Goal: Communication & Community: Share content

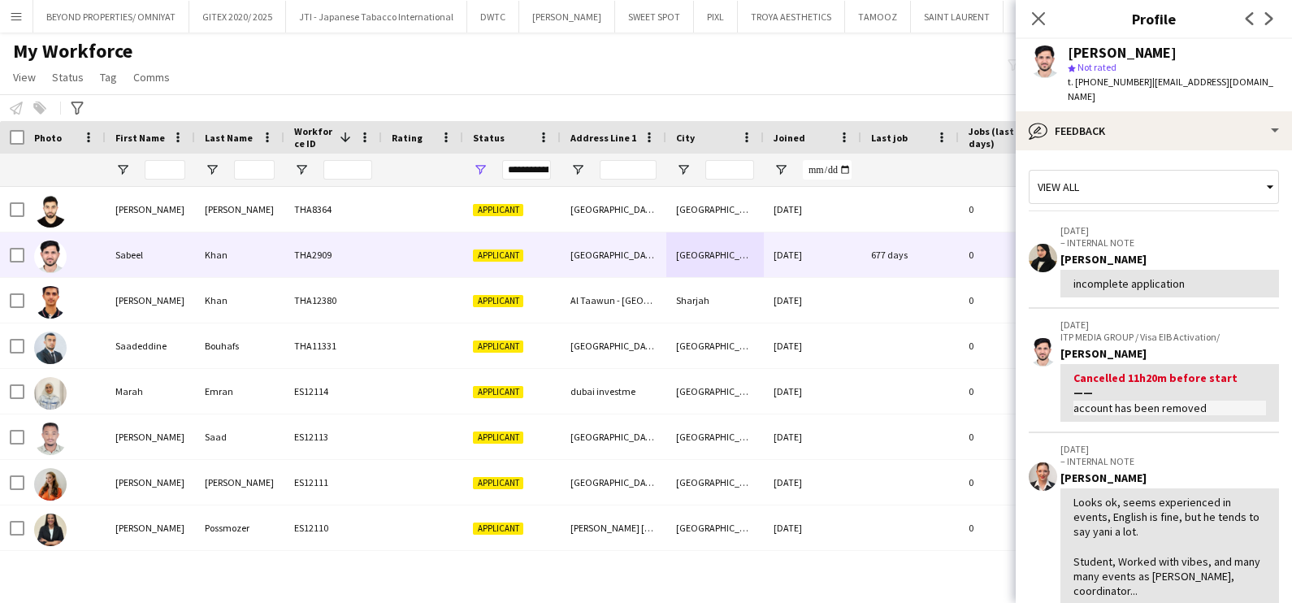
click at [1202, 276] on div "incomplete application" at bounding box center [1169, 283] width 193 height 15
click at [865, 81] on div "My Workforce View Views Default view New view Update view Delete view Edit name…" at bounding box center [646, 66] width 1292 height 55
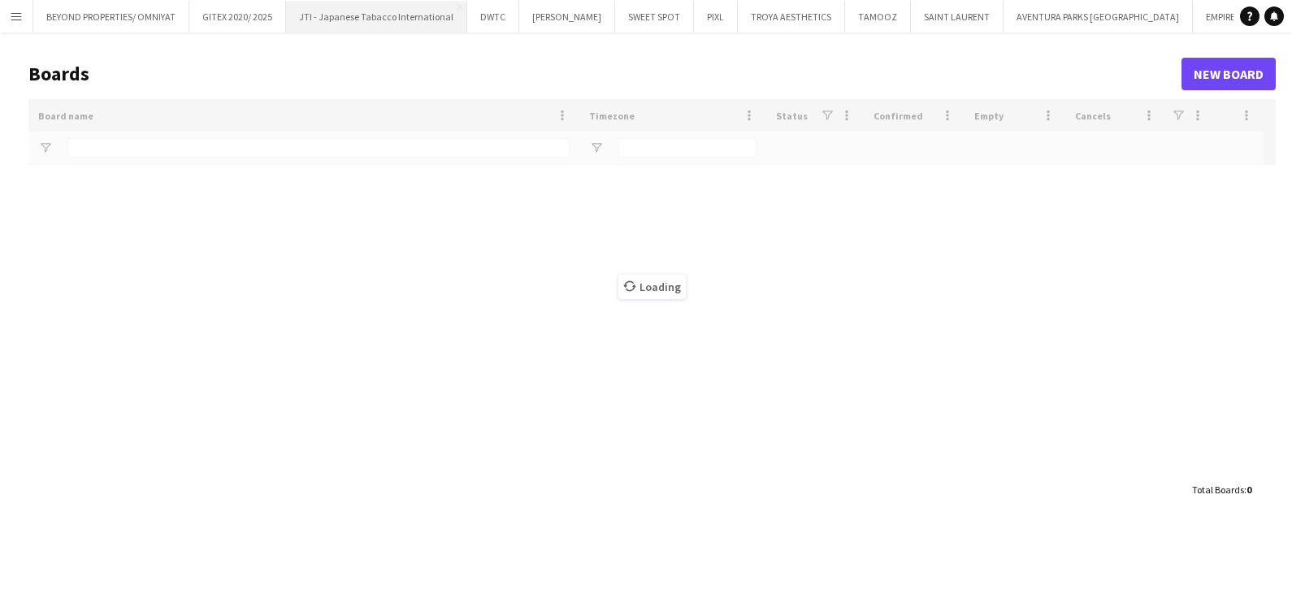
type input "****"
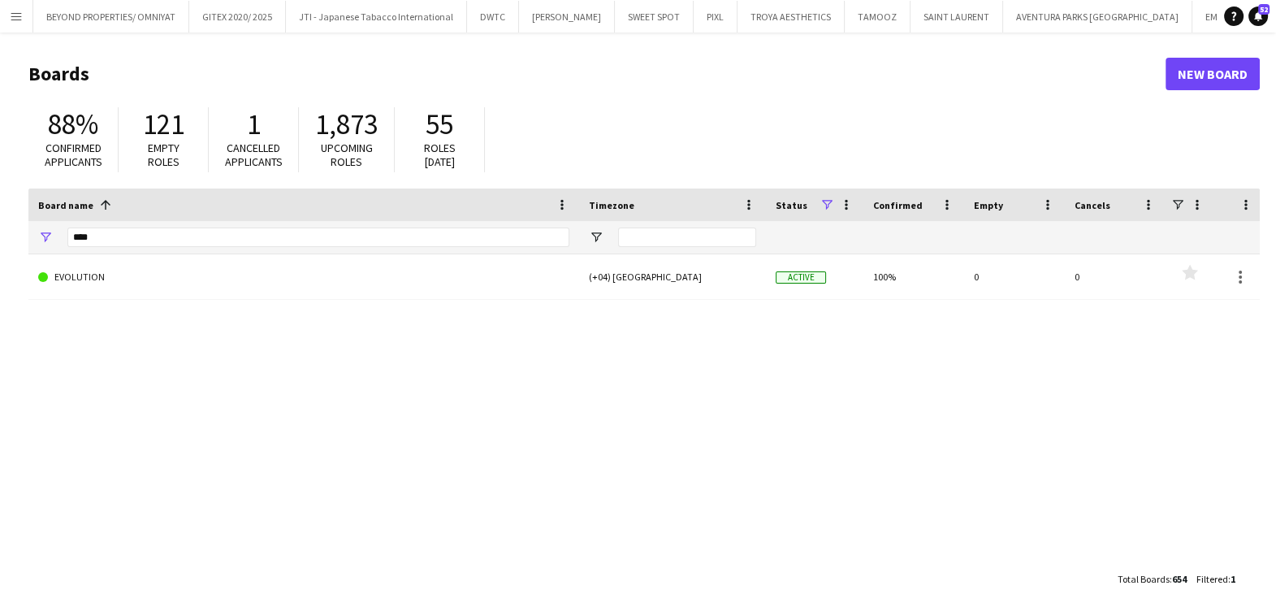
click at [590, 137] on div "88% Confirmed applicants 121 Empty roles 1 Cancelled applicants 1,873 Upcoming …" at bounding box center [644, 143] width 1232 height 89
drag, startPoint x: 19, startPoint y: 17, endPoint x: 19, endPoint y: 32, distance: 15.4
click at [19, 17] on app-icon "Menu" at bounding box center [16, 16] width 13 height 13
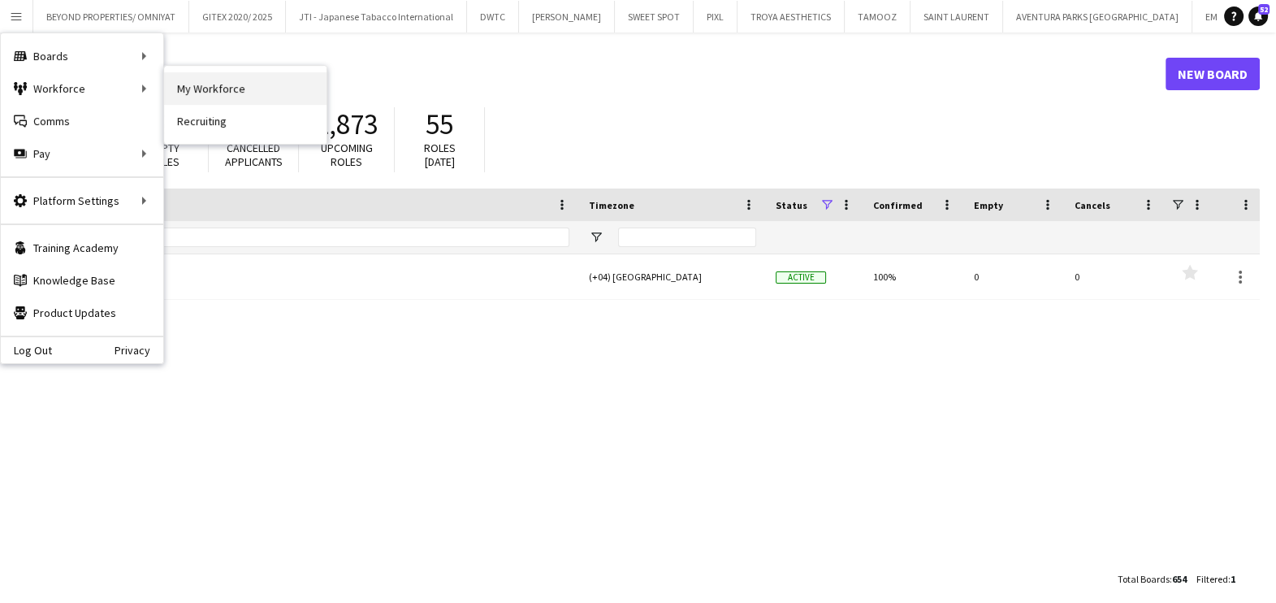
click at [251, 97] on link "My Workforce" at bounding box center [245, 88] width 162 height 32
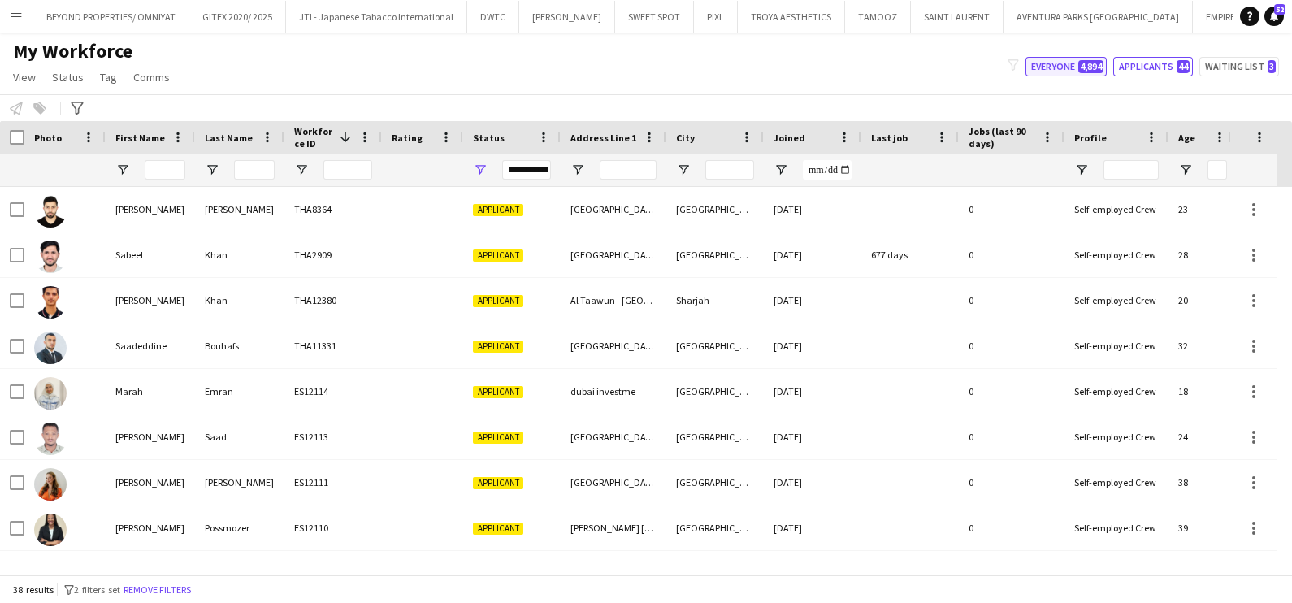
click at [1071, 70] on button "Everyone 4,894" at bounding box center [1065, 66] width 81 height 19
type input "**********"
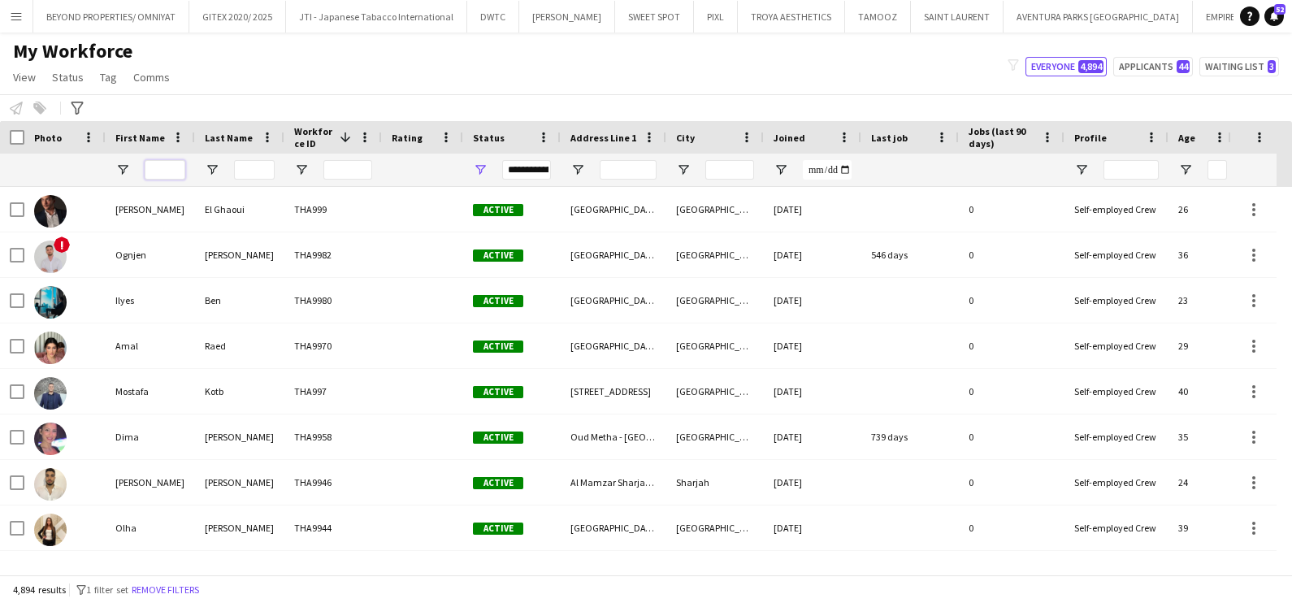
click at [151, 168] on input "First Name Filter Input" at bounding box center [165, 169] width 41 height 19
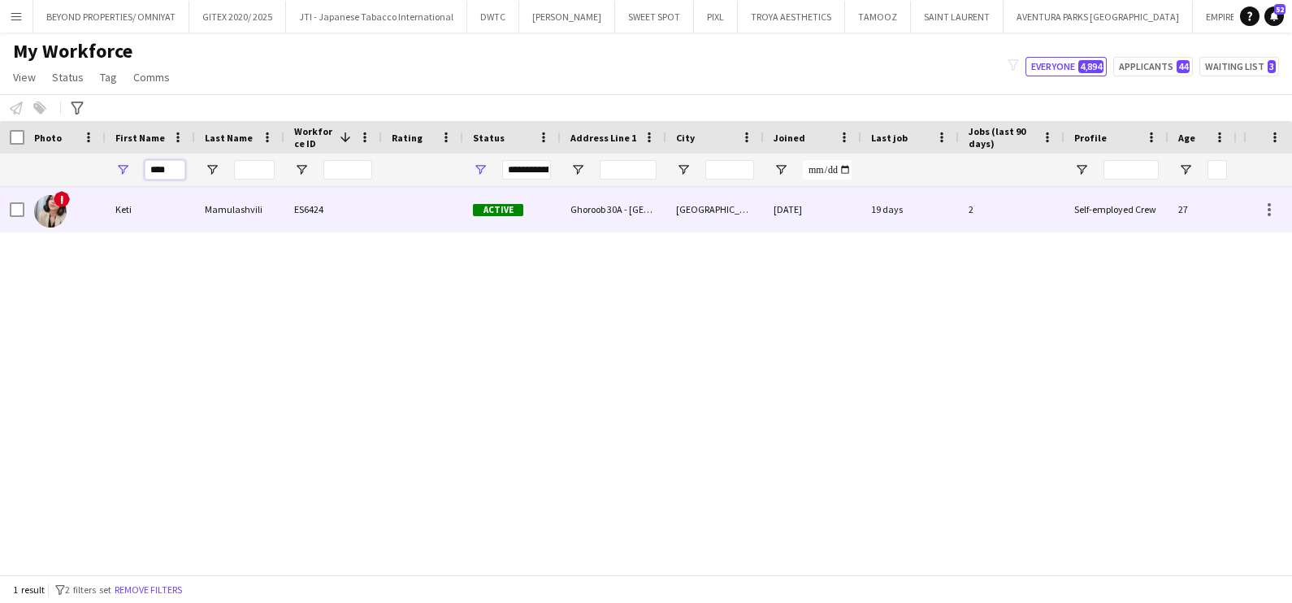
type input "****"
drag, startPoint x: 94, startPoint y: 193, endPoint x: 102, endPoint y: 200, distance: 10.3
click at [94, 193] on div "!" at bounding box center [64, 209] width 81 height 45
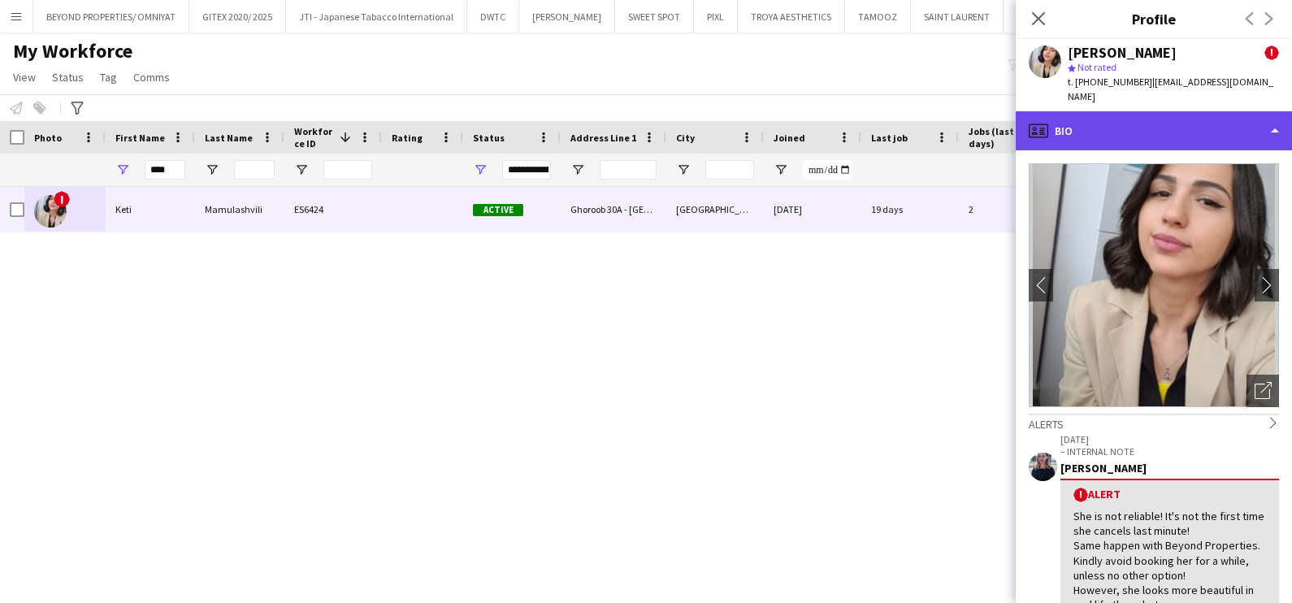
click at [1136, 111] on div "profile Bio" at bounding box center [1153, 130] width 276 height 39
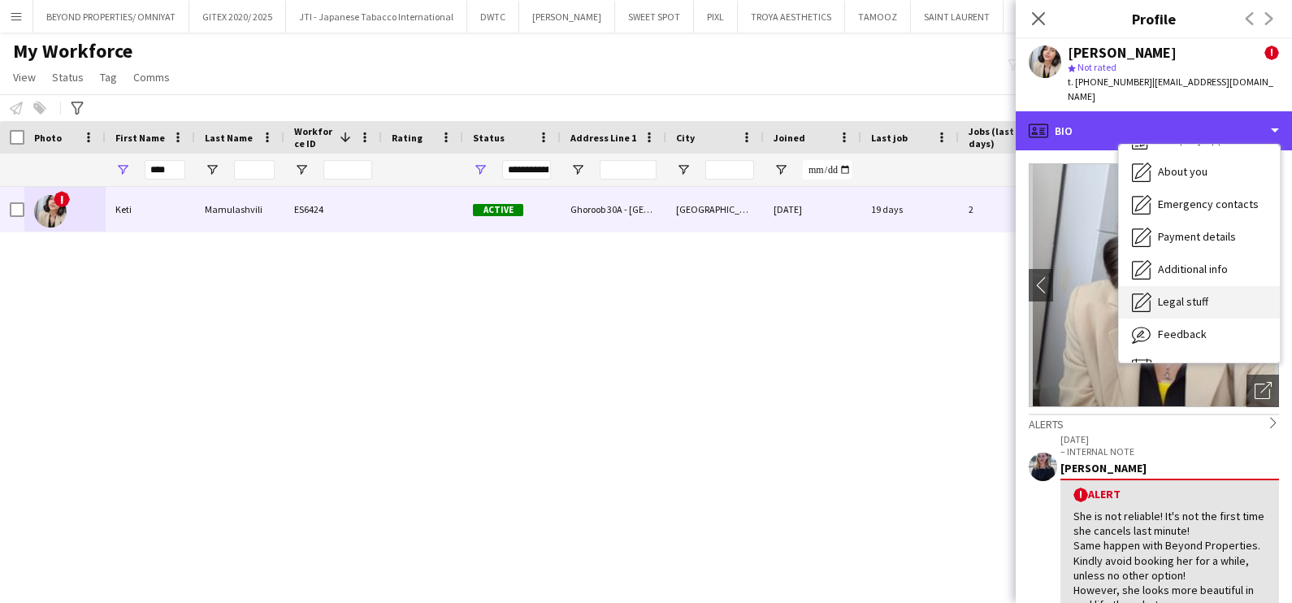
scroll to position [87, 0]
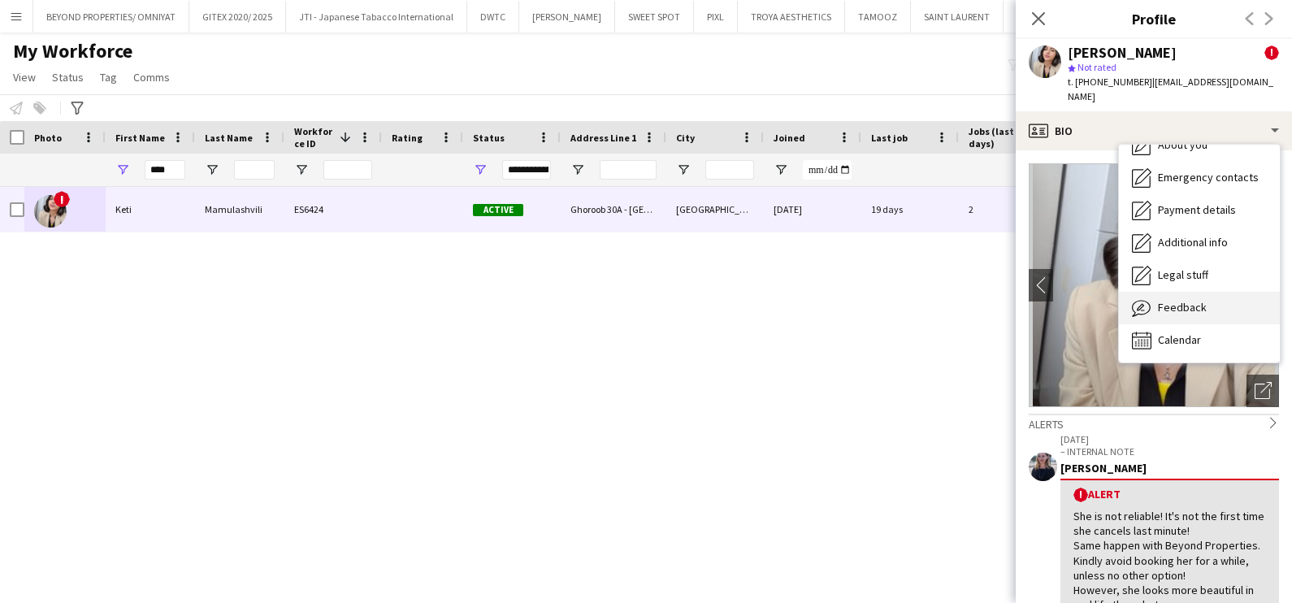
click at [1181, 300] on span "Feedback" at bounding box center [1182, 307] width 49 height 15
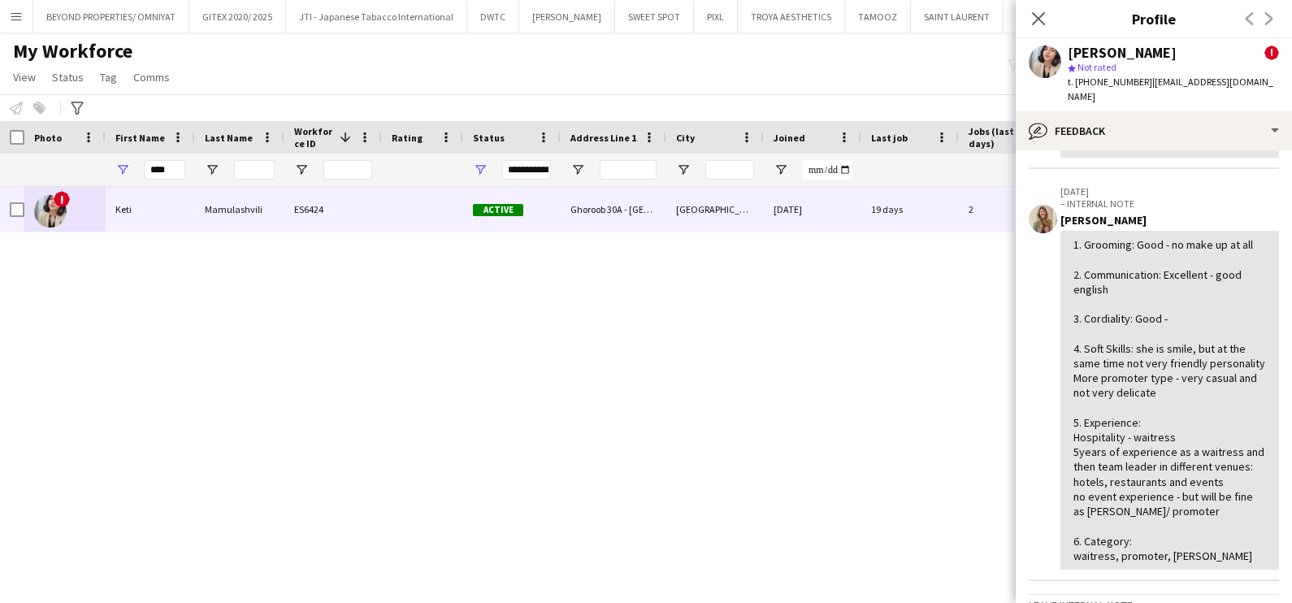
scroll to position [508, 0]
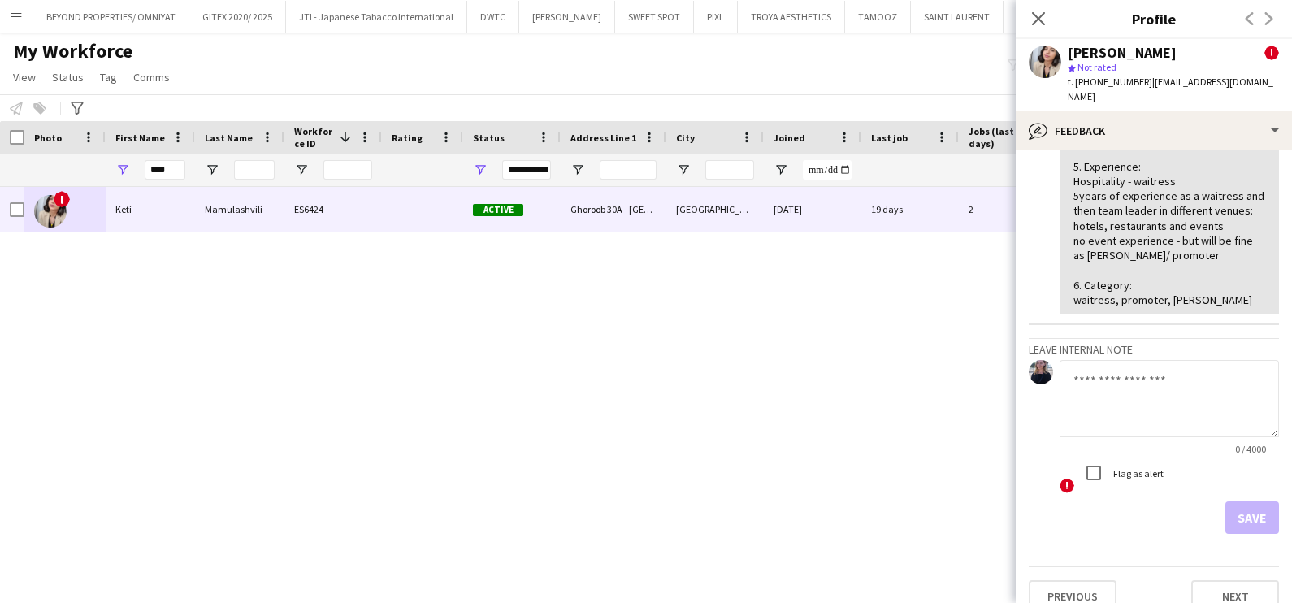
click at [1096, 437] on textarea at bounding box center [1168, 398] width 219 height 77
type textarea "*"
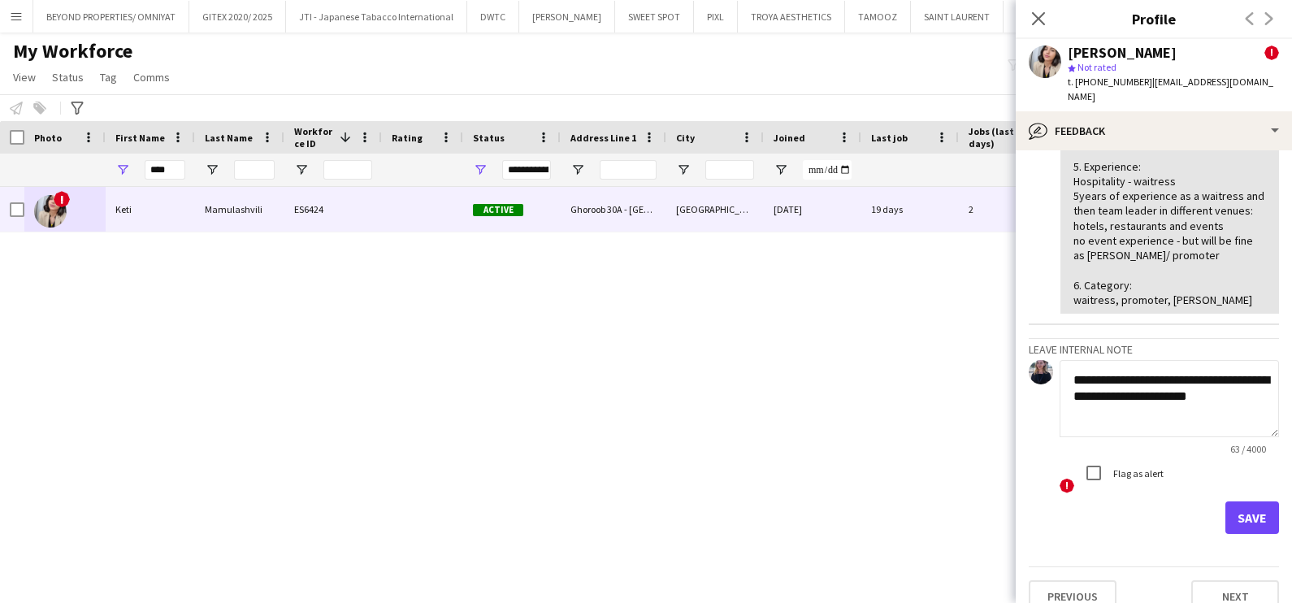
type textarea "**********"
click at [1234, 534] on button "Save" at bounding box center [1252, 517] width 54 height 32
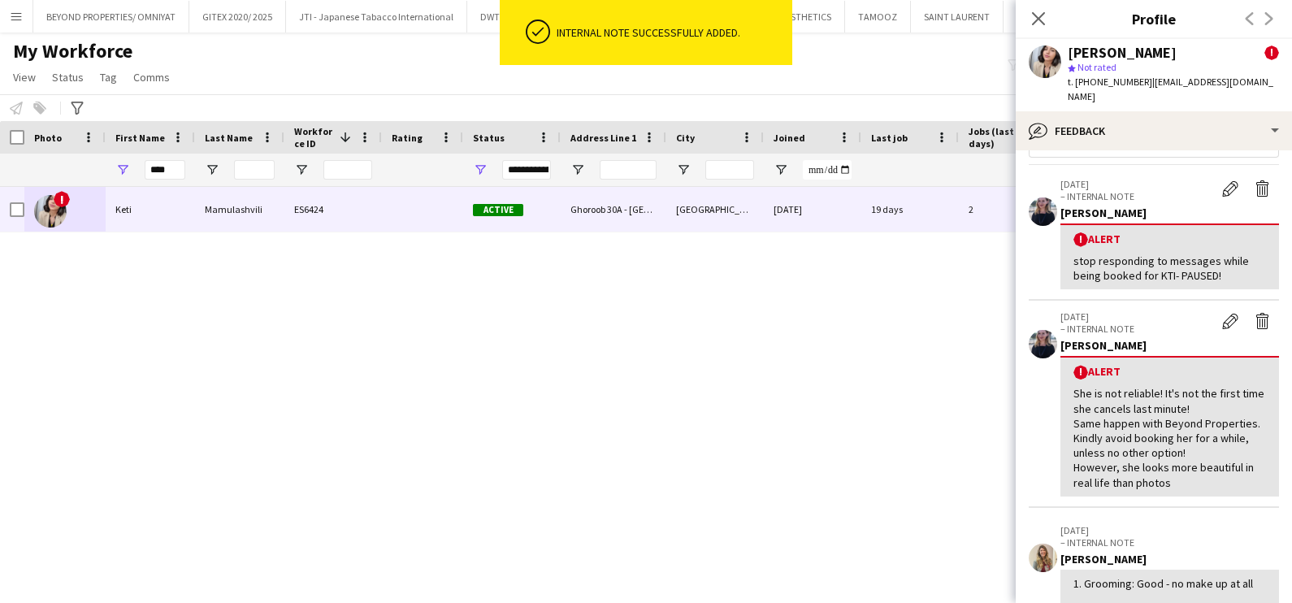
scroll to position [0, 0]
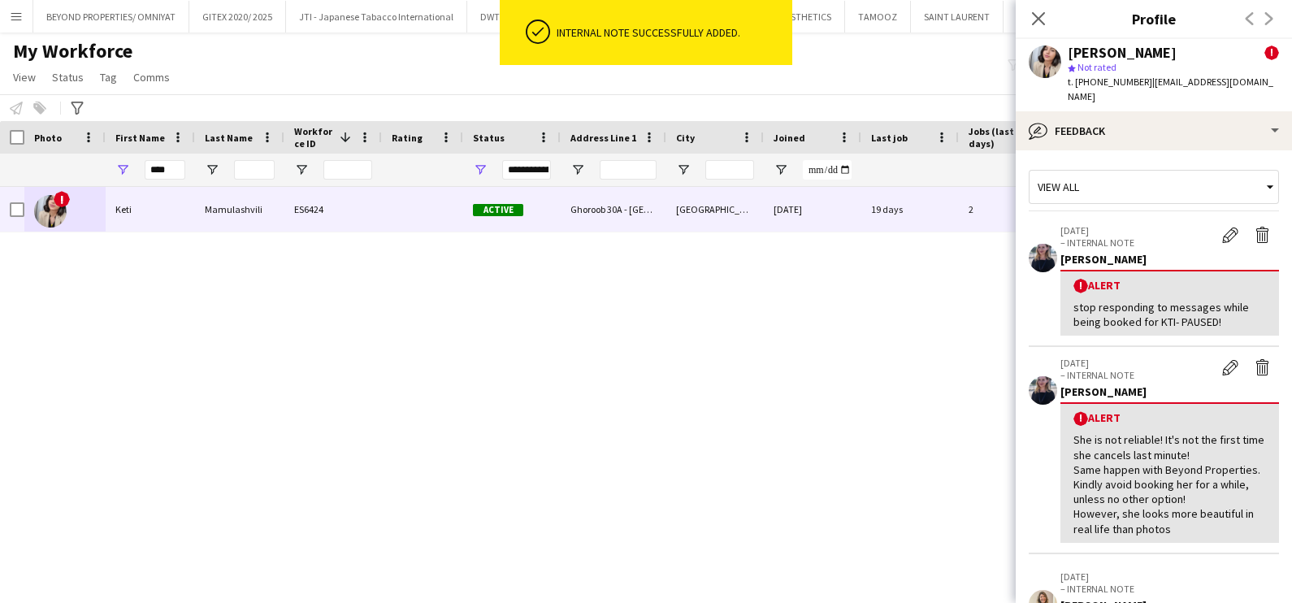
click at [1141, 93] on div "Keti Mamulashvili ! star Not rated t. +971543776969 | keti.mamulashvili.2@gmail…" at bounding box center [1153, 75] width 276 height 72
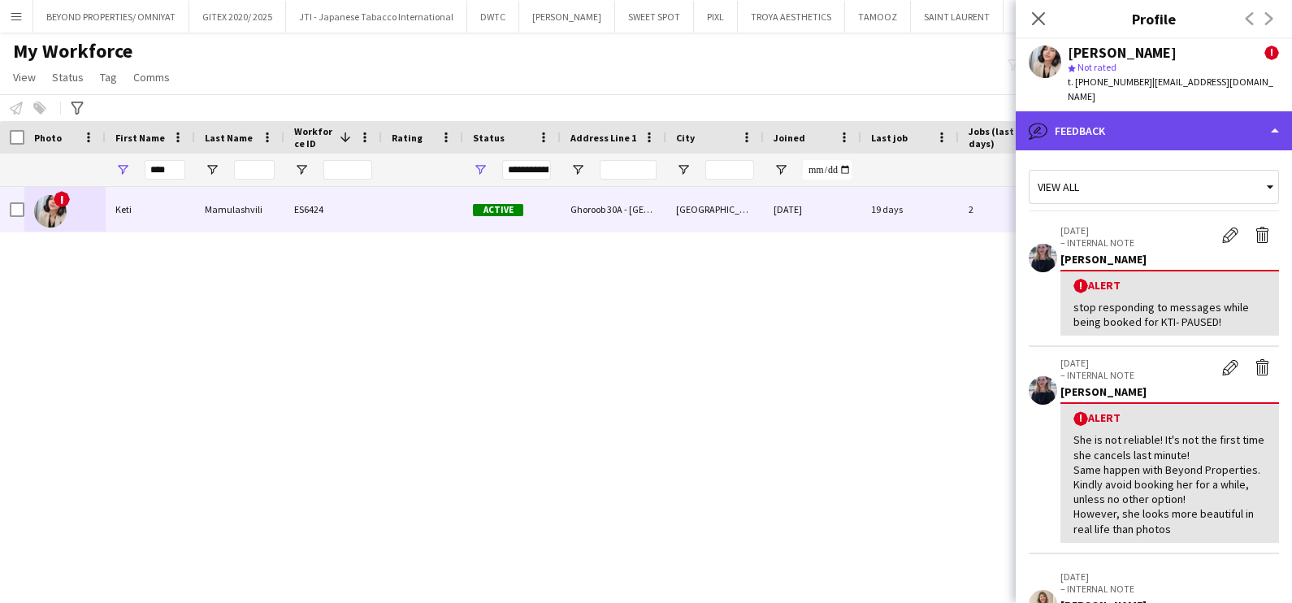
click at [1147, 114] on div "bubble-pencil Feedback" at bounding box center [1153, 130] width 276 height 39
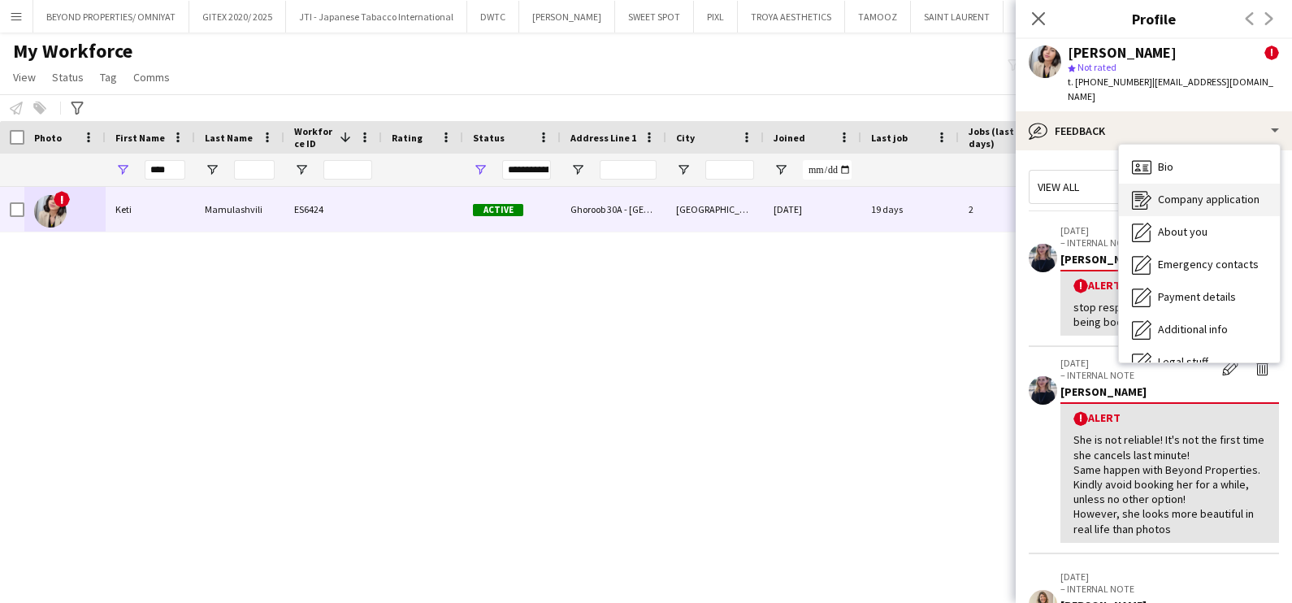
click at [1180, 192] on span "Company application" at bounding box center [1209, 199] width 102 height 15
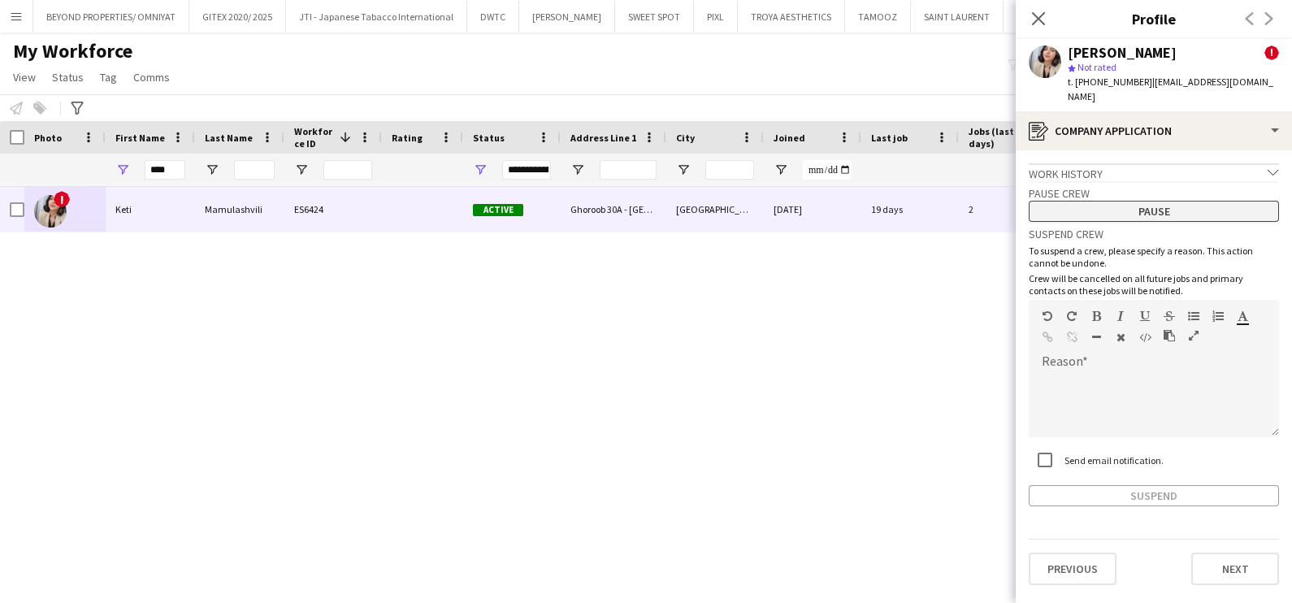
click at [1157, 201] on button "Pause" at bounding box center [1153, 211] width 250 height 21
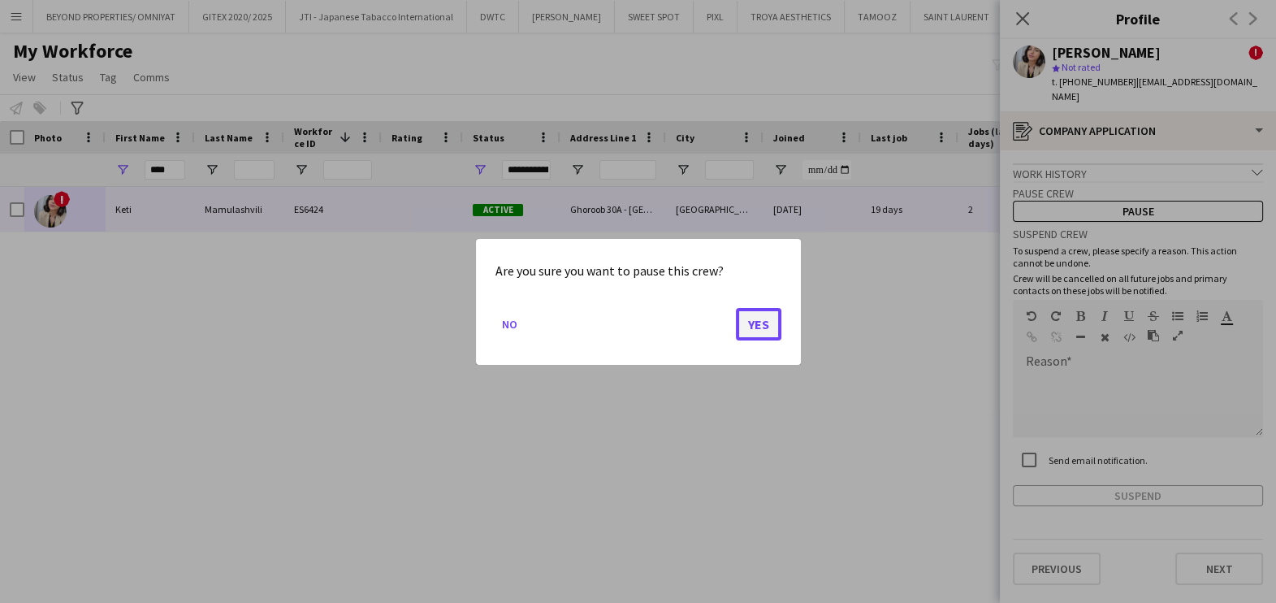
click at [771, 329] on button "Yes" at bounding box center [758, 323] width 45 height 32
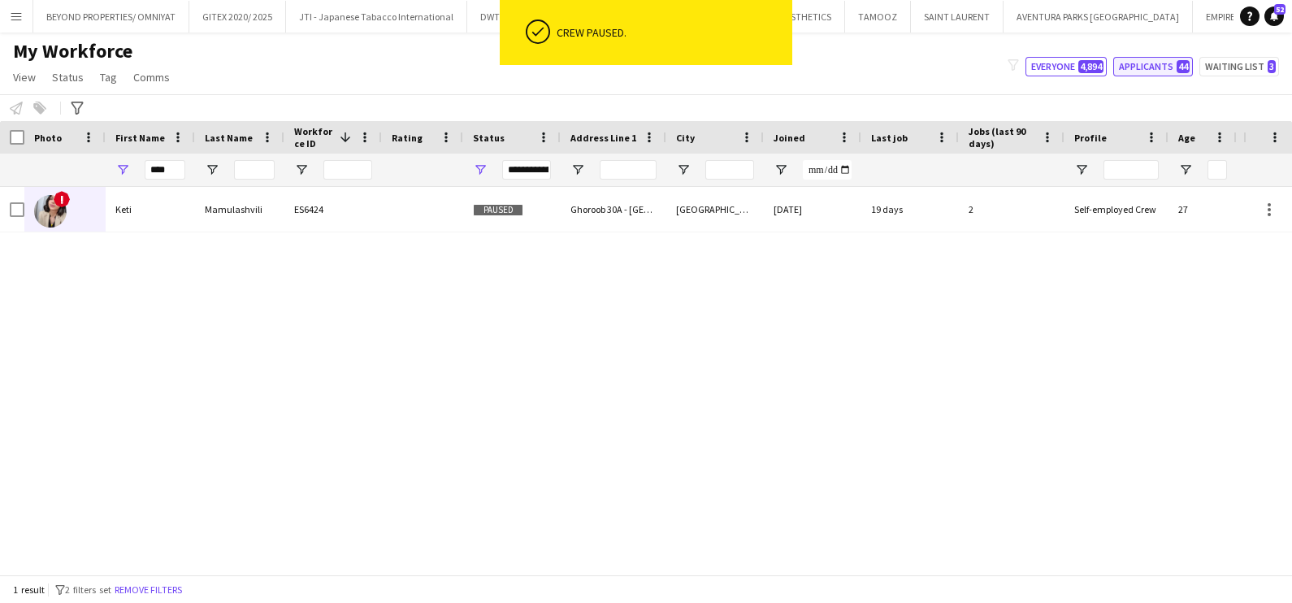
click at [1174, 63] on button "Applicants 44" at bounding box center [1153, 66] width 80 height 19
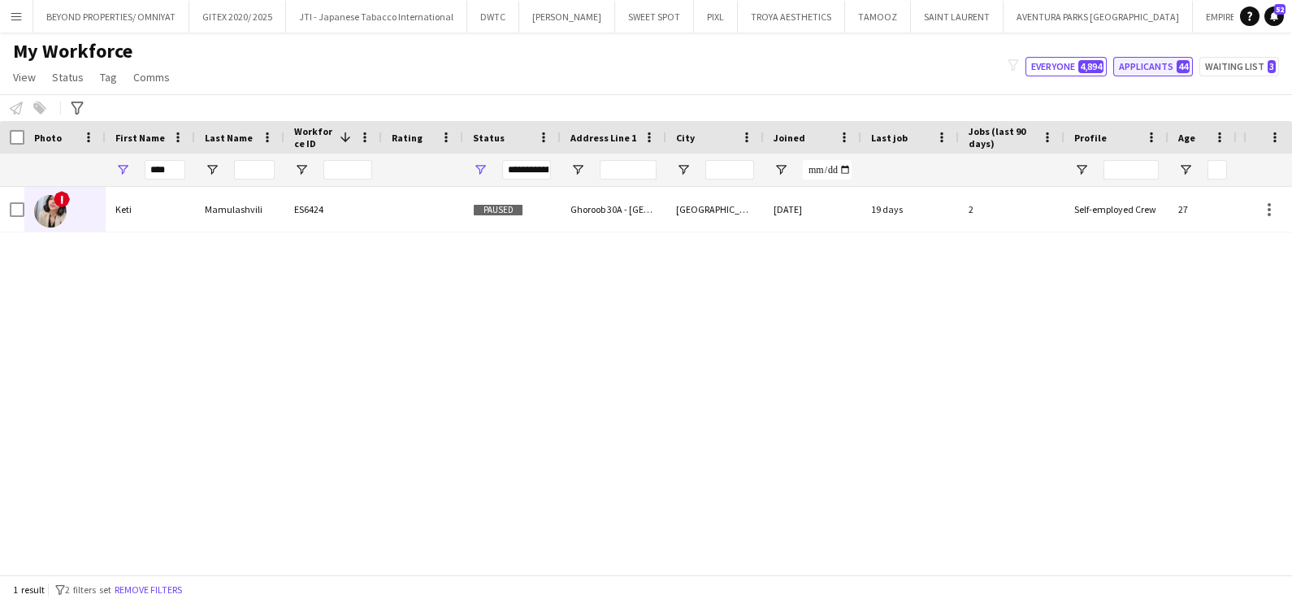
type input "**********"
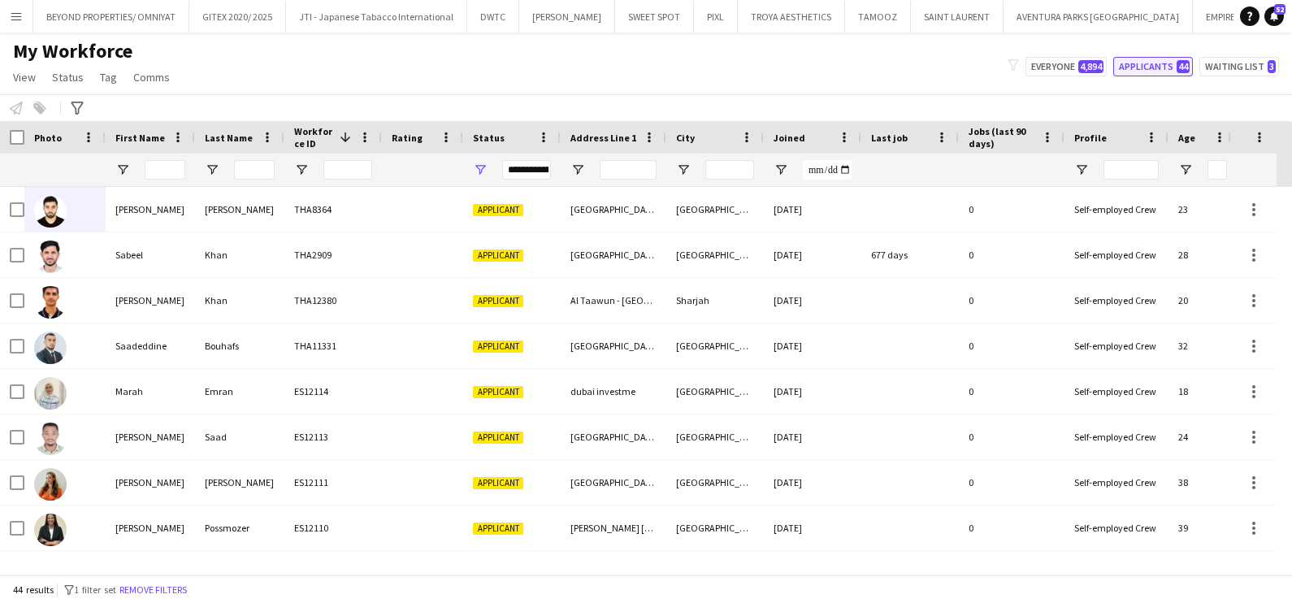
click at [1178, 62] on button "Applicants 44" at bounding box center [1153, 66] width 80 height 19
click at [1141, 68] on button "Applicants 44" at bounding box center [1153, 66] width 80 height 19
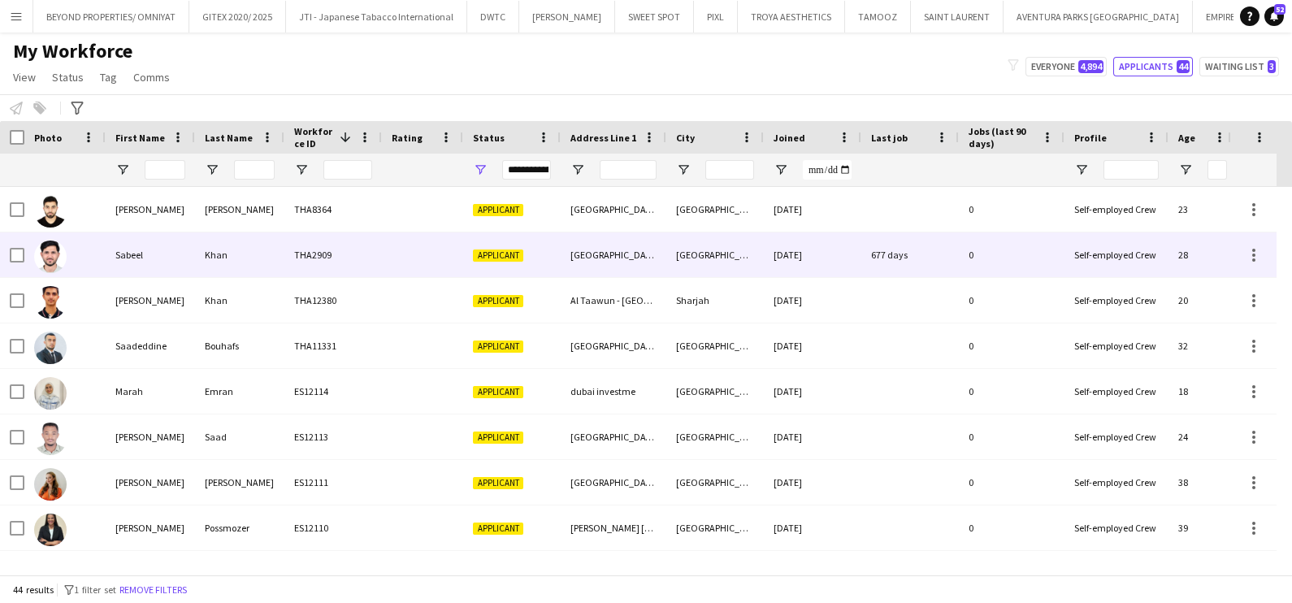
click at [820, 249] on div "21-10-2021" at bounding box center [812, 254] width 97 height 45
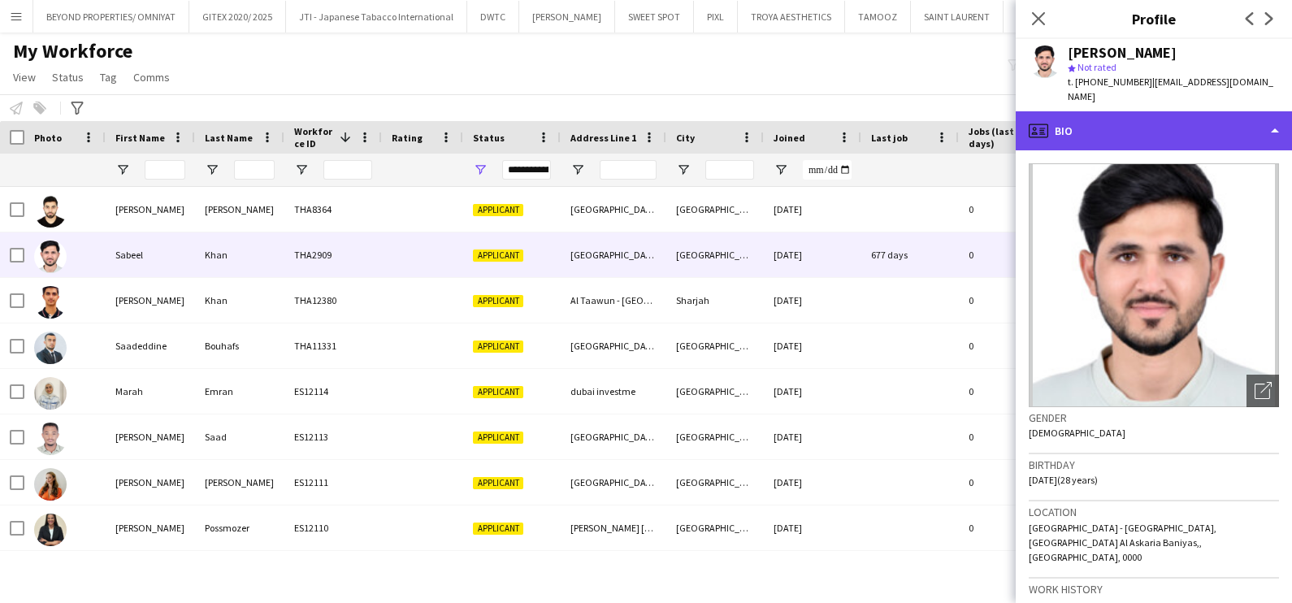
click at [1191, 111] on div "profile Bio" at bounding box center [1153, 130] width 276 height 39
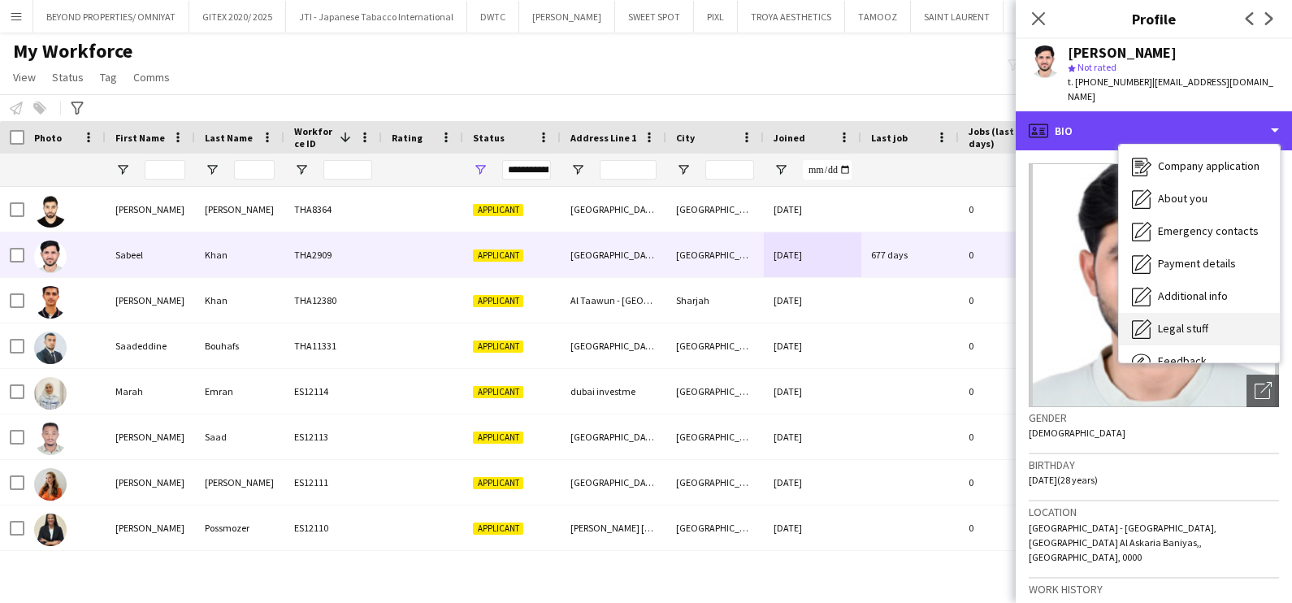
scroll to position [87, 0]
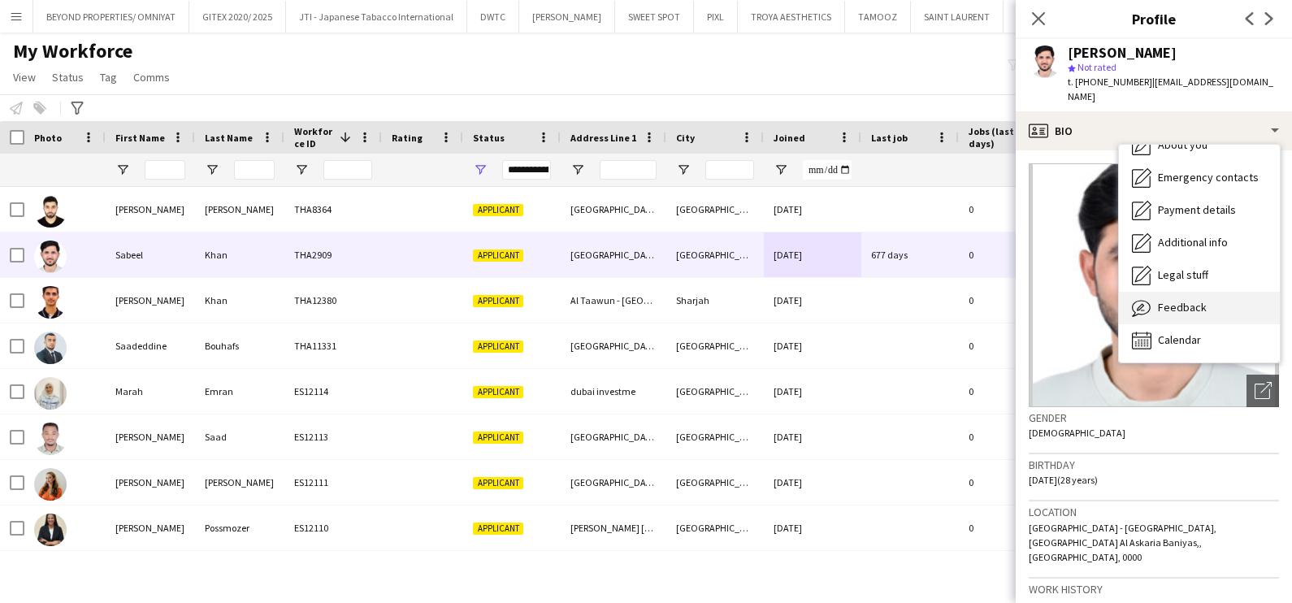
click at [1204, 292] on div "Feedback Feedback" at bounding box center [1199, 308] width 161 height 32
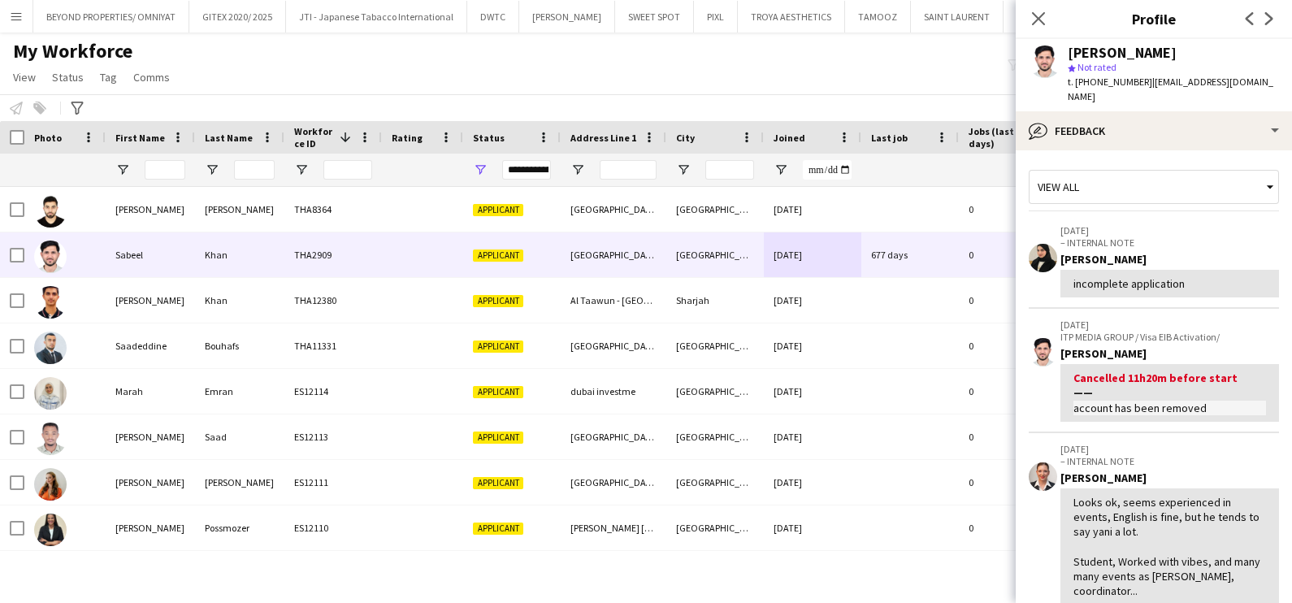
click at [890, 76] on div "My Workforce View Views Default view New view Update view Delete view Edit name…" at bounding box center [646, 66] width 1292 height 55
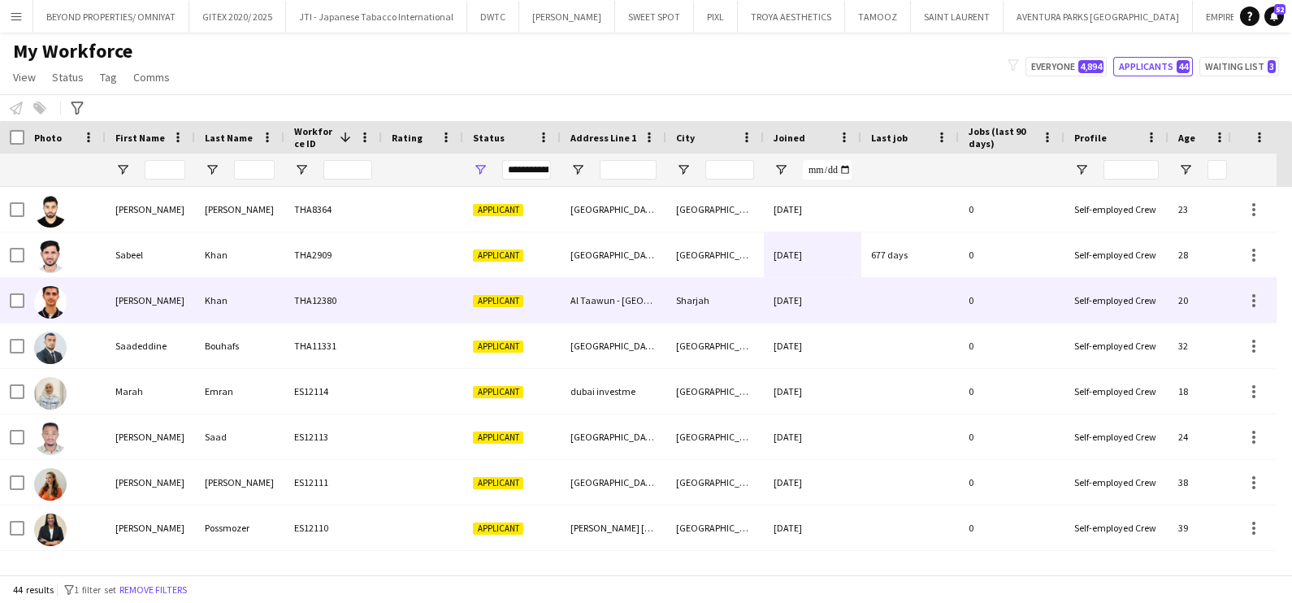
scroll to position [0, 0]
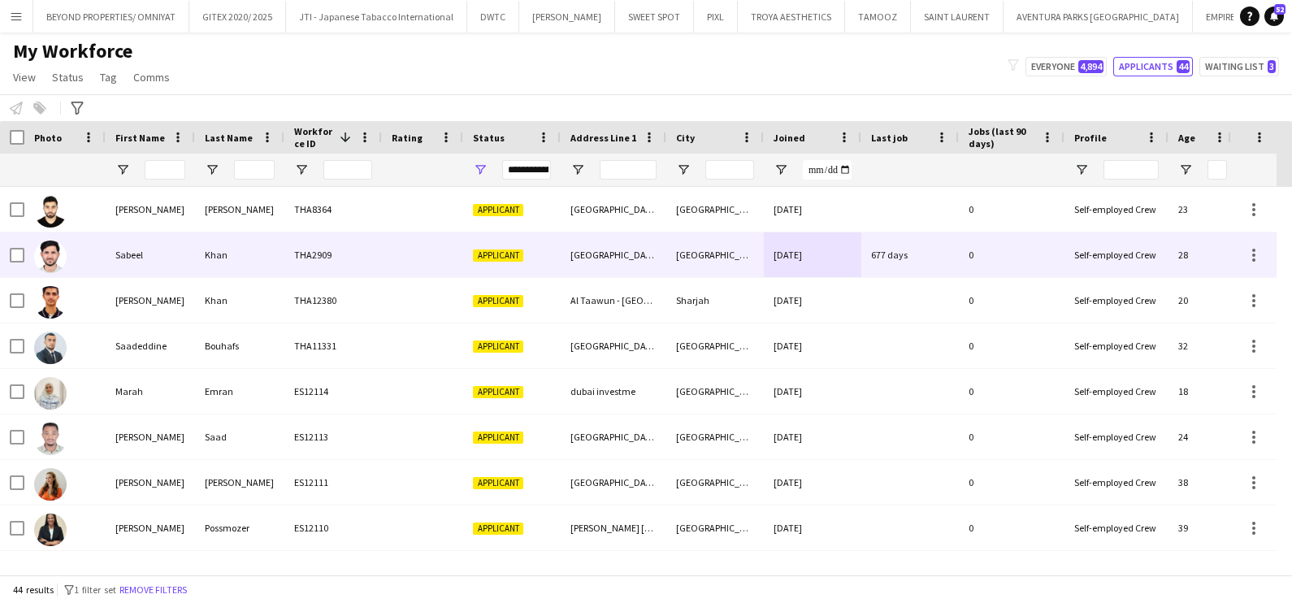
click at [925, 246] on div "677 days" at bounding box center [909, 254] width 97 height 45
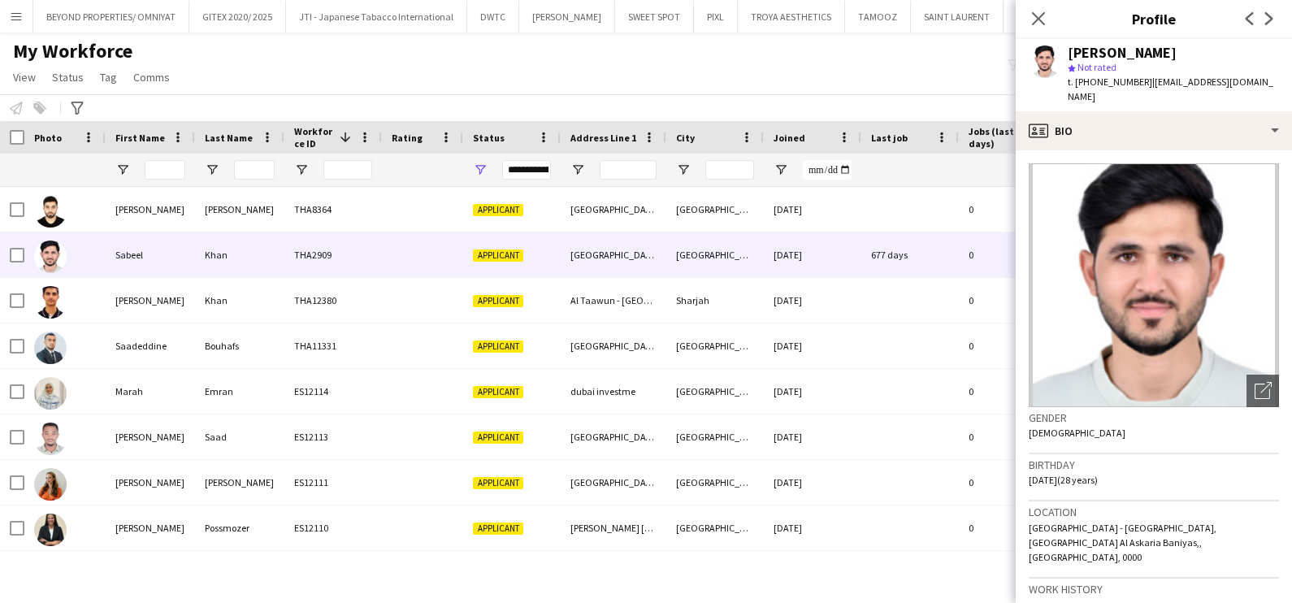
click at [768, 69] on div "My Workforce View Views Default view New view Update view Delete view Edit name…" at bounding box center [646, 66] width 1292 height 55
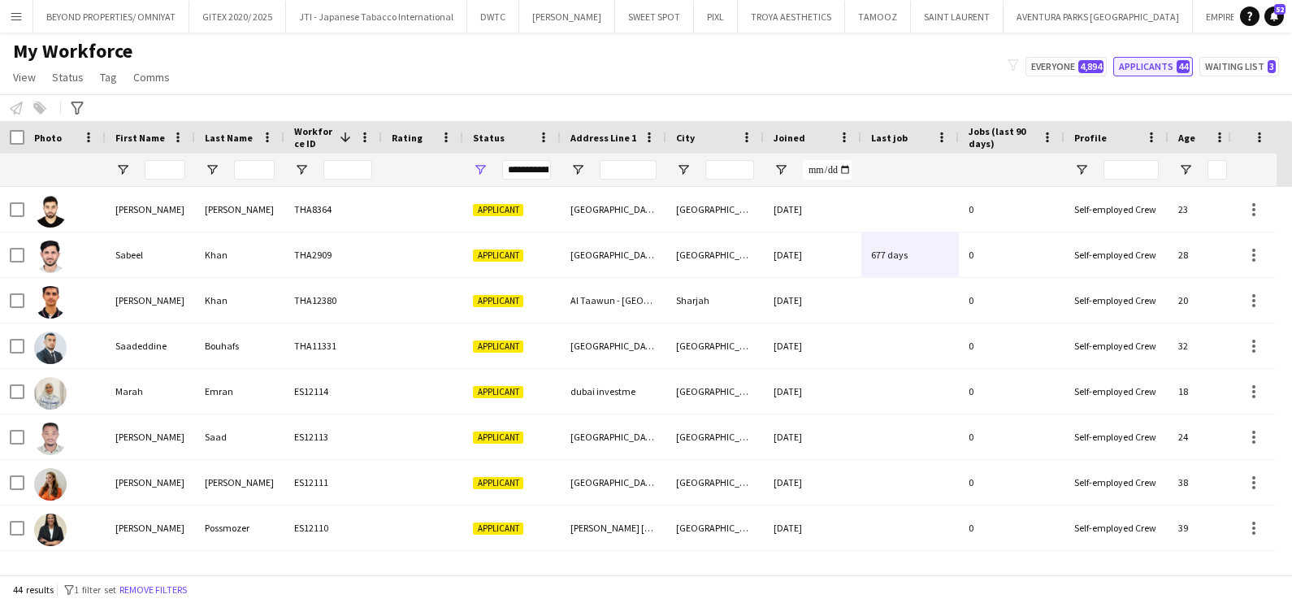
click at [1165, 67] on button "Applicants 44" at bounding box center [1153, 66] width 80 height 19
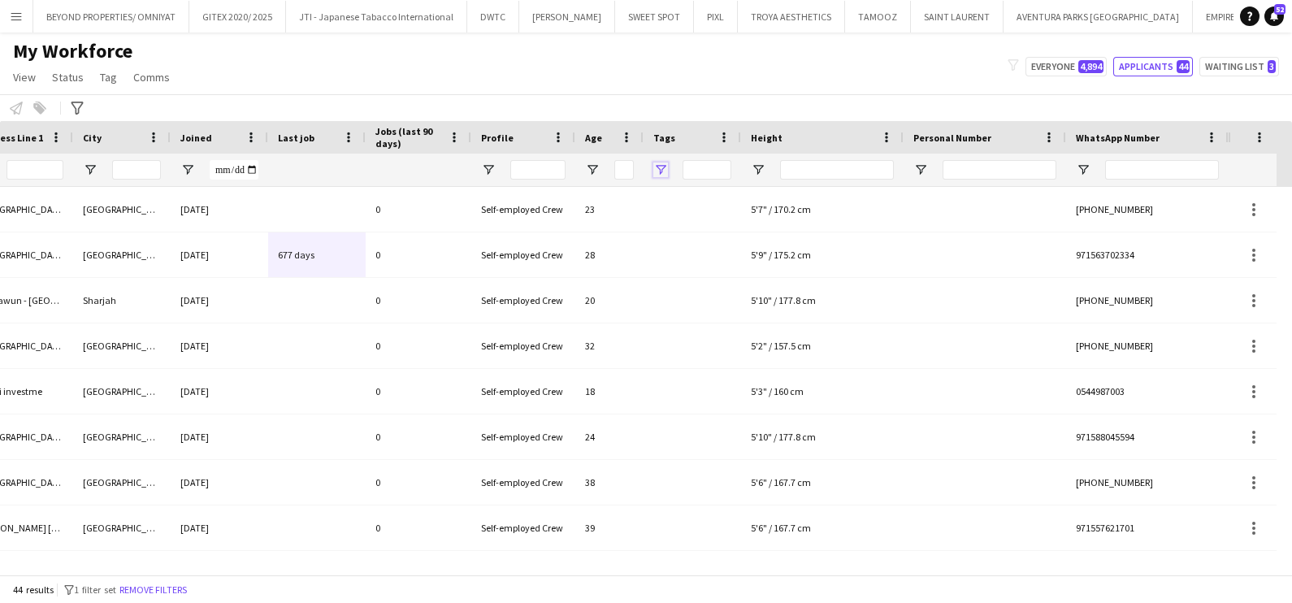
click at [656, 172] on span "Open Filter Menu" at bounding box center [660, 169] width 15 height 15
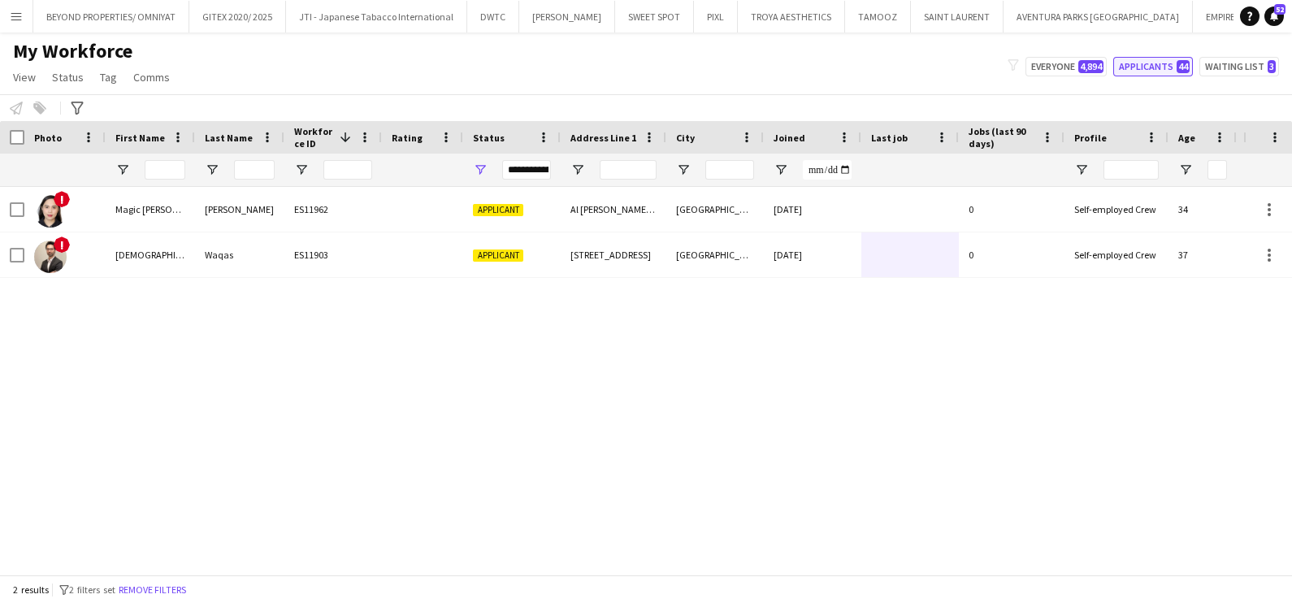
click at [1164, 63] on button "Applicants 44" at bounding box center [1153, 66] width 80 height 19
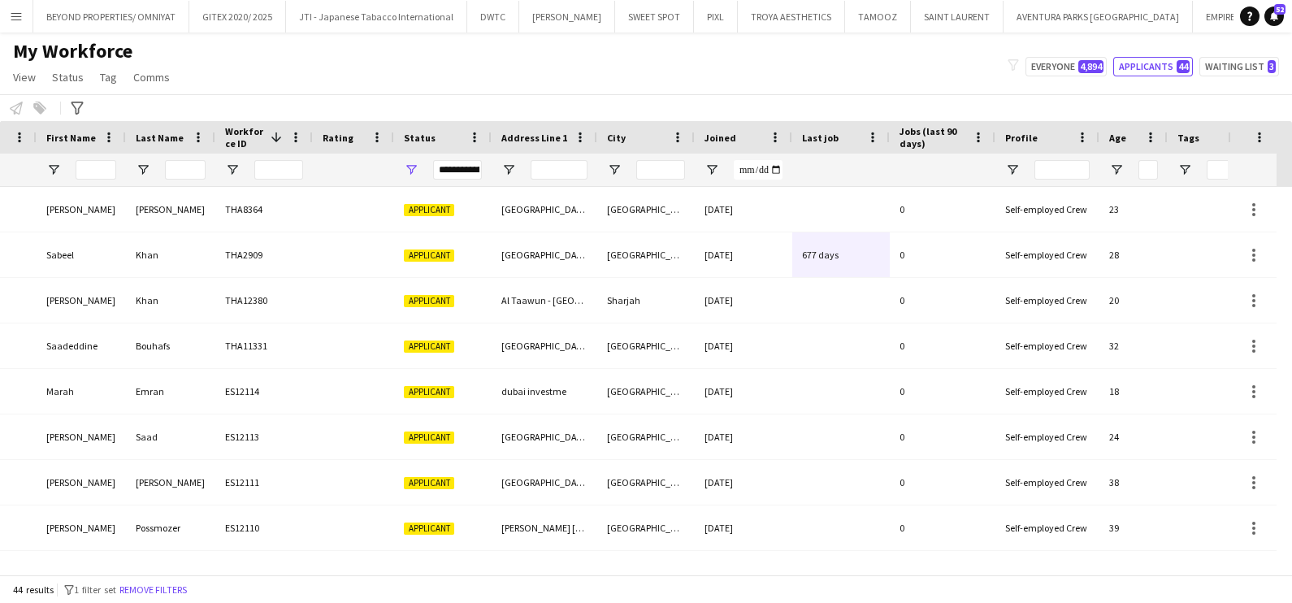
scroll to position [0, 152]
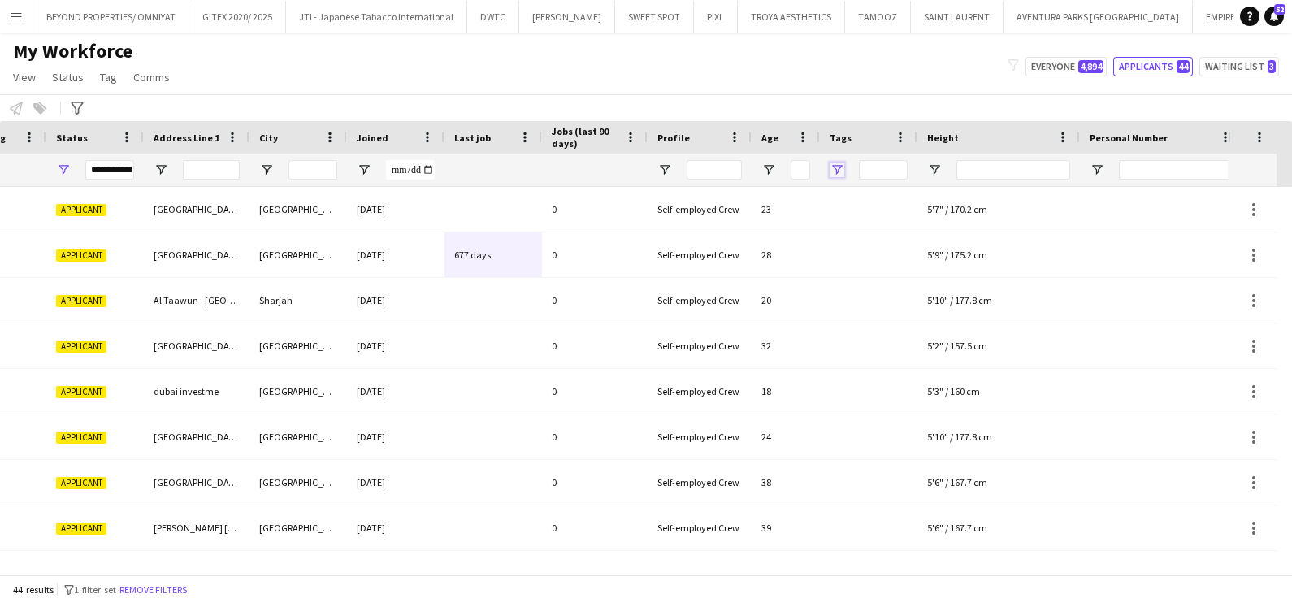
click at [830, 162] on span "Open Filter Menu" at bounding box center [836, 169] width 15 height 15
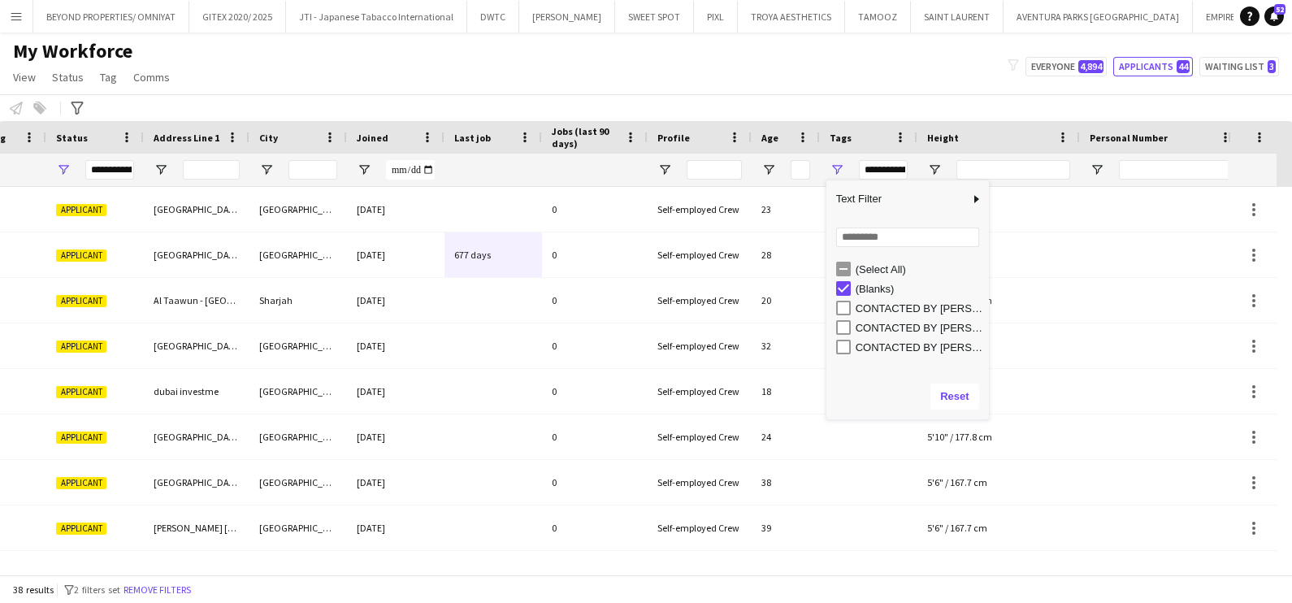
scroll to position [0, 348]
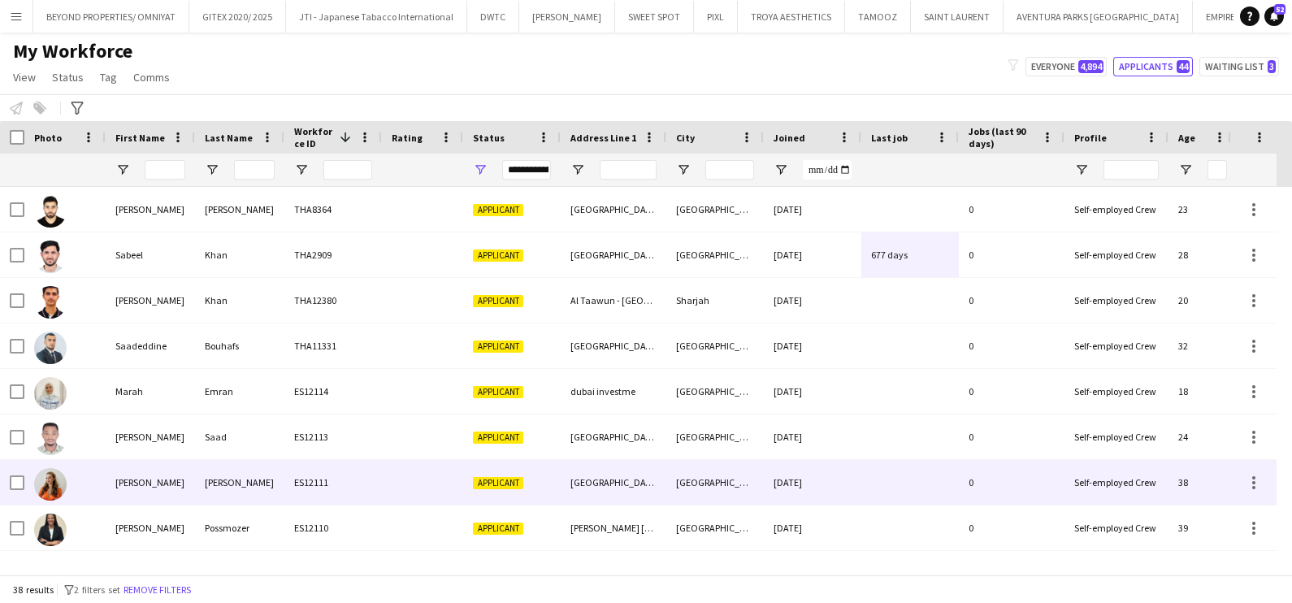
click at [262, 490] on div "[PERSON_NAME]" at bounding box center [239, 482] width 89 height 45
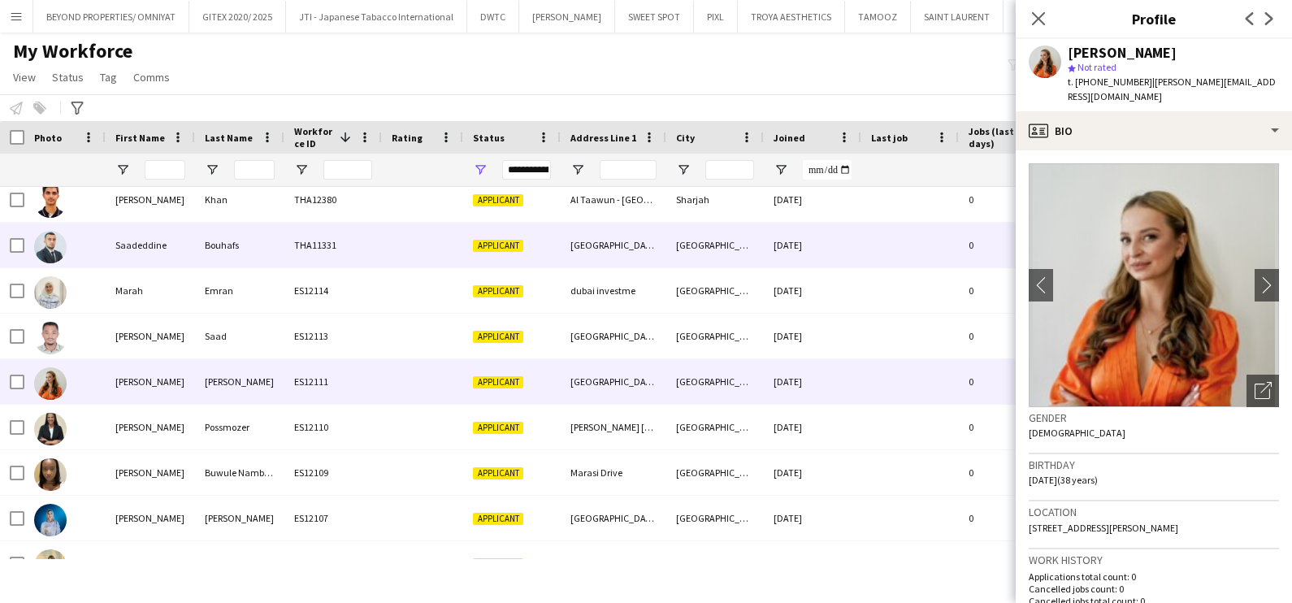
click at [290, 233] on div "THA11331" at bounding box center [332, 245] width 97 height 45
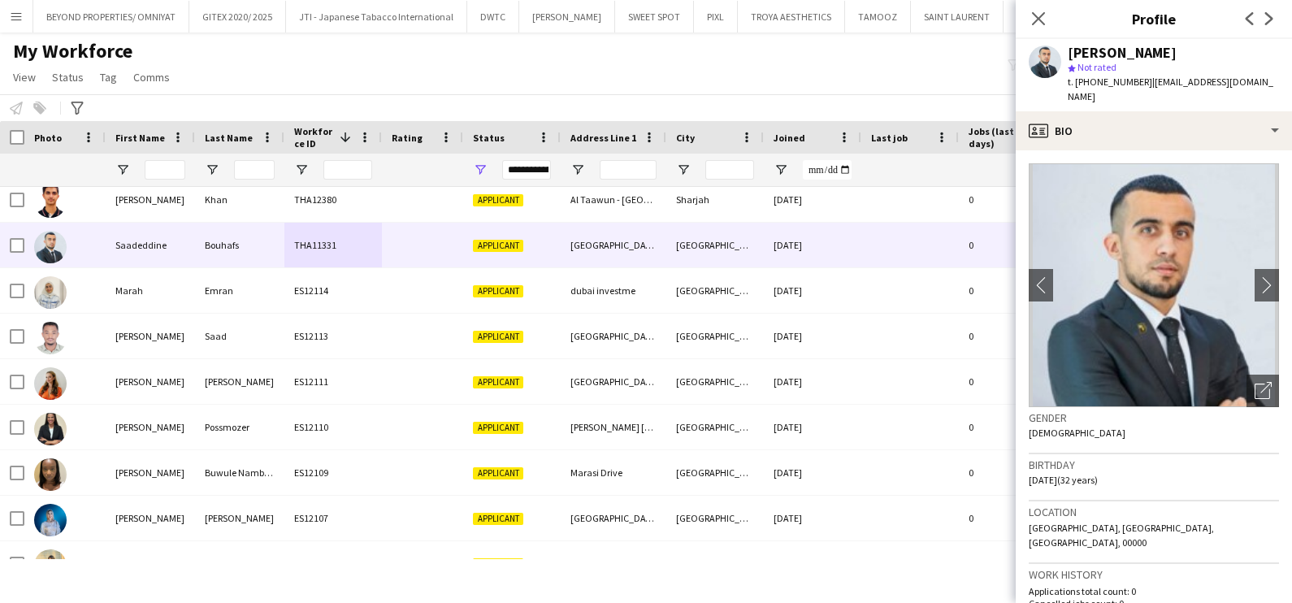
click at [593, 65] on div "My Workforce View Views Default view New view Update view Delete view Edit name…" at bounding box center [646, 66] width 1292 height 55
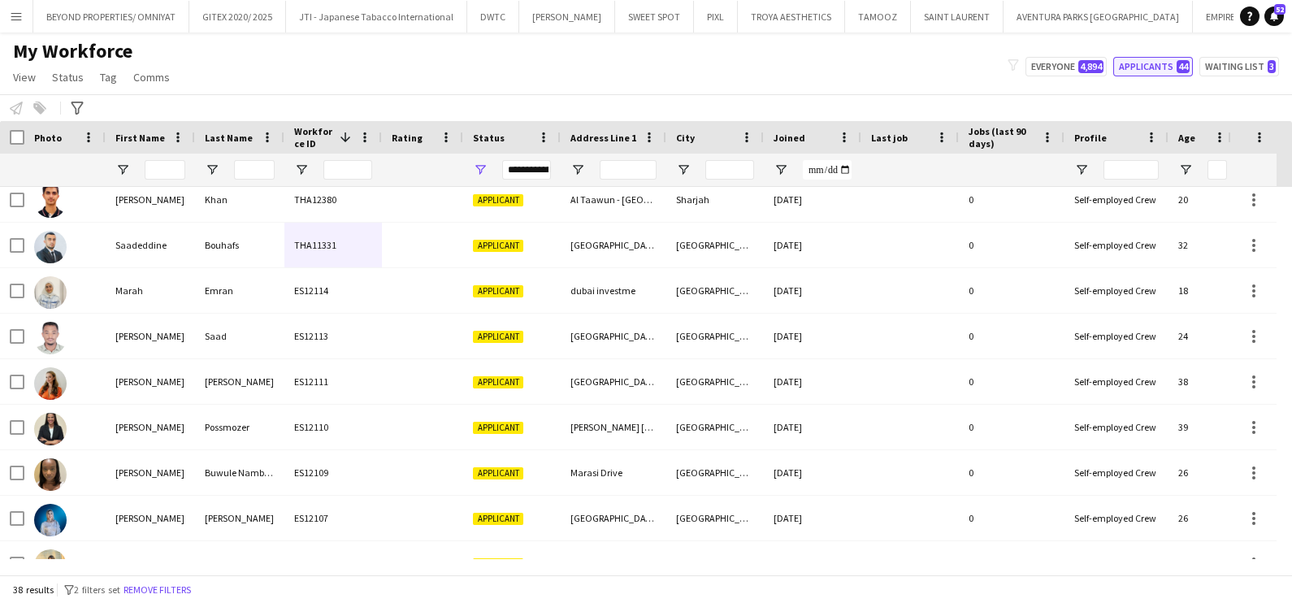
click at [1173, 60] on button "Applicants 44" at bounding box center [1153, 66] width 80 height 19
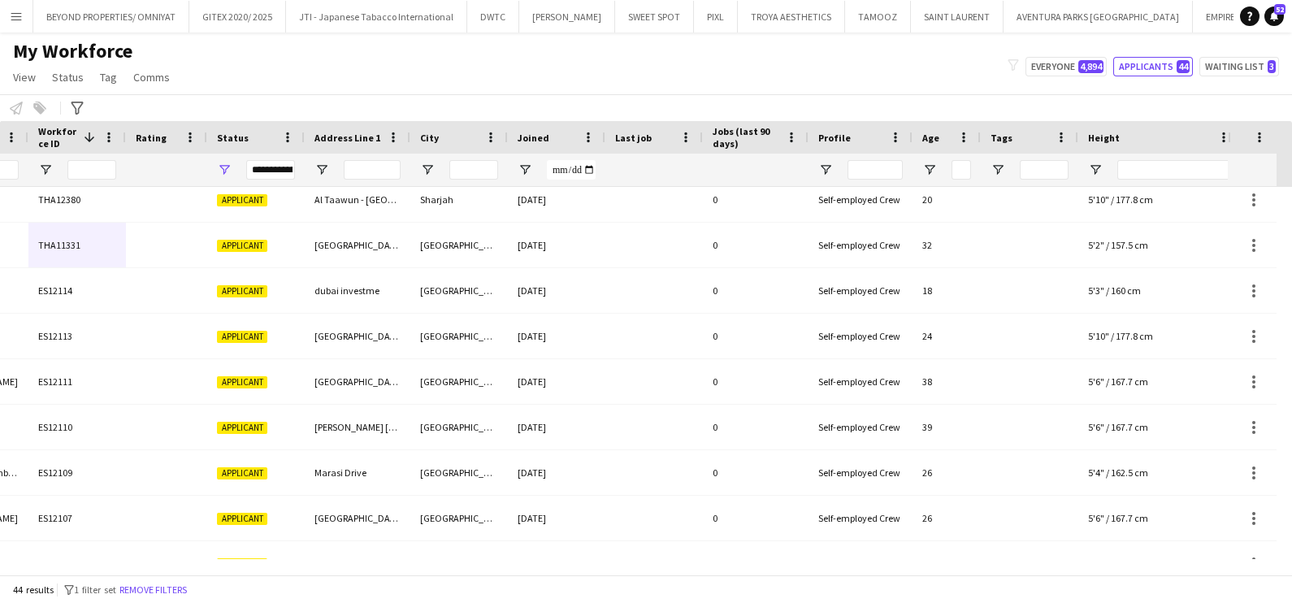
scroll to position [0, 581]
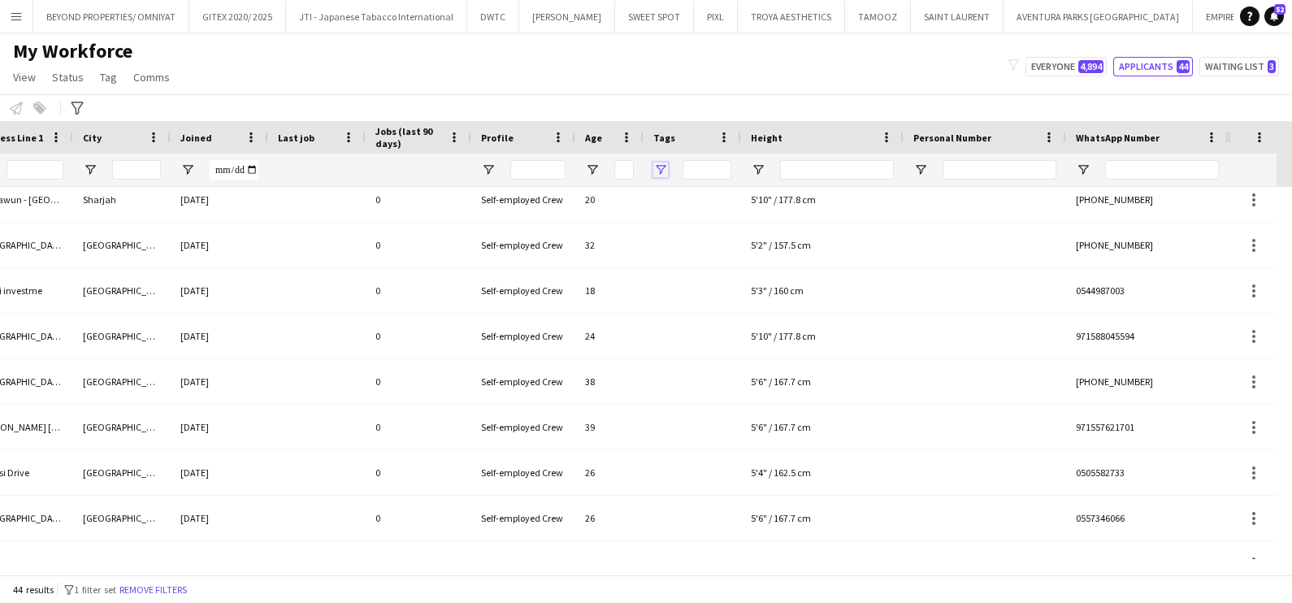
click at [655, 170] on span "Open Filter Menu" at bounding box center [660, 169] width 15 height 15
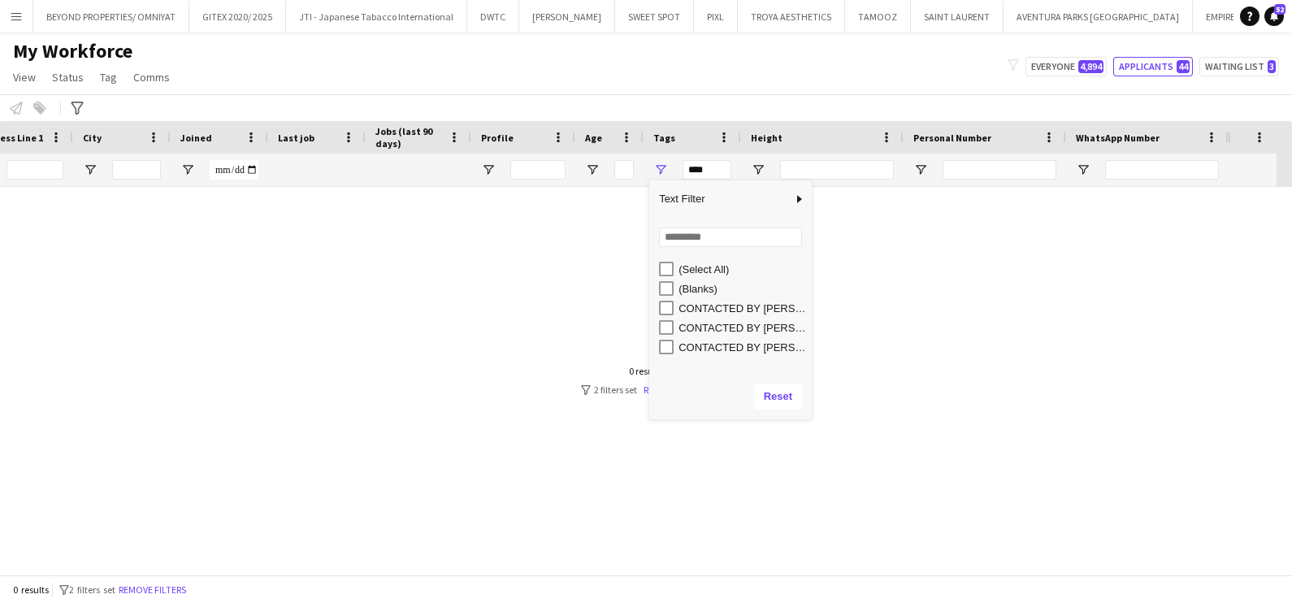
scroll to position [0, 578]
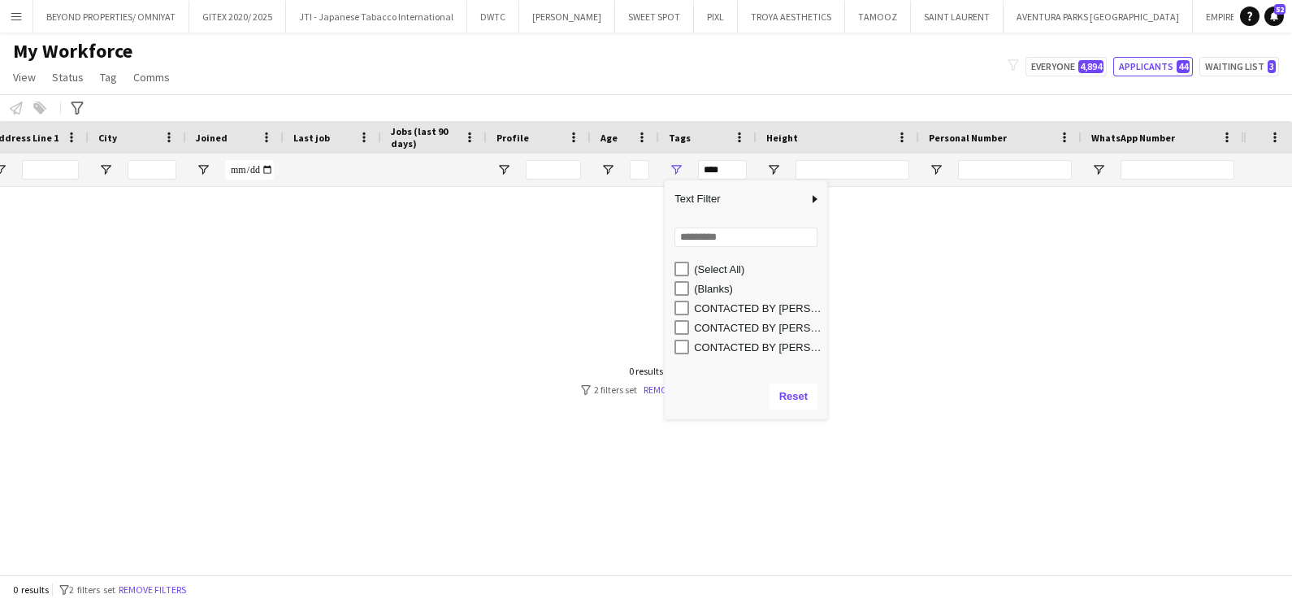
click at [667, 293] on div "(Blanks)" at bounding box center [745, 288] width 162 height 19
type input "**********"
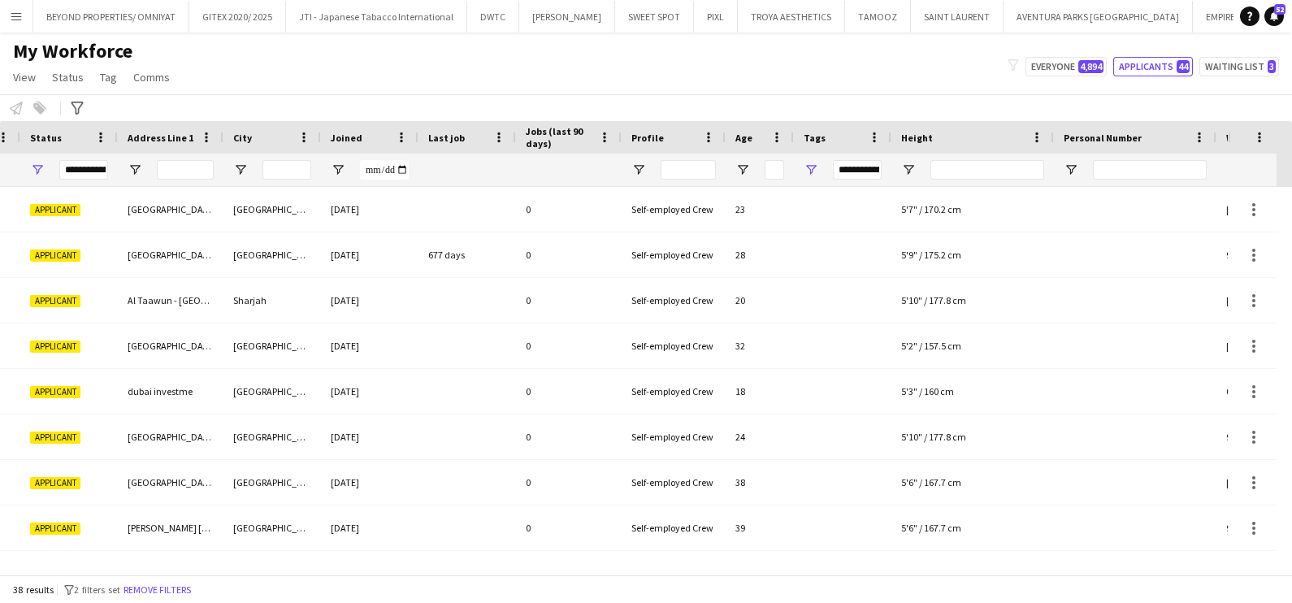
scroll to position [0, 24]
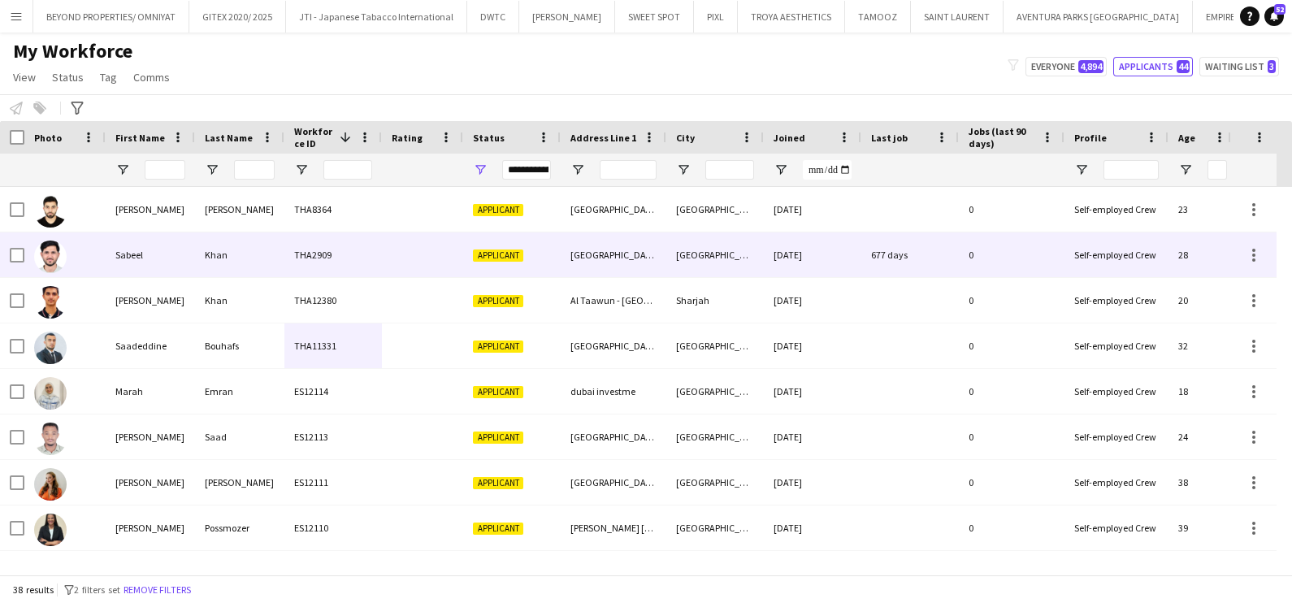
click at [431, 241] on div at bounding box center [422, 254] width 81 height 45
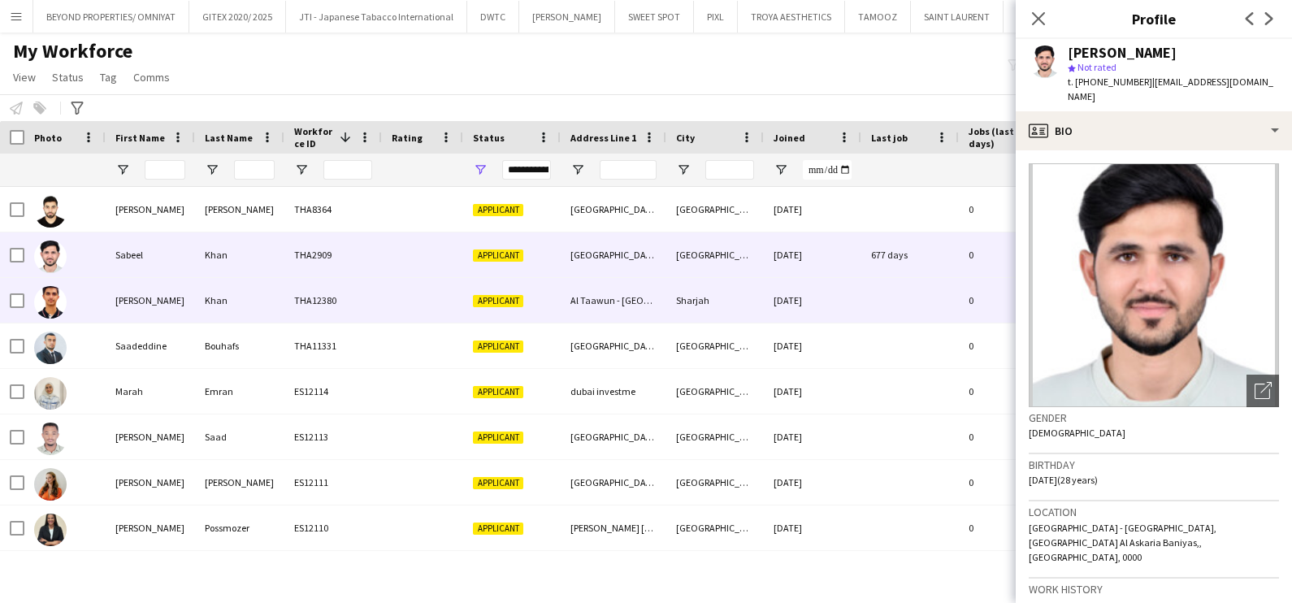
click at [439, 304] on div at bounding box center [422, 300] width 81 height 45
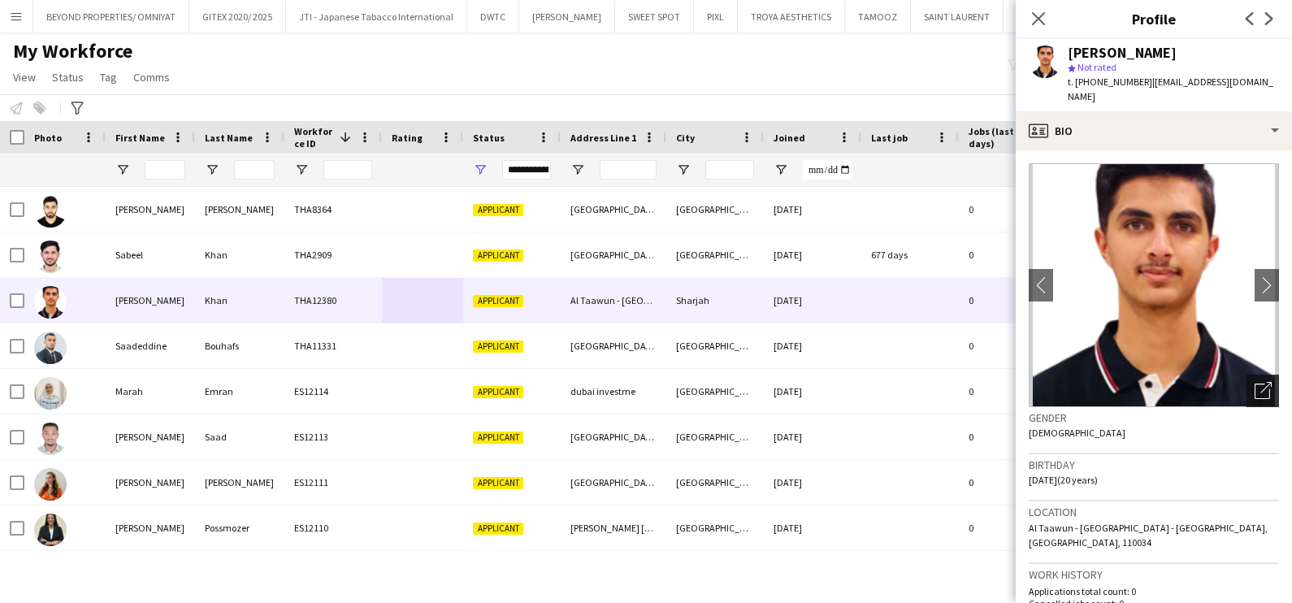
click at [1254, 383] on icon "Open photos pop-in" at bounding box center [1262, 390] width 17 height 17
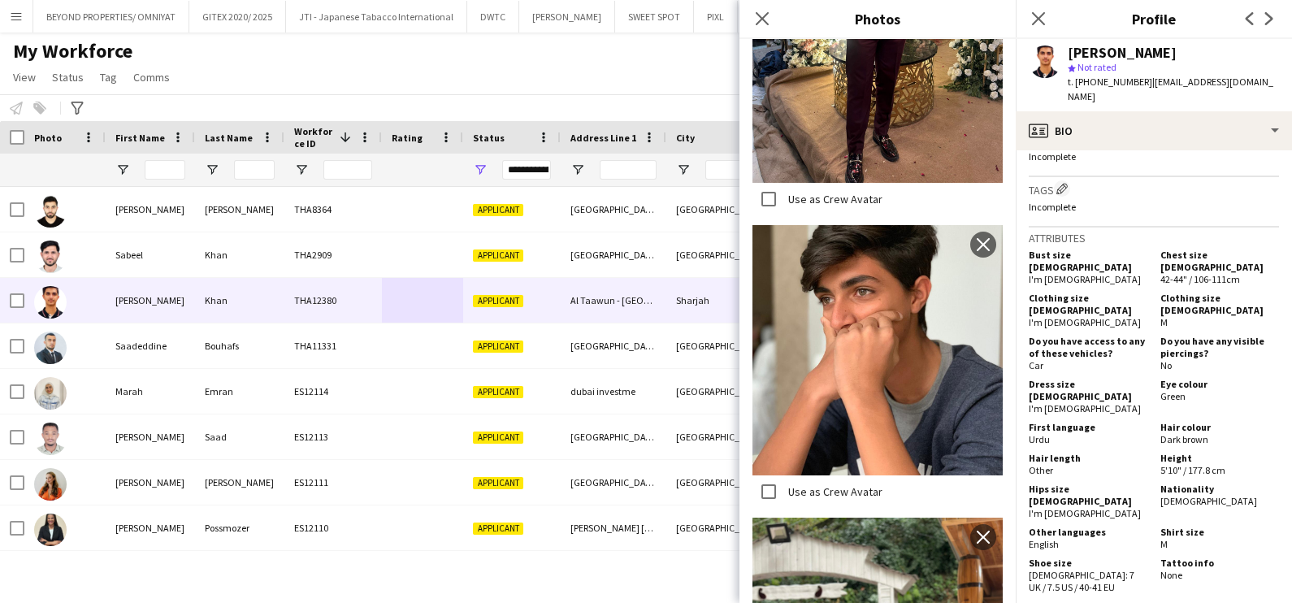
scroll to position [1305, 0]
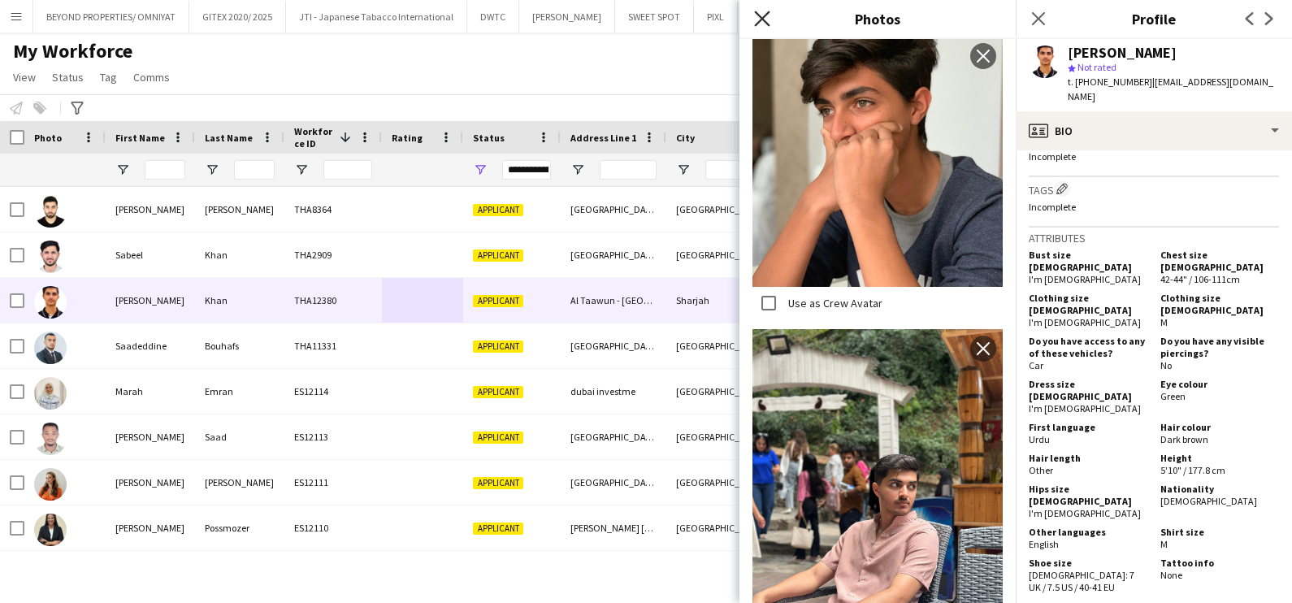
click at [763, 15] on icon "Close pop-in" at bounding box center [761, 18] width 15 height 15
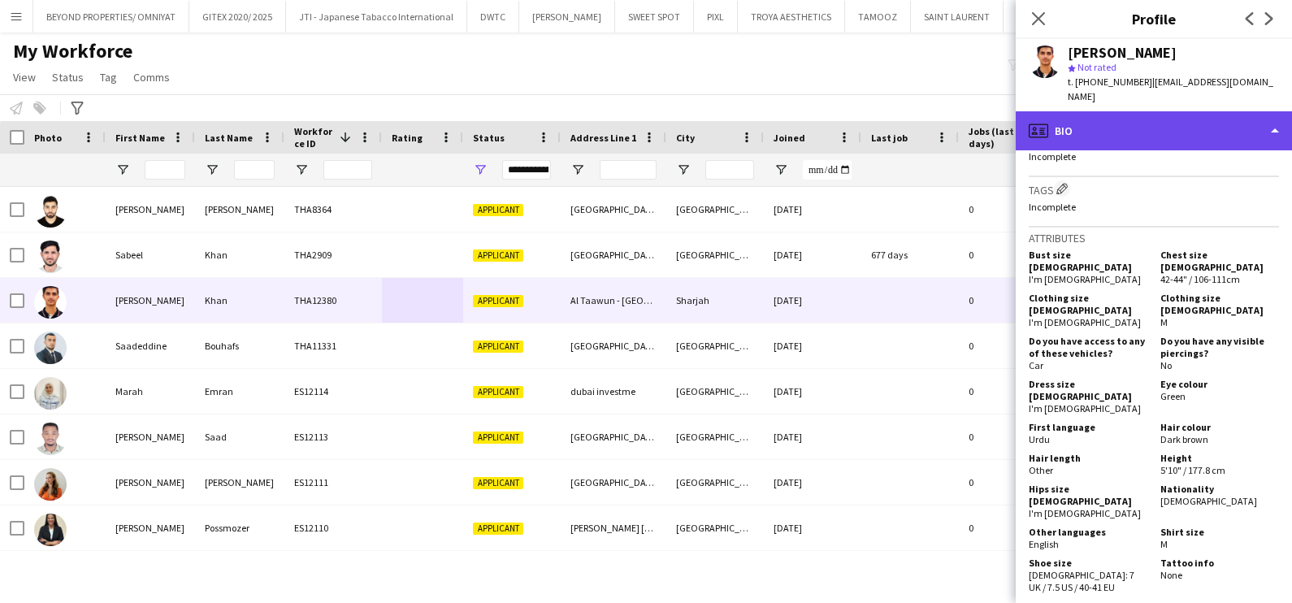
click at [1154, 116] on div "profile Bio" at bounding box center [1153, 130] width 276 height 39
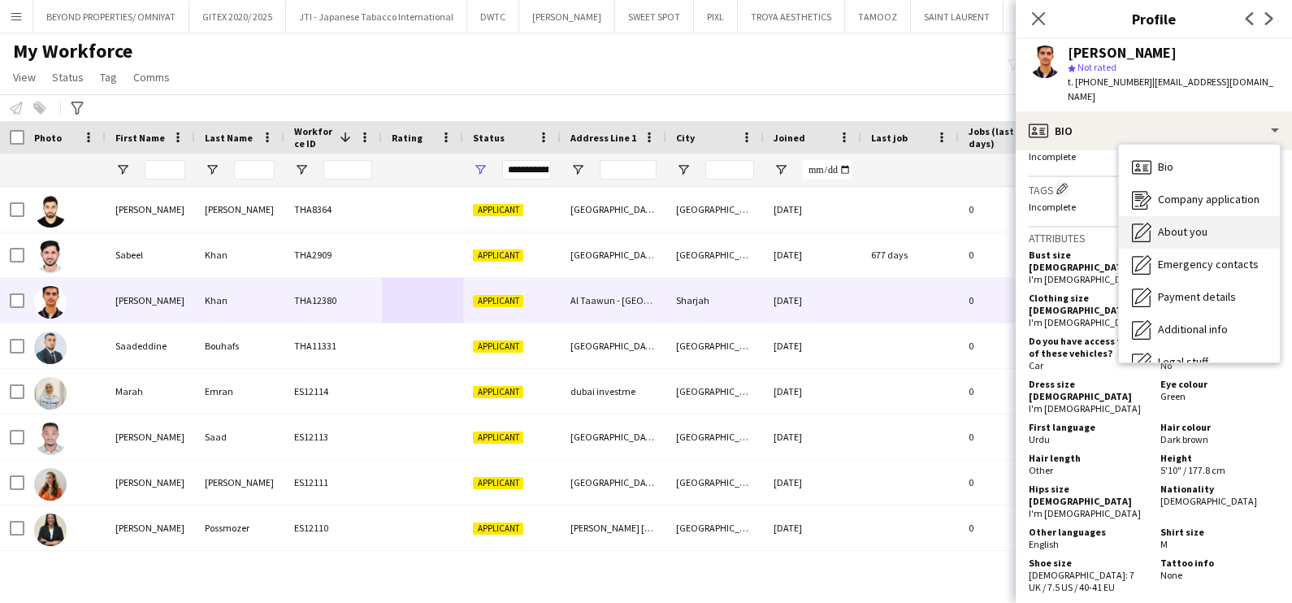
click at [1186, 224] on span "About you" at bounding box center [1183, 231] width 50 height 15
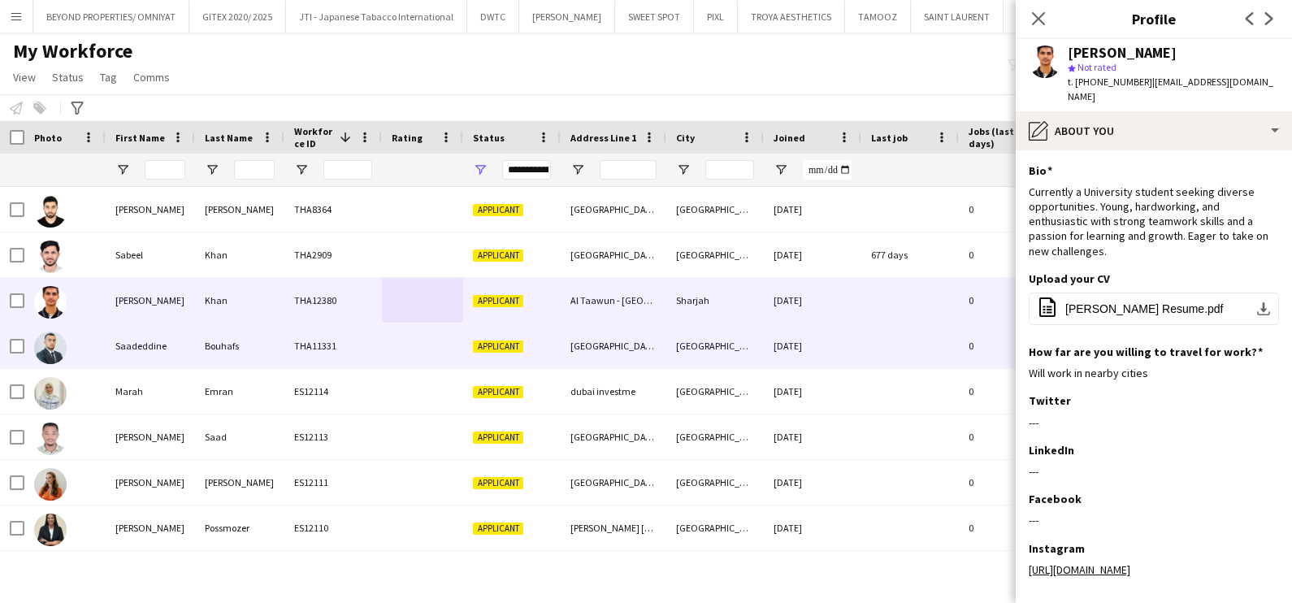
click at [370, 365] on div "THA11331" at bounding box center [332, 345] width 97 height 45
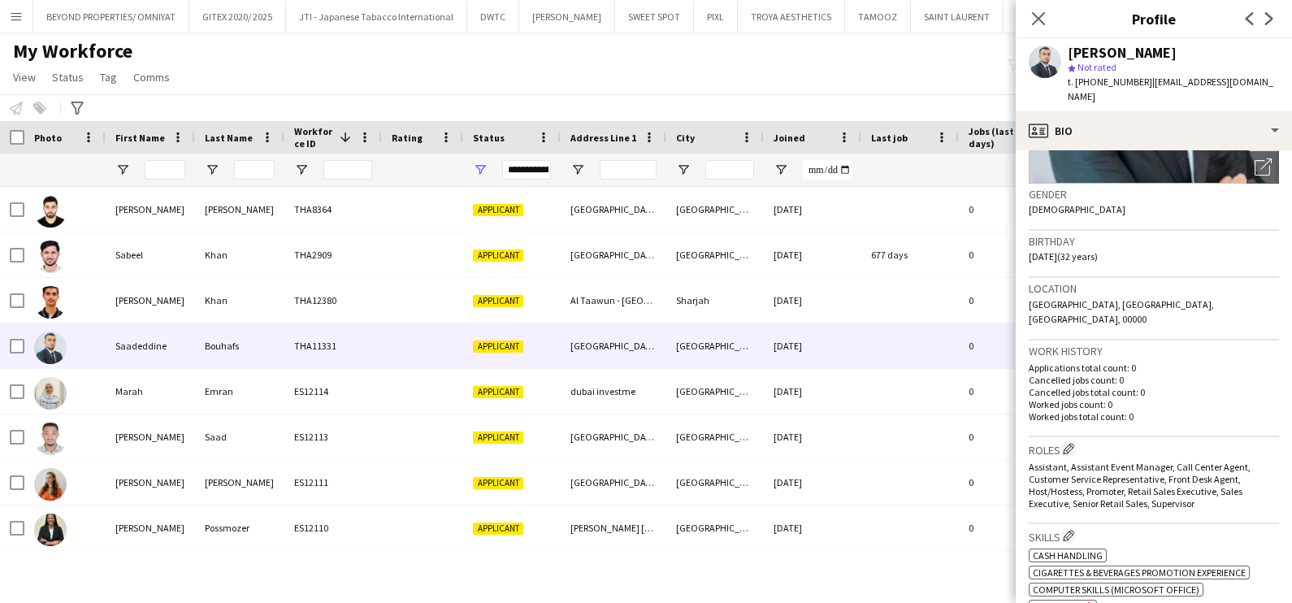
scroll to position [0, 0]
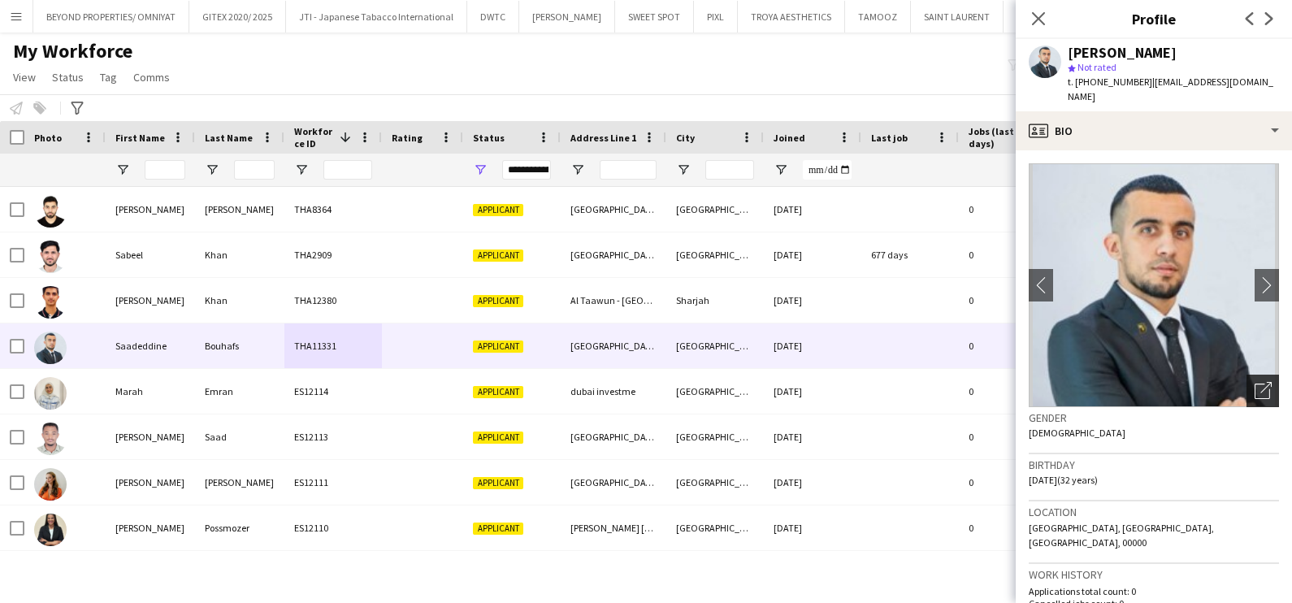
click at [1254, 382] on icon "Open photos pop-in" at bounding box center [1262, 390] width 17 height 17
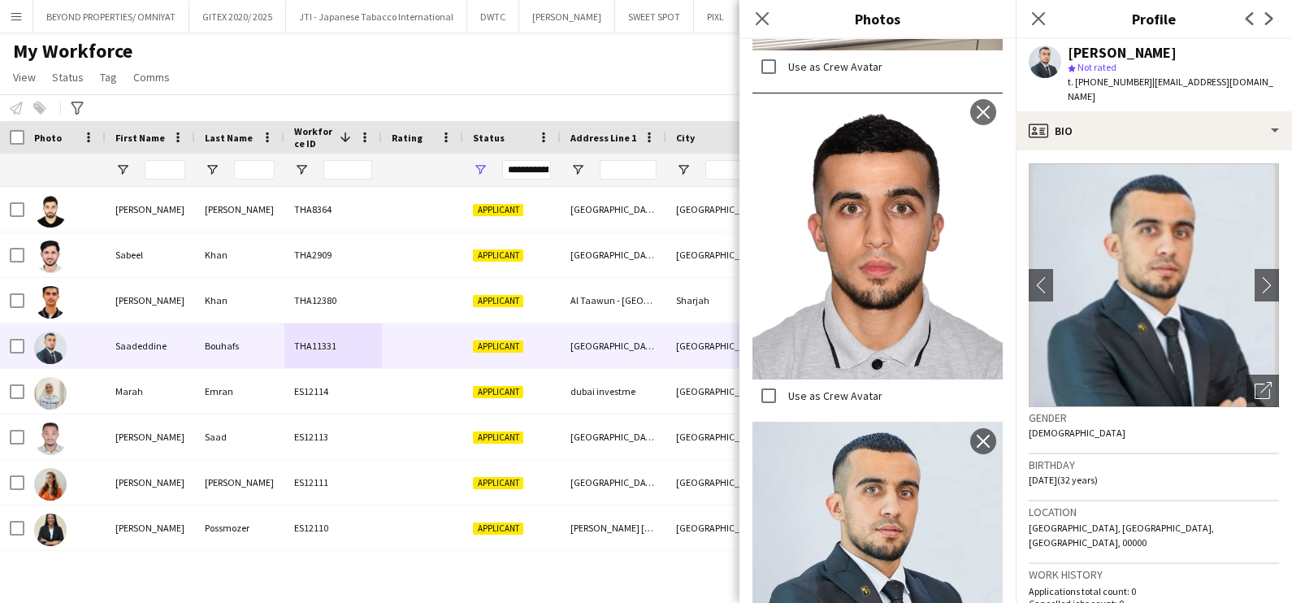
scroll to position [1429, 0]
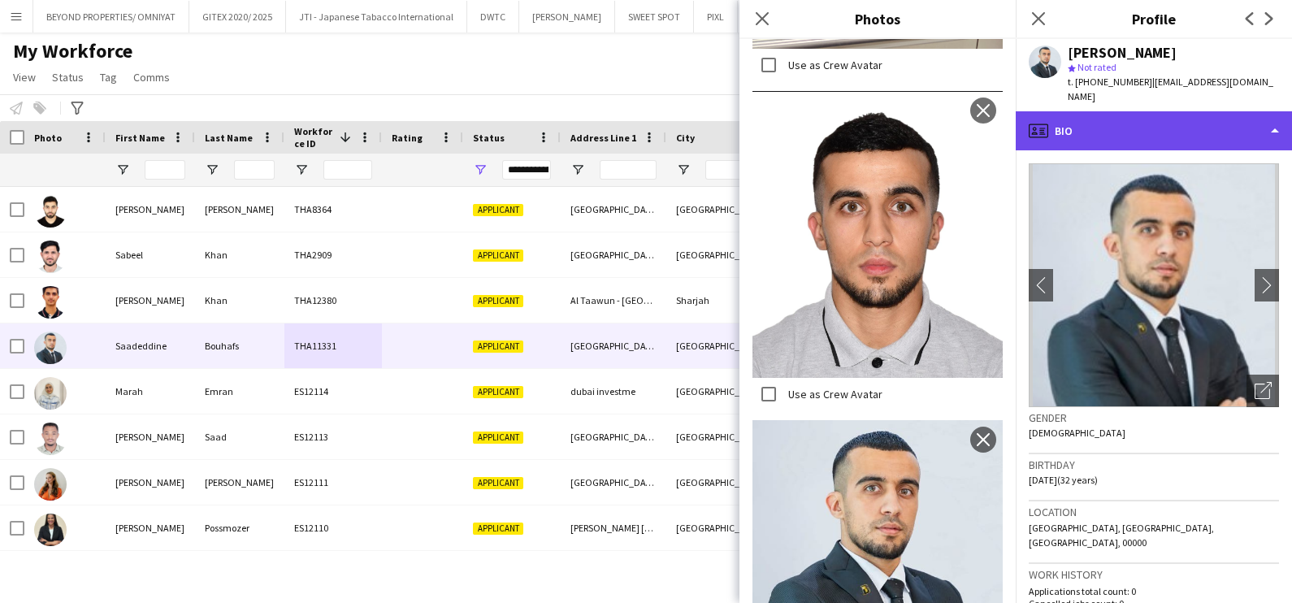
click at [1106, 111] on div "profile Bio" at bounding box center [1153, 130] width 276 height 39
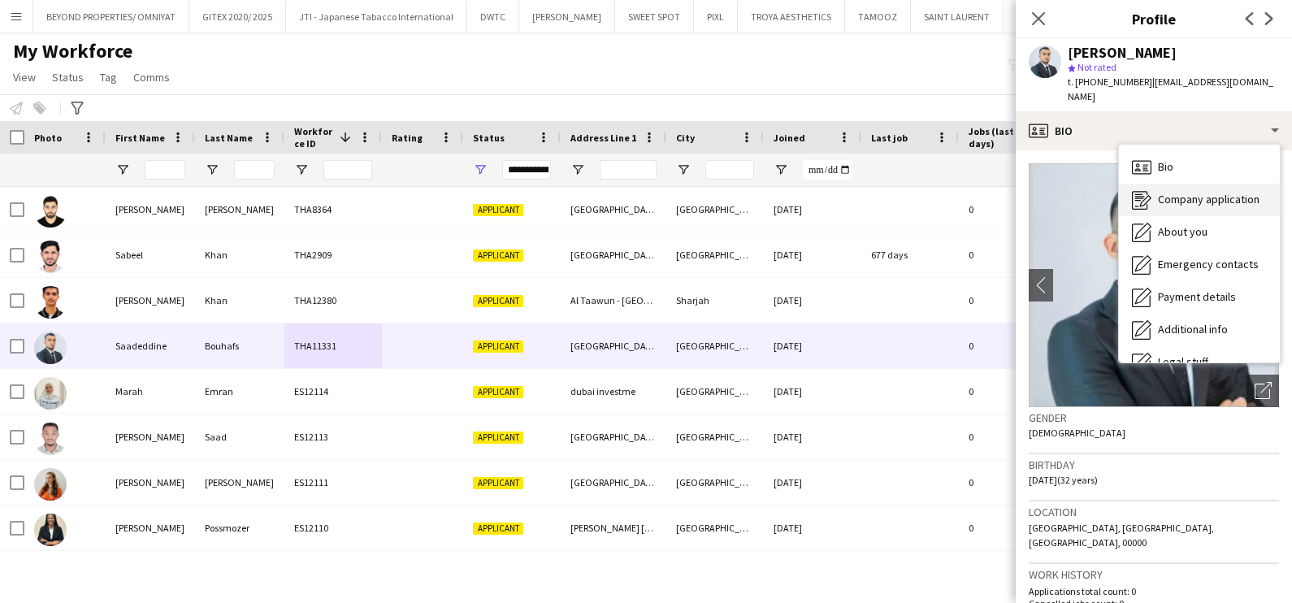
click at [1162, 192] on span "Company application" at bounding box center [1209, 199] width 102 height 15
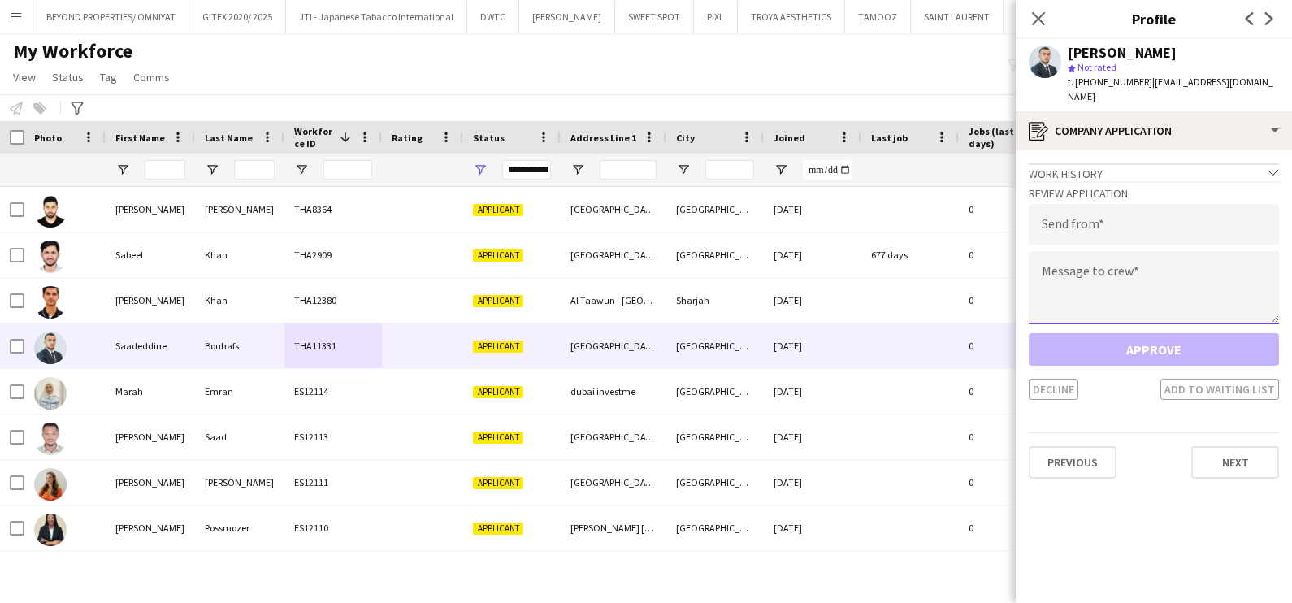
click at [1039, 253] on textarea at bounding box center [1153, 287] width 250 height 73
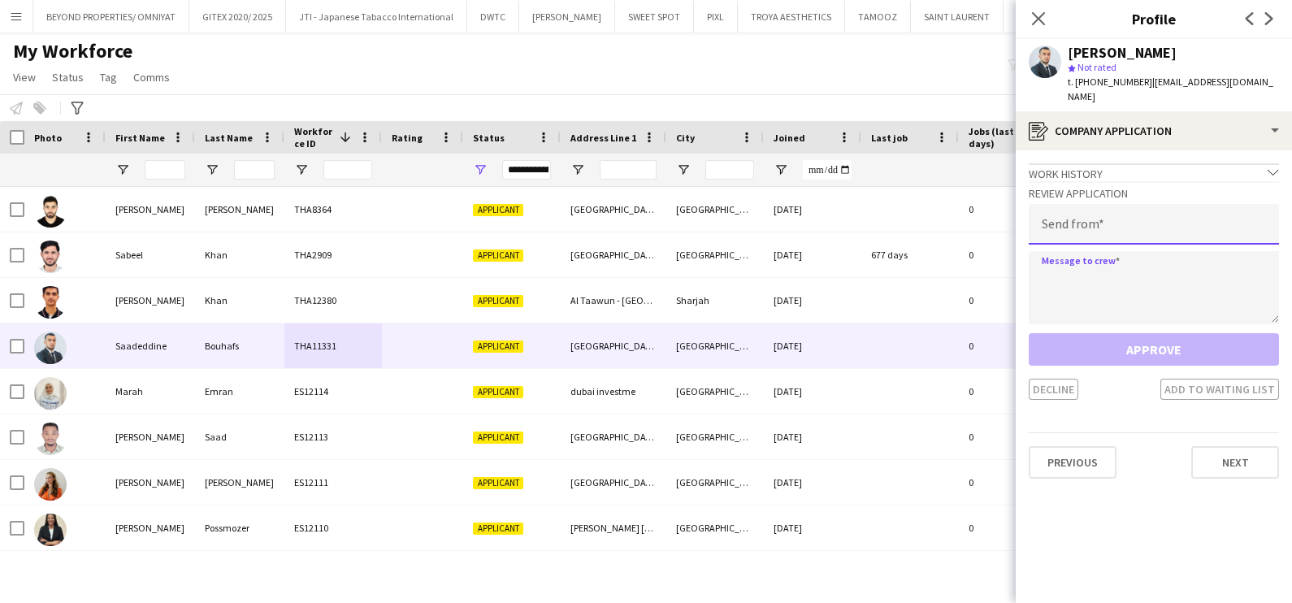
click at [1065, 214] on input "email" at bounding box center [1153, 224] width 250 height 41
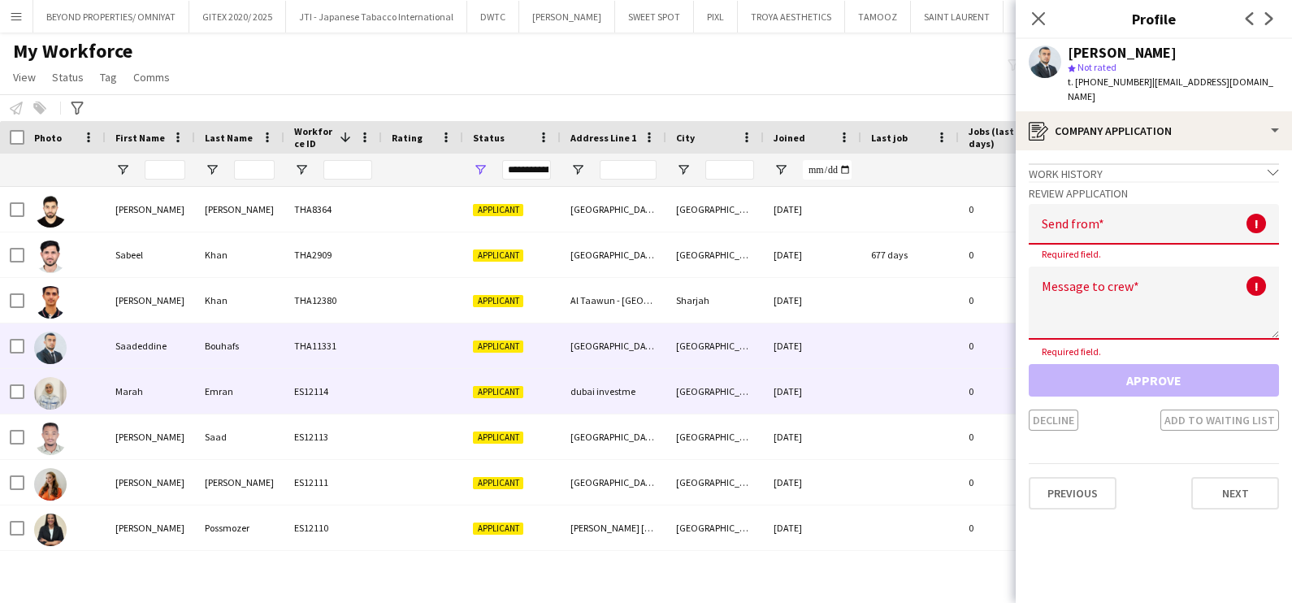
click at [114, 384] on div "Marah" at bounding box center [150, 391] width 89 height 45
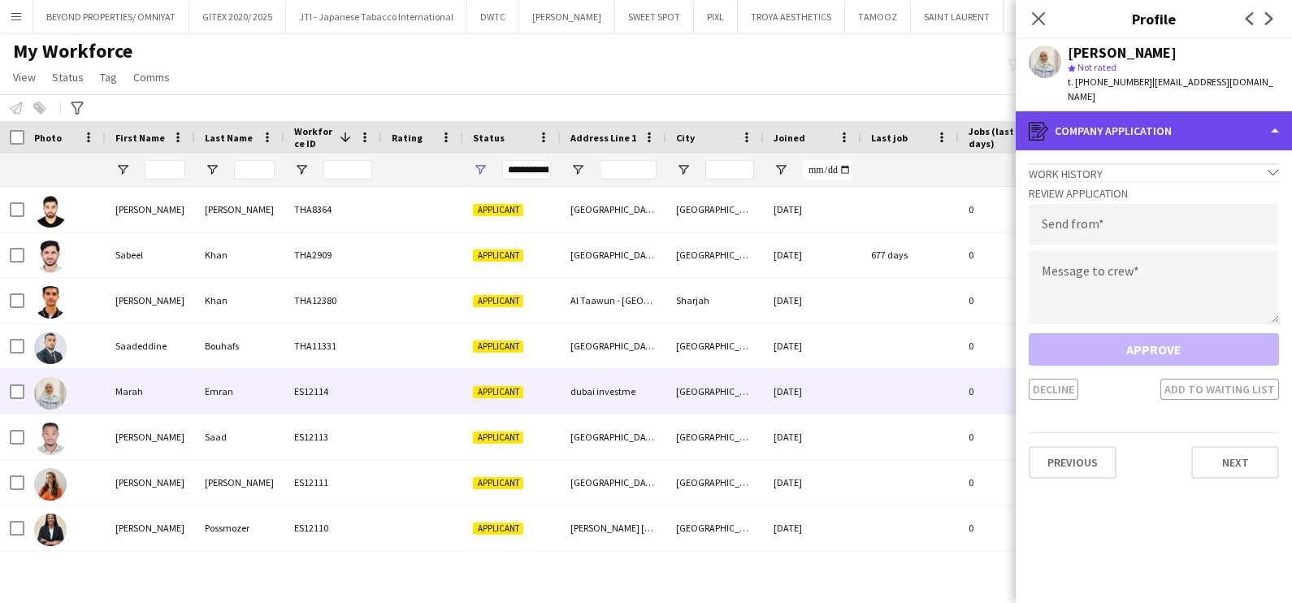
click at [1113, 111] on div "register Company application" at bounding box center [1153, 130] width 276 height 39
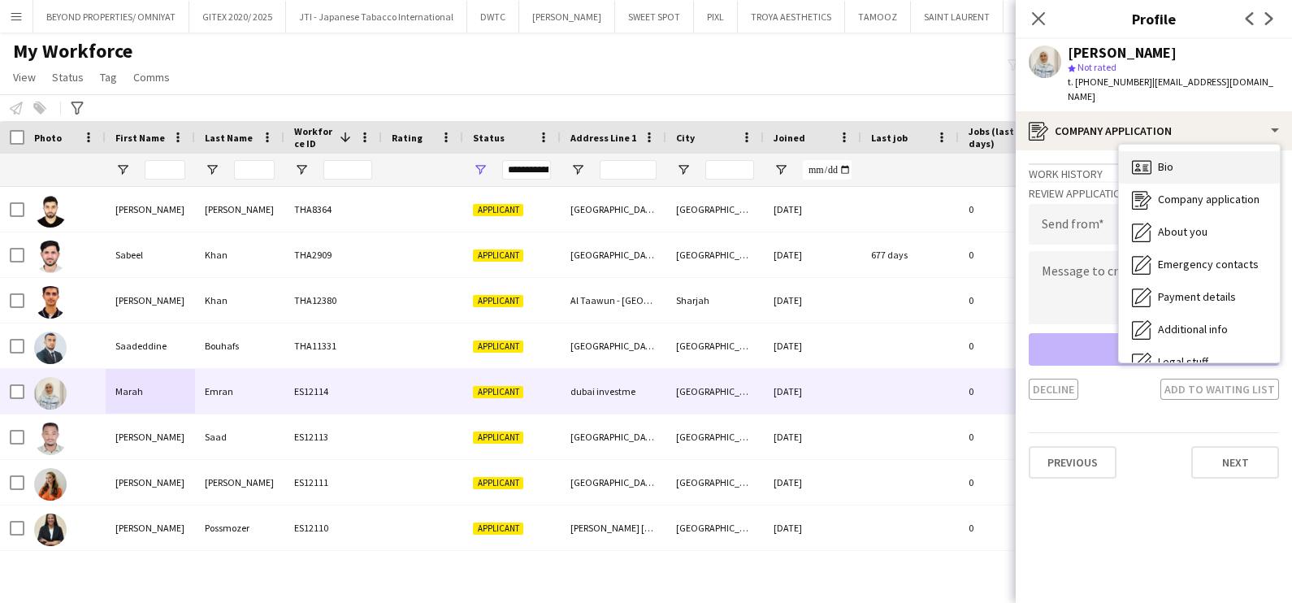
click at [1167, 159] on span "Bio" at bounding box center [1165, 166] width 15 height 15
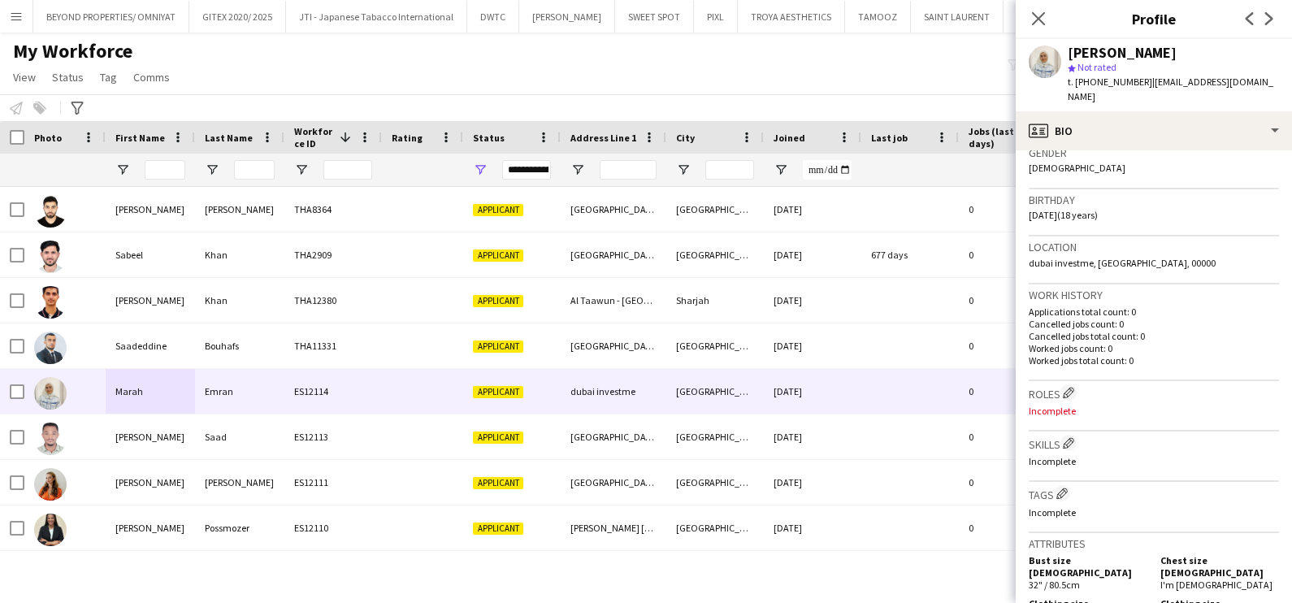
scroll to position [0, 0]
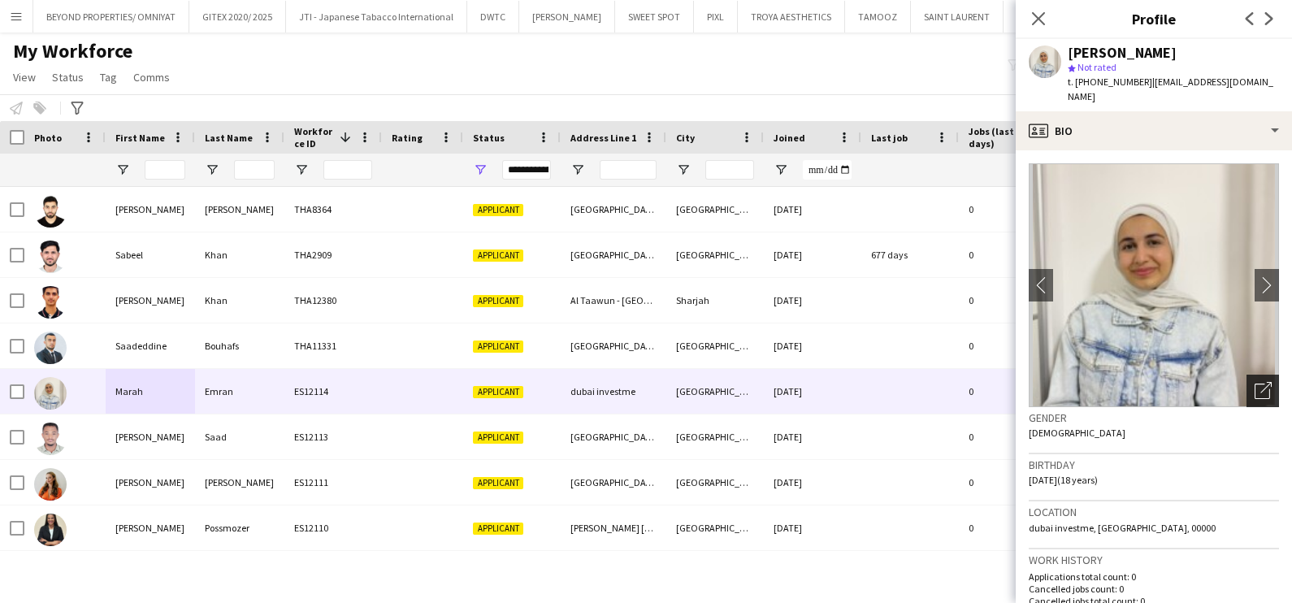
click at [1248, 374] on div "Open photos pop-in" at bounding box center [1262, 390] width 32 height 32
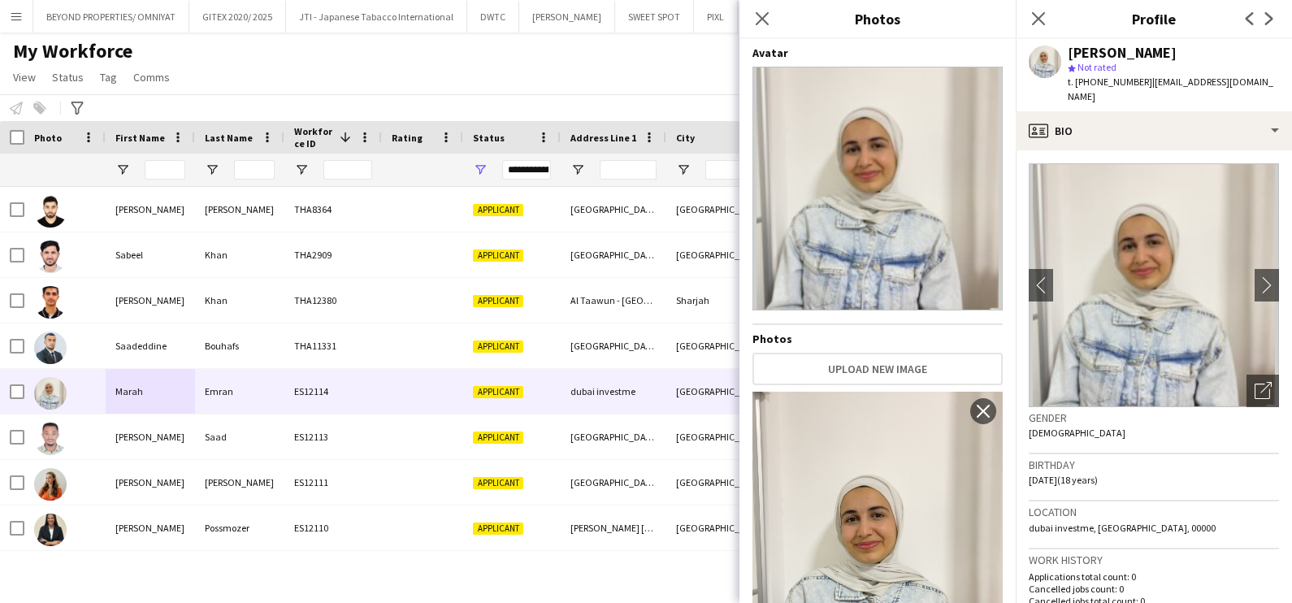
click at [1097, 95] on div "Marah Emran star Not rated t. +971544987003 | marahuae2007@gmail.com" at bounding box center [1153, 75] width 276 height 72
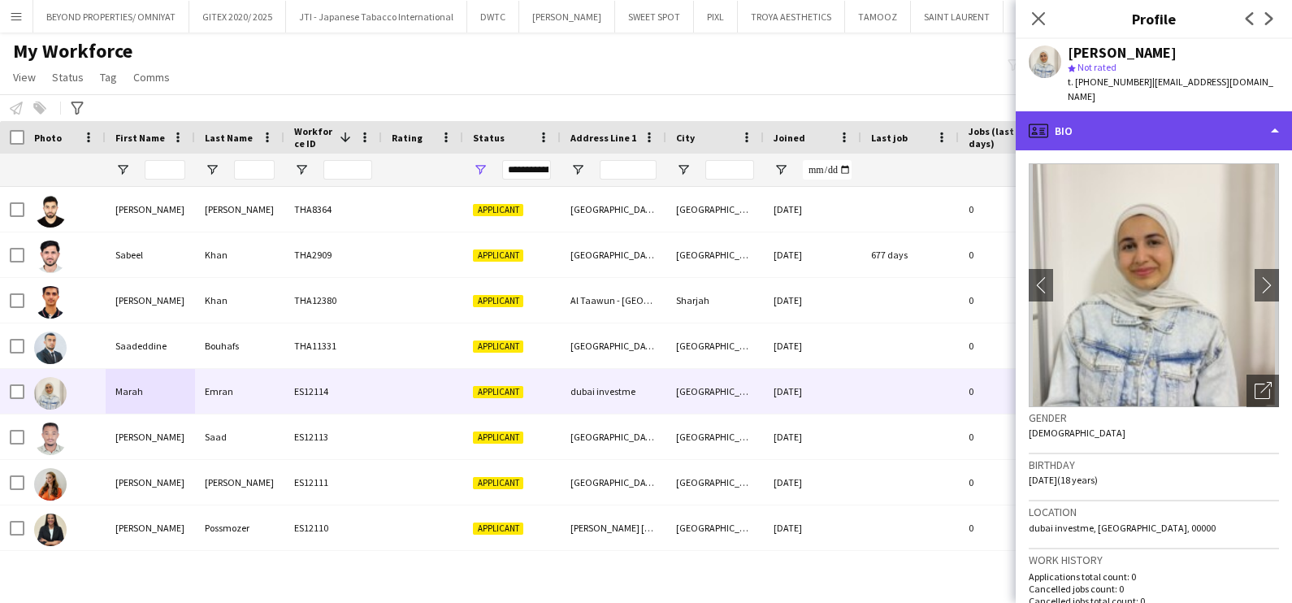
click at [1097, 117] on div "profile Bio" at bounding box center [1153, 130] width 276 height 39
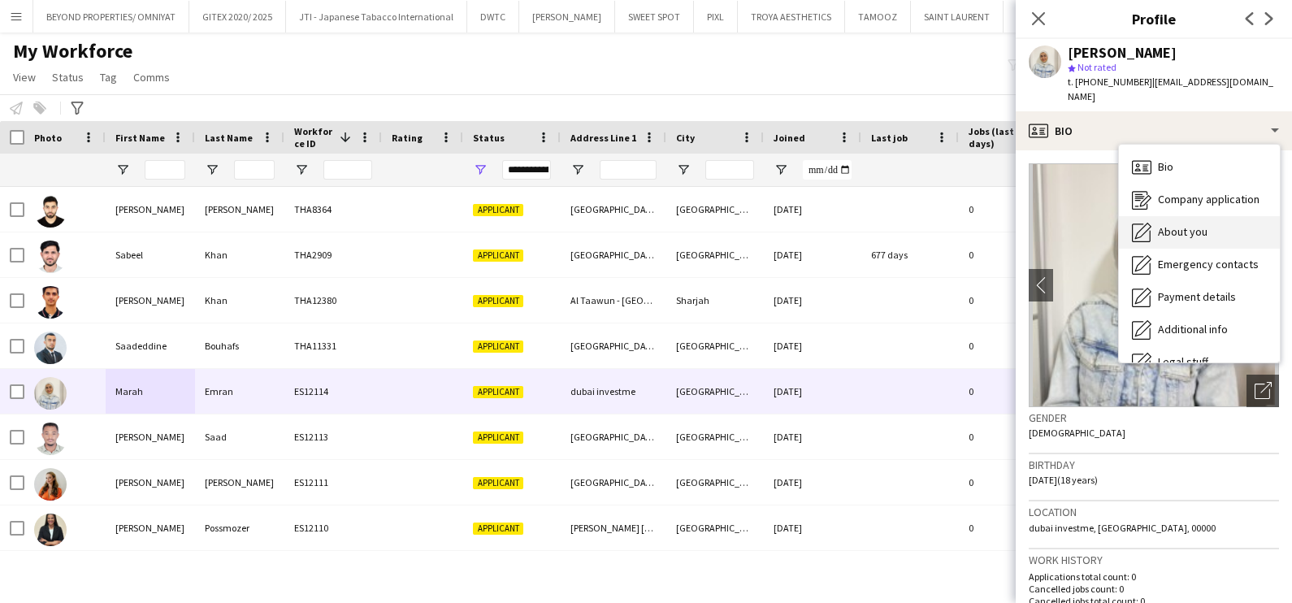
click at [1171, 224] on span "About you" at bounding box center [1183, 231] width 50 height 15
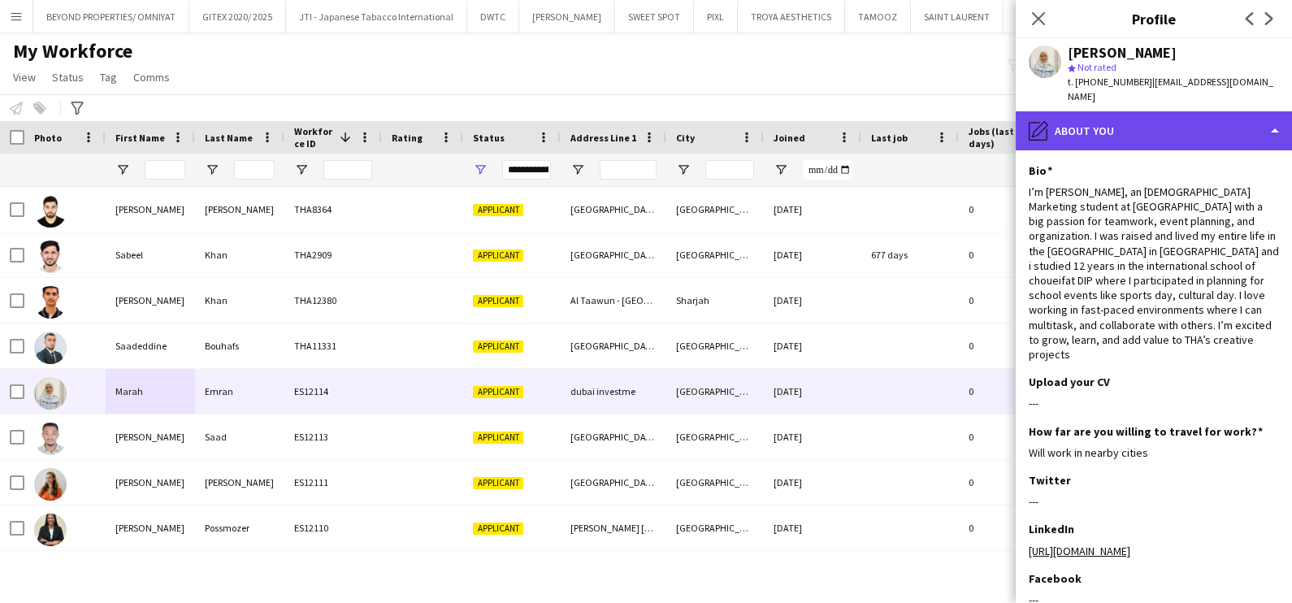
click at [1140, 111] on div "pencil4 About you" at bounding box center [1153, 130] width 276 height 39
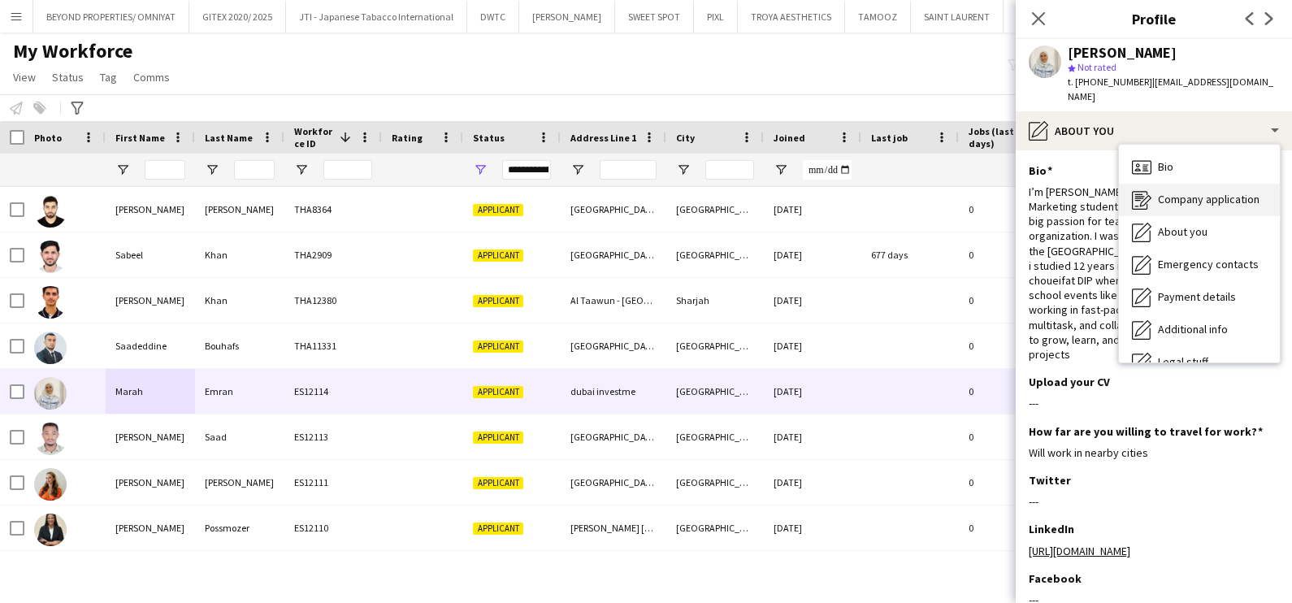
click at [1171, 192] on span "Company application" at bounding box center [1209, 199] width 102 height 15
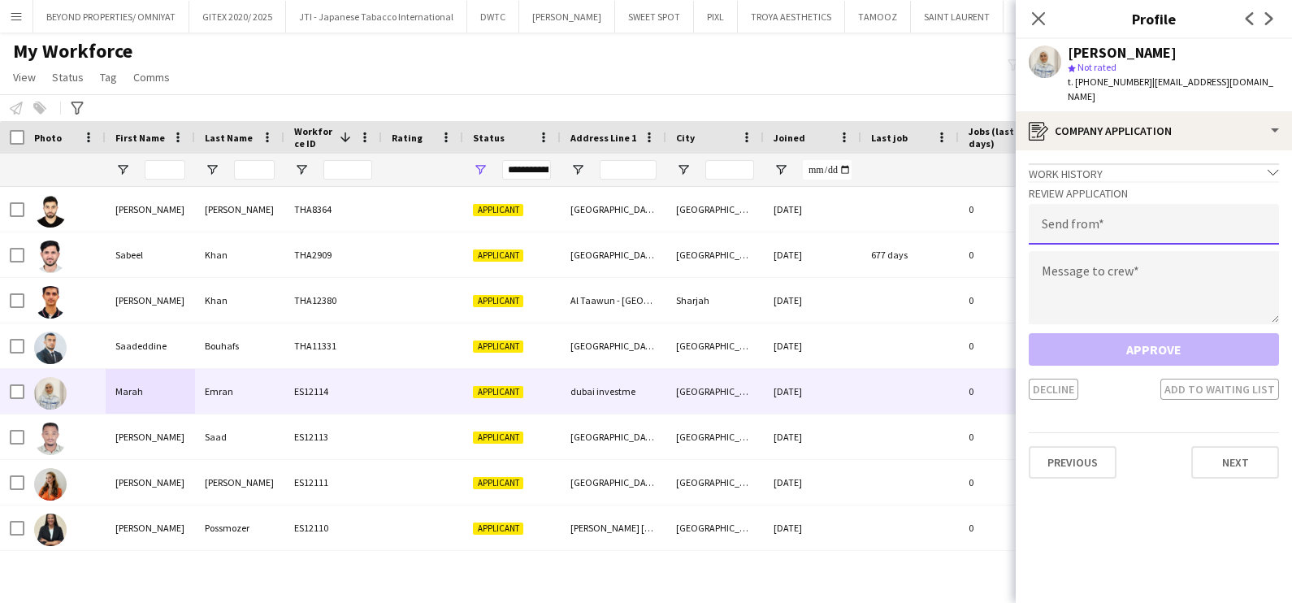
click at [1097, 214] on input "email" at bounding box center [1153, 224] width 250 height 41
type input "**********"
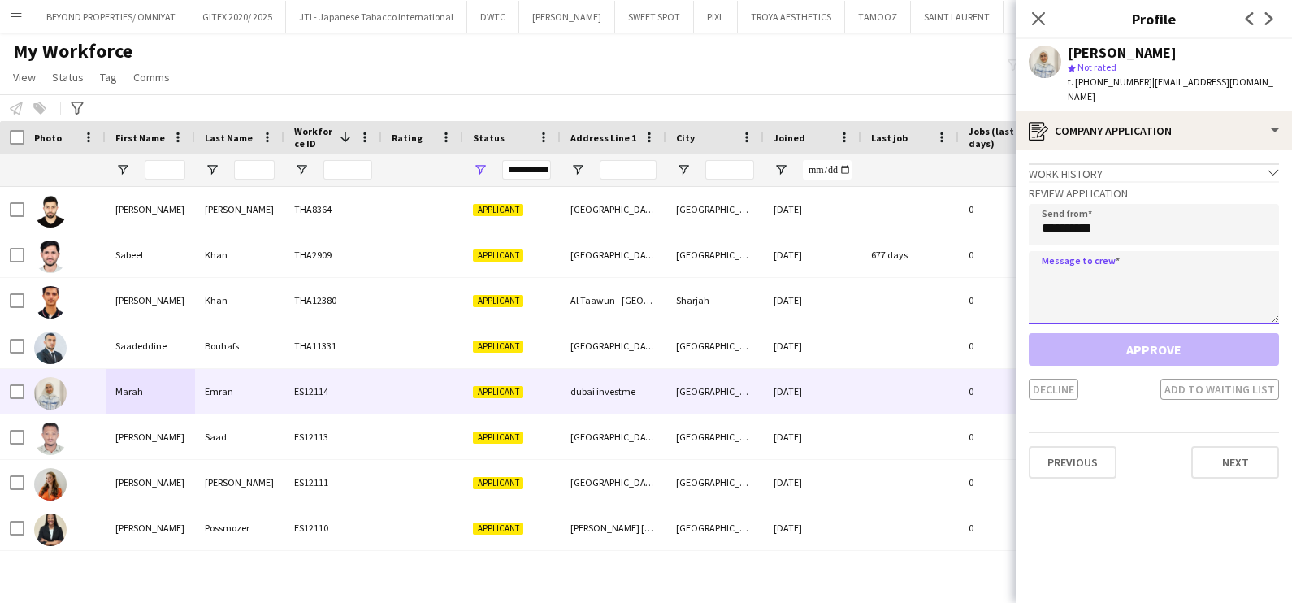
click at [1093, 276] on textarea at bounding box center [1153, 287] width 250 height 73
paste textarea "**********"
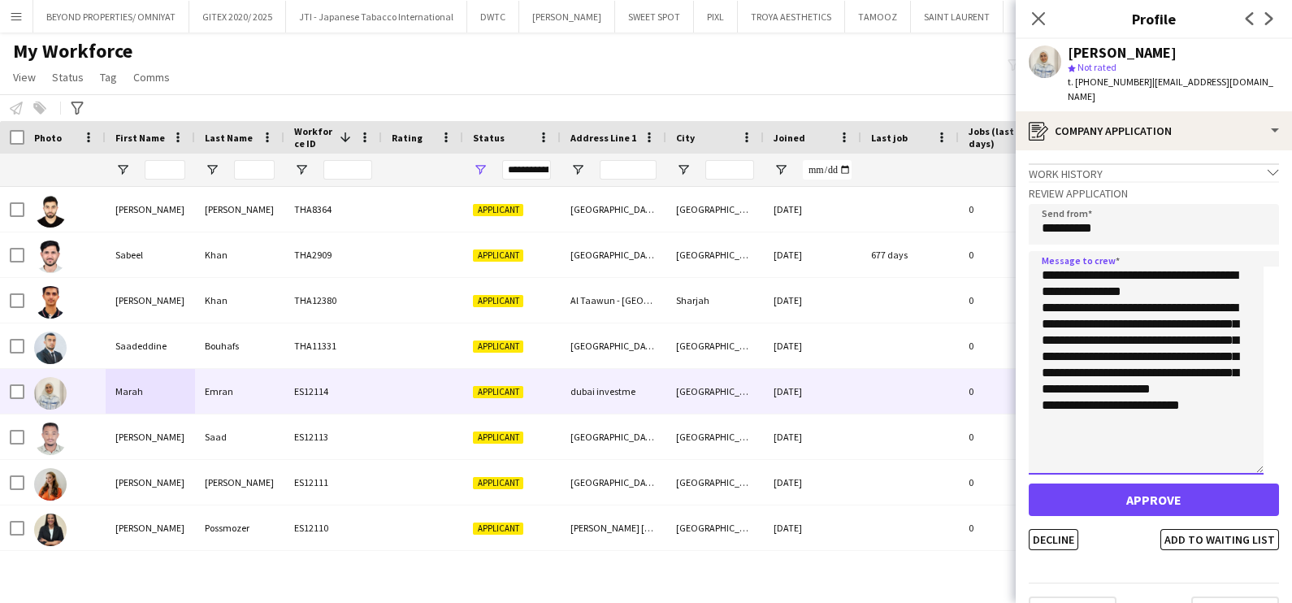
drag, startPoint x: 1271, startPoint y: 301, endPoint x: 1290, endPoint y: 497, distance: 197.5
click at [1291, 496] on html "Menu Boards Boards Boards All jobs Status Workforce Workforce My Workforce Recr…" at bounding box center [646, 301] width 1292 height 603
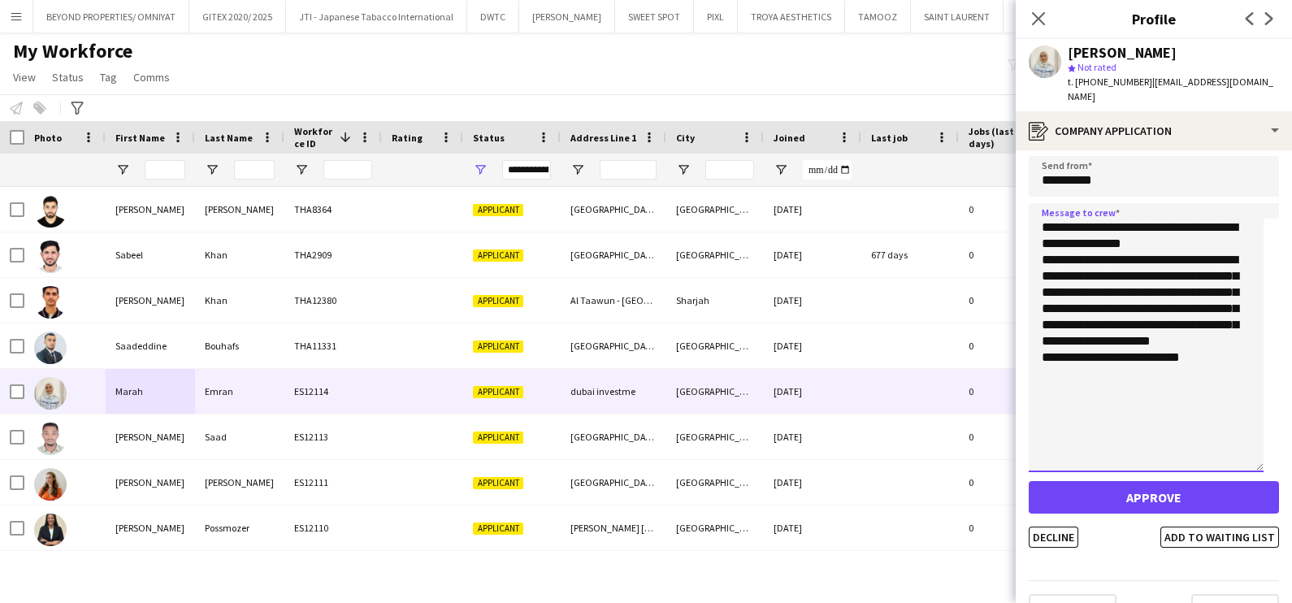
scroll to position [67, 0]
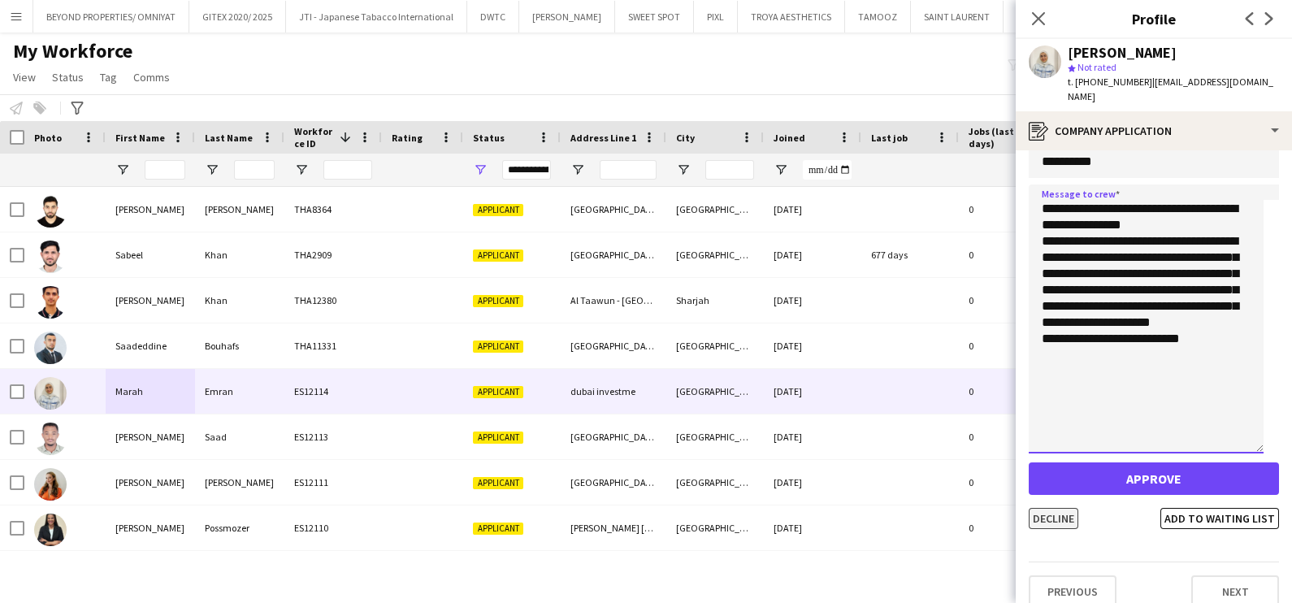
type textarea "**********"
click at [1050, 508] on button "Decline" at bounding box center [1053, 518] width 50 height 21
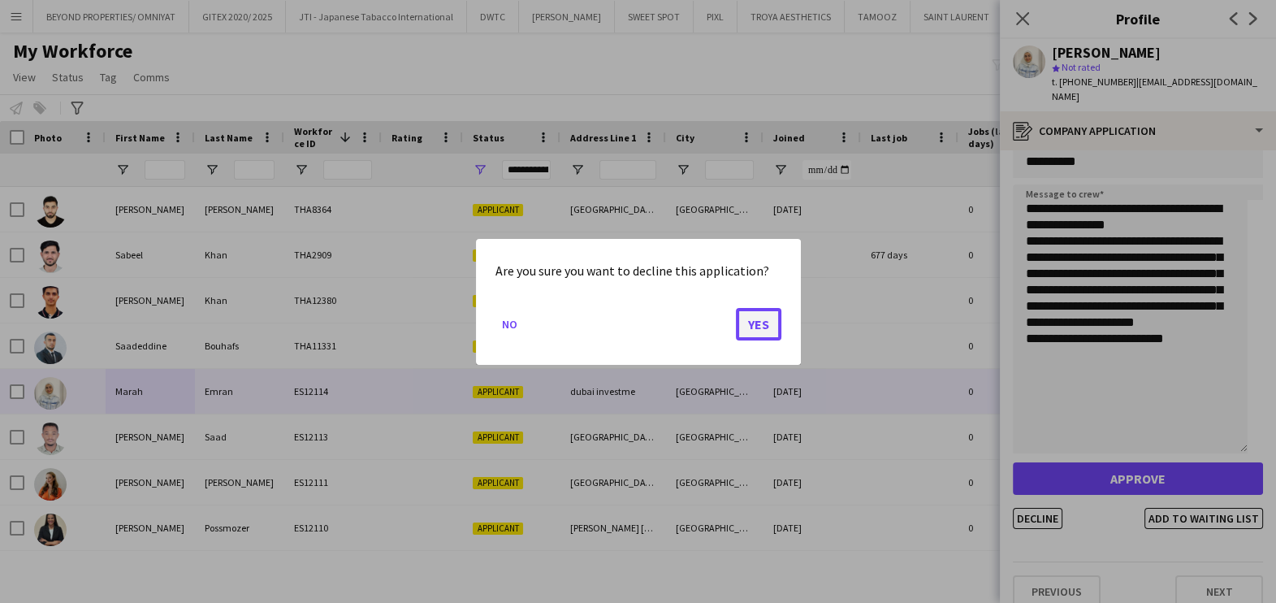
click at [748, 318] on button "Yes" at bounding box center [758, 323] width 45 height 32
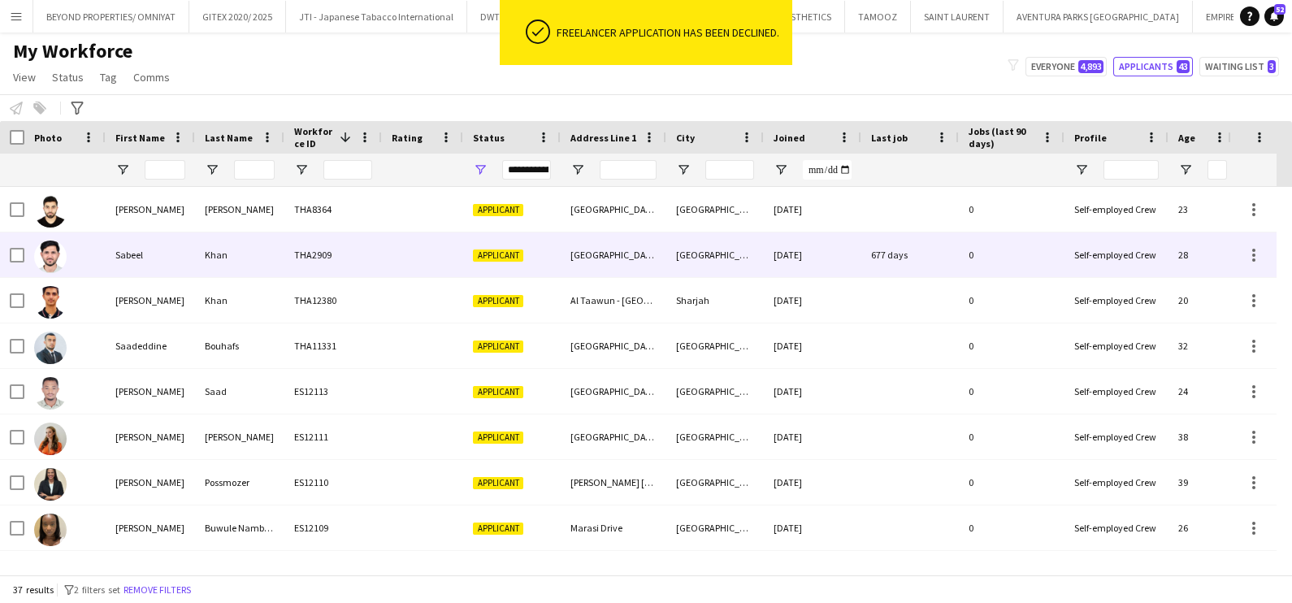
click at [574, 242] on div "Abu Dhabi - United Arab Emirates" at bounding box center [614, 254] width 106 height 45
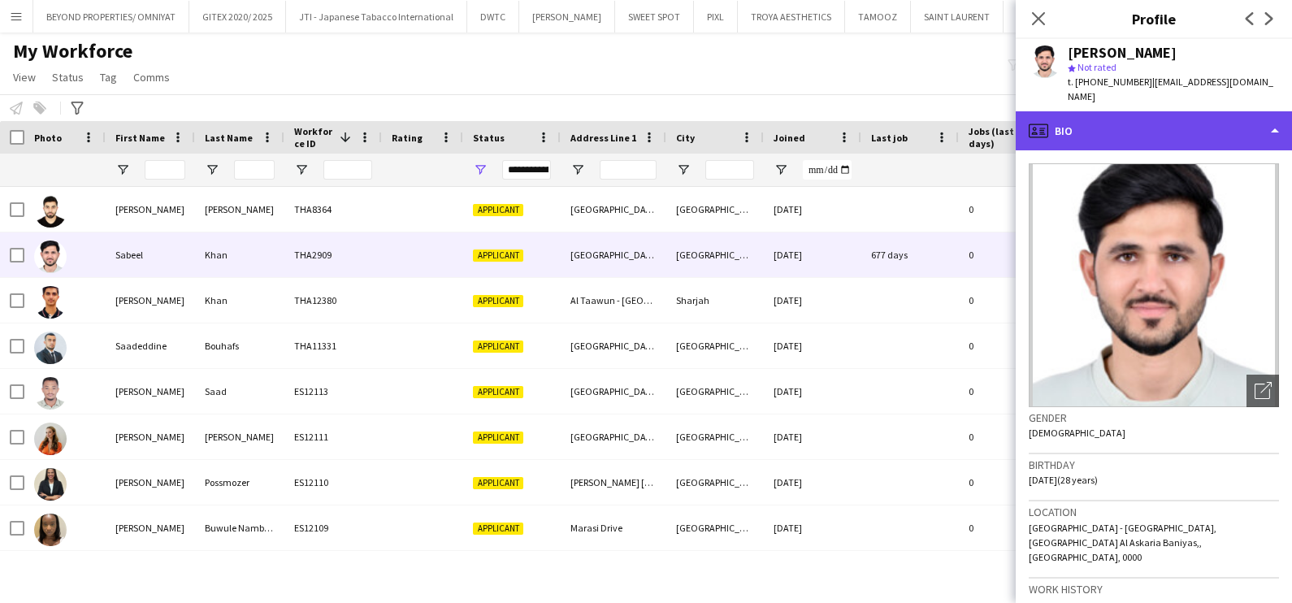
click at [1180, 111] on div "profile Bio" at bounding box center [1153, 130] width 276 height 39
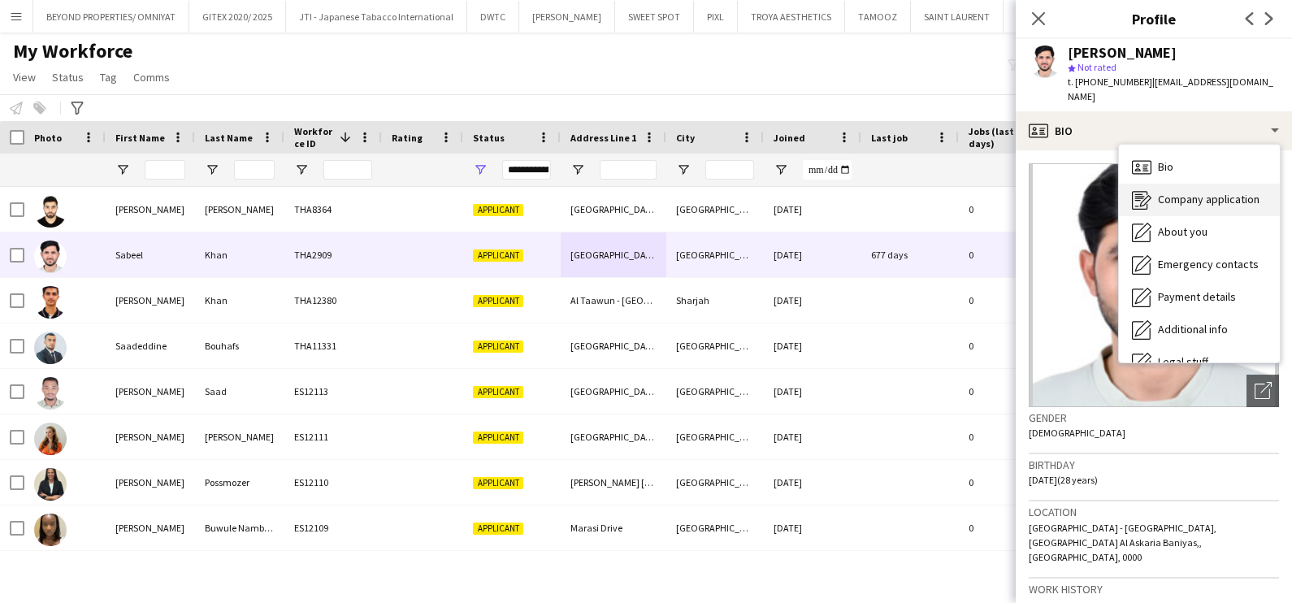
click at [1201, 192] on span "Company application" at bounding box center [1209, 199] width 102 height 15
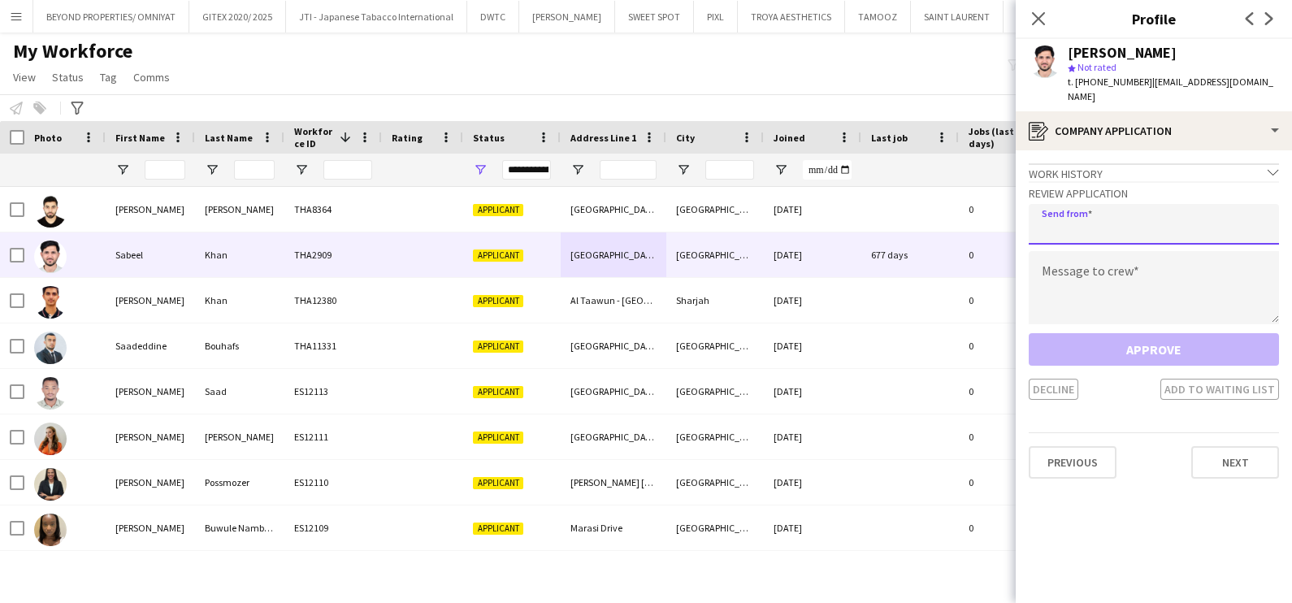
click at [1062, 206] on input "email" at bounding box center [1153, 224] width 250 height 41
type input "**********"
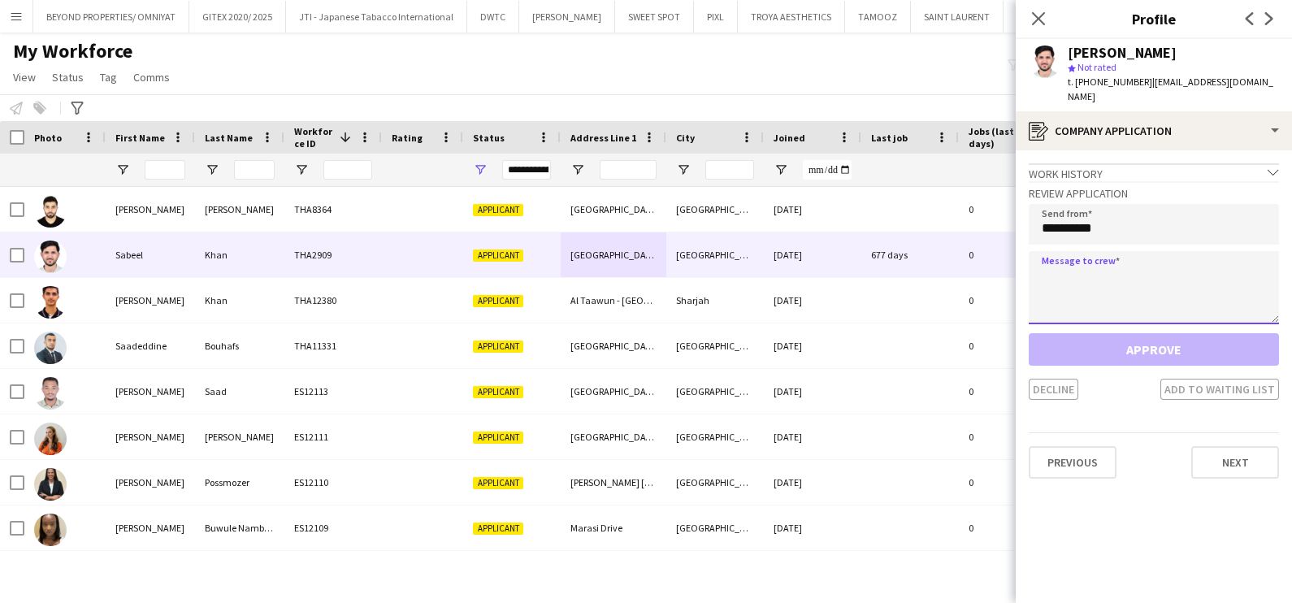
click at [1080, 262] on textarea at bounding box center [1153, 287] width 250 height 73
paste textarea "**********"
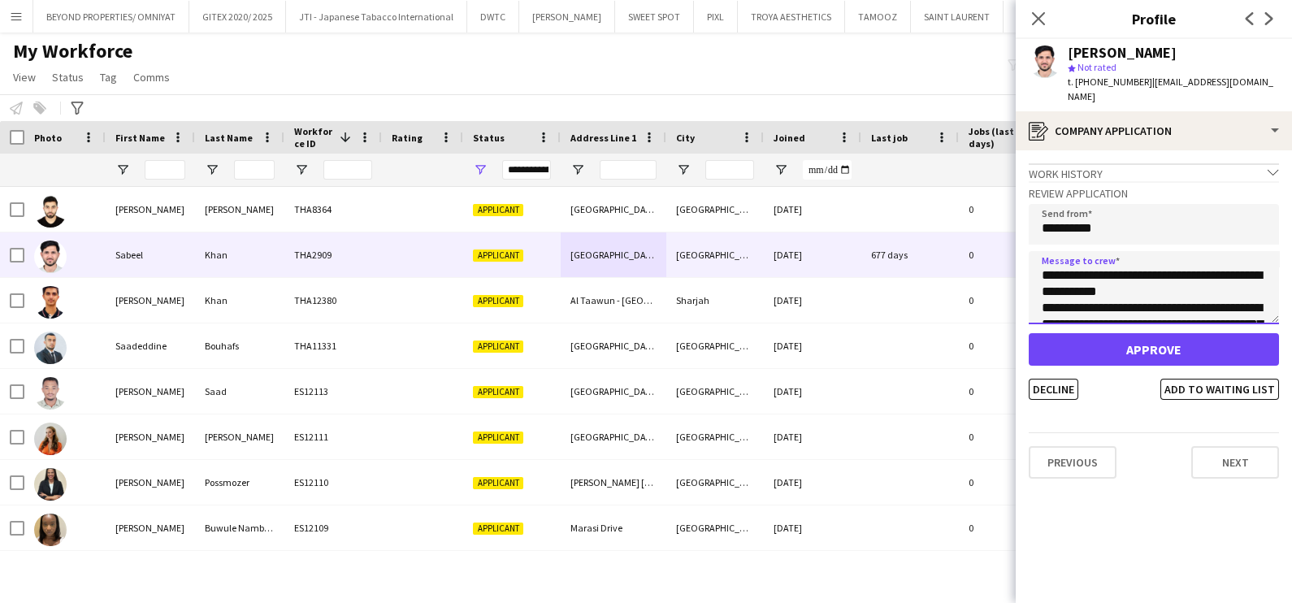
scroll to position [140, 0]
type textarea "**********"
click at [1072, 379] on button "Decline" at bounding box center [1053, 389] width 50 height 21
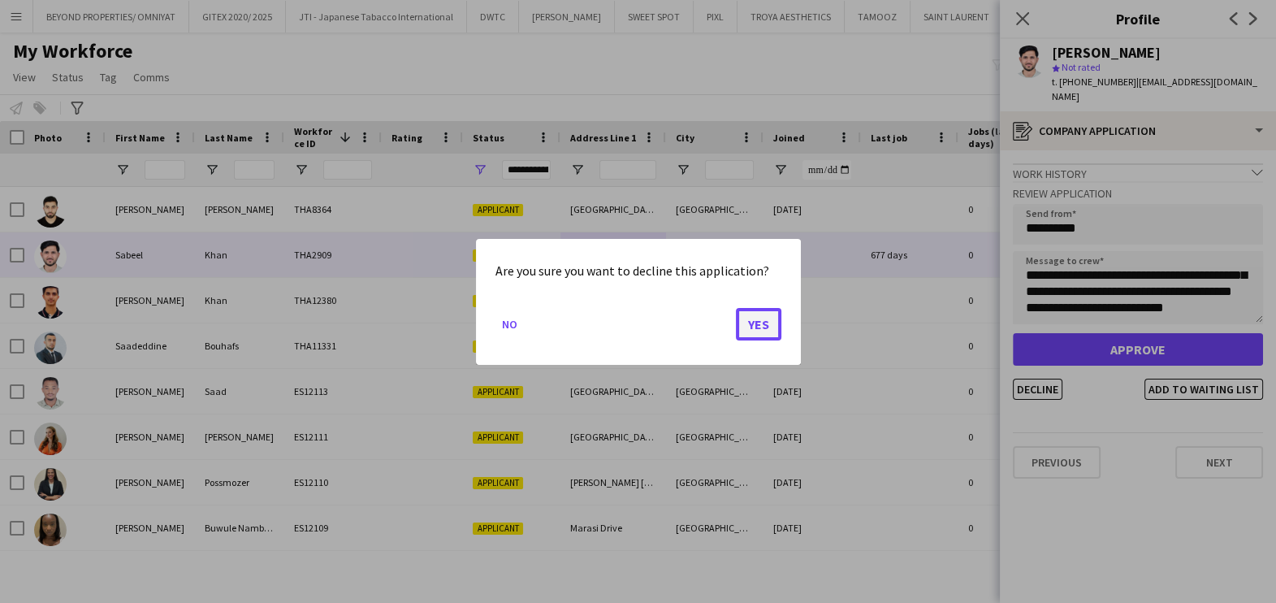
click at [754, 325] on button "Yes" at bounding box center [758, 323] width 45 height 32
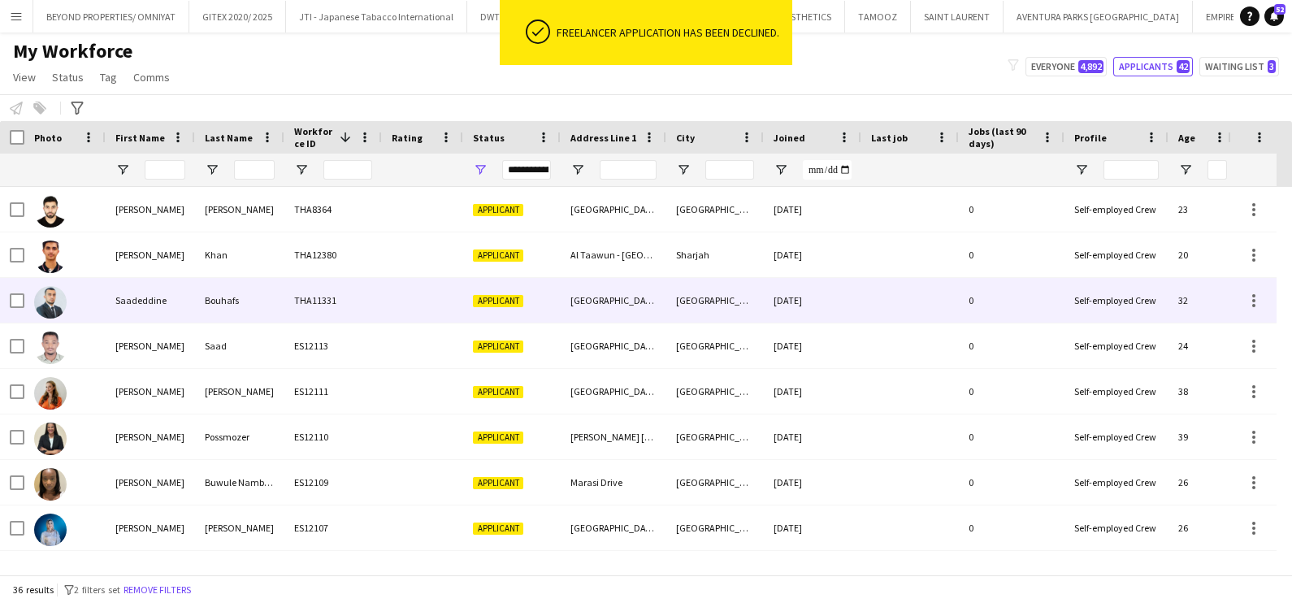
click at [295, 292] on div "THA11331" at bounding box center [332, 300] width 97 height 45
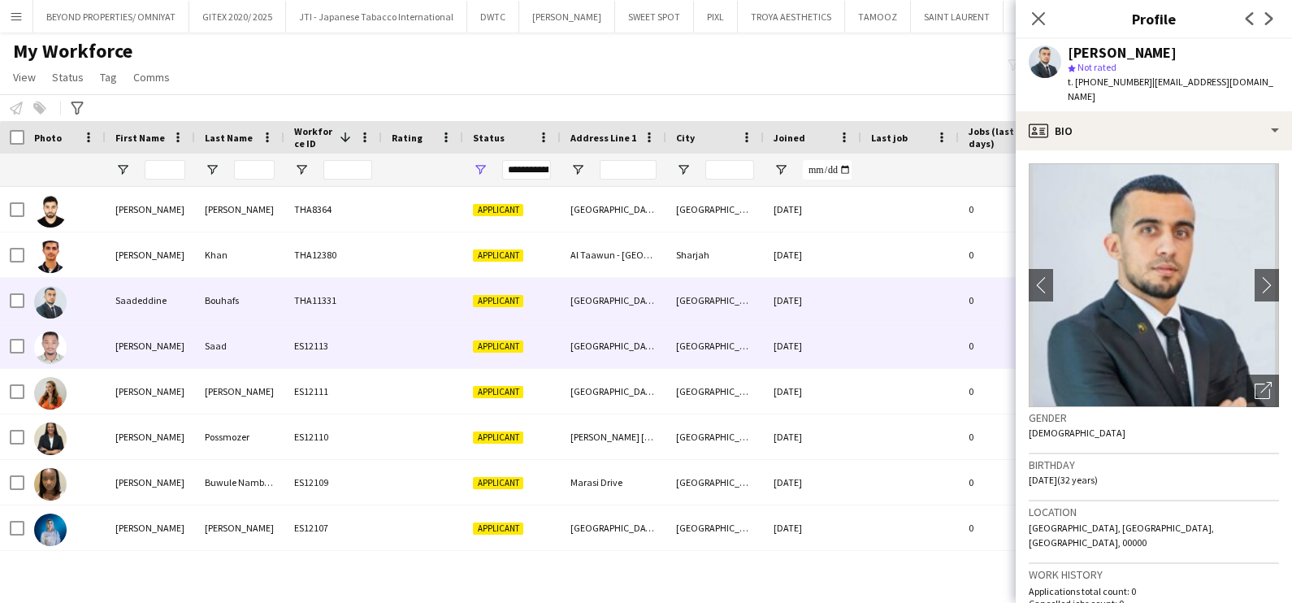
click at [205, 342] on div "Saad" at bounding box center [239, 345] width 89 height 45
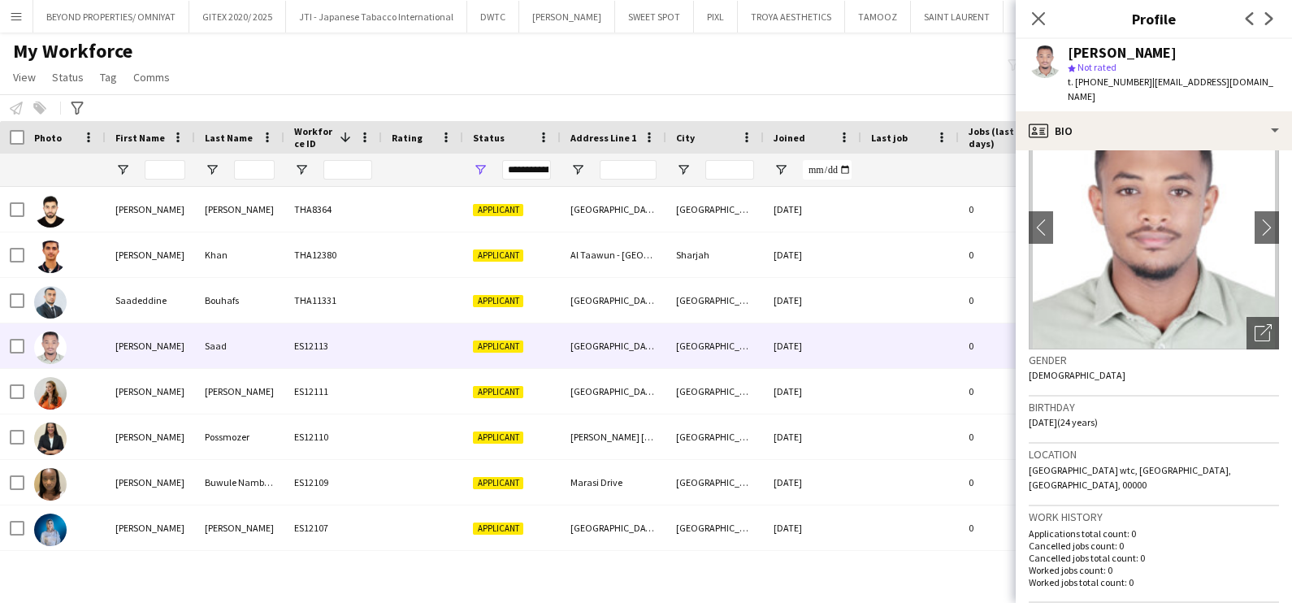
scroll to position [0, 0]
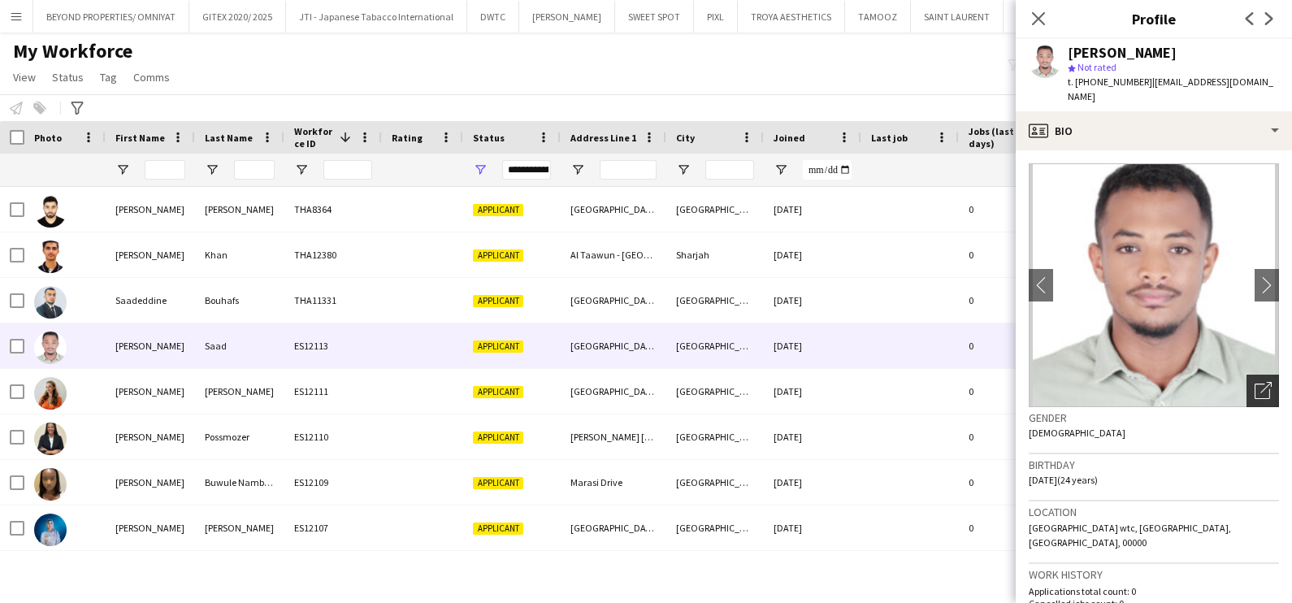
click at [1254, 382] on icon "Open photos pop-in" at bounding box center [1262, 390] width 17 height 17
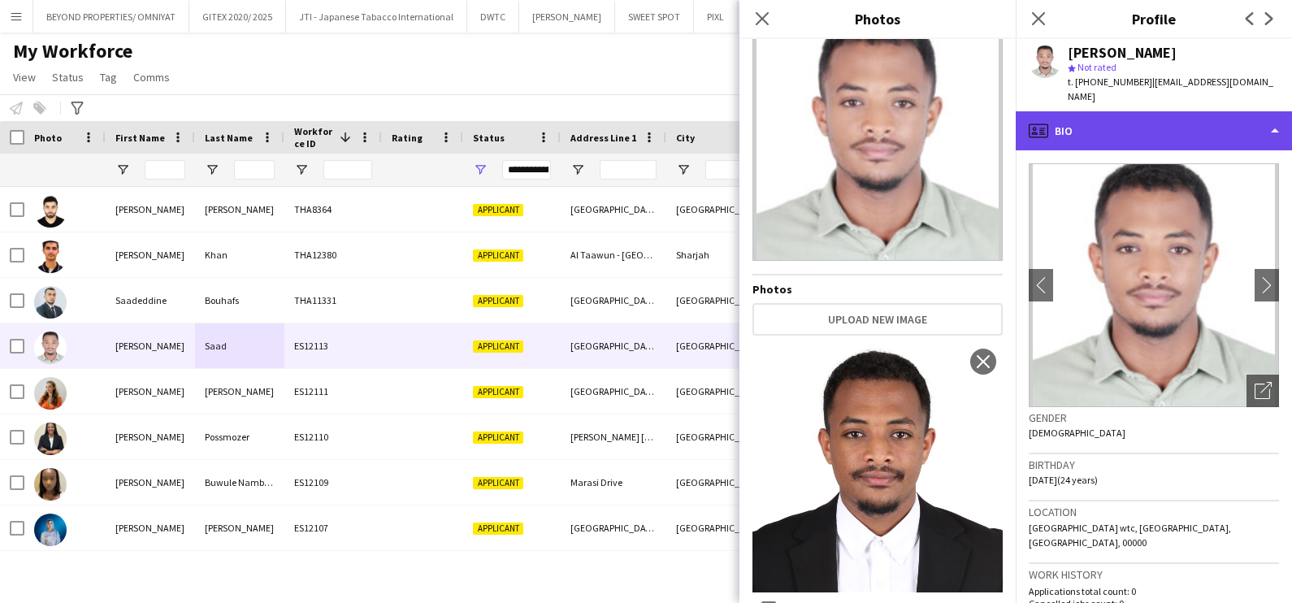
click at [1155, 111] on div "profile Bio" at bounding box center [1153, 130] width 276 height 39
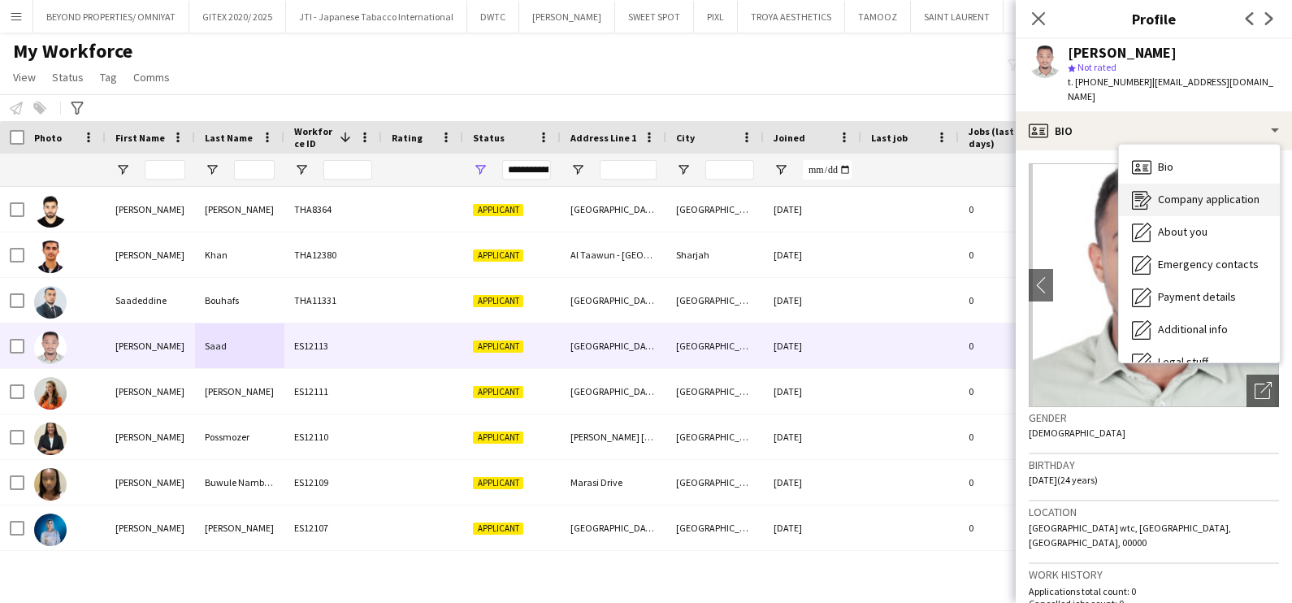
click at [1181, 192] on span "Company application" at bounding box center [1209, 199] width 102 height 15
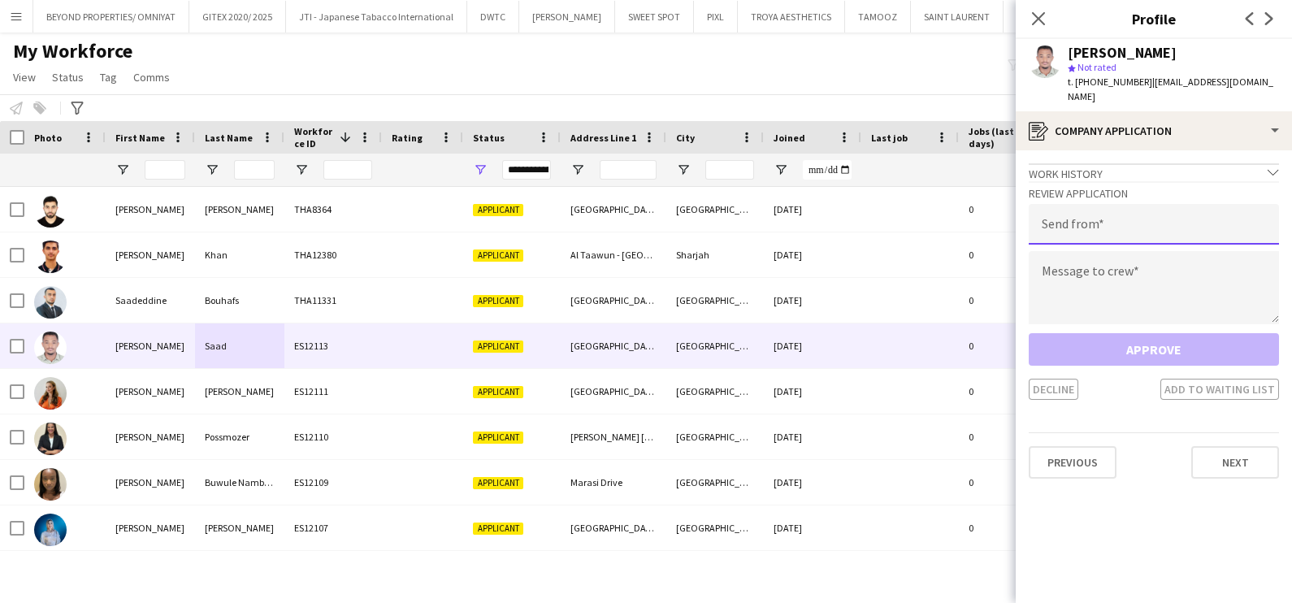
click at [1117, 219] on input "email" at bounding box center [1153, 224] width 250 height 41
type input "**********"
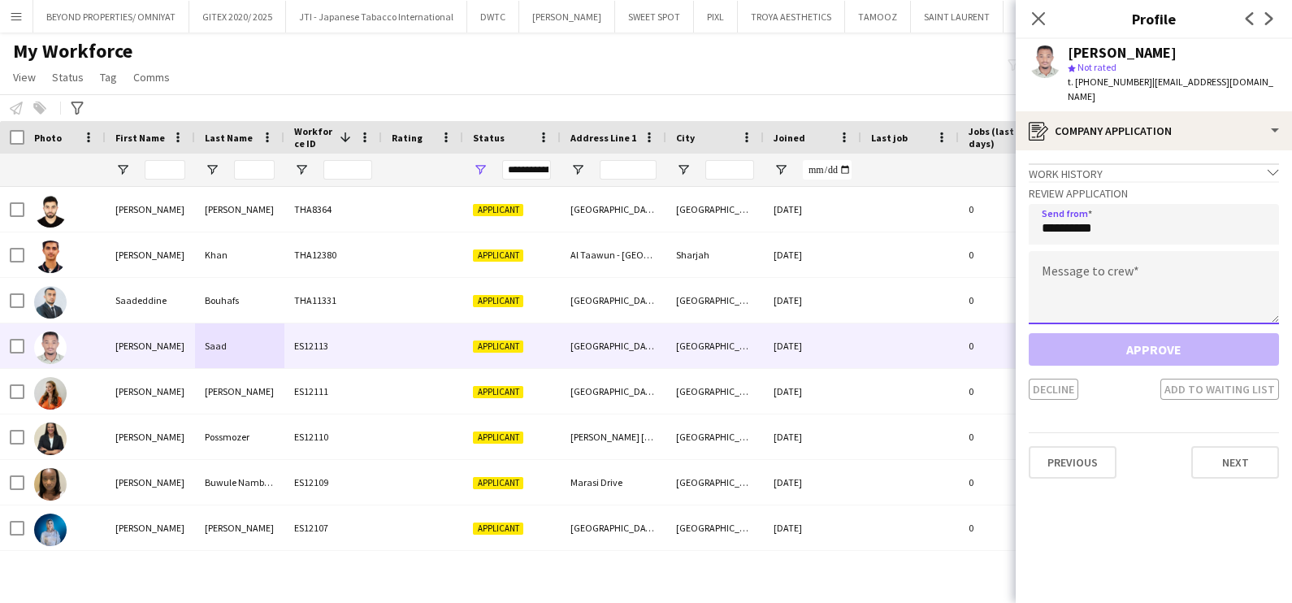
click at [1129, 268] on textarea at bounding box center [1153, 287] width 250 height 73
paste textarea "**********"
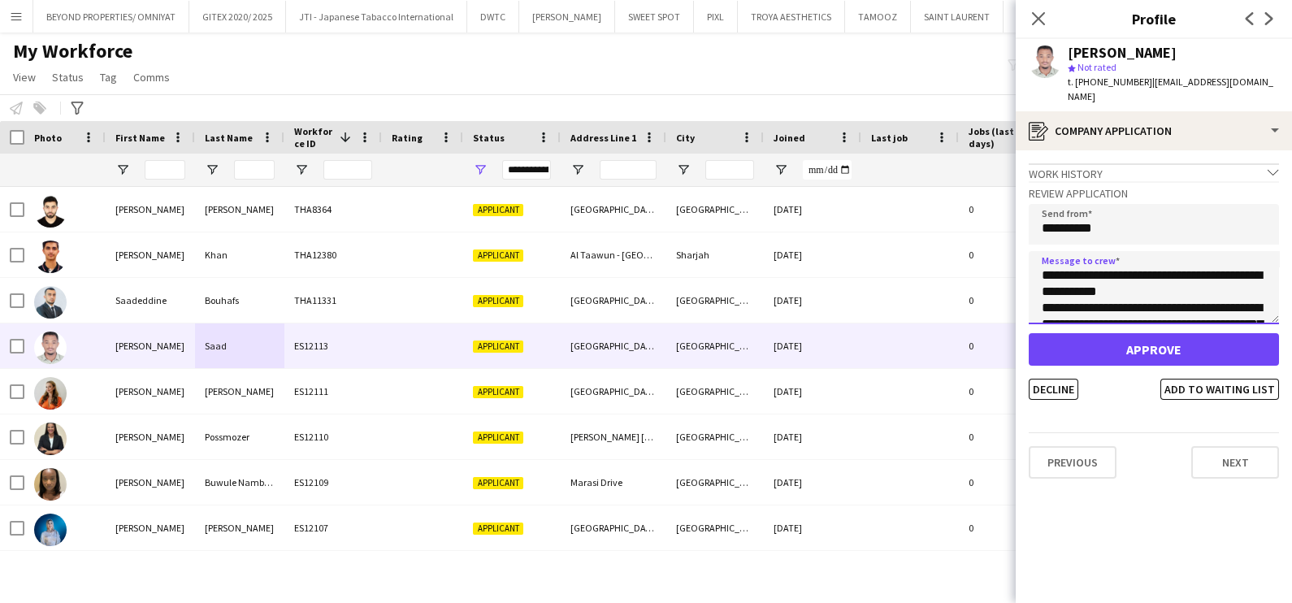
scroll to position [140, 0]
type textarea "**********"
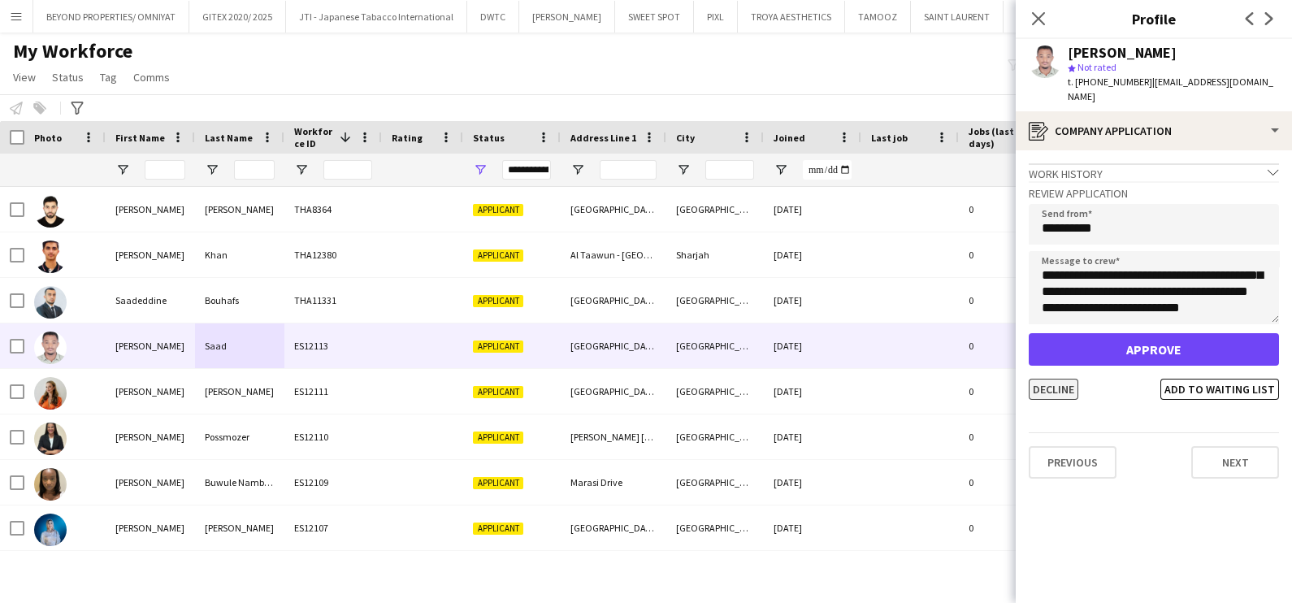
click at [1060, 379] on button "Decline" at bounding box center [1053, 389] width 50 height 21
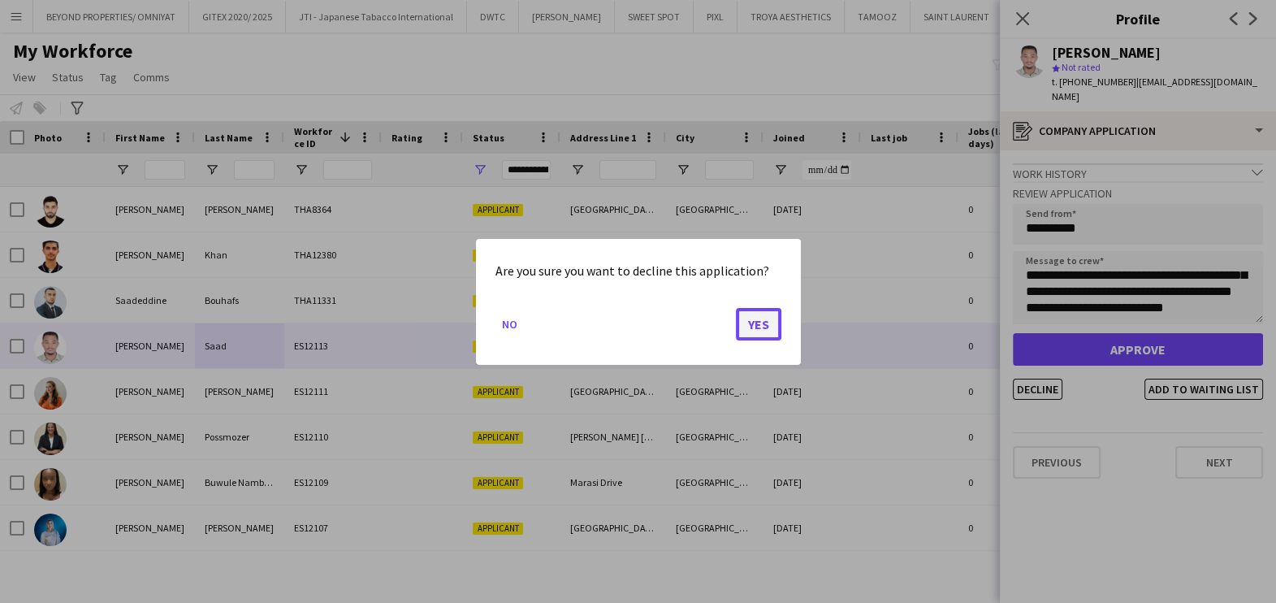
click at [752, 331] on button "Yes" at bounding box center [758, 323] width 45 height 32
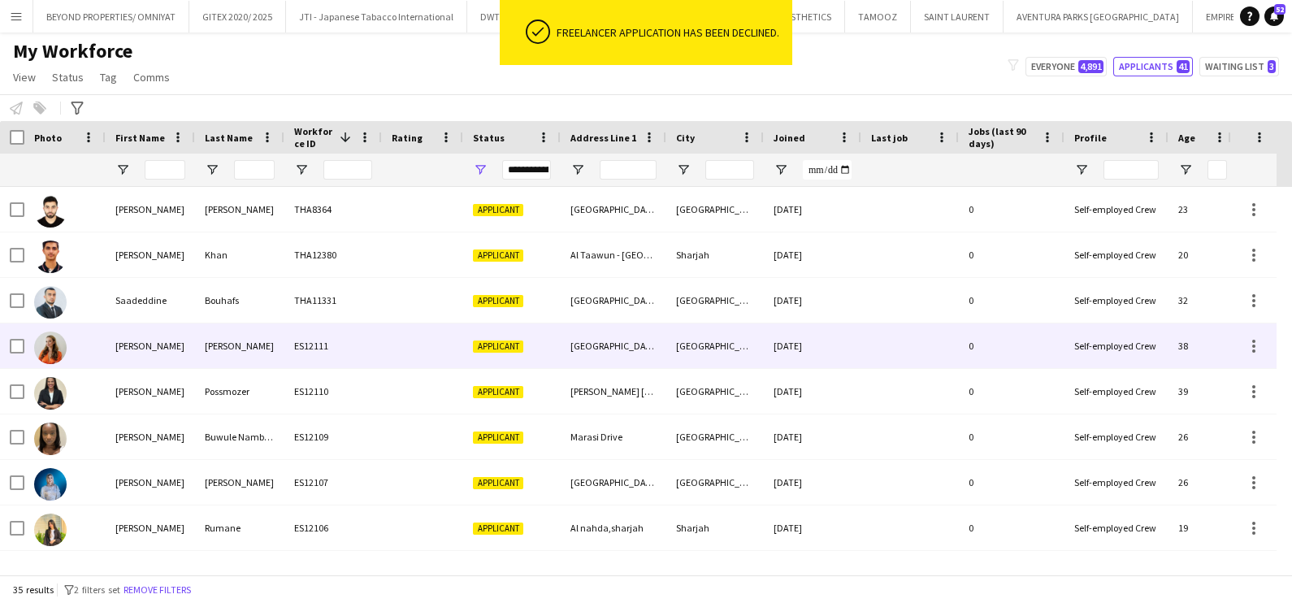
click at [528, 338] on div "Applicant" at bounding box center [511, 345] width 97 height 45
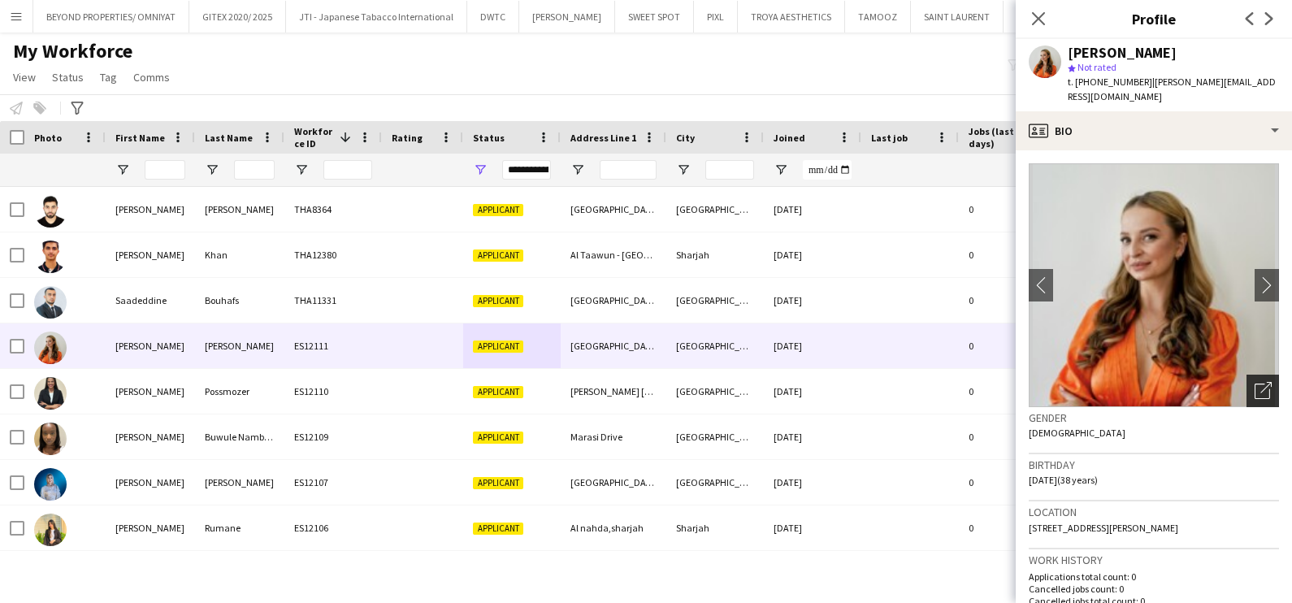
click at [1254, 391] on icon "Open photos pop-in" at bounding box center [1262, 390] width 17 height 17
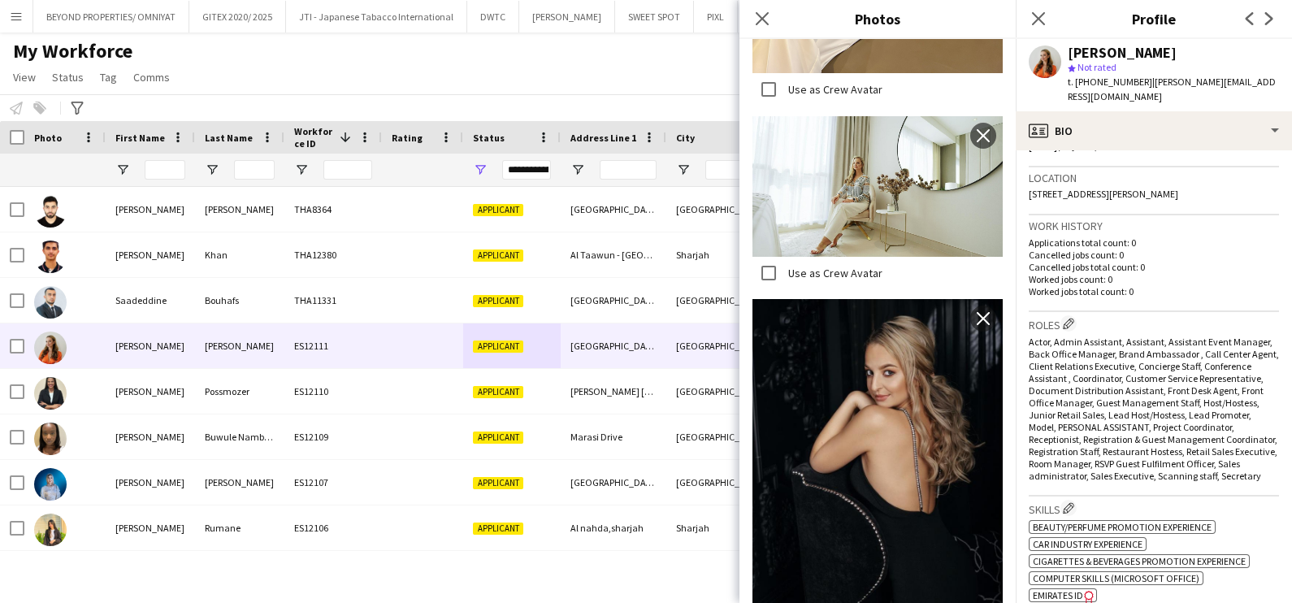
scroll to position [0, 0]
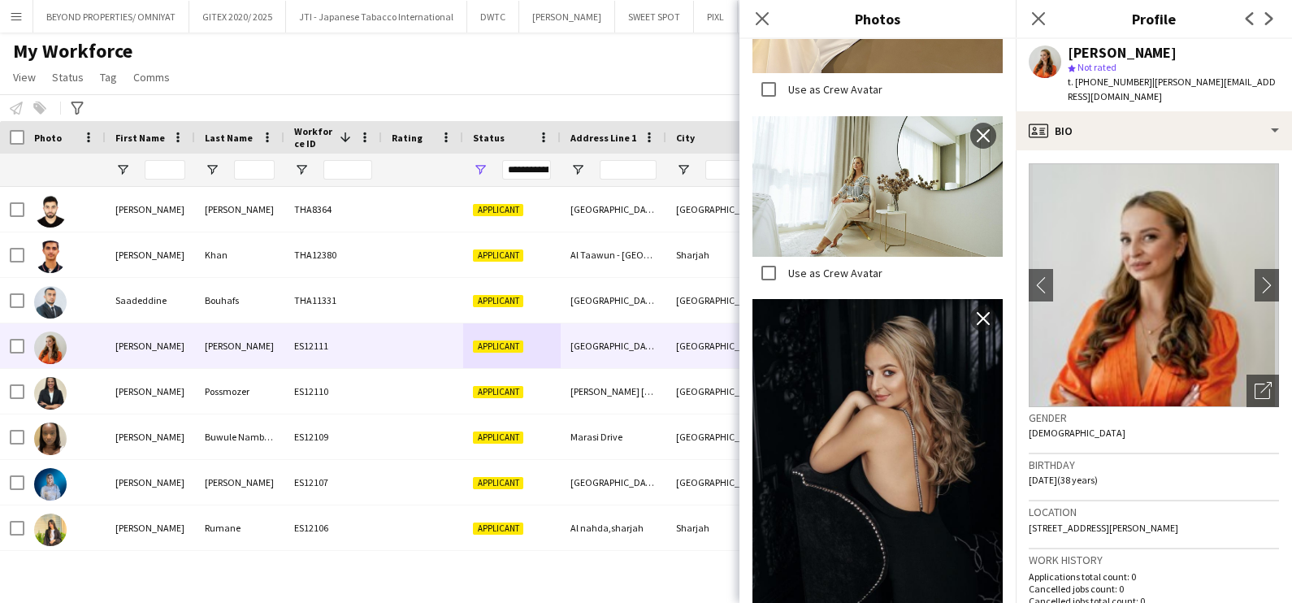
click at [501, 76] on div "My Workforce View Views Default view New view Update view Delete view Edit name…" at bounding box center [646, 66] width 1292 height 55
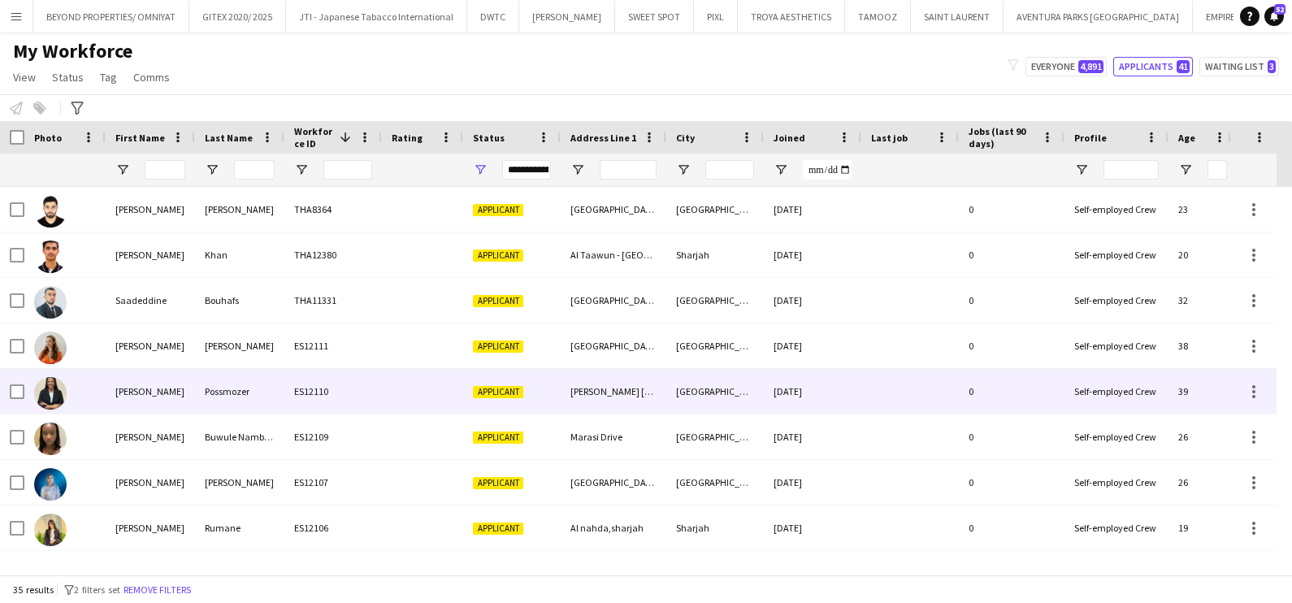
click at [122, 387] on div "[PERSON_NAME]" at bounding box center [150, 391] width 89 height 45
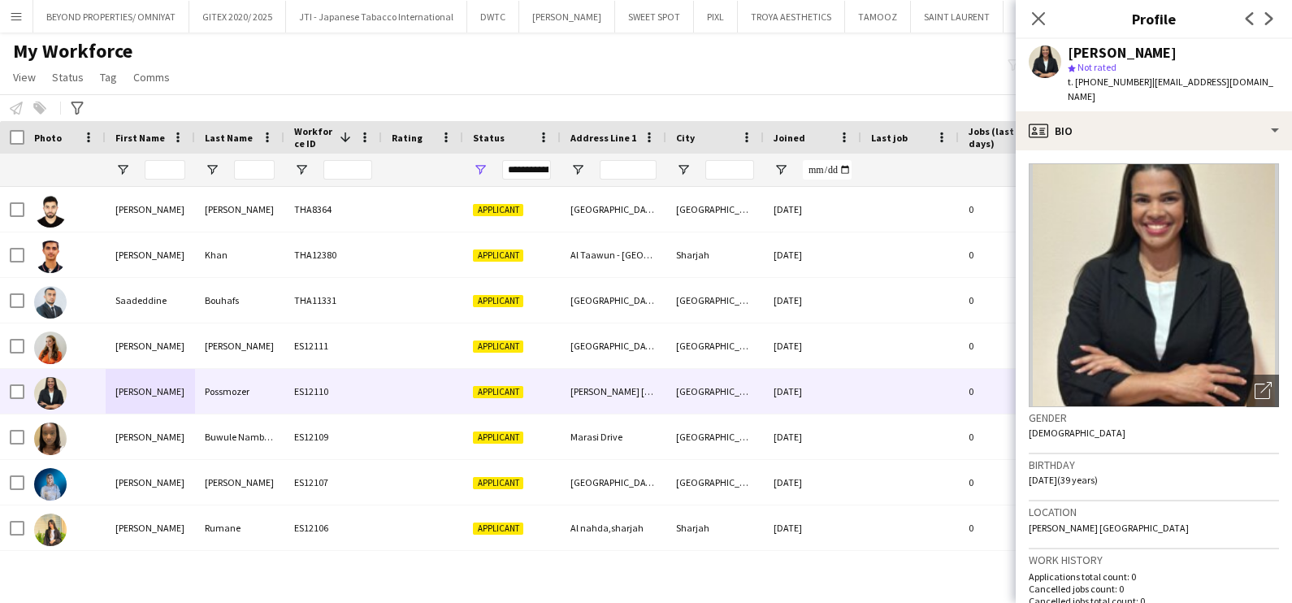
click at [1254, 407] on div "Gender Female" at bounding box center [1153, 430] width 250 height 47
click at [1254, 383] on icon at bounding box center [1261, 390] width 15 height 15
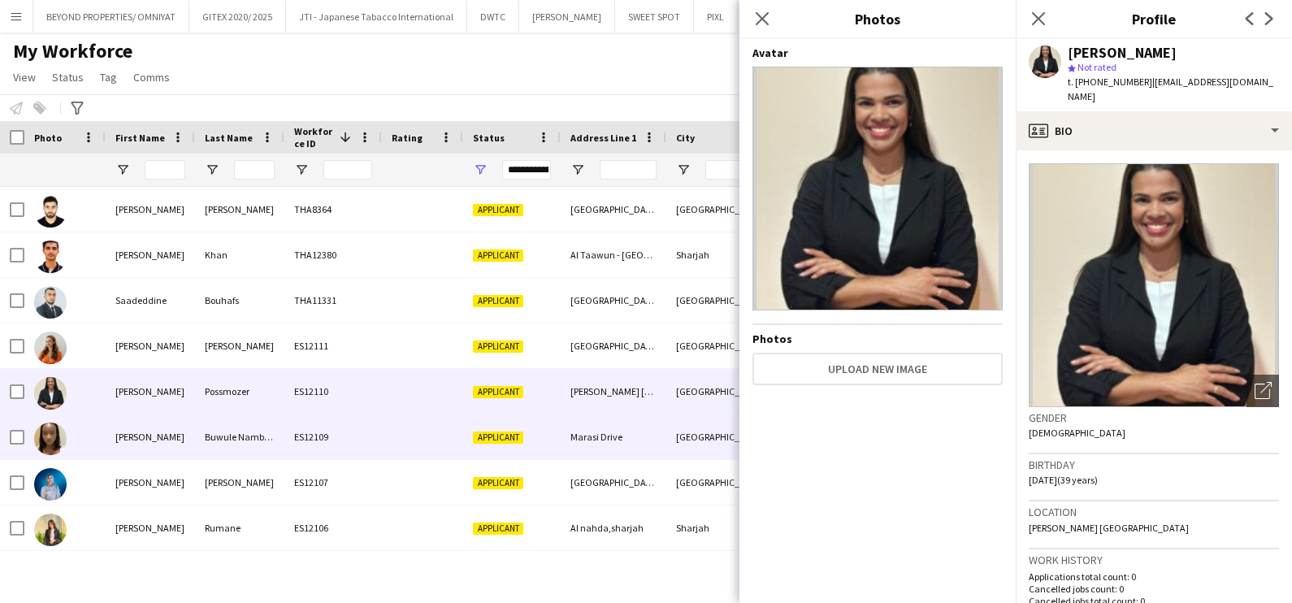
click at [174, 435] on div "[PERSON_NAME]" at bounding box center [150, 436] width 89 height 45
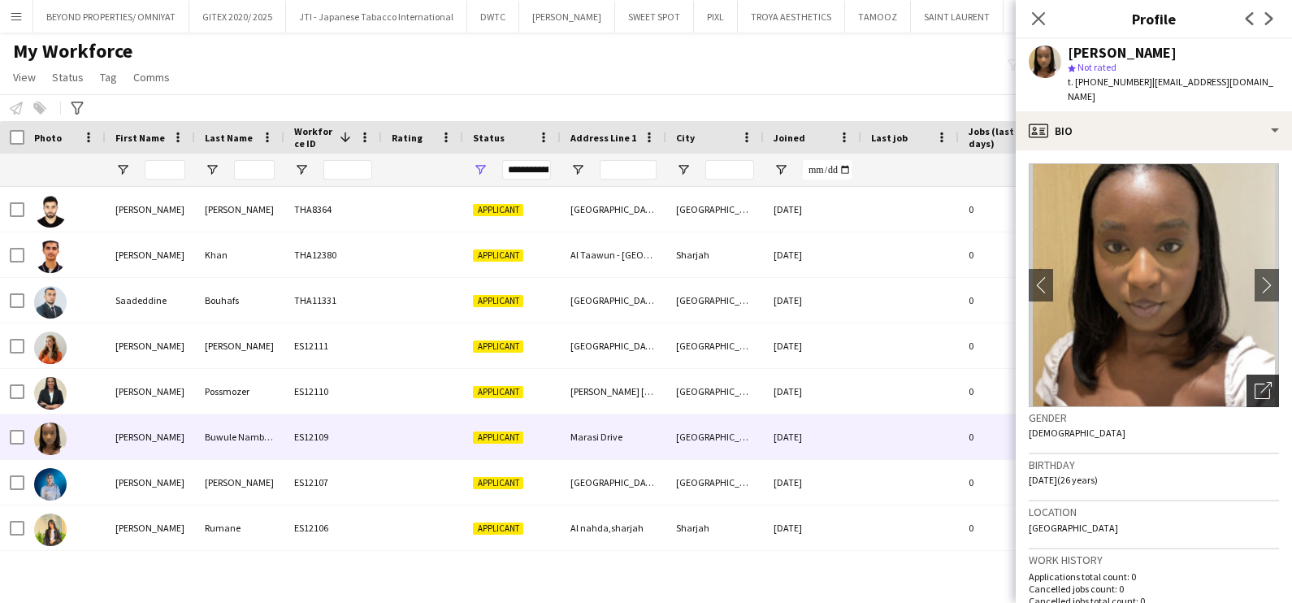
click at [1254, 382] on icon "Open photos pop-in" at bounding box center [1262, 390] width 17 height 17
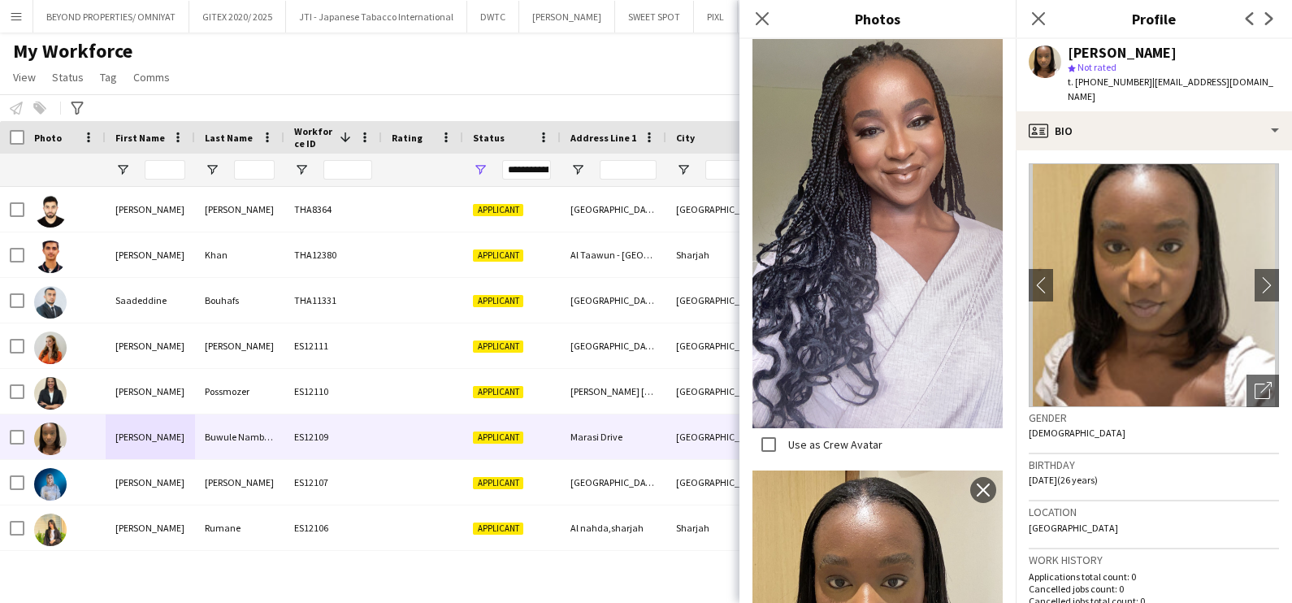
scroll to position [584, 0]
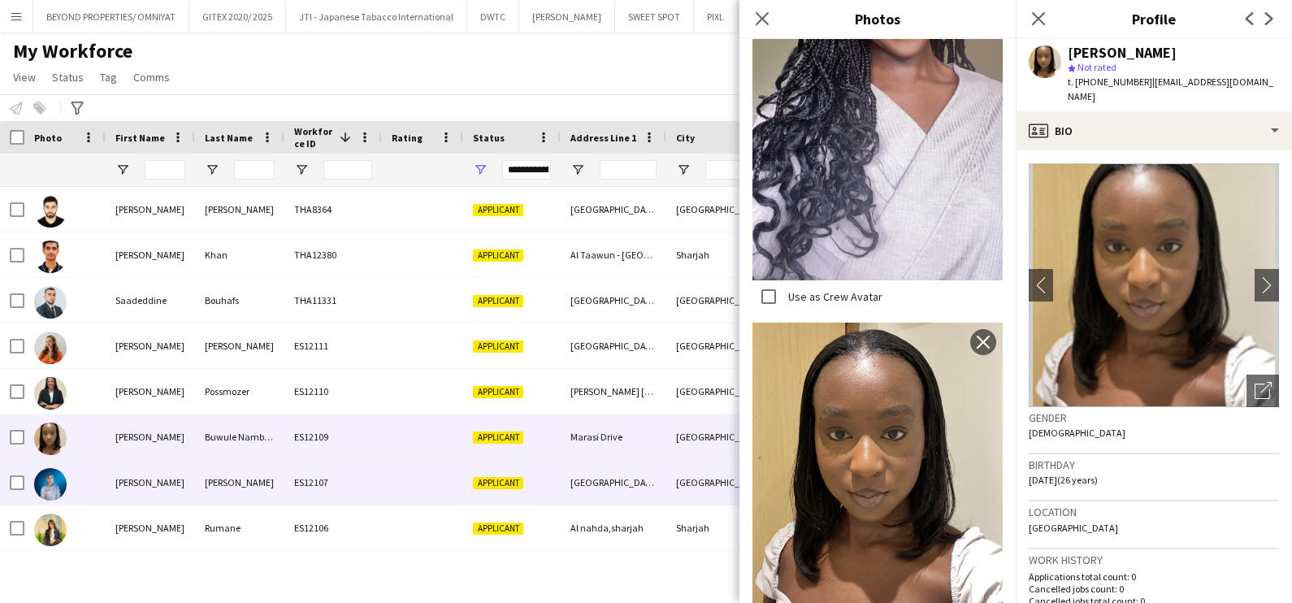
click at [152, 479] on div "Nadeen" at bounding box center [150, 482] width 89 height 45
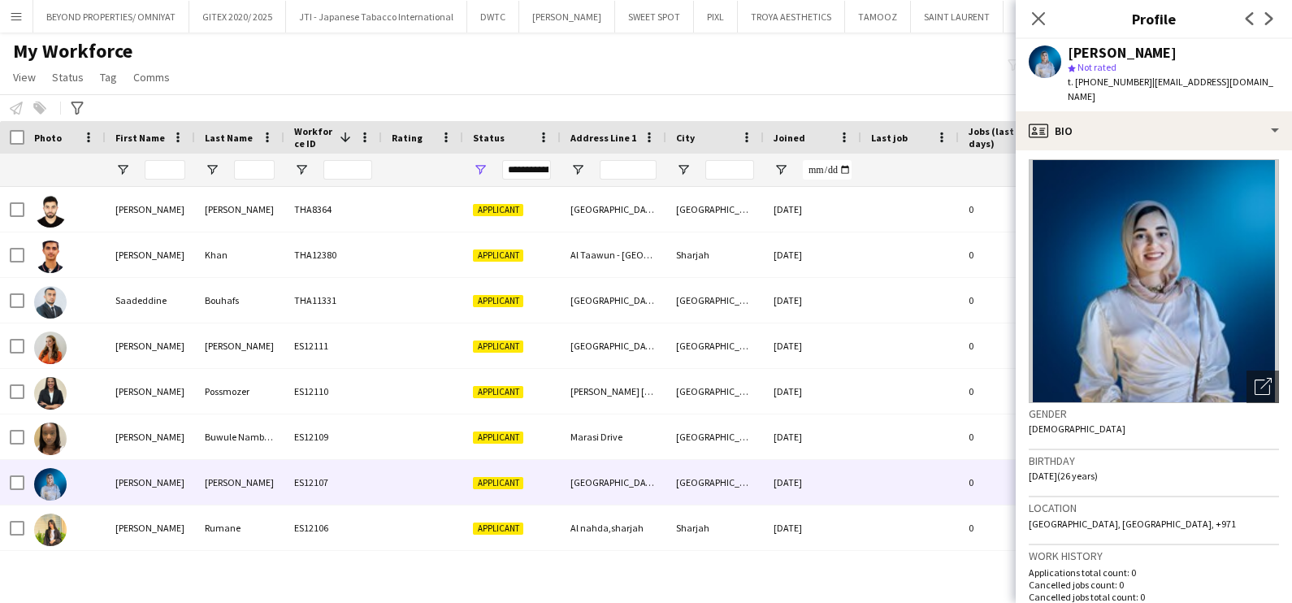
scroll to position [0, 0]
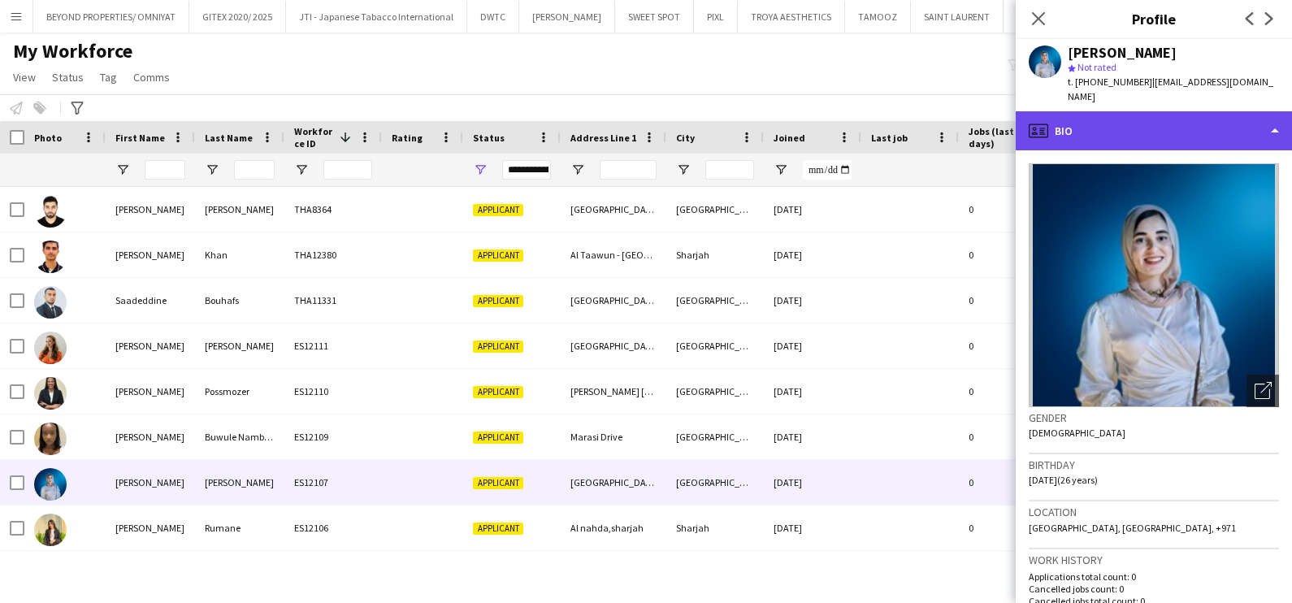
click at [1180, 111] on div "profile Bio" at bounding box center [1153, 130] width 276 height 39
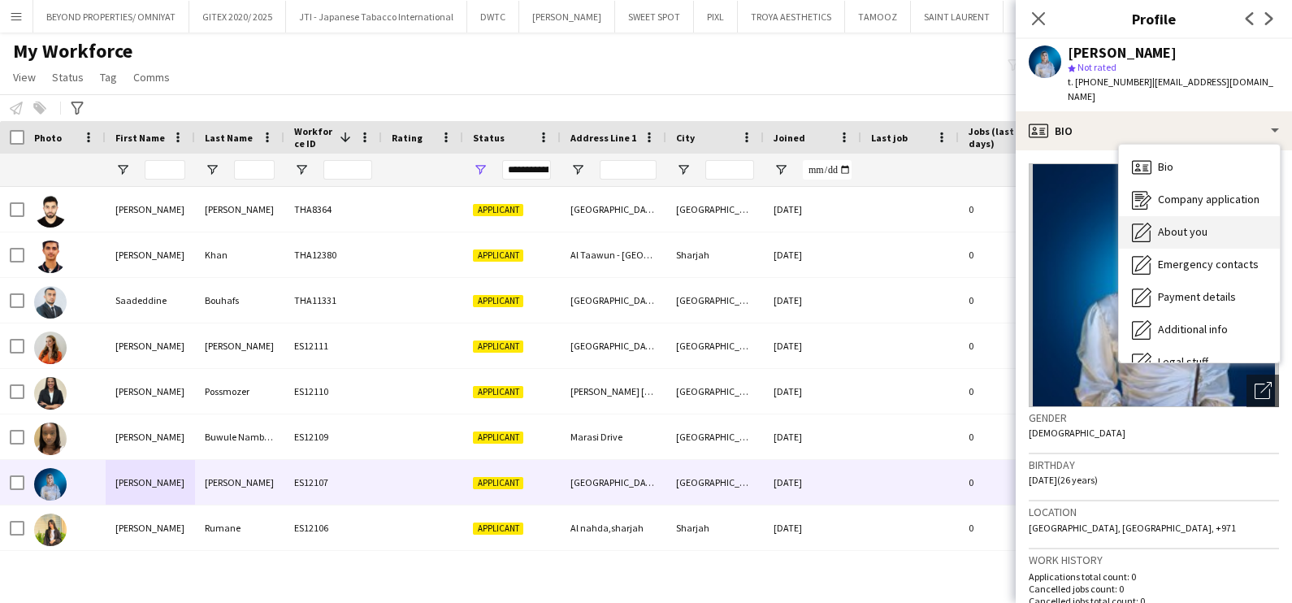
click at [1203, 226] on div "About you About you" at bounding box center [1199, 232] width 161 height 32
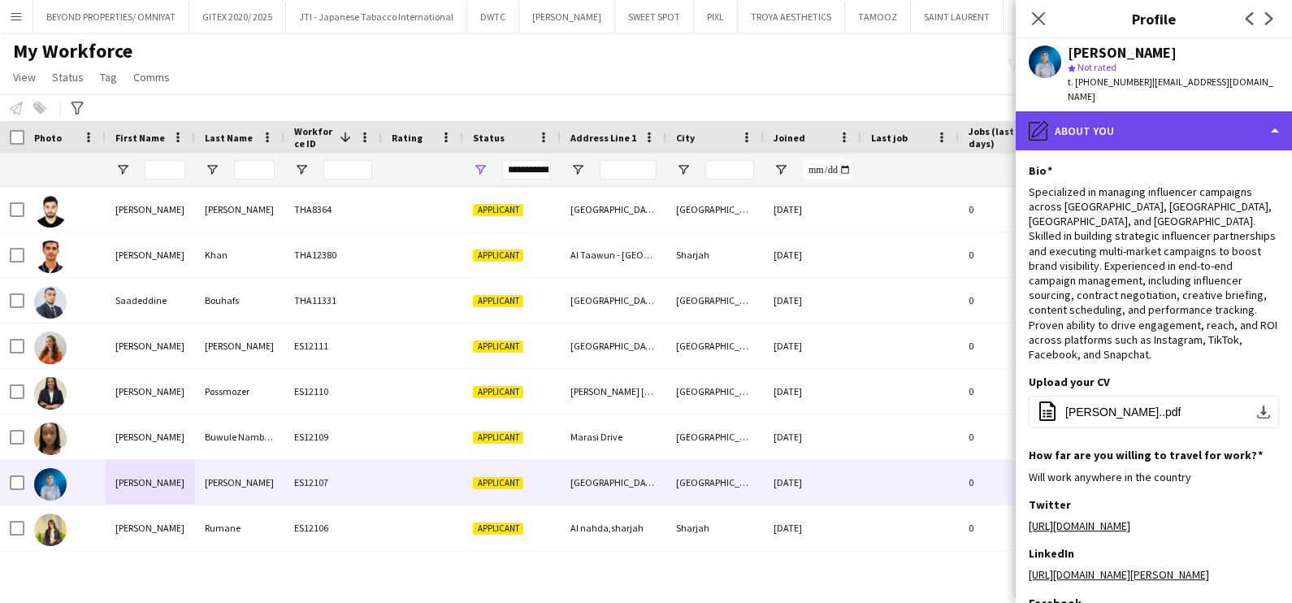
click at [1121, 132] on div "pencil4 About you" at bounding box center [1153, 130] width 276 height 39
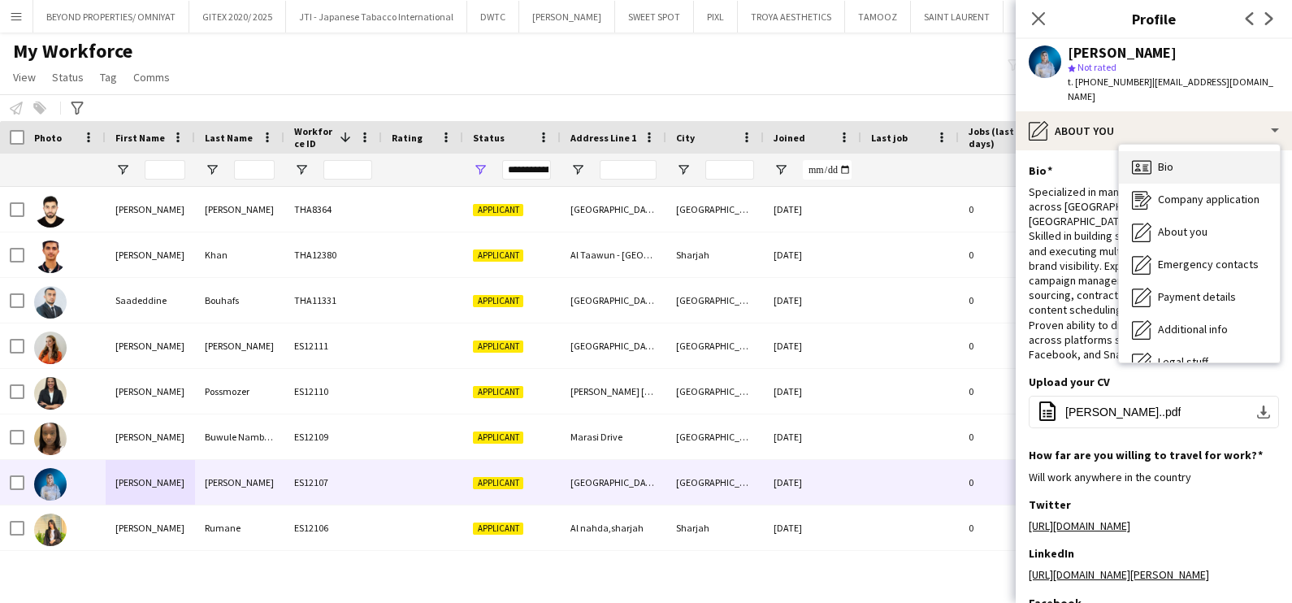
click at [1166, 159] on span "Bio" at bounding box center [1165, 166] width 15 height 15
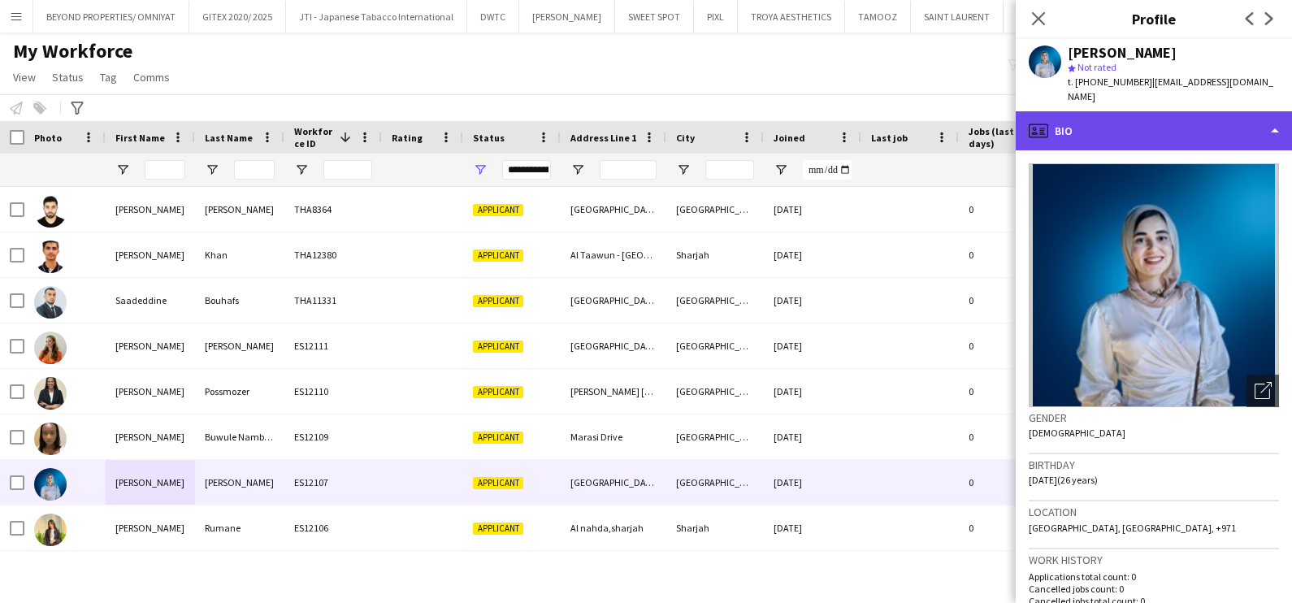
click at [1113, 129] on div "profile Bio" at bounding box center [1153, 130] width 276 height 39
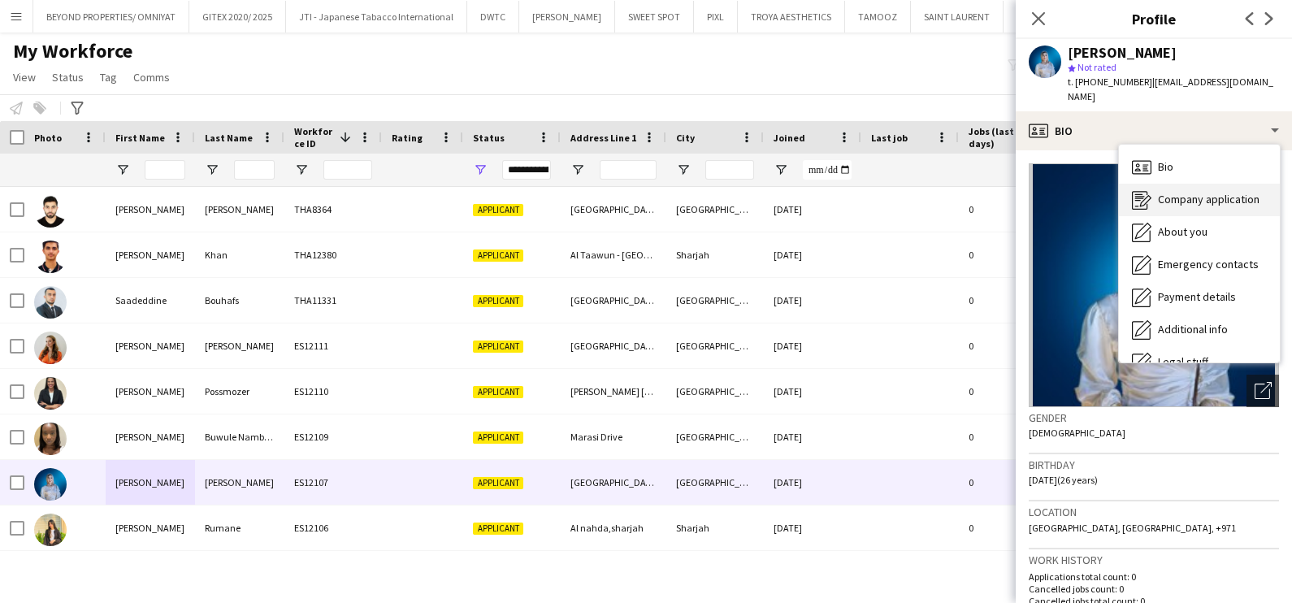
click at [1141, 192] on icon "Company application" at bounding box center [1141, 199] width 19 height 19
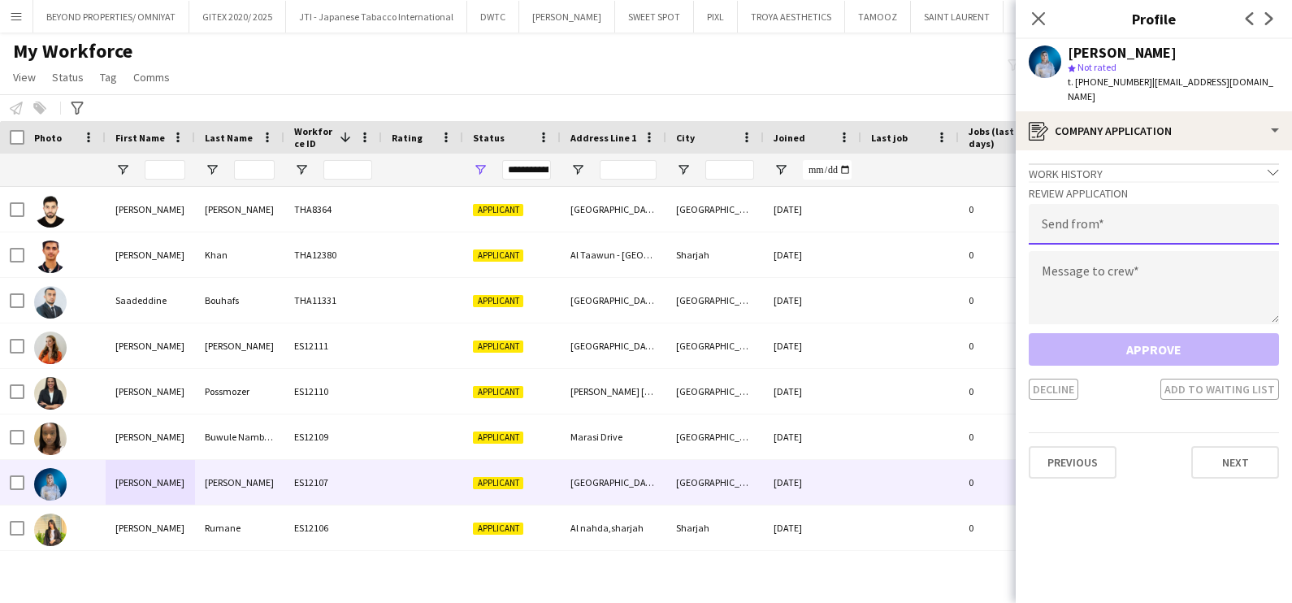
click at [1133, 205] on input "email" at bounding box center [1153, 224] width 250 height 41
type input "**********"
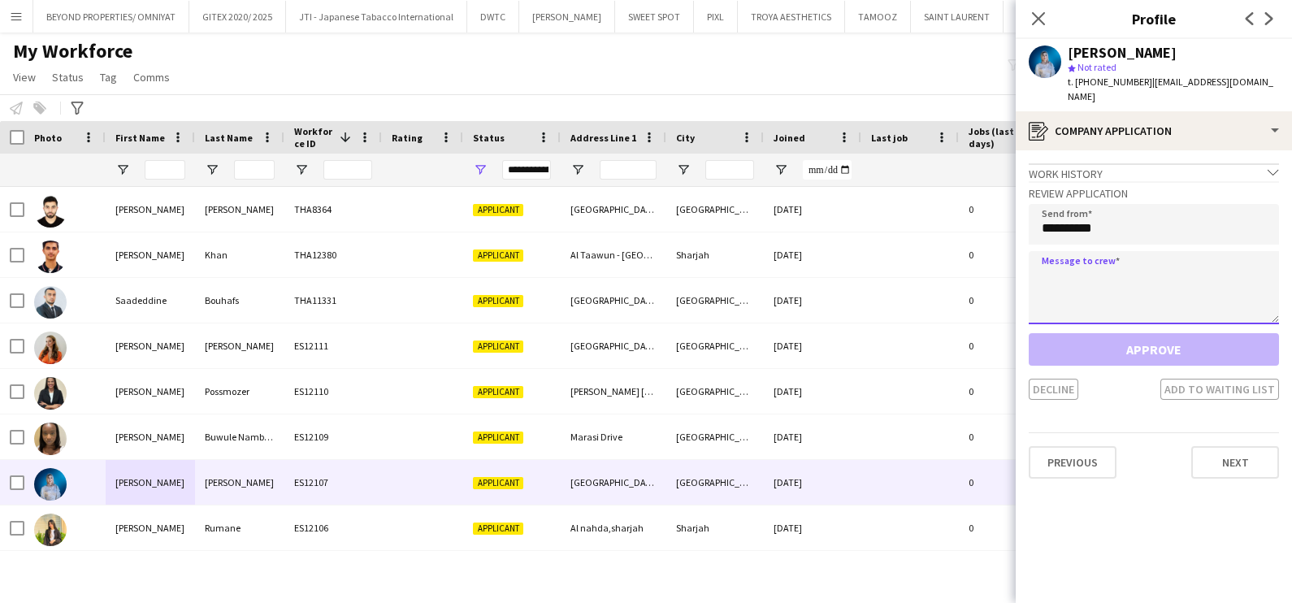
click at [1087, 251] on textarea at bounding box center [1153, 287] width 250 height 73
paste textarea "**********"
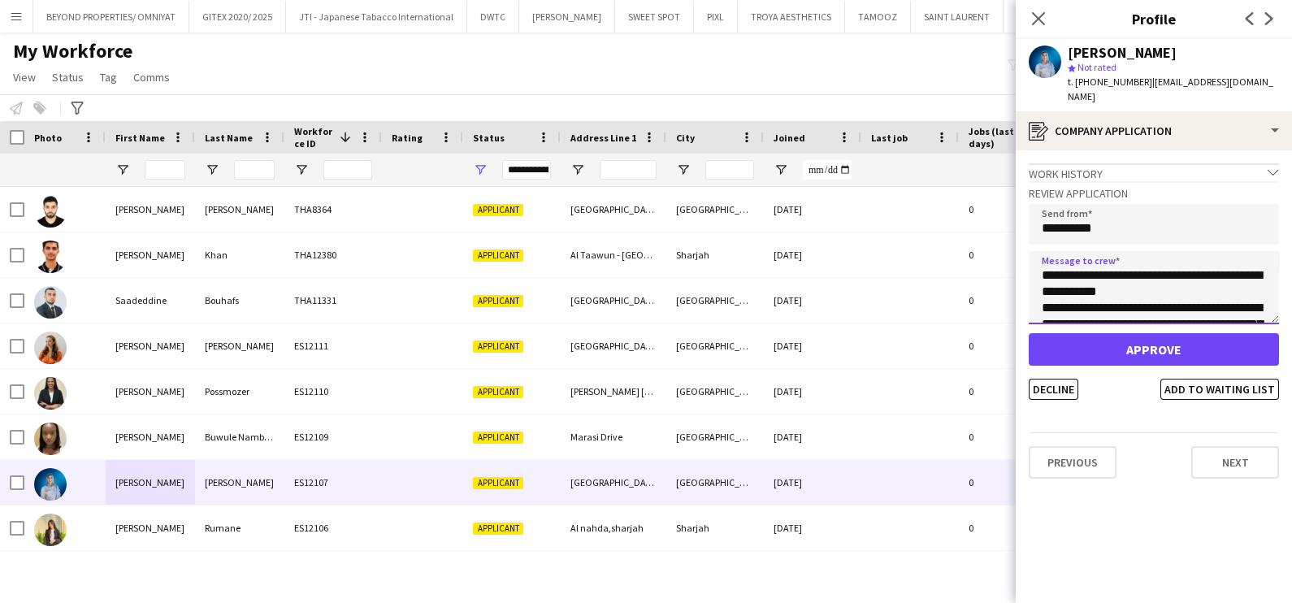
scroll to position [140, 0]
type textarea "**********"
click at [1064, 379] on button "Decline" at bounding box center [1053, 389] width 50 height 21
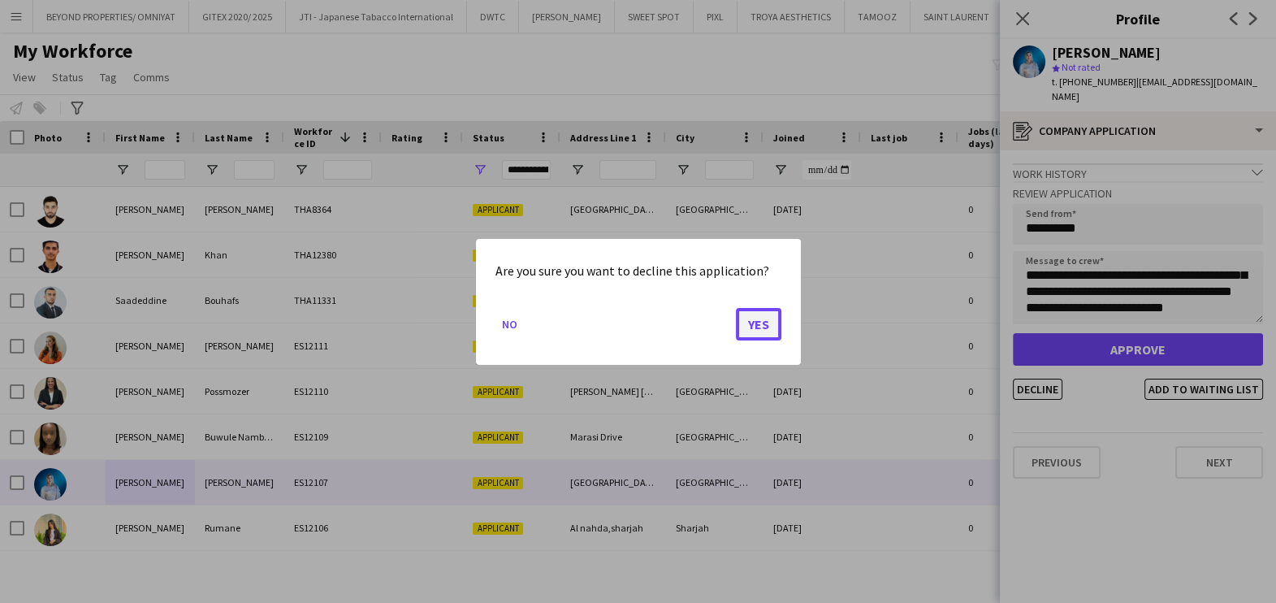
click at [753, 314] on button "Yes" at bounding box center [758, 323] width 45 height 32
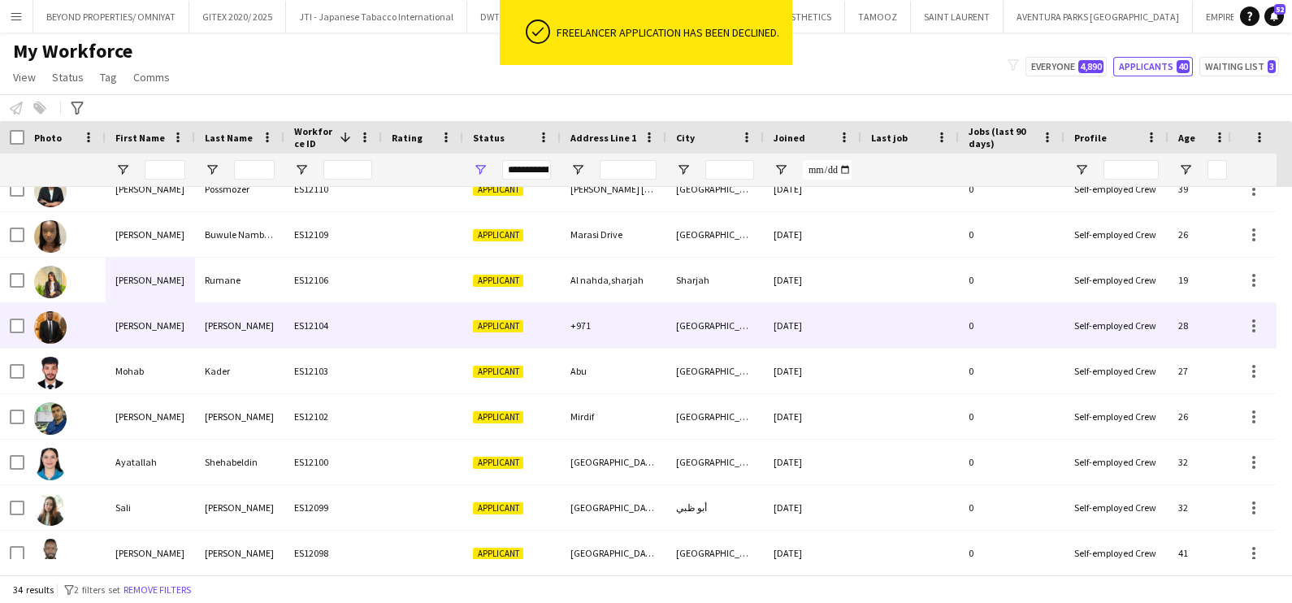
scroll to position [202, 0]
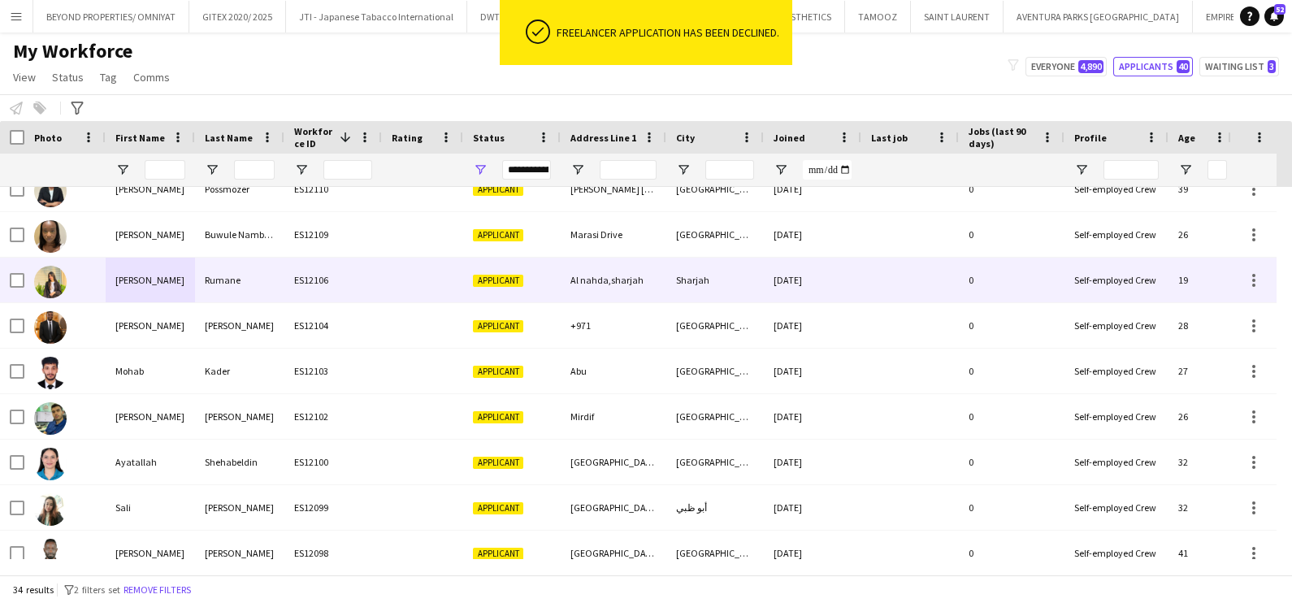
click at [260, 297] on div "Rumane" at bounding box center [239, 280] width 89 height 45
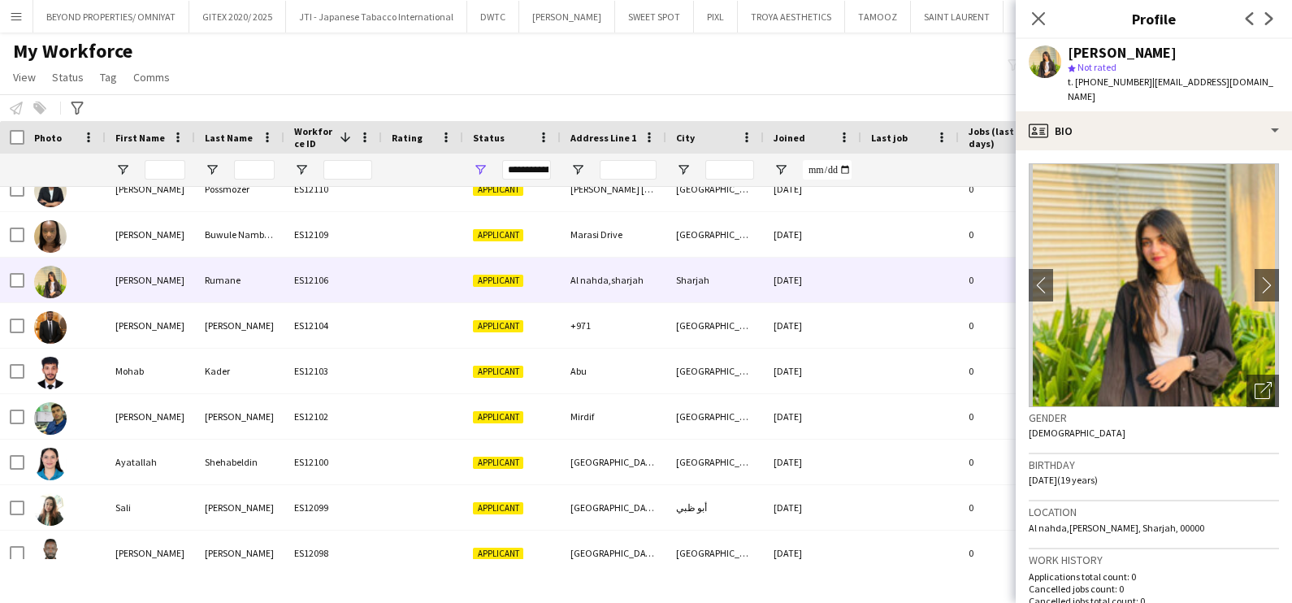
scroll to position [101, 0]
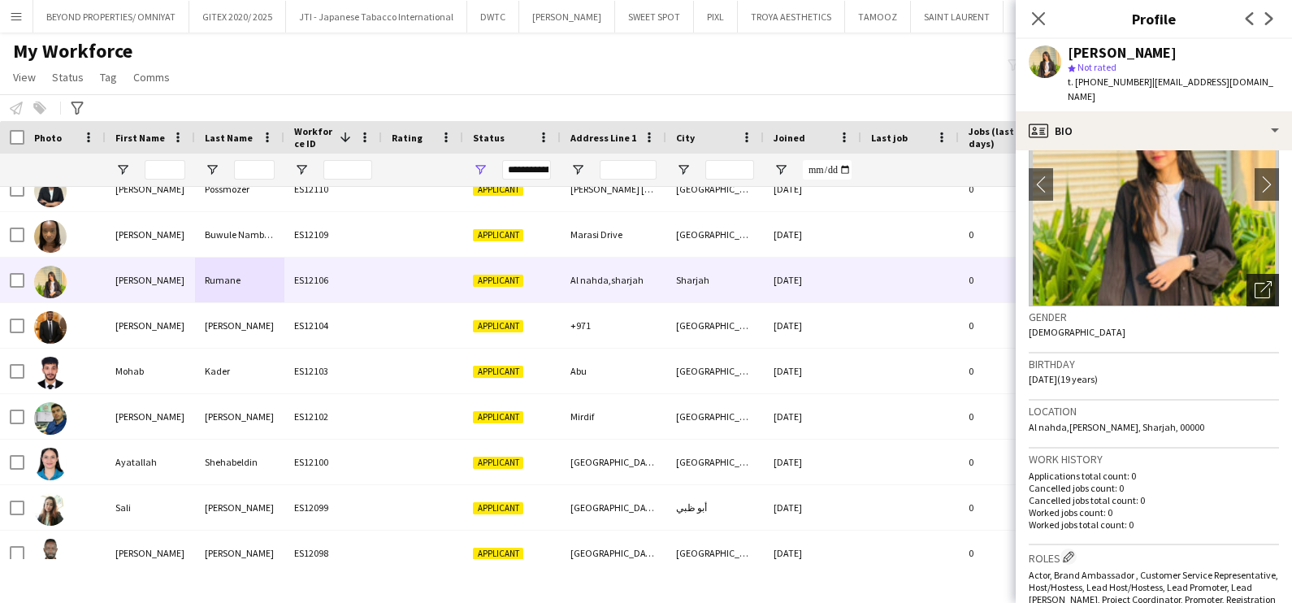
click at [1254, 281] on icon "Open photos pop-in" at bounding box center [1262, 289] width 17 height 17
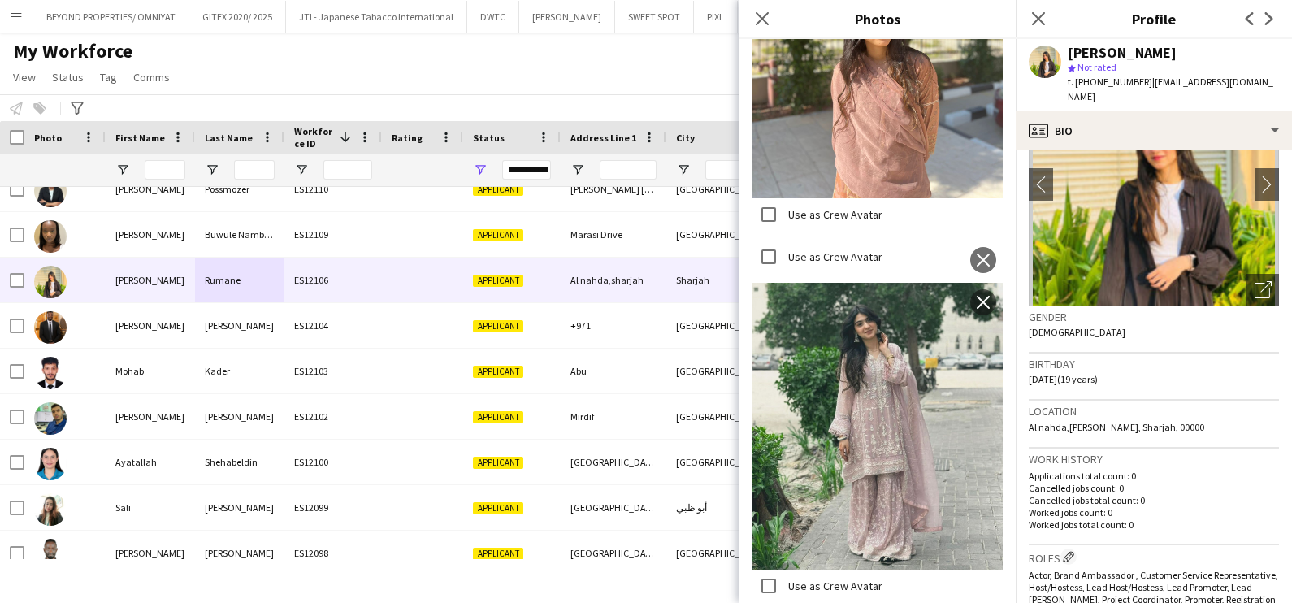
scroll to position [1624, 0]
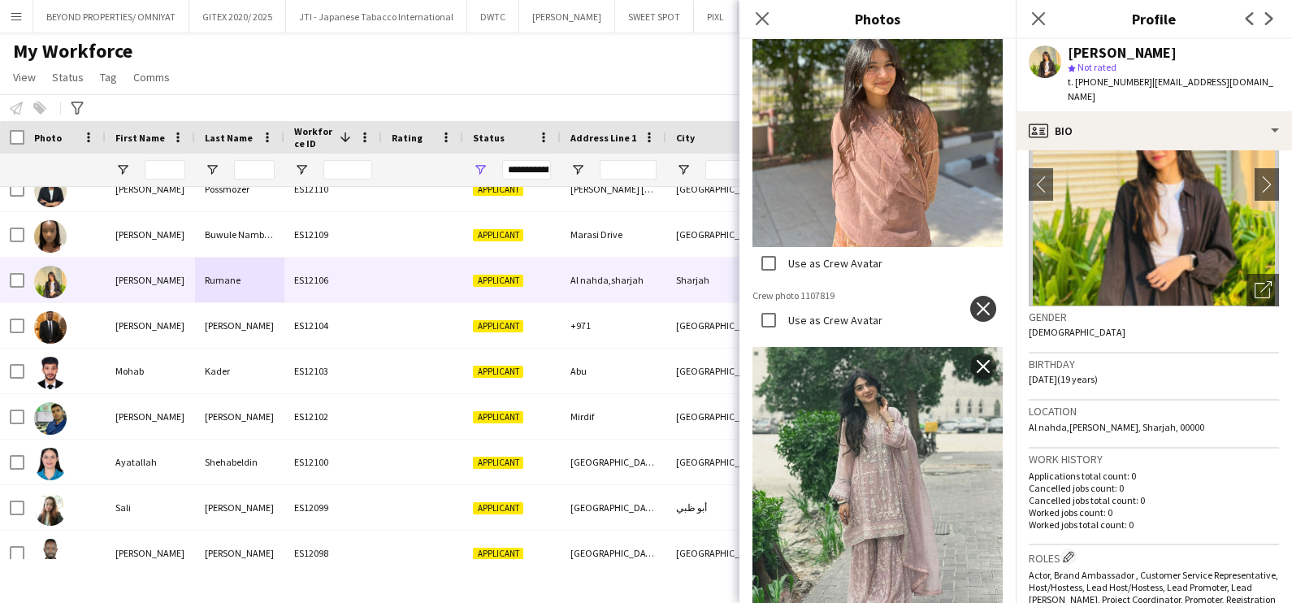
click at [976, 296] on button "close" at bounding box center [983, 309] width 26 height 26
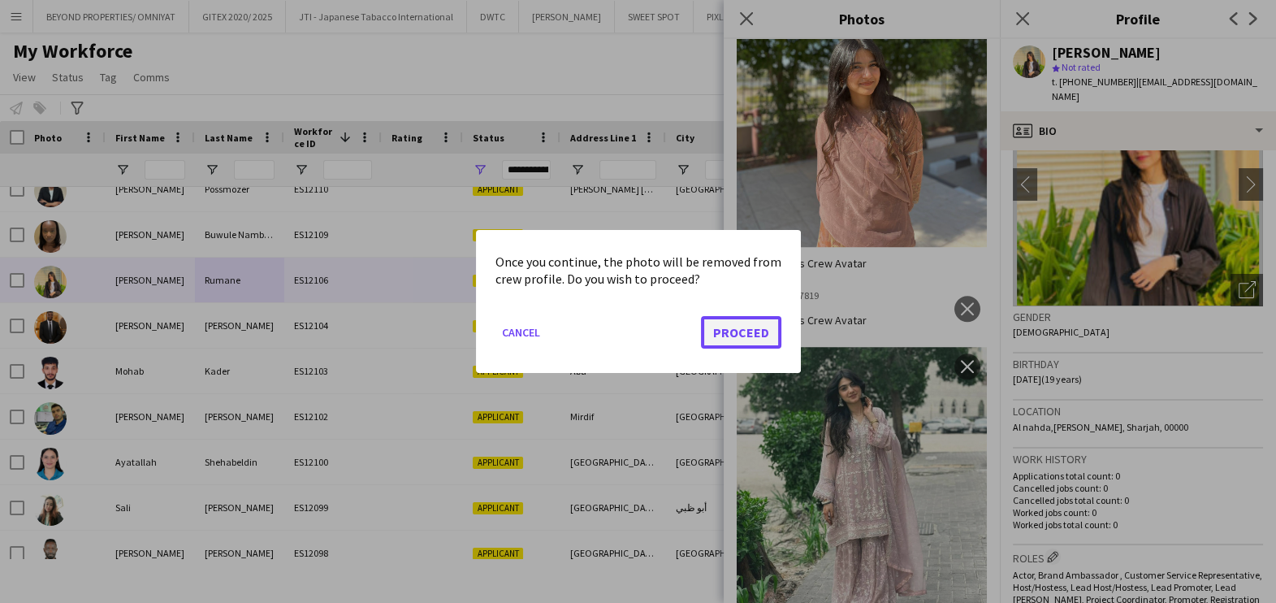
click at [723, 331] on button "Proceed" at bounding box center [741, 332] width 80 height 32
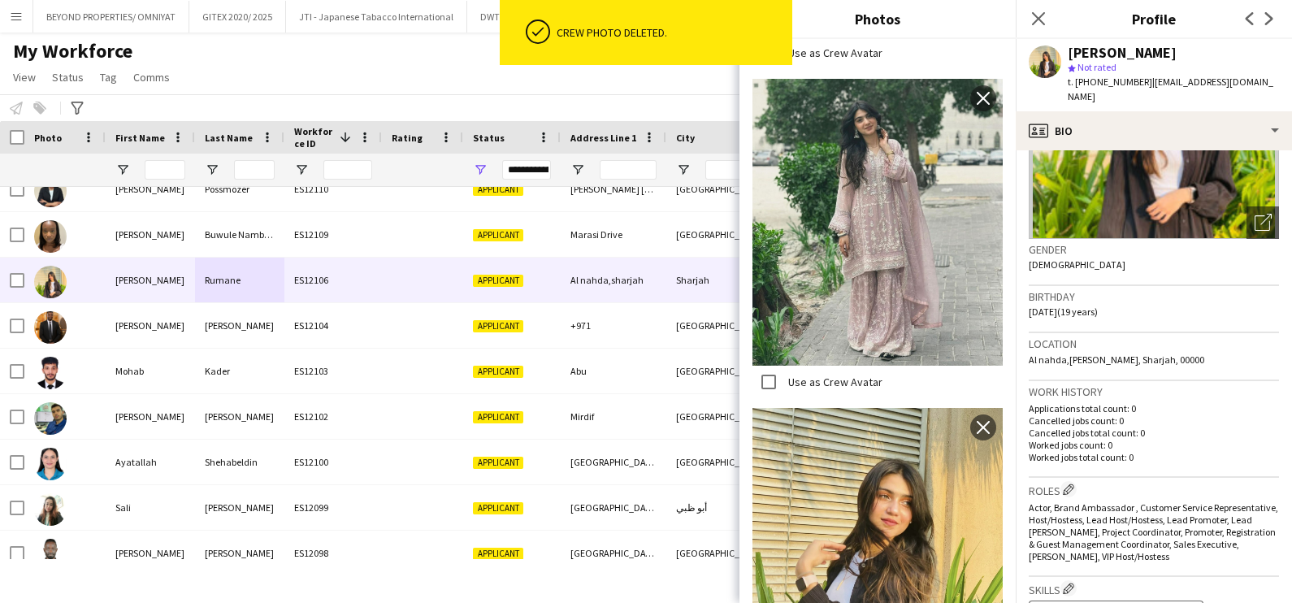
scroll to position [0, 0]
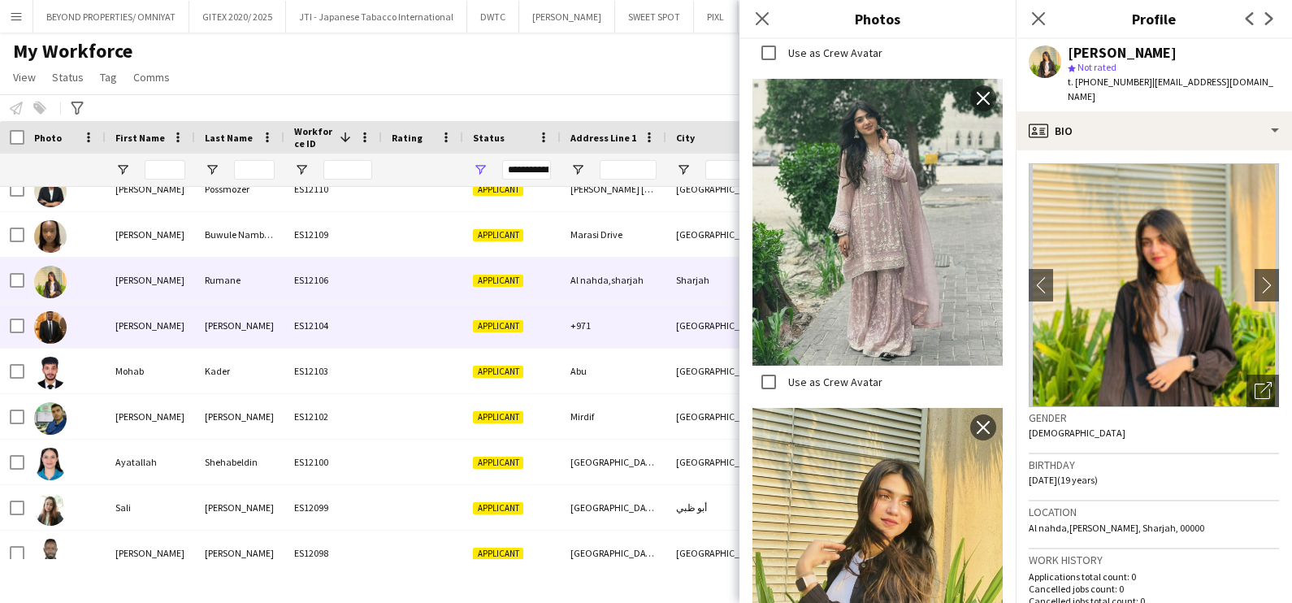
click at [288, 336] on div "ES12104" at bounding box center [332, 325] width 97 height 45
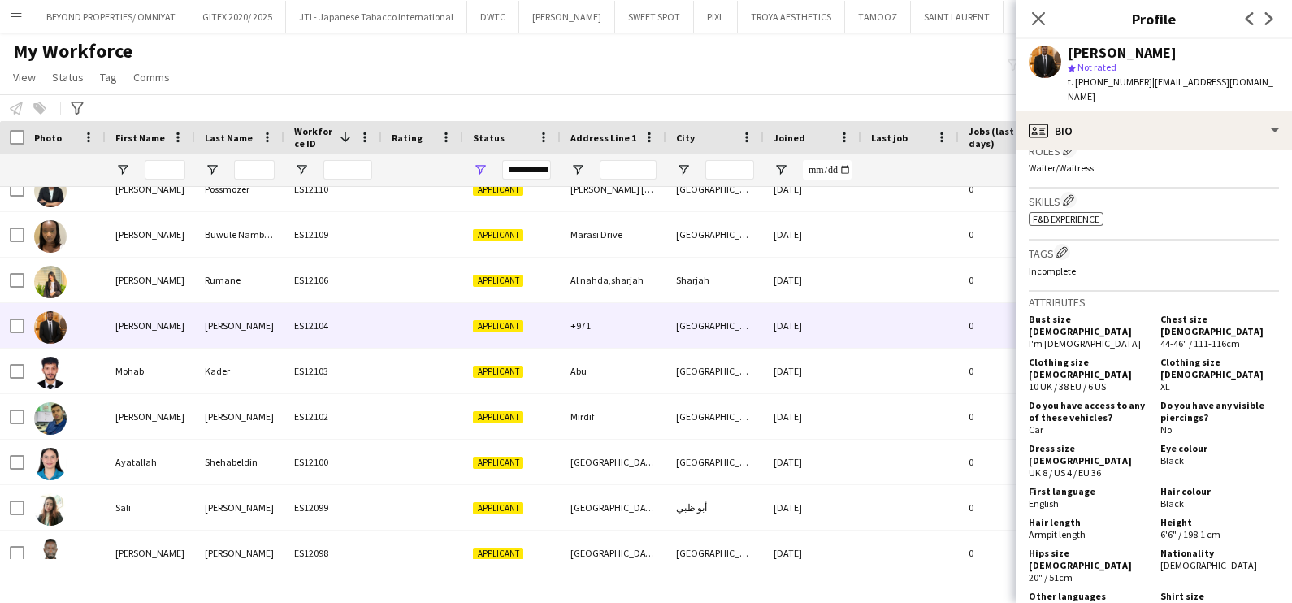
scroll to position [710, 0]
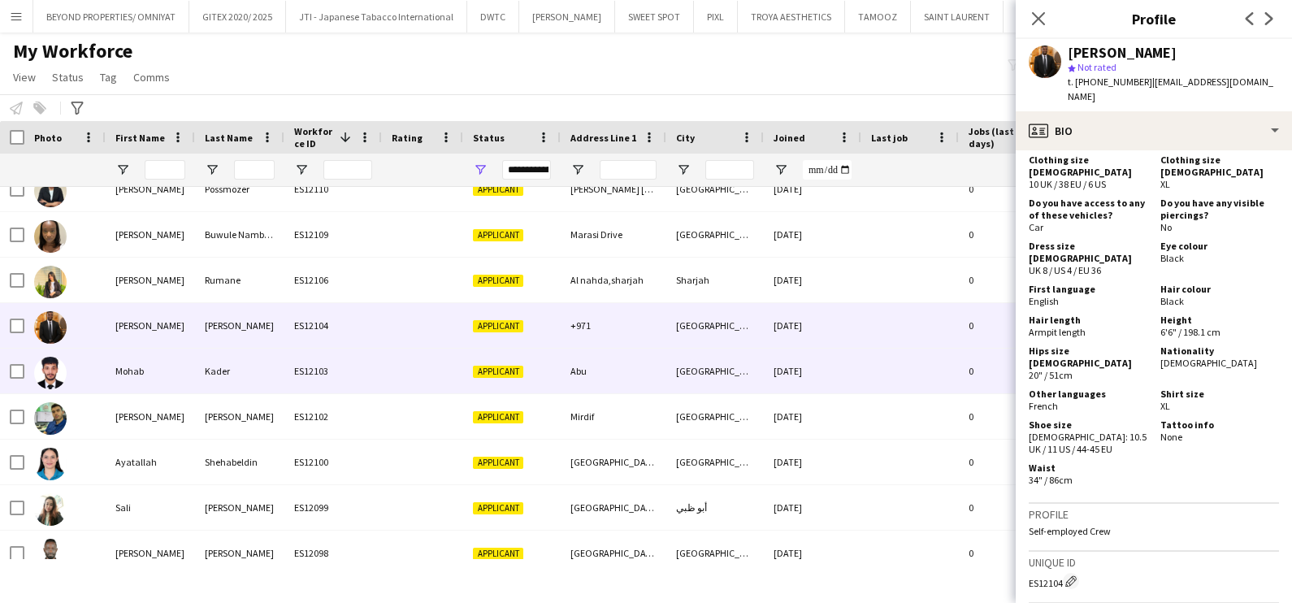
click at [227, 361] on div "Kader" at bounding box center [239, 370] width 89 height 45
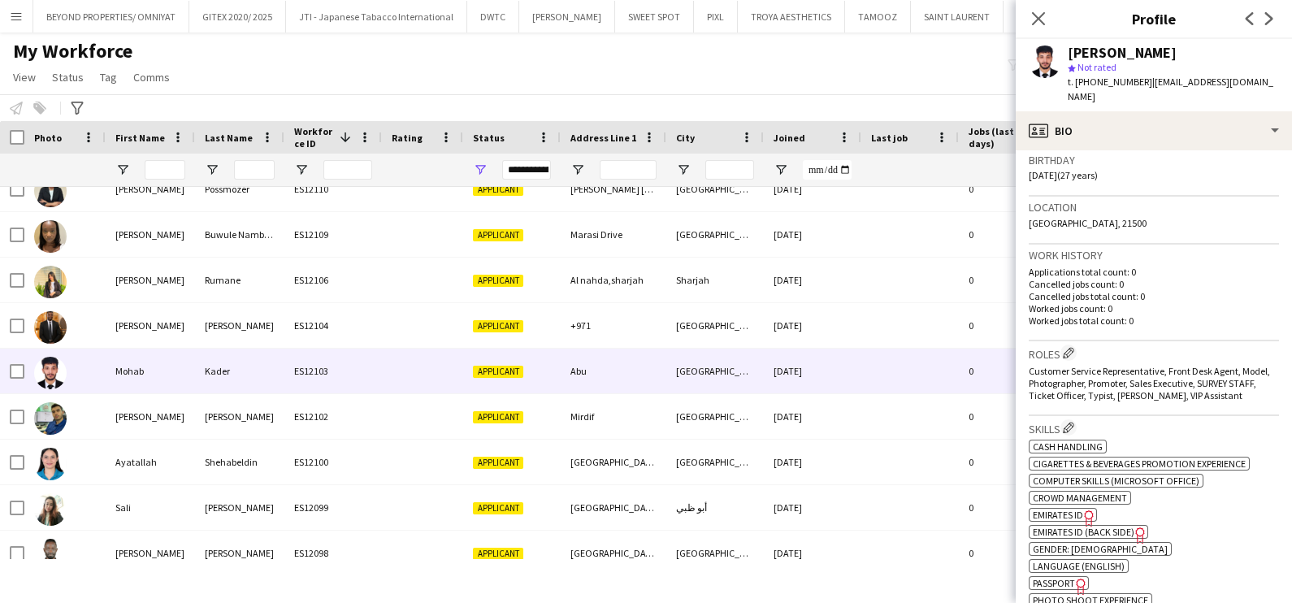
scroll to position [0, 0]
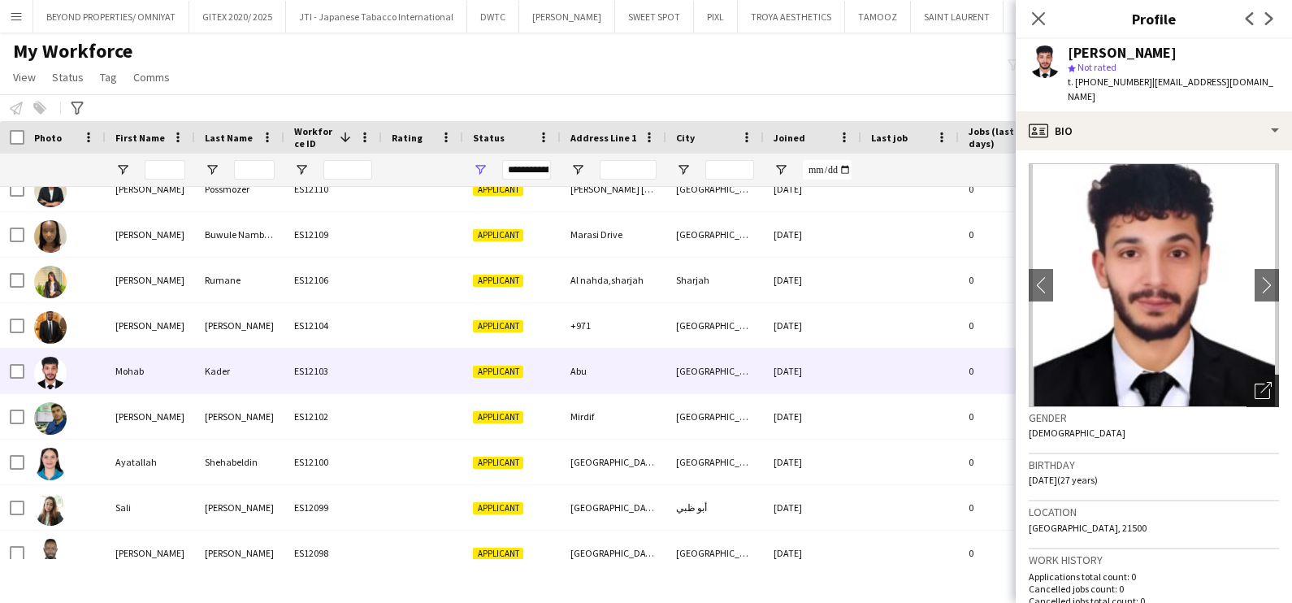
click at [1254, 382] on icon "Open photos pop-in" at bounding box center [1262, 390] width 17 height 17
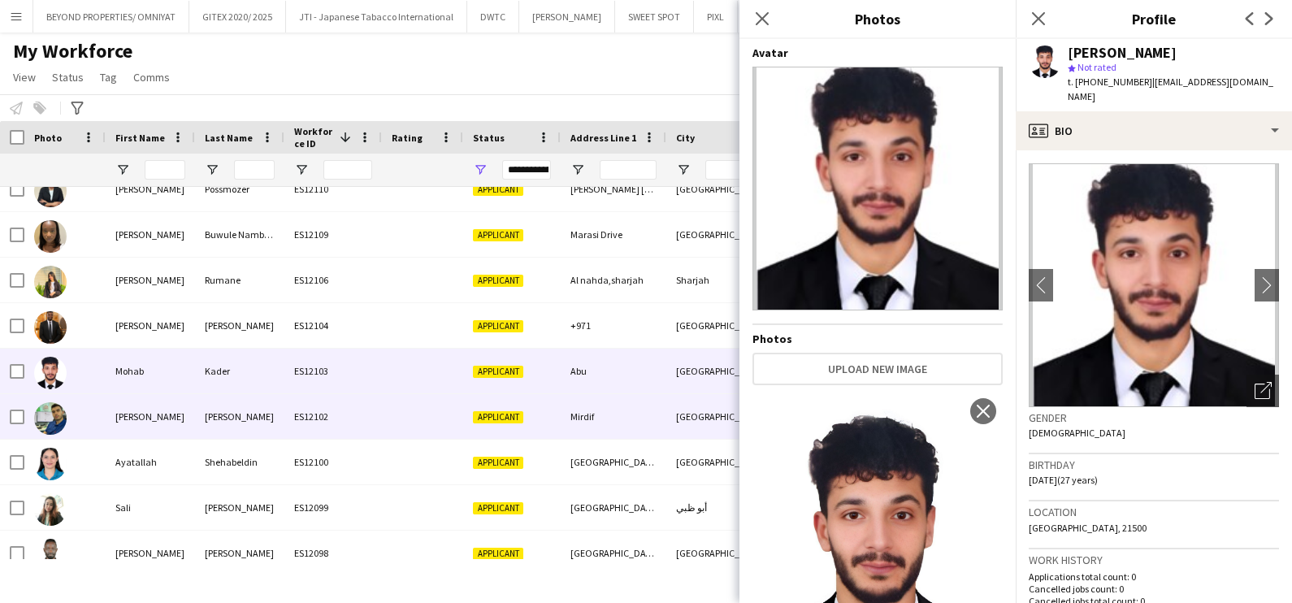
click at [198, 431] on div "[PERSON_NAME]" at bounding box center [239, 416] width 89 height 45
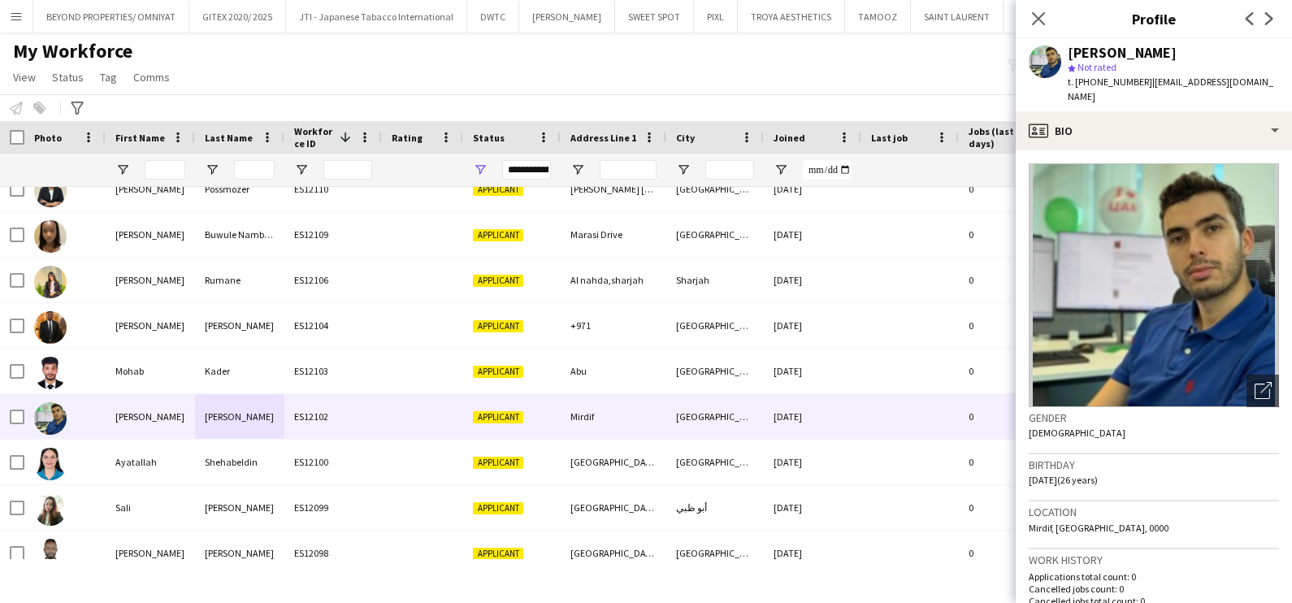
click at [1268, 369] on app-crew-profile-bio "Open photos pop-in Gender Male Birthday 10-10-1998 (26 years) Location Mirdif, …" at bounding box center [1153, 376] width 276 height 452
click at [1254, 382] on icon "Open photos pop-in" at bounding box center [1262, 390] width 17 height 17
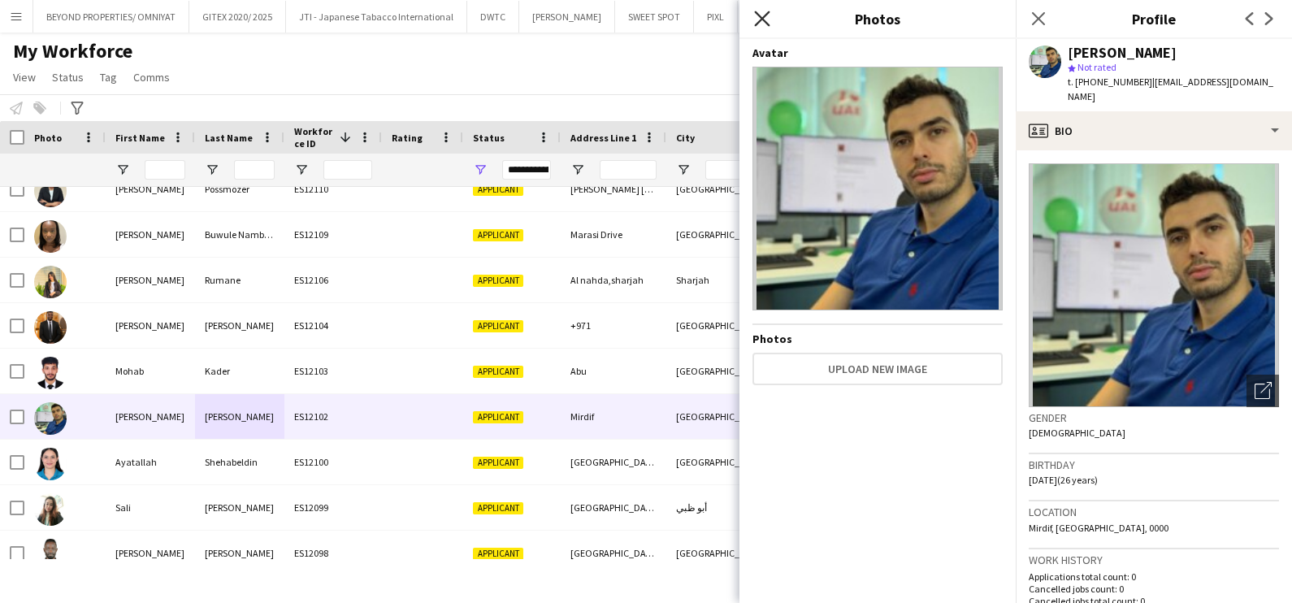
click at [765, 21] on icon at bounding box center [761, 18] width 15 height 15
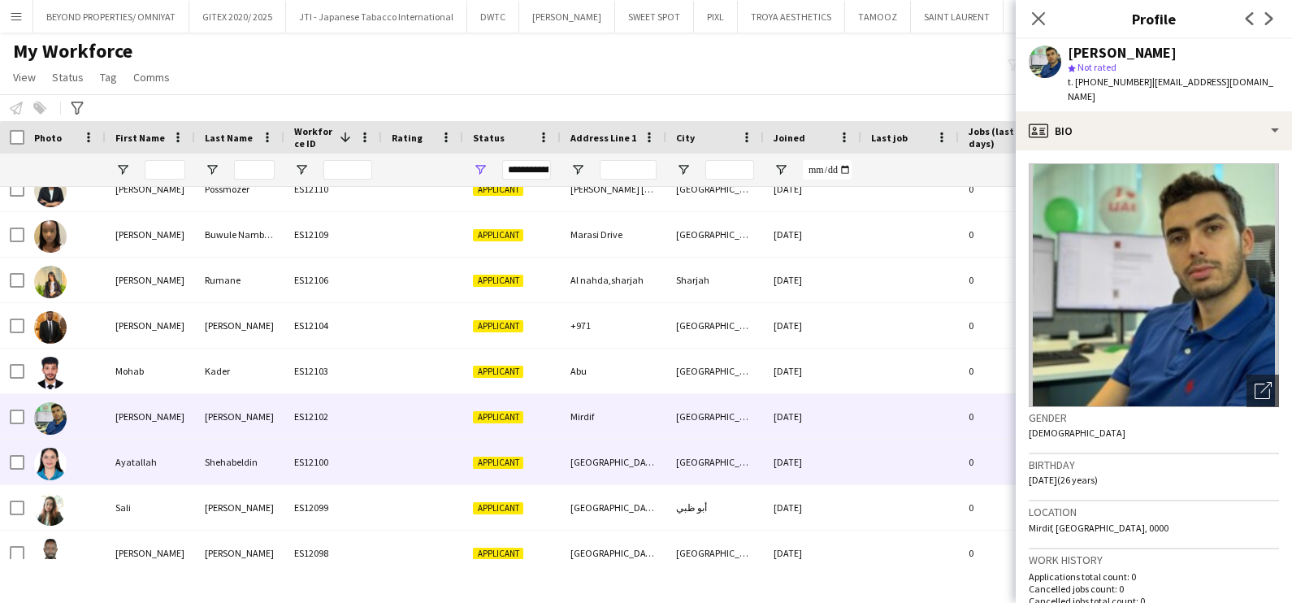
click at [114, 456] on div "Ayatallah" at bounding box center [150, 461] width 89 height 45
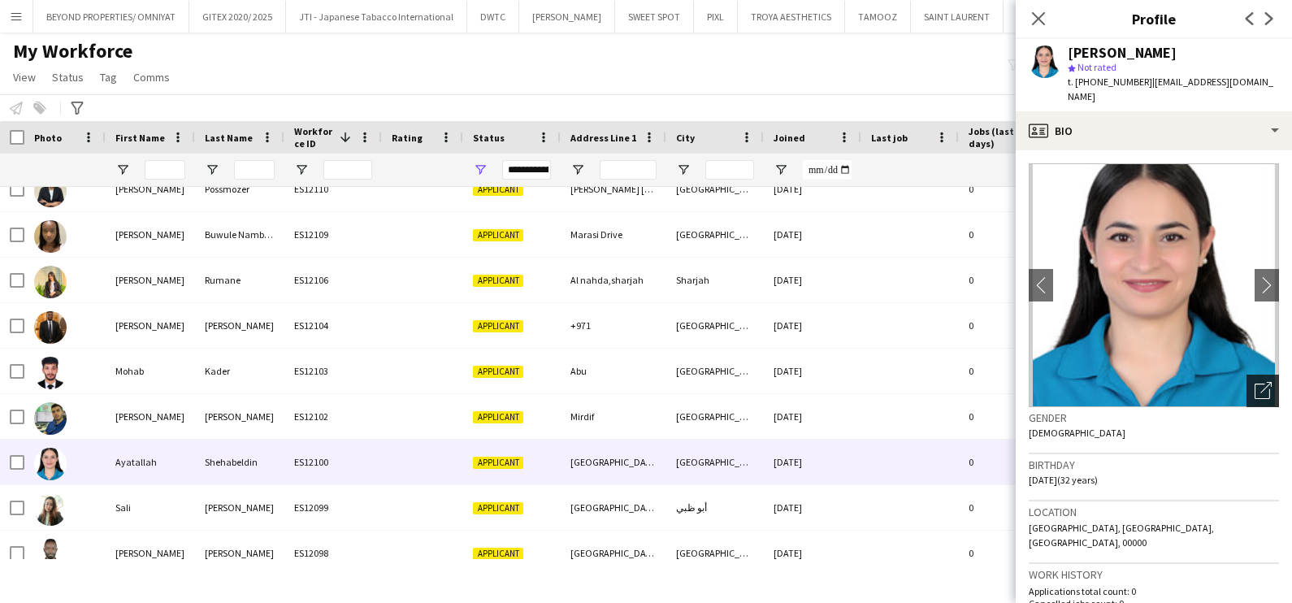
click at [1254, 382] on icon "Open photos pop-in" at bounding box center [1262, 390] width 17 height 17
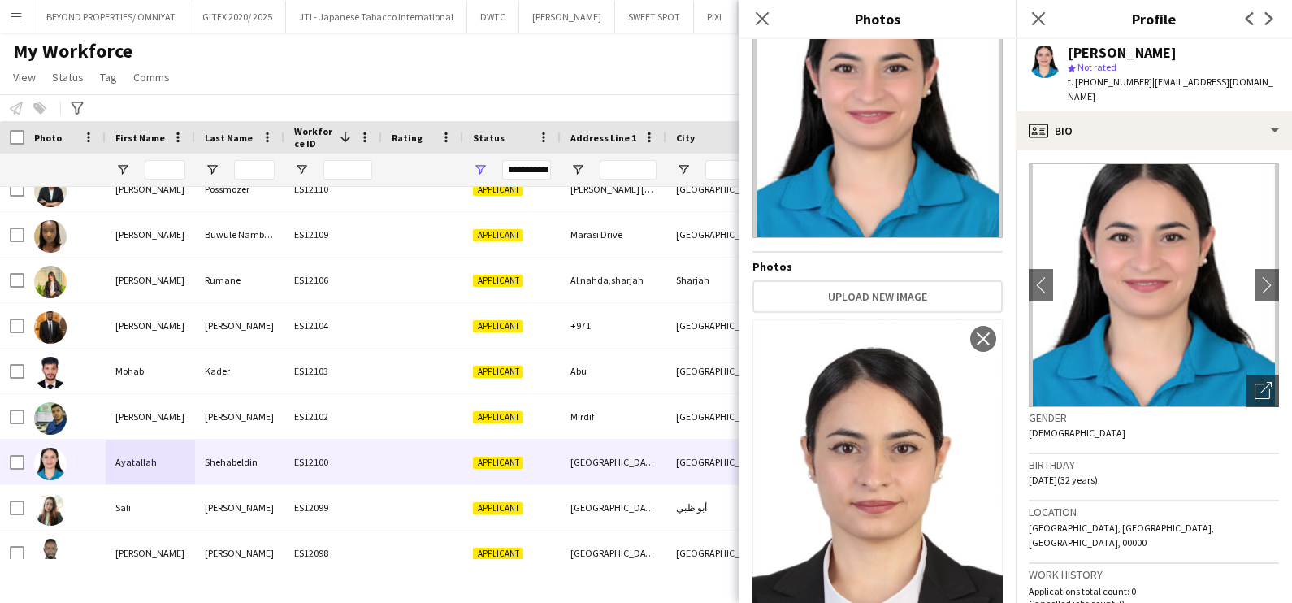
scroll to position [117, 0]
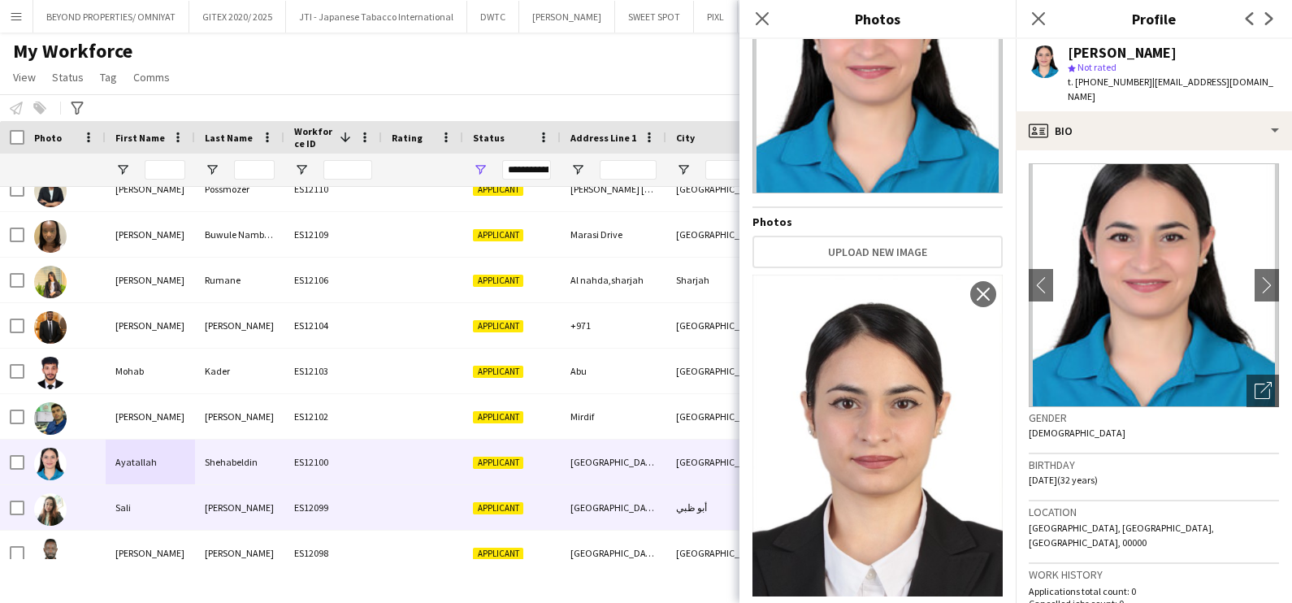
click at [127, 503] on div "Sali" at bounding box center [150, 507] width 89 height 45
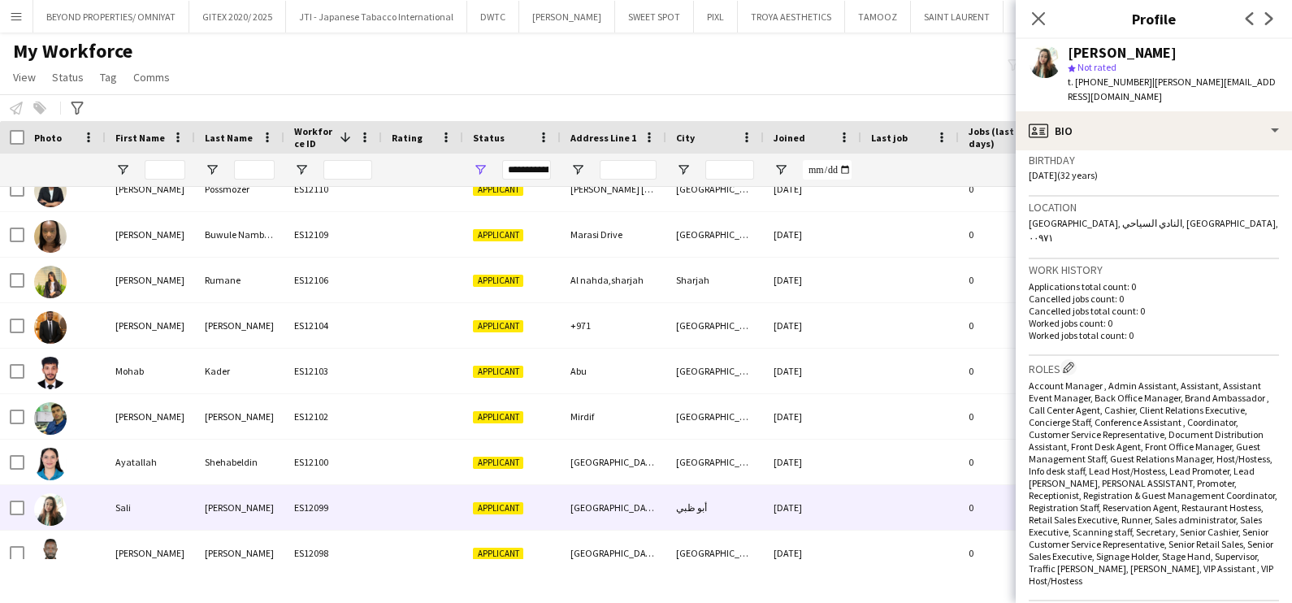
scroll to position [0, 0]
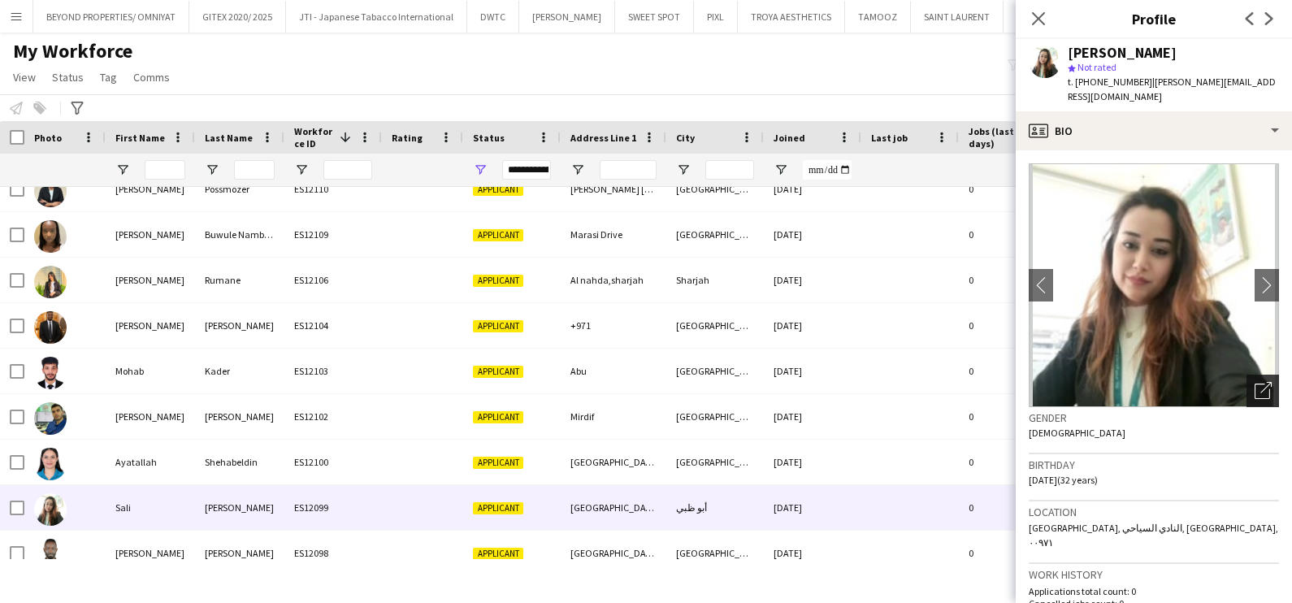
click at [1254, 382] on icon "Open photos pop-in" at bounding box center [1262, 390] width 17 height 17
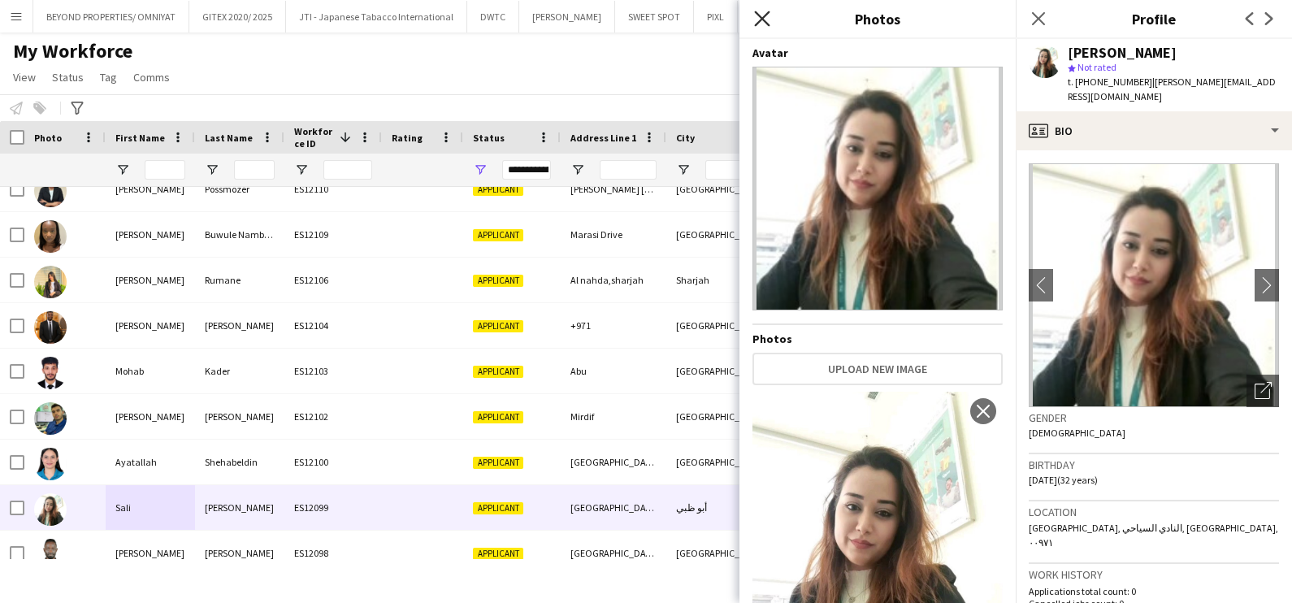
click at [764, 24] on icon "Close pop-in" at bounding box center [761, 18] width 15 height 15
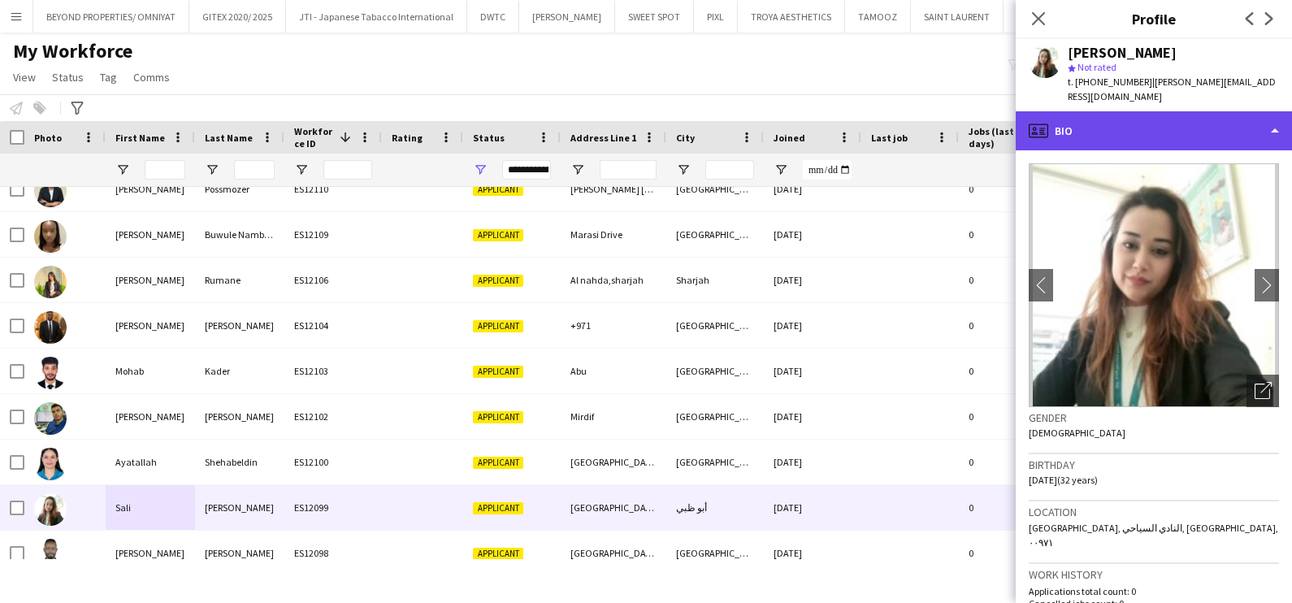
click at [1145, 111] on div "profile Bio" at bounding box center [1153, 130] width 276 height 39
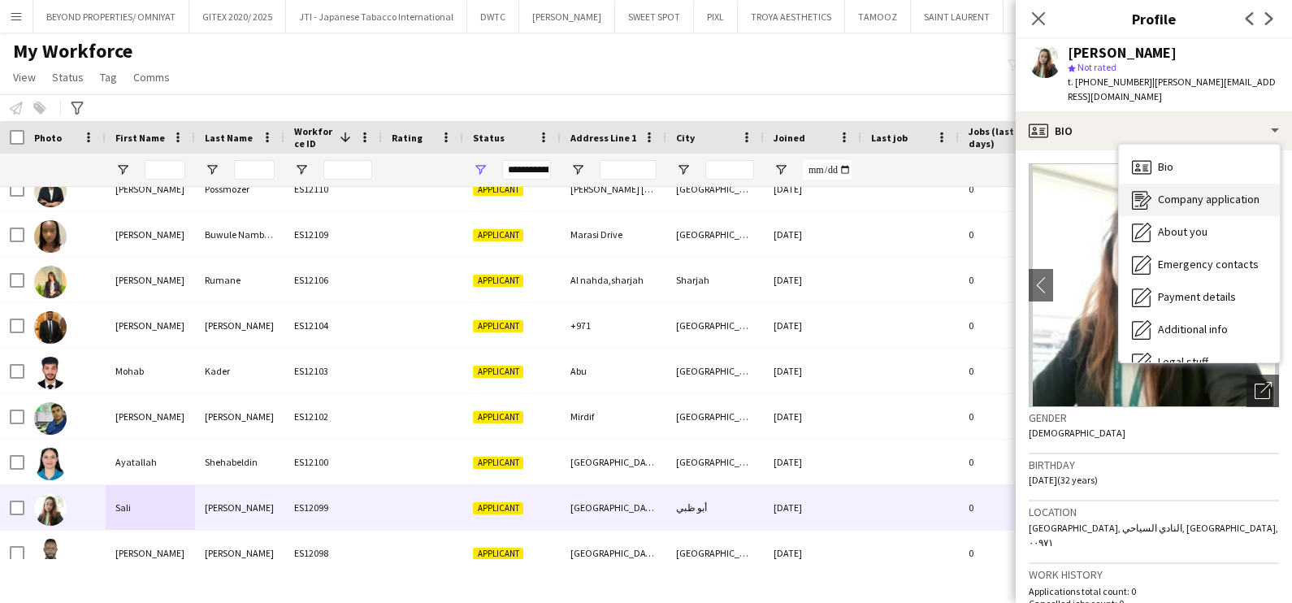
click at [1194, 195] on div "Company application Company application" at bounding box center [1199, 200] width 161 height 32
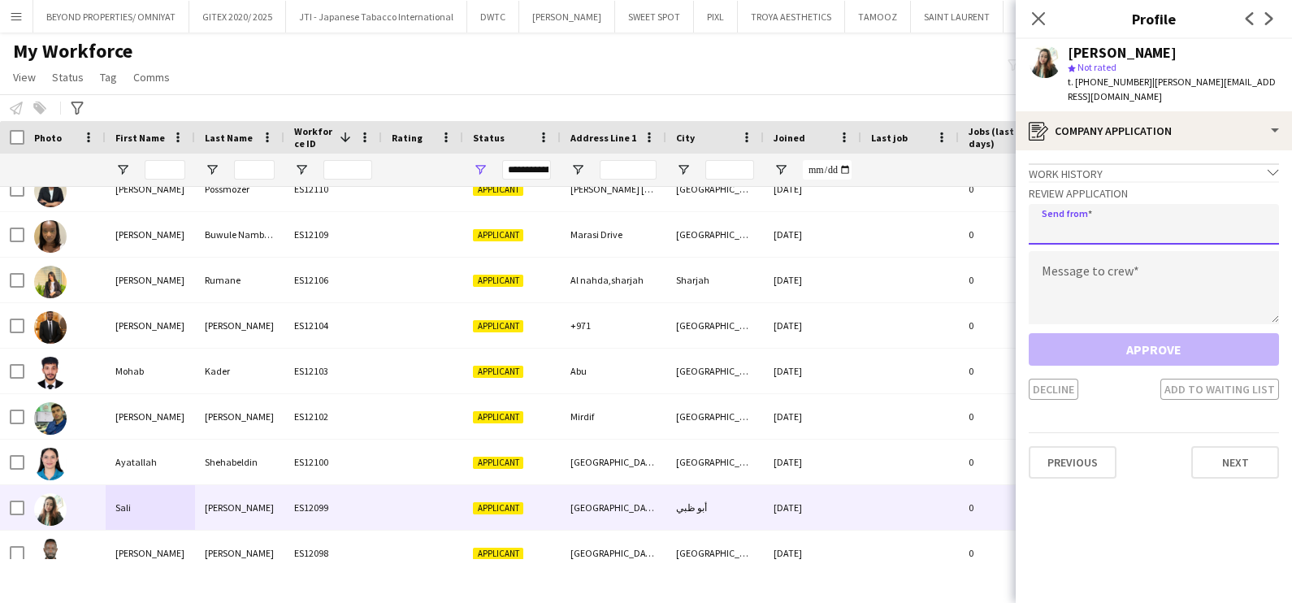
click at [1112, 204] on input "email" at bounding box center [1153, 224] width 250 height 41
type input "**********"
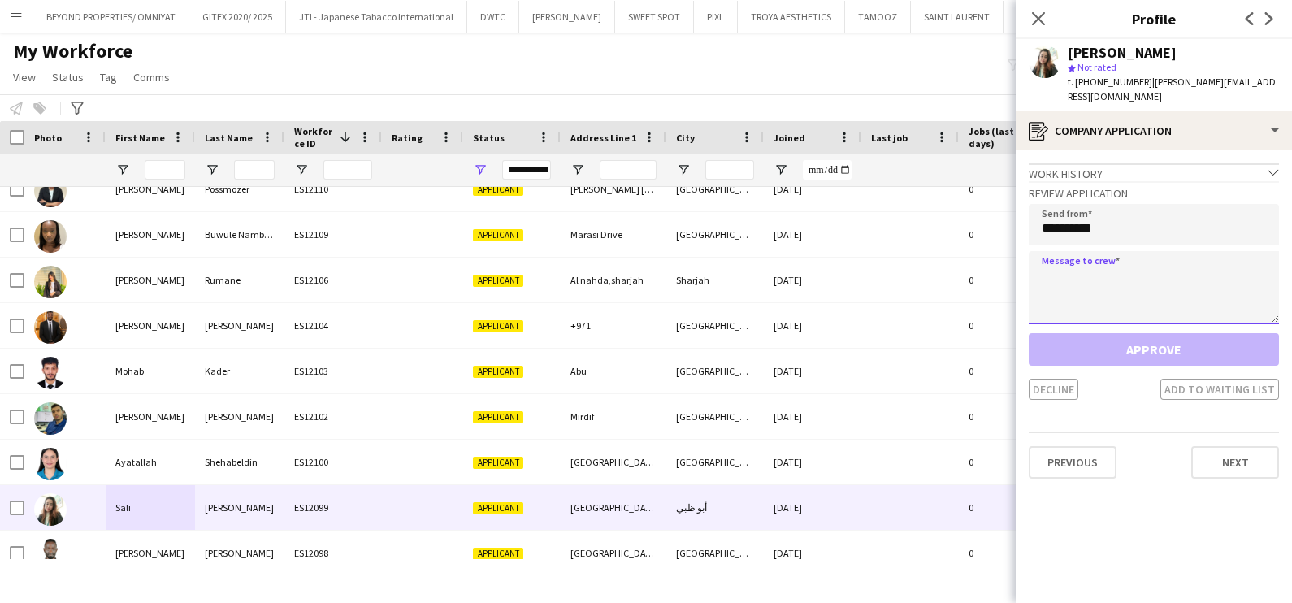
click at [1133, 276] on textarea at bounding box center [1153, 287] width 250 height 73
paste textarea "**********"
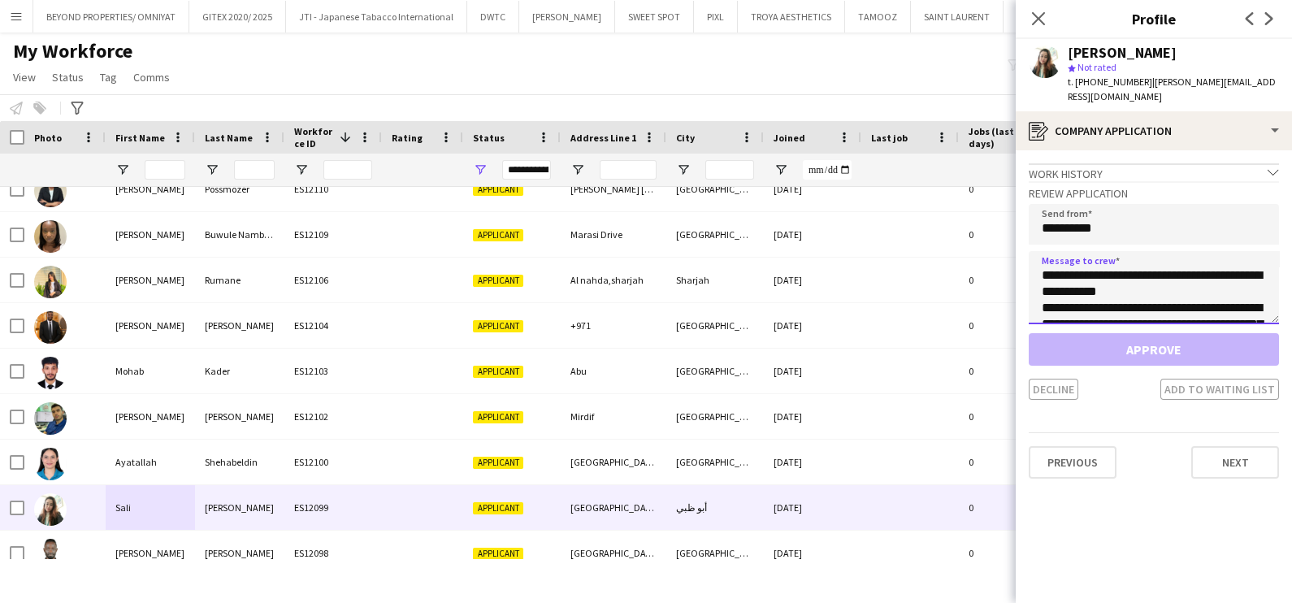
scroll to position [140, 0]
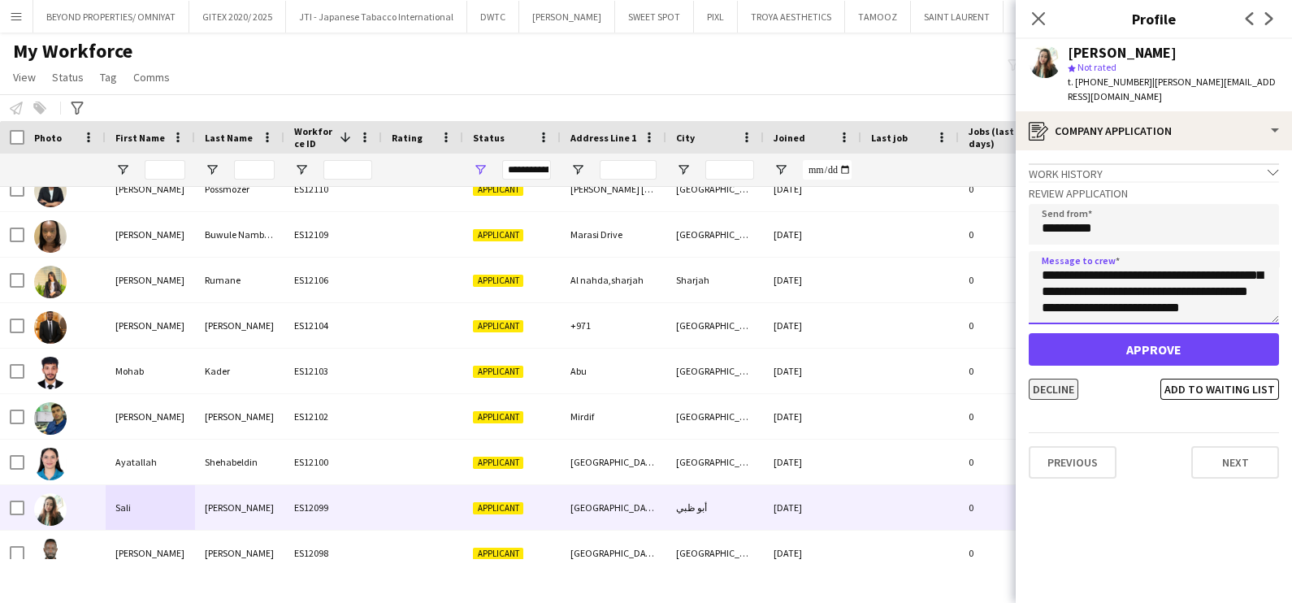
type textarea "**********"
click at [1038, 379] on button "Decline" at bounding box center [1053, 389] width 50 height 21
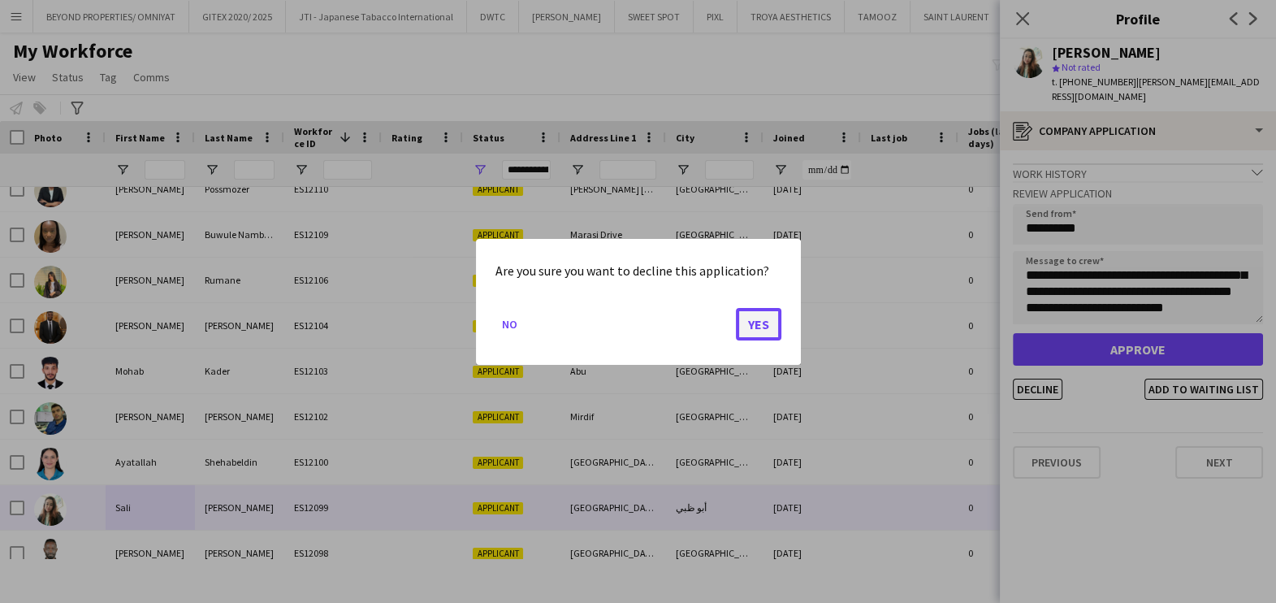
click at [770, 328] on button "Yes" at bounding box center [758, 323] width 45 height 32
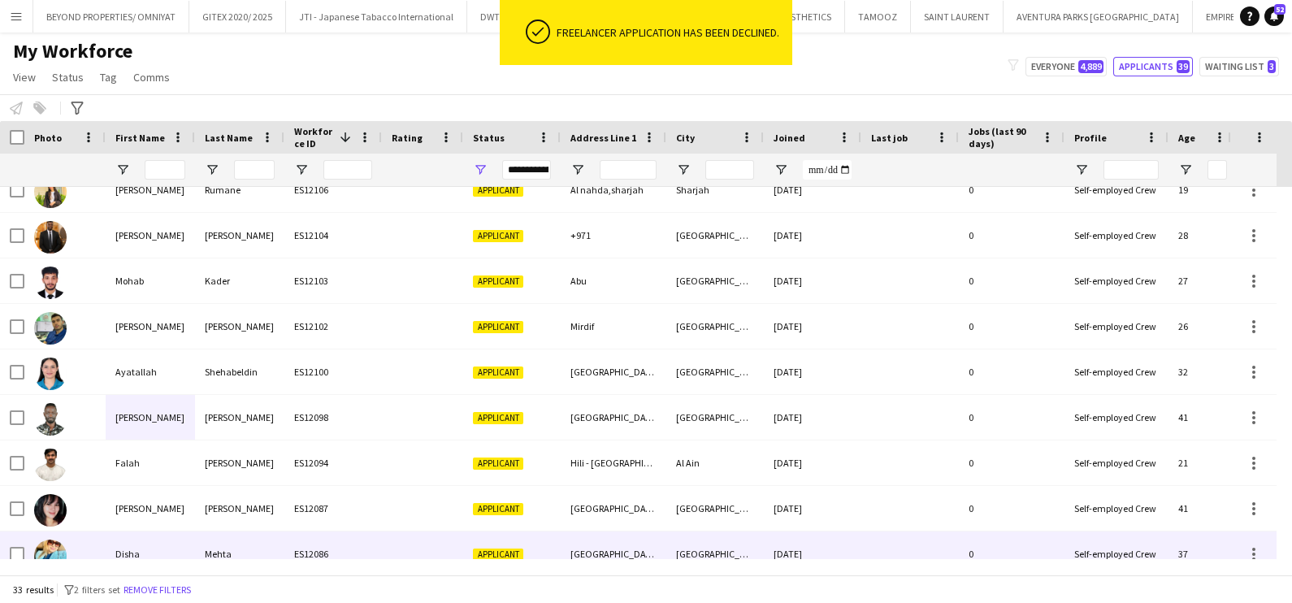
scroll to position [405, 0]
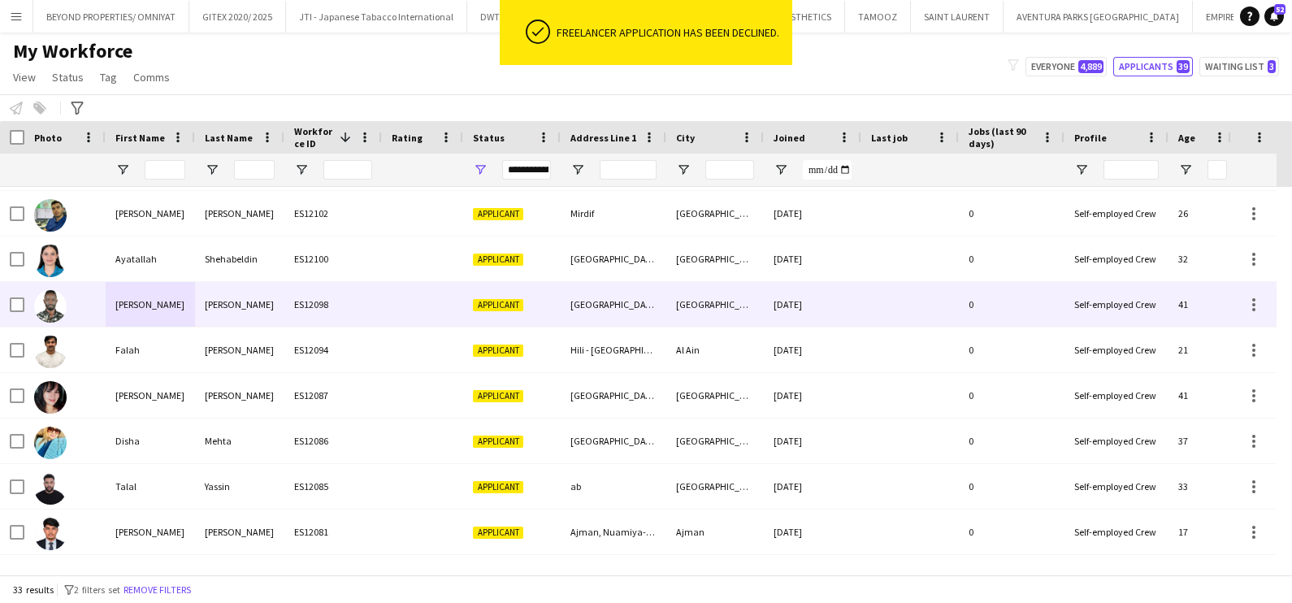
click at [326, 296] on div "ES12098" at bounding box center [332, 304] width 97 height 45
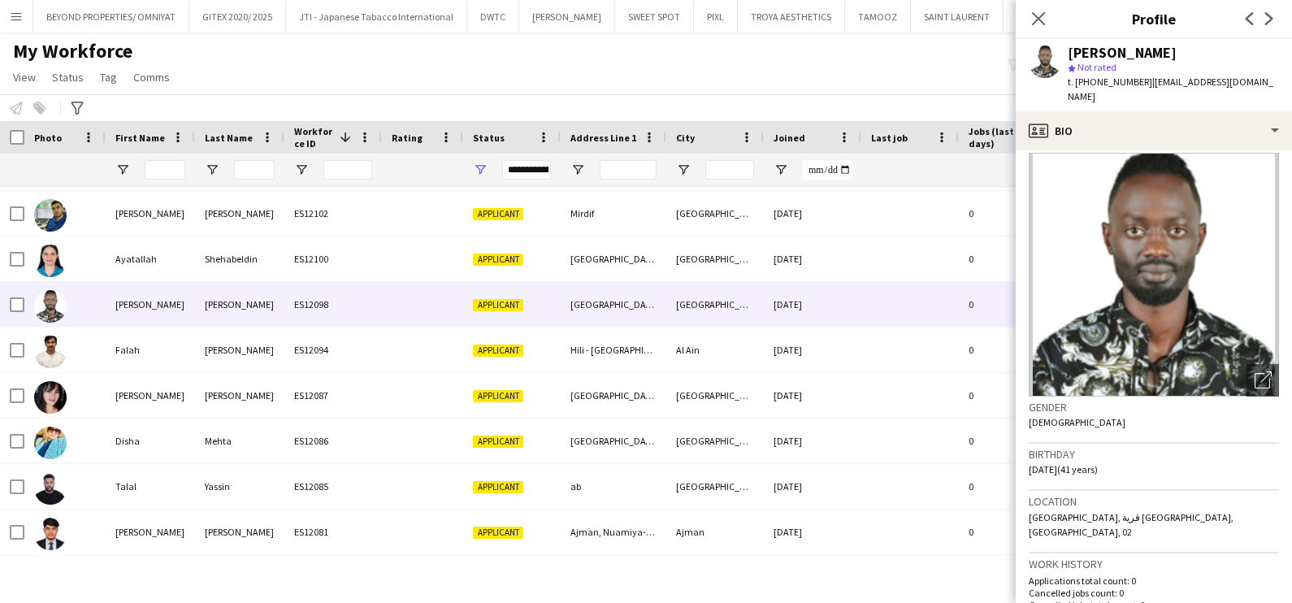
scroll to position [0, 0]
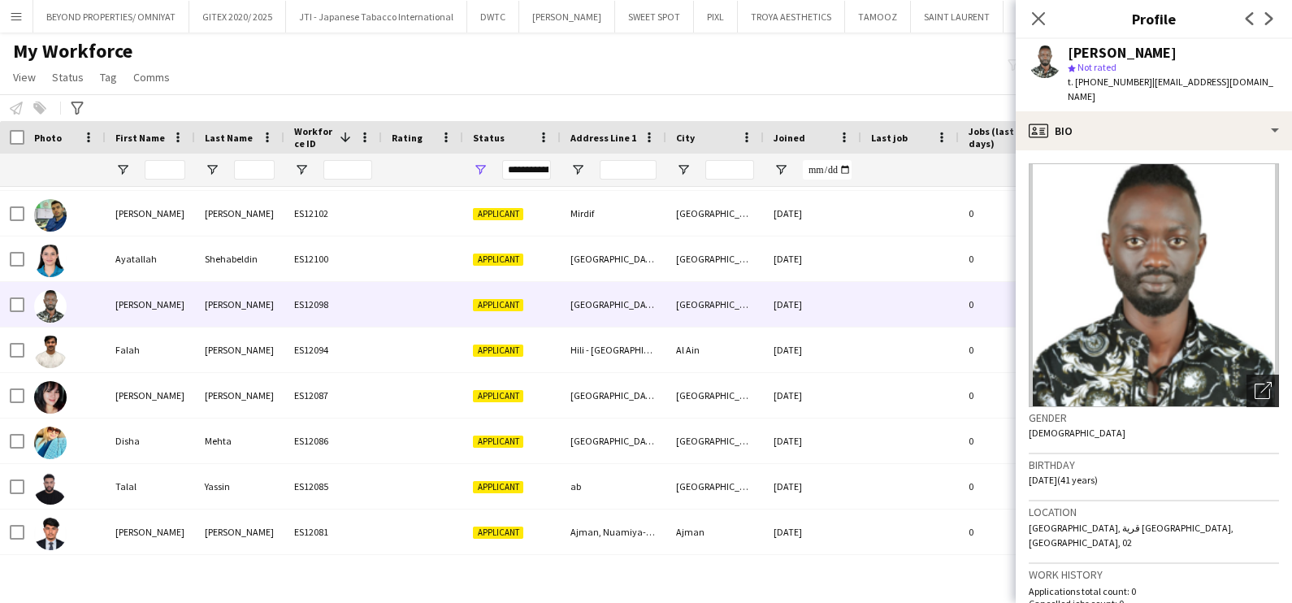
click at [1254, 382] on icon "Open photos pop-in" at bounding box center [1262, 390] width 17 height 17
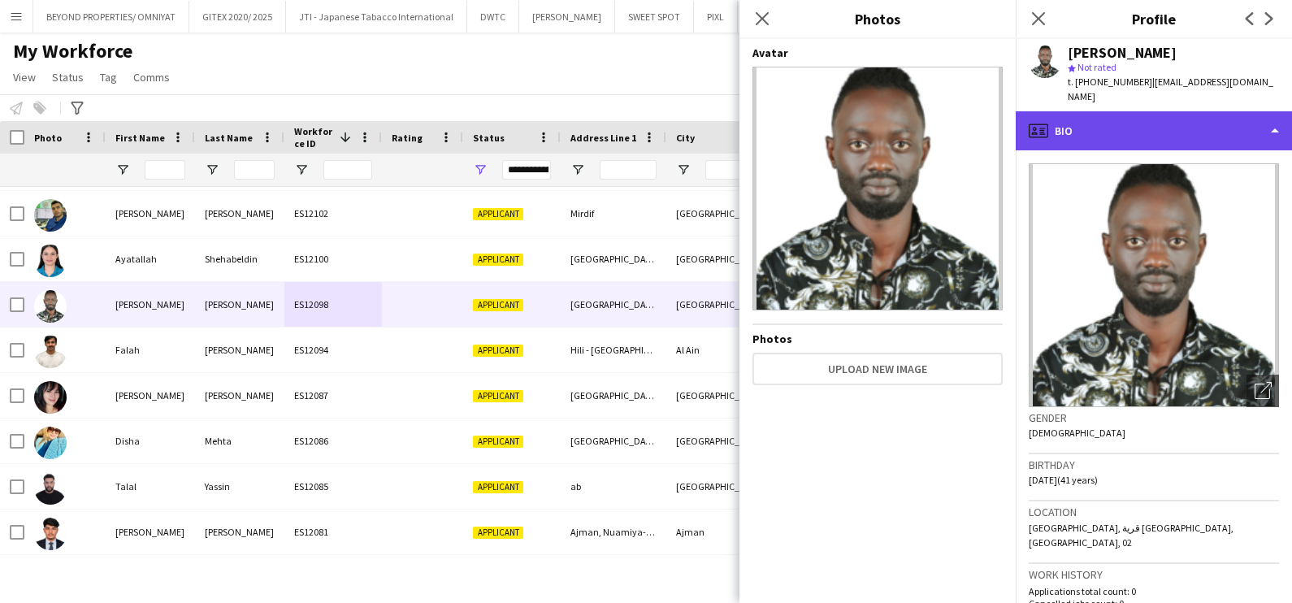
click at [1175, 122] on div "profile Bio" at bounding box center [1153, 130] width 276 height 39
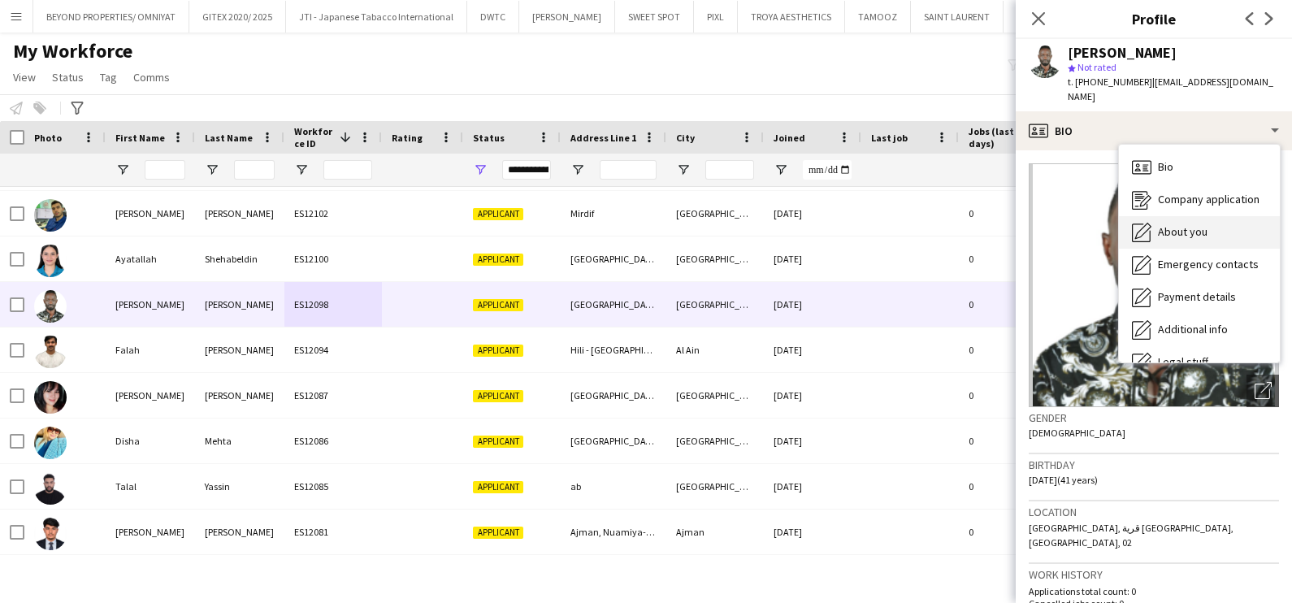
click at [1188, 226] on div "About you About you" at bounding box center [1199, 232] width 161 height 32
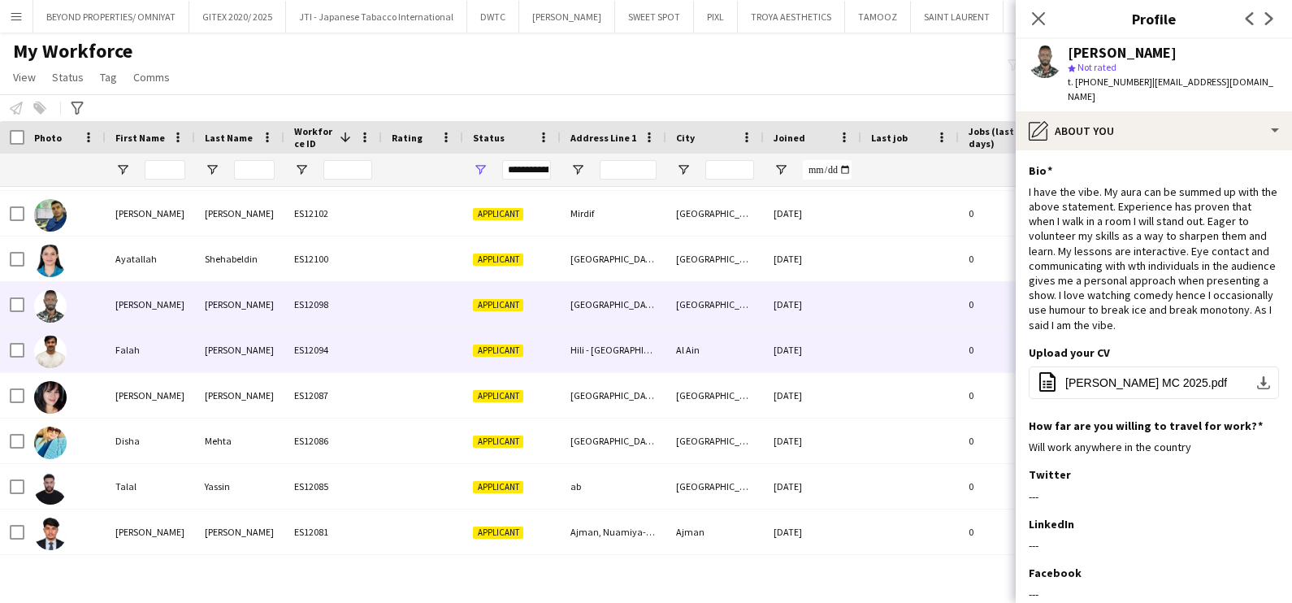
click at [122, 345] on div "Falah" at bounding box center [150, 349] width 89 height 45
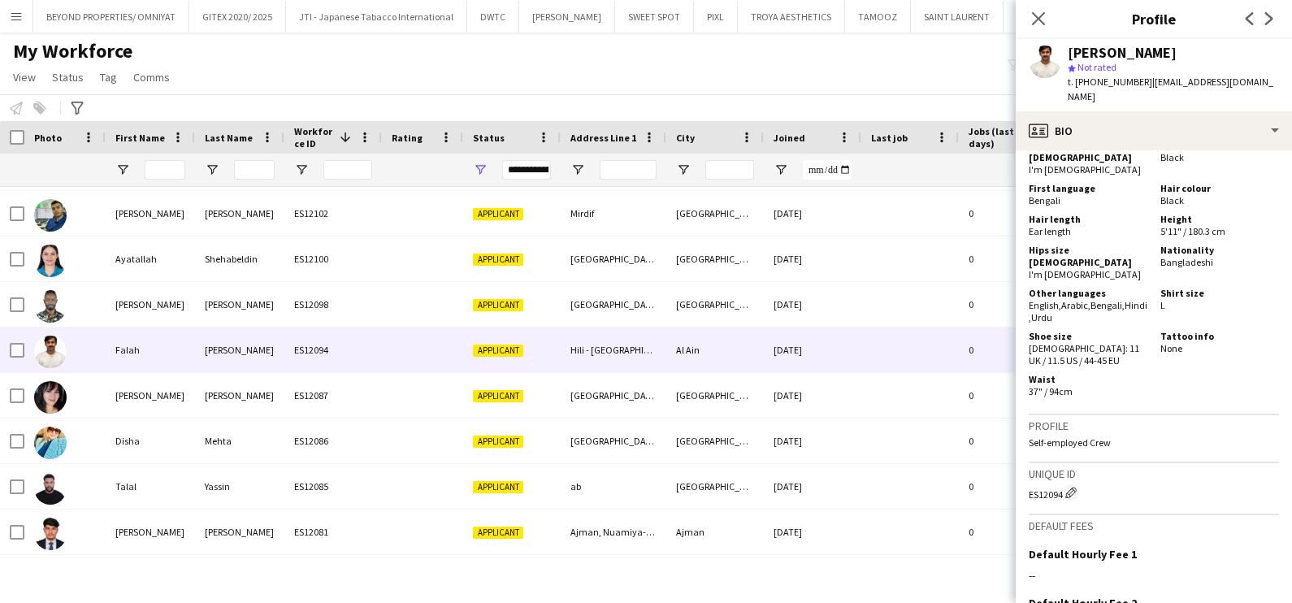
scroll to position [997, 0]
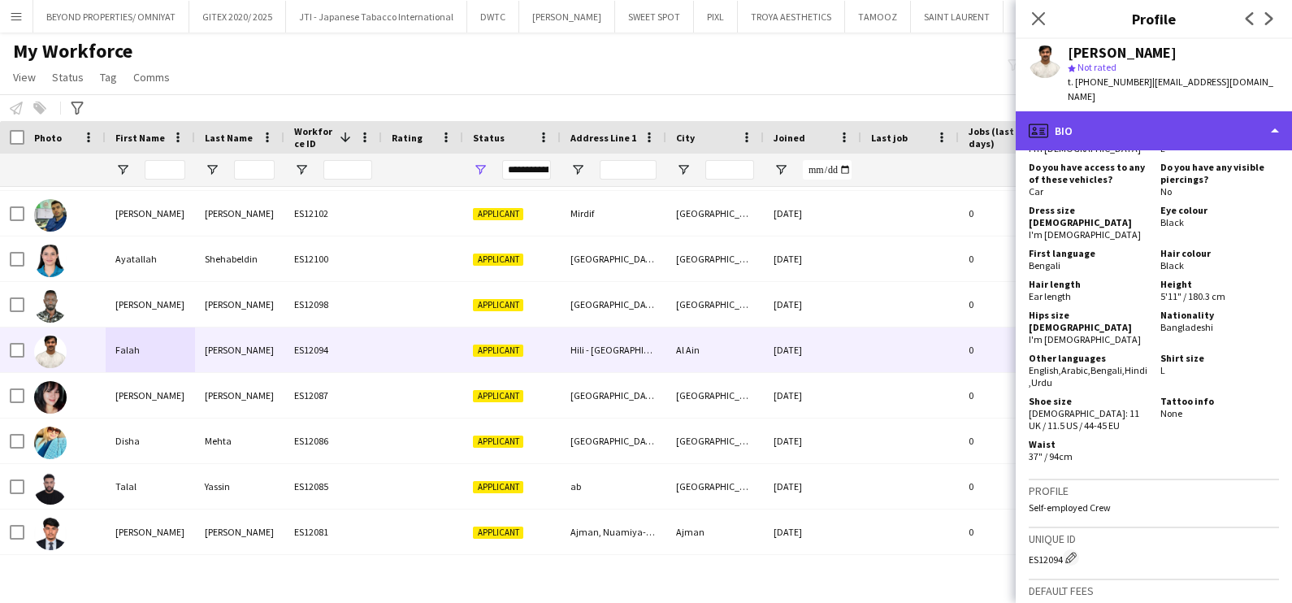
click at [1167, 119] on div "profile Bio" at bounding box center [1153, 130] width 276 height 39
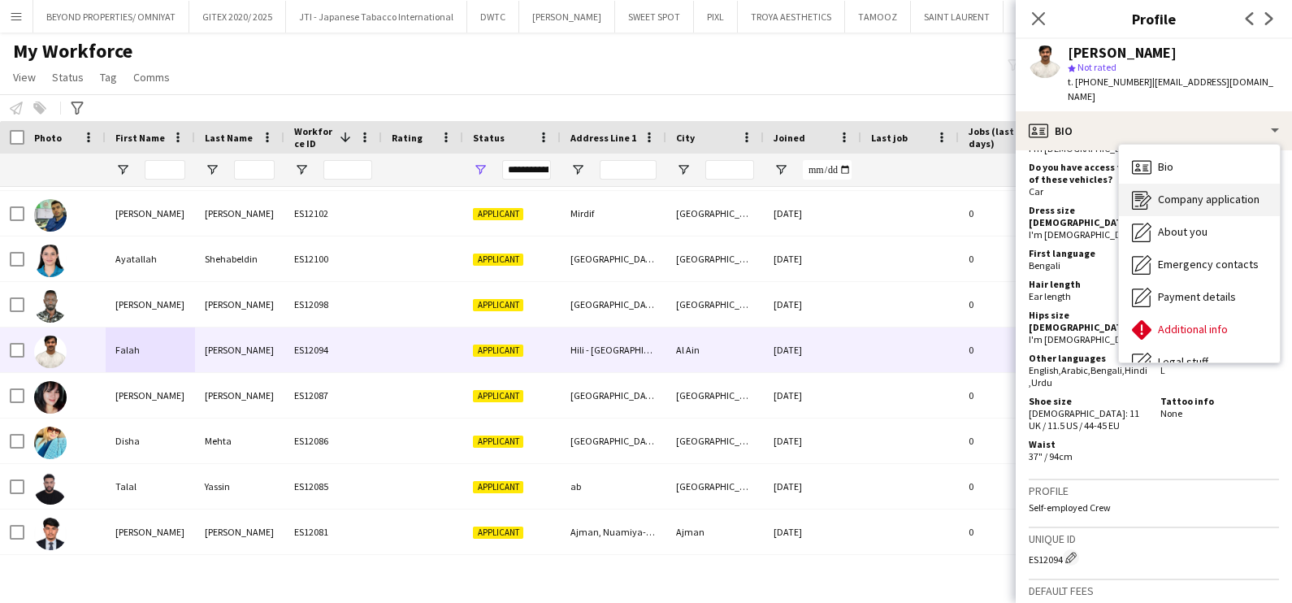
click at [1206, 192] on span "Company application" at bounding box center [1209, 199] width 102 height 15
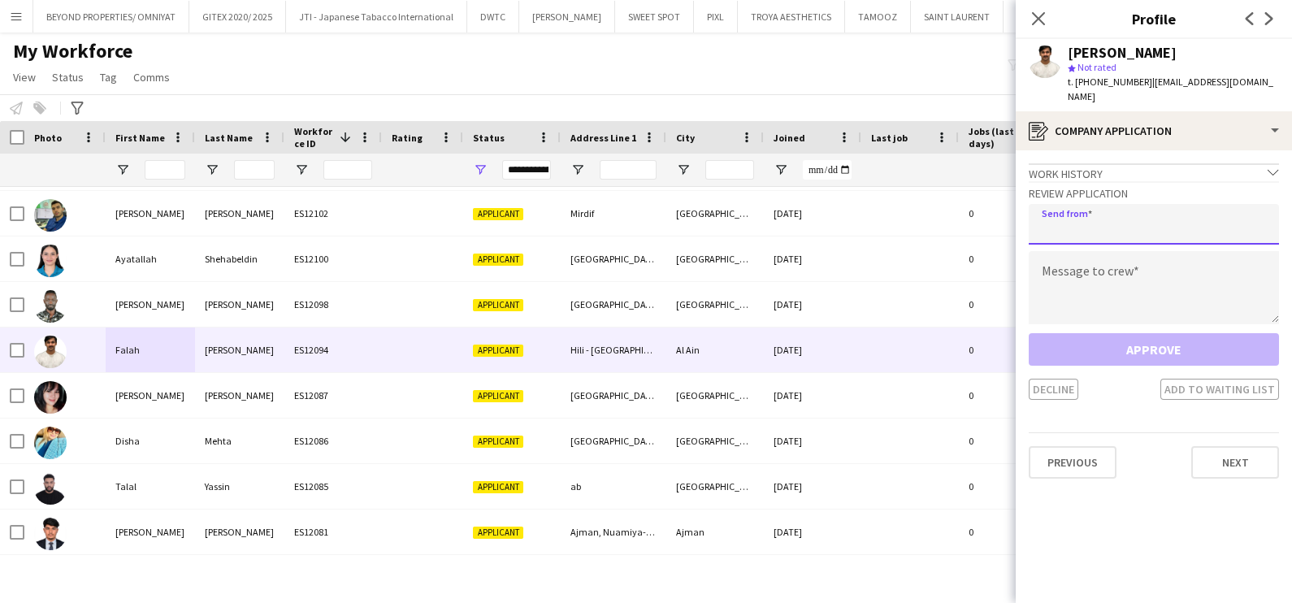
click at [1117, 214] on input "email" at bounding box center [1153, 224] width 250 height 41
type input "**********"
click at [1132, 257] on textarea at bounding box center [1153, 287] width 250 height 73
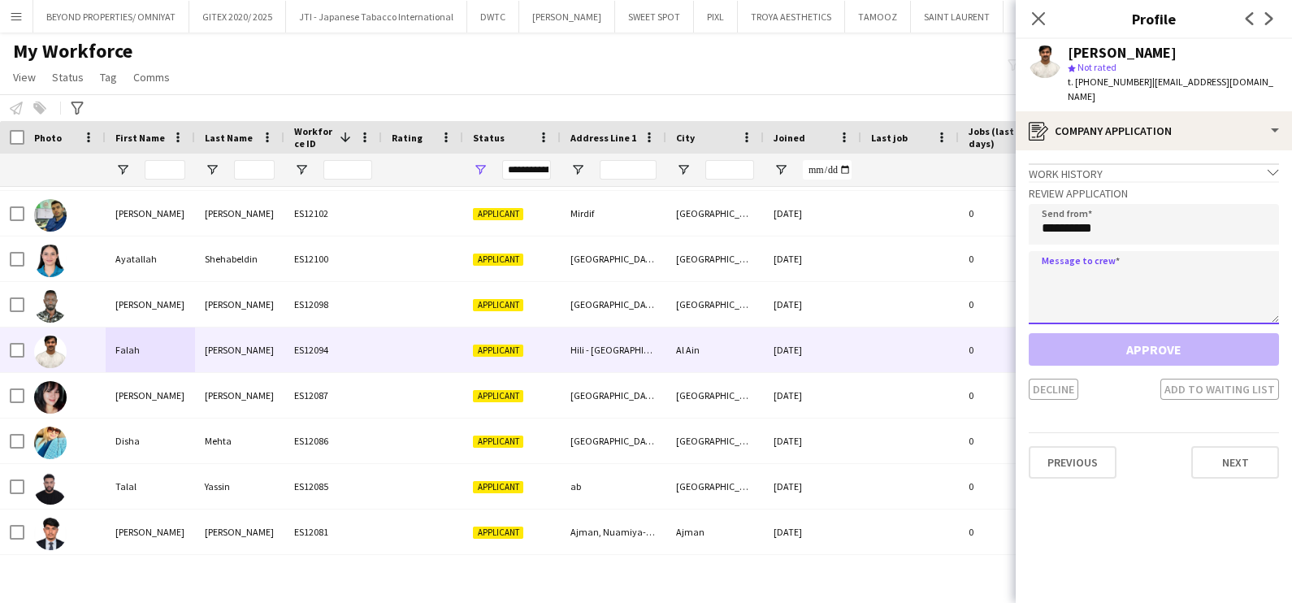
paste textarea "**********"
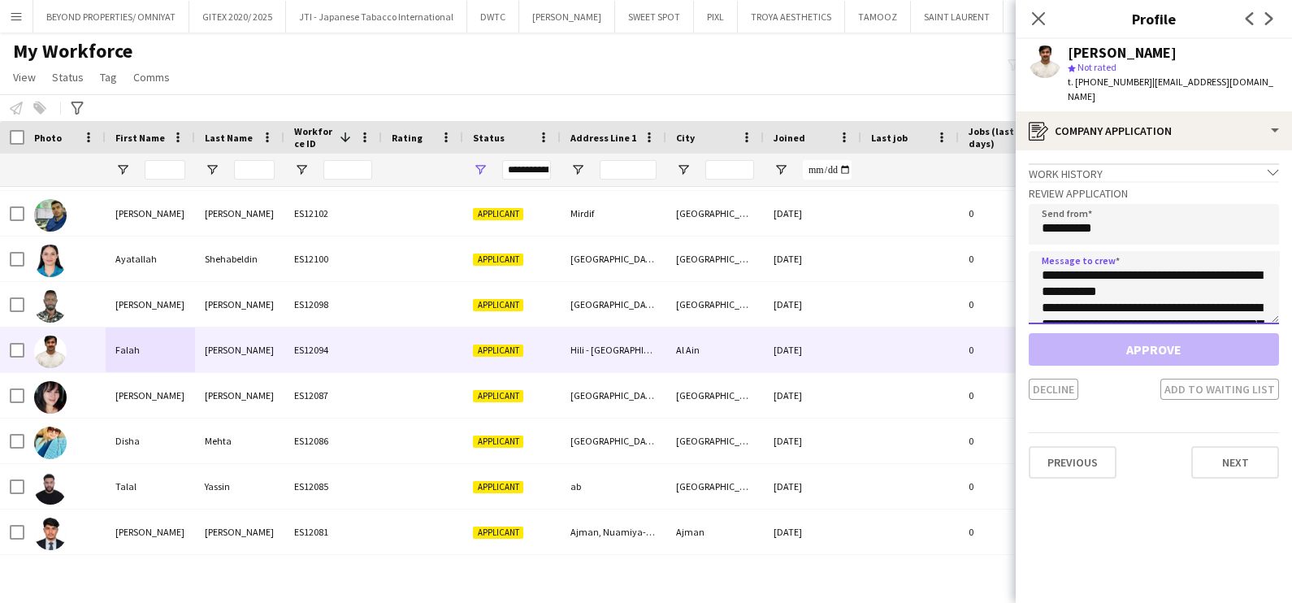
scroll to position [140, 0]
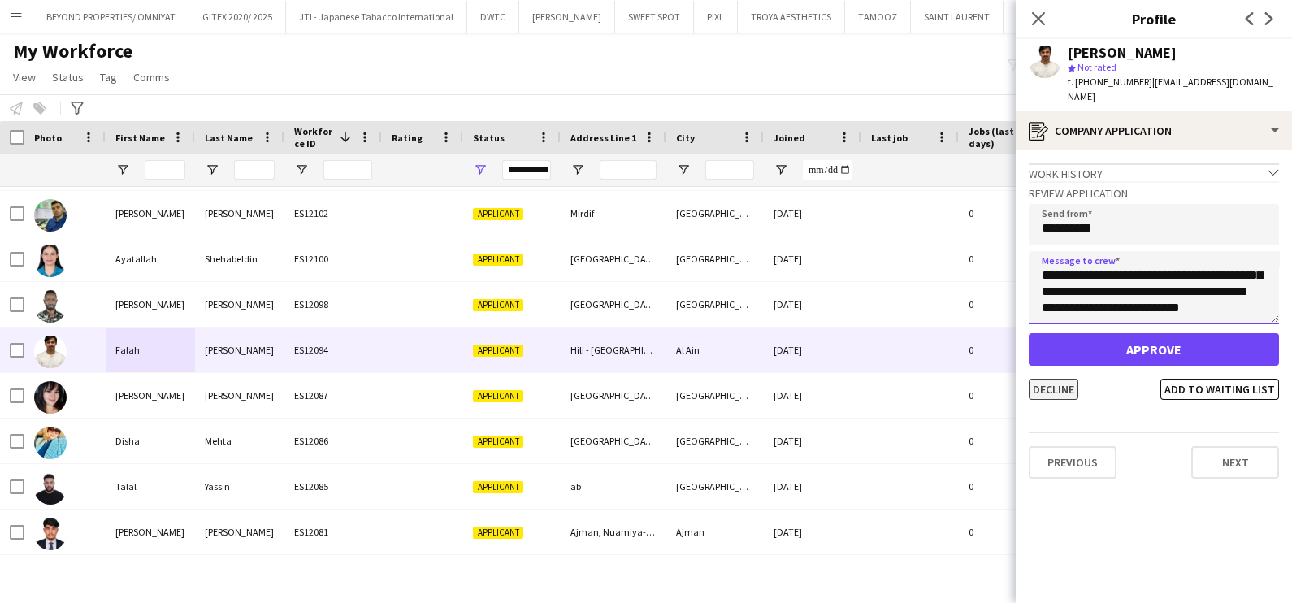
type textarea "**********"
click at [1059, 379] on button "Decline" at bounding box center [1053, 389] width 50 height 21
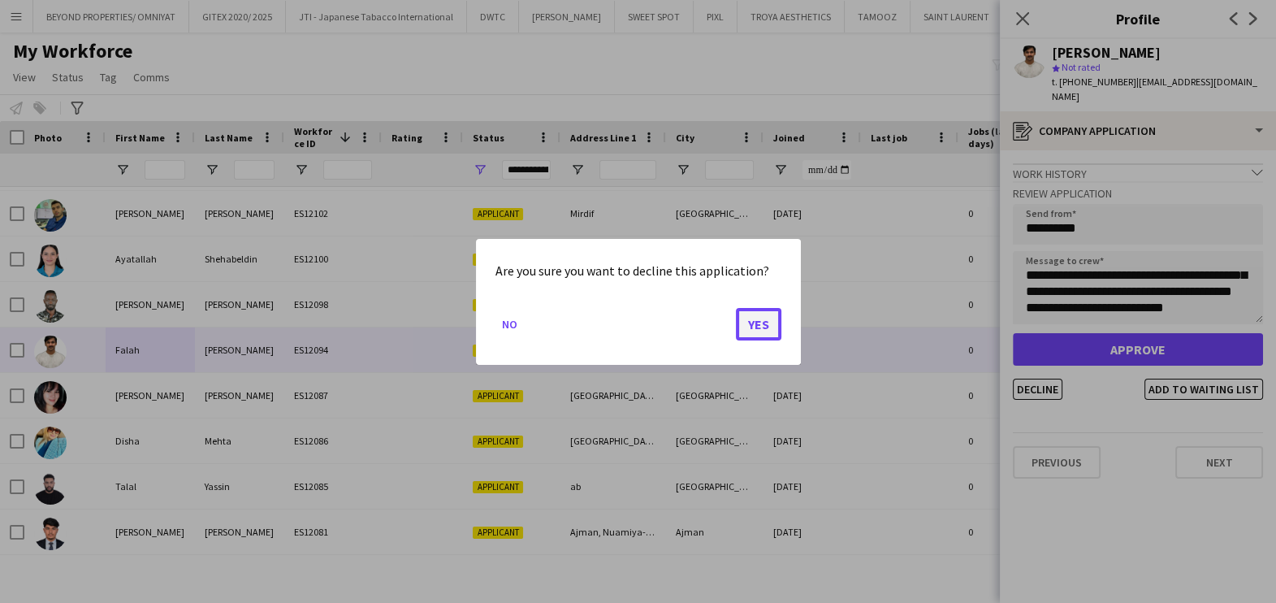
click at [751, 319] on button "Yes" at bounding box center [758, 323] width 45 height 32
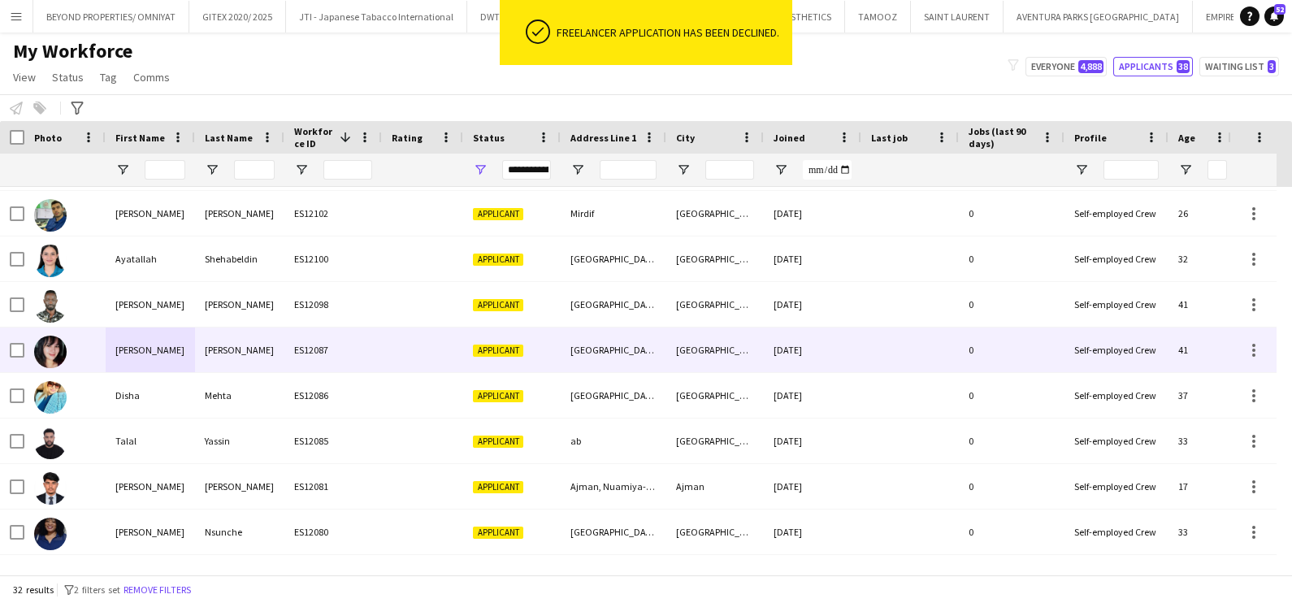
click at [212, 353] on div "Fausto" at bounding box center [239, 349] width 89 height 45
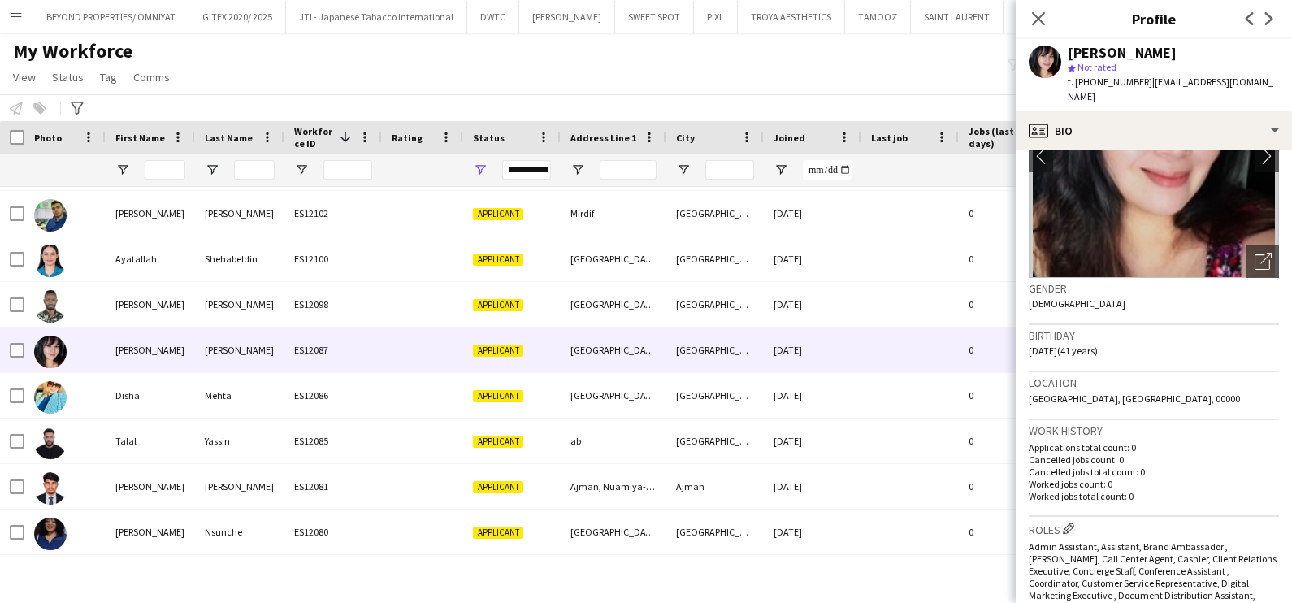
scroll to position [0, 0]
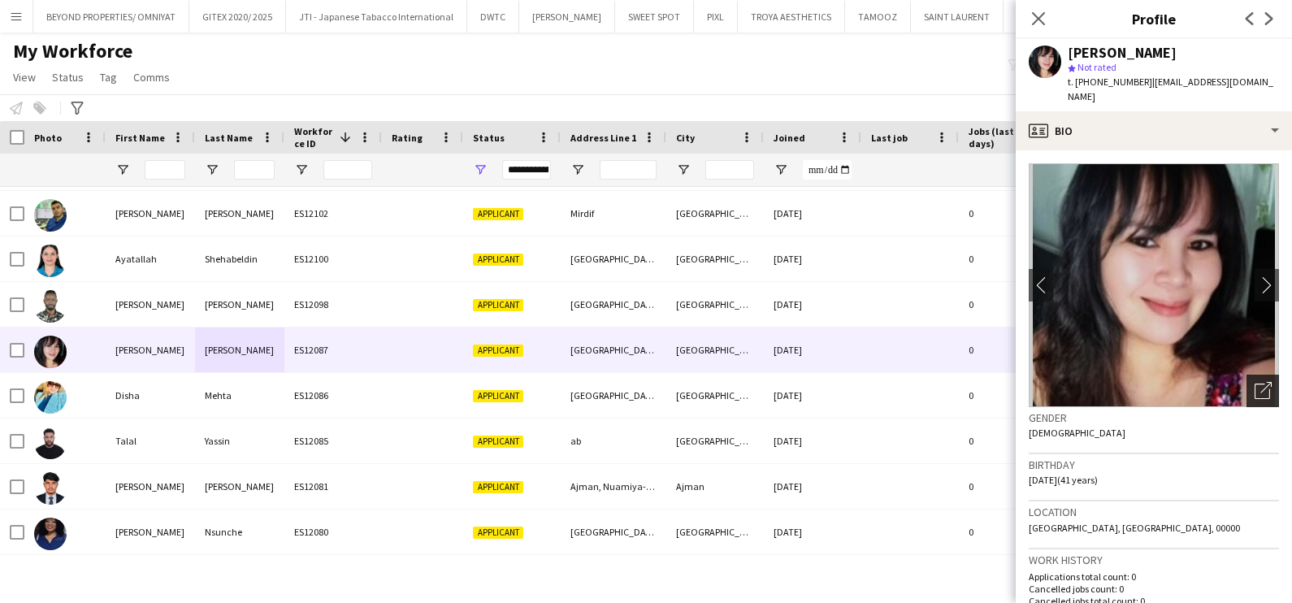
click at [1254, 382] on icon "Open photos pop-in" at bounding box center [1262, 390] width 17 height 17
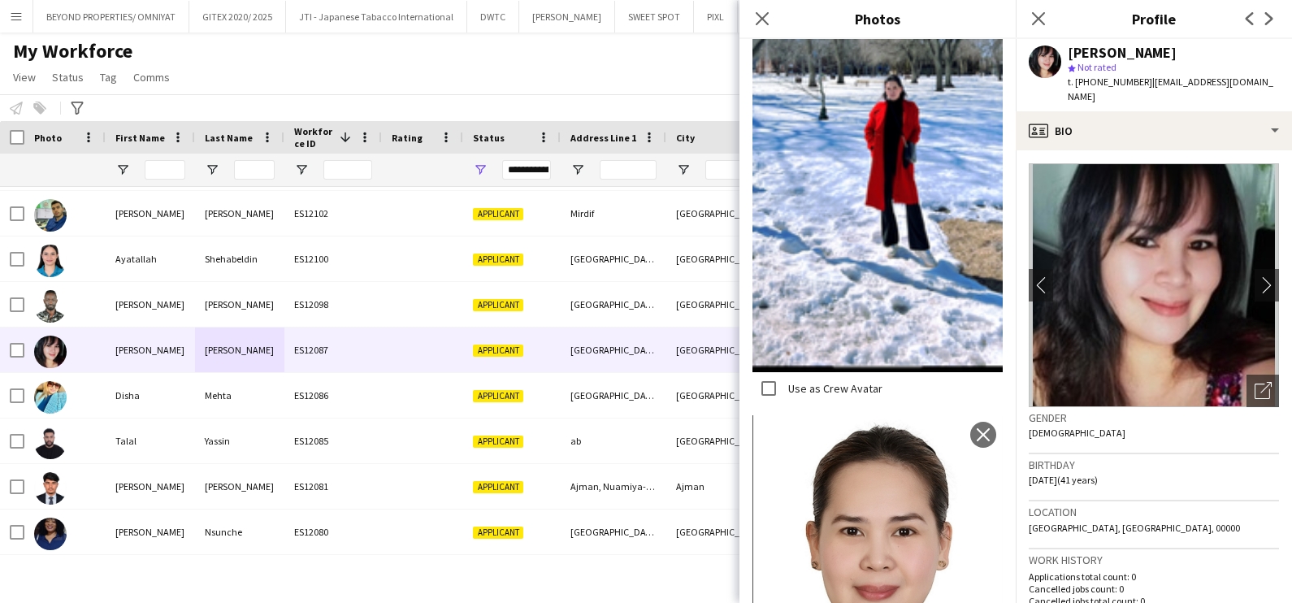
scroll to position [663, 0]
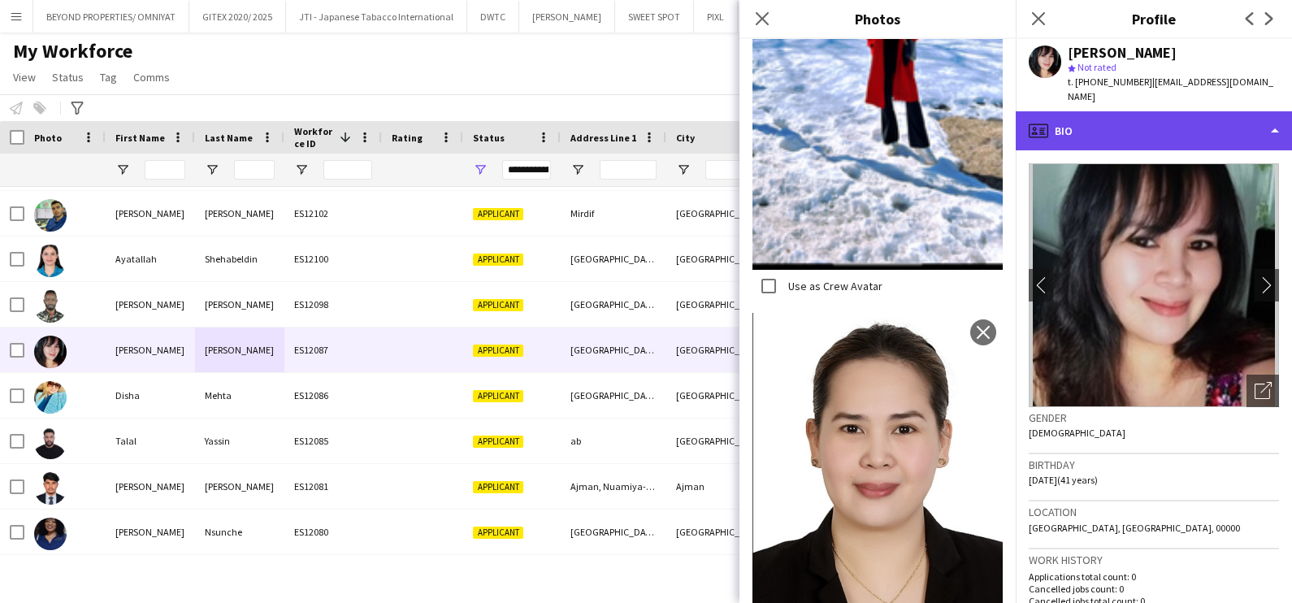
click at [1157, 122] on div "profile Bio" at bounding box center [1153, 130] width 276 height 39
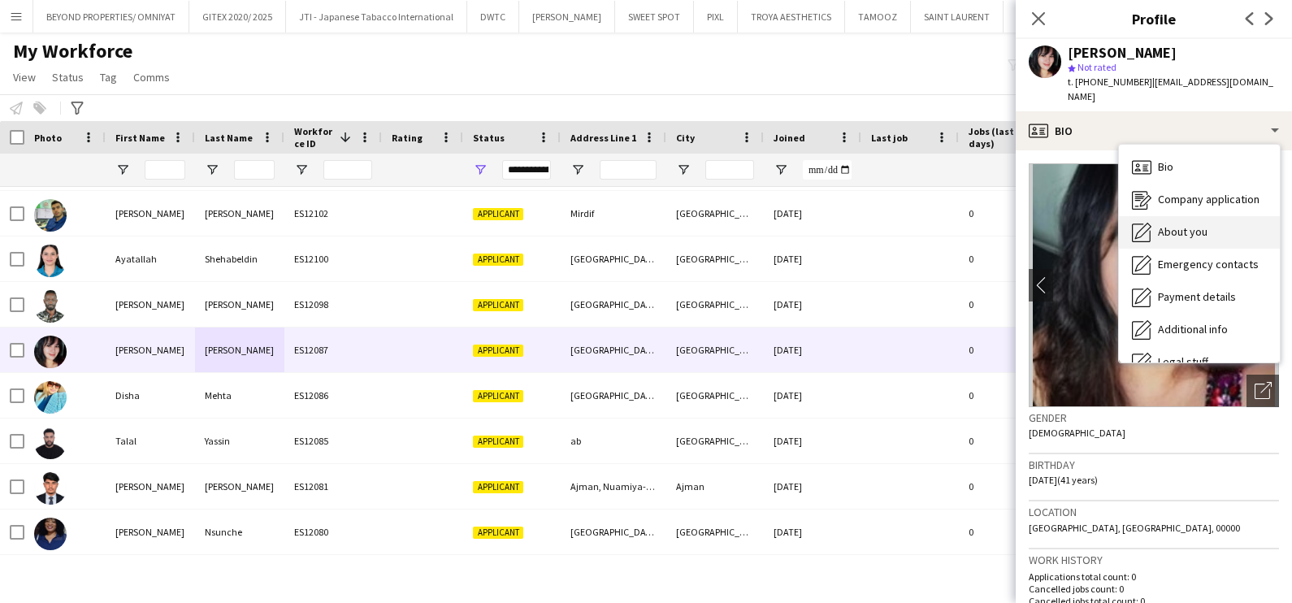
click at [1171, 224] on div "About you About you" at bounding box center [1199, 232] width 161 height 32
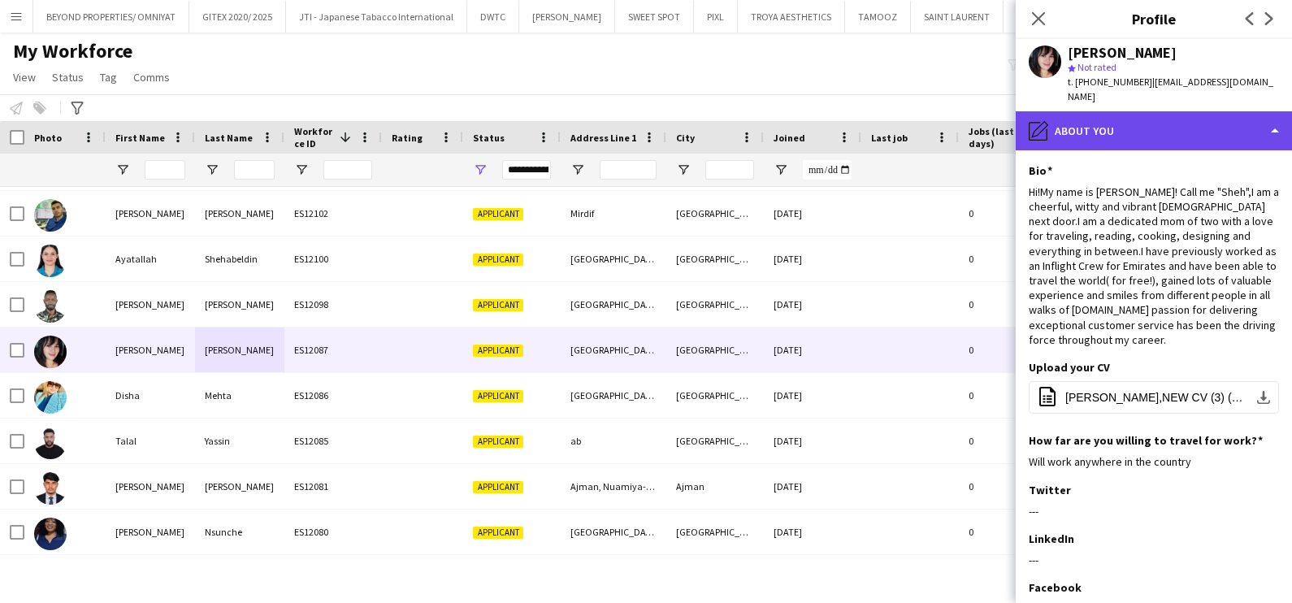
click at [1113, 111] on div "pencil4 About you" at bounding box center [1153, 130] width 276 height 39
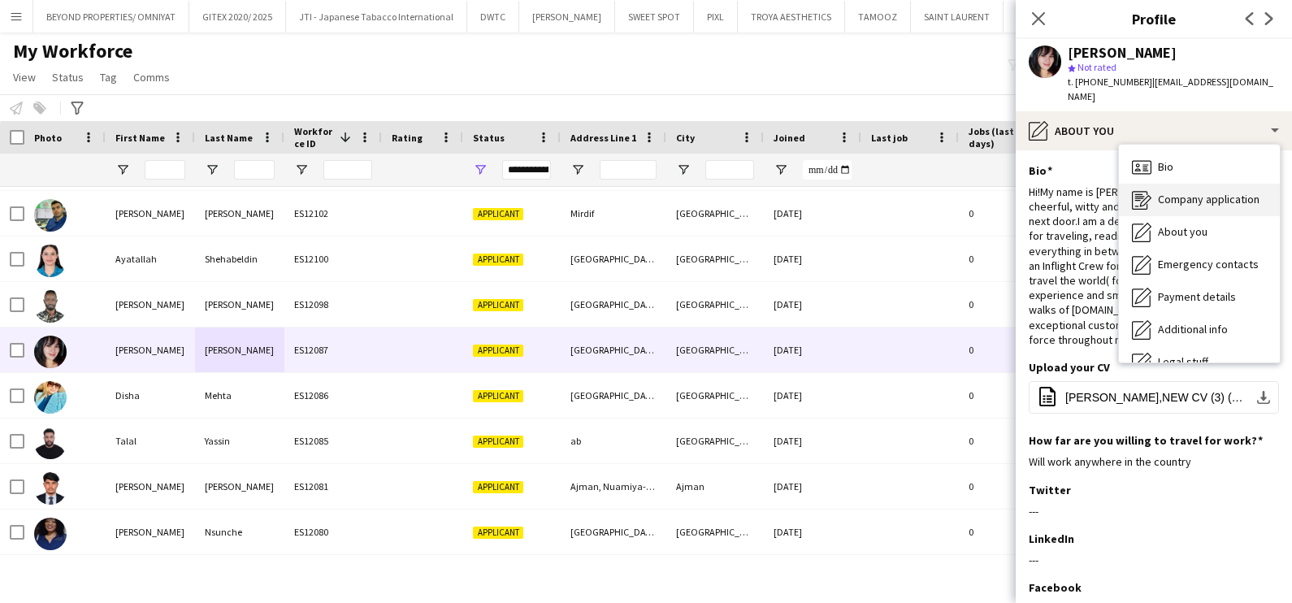
click at [1174, 195] on div "Company application Company application" at bounding box center [1199, 200] width 161 height 32
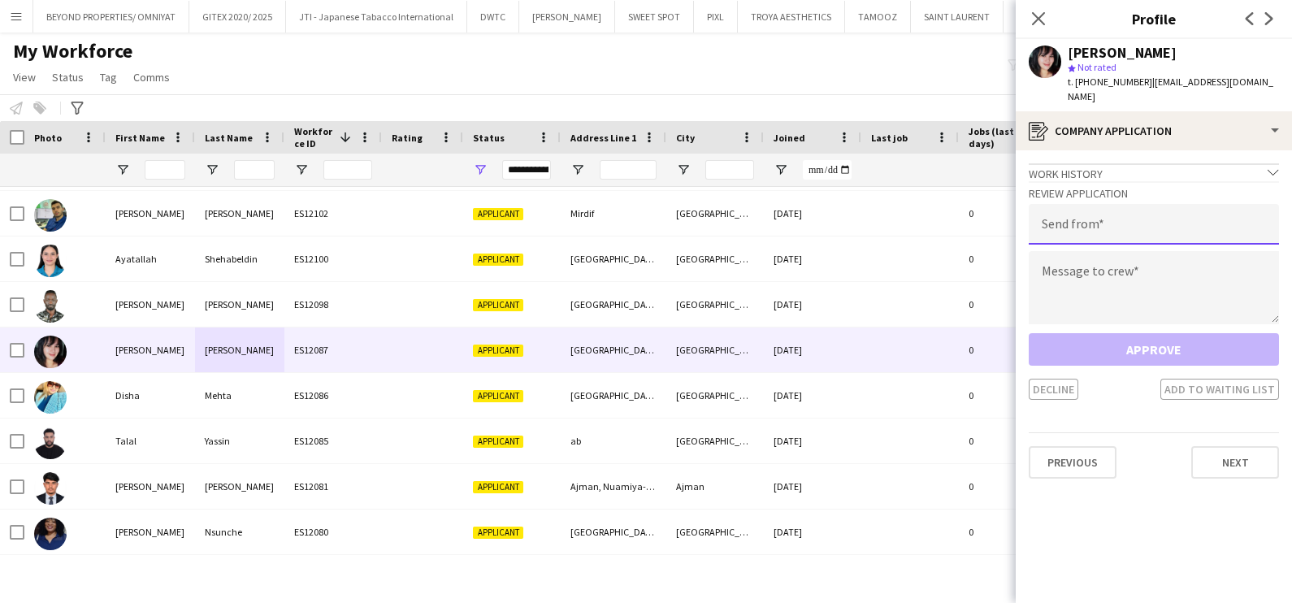
click at [1069, 215] on input "email" at bounding box center [1153, 224] width 250 height 41
type input "**********"
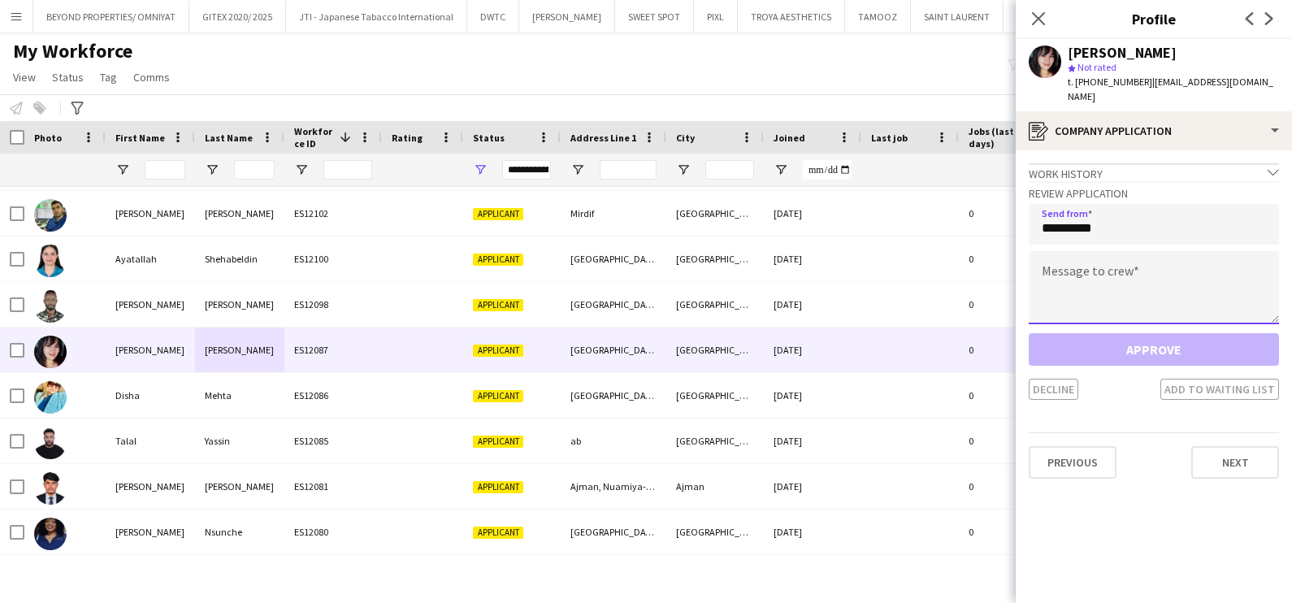
click at [1072, 252] on textarea at bounding box center [1153, 287] width 250 height 73
paste textarea "**********"
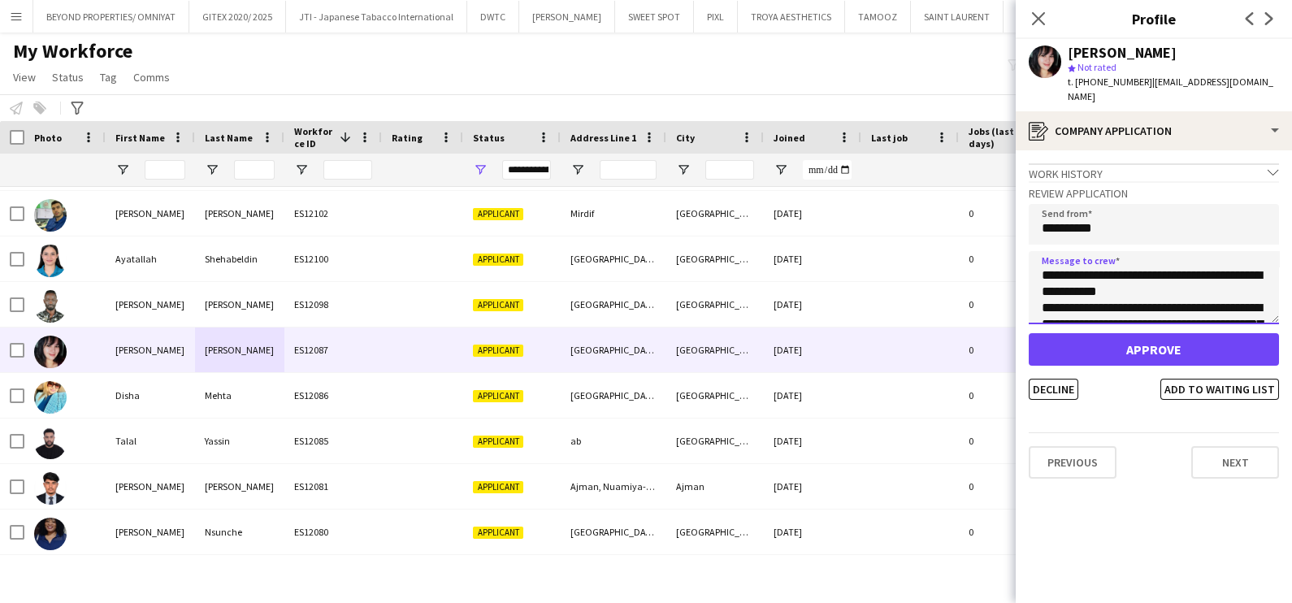
scroll to position [140, 0]
type textarea "**********"
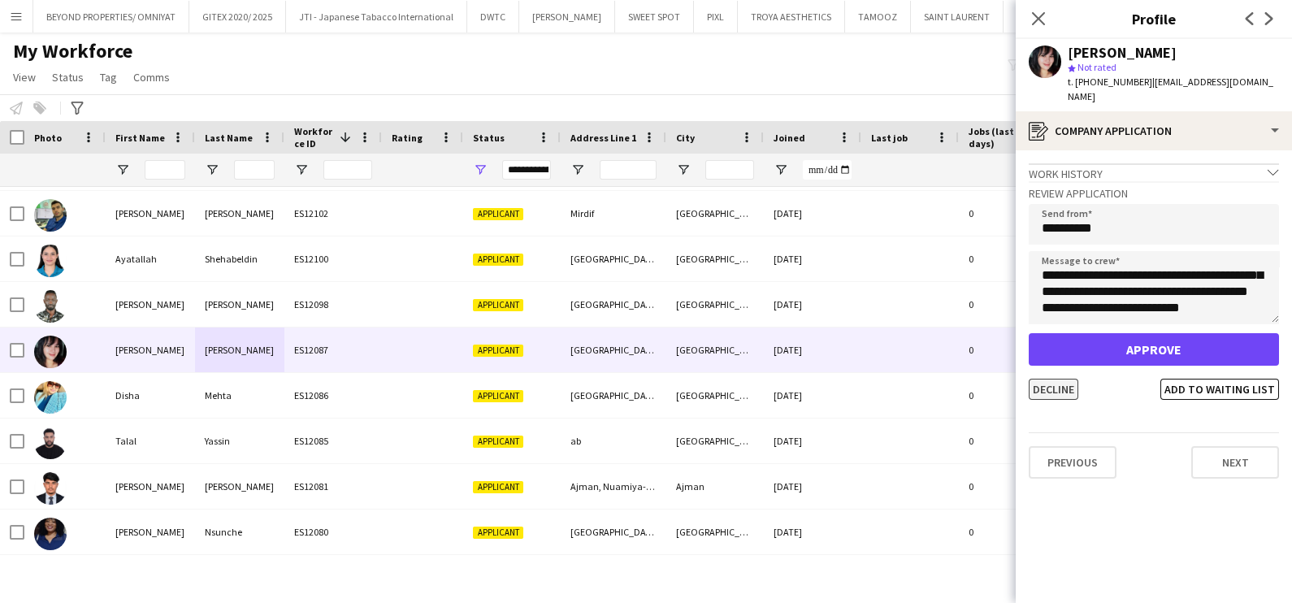
click at [1045, 379] on button "Decline" at bounding box center [1053, 389] width 50 height 21
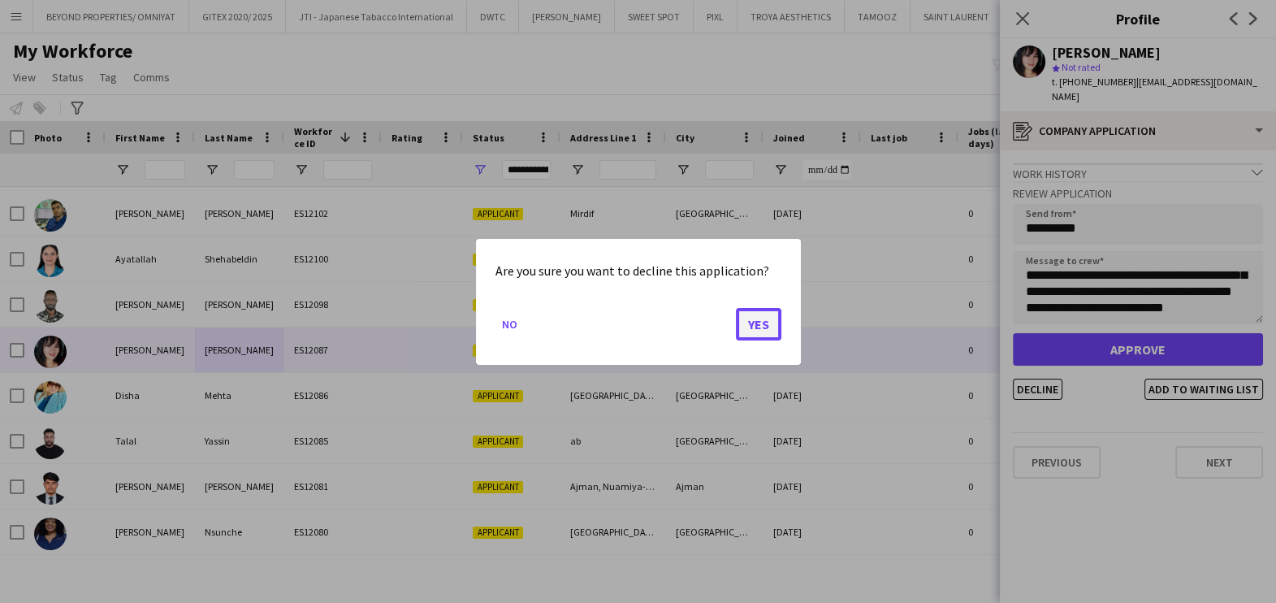
click at [759, 327] on button "Yes" at bounding box center [758, 323] width 45 height 32
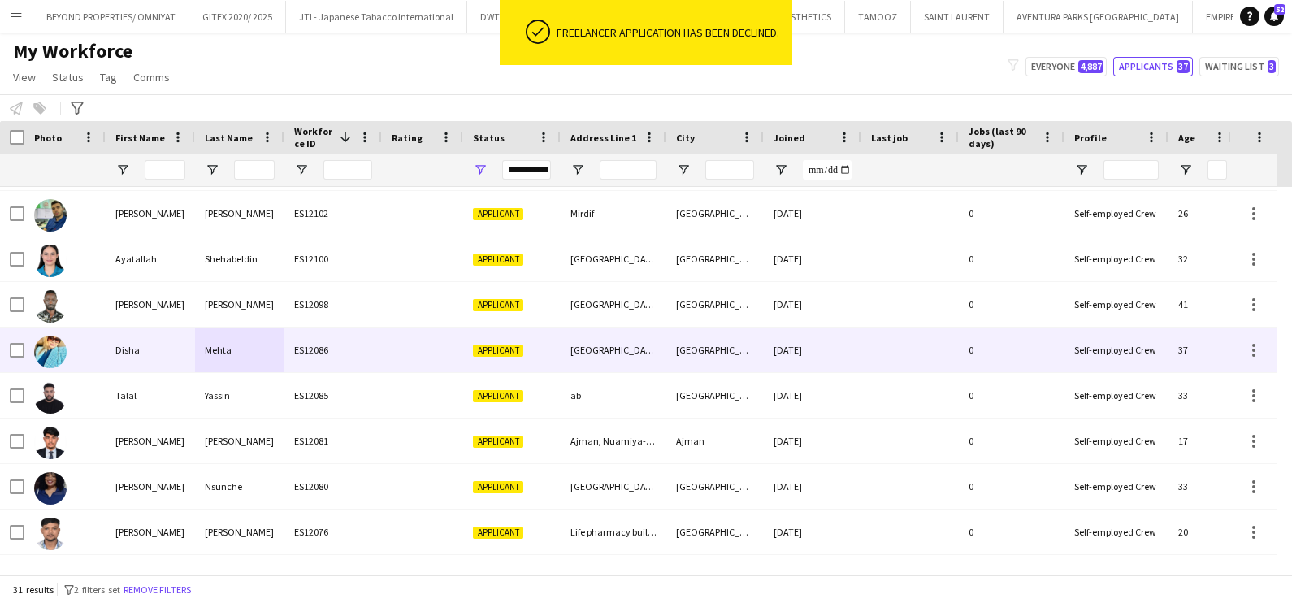
click at [327, 350] on div "ES12086" at bounding box center [332, 349] width 97 height 45
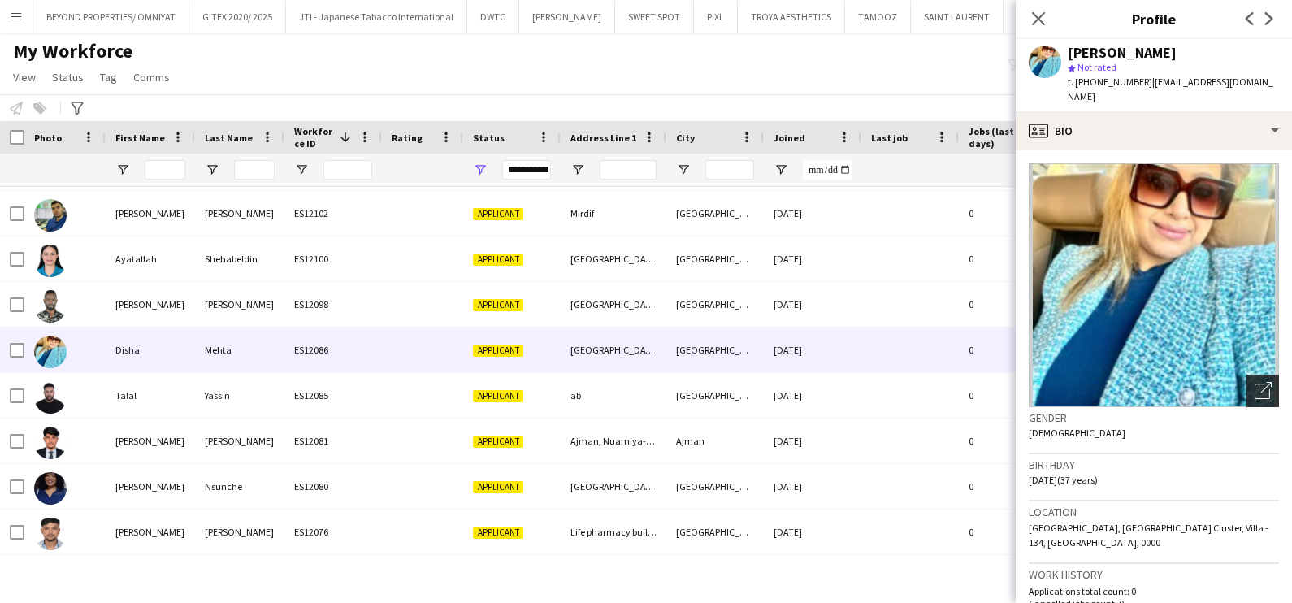
click at [1254, 383] on icon at bounding box center [1261, 390] width 15 height 15
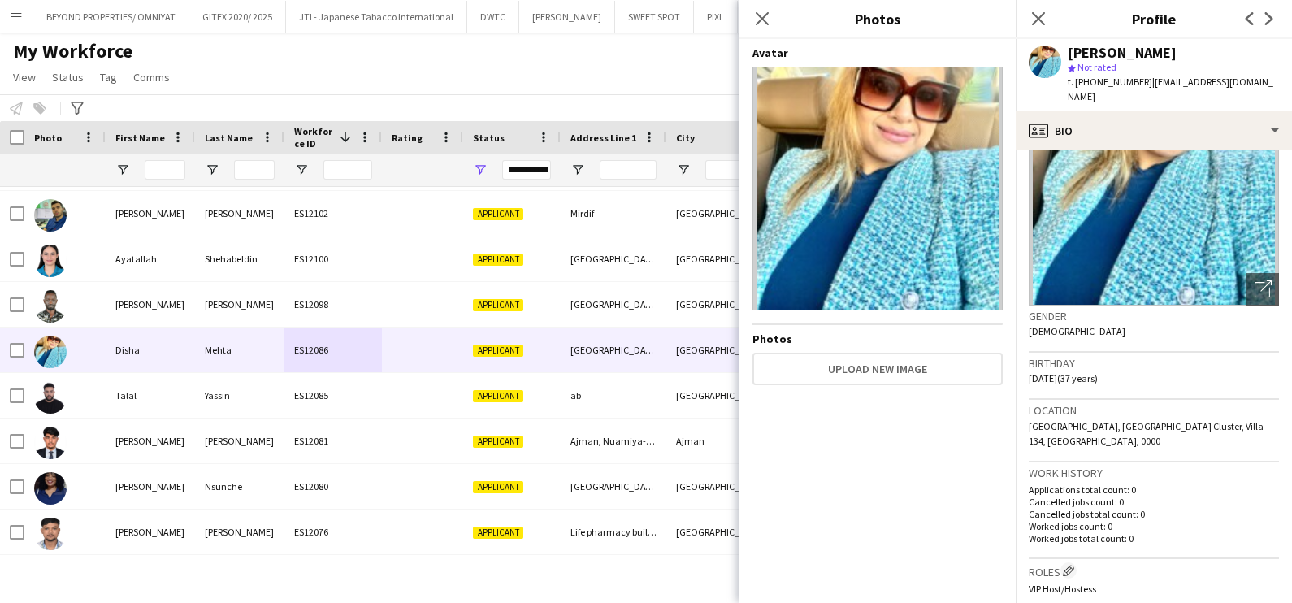
scroll to position [101, 0]
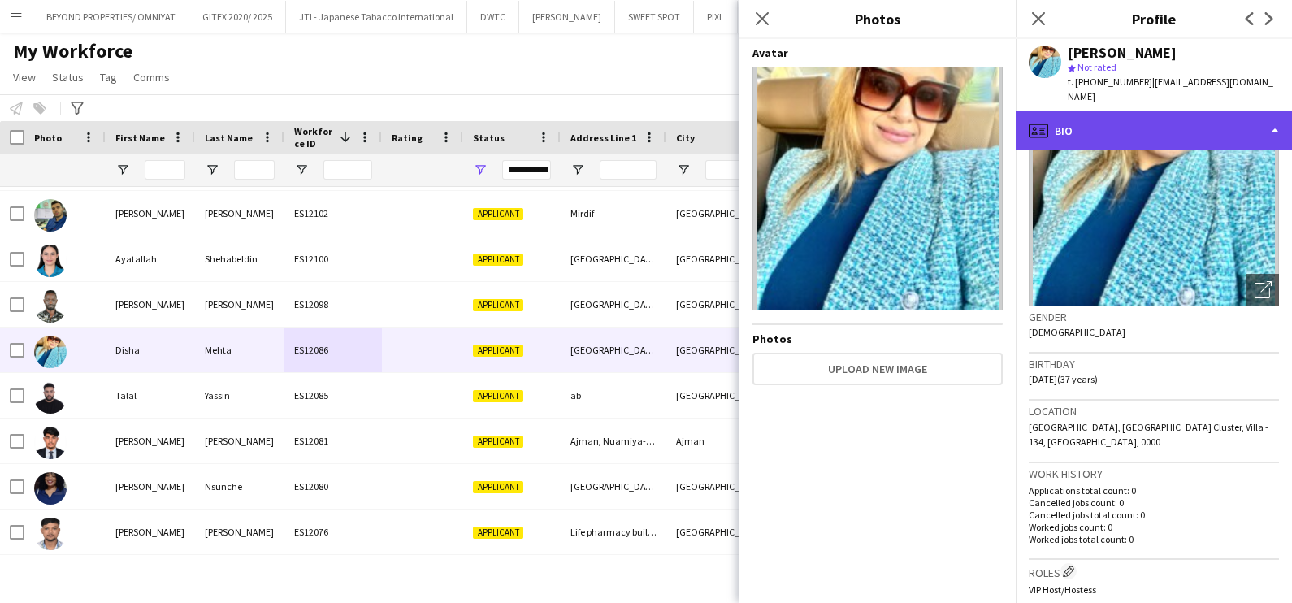
click at [1132, 119] on div "profile Bio" at bounding box center [1153, 130] width 276 height 39
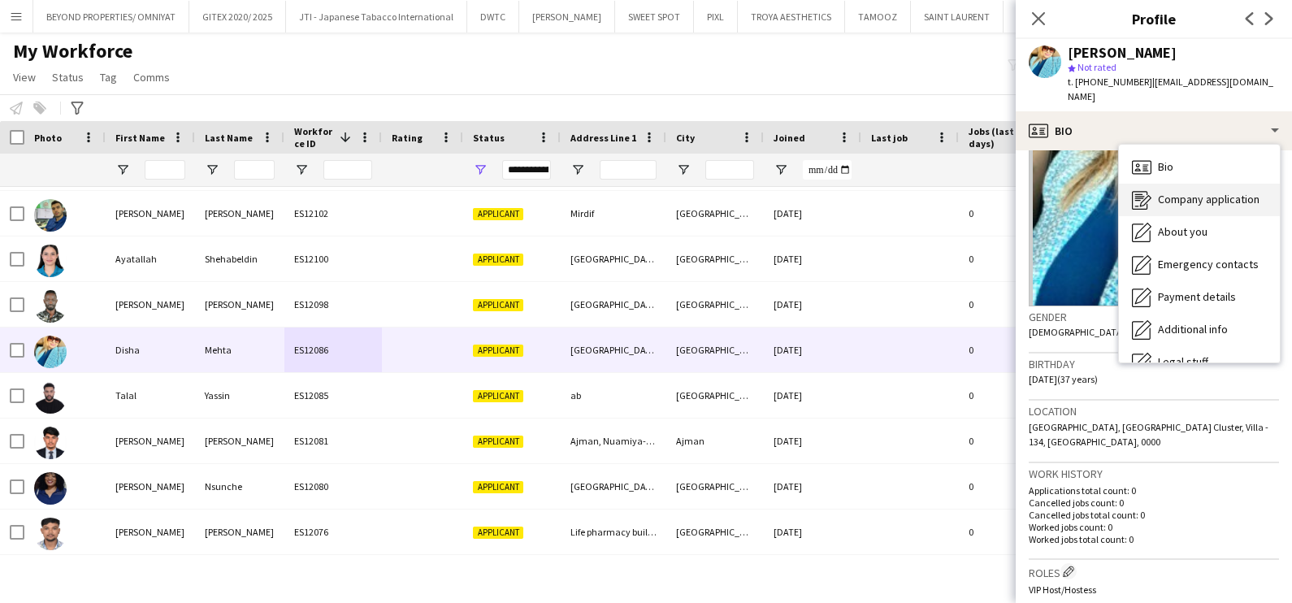
click at [1171, 192] on span "Company application" at bounding box center [1209, 199] width 102 height 15
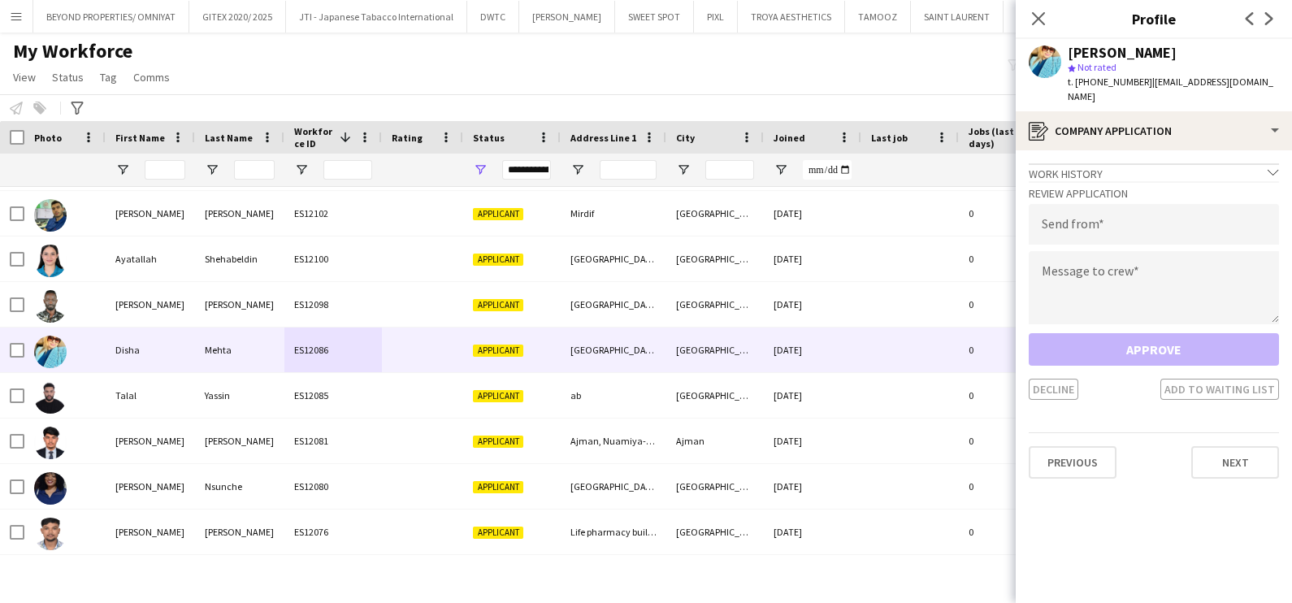
click at [1084, 186] on h3 "Review Application" at bounding box center [1153, 193] width 250 height 15
drag, startPoint x: 1093, startPoint y: 201, endPoint x: 1087, endPoint y: 217, distance: 16.7
click at [1093, 204] on input "email" at bounding box center [1153, 224] width 250 height 41
type input "**********"
click at [1084, 269] on textarea at bounding box center [1153, 287] width 250 height 73
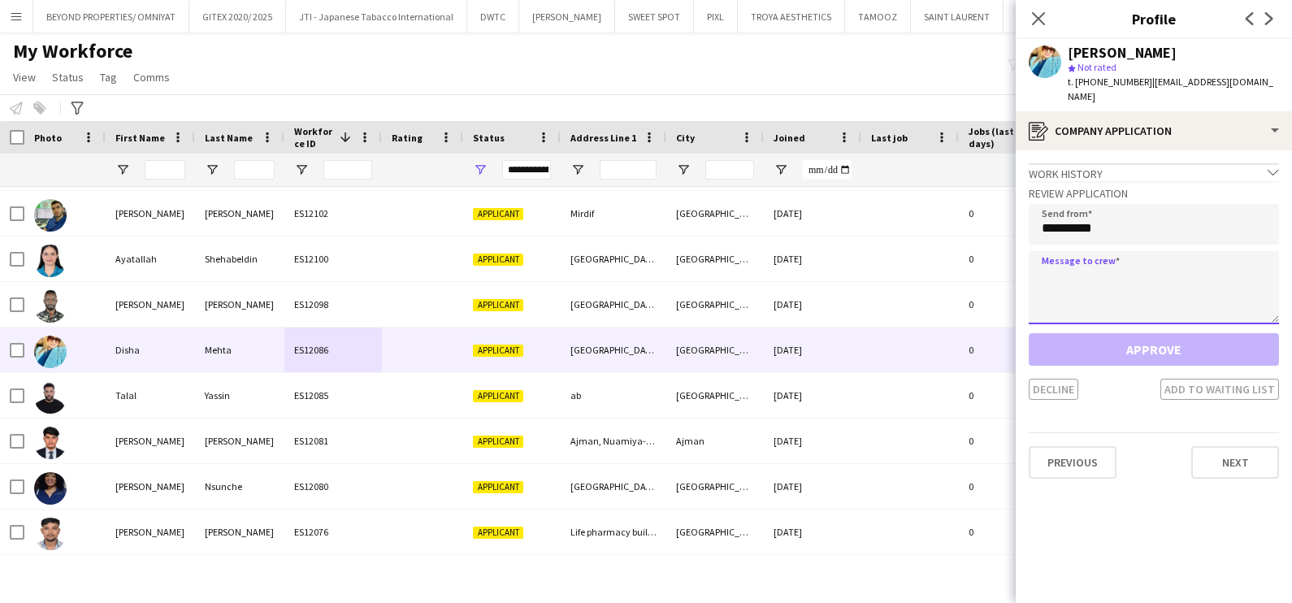
paste textarea "**********"
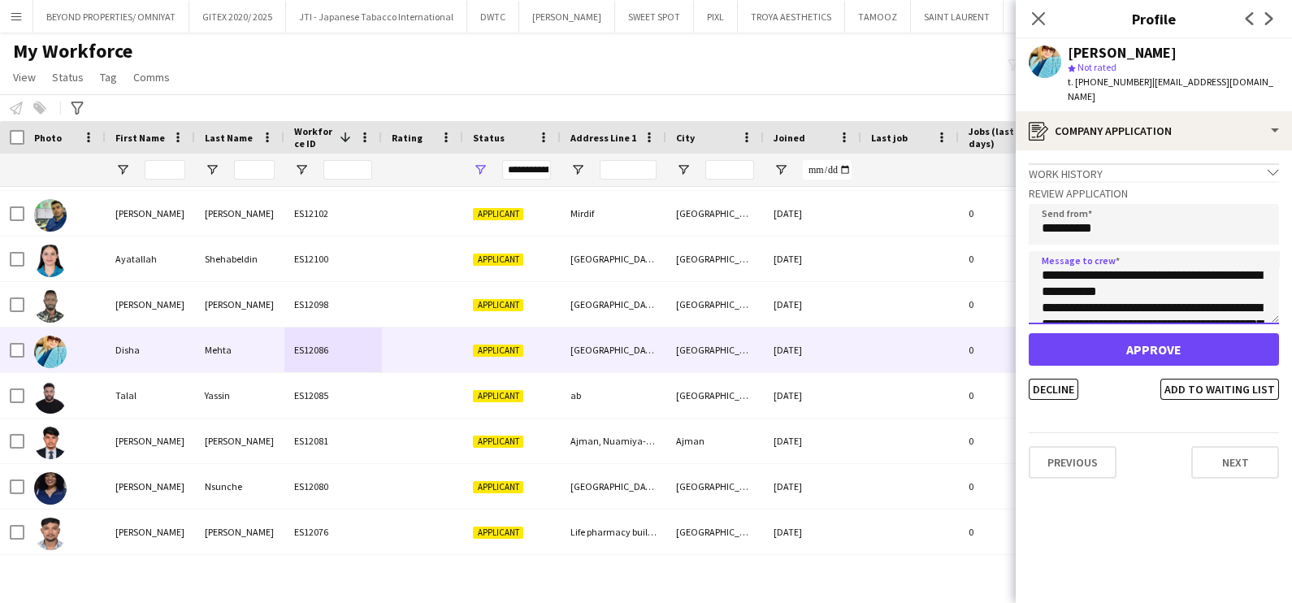
scroll to position [140, 0]
type textarea "**********"
click at [1039, 379] on button "Decline" at bounding box center [1053, 389] width 50 height 21
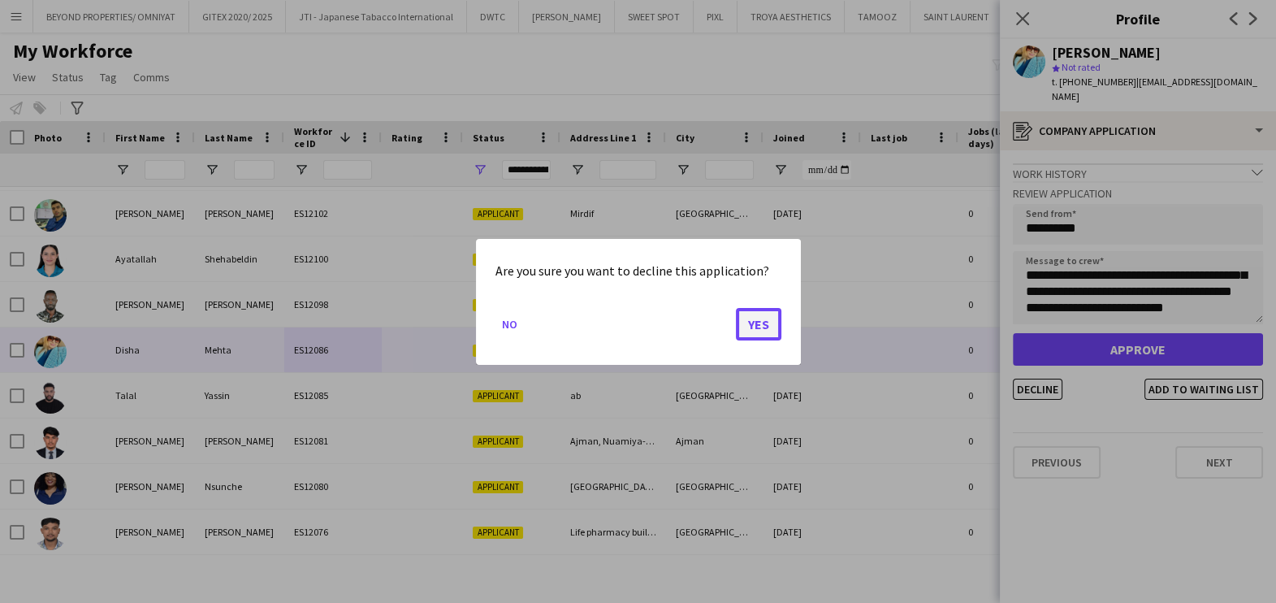
click at [764, 316] on button "Yes" at bounding box center [758, 323] width 45 height 32
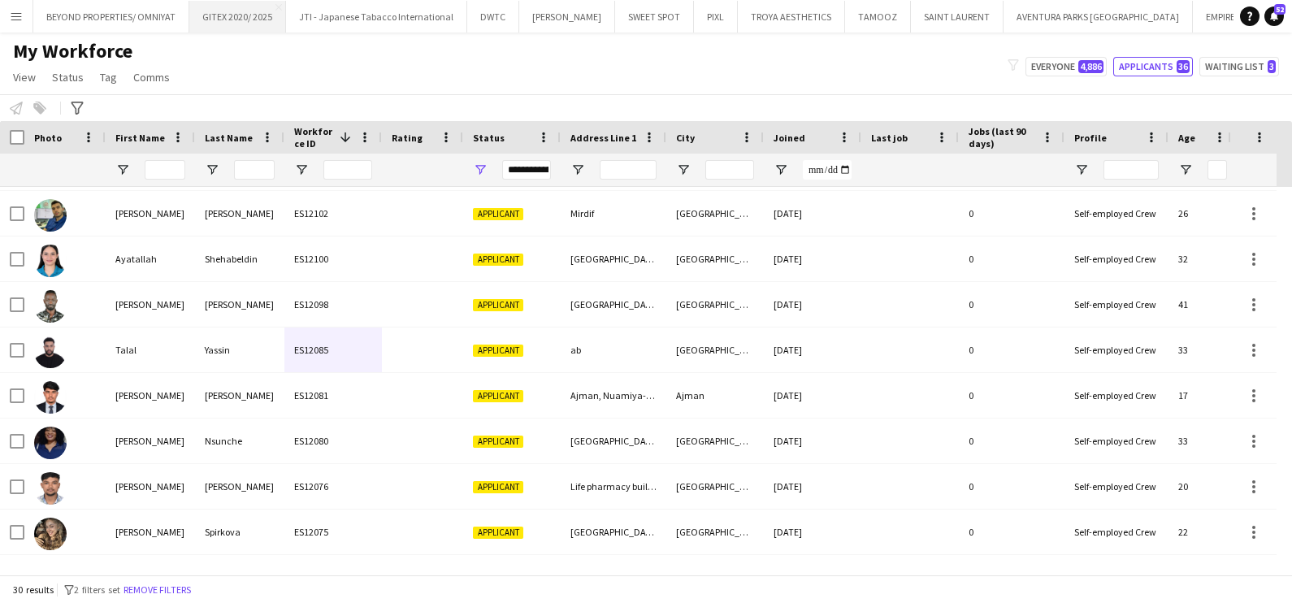
click at [214, 20] on button "GITEX 2020/ 2025 Close" at bounding box center [237, 17] width 97 height 32
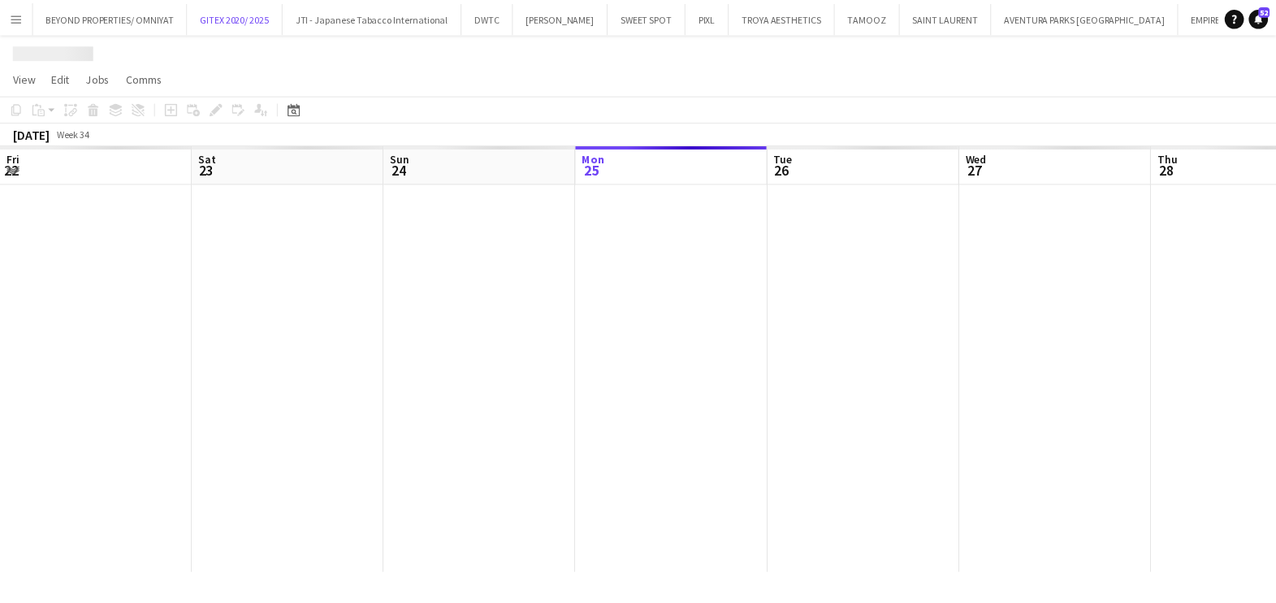
scroll to position [0, 388]
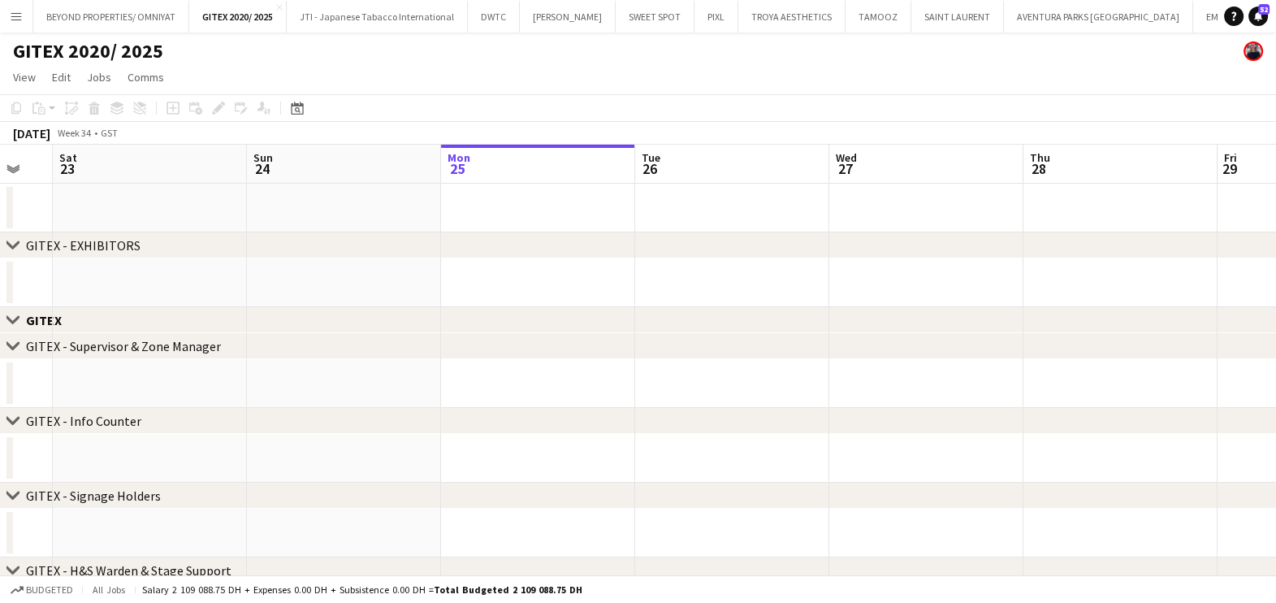
drag, startPoint x: 298, startPoint y: 276, endPoint x: 743, endPoint y: 279, distance: 445.2
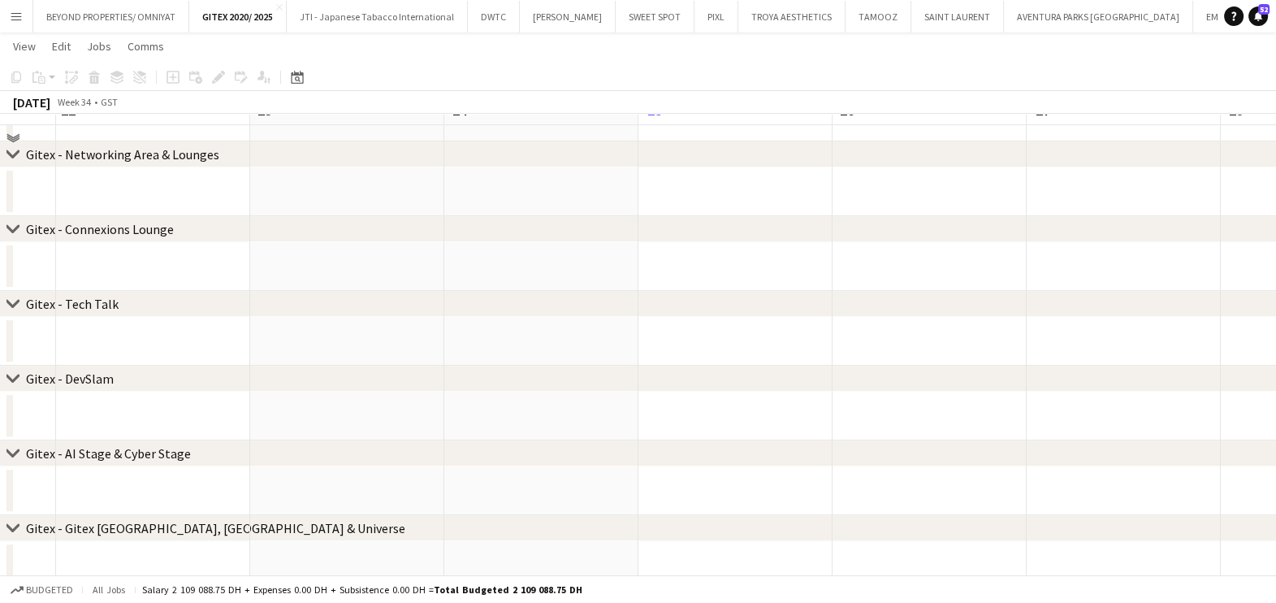
scroll to position [1015, 0]
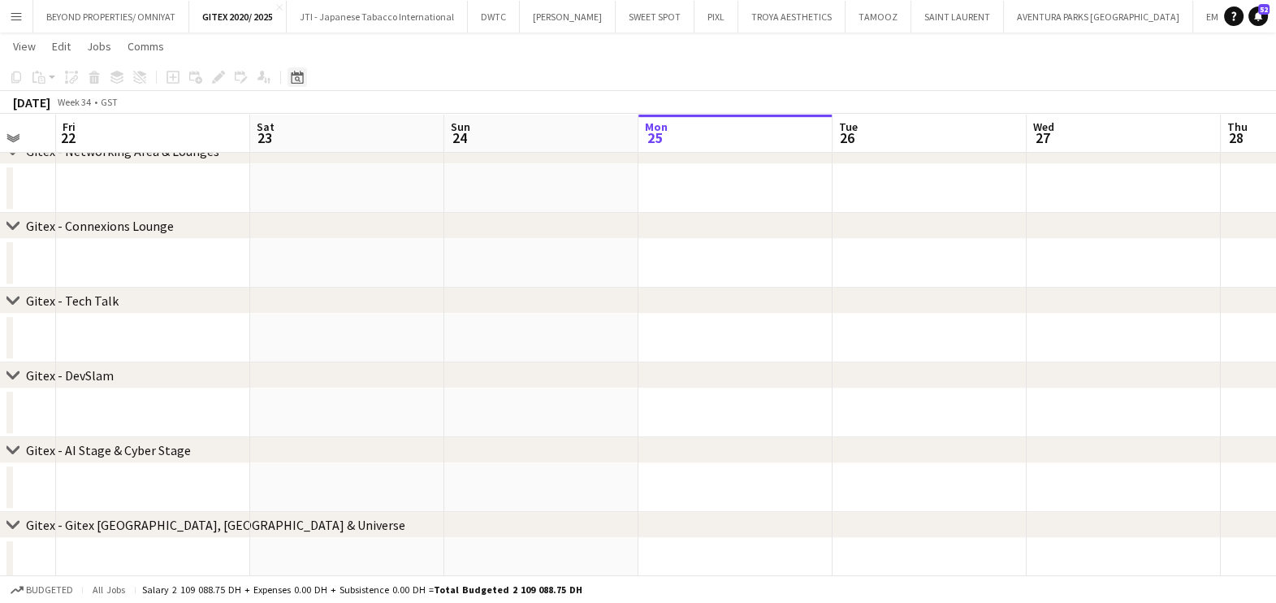
click at [300, 79] on icon "Date picker" at bounding box center [297, 77] width 13 height 13
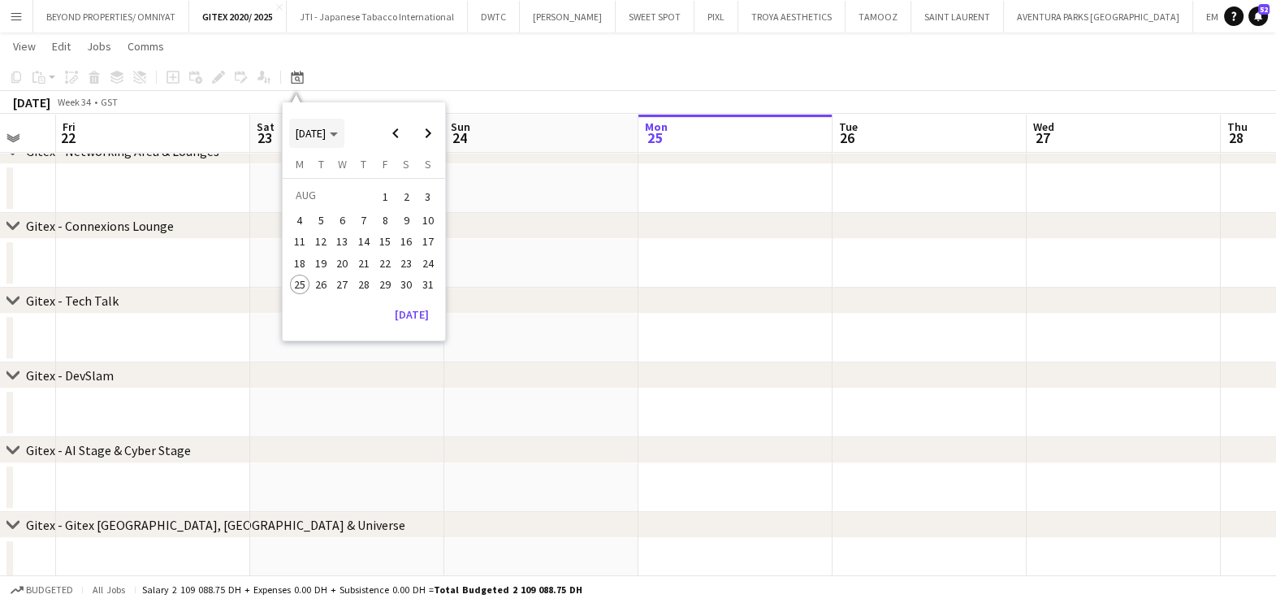
click at [338, 130] on span "AUG 2025" at bounding box center [317, 133] width 42 height 15
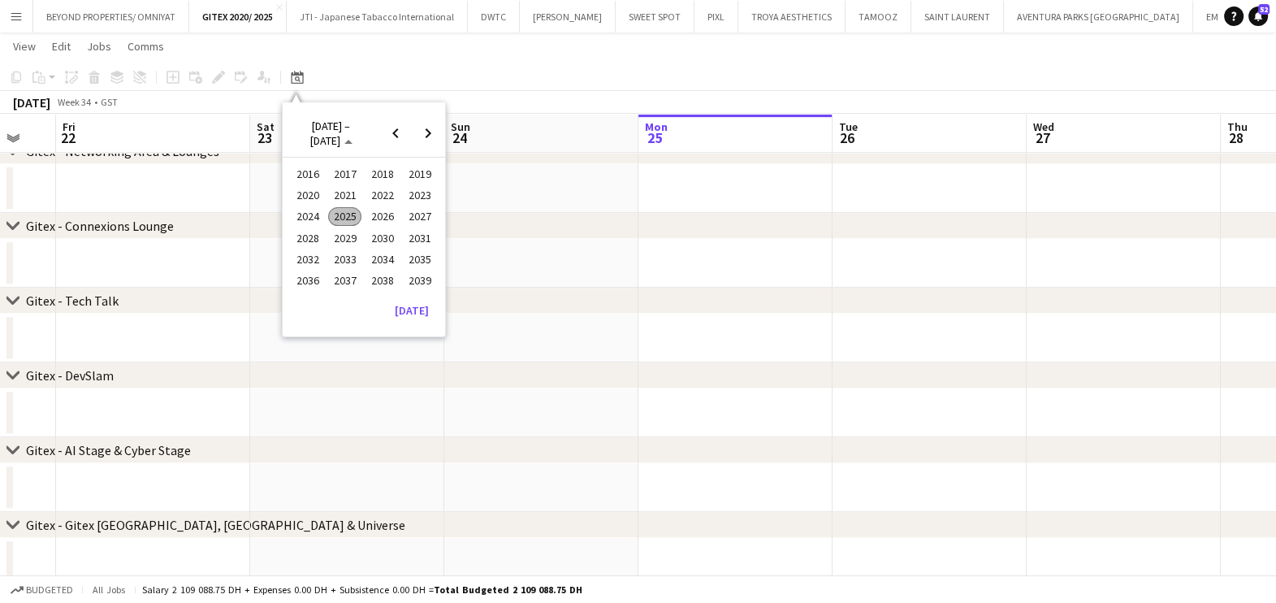
click at [309, 211] on span "2024" at bounding box center [307, 216] width 33 height 19
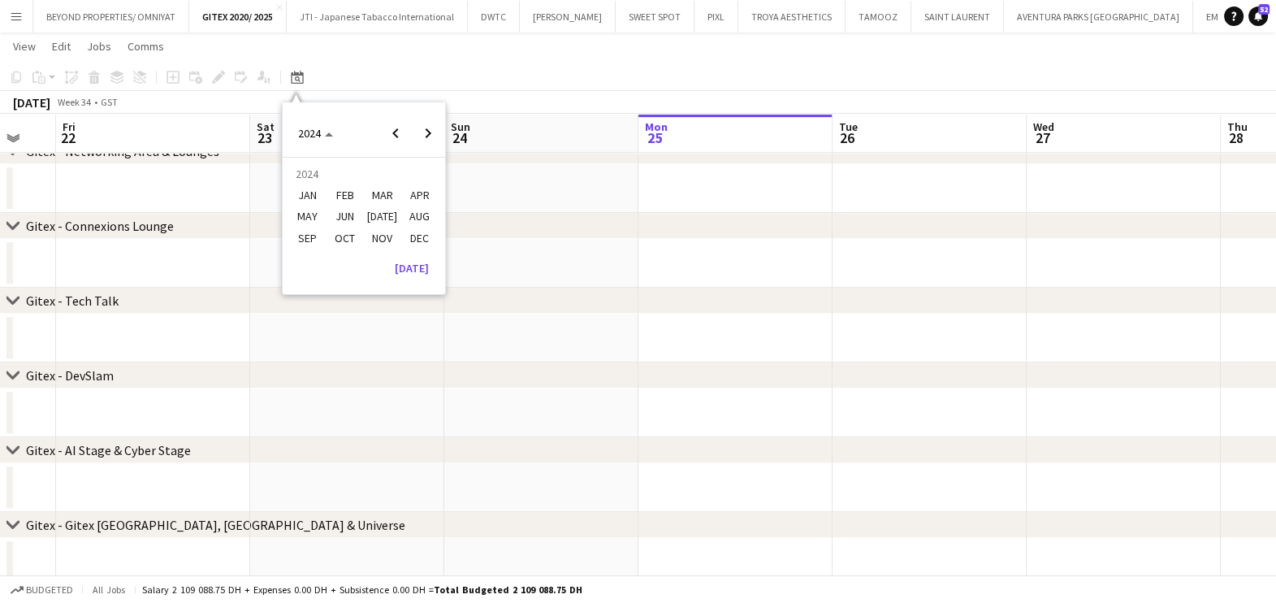
click at [341, 233] on span "OCT" at bounding box center [344, 237] width 33 height 19
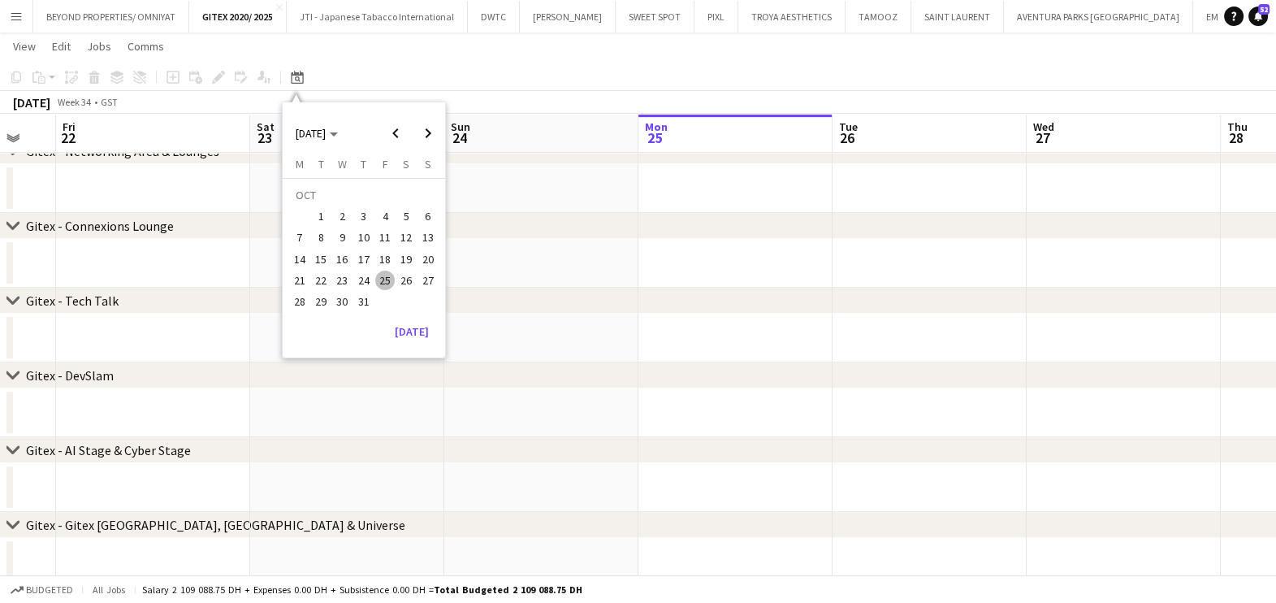
click at [316, 214] on span "1" at bounding box center [320, 215] width 19 height 19
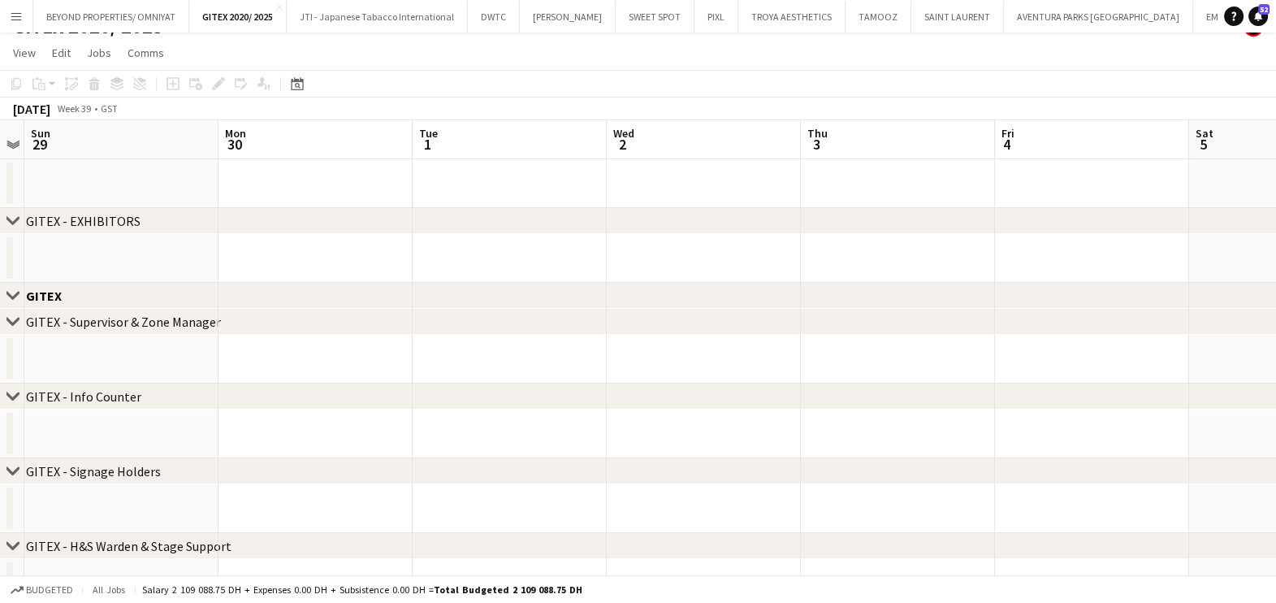
scroll to position [0, 0]
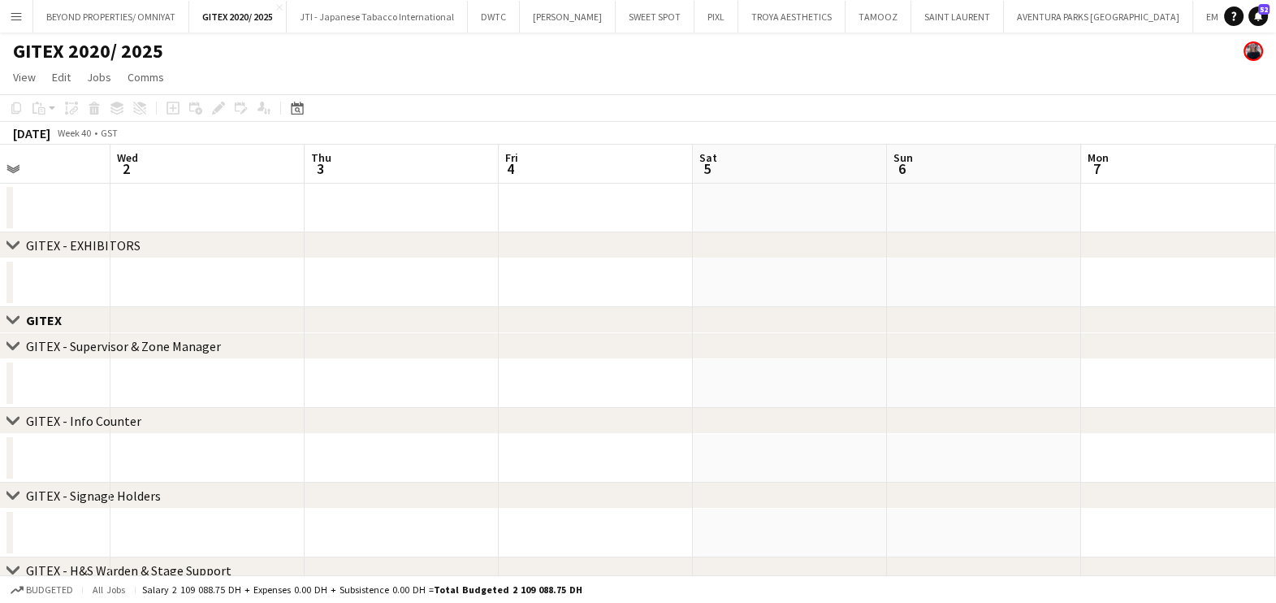
drag, startPoint x: 631, startPoint y: 405, endPoint x: 329, endPoint y: 405, distance: 302.2
drag, startPoint x: 636, startPoint y: 418, endPoint x: 672, endPoint y: 418, distance: 35.8
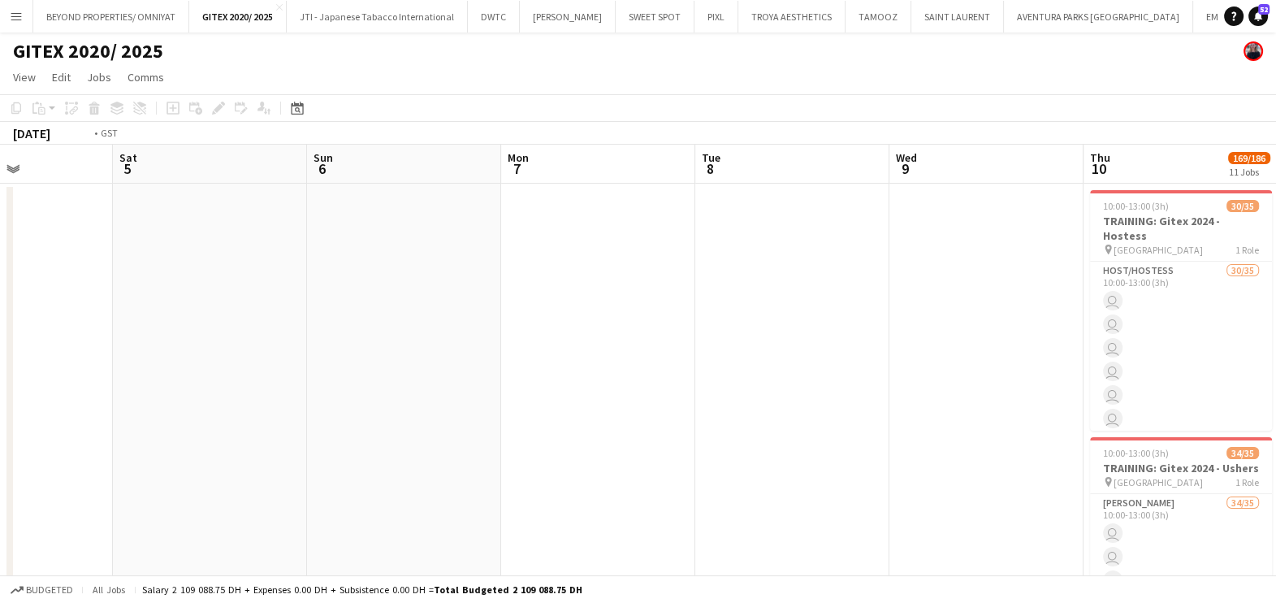
drag, startPoint x: 344, startPoint y: 426, endPoint x: 435, endPoint y: 419, distance: 90.4
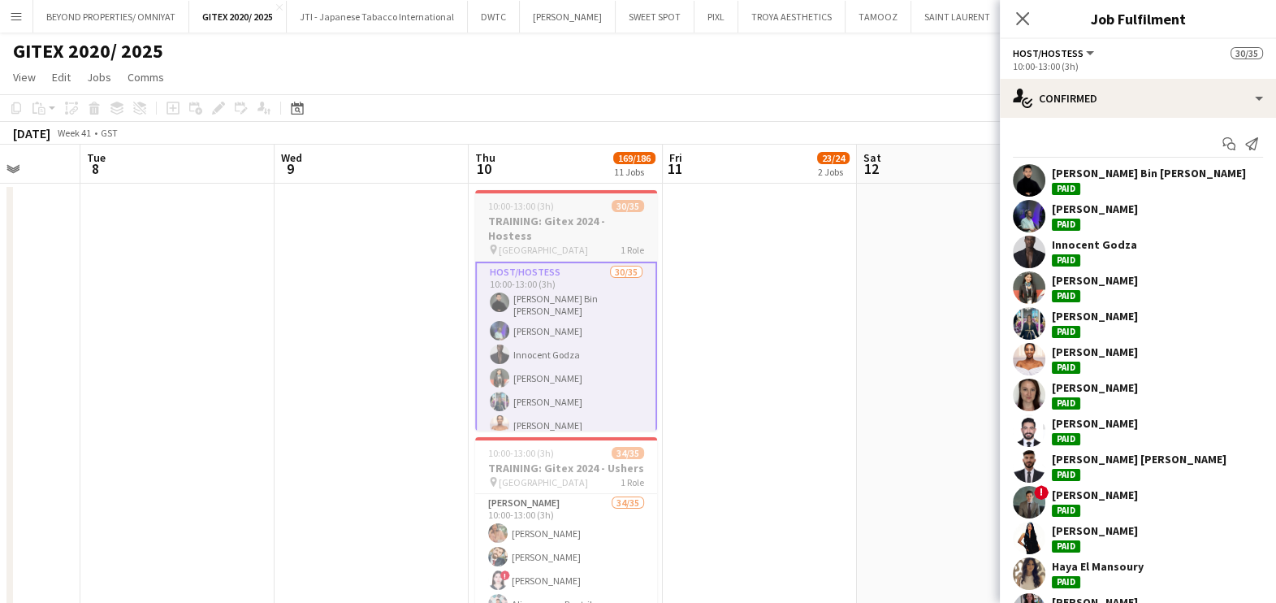
click at [573, 214] on h3 "TRAINING: Gitex 2024 - Hostess" at bounding box center [566, 228] width 182 height 29
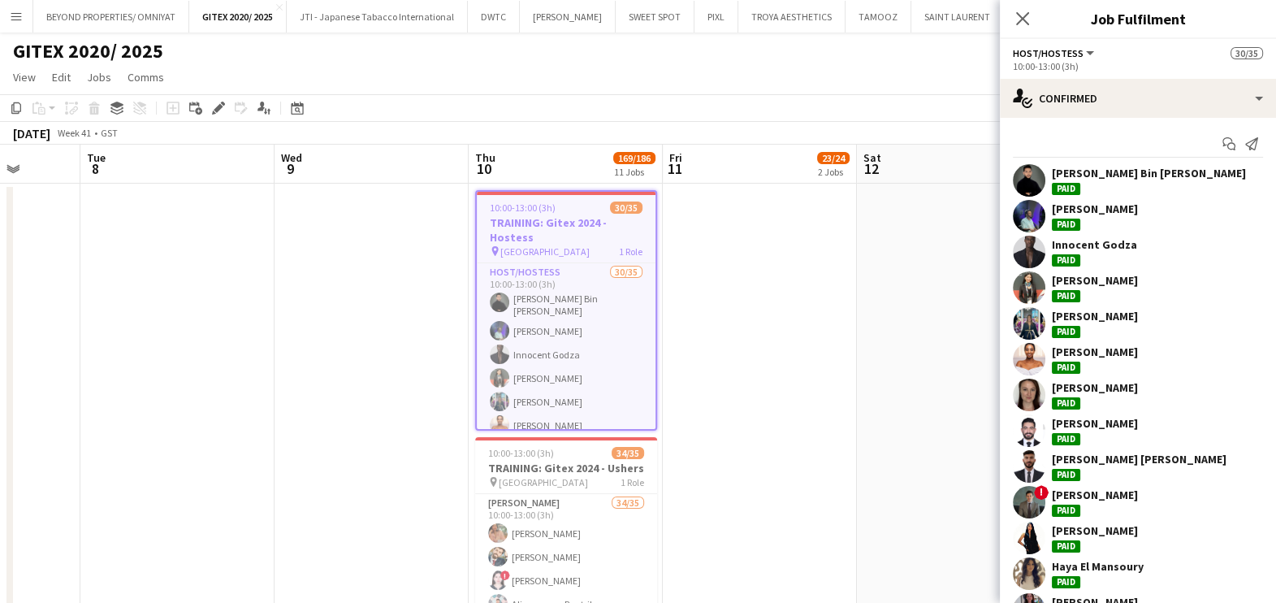
click at [215, 106] on icon at bounding box center [218, 108] width 9 height 9
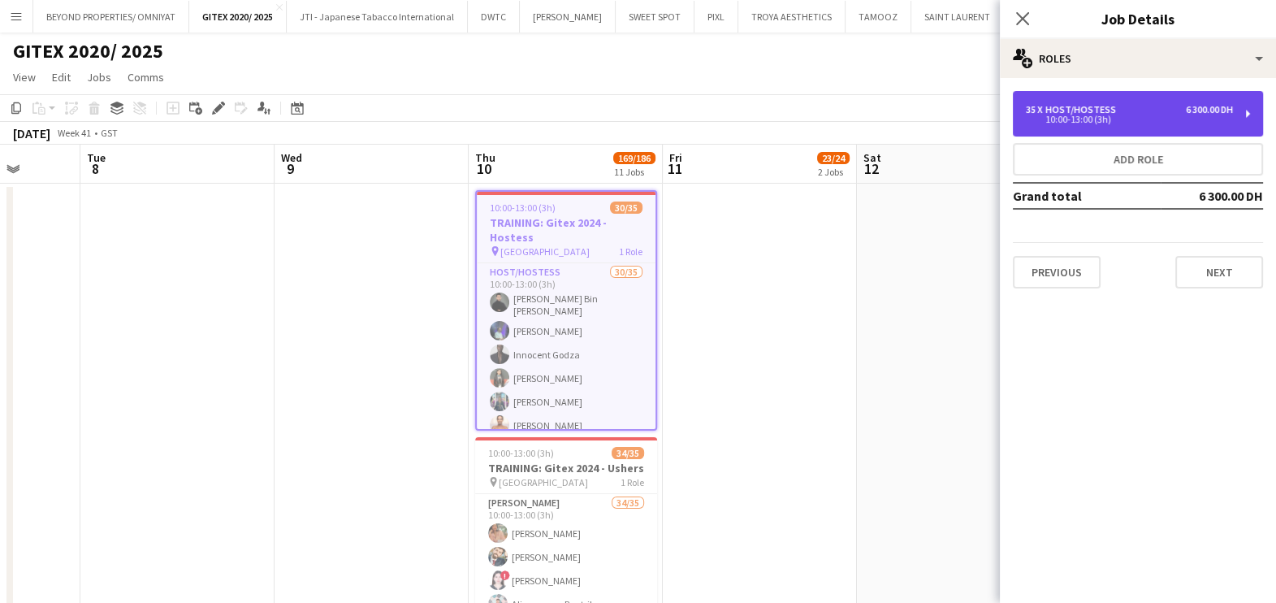
click at [1119, 106] on div "35 x Host/Hostess 6 300.00 DH" at bounding box center [1129, 109] width 207 height 11
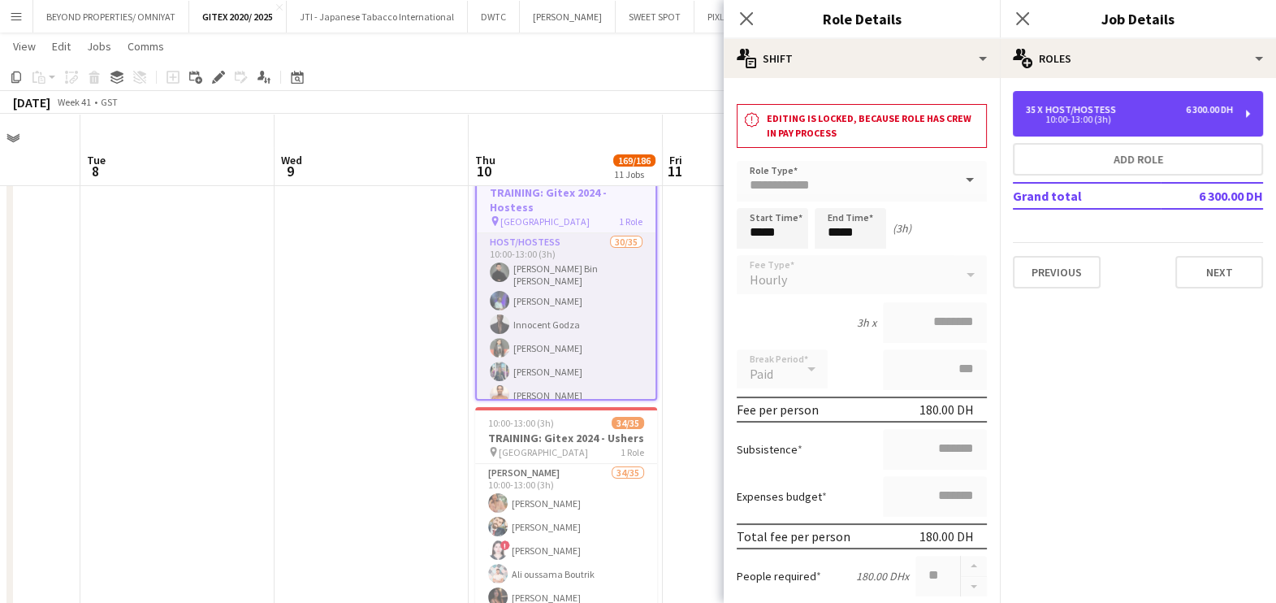
scroll to position [0, 0]
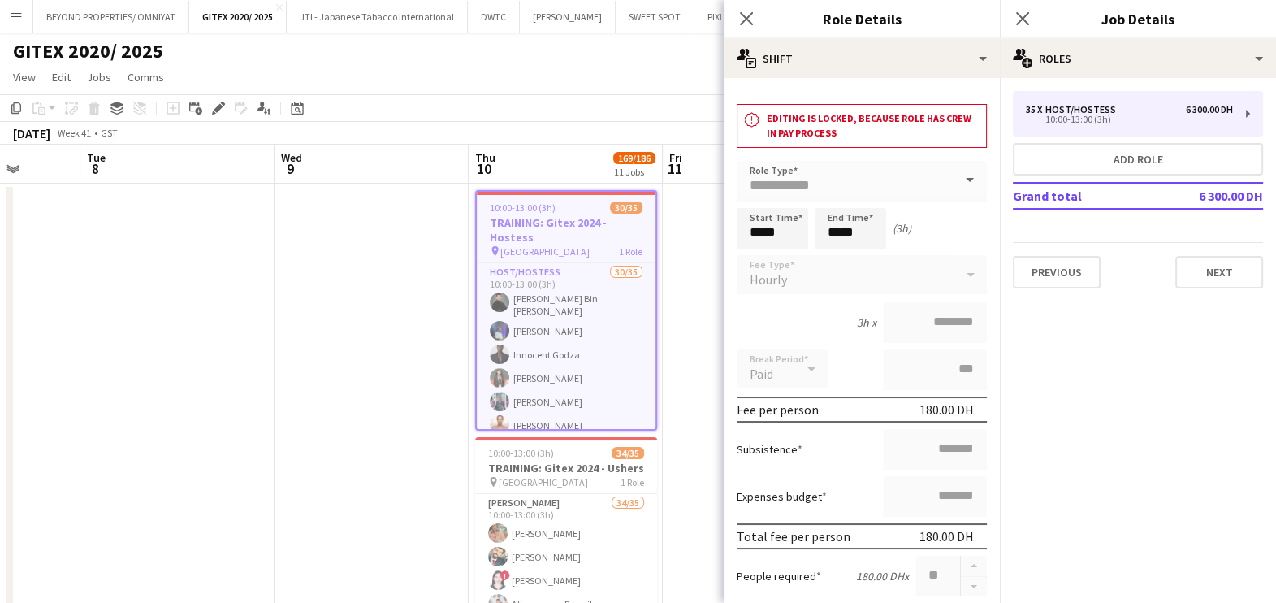
drag, startPoint x: 361, startPoint y: 307, endPoint x: 389, endPoint y: 246, distance: 67.2
click at [360, 307] on app-date-cell at bounding box center [372, 447] width 194 height 526
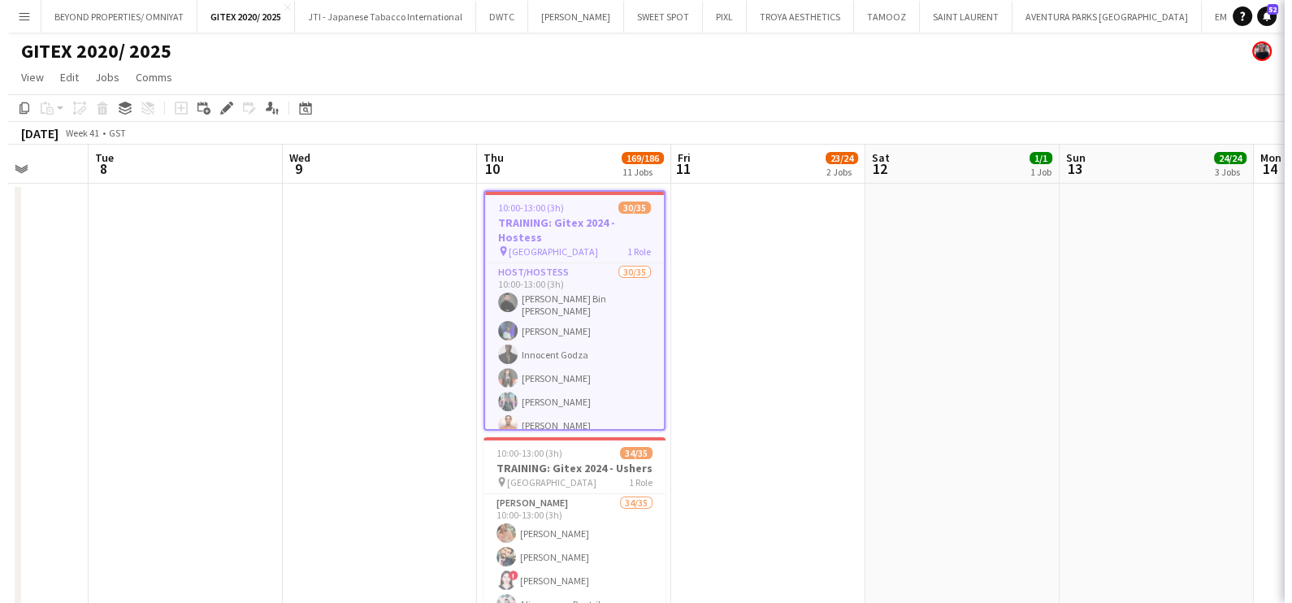
scroll to position [0, 503]
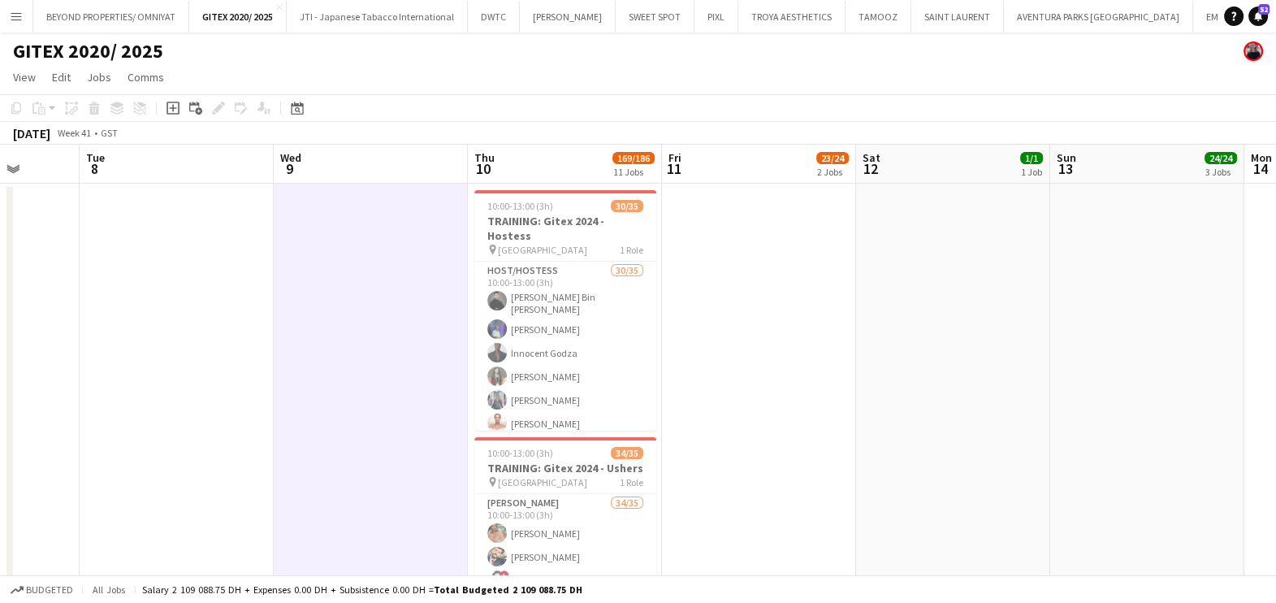
click at [8, 18] on button "Menu" at bounding box center [16, 16] width 32 height 32
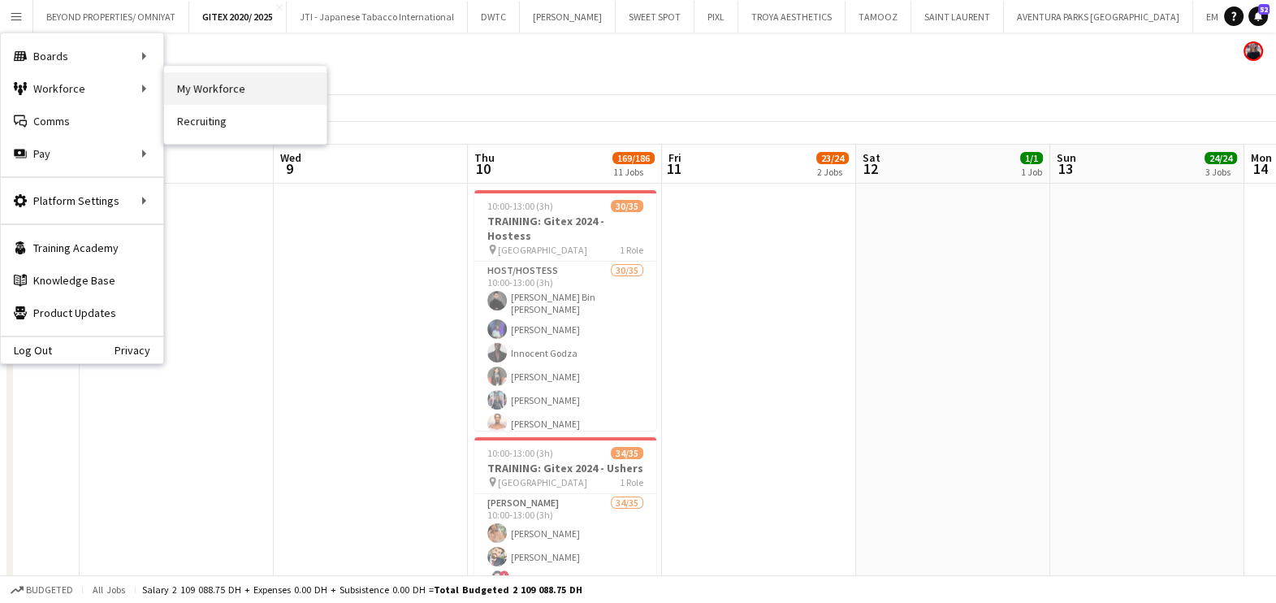
click at [266, 87] on link "My Workforce" at bounding box center [245, 88] width 162 height 32
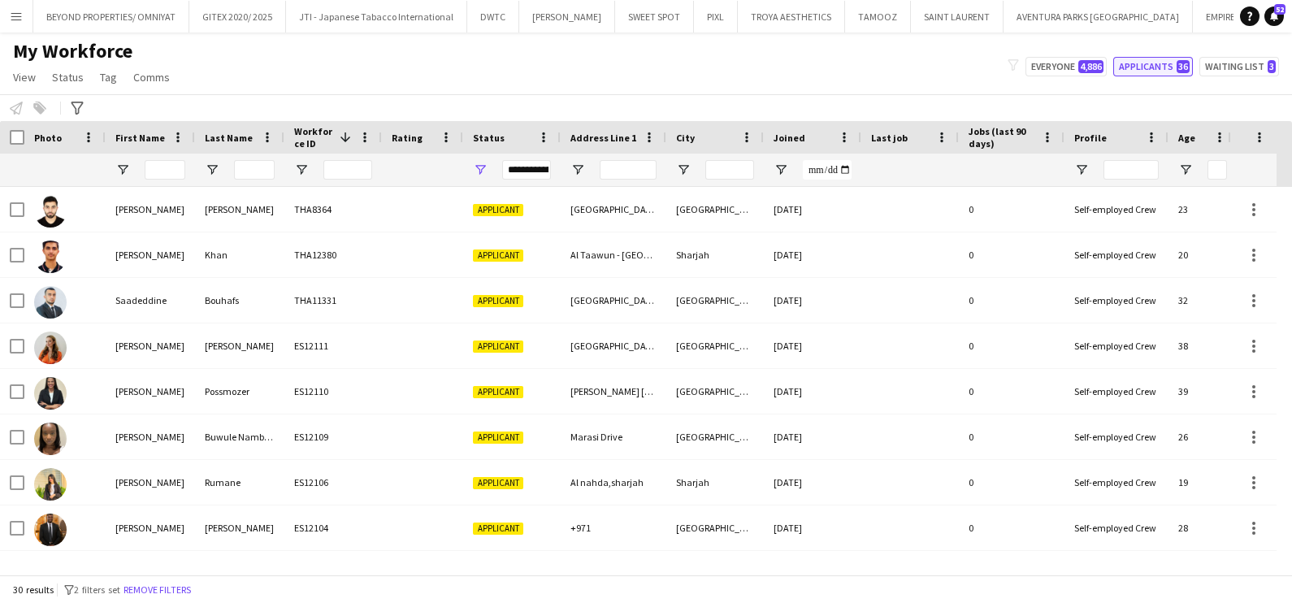
click at [1180, 70] on span "36" at bounding box center [1182, 66] width 13 height 13
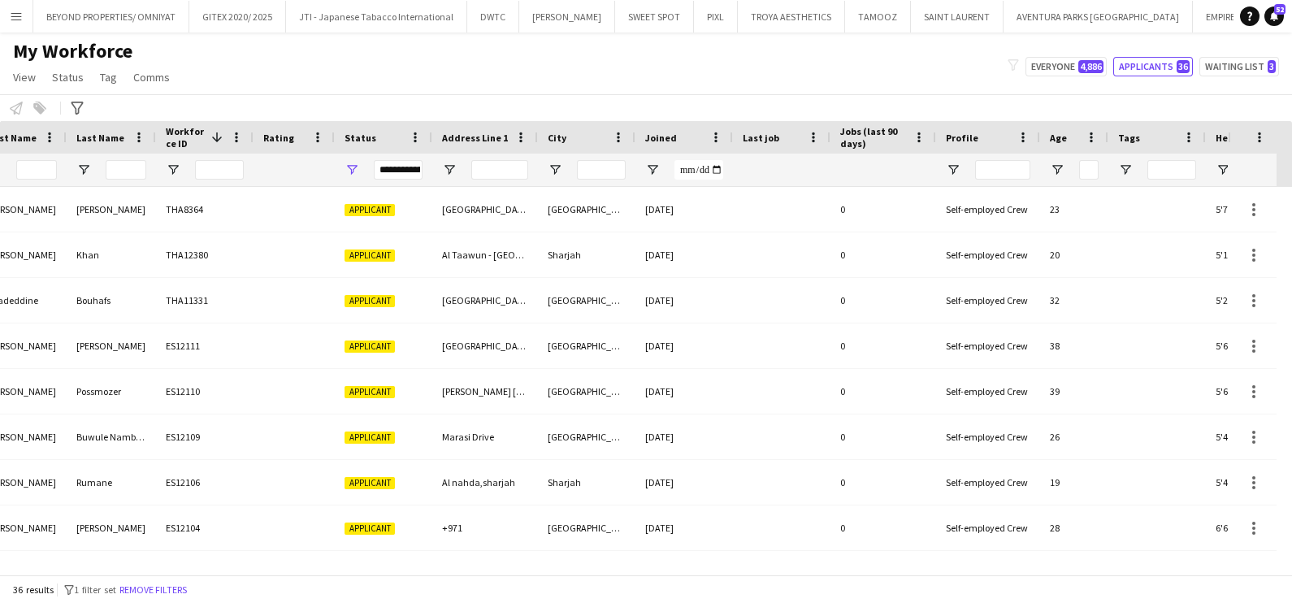
scroll to position [0, 315]
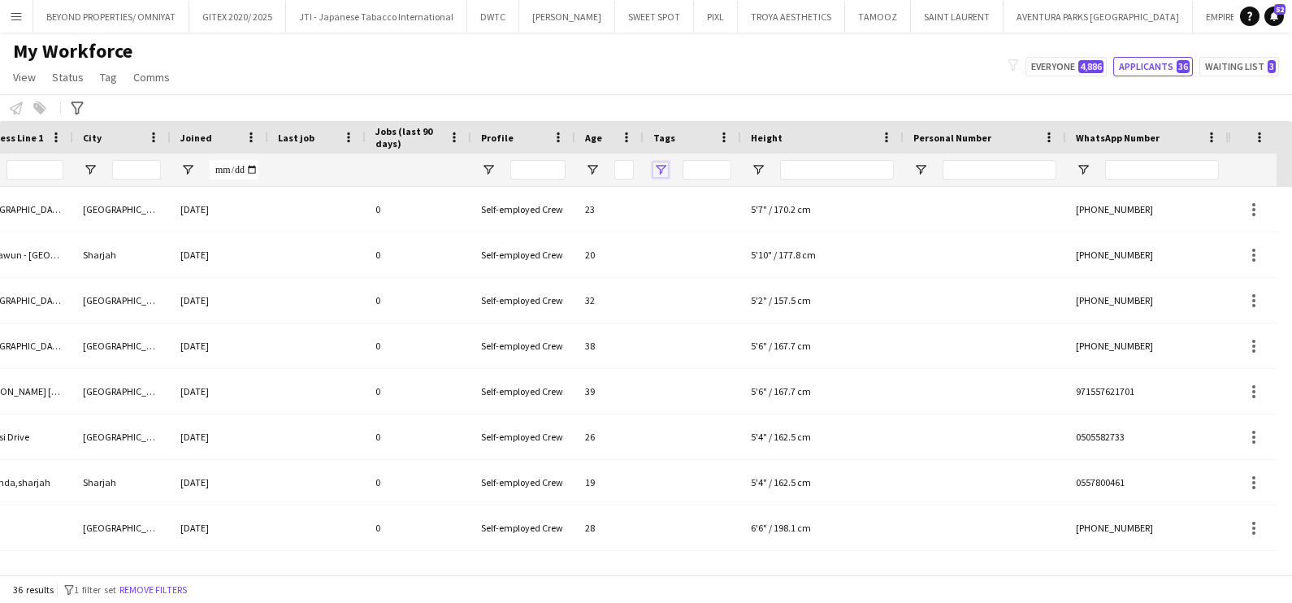
click at [657, 167] on span "Open Filter Menu" at bounding box center [660, 169] width 15 height 15
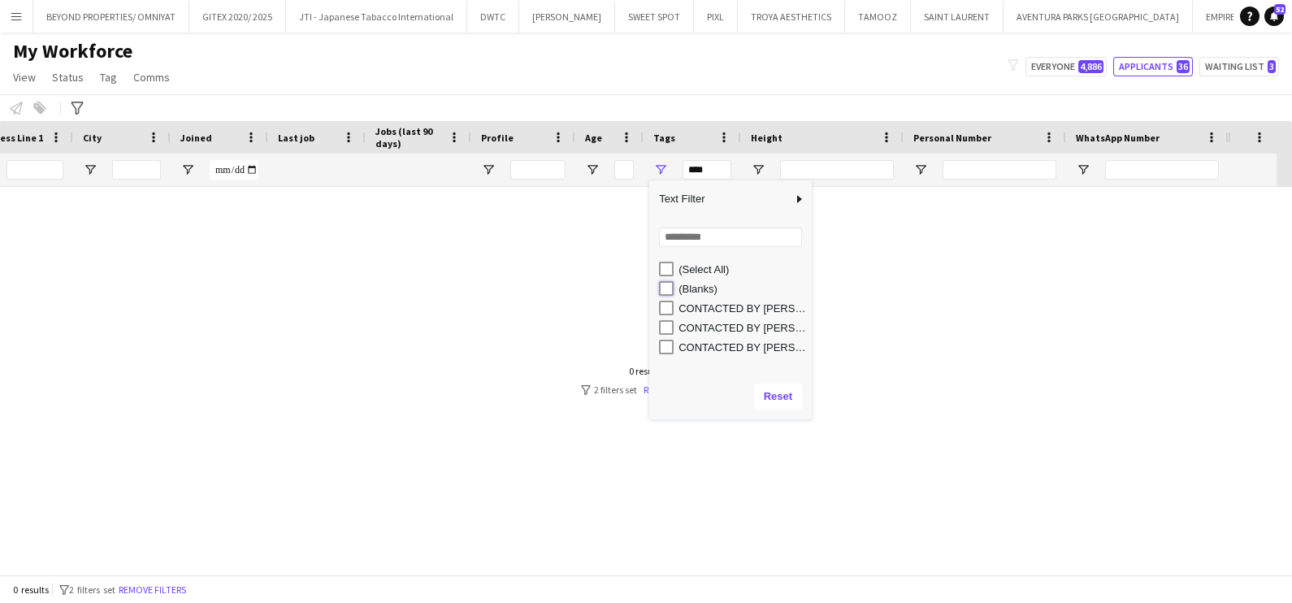
type input "**********"
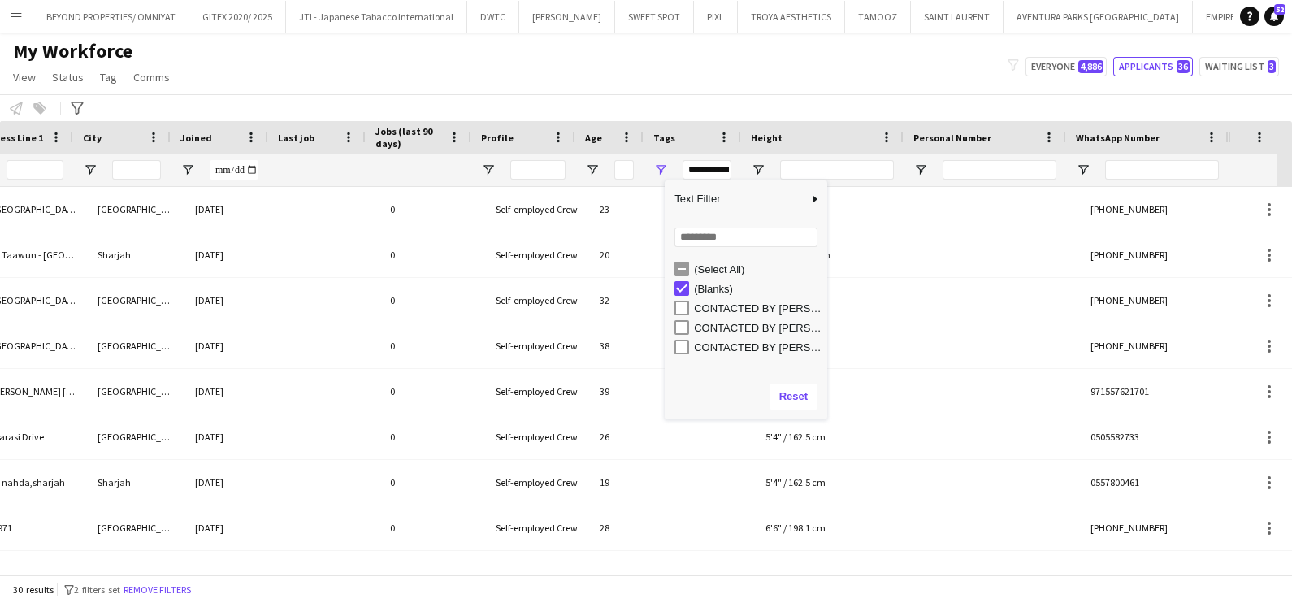
scroll to position [0, 578]
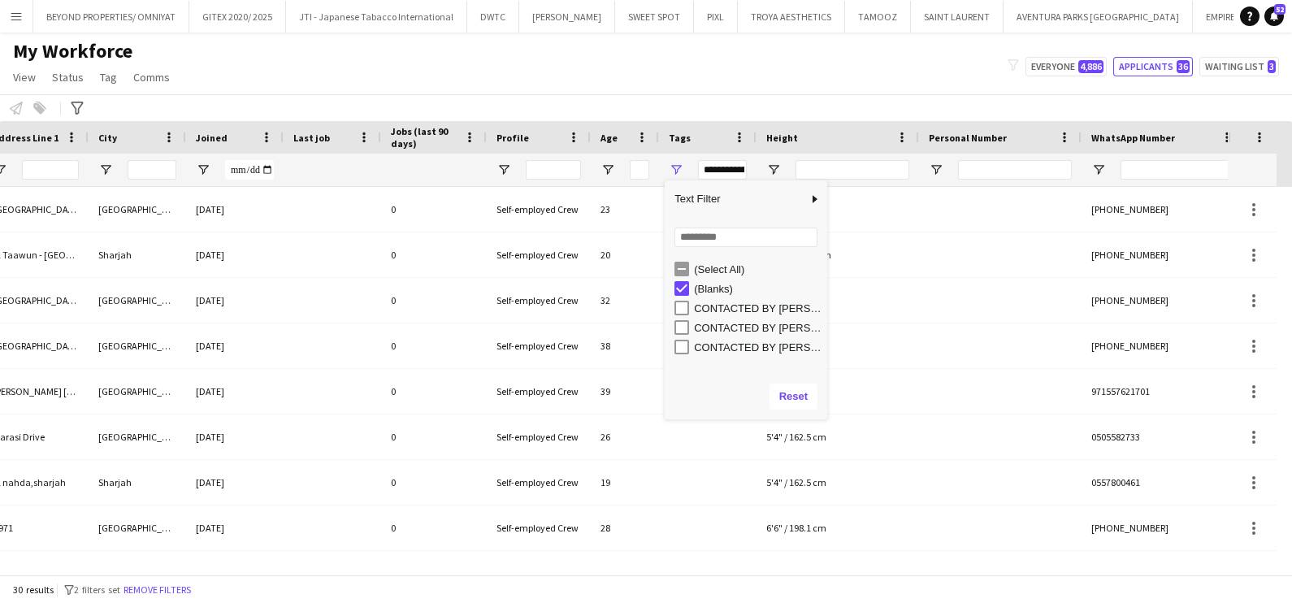
click at [499, 91] on div "My Workforce View Views Default view New view Update view Delete view Edit name…" at bounding box center [646, 66] width 1292 height 55
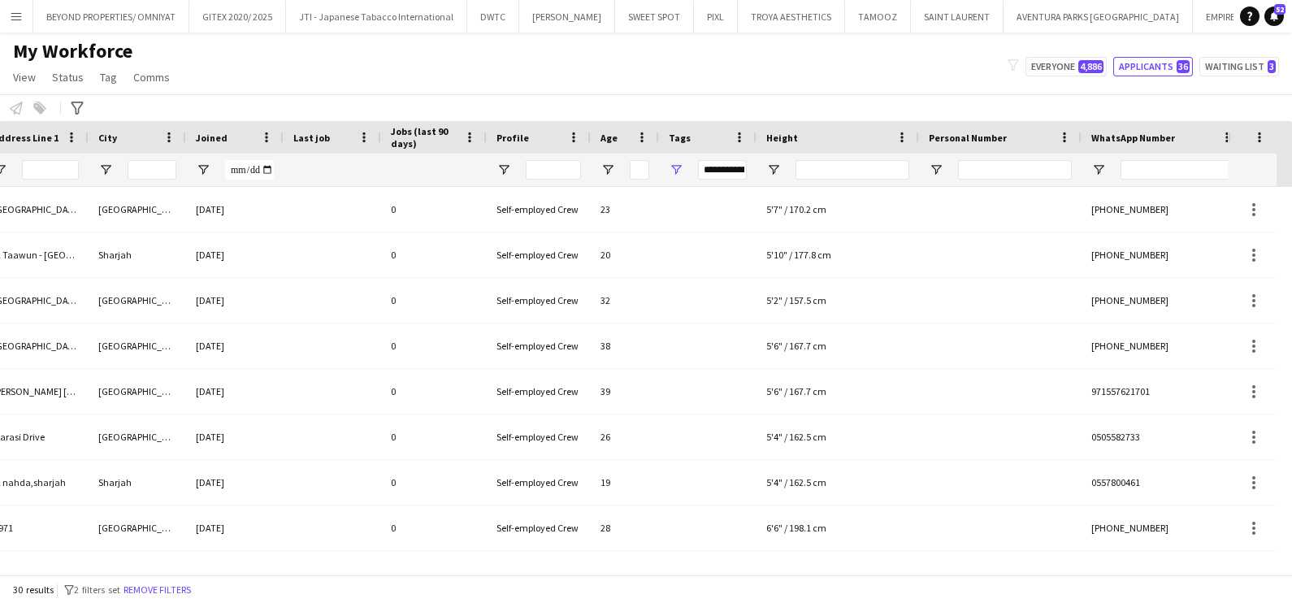
scroll to position [0, 507]
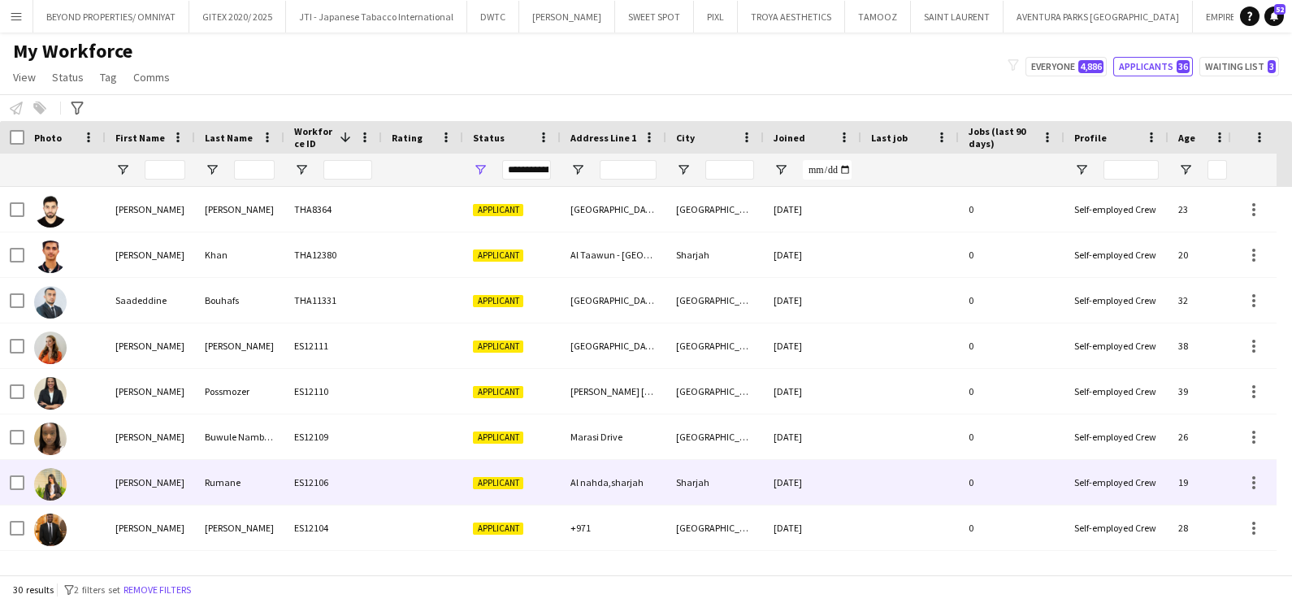
click at [253, 479] on div "Rumane" at bounding box center [239, 482] width 89 height 45
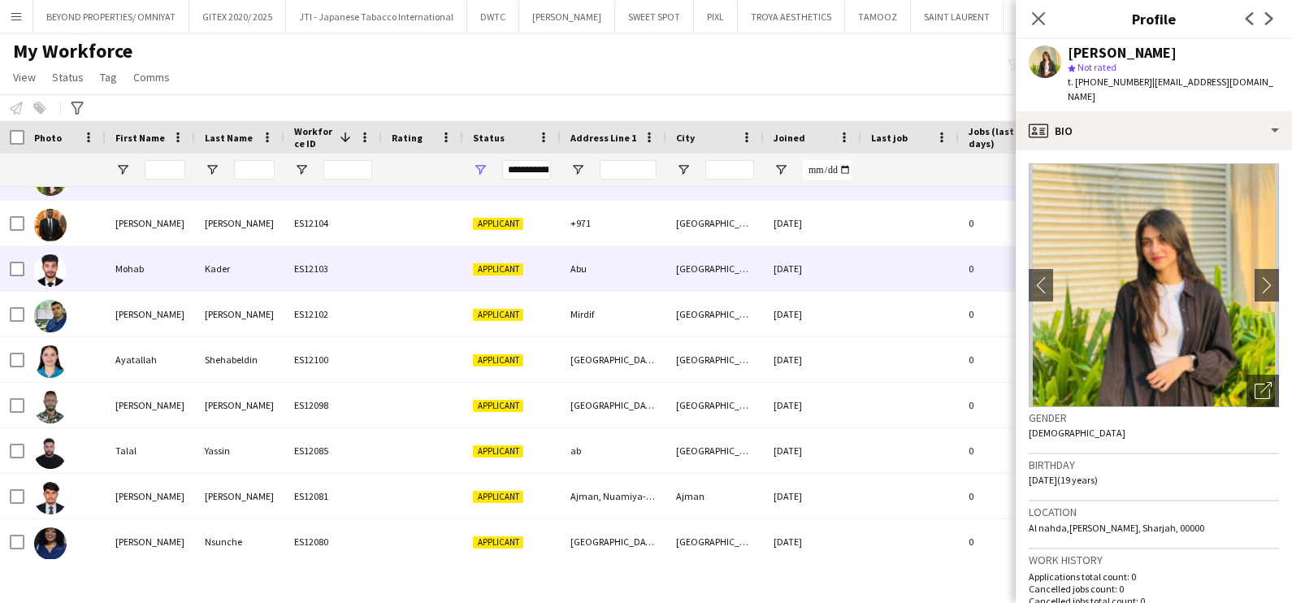
click at [183, 262] on div "Mohab" at bounding box center [150, 268] width 89 height 45
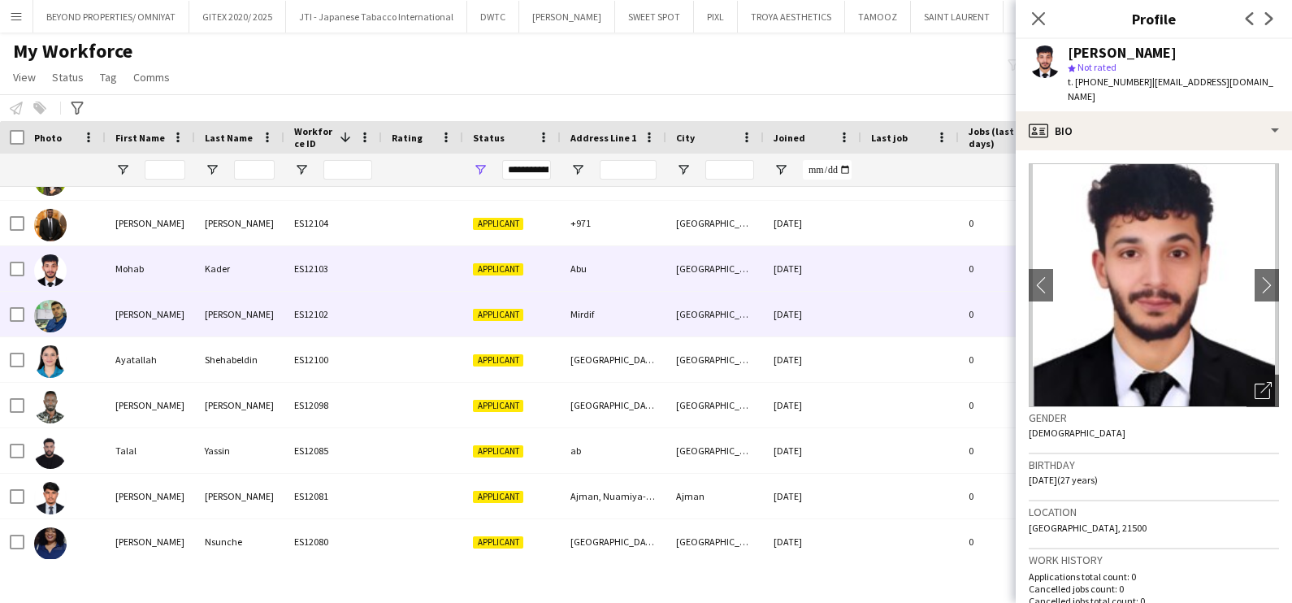
click at [178, 310] on div "[PERSON_NAME]" at bounding box center [150, 314] width 89 height 45
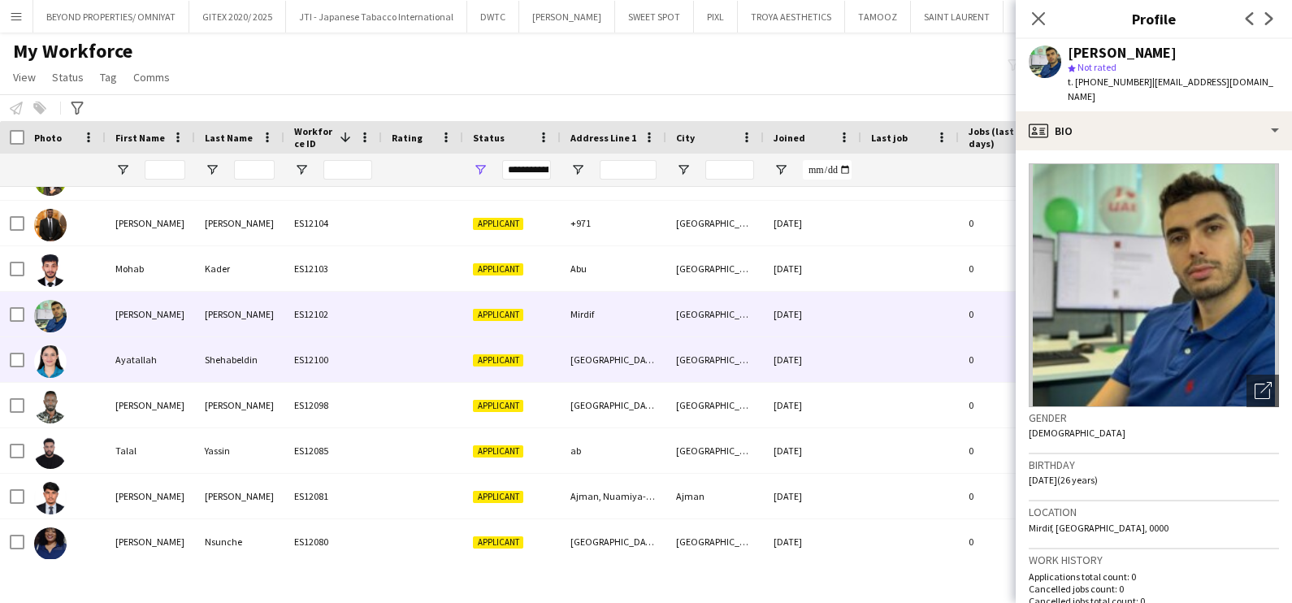
click at [309, 361] on div "ES12100" at bounding box center [332, 359] width 97 height 45
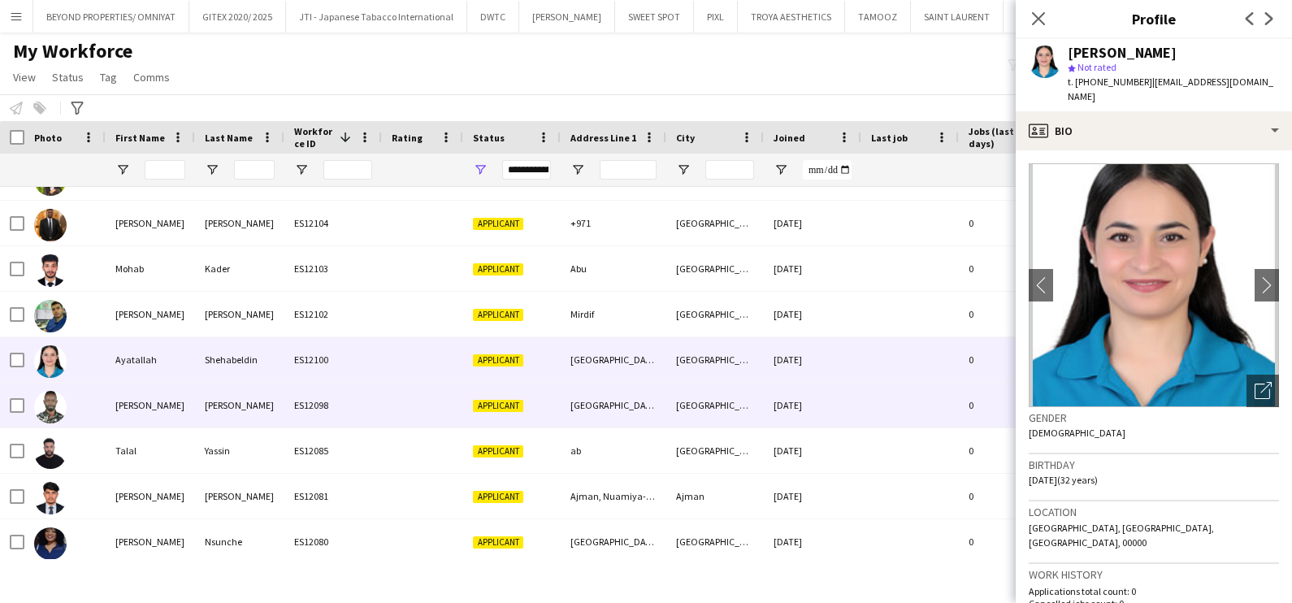
click at [301, 400] on div "ES12098" at bounding box center [332, 405] width 97 height 45
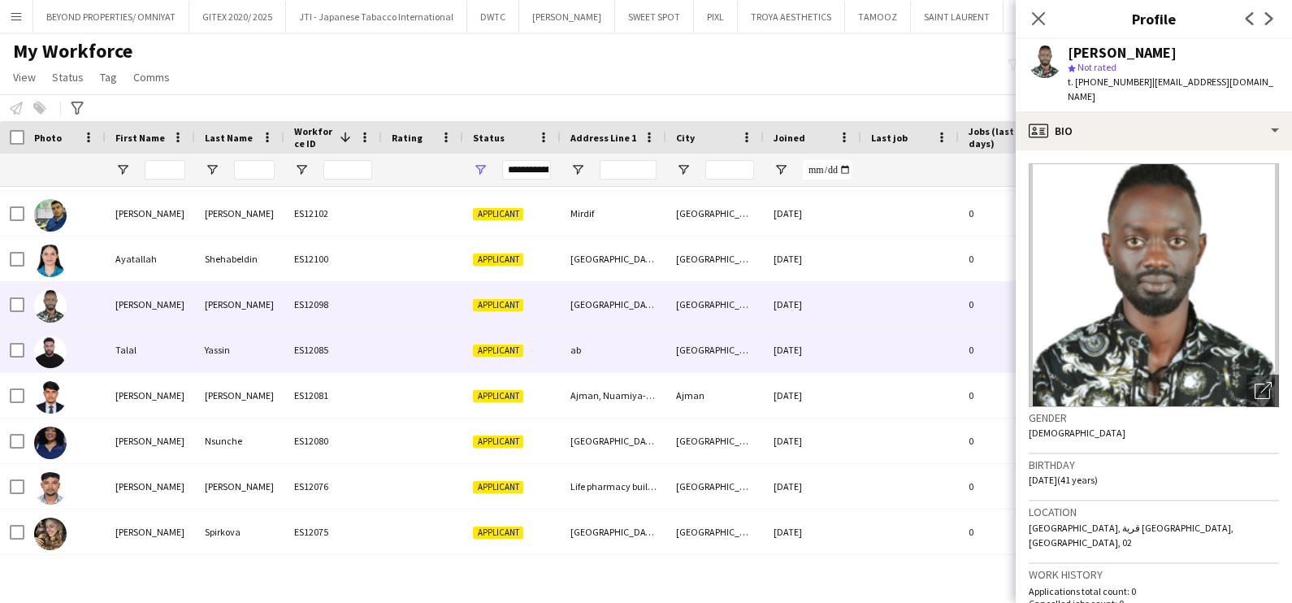
click at [284, 359] on div "ES12085" at bounding box center [332, 349] width 97 height 45
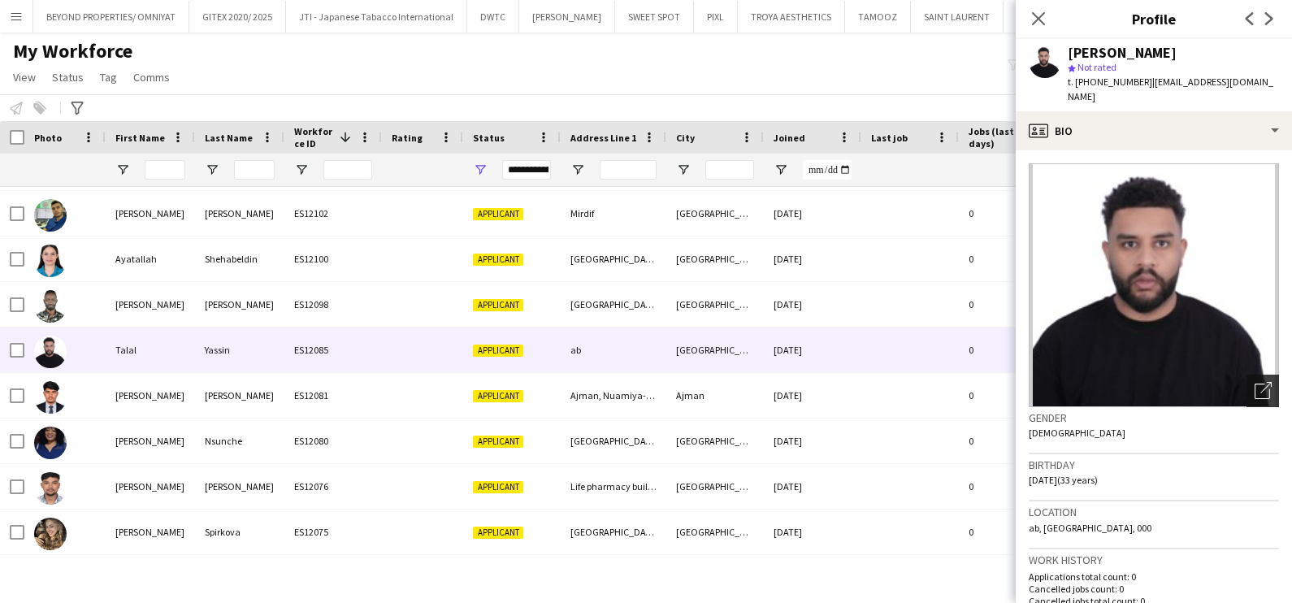
click at [1254, 382] on icon "Open photos pop-in" at bounding box center [1262, 390] width 17 height 17
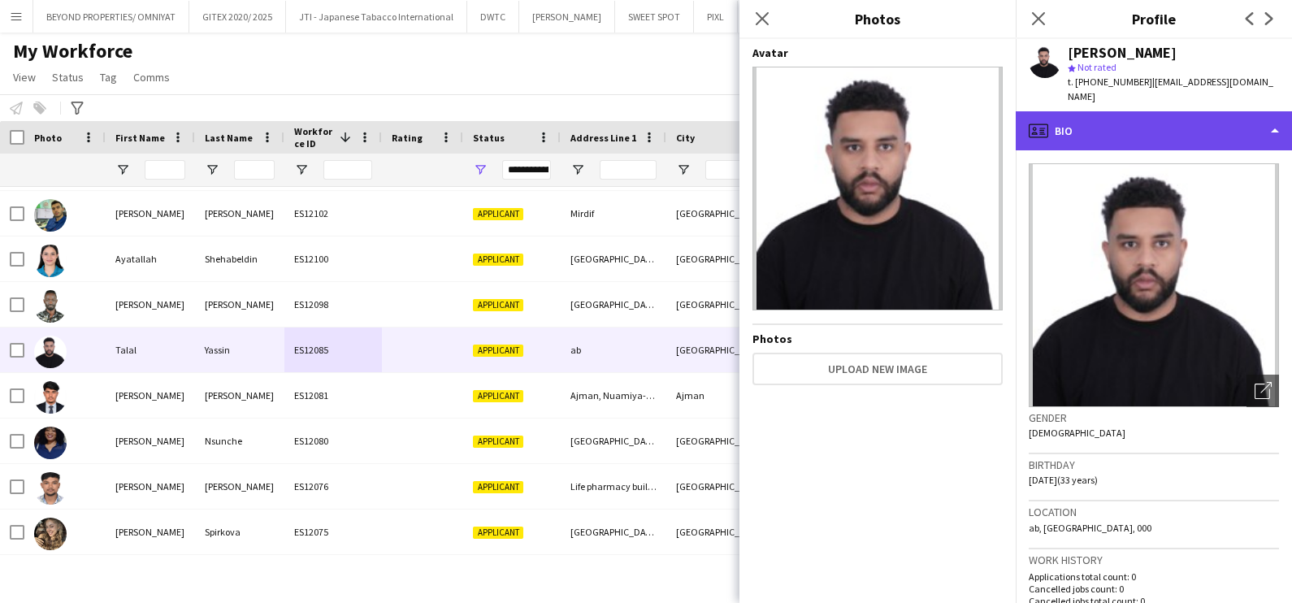
click at [1142, 119] on div "profile Bio" at bounding box center [1153, 130] width 276 height 39
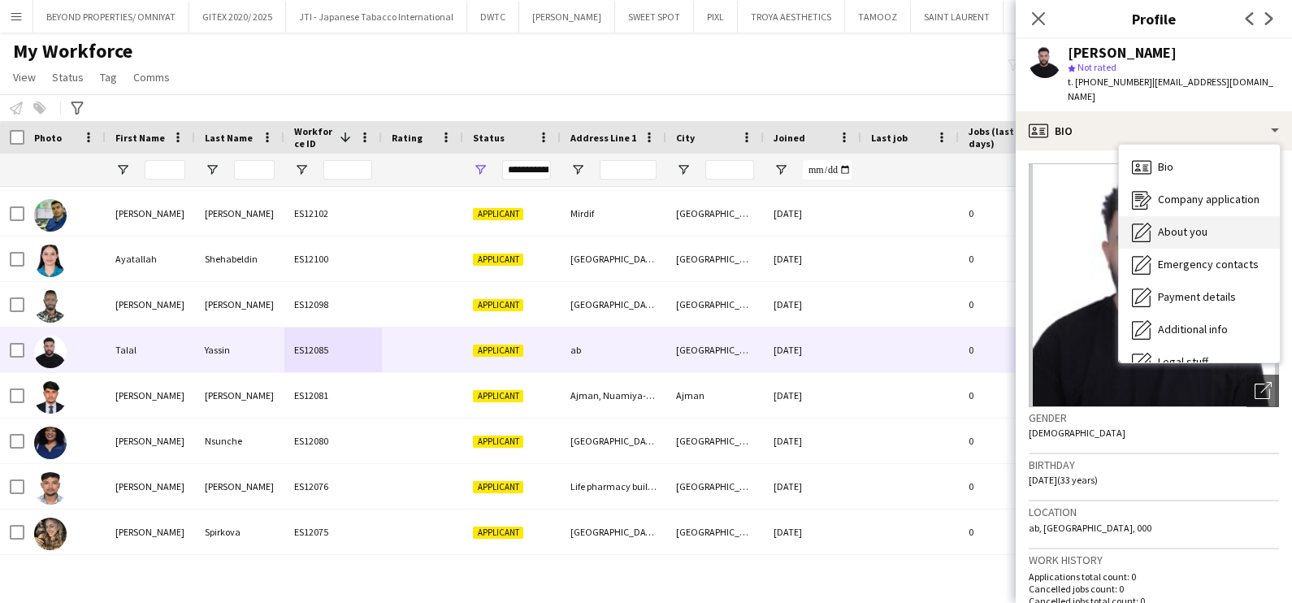
click at [1150, 223] on icon "About you" at bounding box center [1141, 232] width 19 height 19
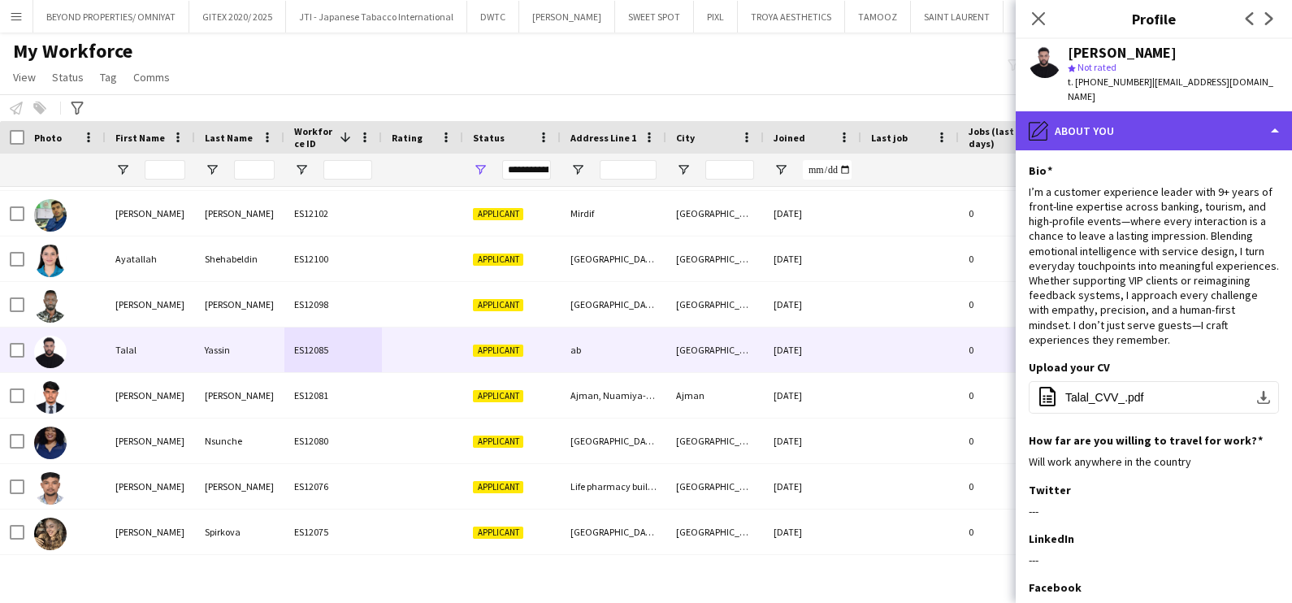
click at [1178, 129] on div "pencil4 About you" at bounding box center [1153, 130] width 276 height 39
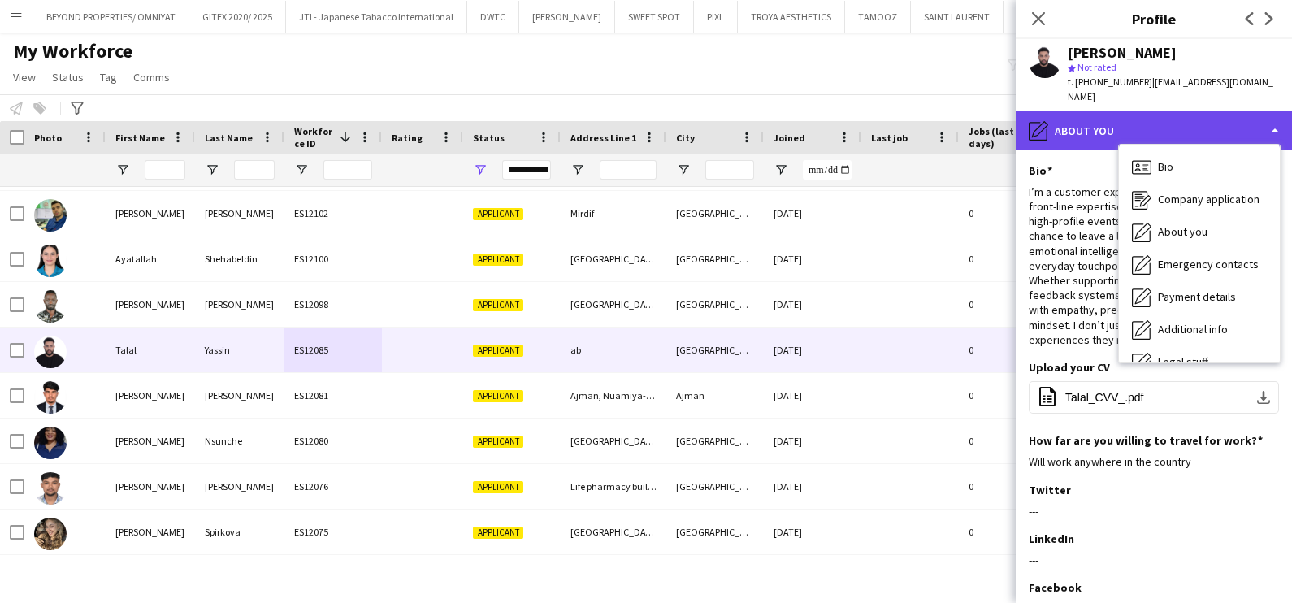
click at [1181, 115] on div "pencil4 About you" at bounding box center [1153, 130] width 276 height 39
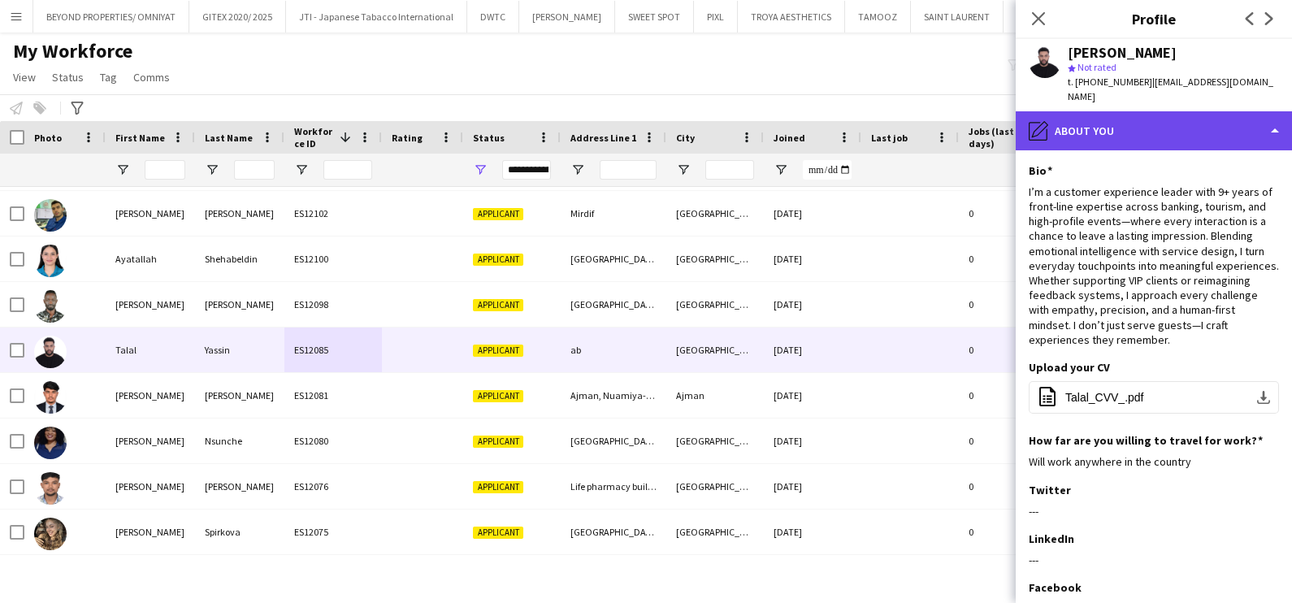
click at [1130, 111] on div "pencil4 About you" at bounding box center [1153, 130] width 276 height 39
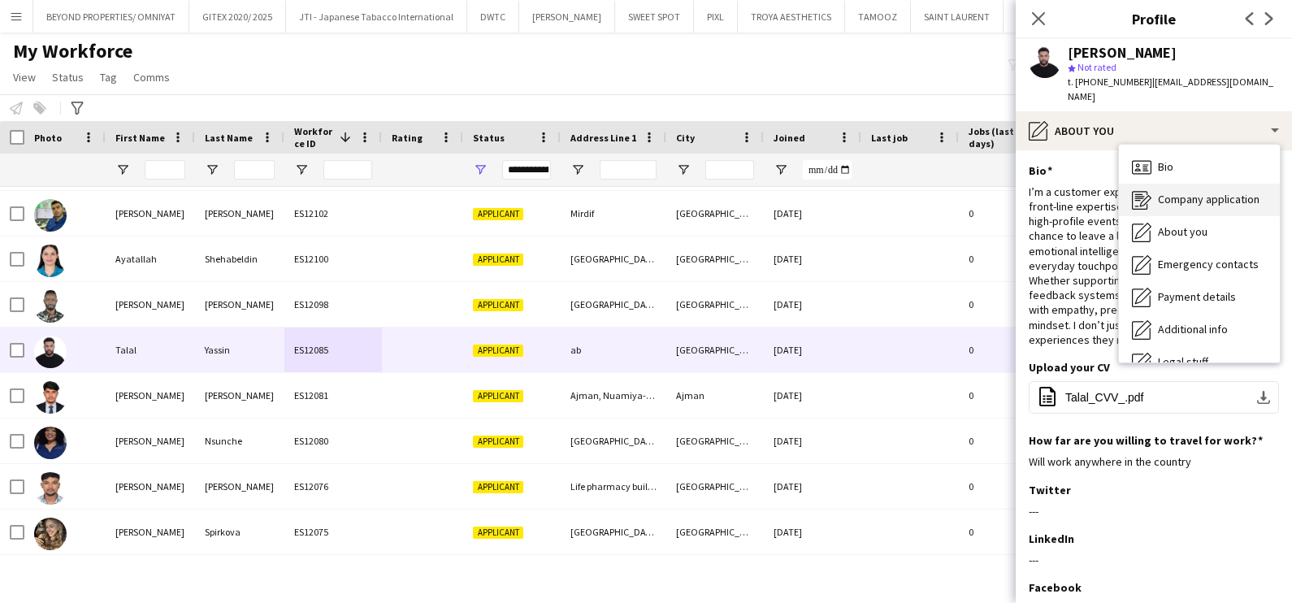
click at [1165, 192] on span "Company application" at bounding box center [1209, 199] width 102 height 15
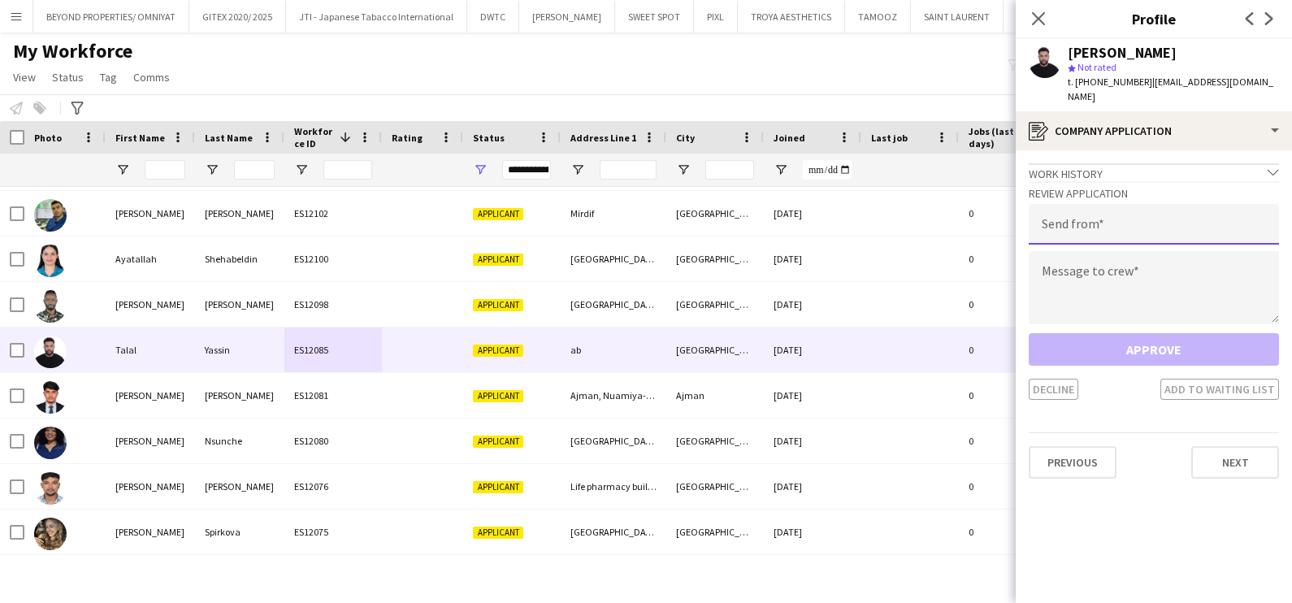
drag, startPoint x: 1109, startPoint y: 208, endPoint x: 1102, endPoint y: 219, distance: 13.1
click at [1109, 208] on input "email" at bounding box center [1153, 224] width 250 height 41
type input "**********"
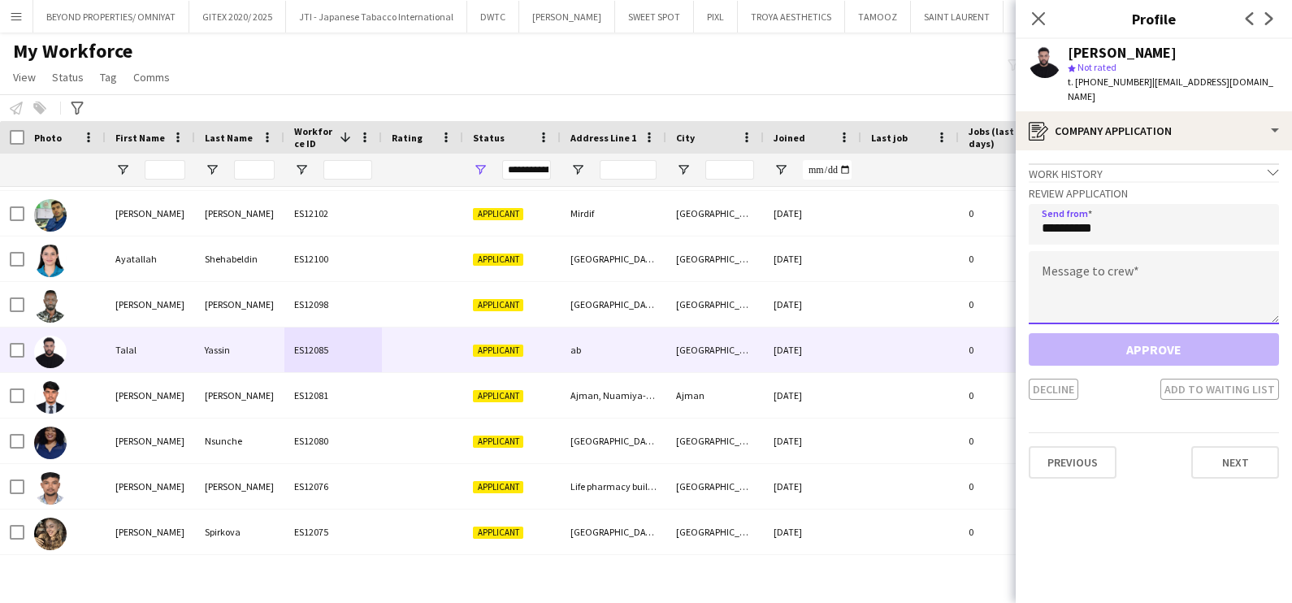
click at [1125, 265] on textarea at bounding box center [1153, 287] width 250 height 73
paste textarea "**********"
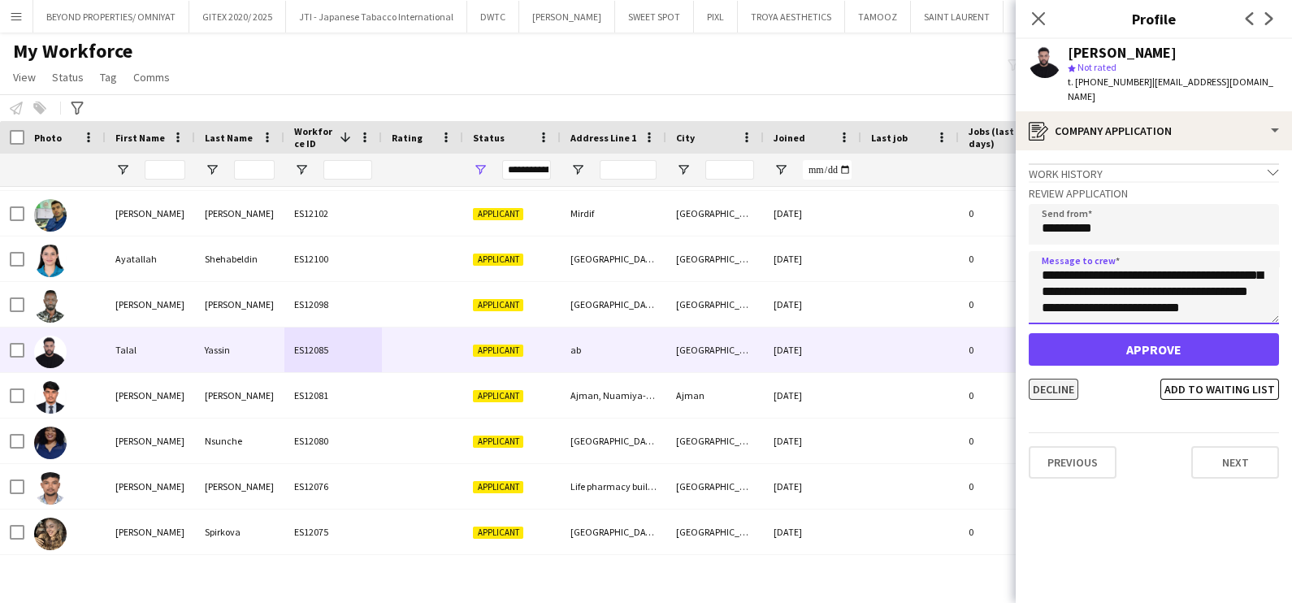
type textarea "**********"
click at [1056, 383] on button "Decline" at bounding box center [1053, 389] width 50 height 21
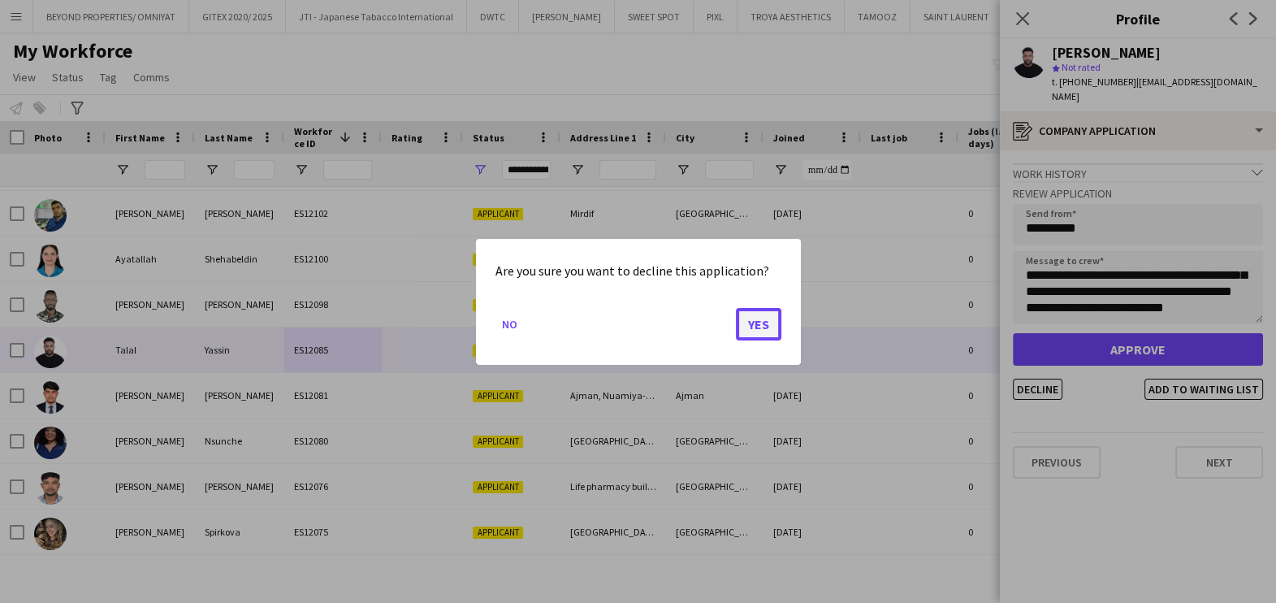
click at [773, 327] on button "Yes" at bounding box center [758, 323] width 45 height 32
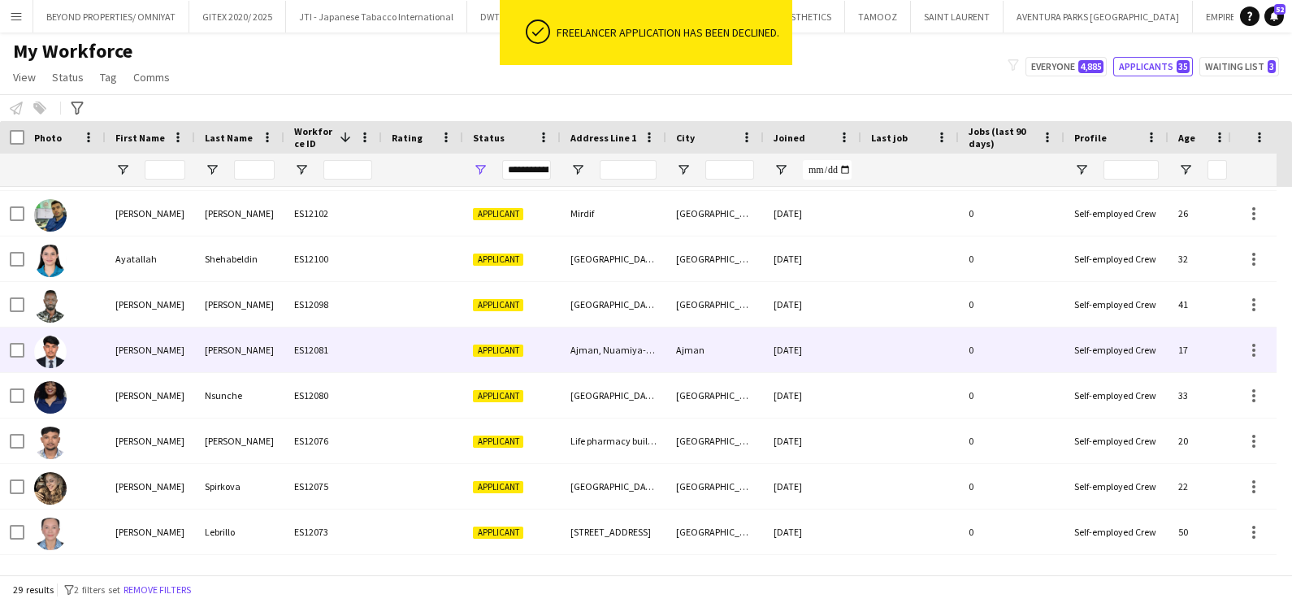
click at [126, 357] on div "Mohammed Faisal" at bounding box center [150, 349] width 89 height 45
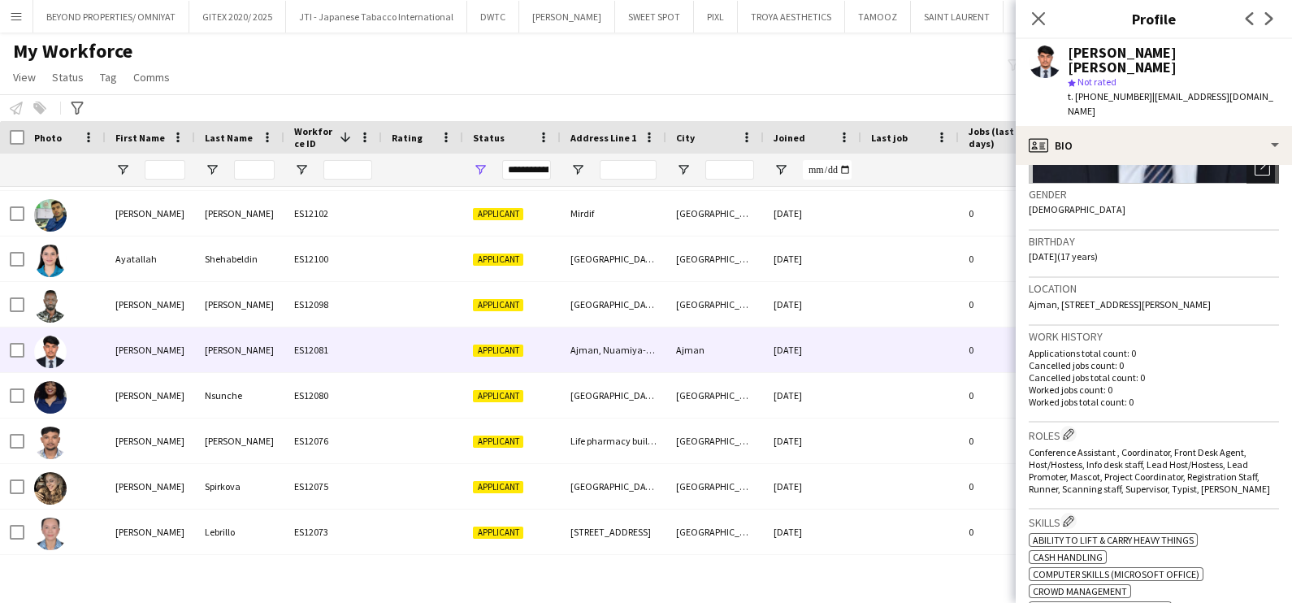
scroll to position [0, 0]
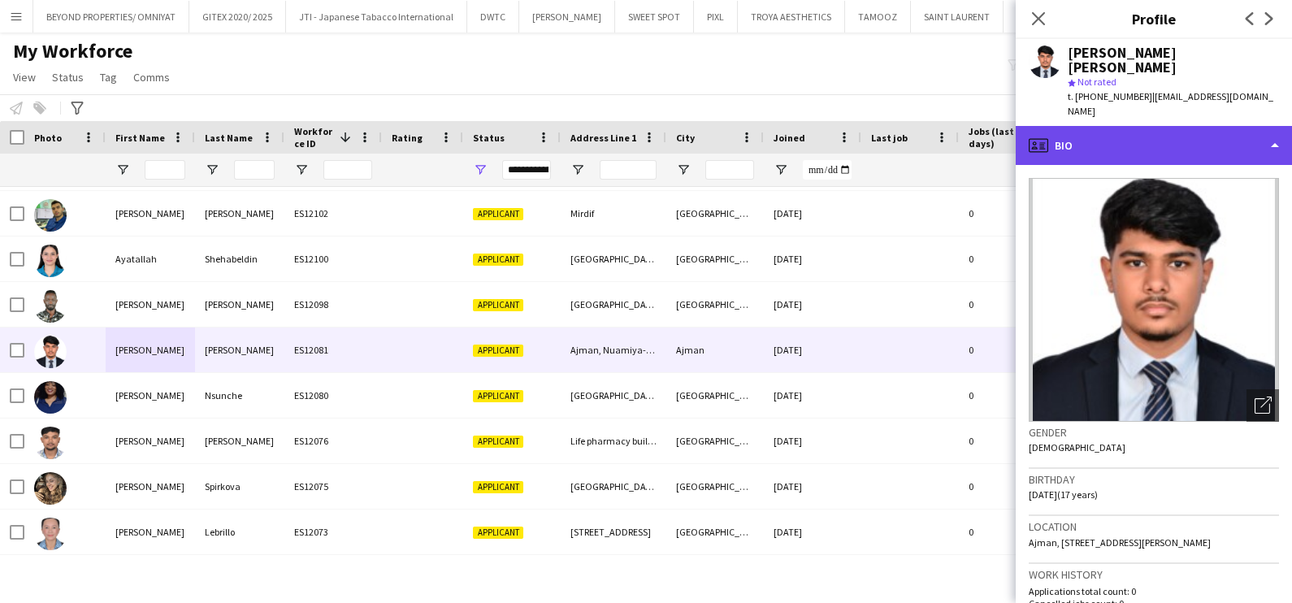
click at [1175, 126] on div "profile Bio" at bounding box center [1153, 145] width 276 height 39
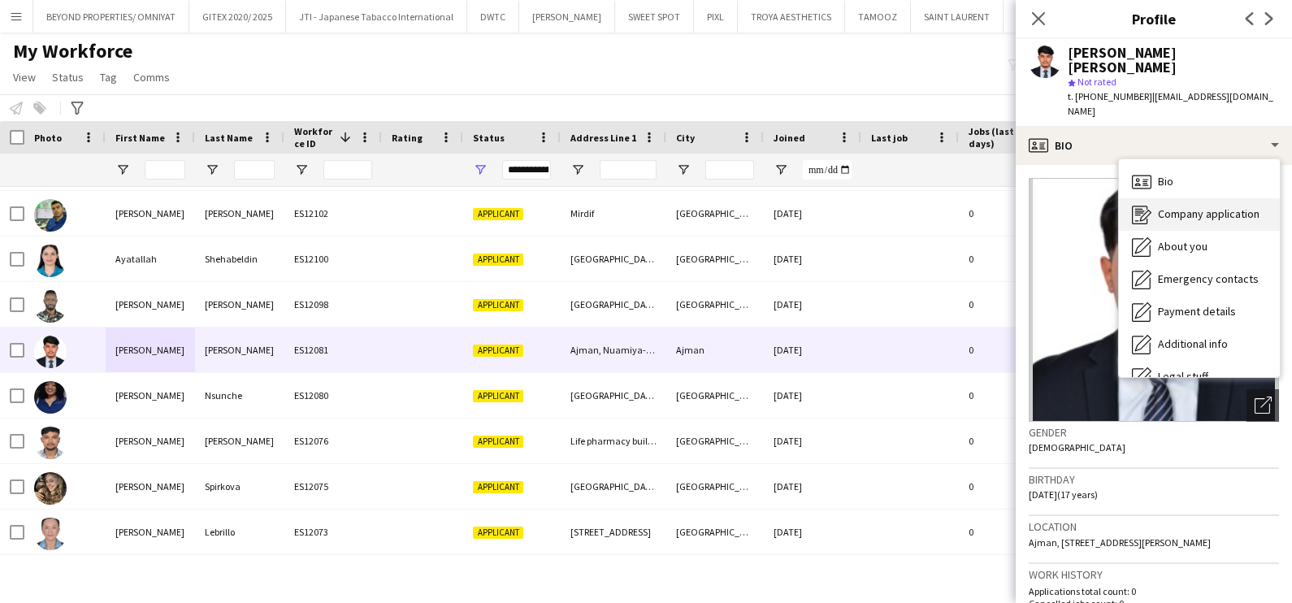
click at [1175, 206] on span "Company application" at bounding box center [1209, 213] width 102 height 15
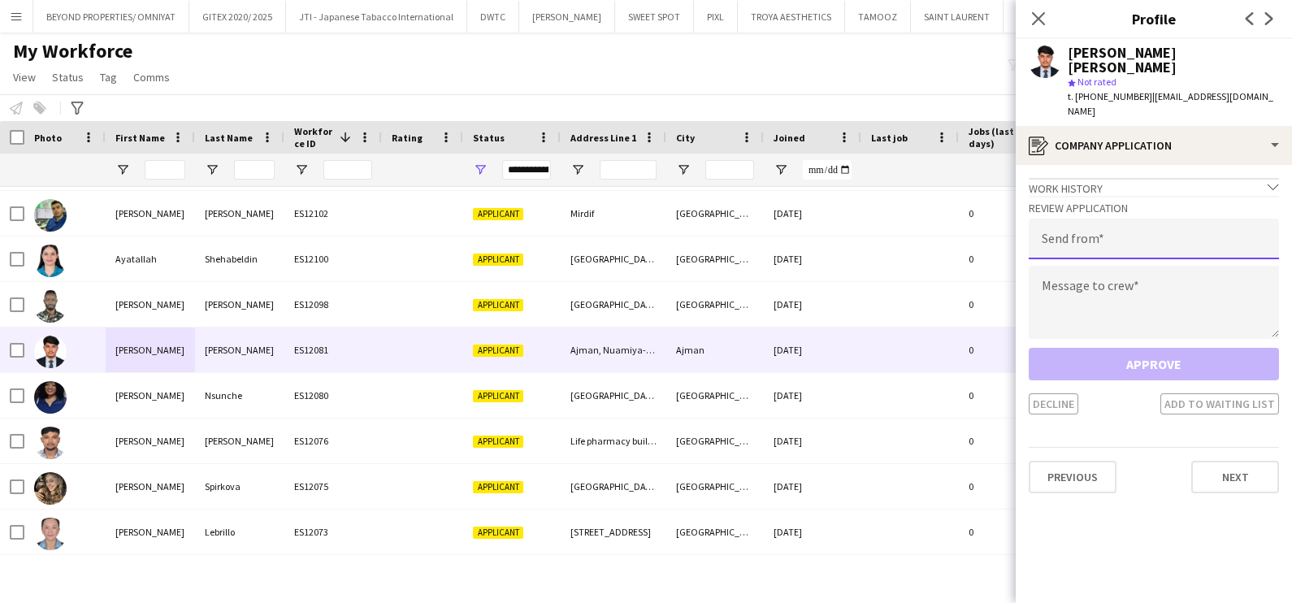
click at [1132, 219] on input "email" at bounding box center [1153, 239] width 250 height 41
type input "**********"
click at [1108, 266] on textarea at bounding box center [1153, 302] width 250 height 73
paste textarea "**********"
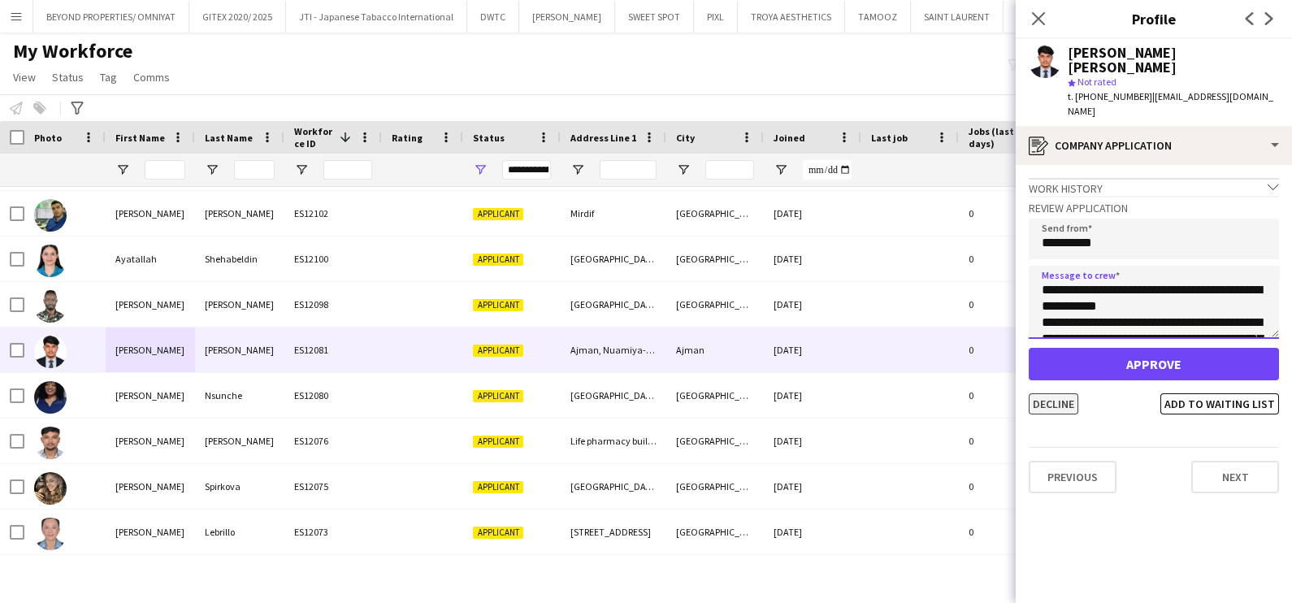
type textarea "**********"
click at [1052, 393] on button "Decline" at bounding box center [1053, 403] width 50 height 21
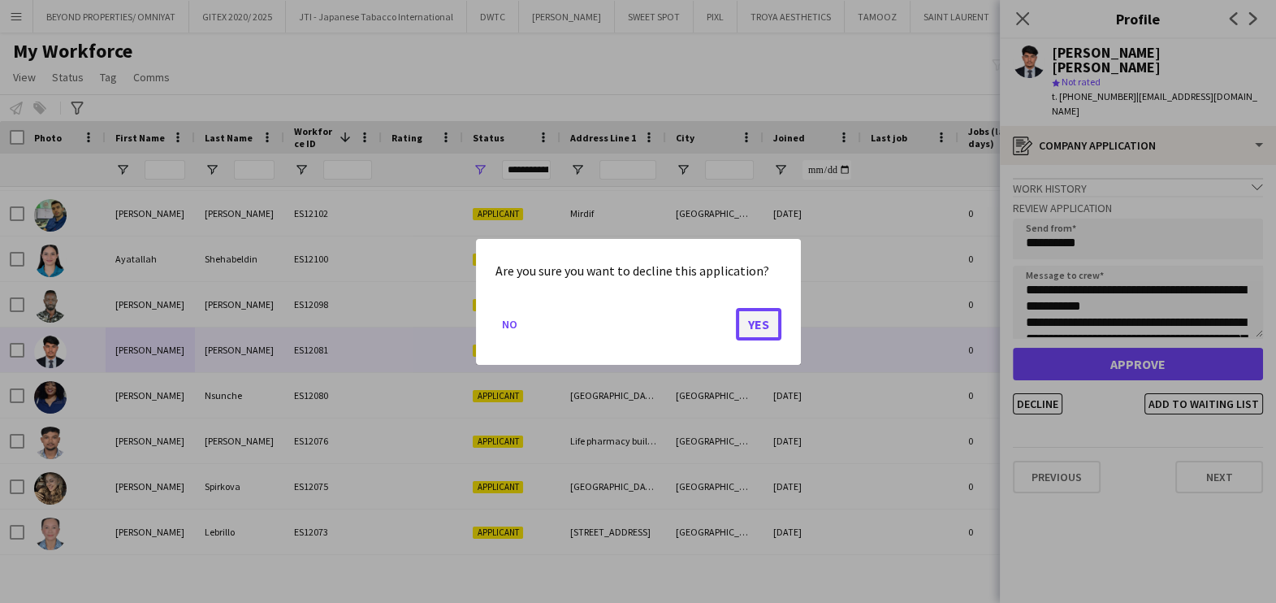
click at [773, 323] on button "Yes" at bounding box center [758, 323] width 45 height 32
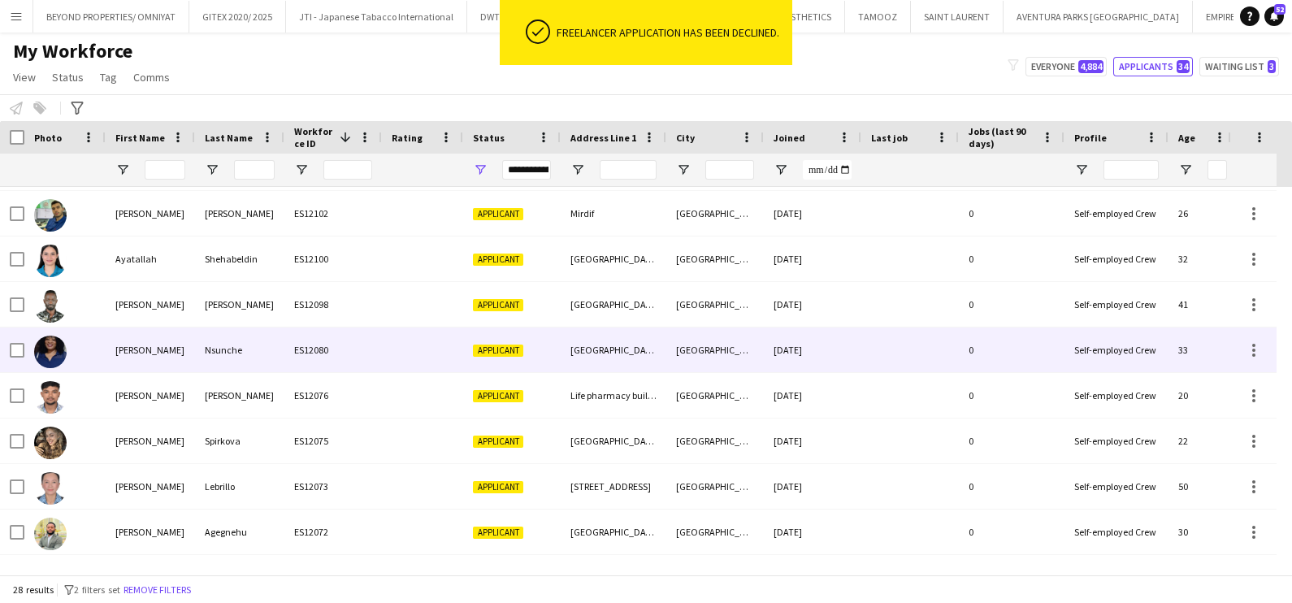
click at [429, 345] on div at bounding box center [422, 349] width 81 height 45
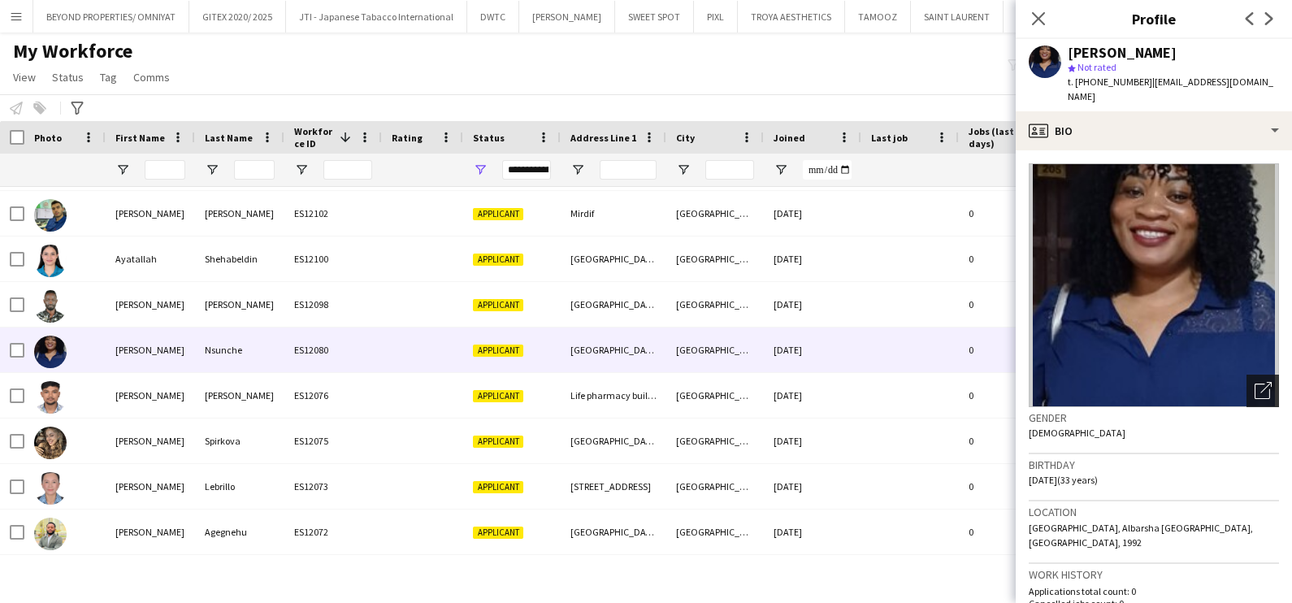
click at [1260, 382] on icon at bounding box center [1265, 387] width 11 height 11
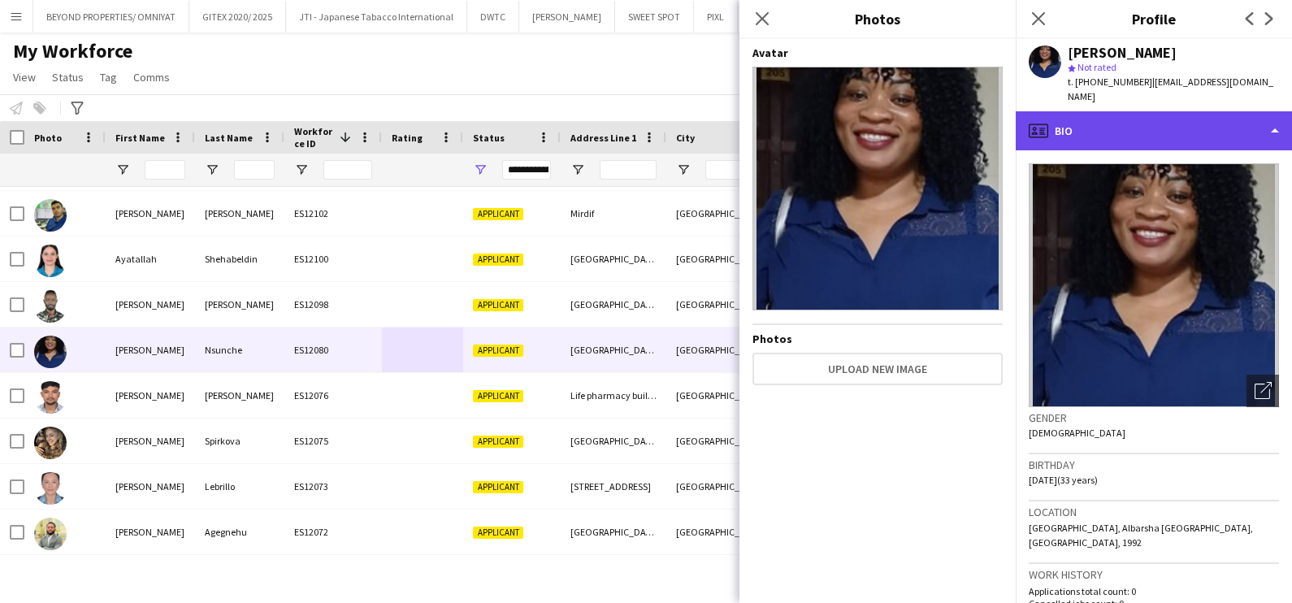
click at [1173, 114] on div "profile Bio" at bounding box center [1153, 130] width 276 height 39
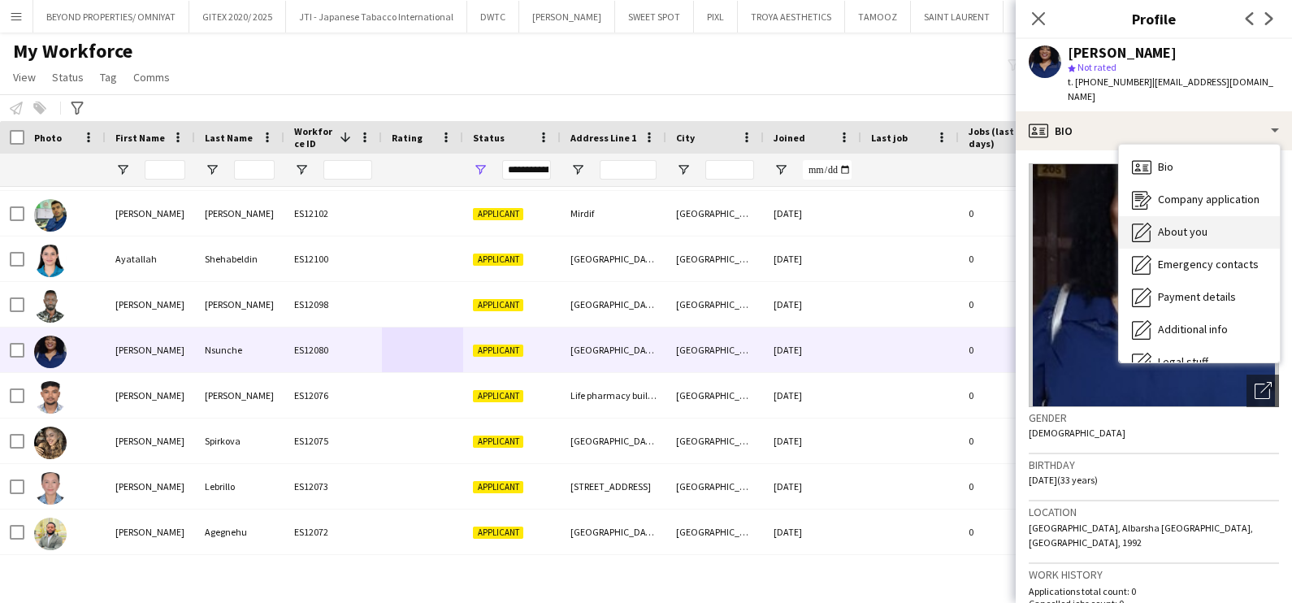
click at [1187, 224] on span "About you" at bounding box center [1183, 231] width 50 height 15
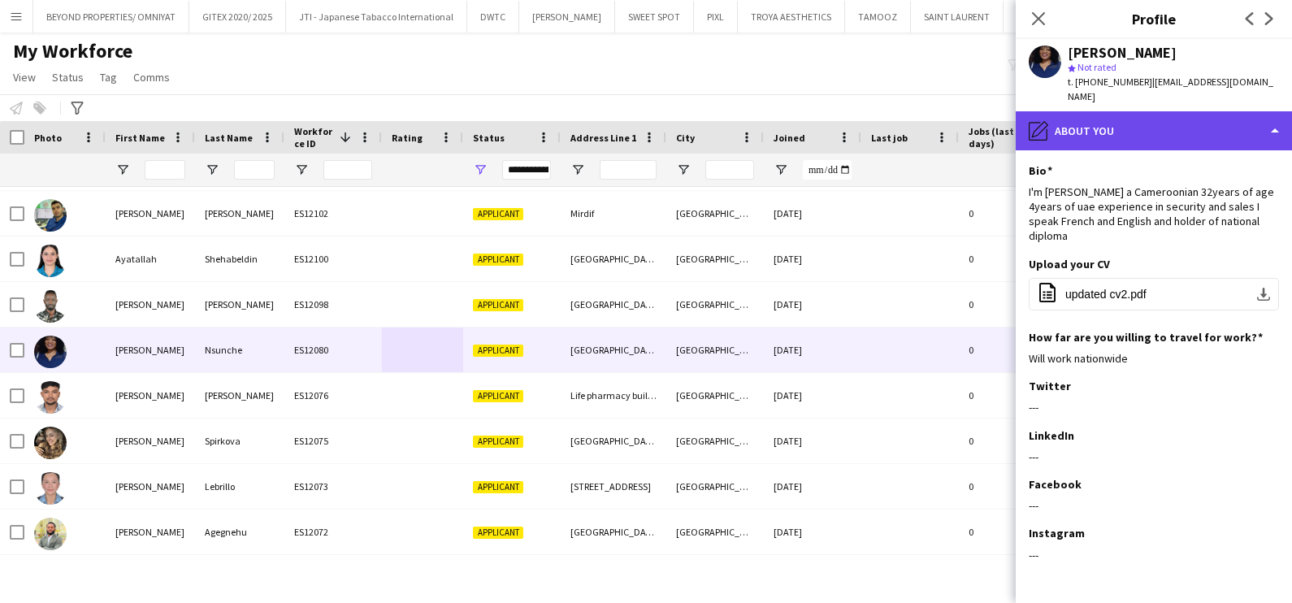
click at [1137, 112] on div "pencil4 About you" at bounding box center [1153, 130] width 276 height 39
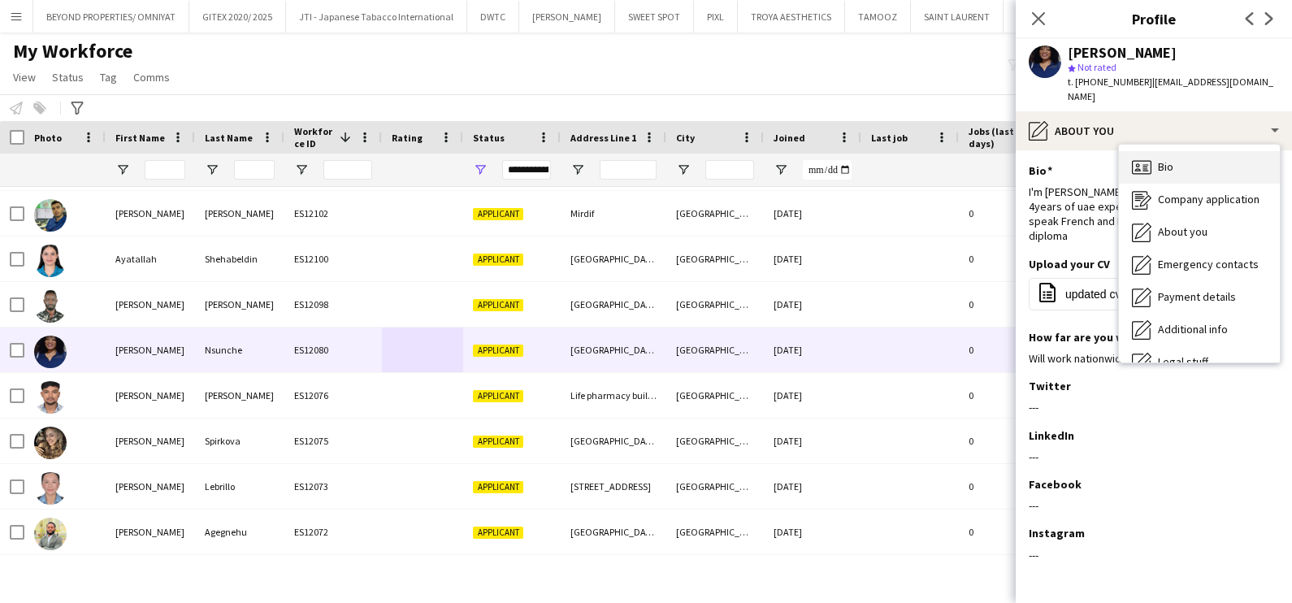
click at [1156, 155] on div "Bio Bio" at bounding box center [1199, 167] width 161 height 32
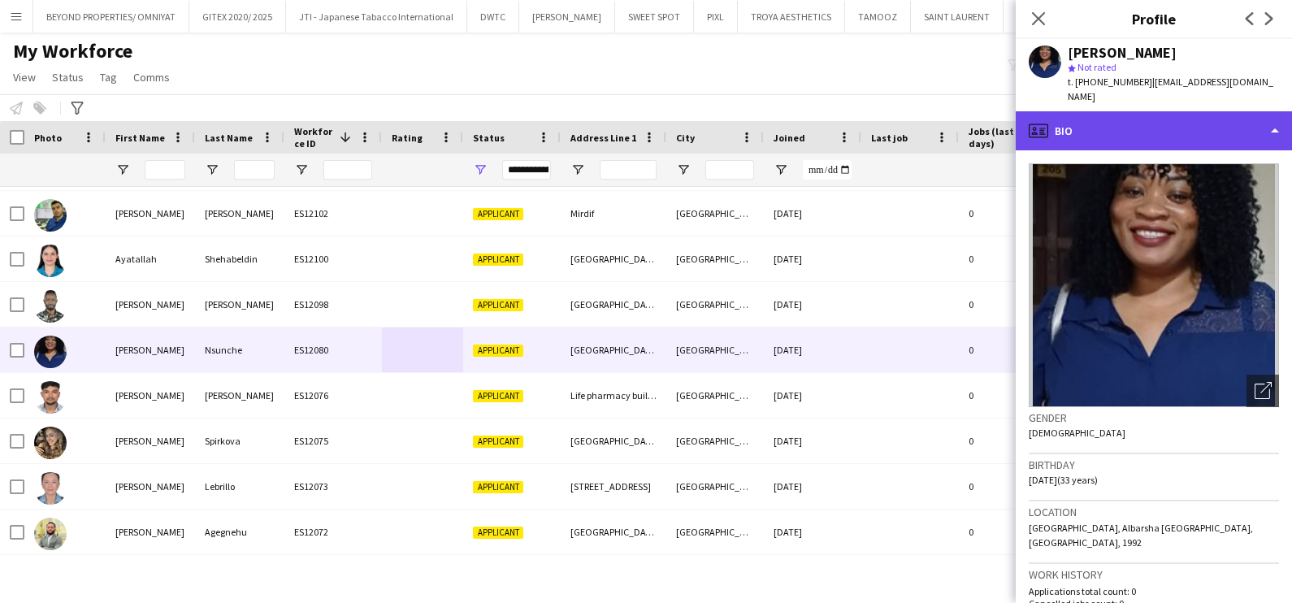
click at [1141, 115] on div "profile Bio" at bounding box center [1153, 130] width 276 height 39
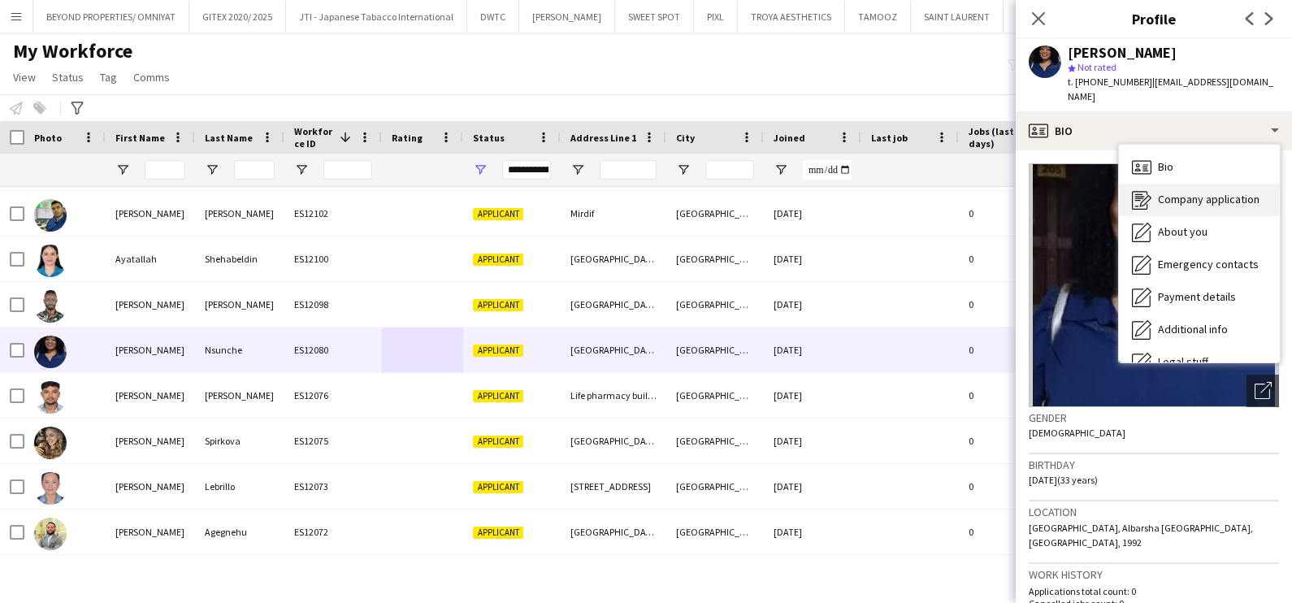
click at [1162, 192] on span "Company application" at bounding box center [1209, 199] width 102 height 15
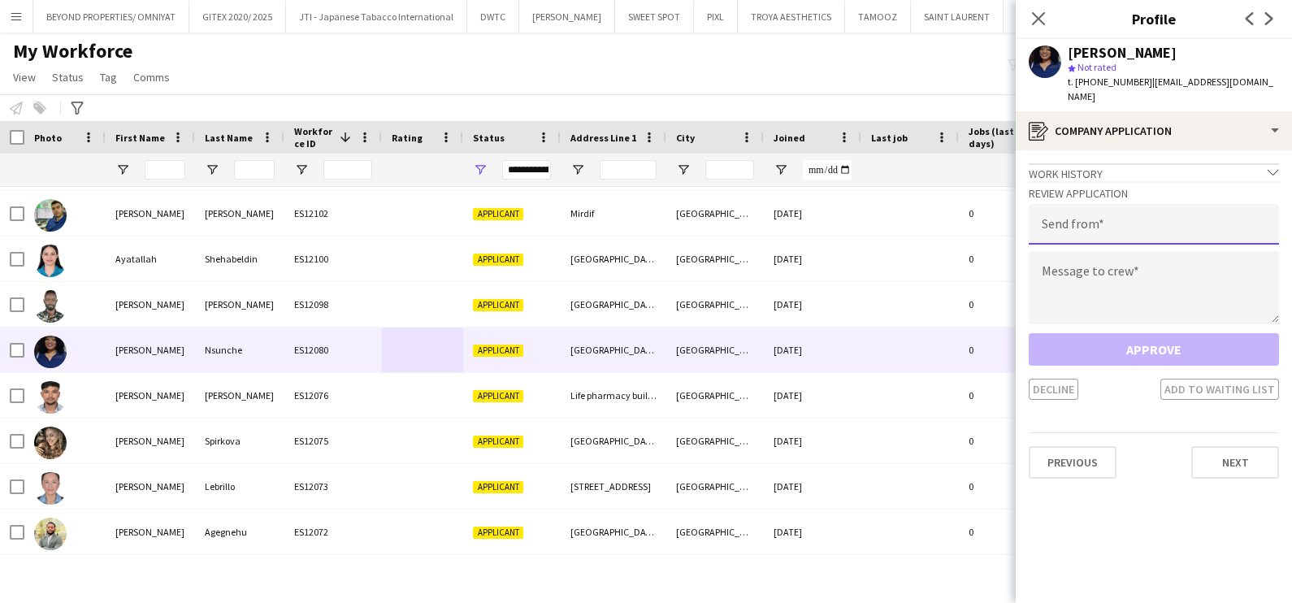
click at [1156, 204] on input "email" at bounding box center [1153, 224] width 250 height 41
type input "**********"
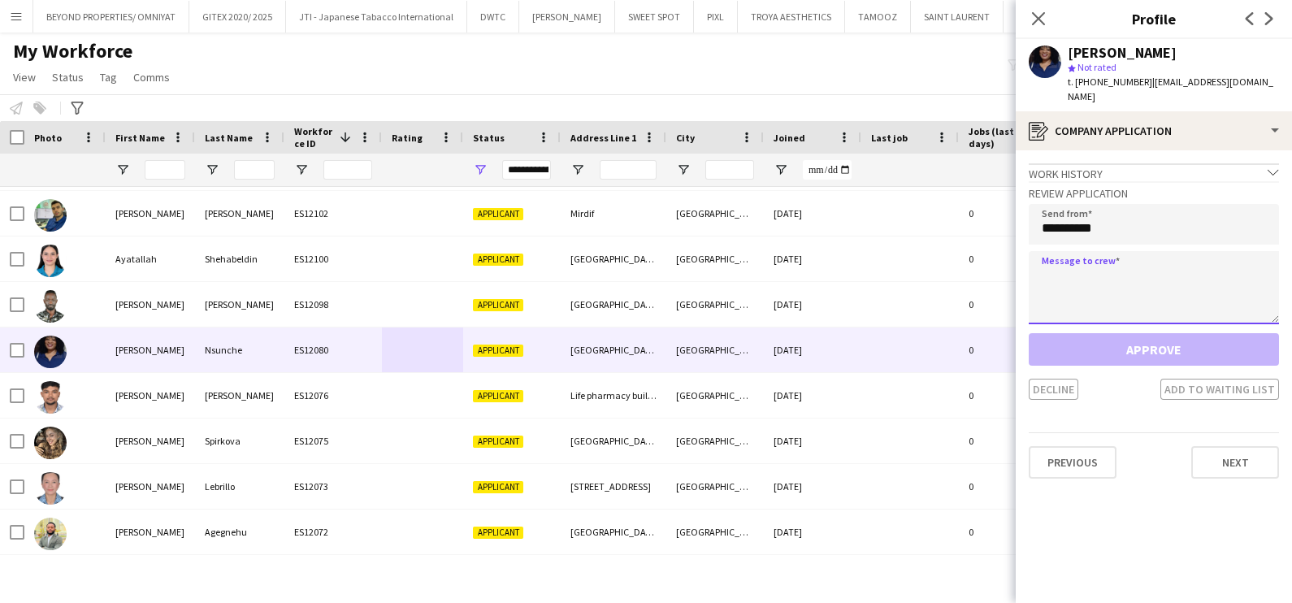
click at [1097, 275] on textarea at bounding box center [1153, 287] width 250 height 73
paste textarea "**********"
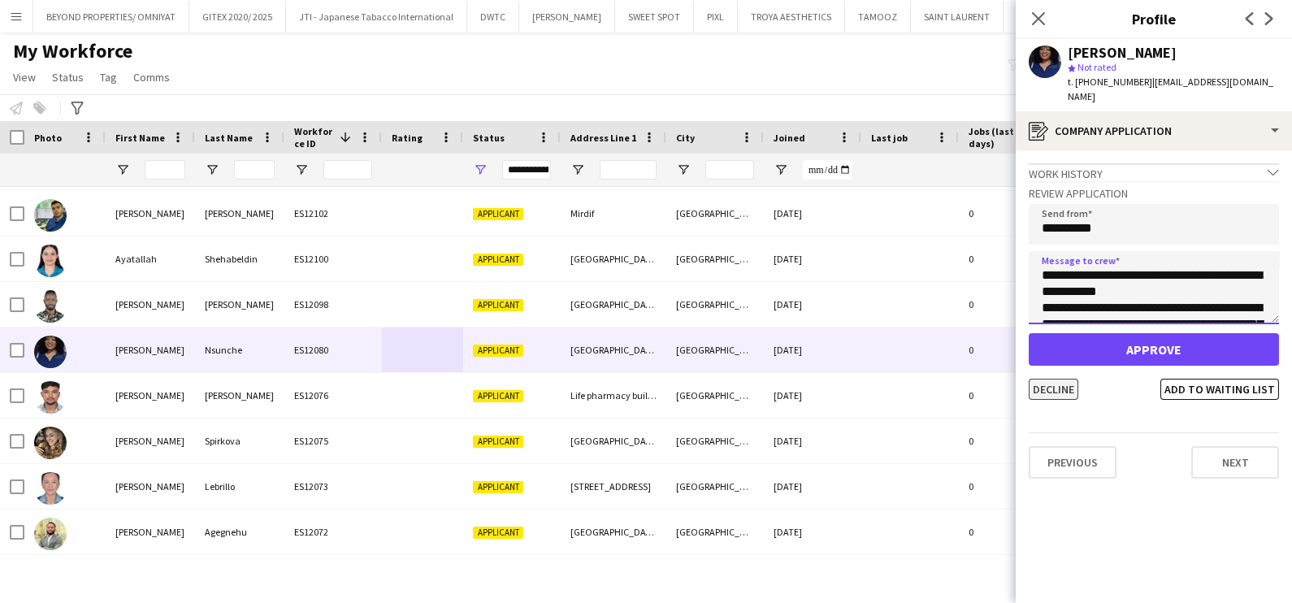
type textarea "**********"
click at [1066, 379] on button "Decline" at bounding box center [1053, 389] width 50 height 21
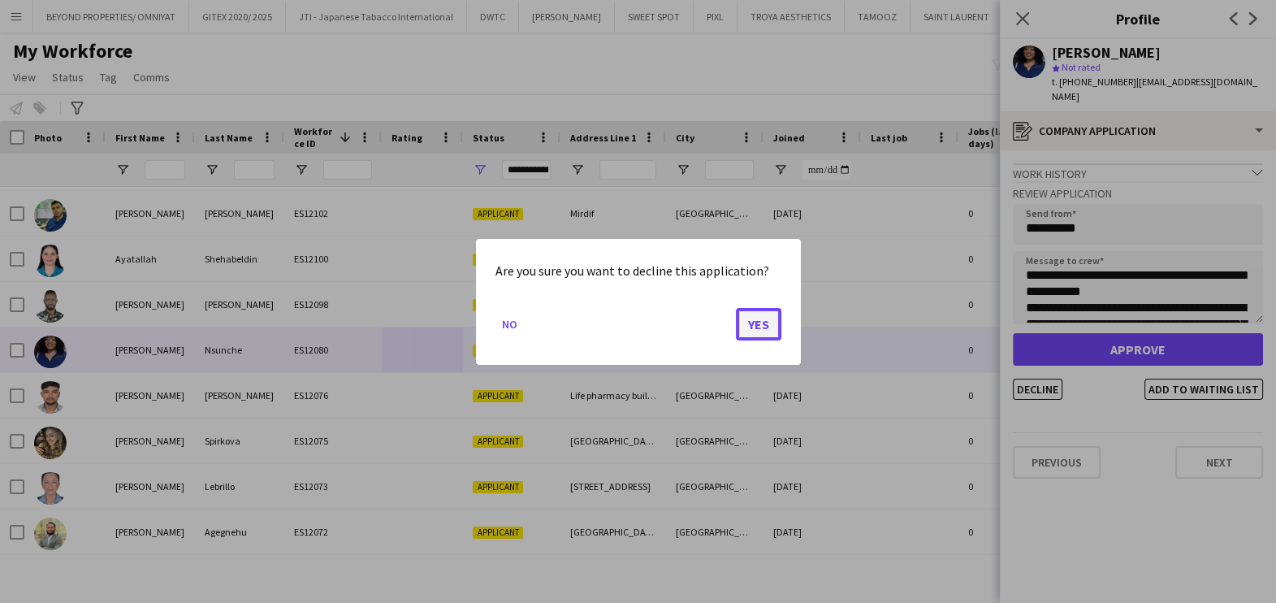
click at [757, 317] on button "Yes" at bounding box center [758, 323] width 45 height 32
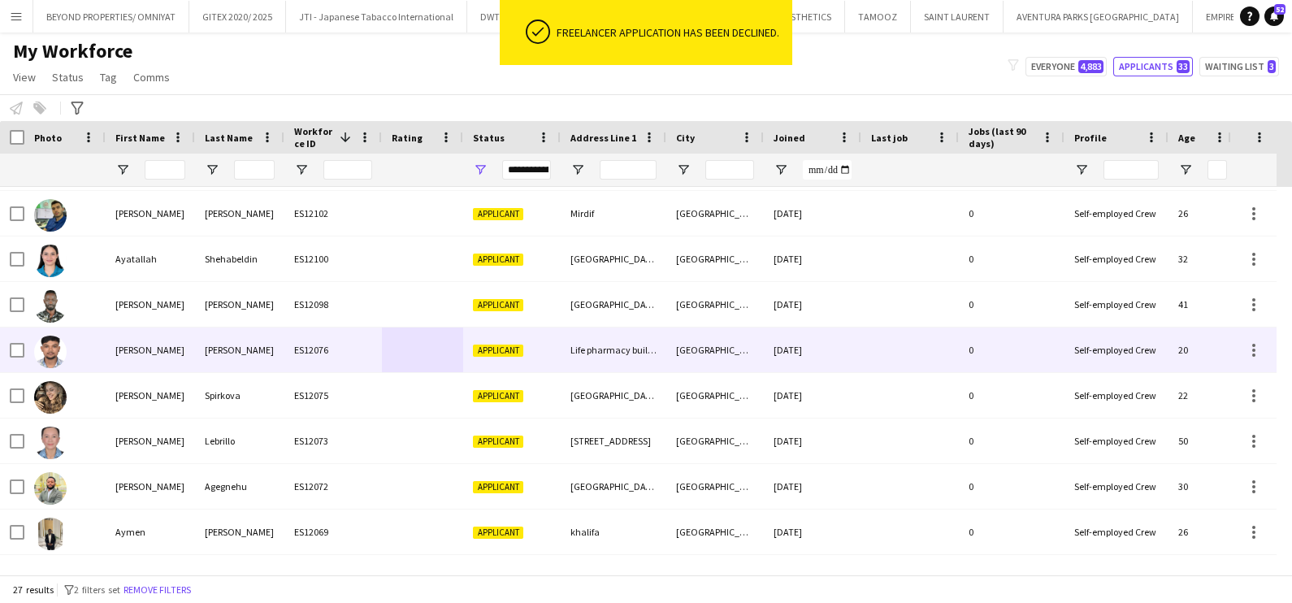
click at [223, 340] on div "Girish Pillai" at bounding box center [239, 349] width 89 height 45
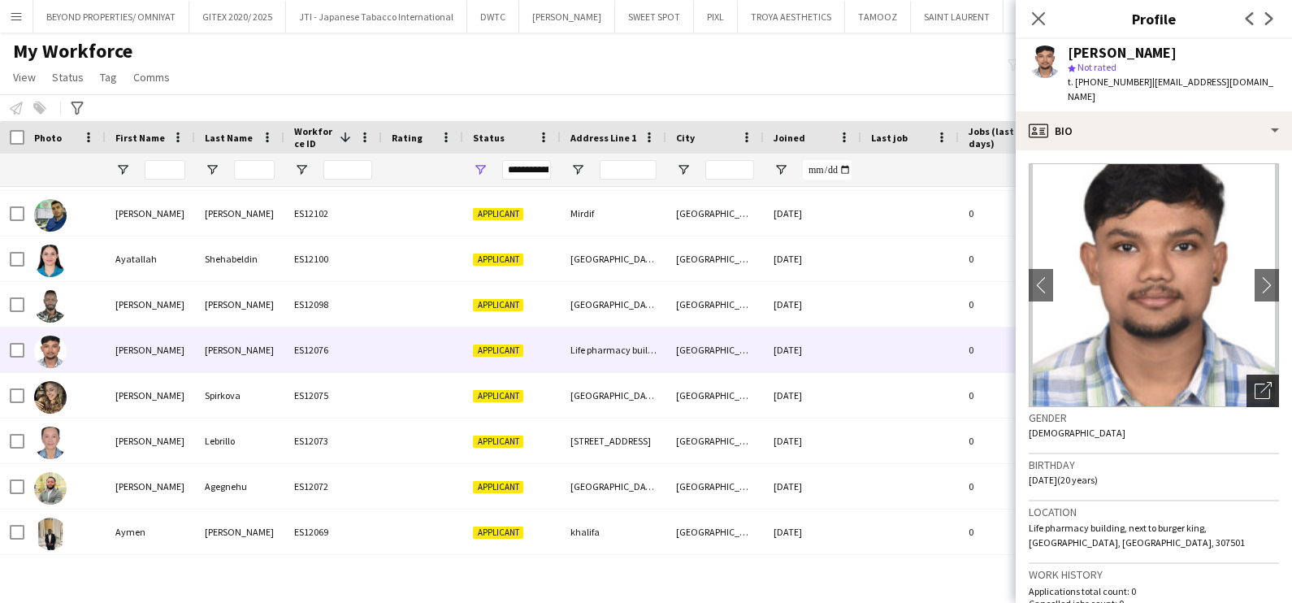
click at [1254, 383] on icon at bounding box center [1261, 390] width 15 height 15
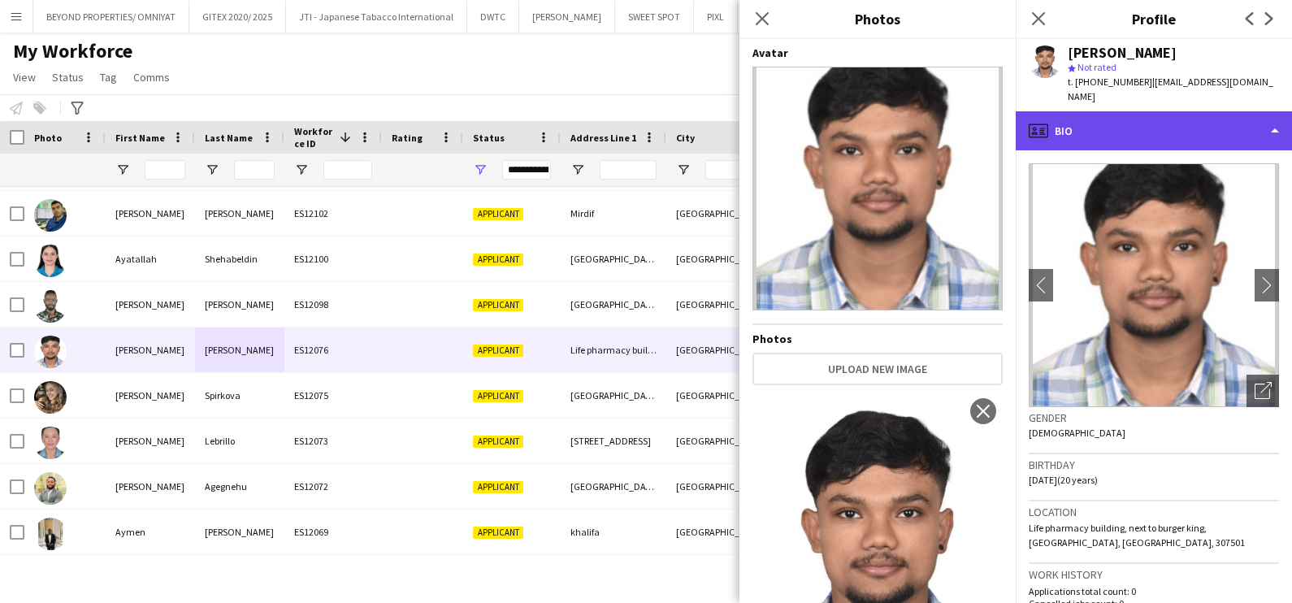
click at [1097, 111] on div "profile Bio" at bounding box center [1153, 130] width 276 height 39
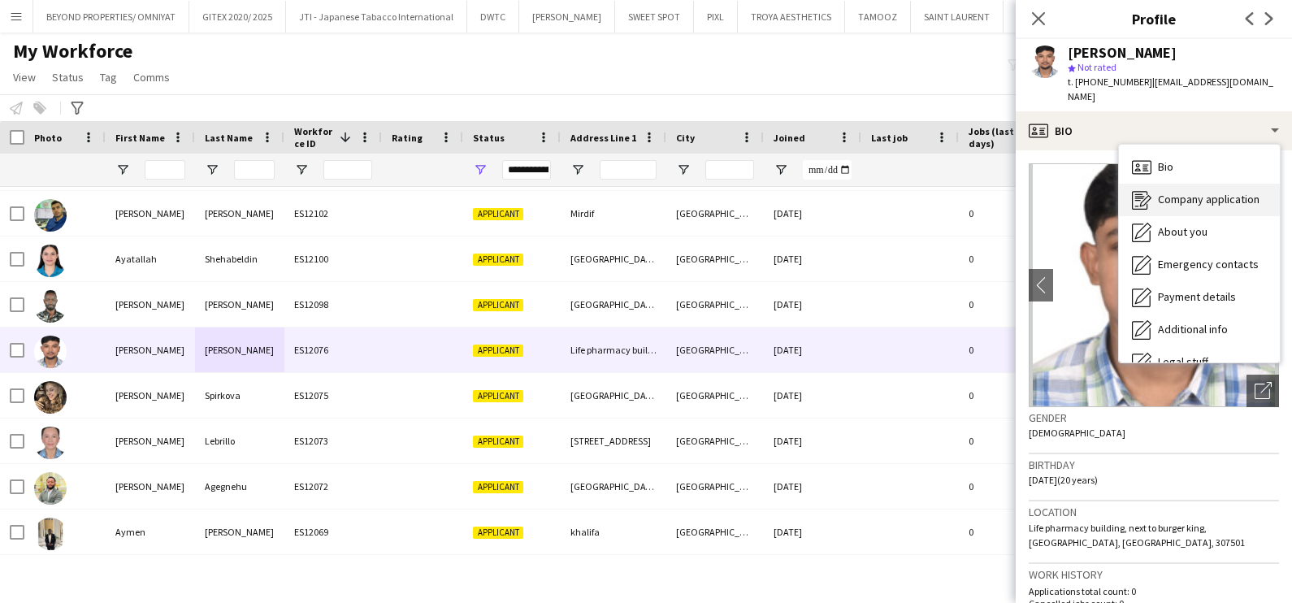
click at [1180, 192] on span "Company application" at bounding box center [1209, 199] width 102 height 15
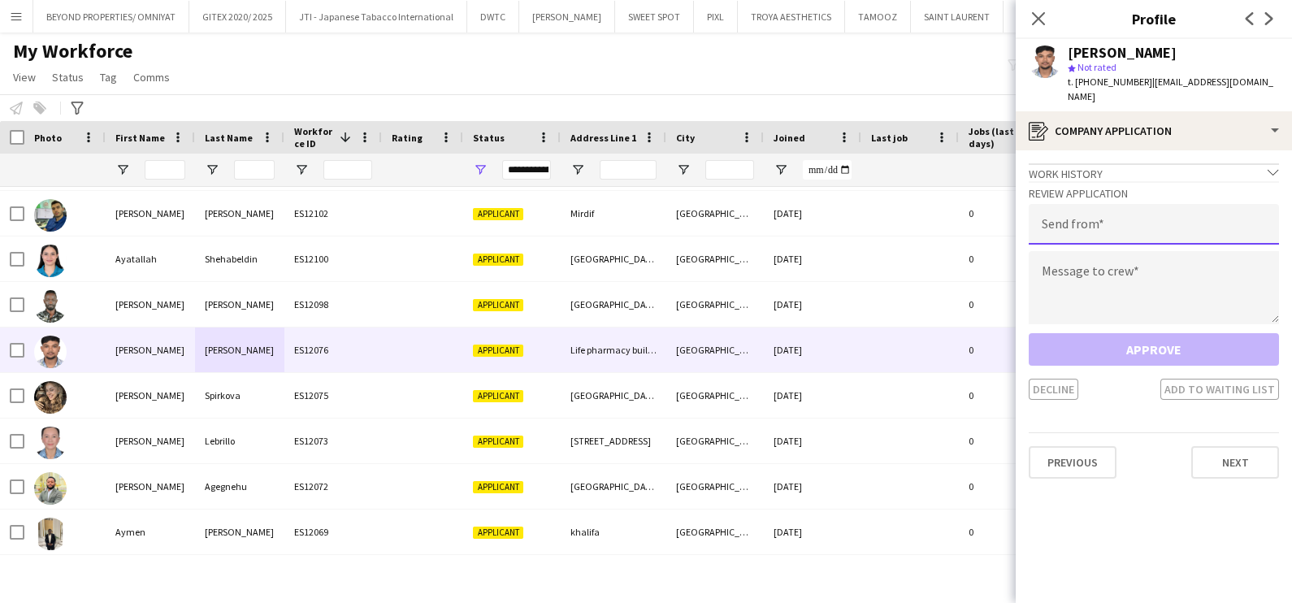
click at [1145, 219] on input "email" at bounding box center [1153, 224] width 250 height 41
type input "**********"
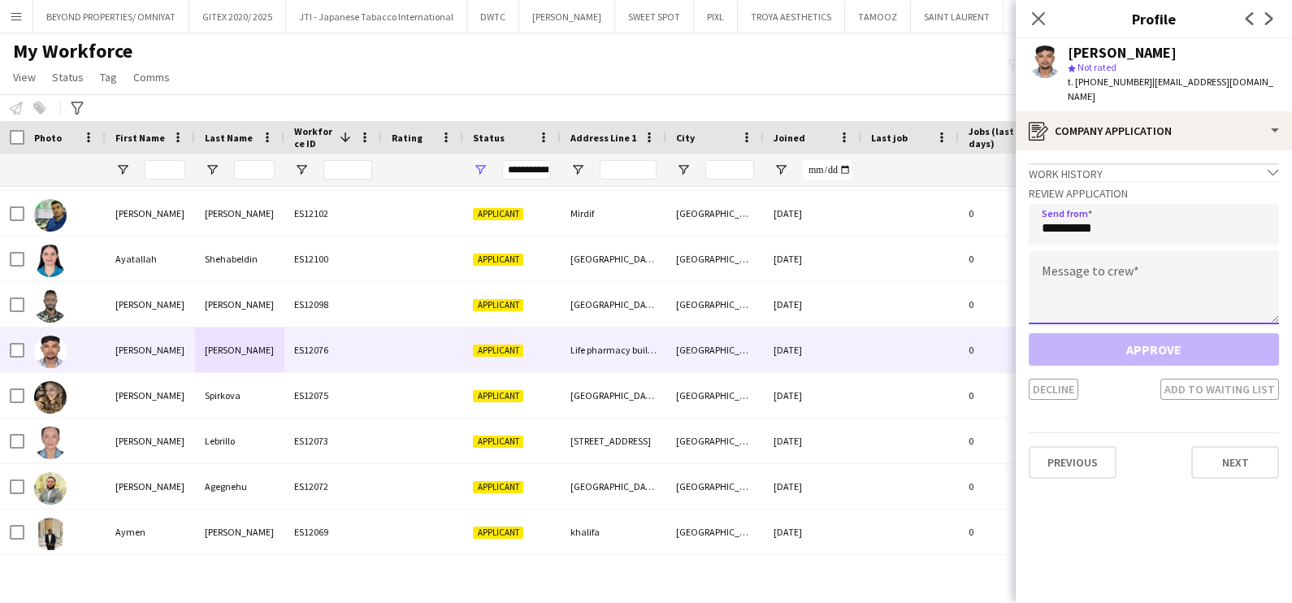
click at [1105, 286] on textarea at bounding box center [1153, 287] width 250 height 73
paste textarea "**********"
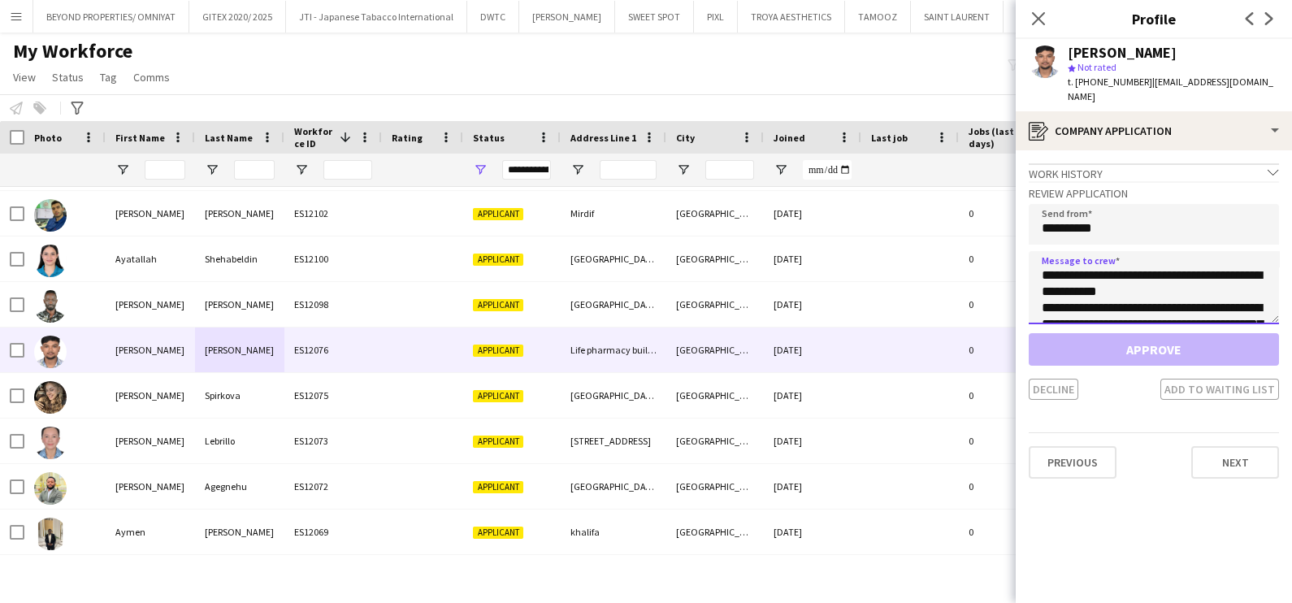
scroll to position [140, 0]
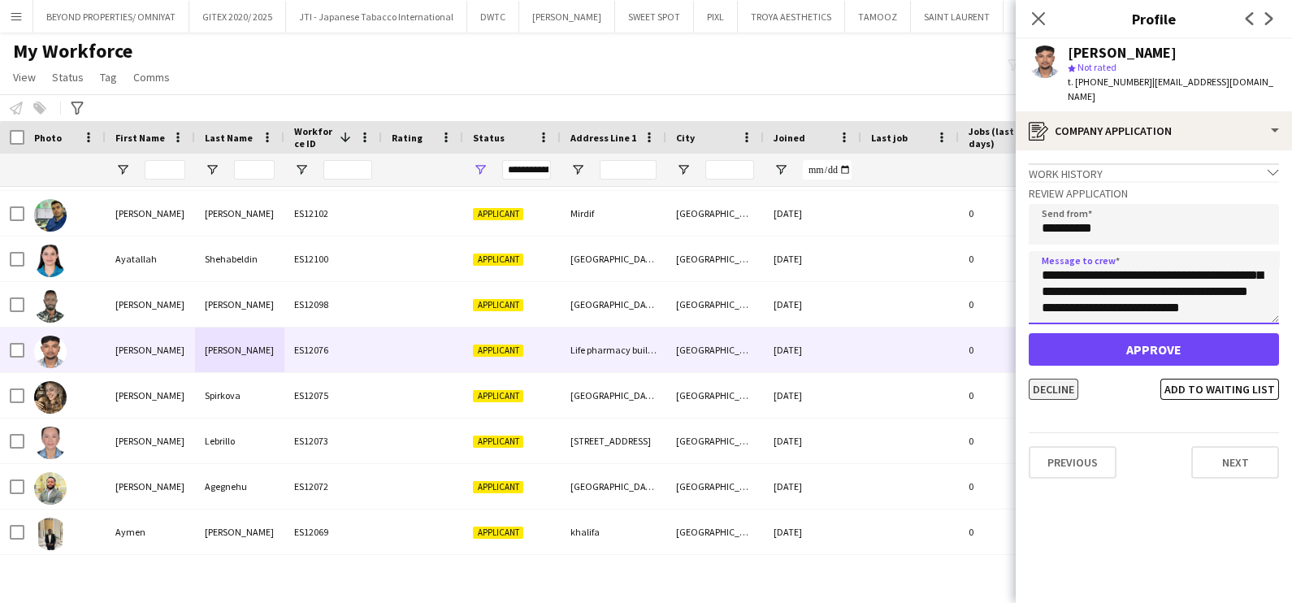
type textarea "**********"
click at [1060, 379] on button "Decline" at bounding box center [1053, 389] width 50 height 21
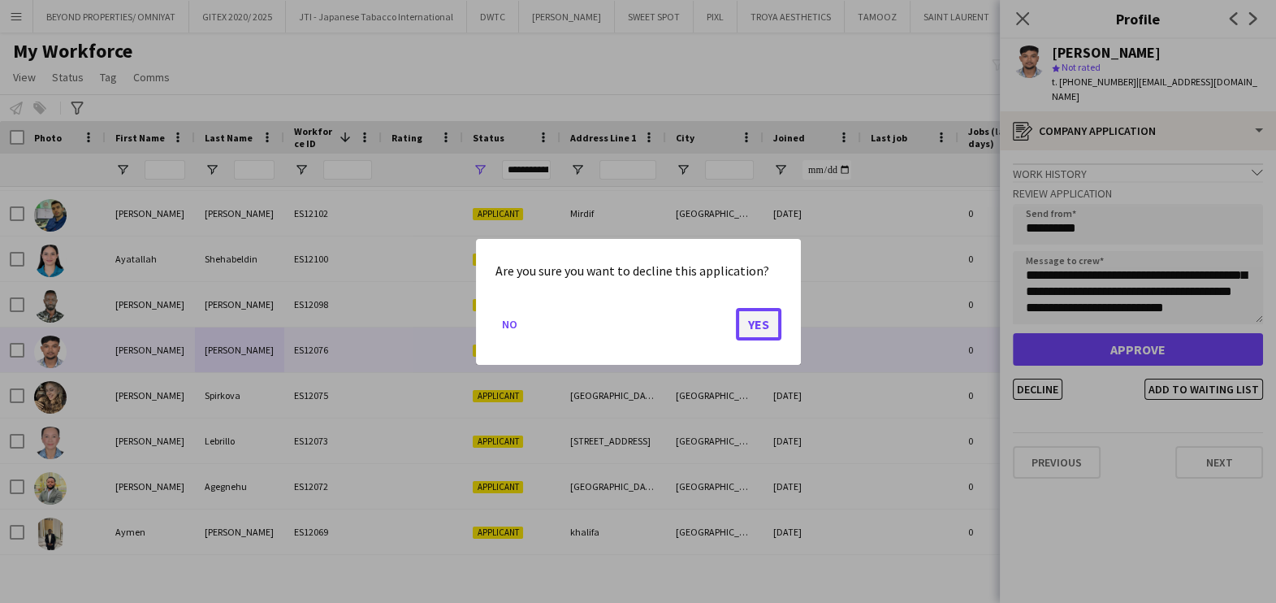
click at [750, 310] on button "Yes" at bounding box center [758, 323] width 45 height 32
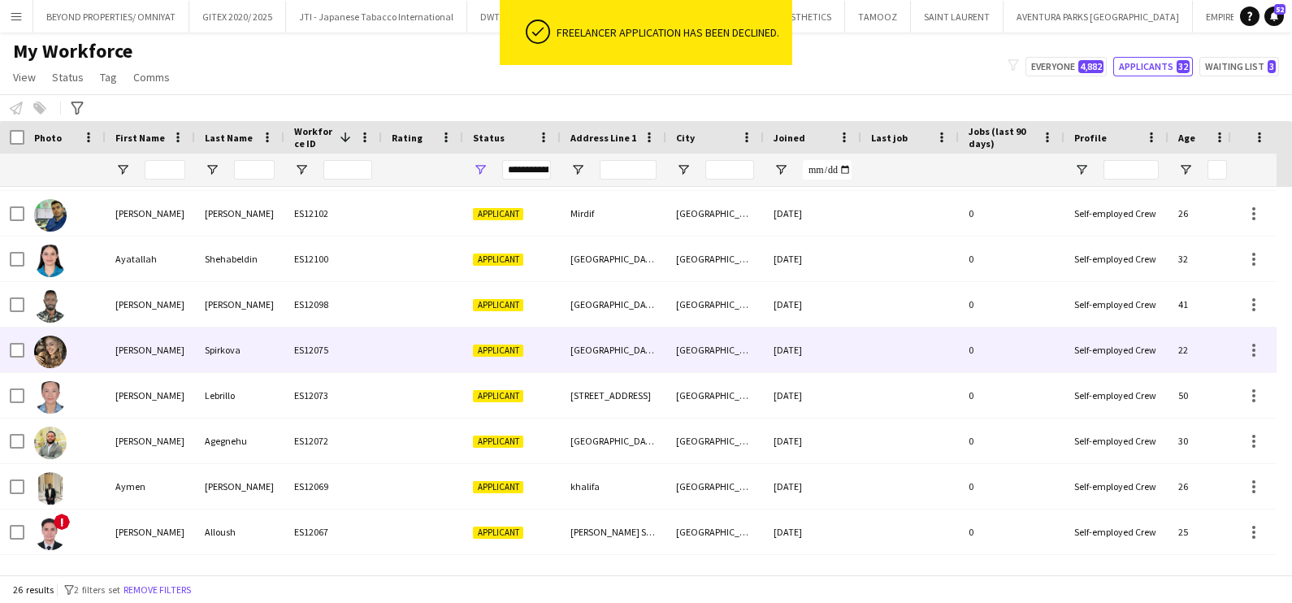
click at [359, 348] on div "ES12075" at bounding box center [332, 349] width 97 height 45
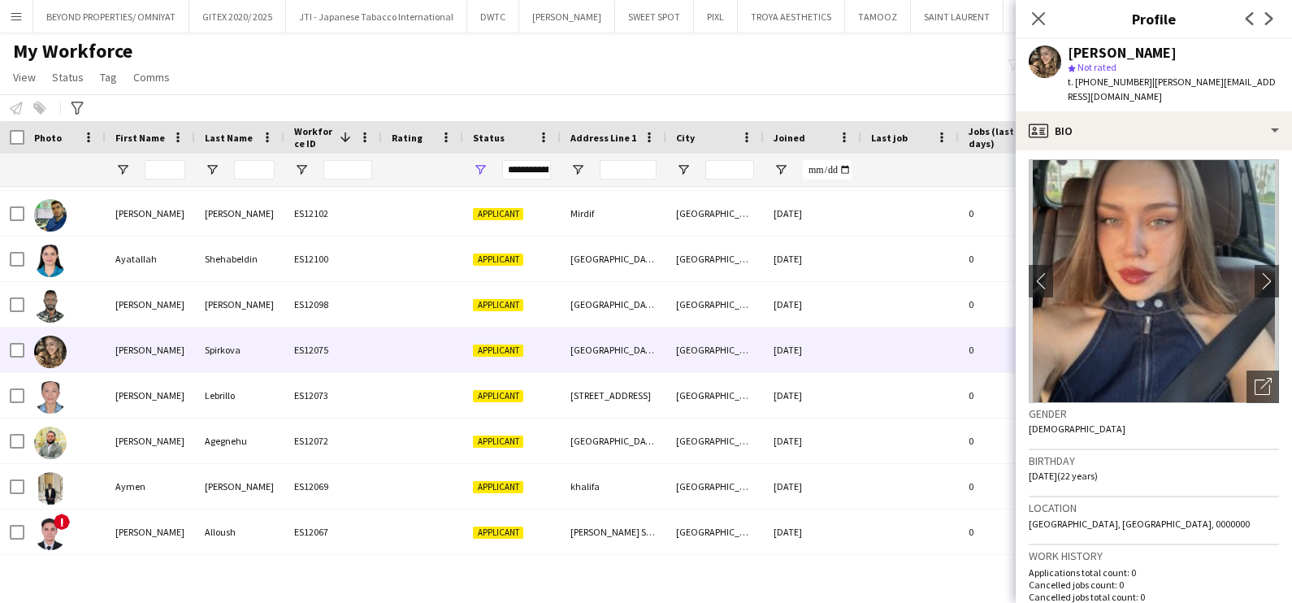
scroll to position [0, 0]
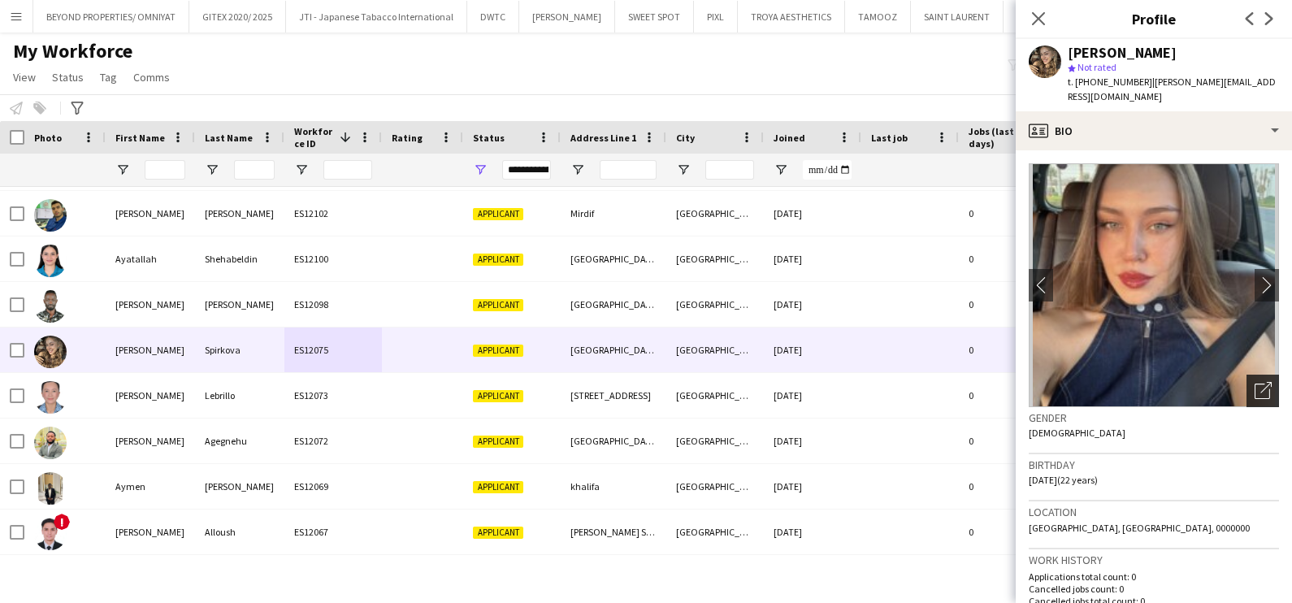
click at [1249, 374] on div "Open photos pop-in" at bounding box center [1262, 390] width 32 height 32
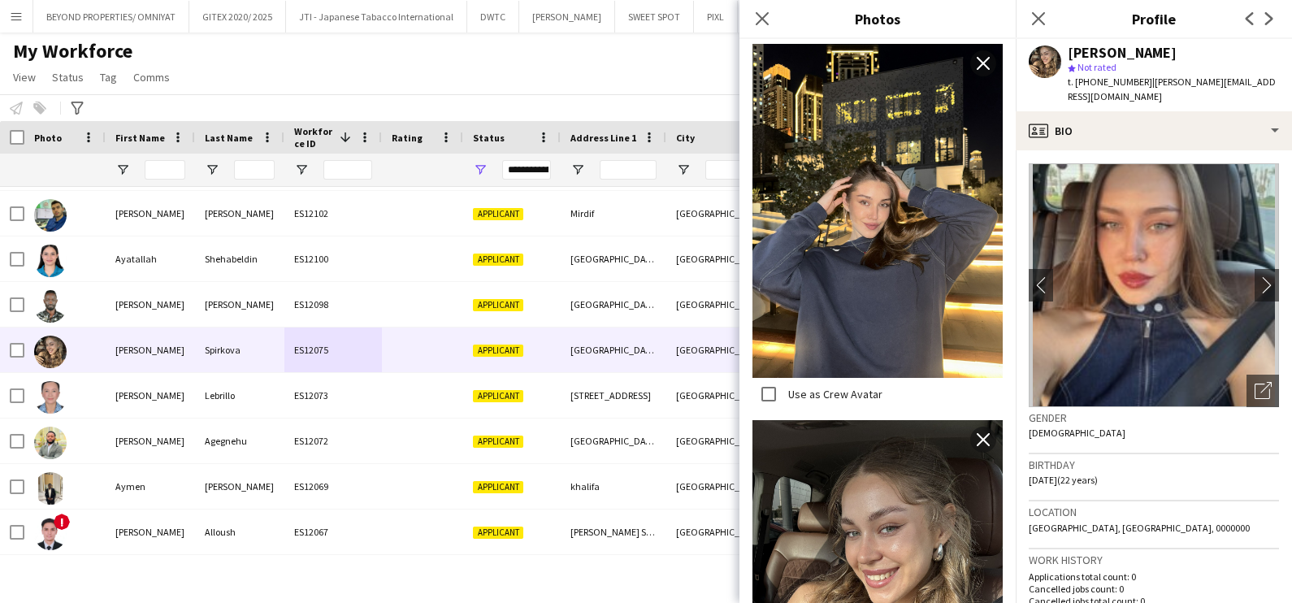
scroll to position [4265, 0]
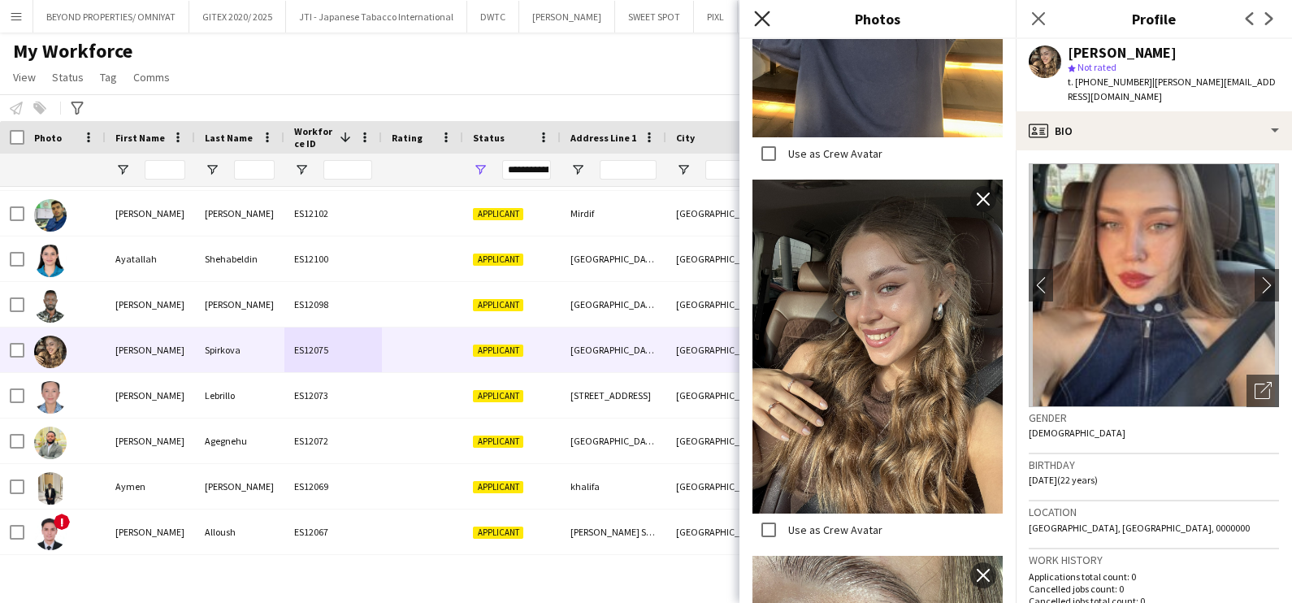
click at [757, 15] on icon at bounding box center [761, 18] width 15 height 15
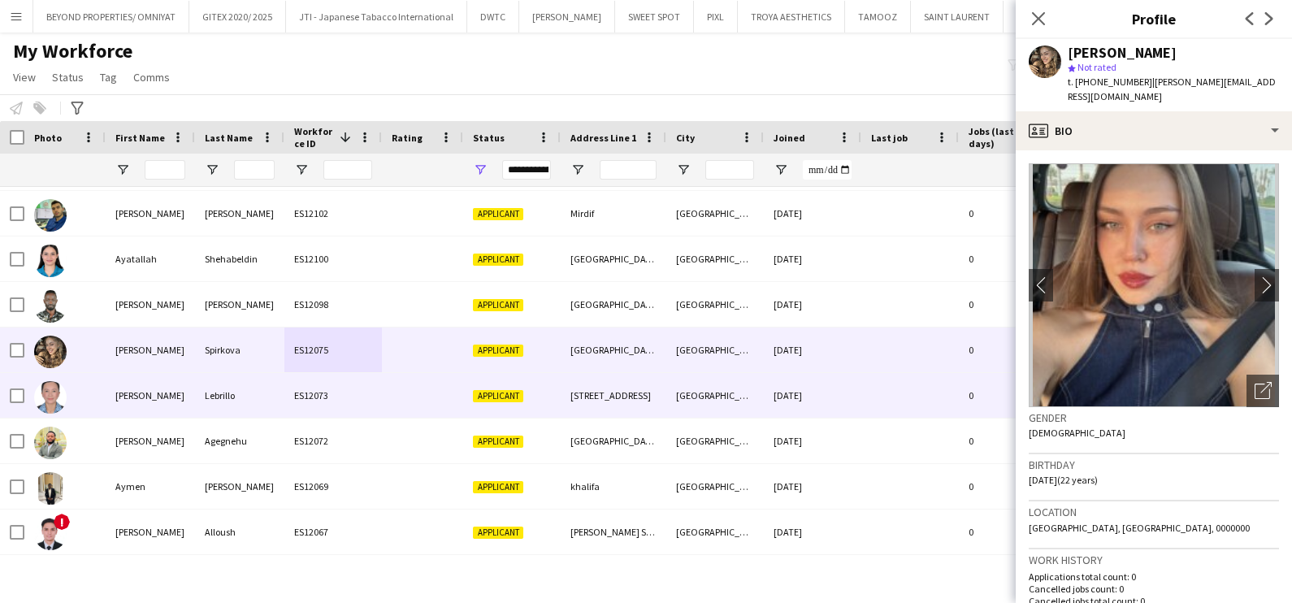
click at [101, 399] on div at bounding box center [64, 395] width 81 height 45
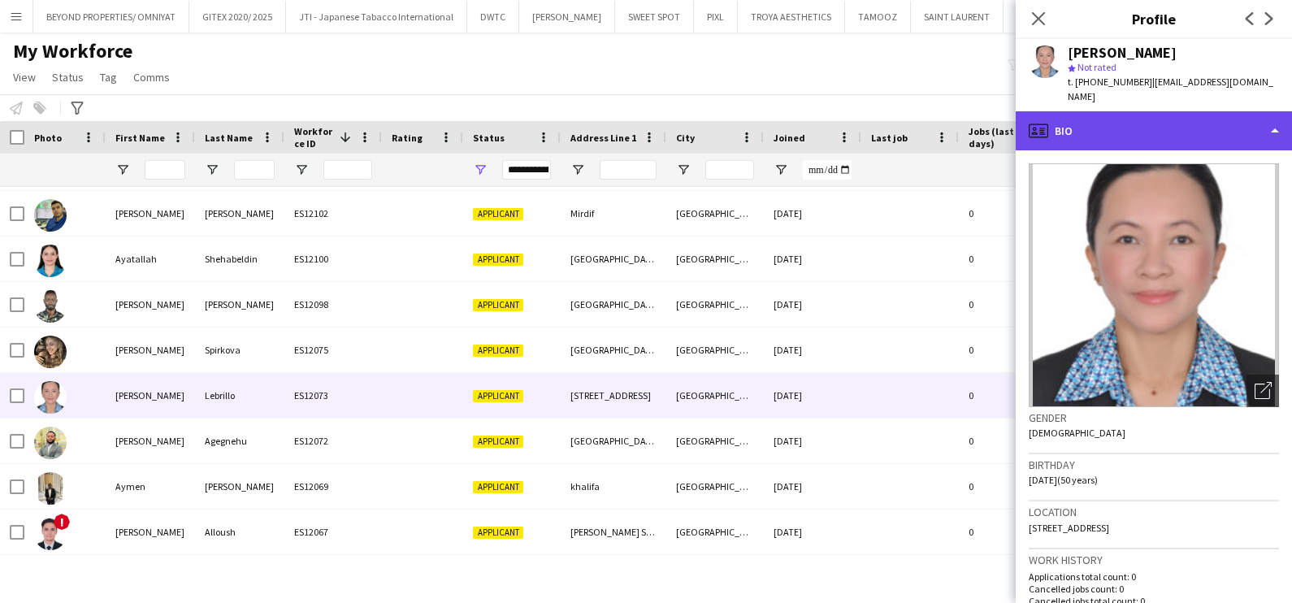
click at [1171, 111] on div "profile Bio" at bounding box center [1153, 130] width 276 height 39
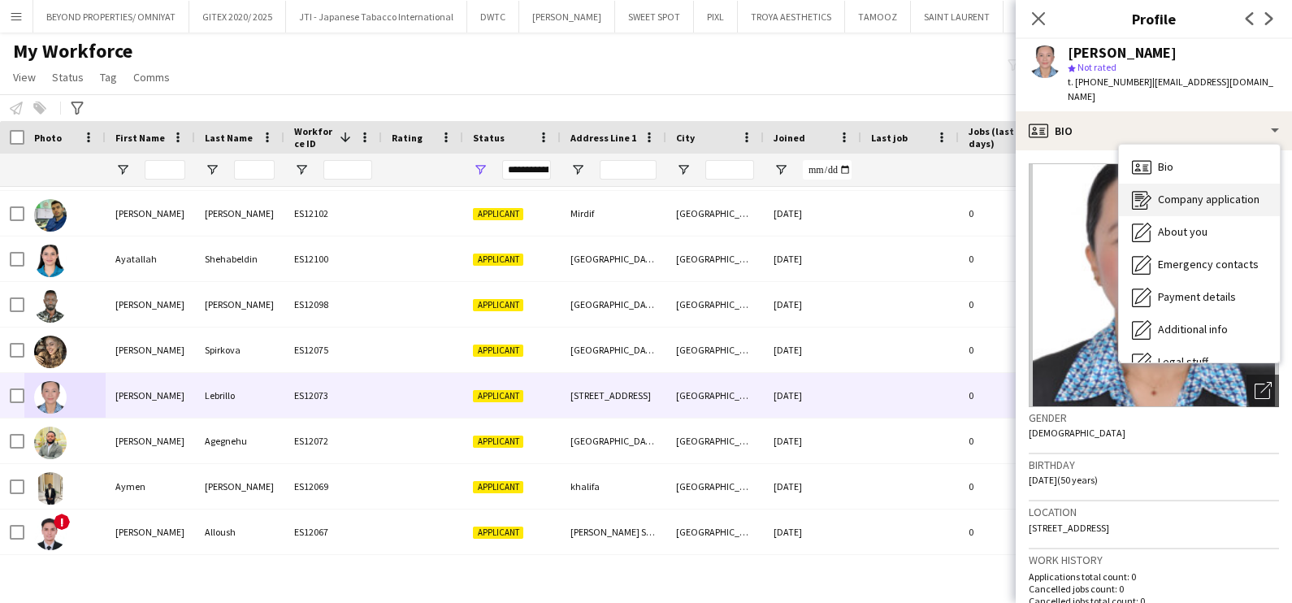
click at [1171, 184] on div "Company application Company application" at bounding box center [1199, 200] width 161 height 32
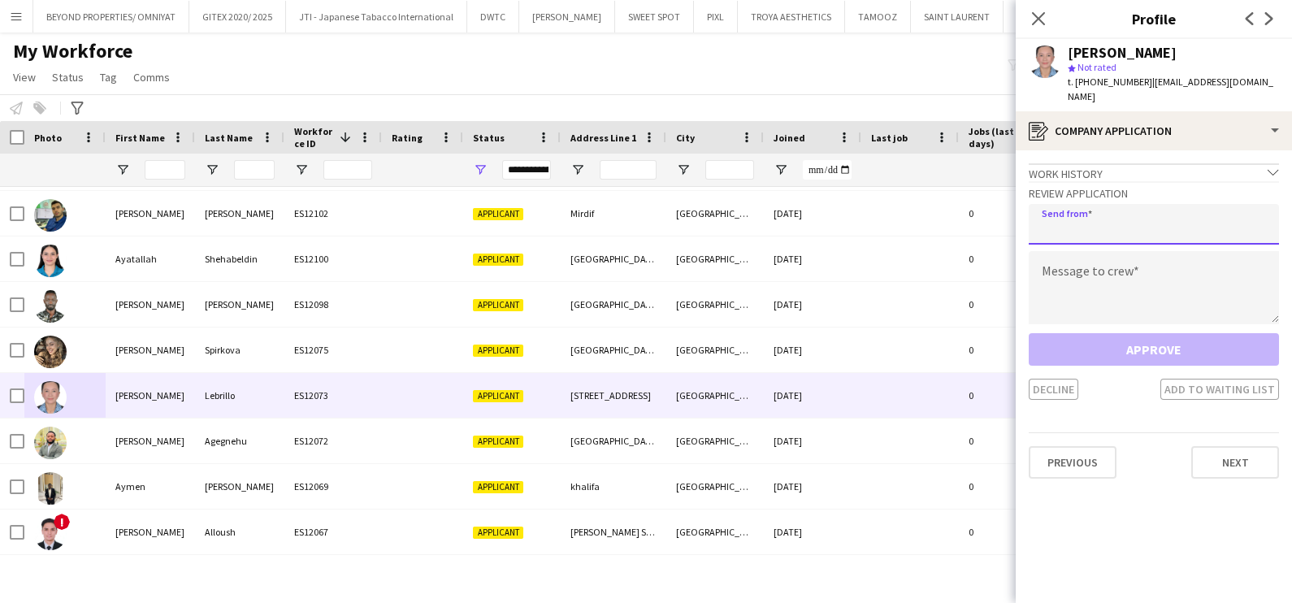
click at [1143, 204] on input "email" at bounding box center [1153, 224] width 250 height 41
type input "**********"
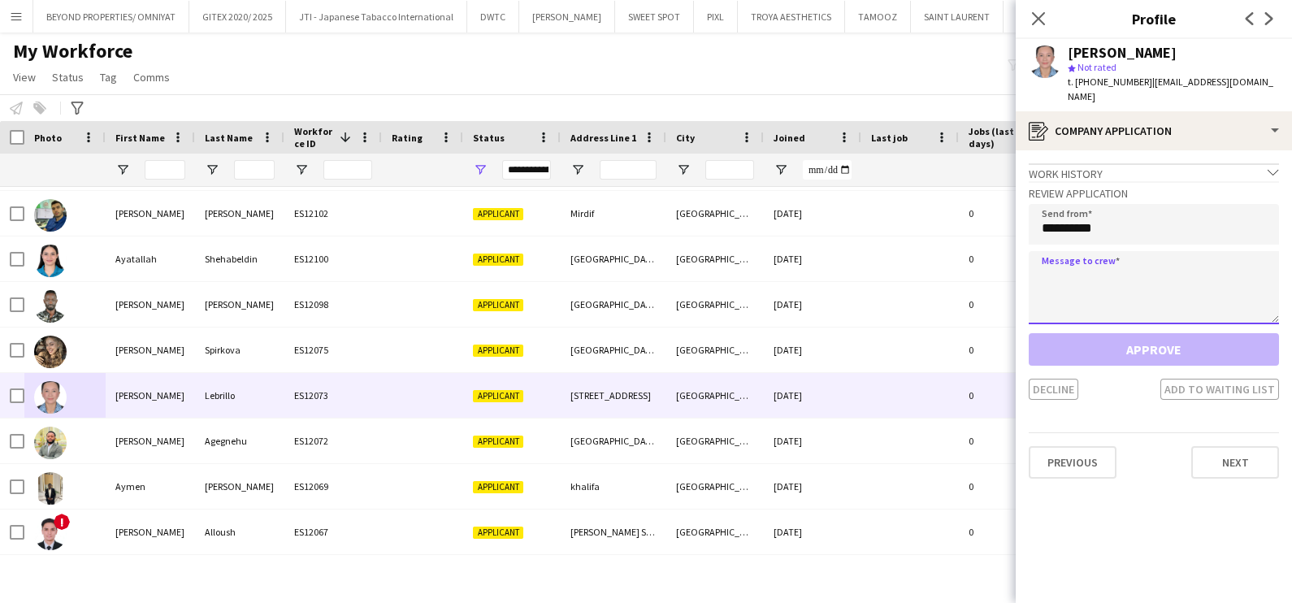
click at [1052, 266] on textarea at bounding box center [1153, 287] width 250 height 73
paste textarea "**********"
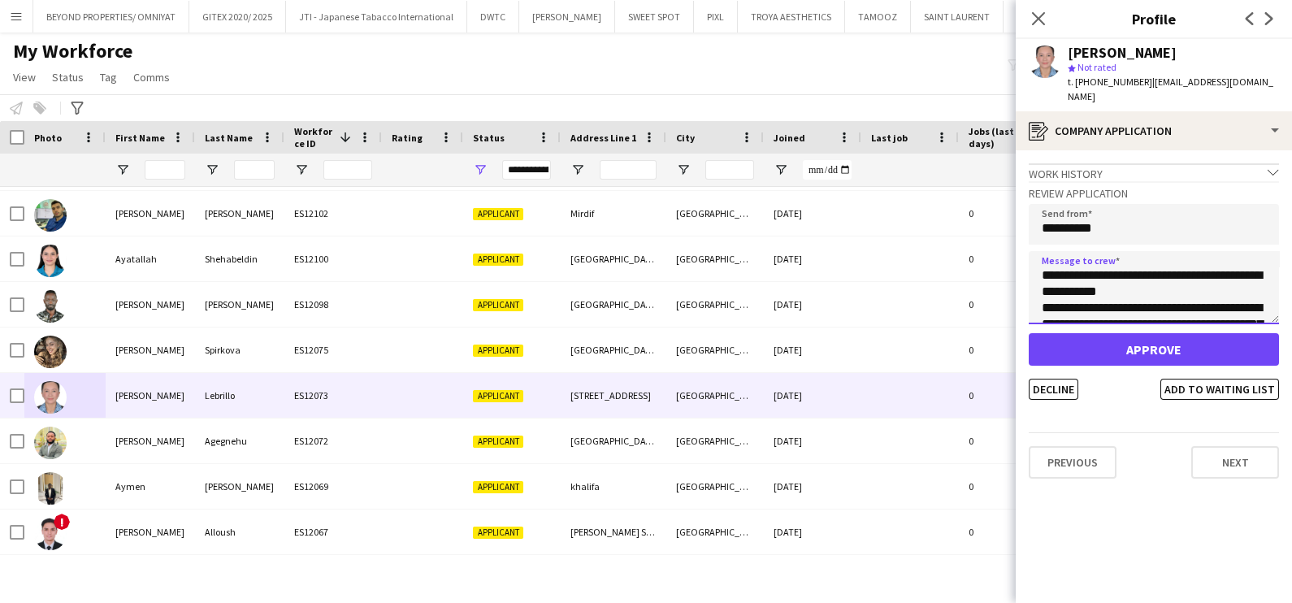
scroll to position [140, 0]
type textarea "**********"
click at [1048, 381] on button "Decline" at bounding box center [1053, 389] width 50 height 21
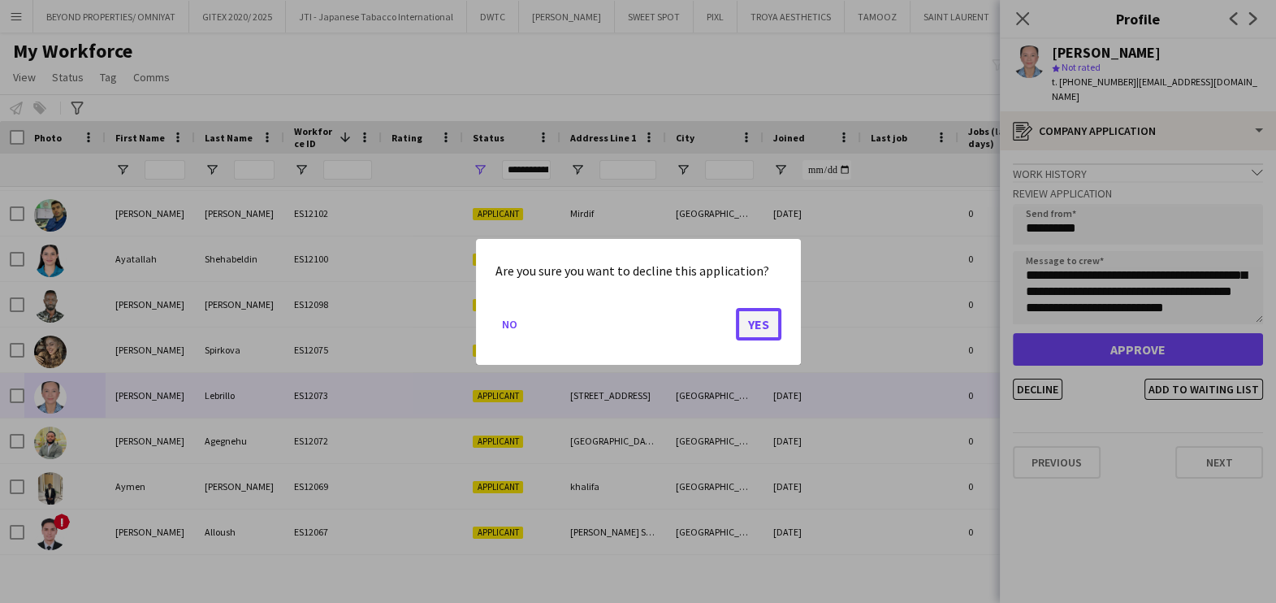
click at [760, 318] on button "Yes" at bounding box center [758, 323] width 45 height 32
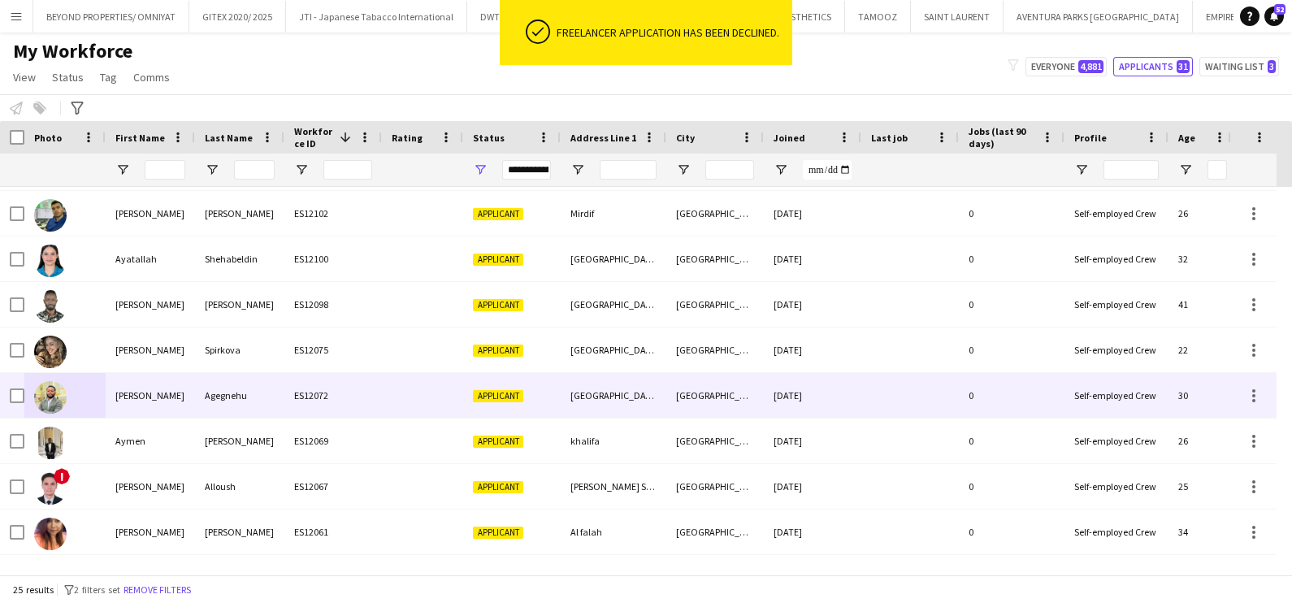
click at [429, 398] on div at bounding box center [422, 395] width 81 height 45
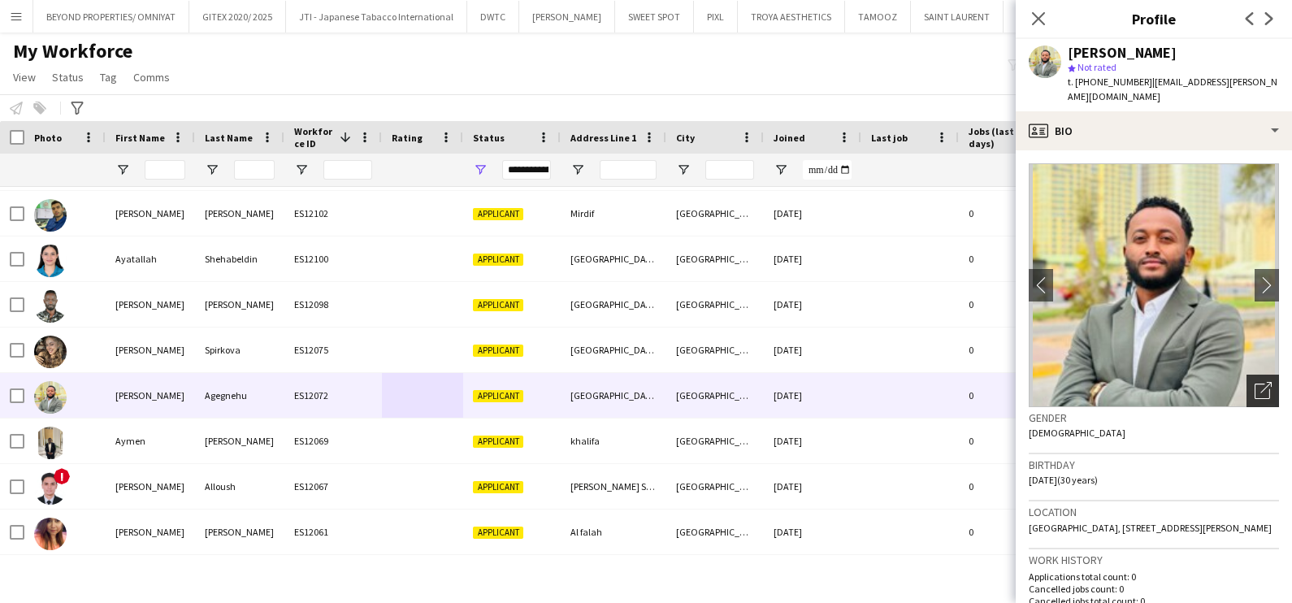
click at [1254, 382] on icon "Open photos pop-in" at bounding box center [1262, 390] width 17 height 17
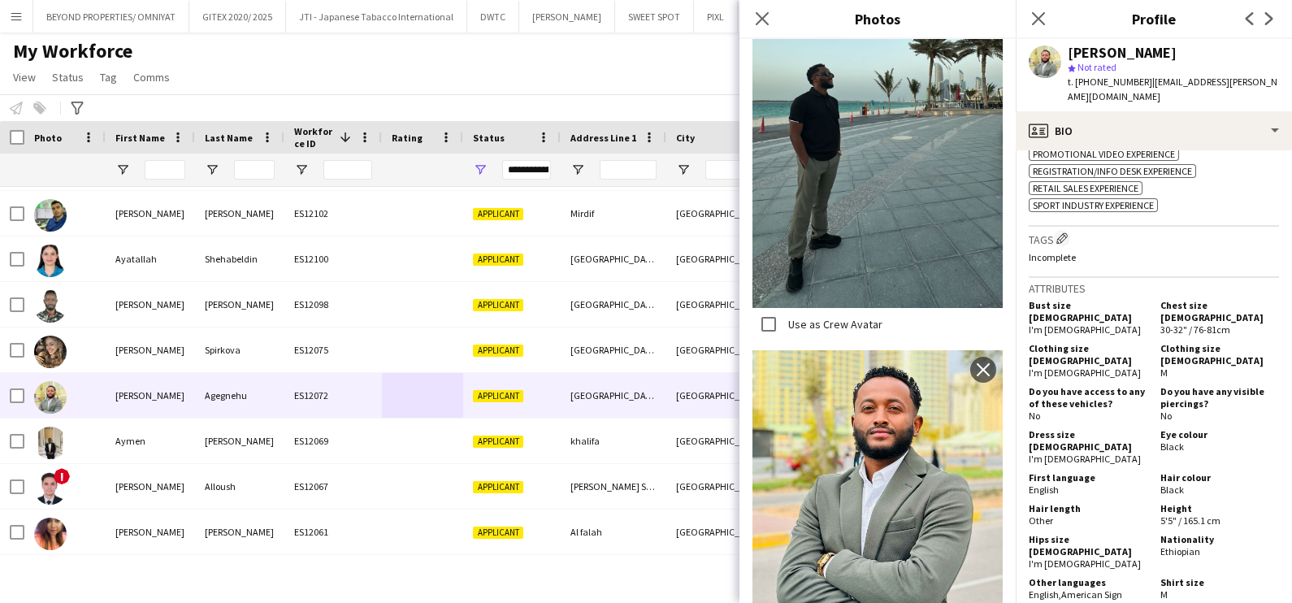
scroll to position [812, 0]
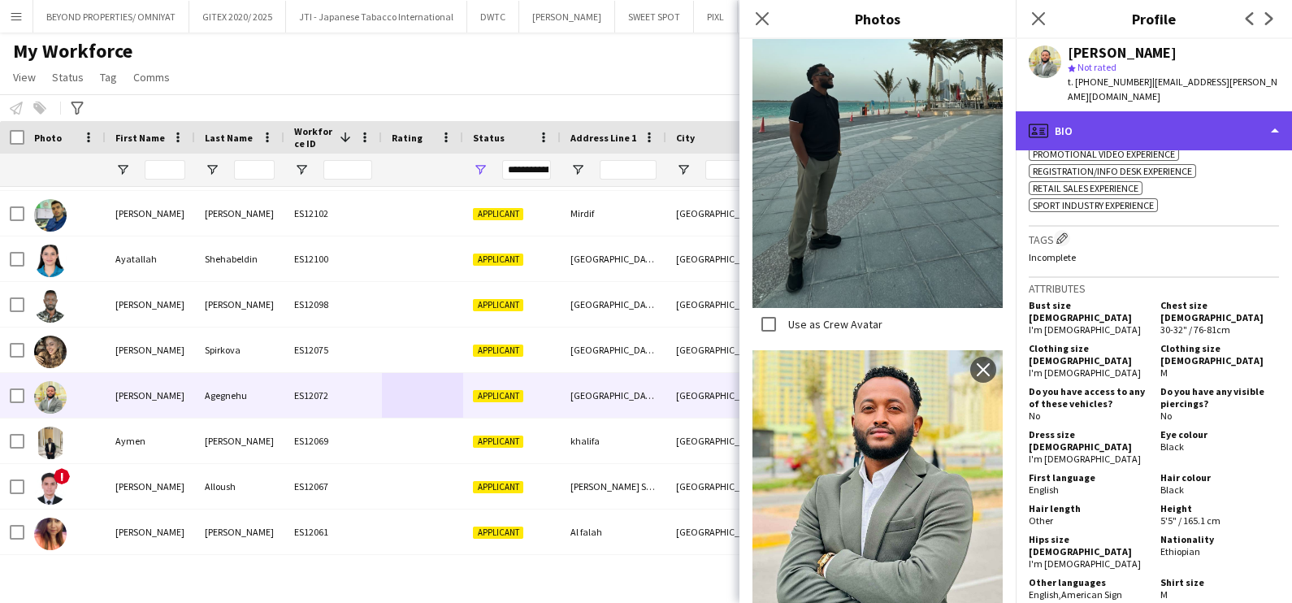
click at [1160, 111] on div "profile Bio" at bounding box center [1153, 130] width 276 height 39
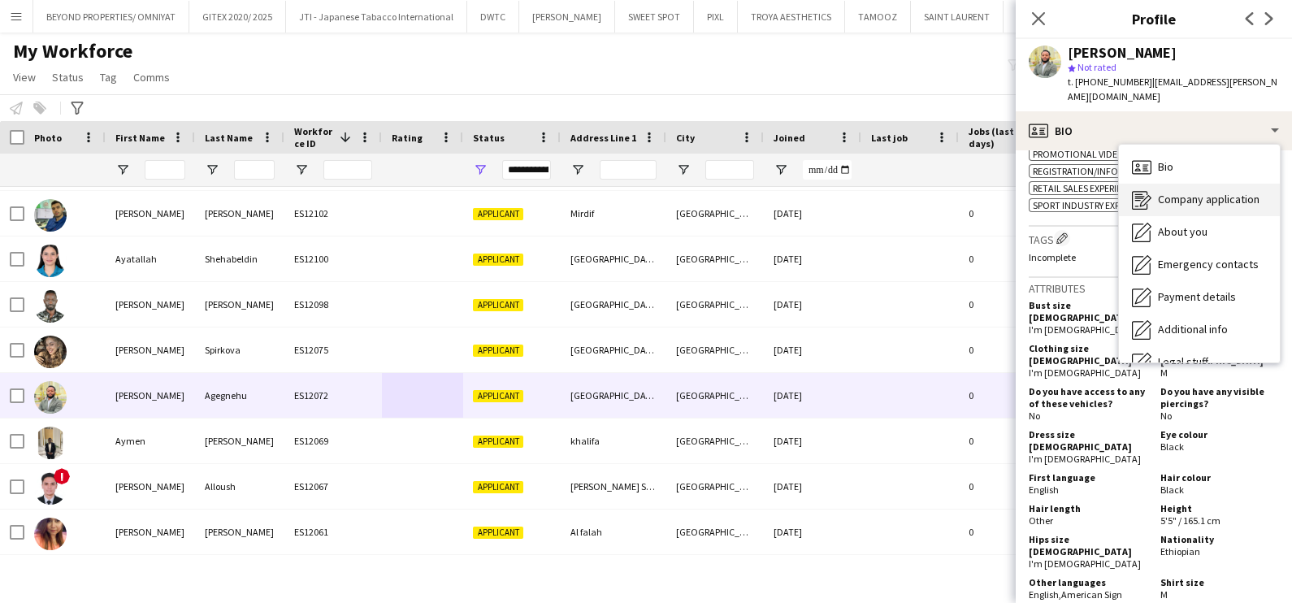
click at [1188, 192] on span "Company application" at bounding box center [1209, 199] width 102 height 15
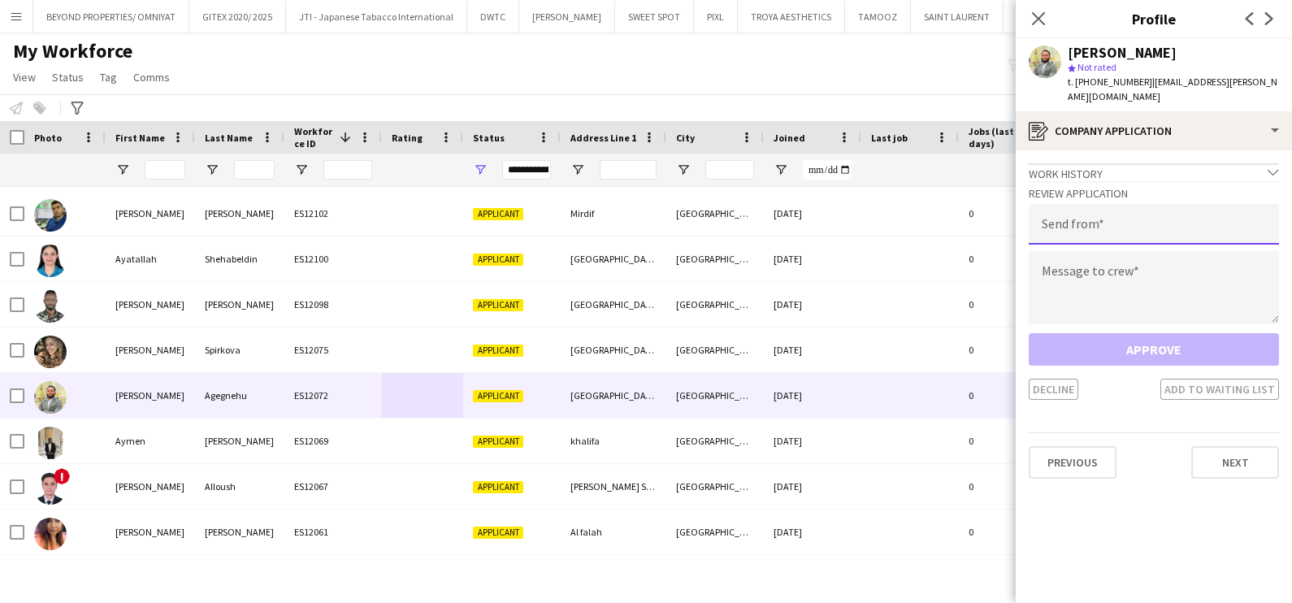
click at [1046, 210] on input "email" at bounding box center [1153, 224] width 250 height 41
type input "**********"
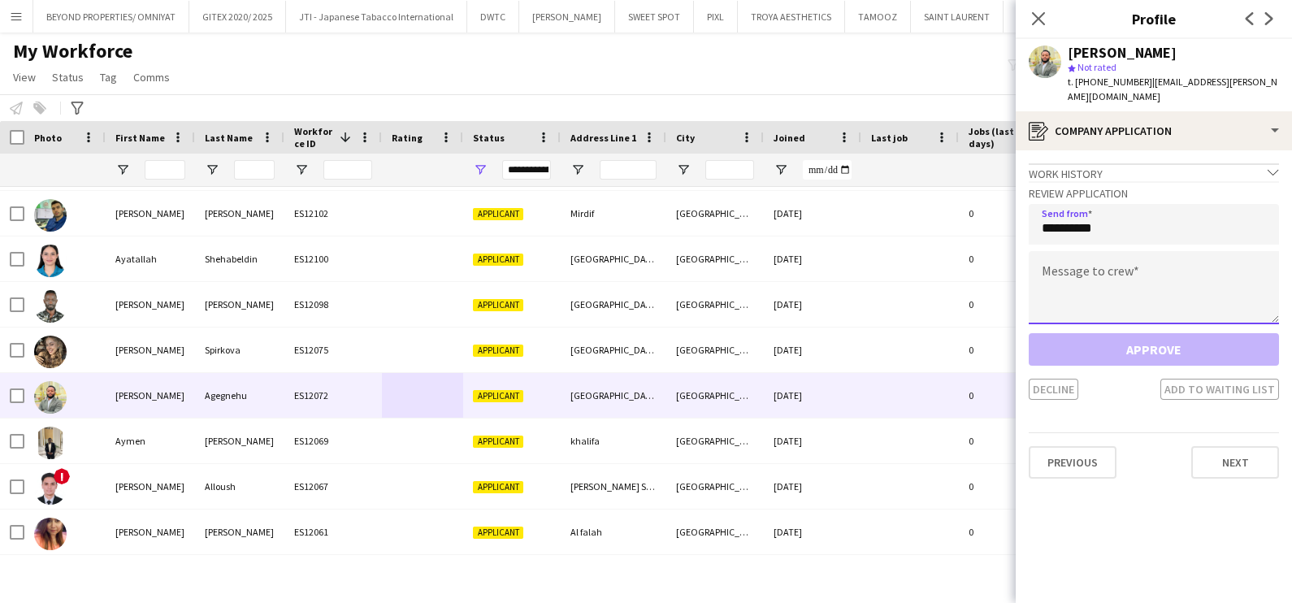
click at [1104, 260] on textarea at bounding box center [1153, 287] width 250 height 73
paste textarea "**********"
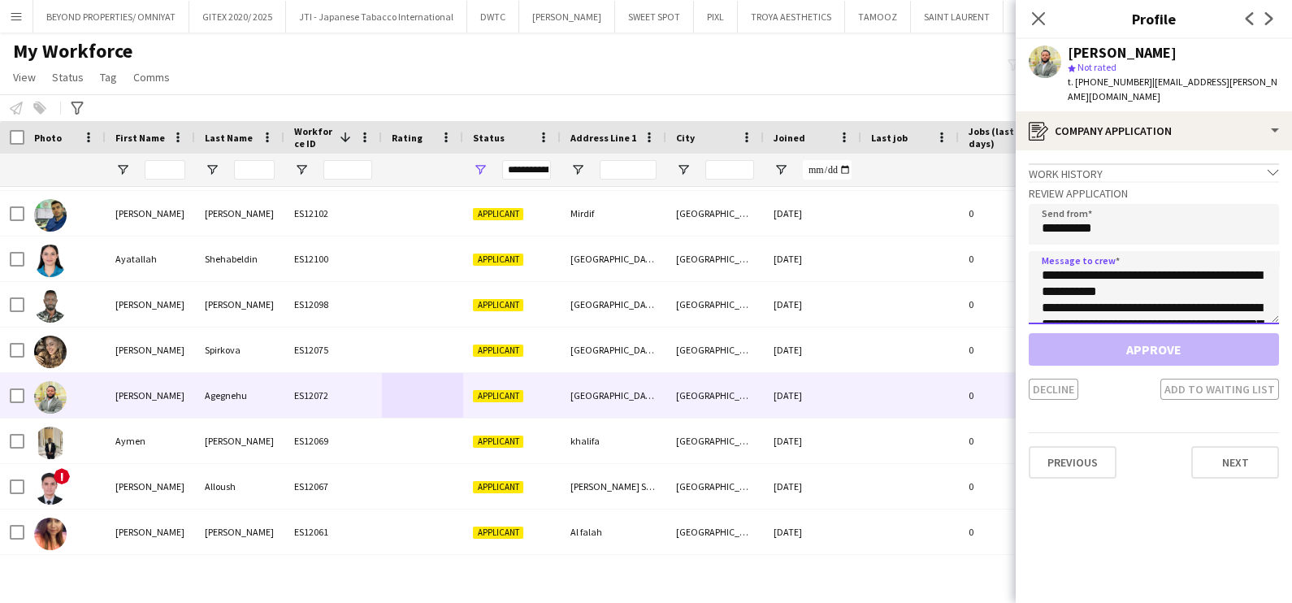
scroll to position [140, 0]
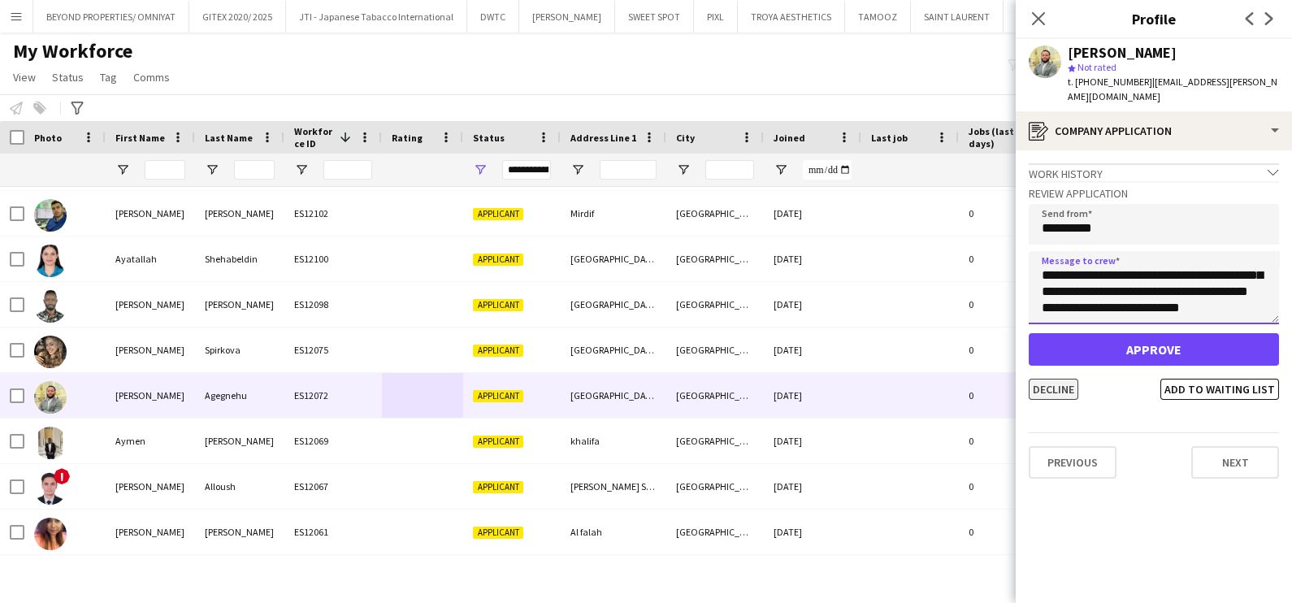
type textarea "**********"
click at [1044, 380] on button "Decline" at bounding box center [1053, 389] width 50 height 21
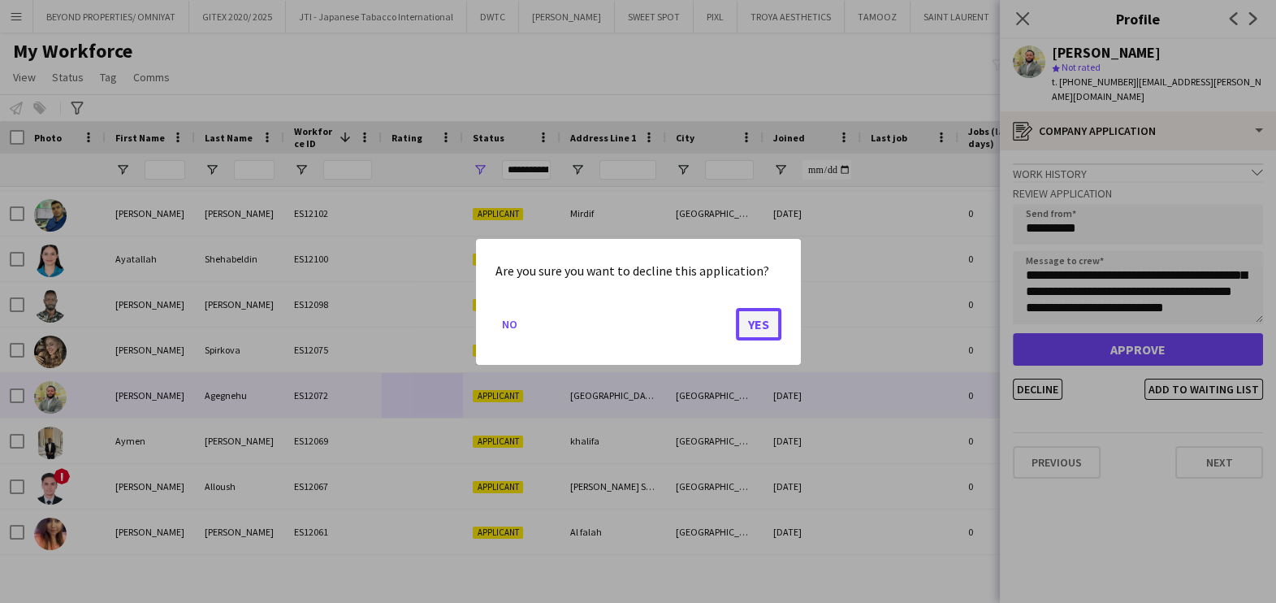
click at [744, 323] on button "Yes" at bounding box center [758, 323] width 45 height 32
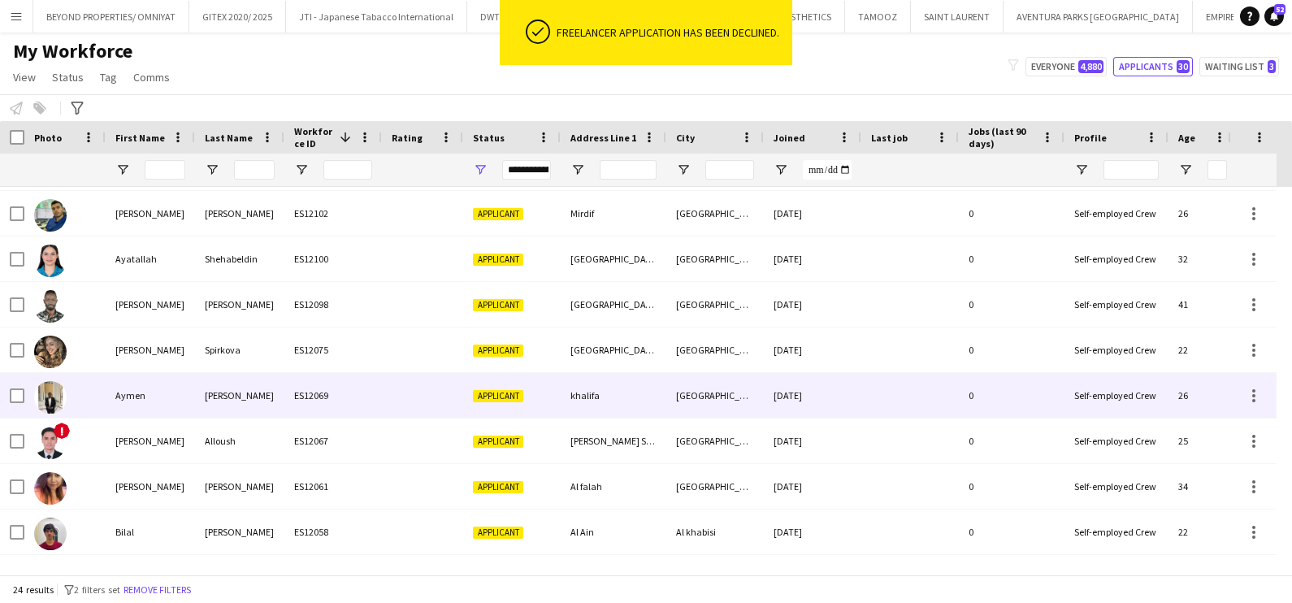
click at [284, 376] on div "ES12069" at bounding box center [332, 395] width 97 height 45
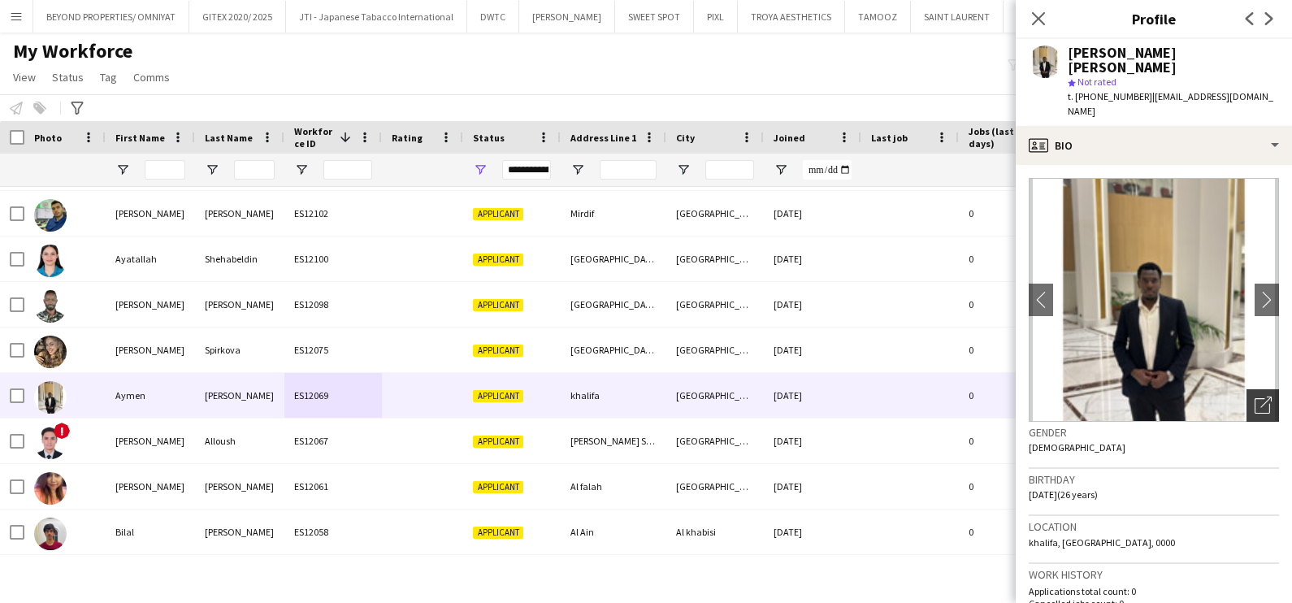
click at [1254, 396] on icon "Open photos pop-in" at bounding box center [1262, 404] width 17 height 17
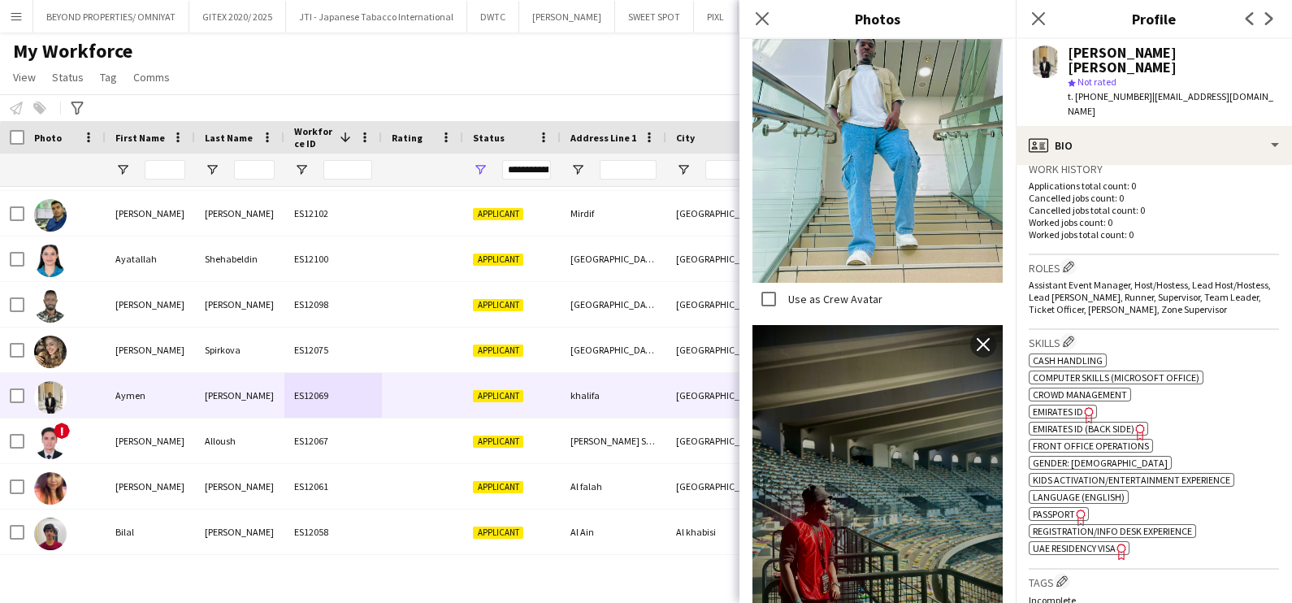
scroll to position [0, 0]
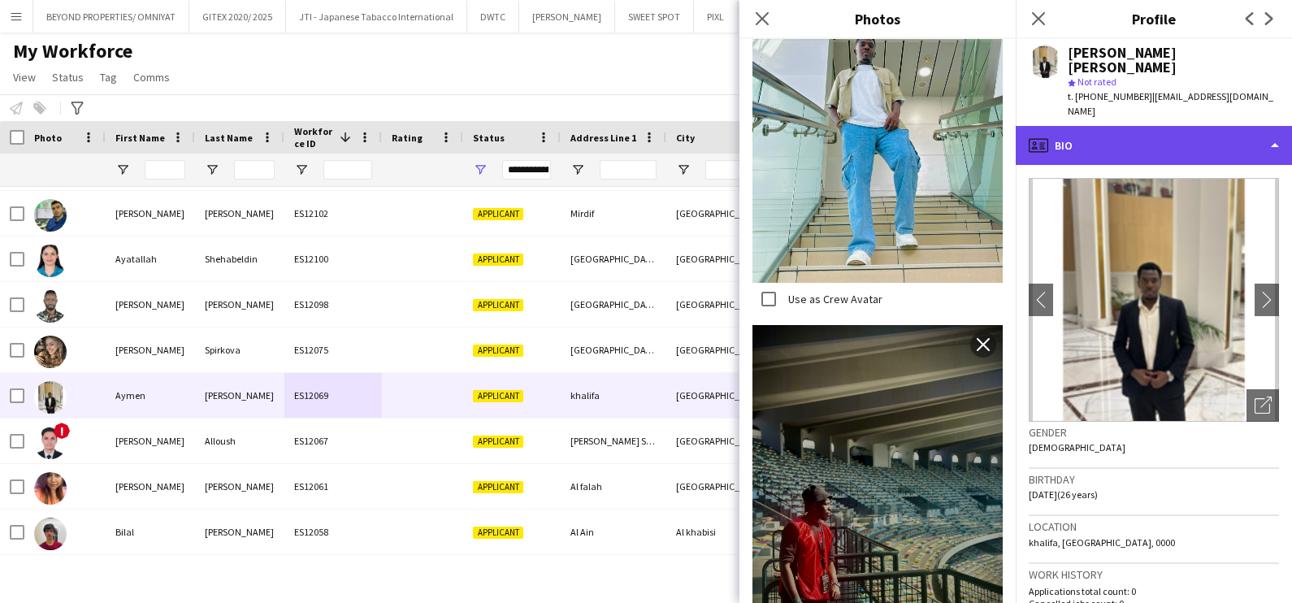
click at [1196, 126] on div "profile Bio" at bounding box center [1153, 145] width 276 height 39
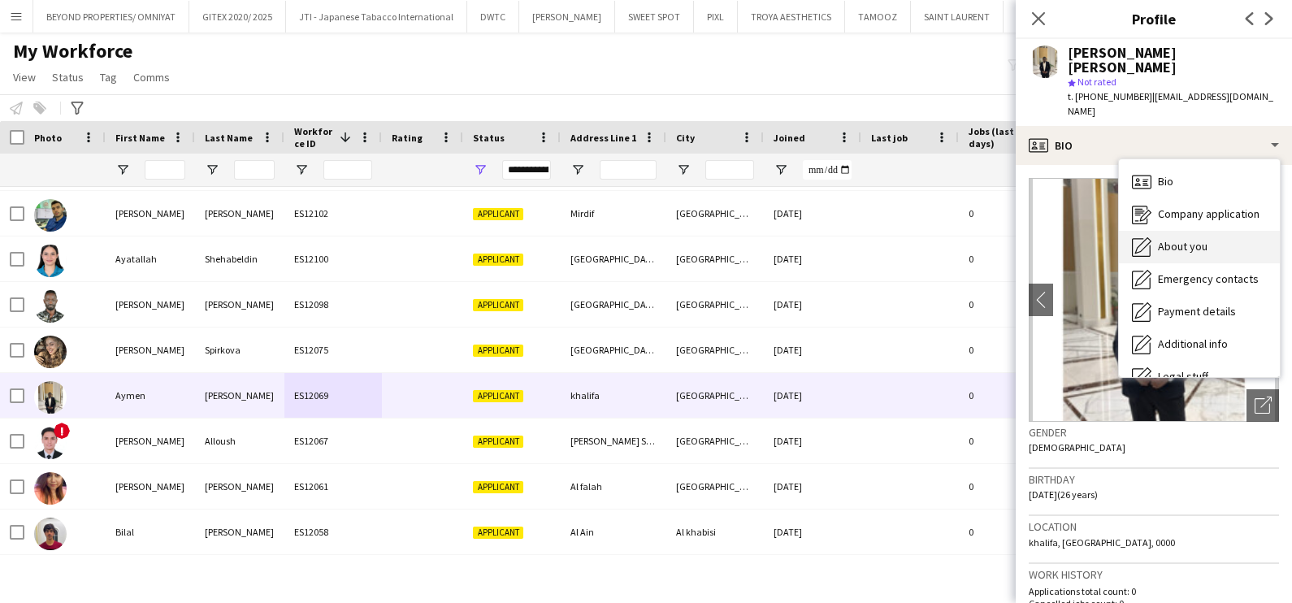
click at [1203, 239] on span "About you" at bounding box center [1183, 246] width 50 height 15
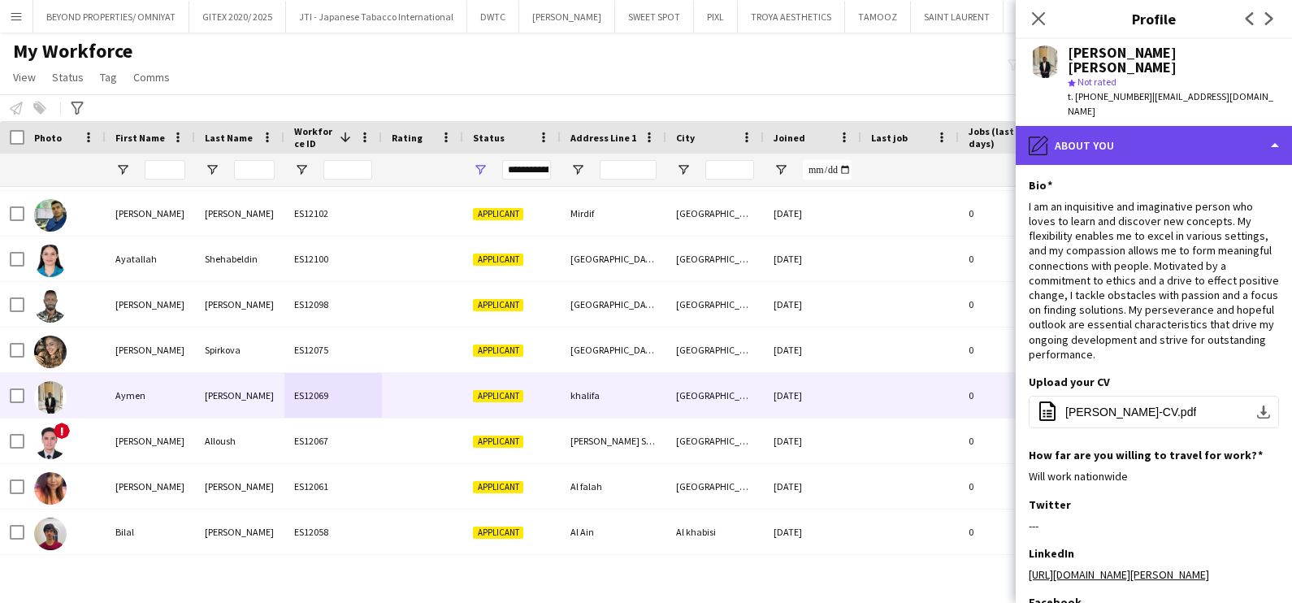
click at [1104, 126] on div "pencil4 About you" at bounding box center [1153, 145] width 276 height 39
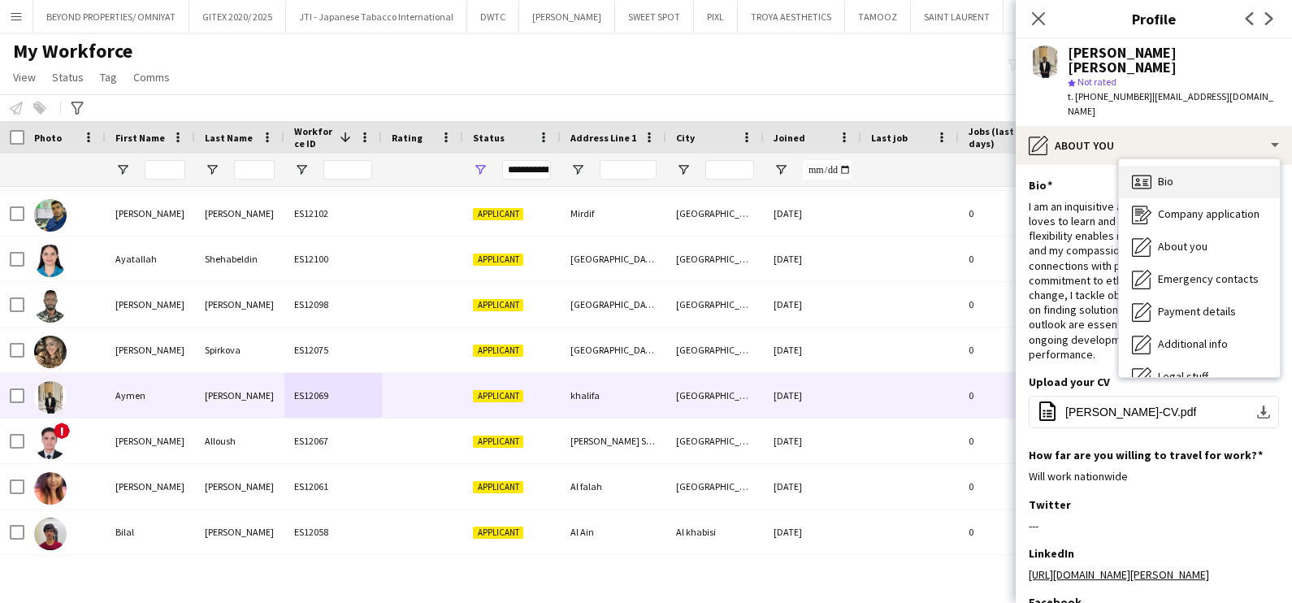
click at [1173, 174] on span "Bio" at bounding box center [1165, 181] width 15 height 15
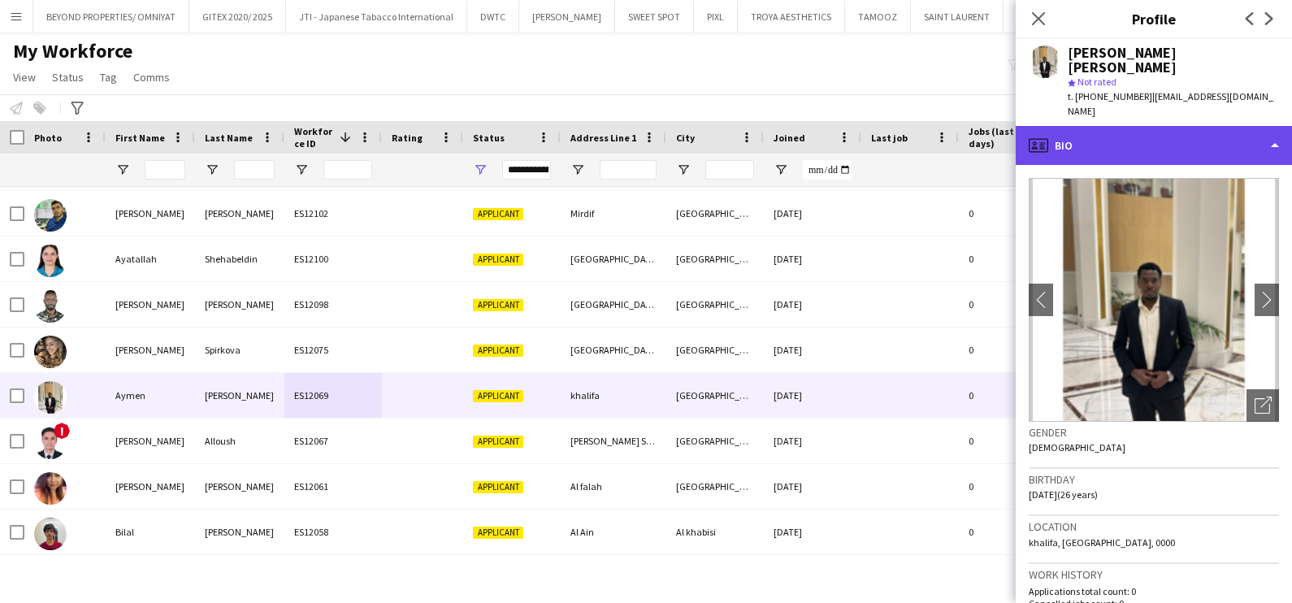
click at [1168, 126] on div "profile Bio" at bounding box center [1153, 145] width 276 height 39
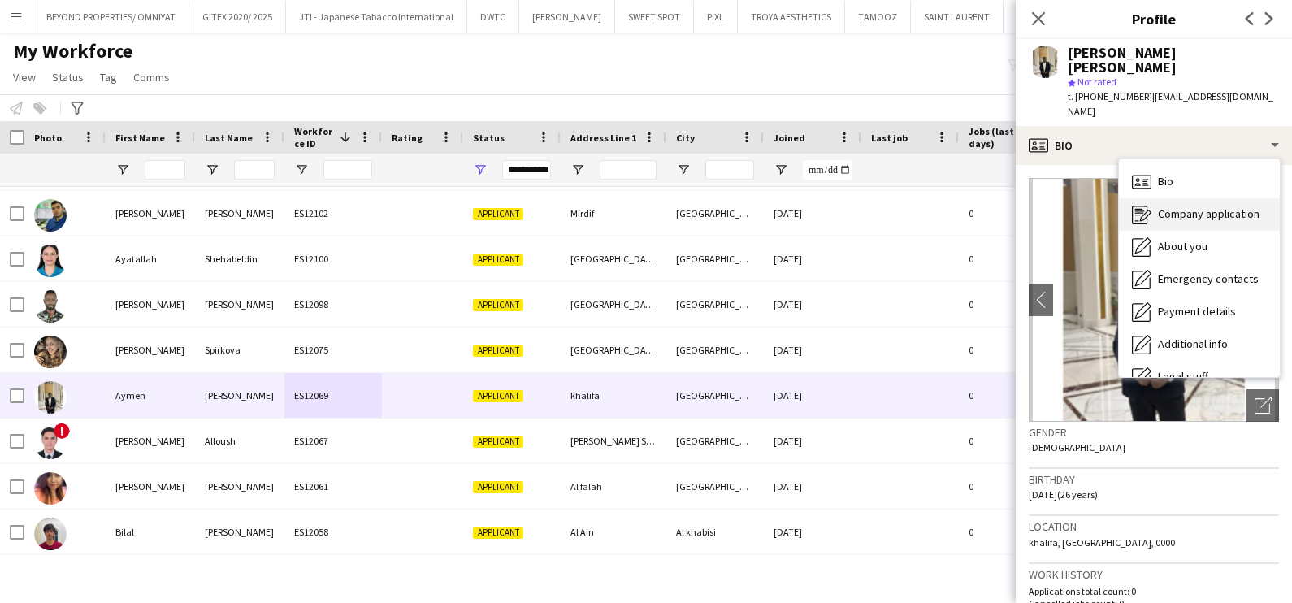
click at [1166, 206] on span "Company application" at bounding box center [1209, 213] width 102 height 15
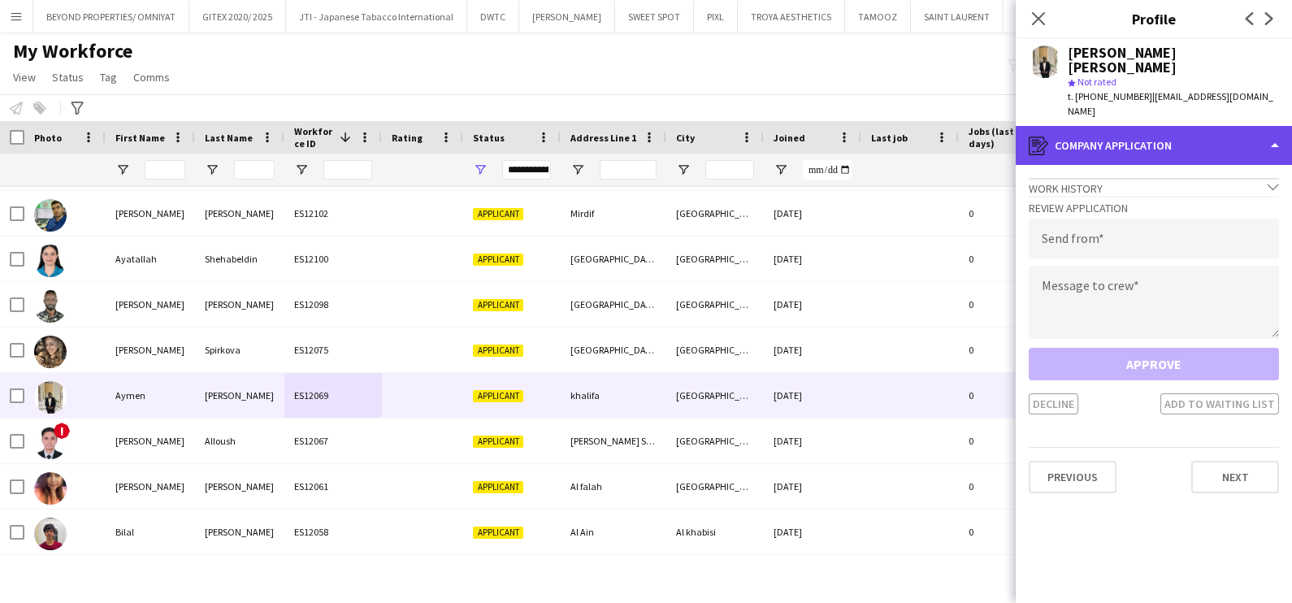
click at [1124, 126] on div "register Company application" at bounding box center [1153, 145] width 276 height 39
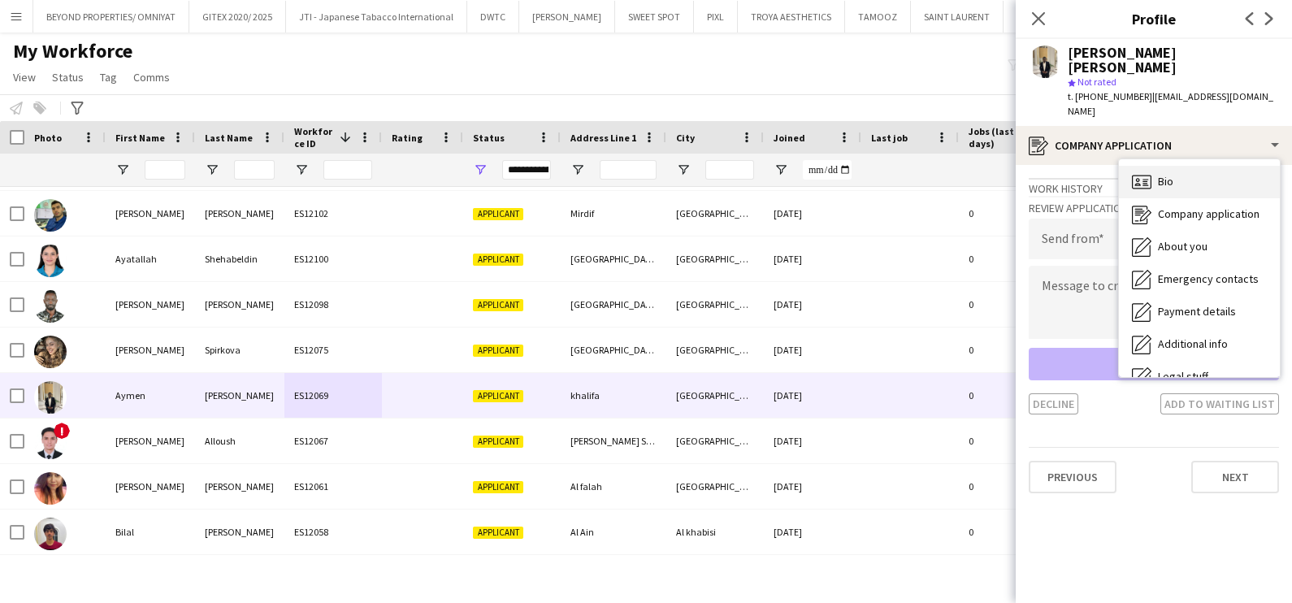
click at [1154, 166] on div "Bio Bio" at bounding box center [1199, 182] width 161 height 32
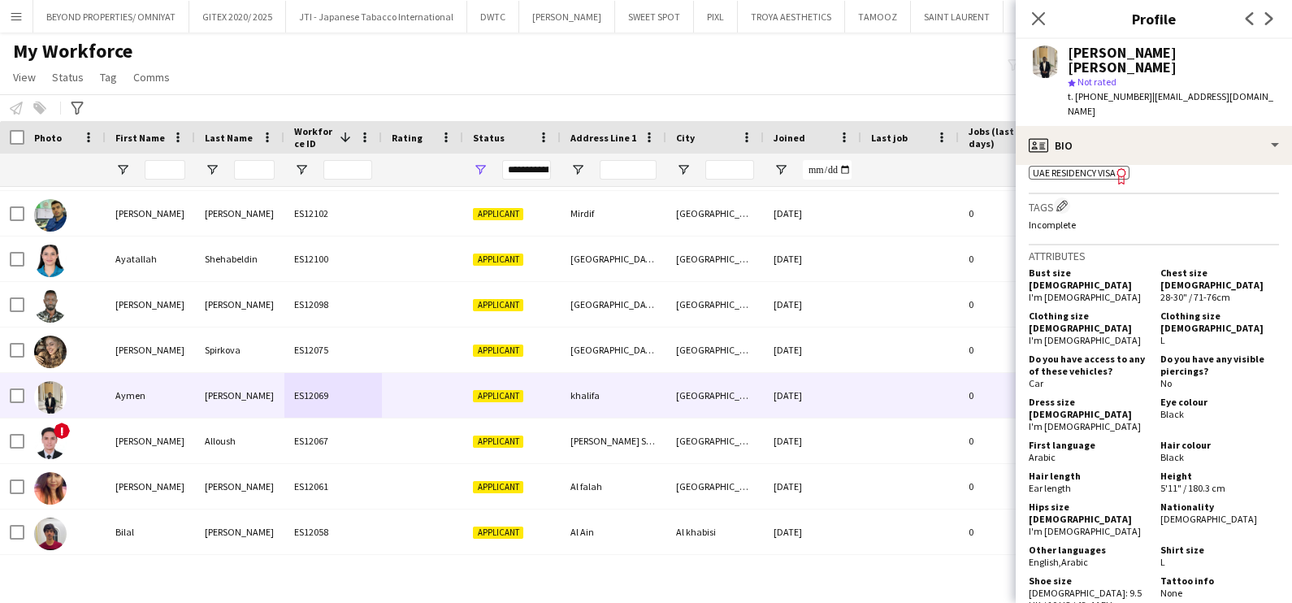
scroll to position [812, 0]
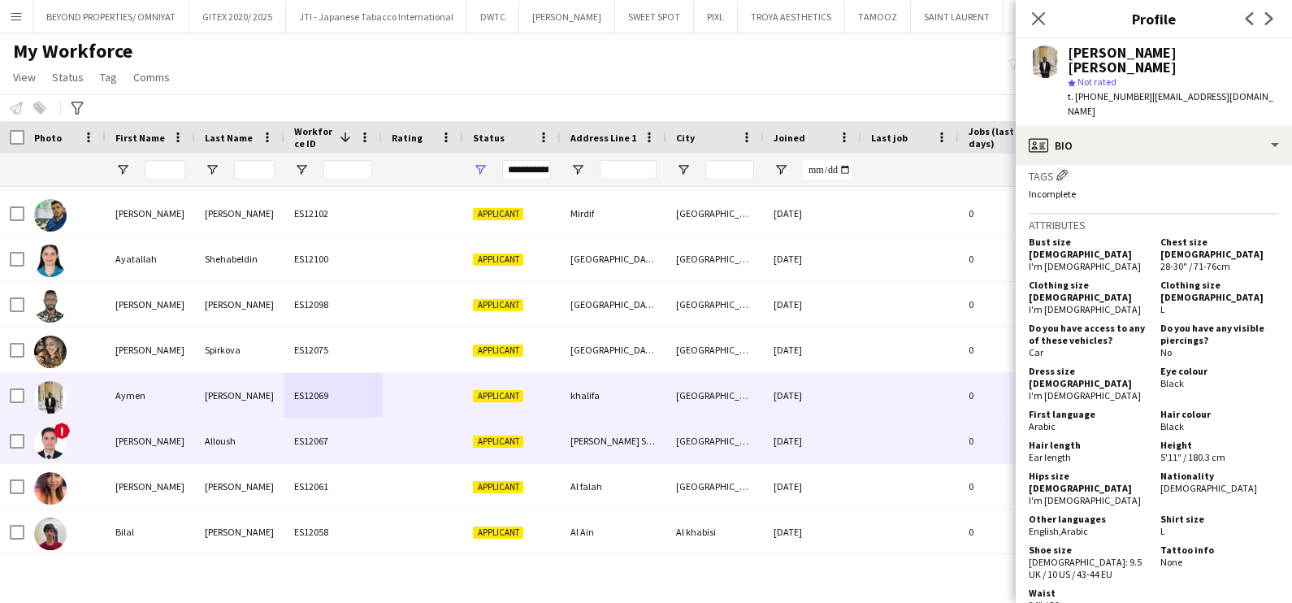
click at [310, 438] on div "ES12067" at bounding box center [332, 440] width 97 height 45
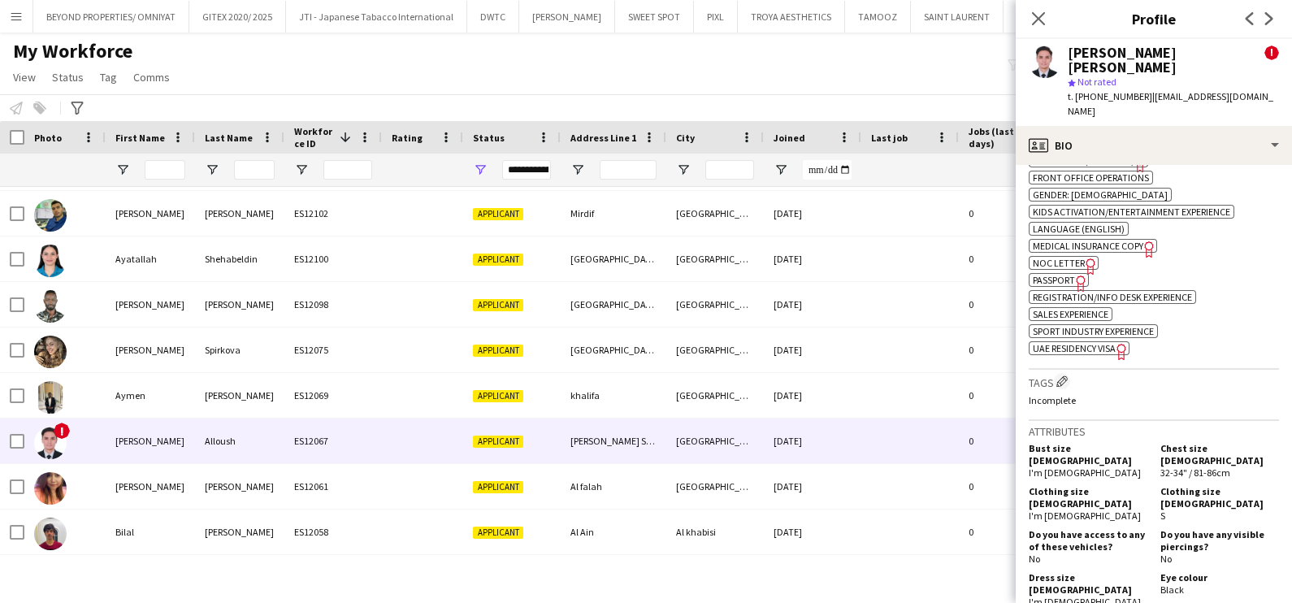
scroll to position [914, 0]
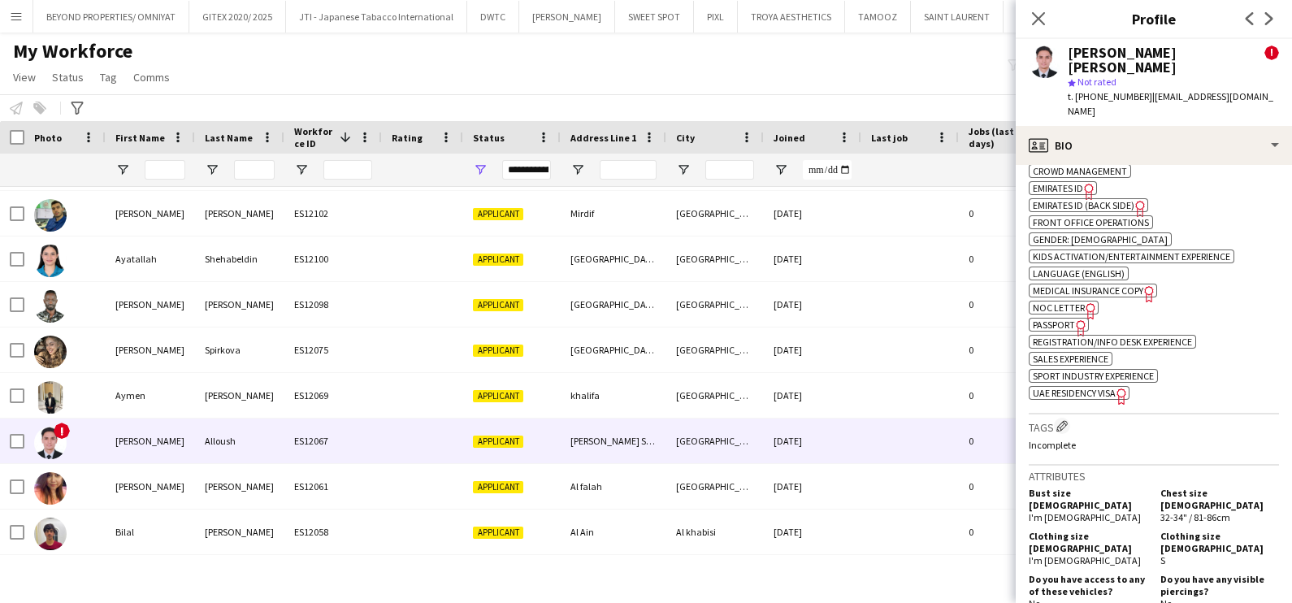
click at [1097, 387] on span "UAE Residency Visa" at bounding box center [1073, 393] width 83 height 12
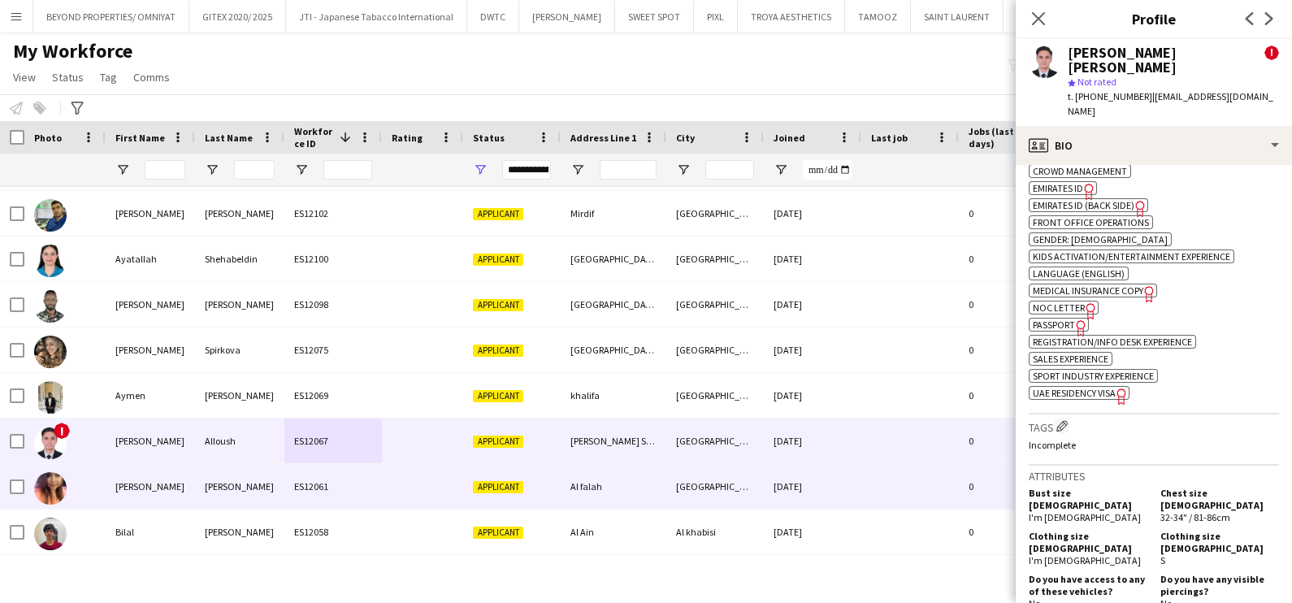
click at [108, 489] on div "[PERSON_NAME]" at bounding box center [150, 486] width 89 height 45
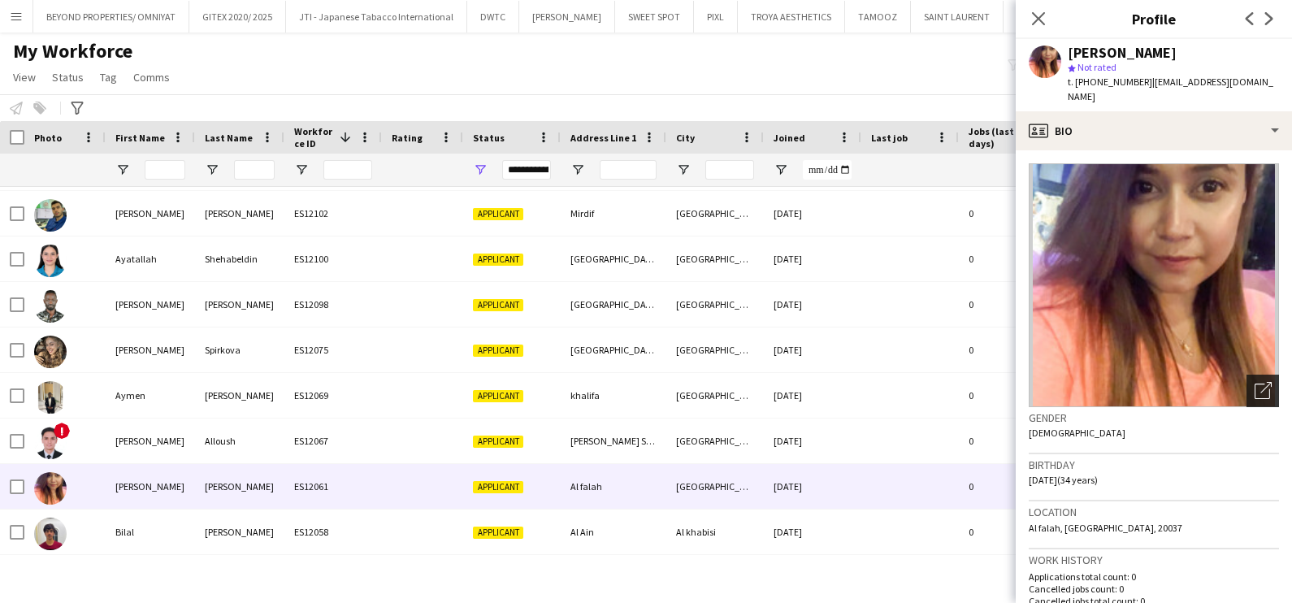
click at [1254, 382] on icon "Open photos pop-in" at bounding box center [1262, 390] width 17 height 17
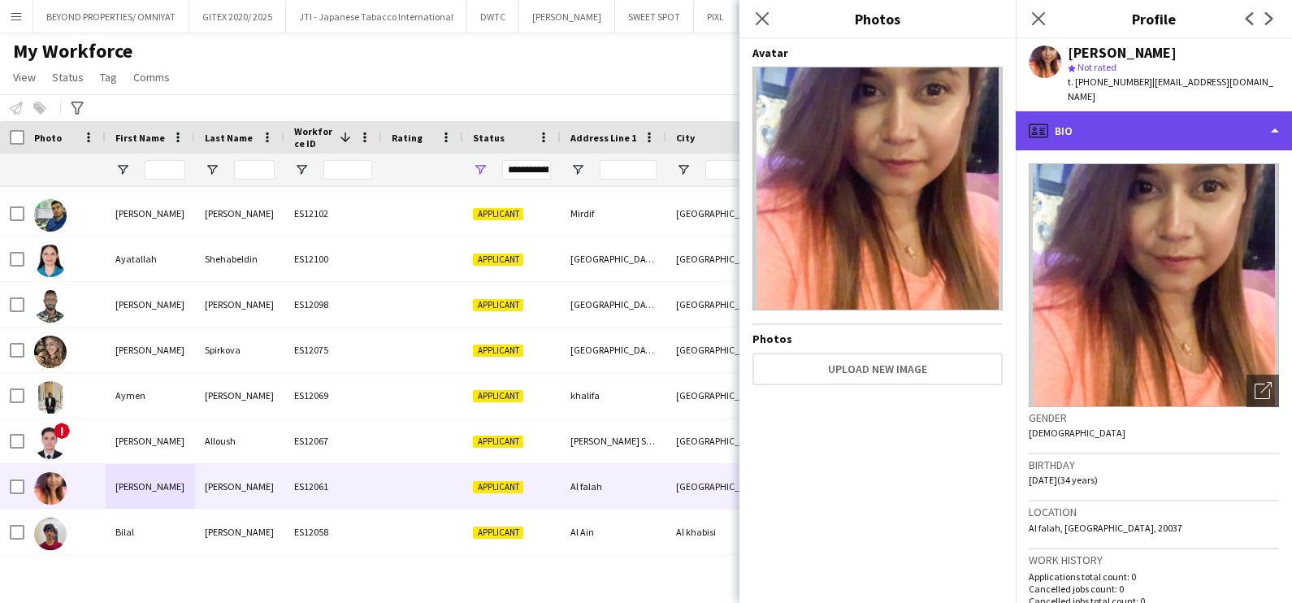
click at [1136, 122] on div "profile Bio" at bounding box center [1153, 130] width 276 height 39
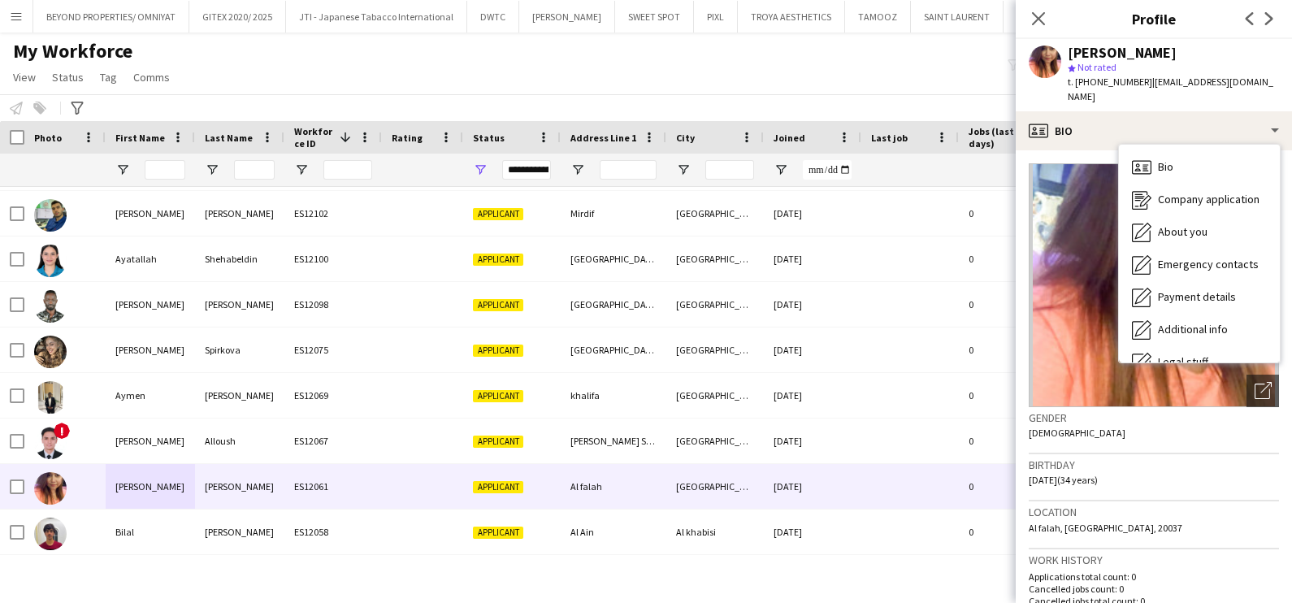
click at [1168, 501] on div "Location Al falah, Abu Dhabi, 20037" at bounding box center [1153, 524] width 250 height 47
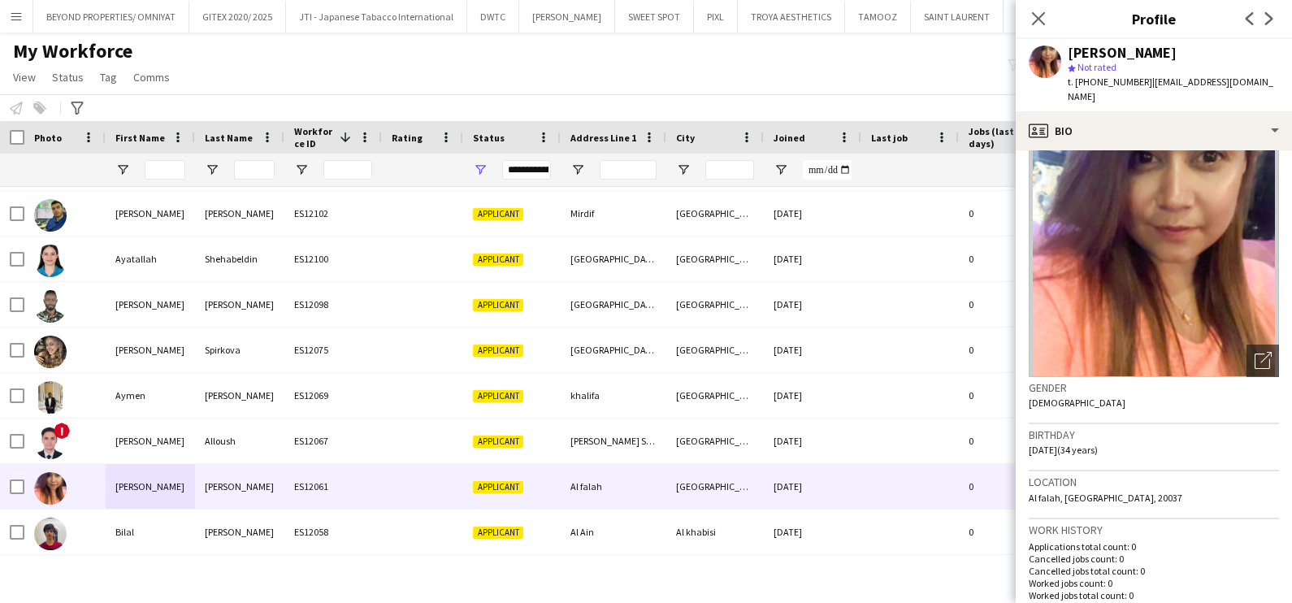
scroll to position [0, 0]
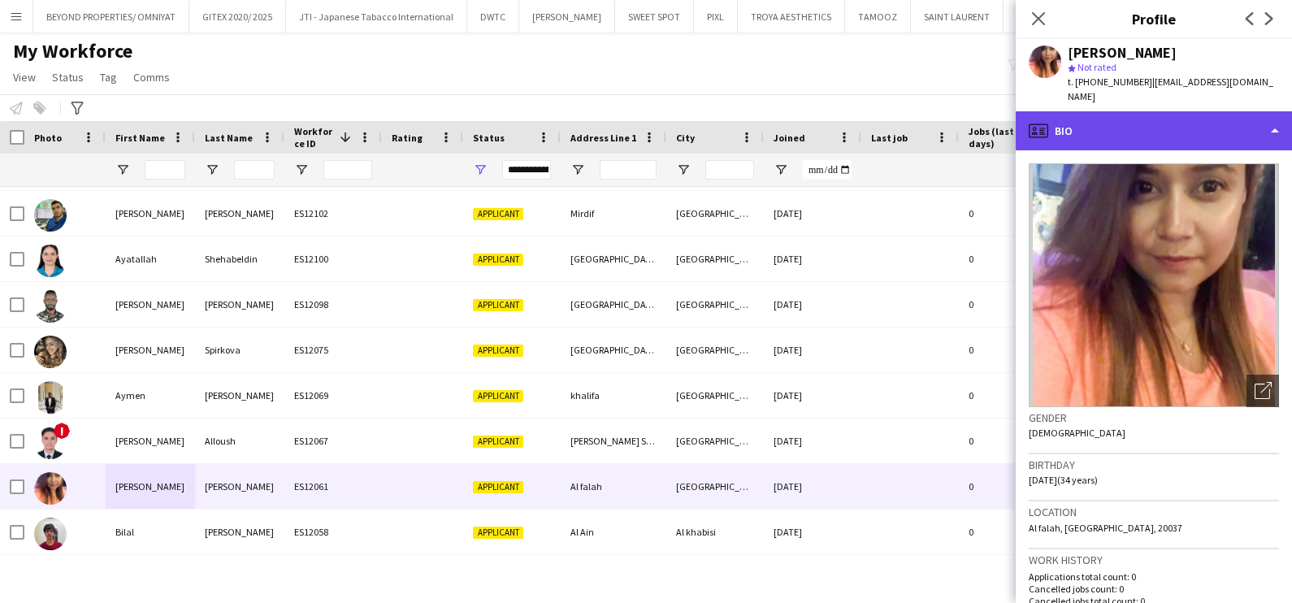
click at [1175, 119] on div "profile Bio" at bounding box center [1153, 130] width 276 height 39
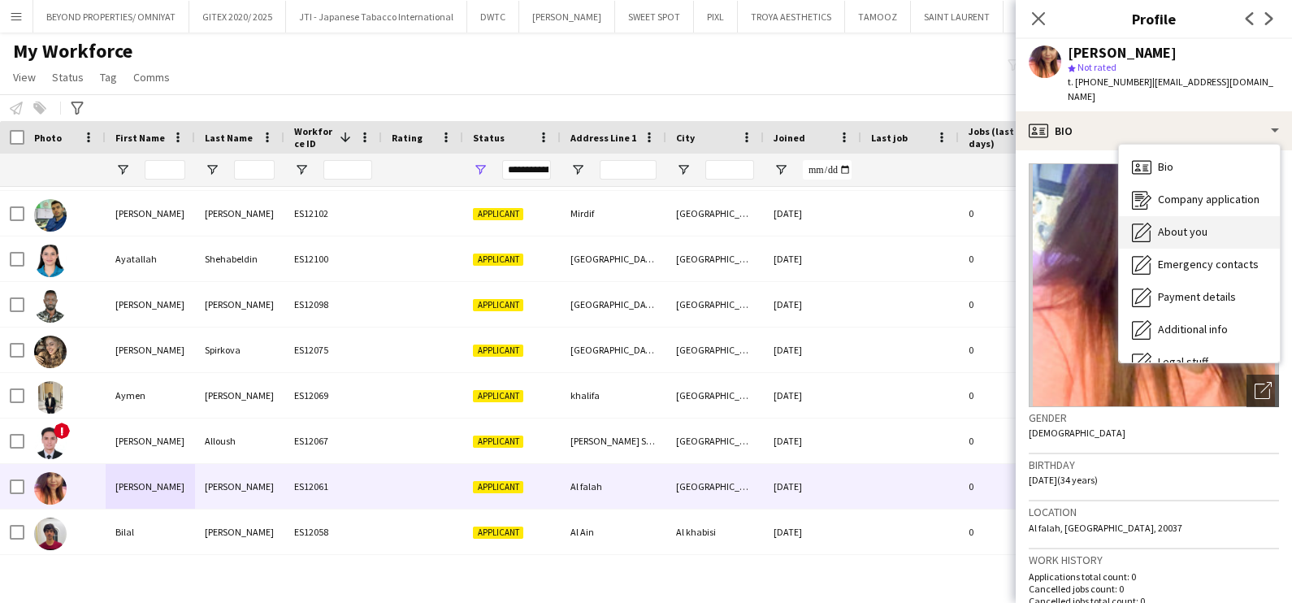
click at [1201, 224] on span "About you" at bounding box center [1183, 231] width 50 height 15
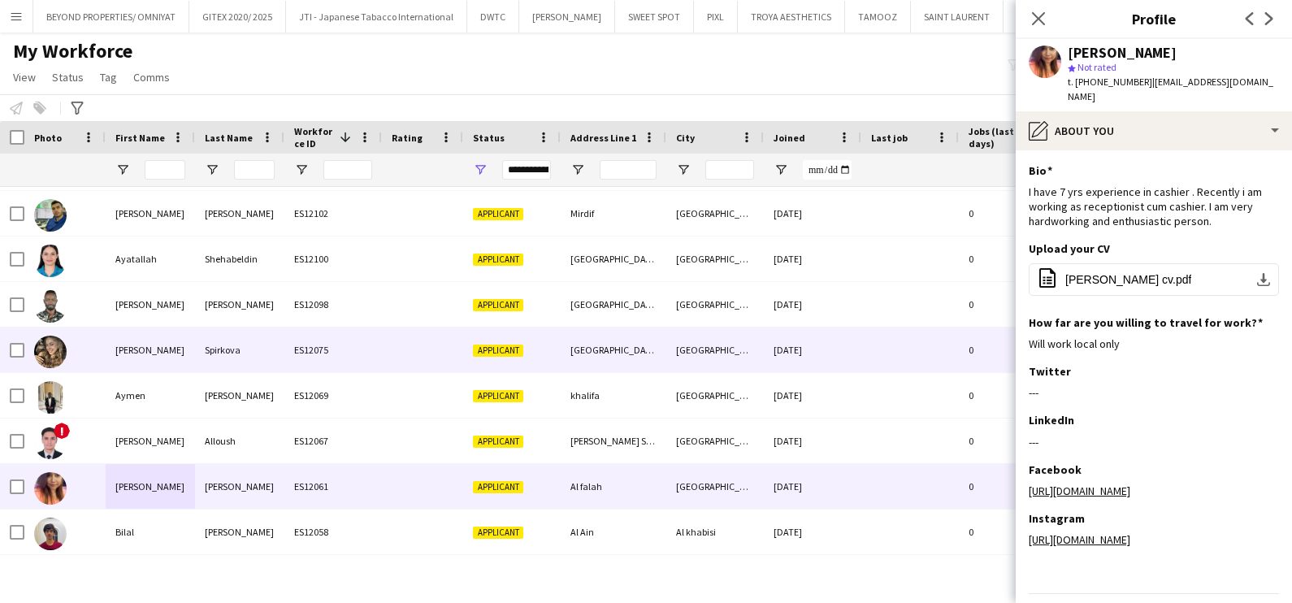
scroll to position [609, 0]
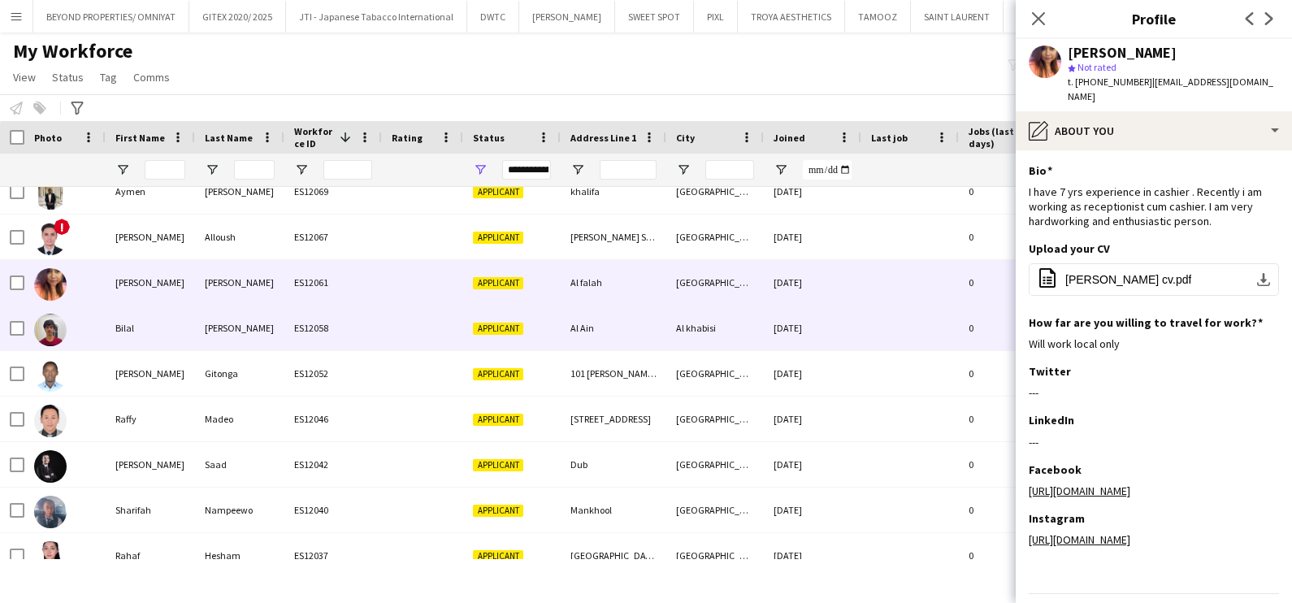
click at [193, 334] on div "Bilal" at bounding box center [150, 327] width 89 height 45
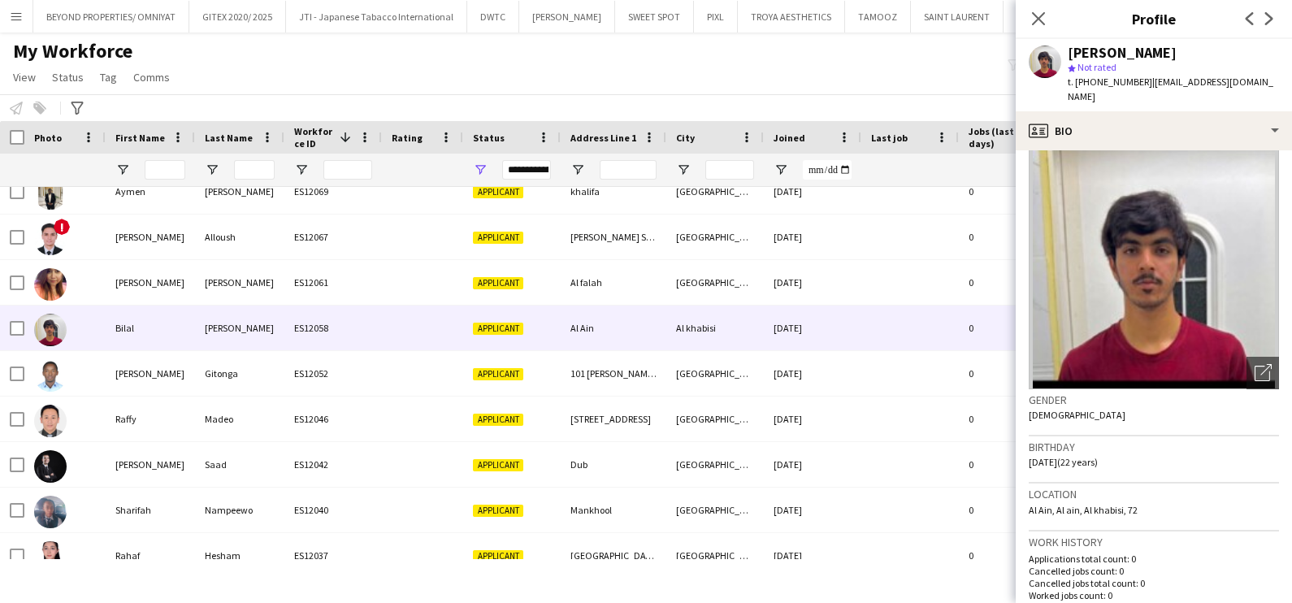
scroll to position [0, 0]
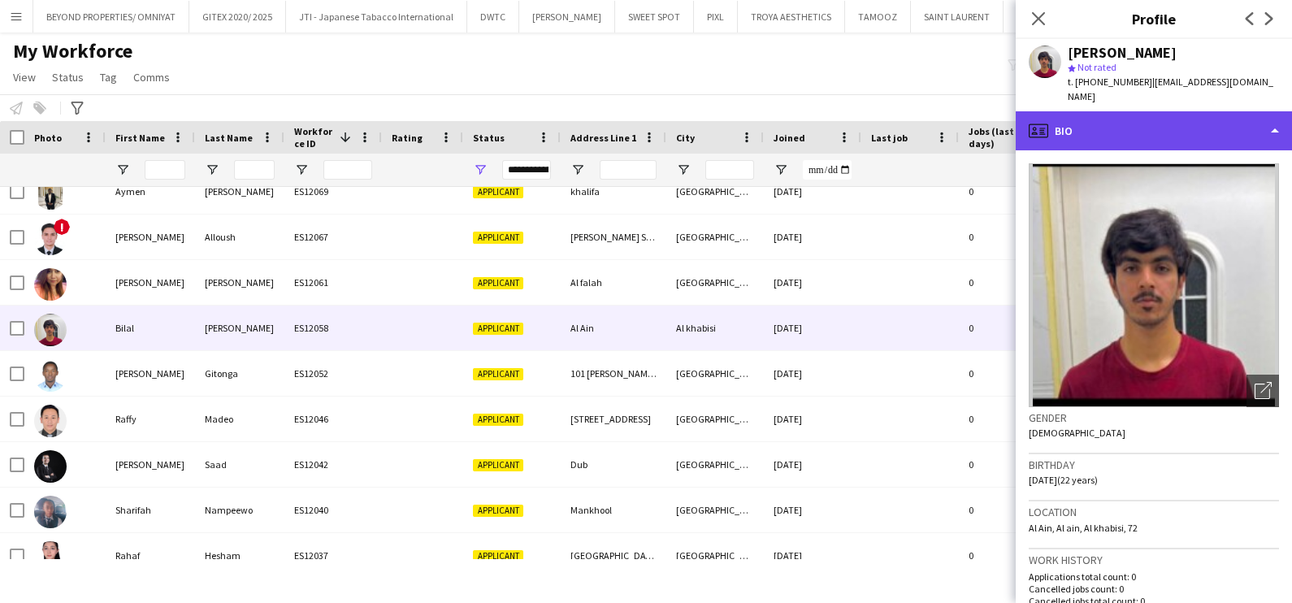
click at [1174, 115] on div "profile Bio" at bounding box center [1153, 130] width 276 height 39
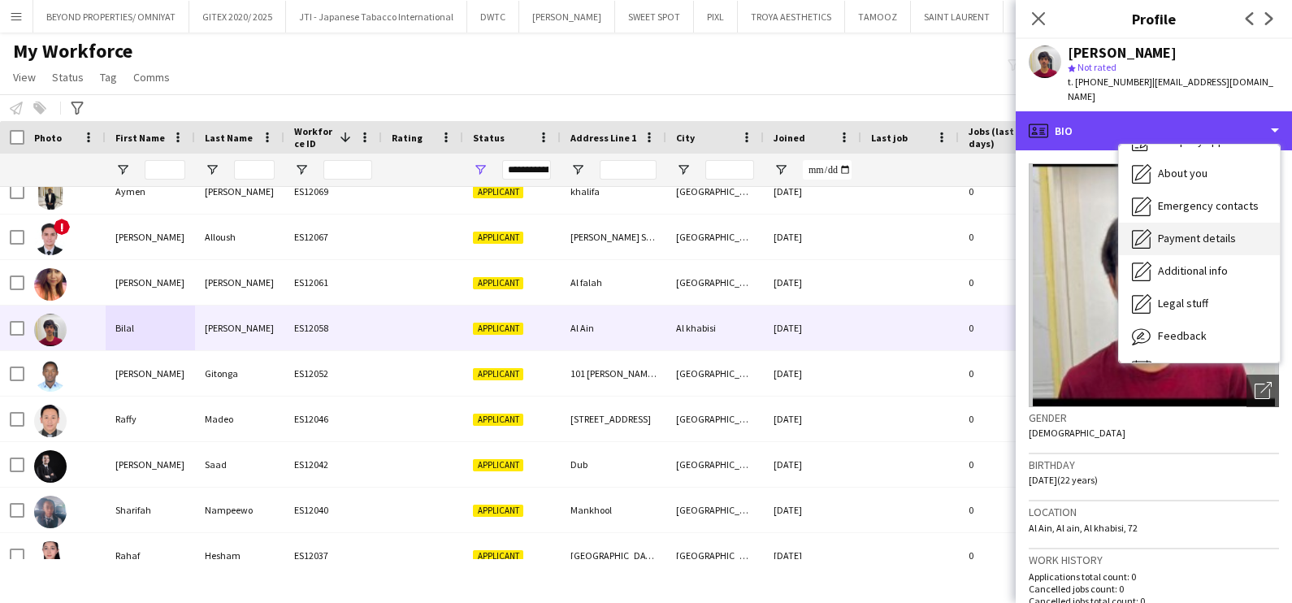
scroll to position [87, 0]
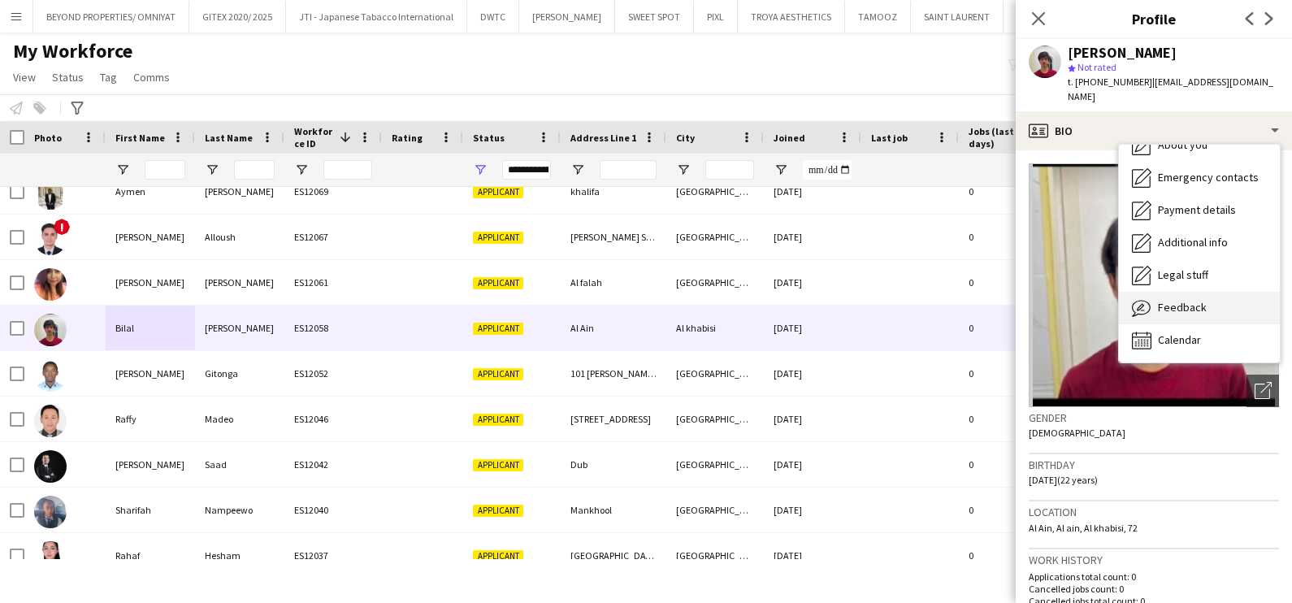
click at [1204, 292] on div "Feedback Feedback" at bounding box center [1199, 308] width 161 height 32
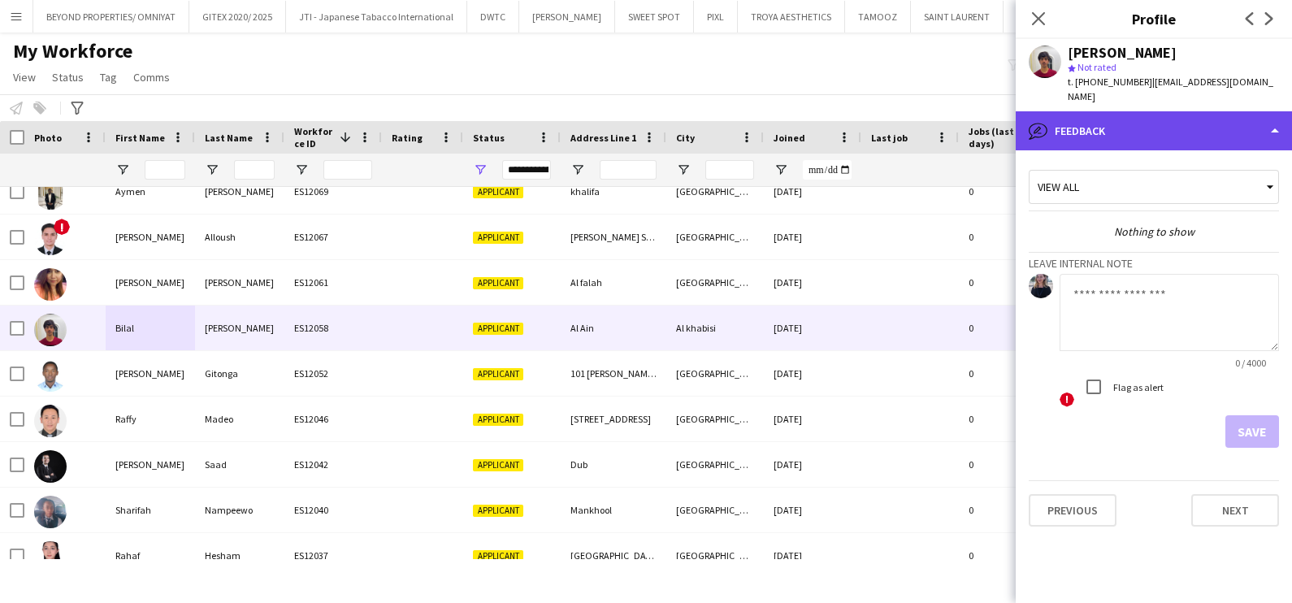
click at [1132, 111] on div "bubble-pencil Feedback" at bounding box center [1153, 130] width 276 height 39
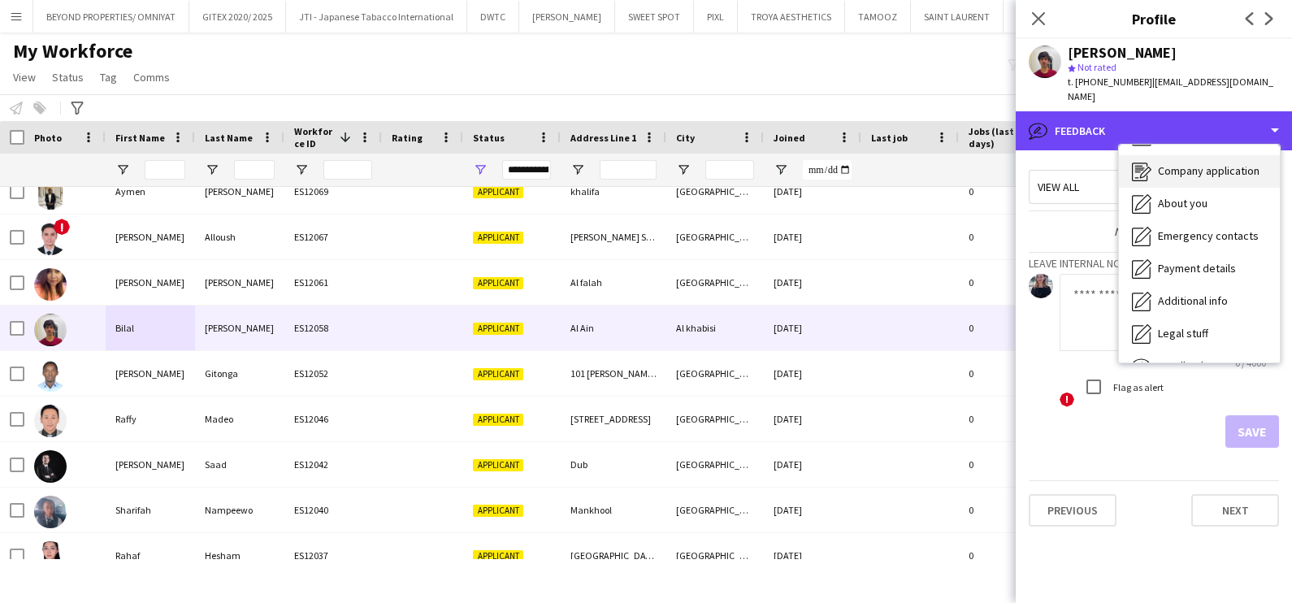
scroll to position [0, 0]
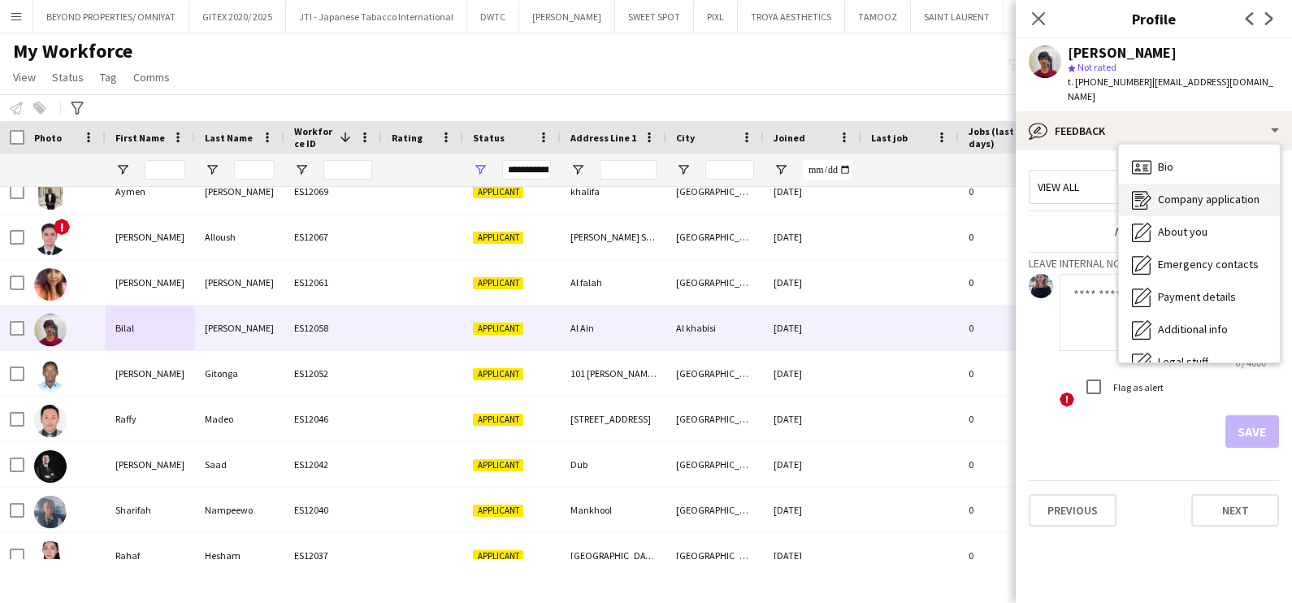
click at [1169, 192] on span "Company application" at bounding box center [1209, 199] width 102 height 15
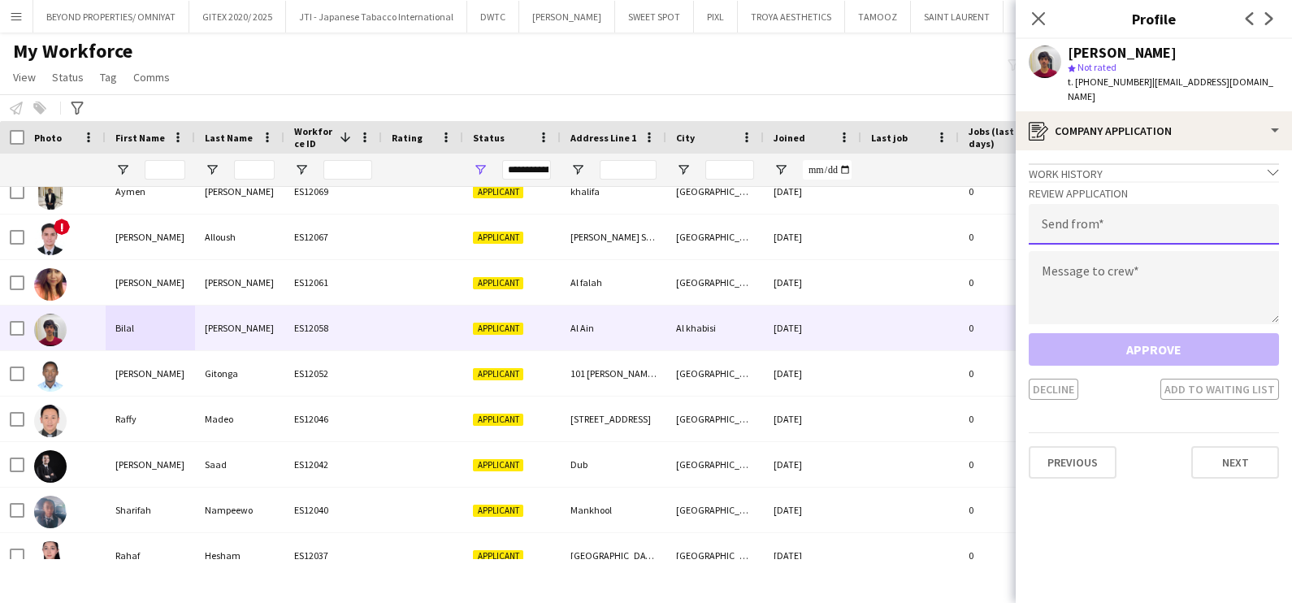
click at [1121, 219] on input "email" at bounding box center [1153, 224] width 250 height 41
type input "**********"
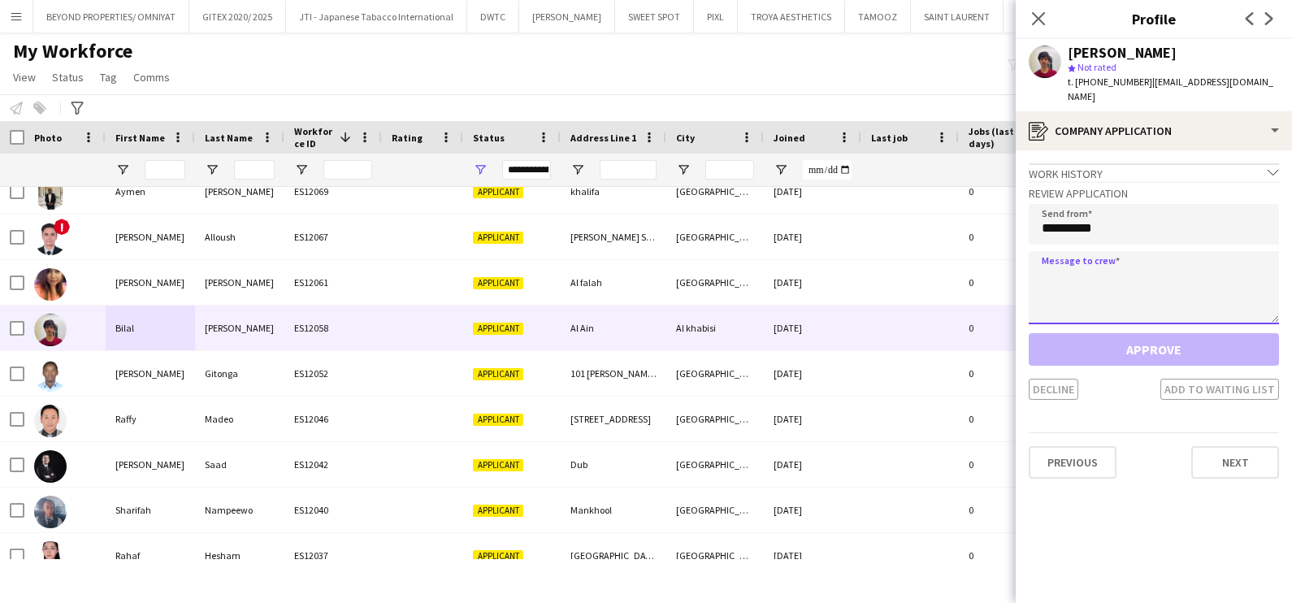
drag, startPoint x: 1132, startPoint y: 272, endPoint x: 1143, endPoint y: 266, distance: 12.4
click at [1133, 272] on textarea at bounding box center [1153, 287] width 250 height 73
paste textarea "**********"
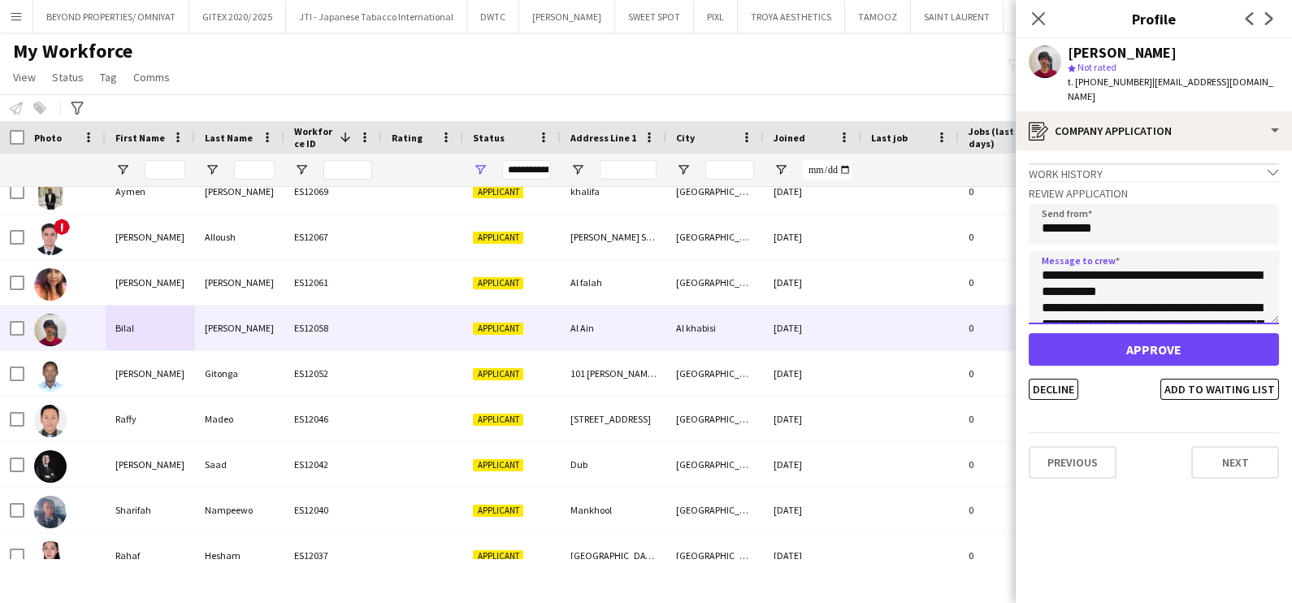
scroll to position [140, 0]
type textarea "**********"
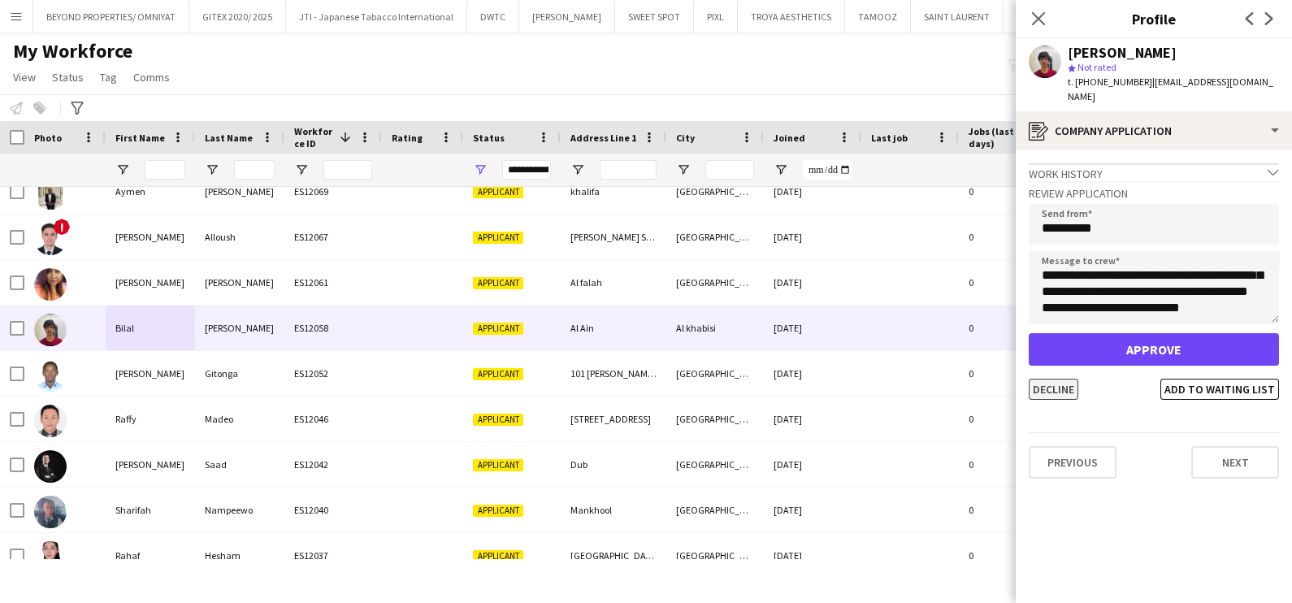
click at [1068, 379] on button "Decline" at bounding box center [1053, 389] width 50 height 21
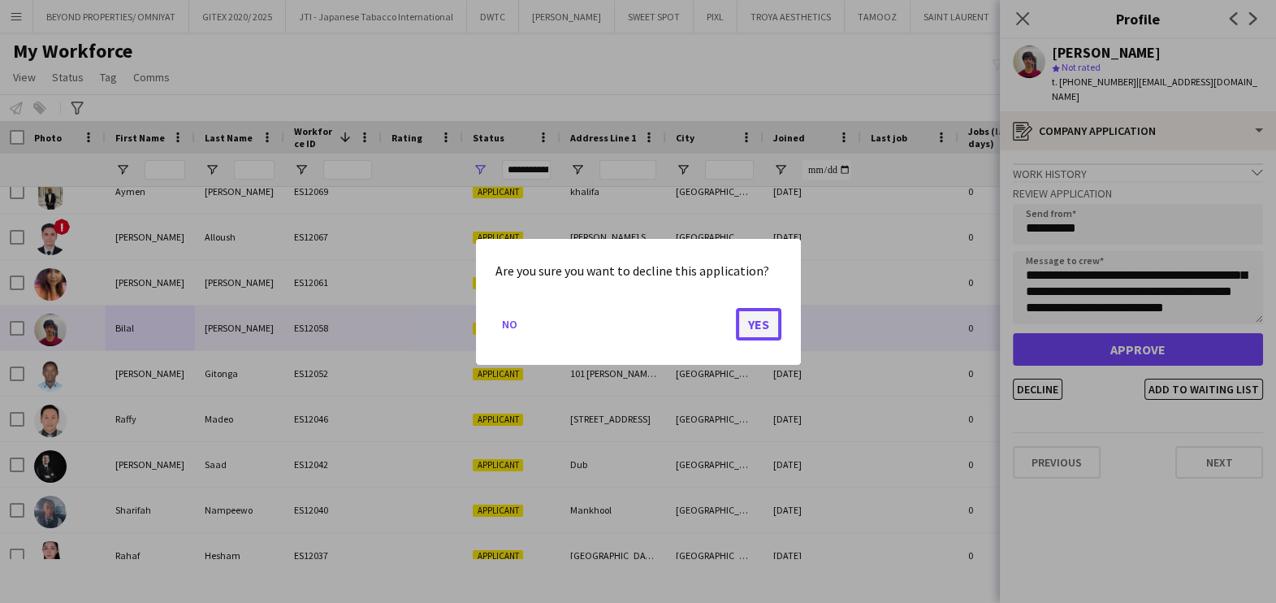
click at [764, 314] on button "Yes" at bounding box center [758, 323] width 45 height 32
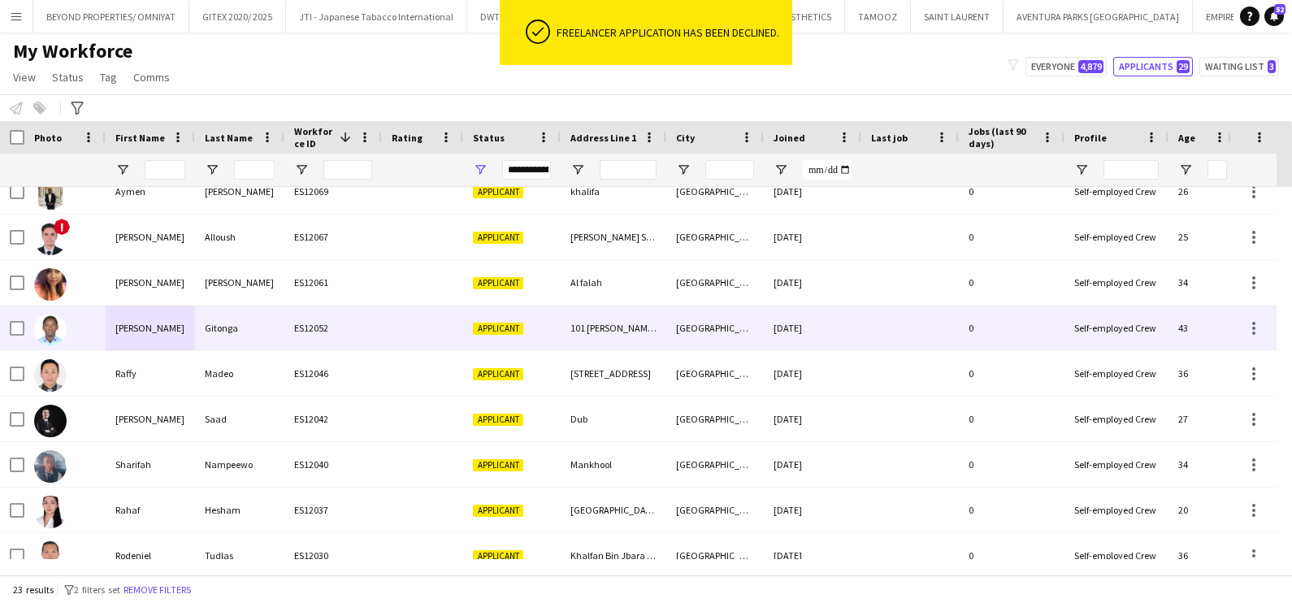
click at [356, 333] on div "ES12052" at bounding box center [332, 327] width 97 height 45
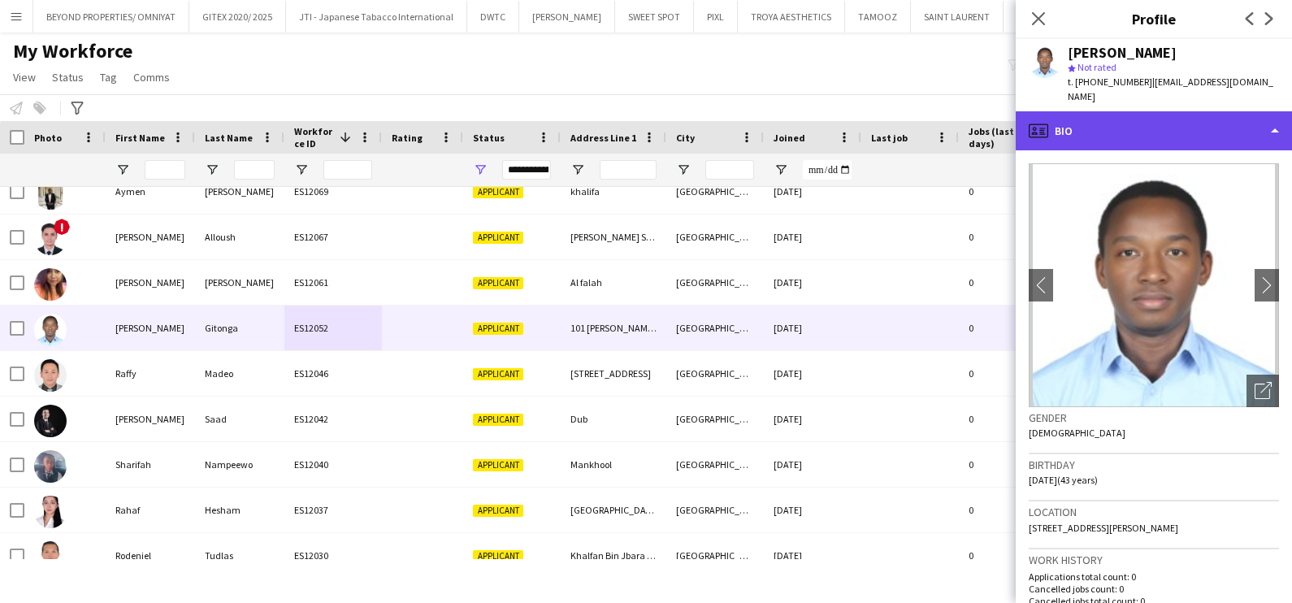
click at [1171, 113] on div "profile Bio" at bounding box center [1153, 130] width 276 height 39
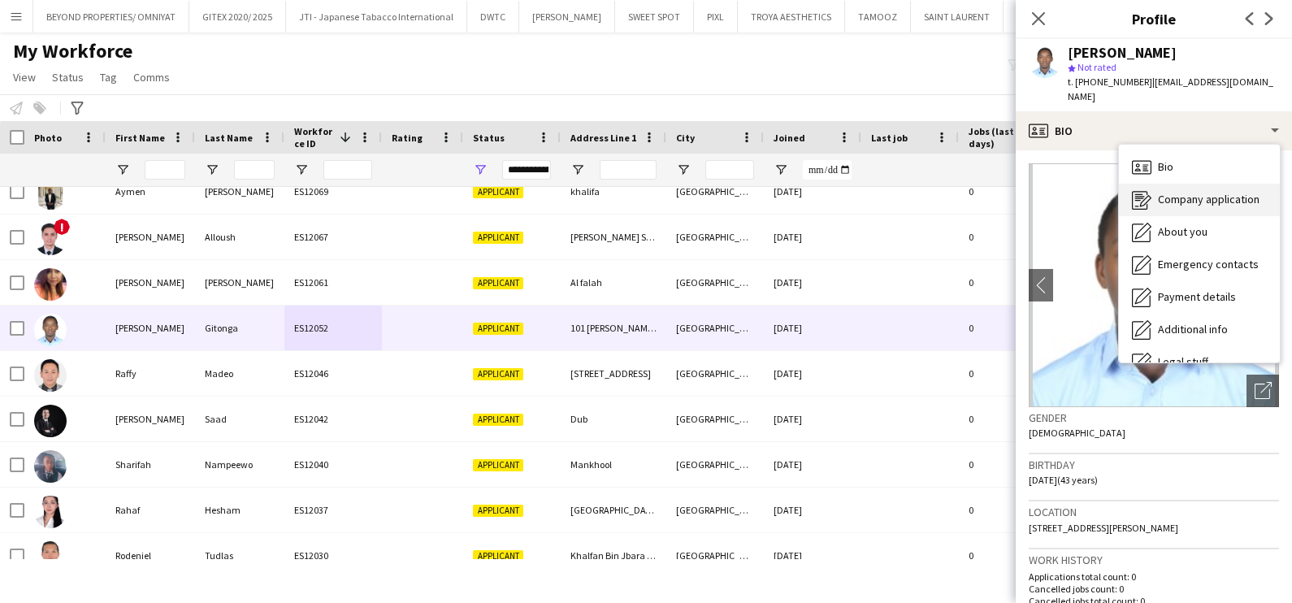
click at [1196, 210] on div "Company application Company application" at bounding box center [1199, 200] width 161 height 32
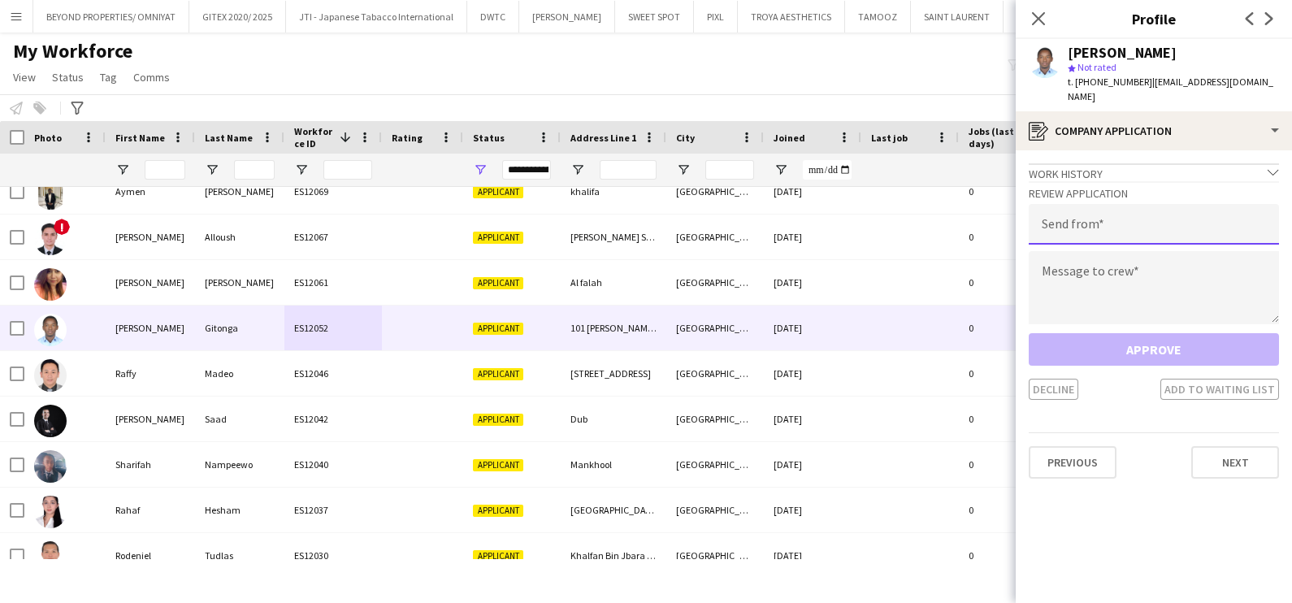
click at [1132, 223] on input "email" at bounding box center [1153, 224] width 250 height 41
type input "**********"
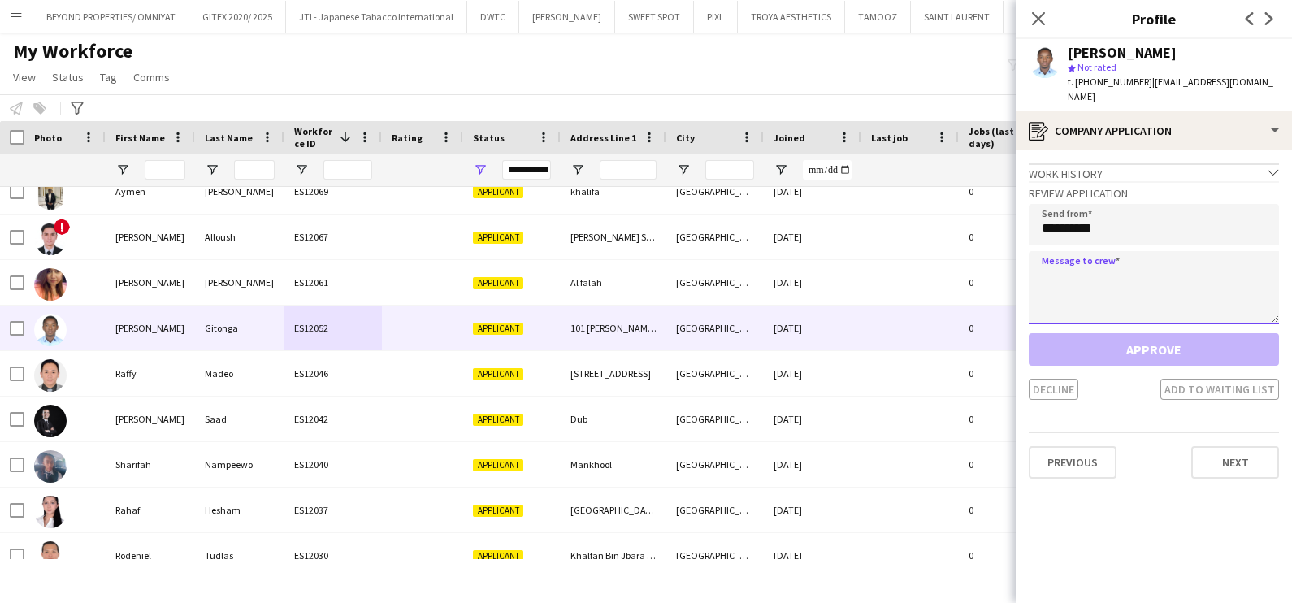
click at [1072, 278] on textarea at bounding box center [1153, 287] width 250 height 73
paste textarea "**********"
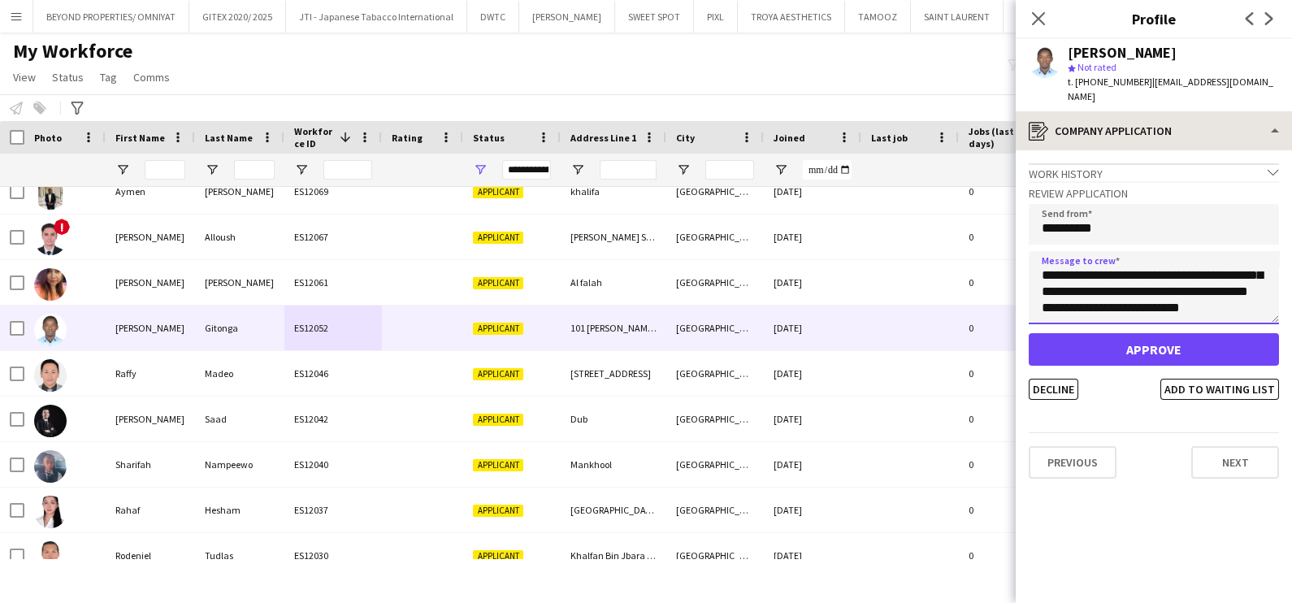
type textarea "**********"
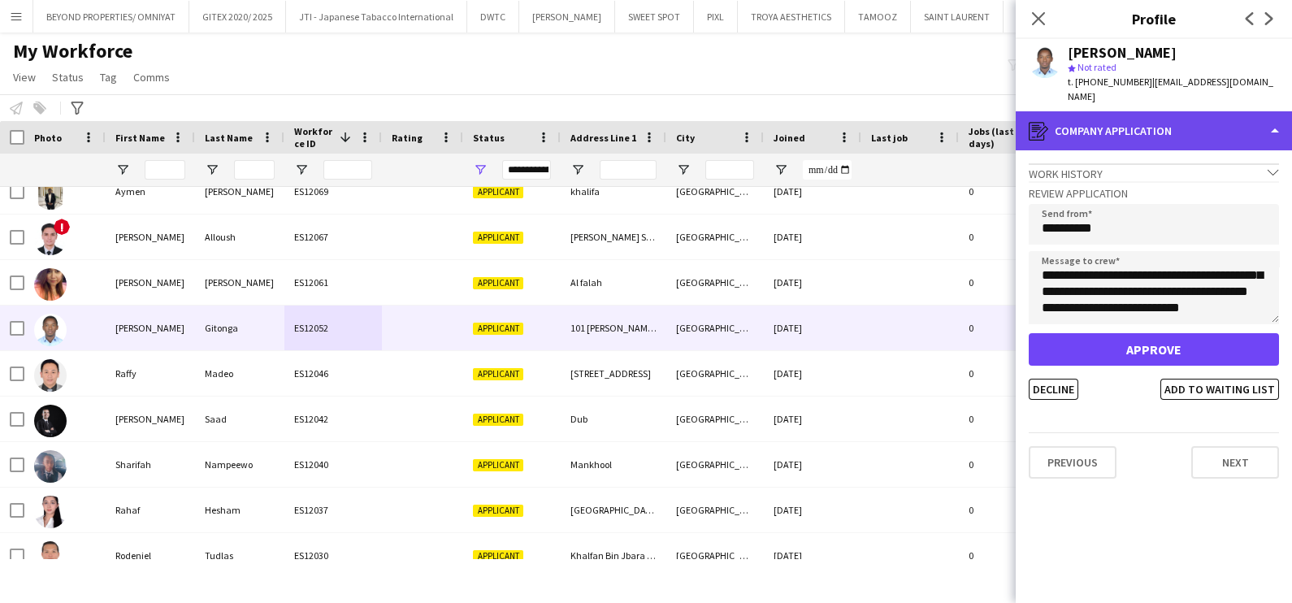
click at [1113, 131] on div "register Company application" at bounding box center [1153, 130] width 276 height 39
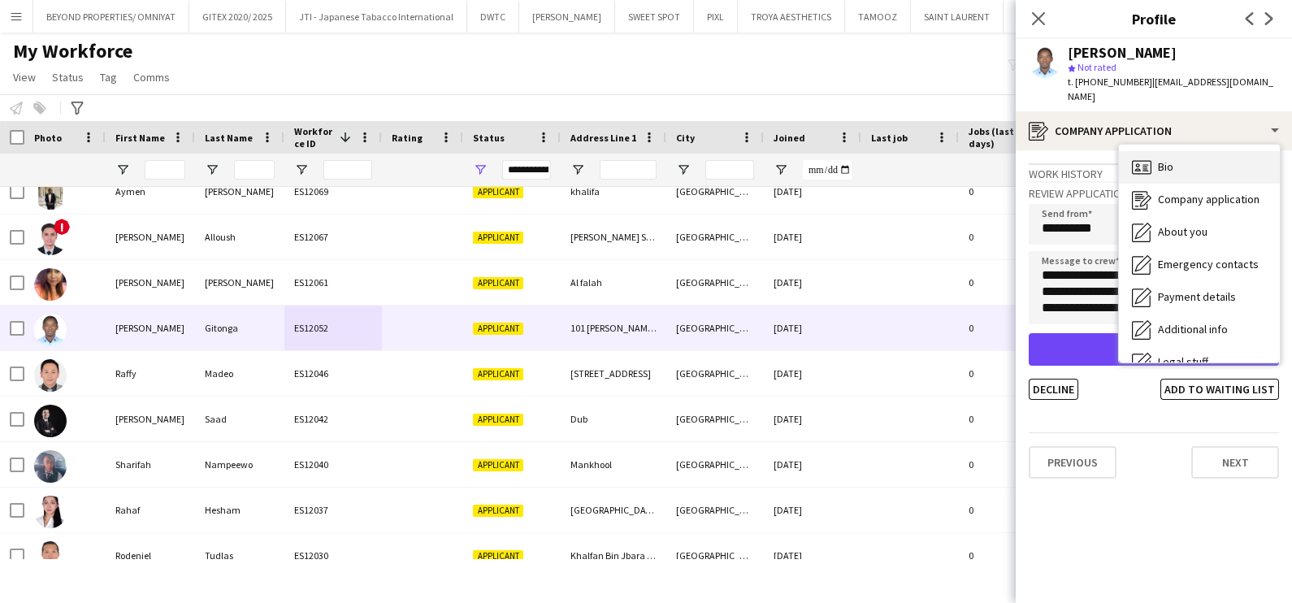
click at [1158, 167] on span "Bio" at bounding box center [1165, 166] width 15 height 15
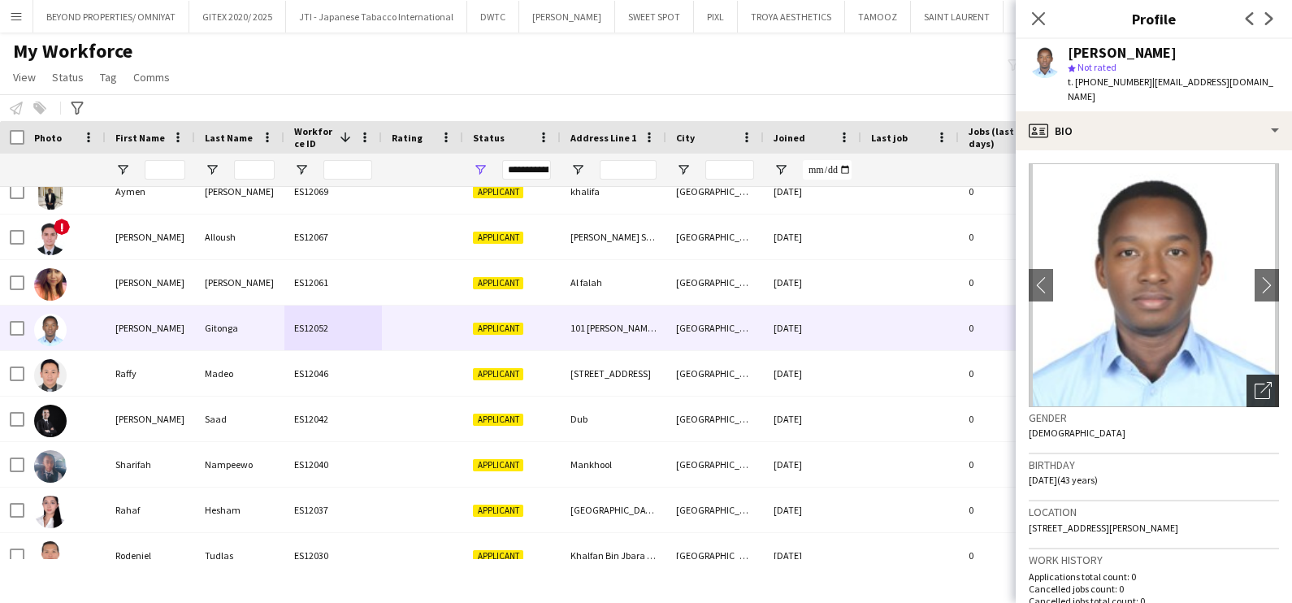
click at [1254, 383] on icon at bounding box center [1261, 390] width 15 height 15
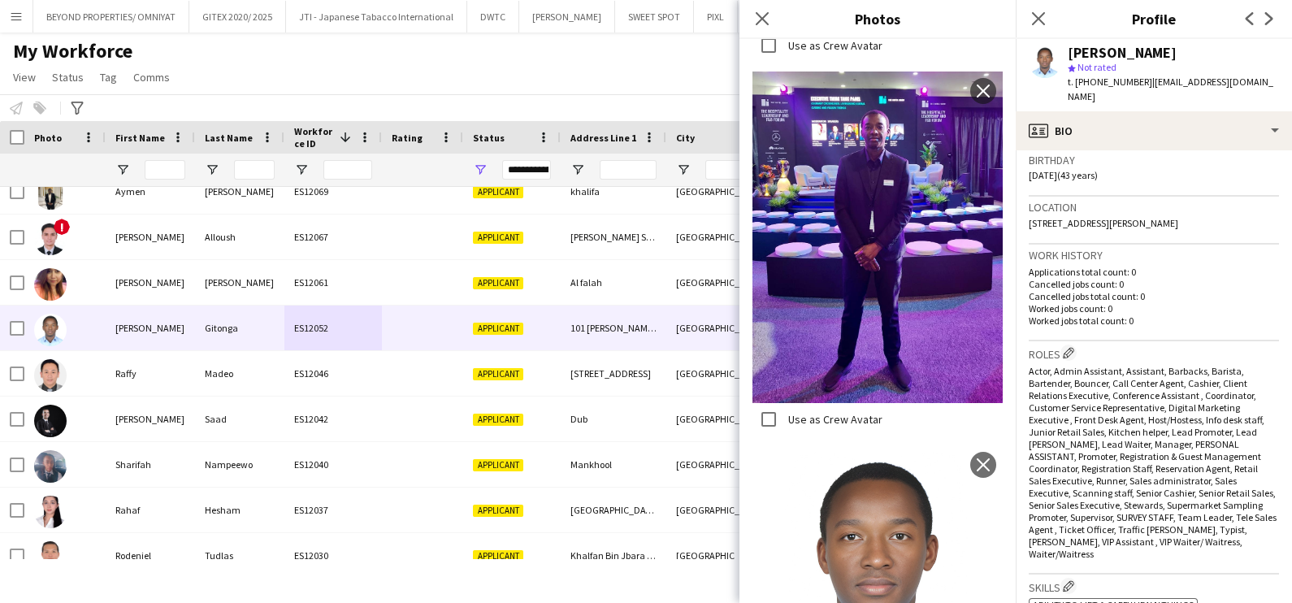
scroll to position [0, 0]
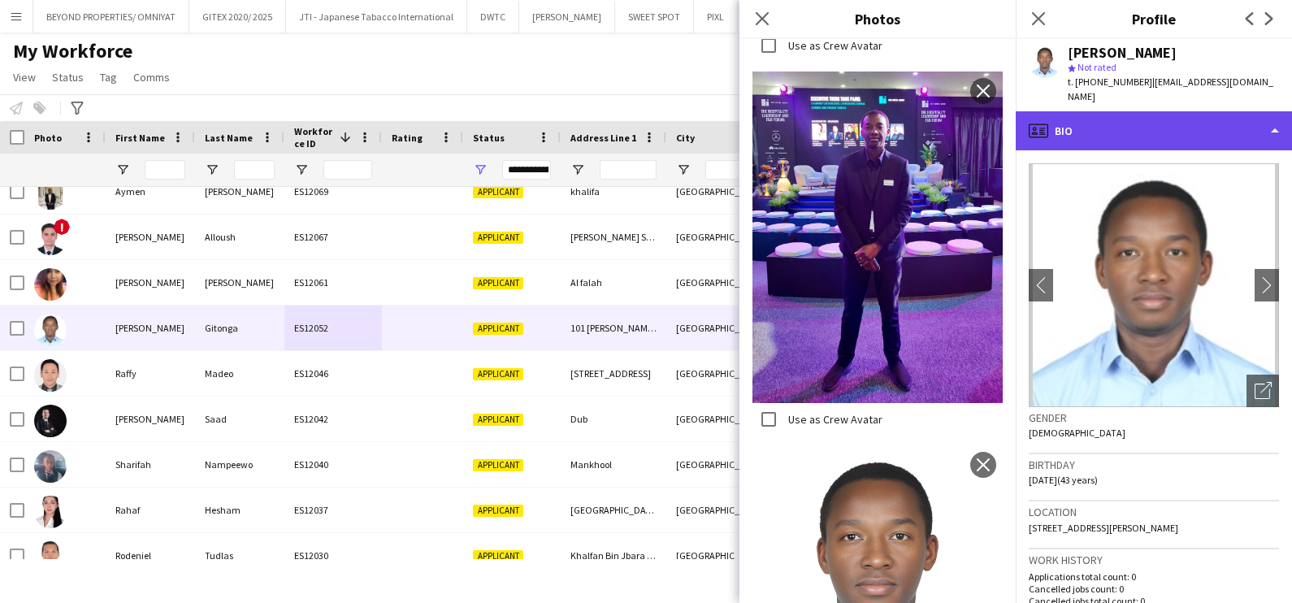
click at [1145, 142] on div "profile Bio" at bounding box center [1153, 130] width 276 height 39
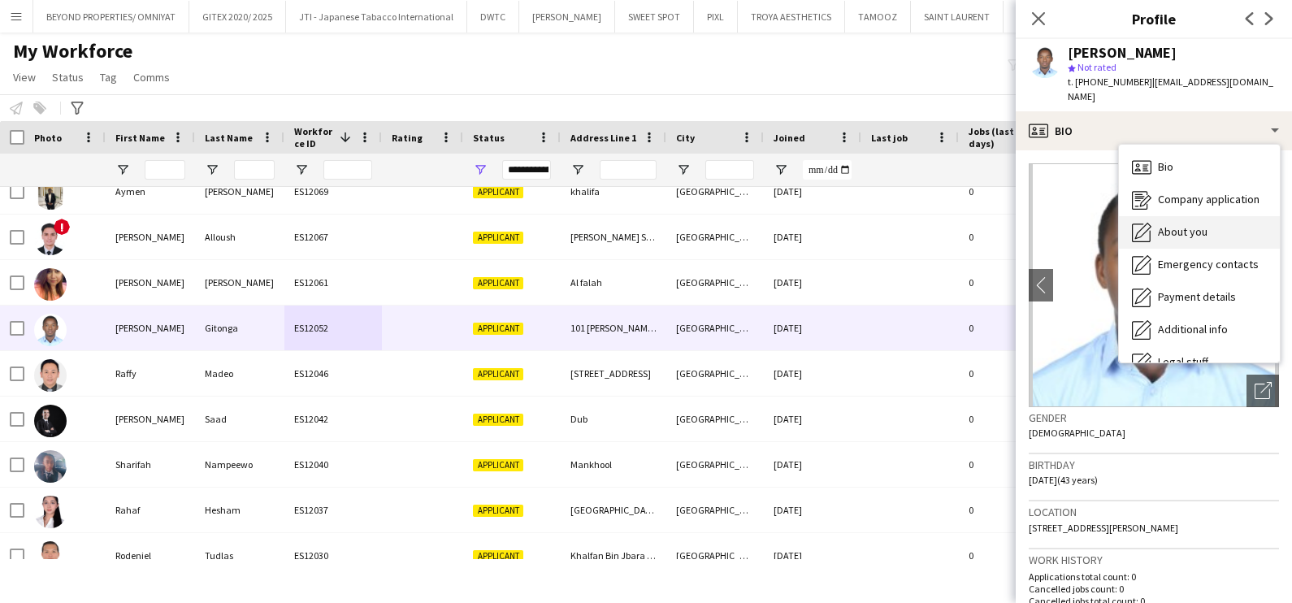
click at [1164, 227] on span "About you" at bounding box center [1183, 231] width 50 height 15
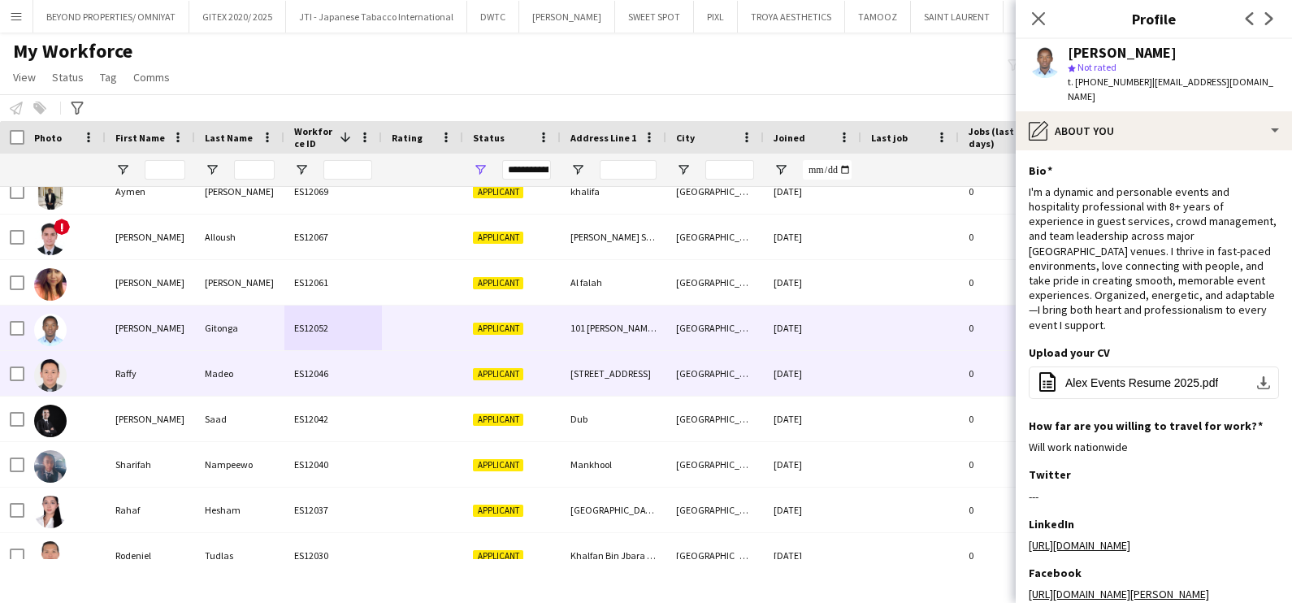
click at [101, 386] on div at bounding box center [64, 373] width 81 height 45
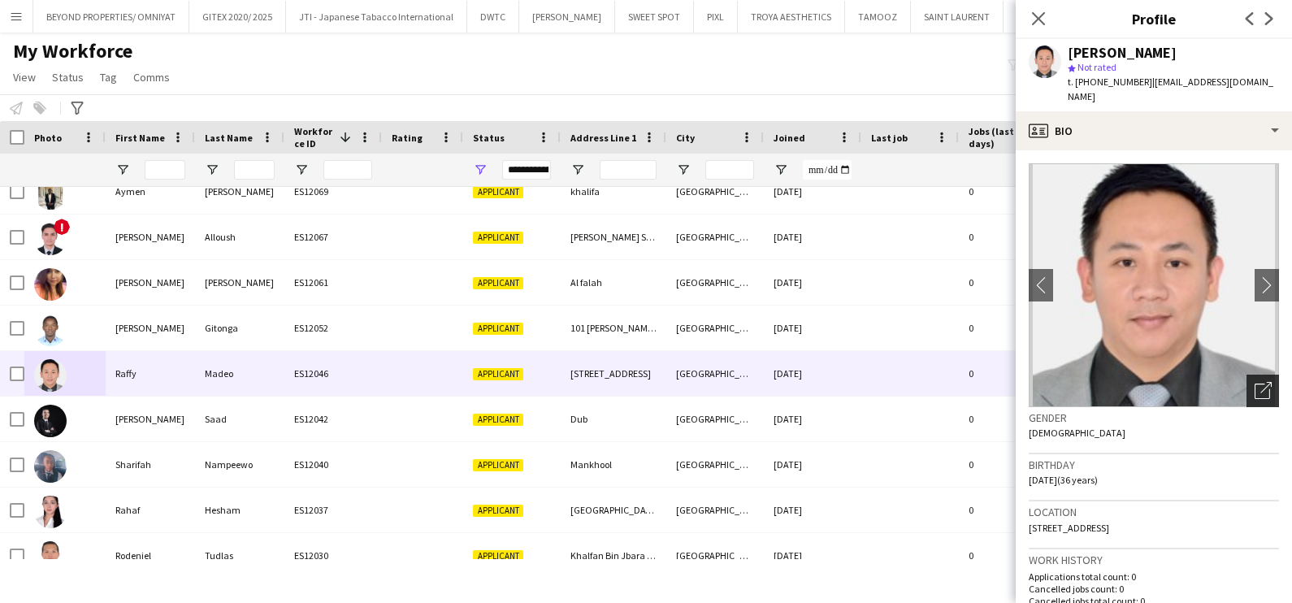
click at [1254, 382] on icon "Open photos pop-in" at bounding box center [1262, 390] width 17 height 17
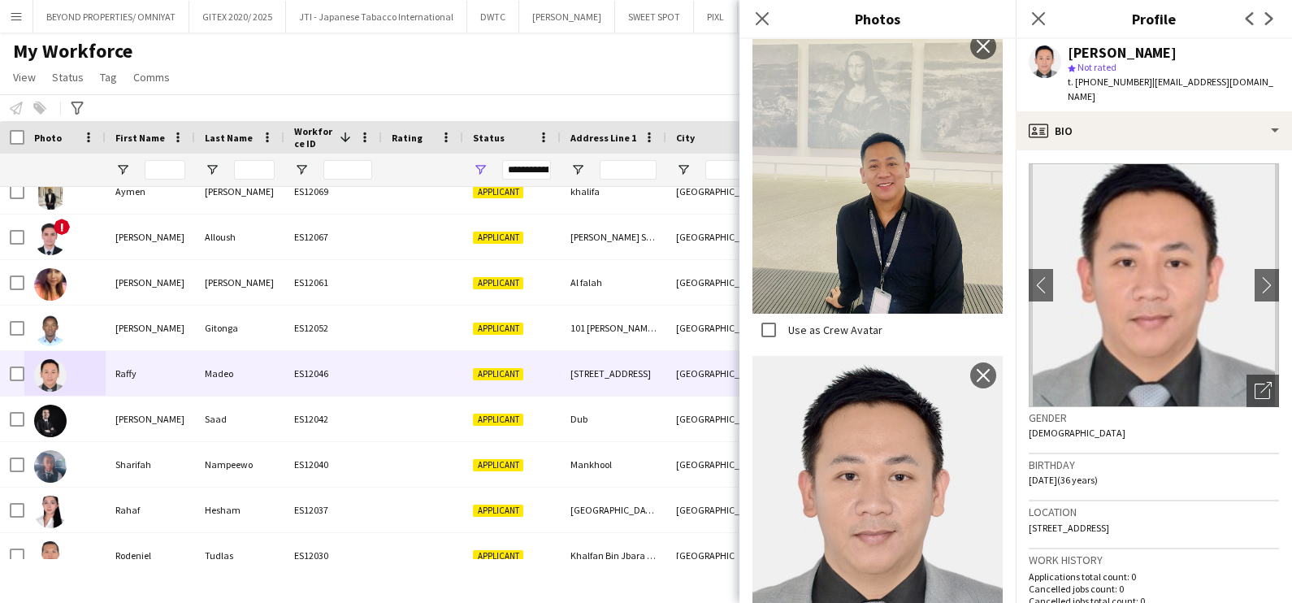
scroll to position [1501, 0]
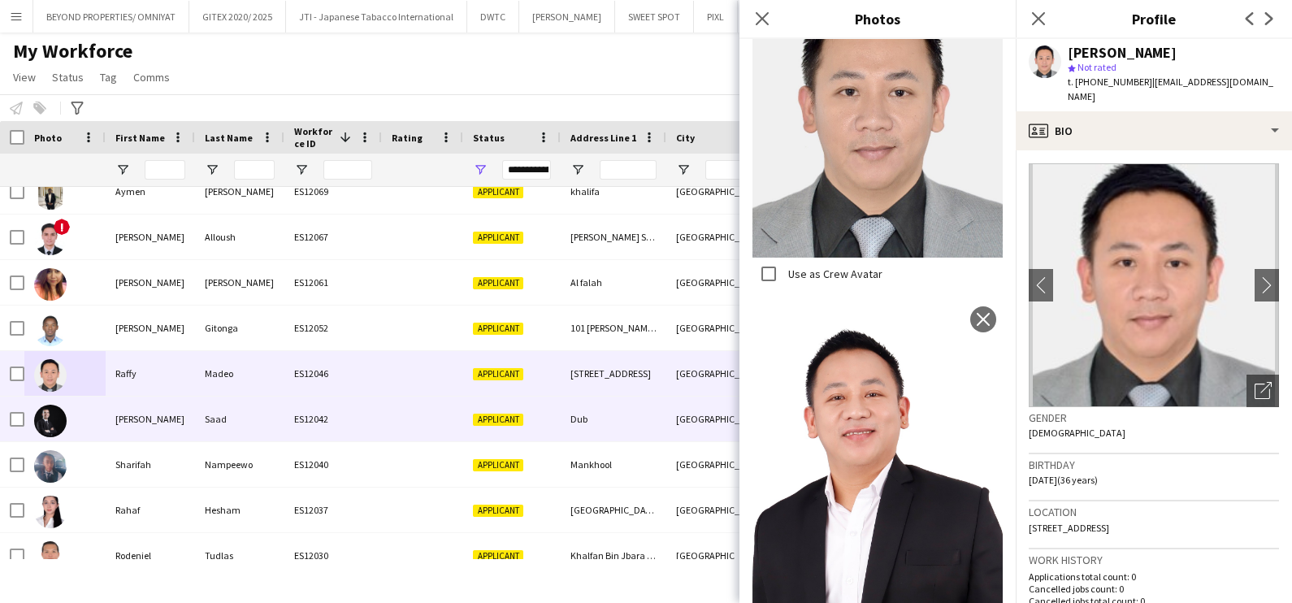
click at [86, 417] on div at bounding box center [64, 418] width 81 height 45
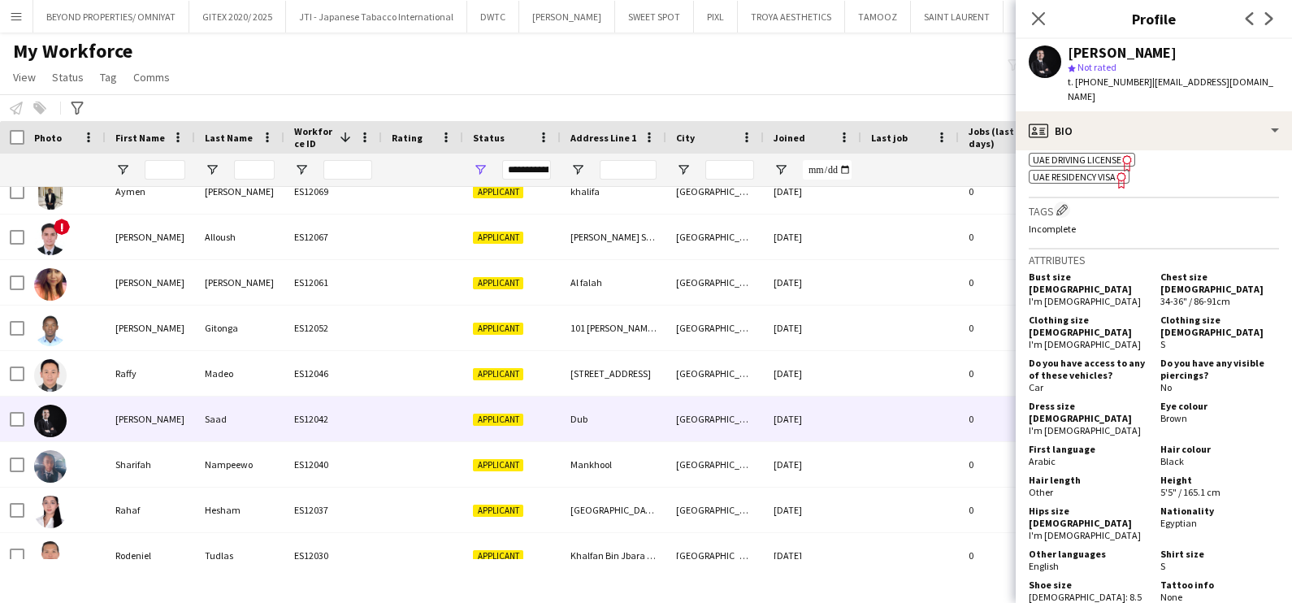
scroll to position [914, 0]
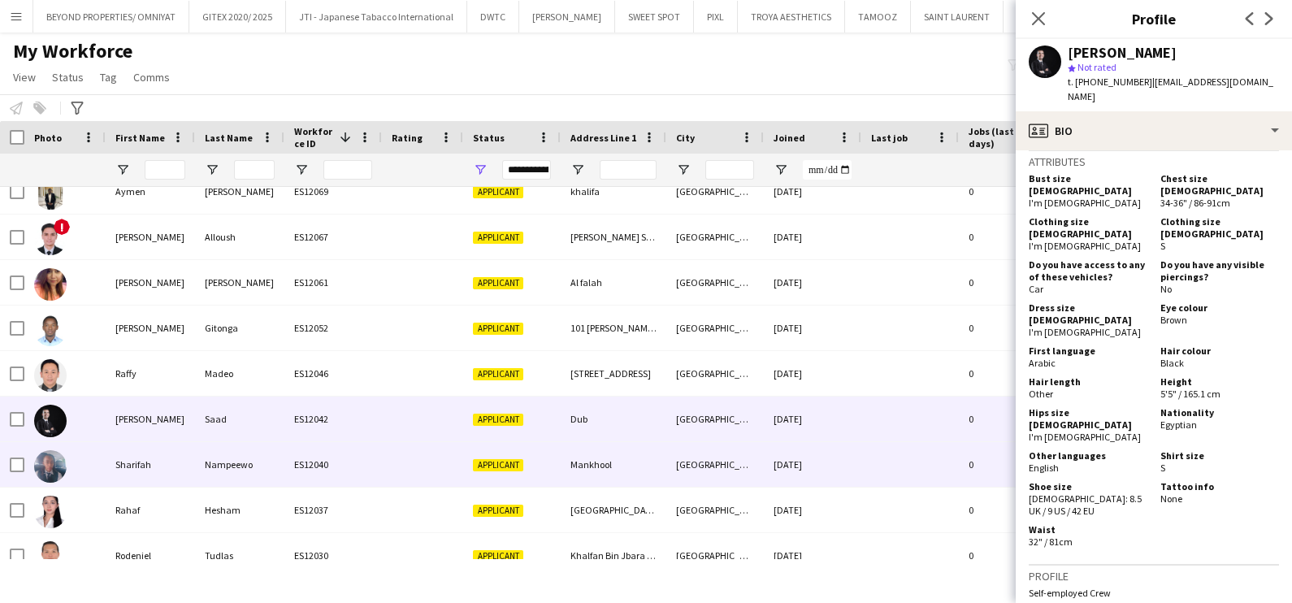
click at [123, 465] on div "Sharifah" at bounding box center [150, 464] width 89 height 45
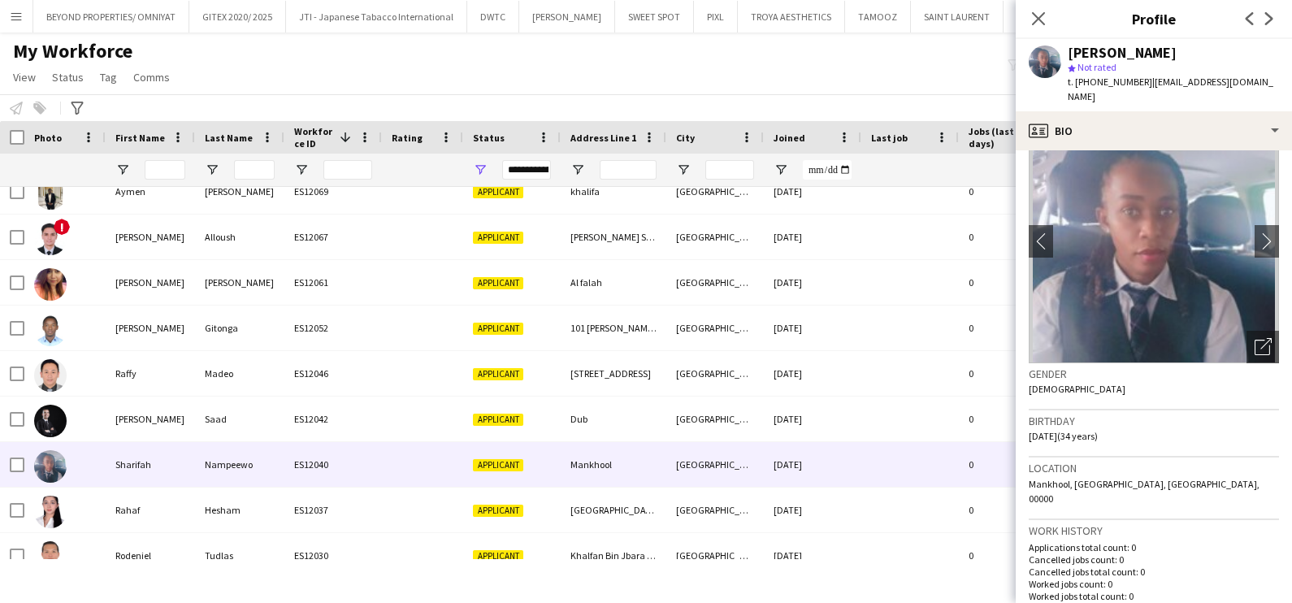
scroll to position [0, 0]
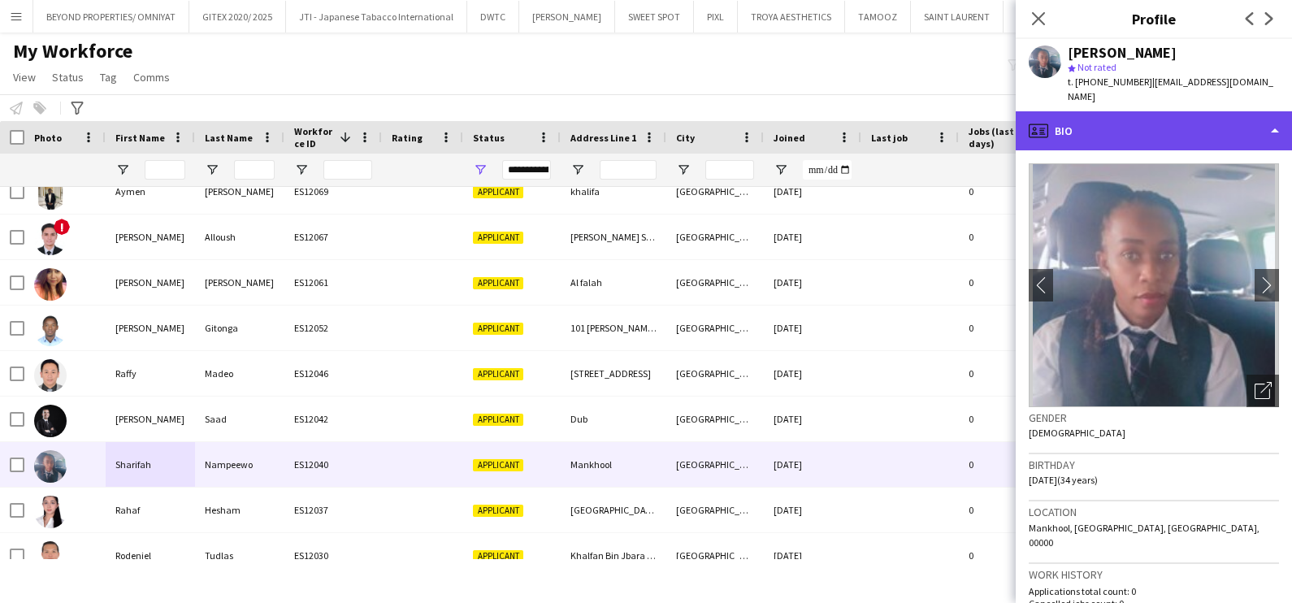
click at [1129, 111] on div "profile Bio" at bounding box center [1153, 130] width 276 height 39
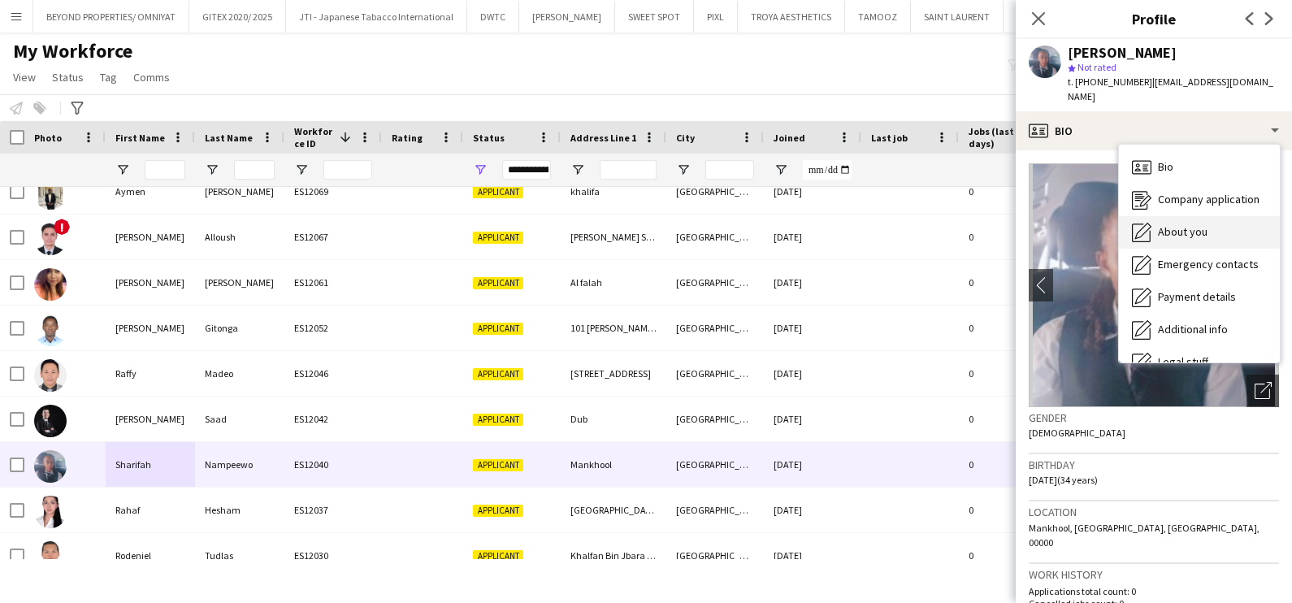
click at [1154, 220] on div "About you About you" at bounding box center [1199, 232] width 161 height 32
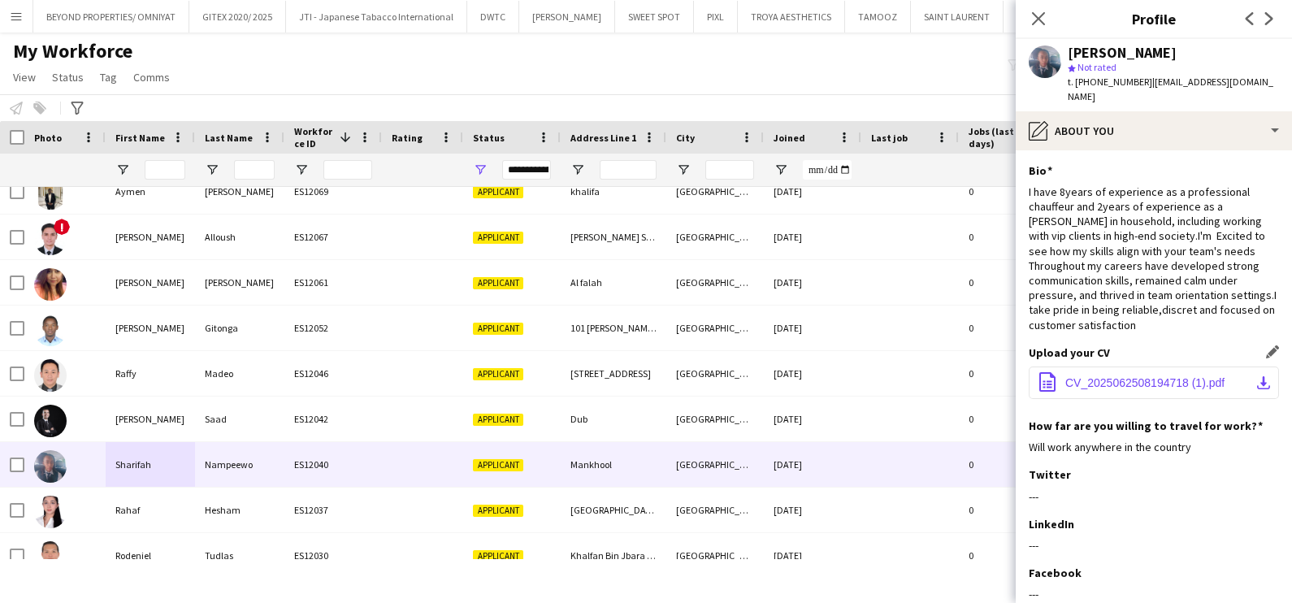
click at [1168, 376] on span "CV_2025062508194718 (1).pdf" at bounding box center [1144, 382] width 159 height 13
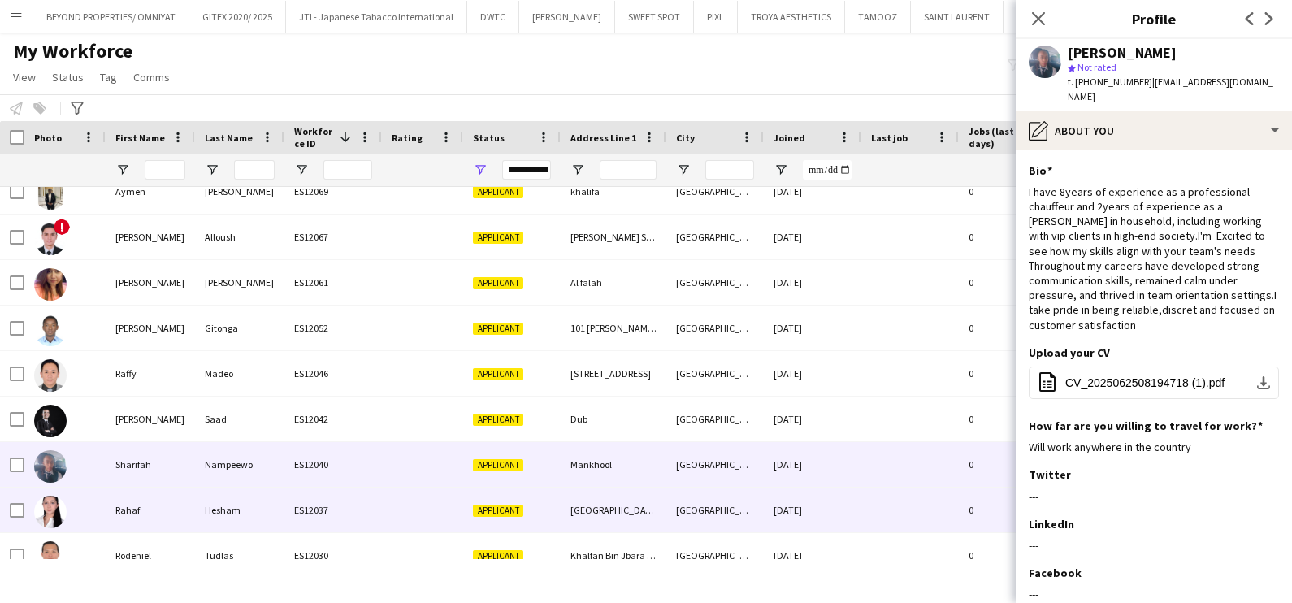
click at [145, 504] on div "Rahaf" at bounding box center [150, 509] width 89 height 45
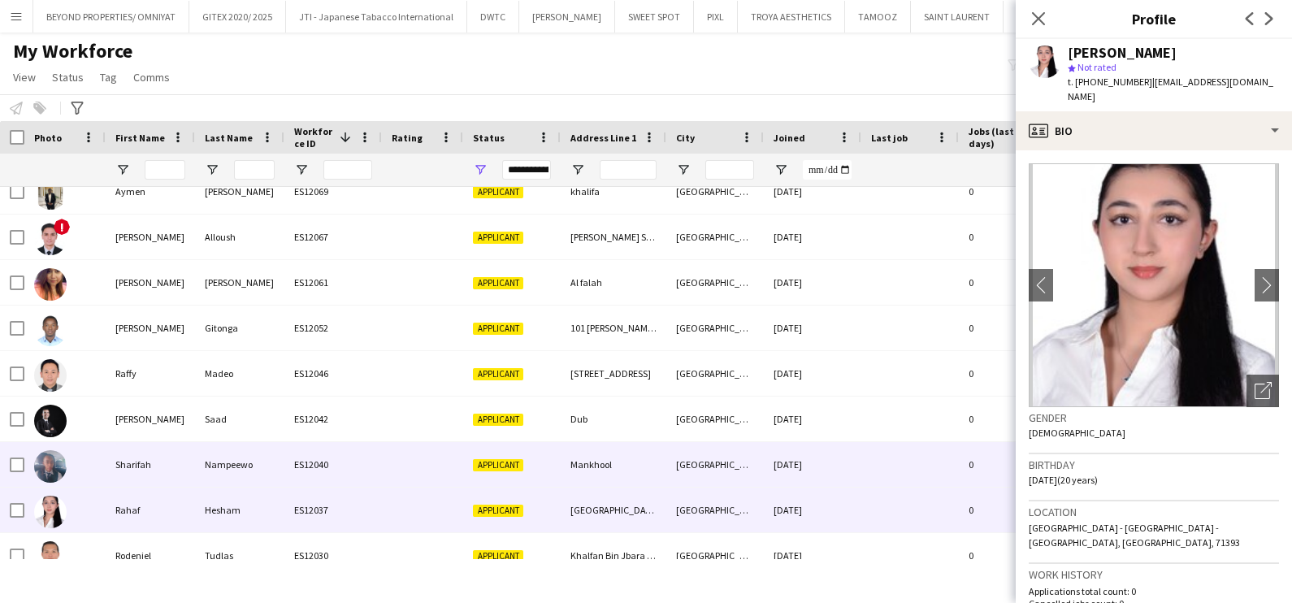
click at [249, 470] on div "Nampeewo" at bounding box center [239, 464] width 89 height 45
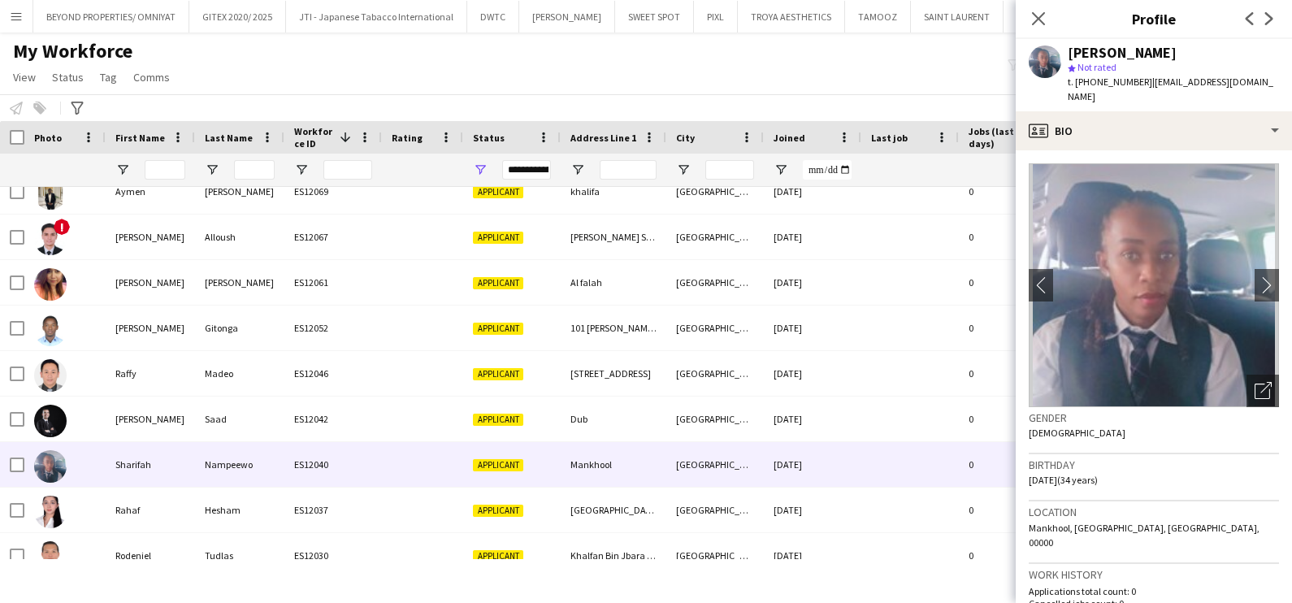
click at [1132, 89] on div "t. +971504439180 | sharifahtayebwa@gmail.com" at bounding box center [1172, 89] width 211 height 29
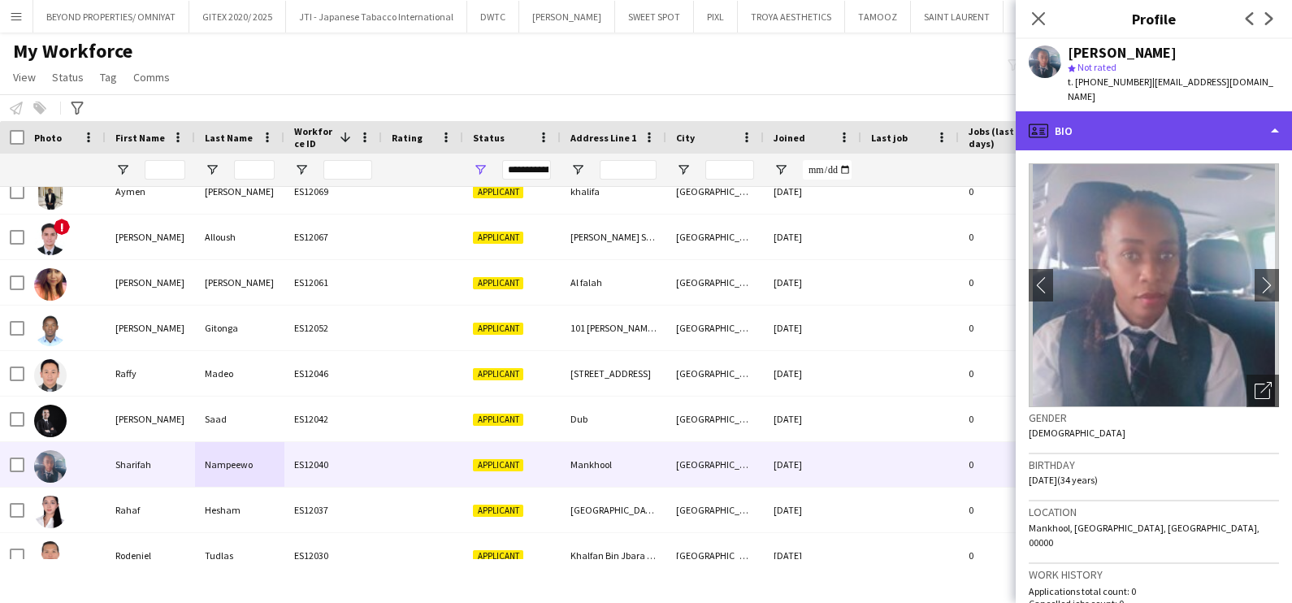
click at [1131, 111] on div "profile Bio" at bounding box center [1153, 130] width 276 height 39
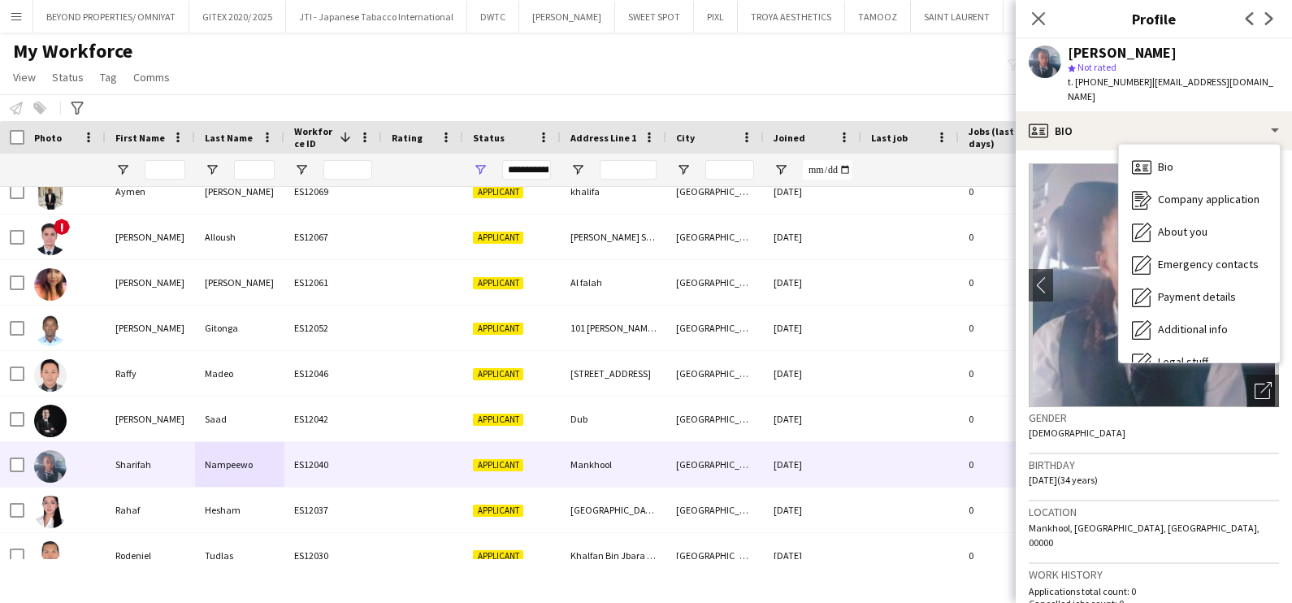
click at [1078, 197] on img at bounding box center [1153, 285] width 250 height 244
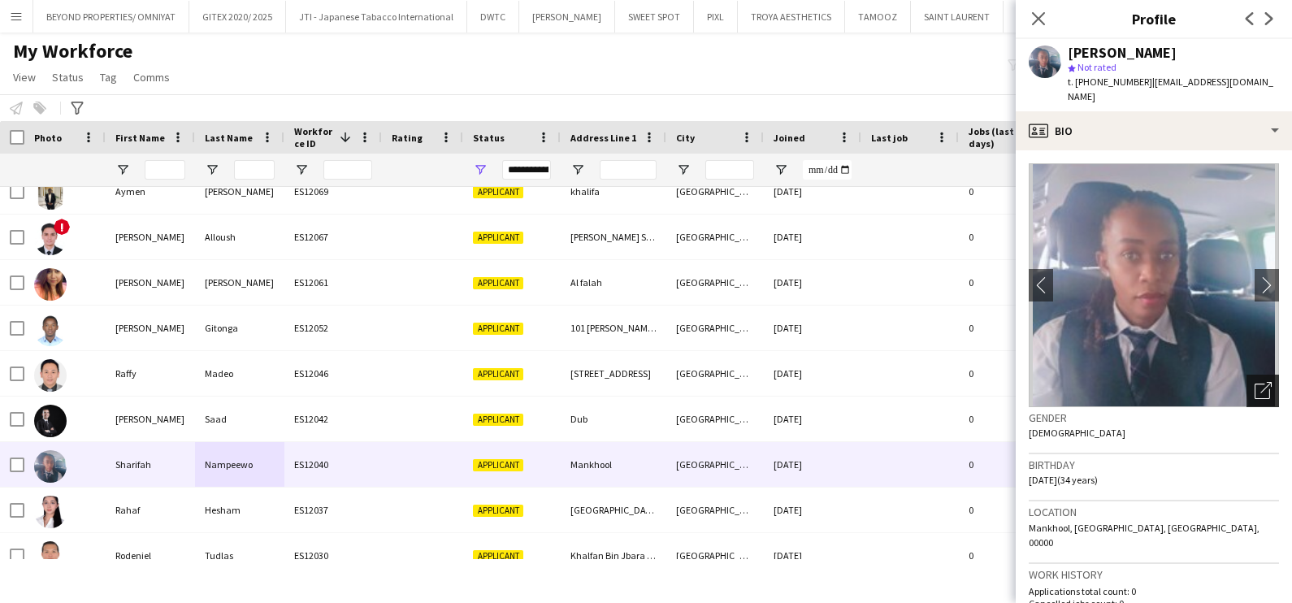
click at [1254, 382] on icon "Open photos pop-in" at bounding box center [1262, 390] width 17 height 17
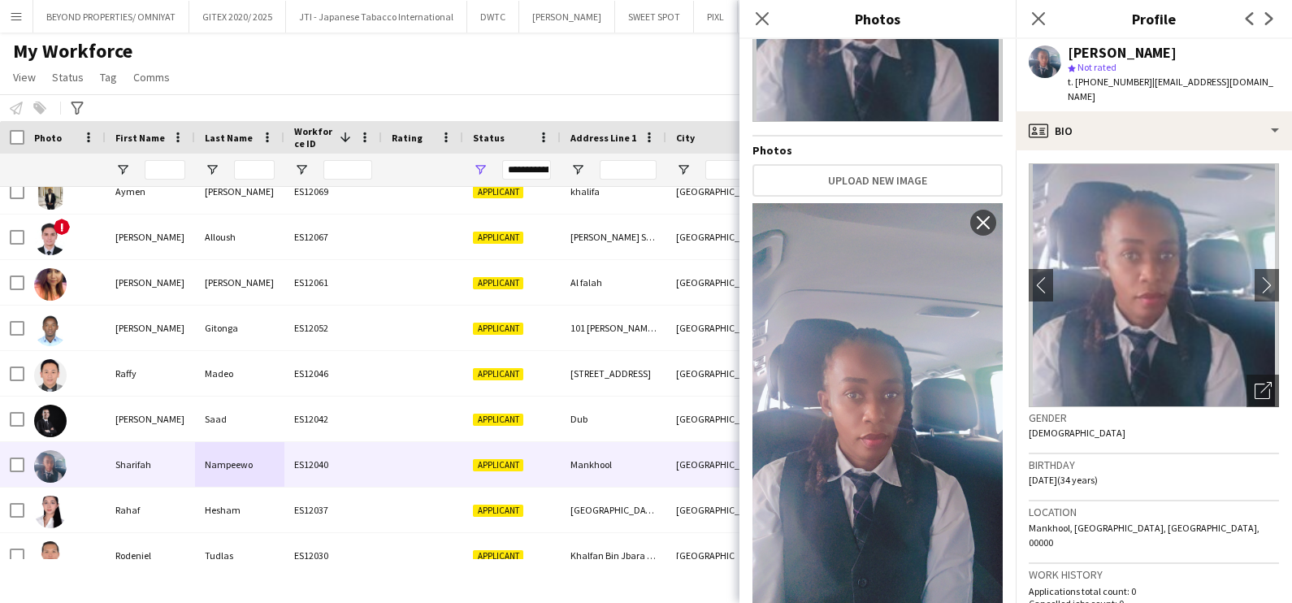
scroll to position [232, 0]
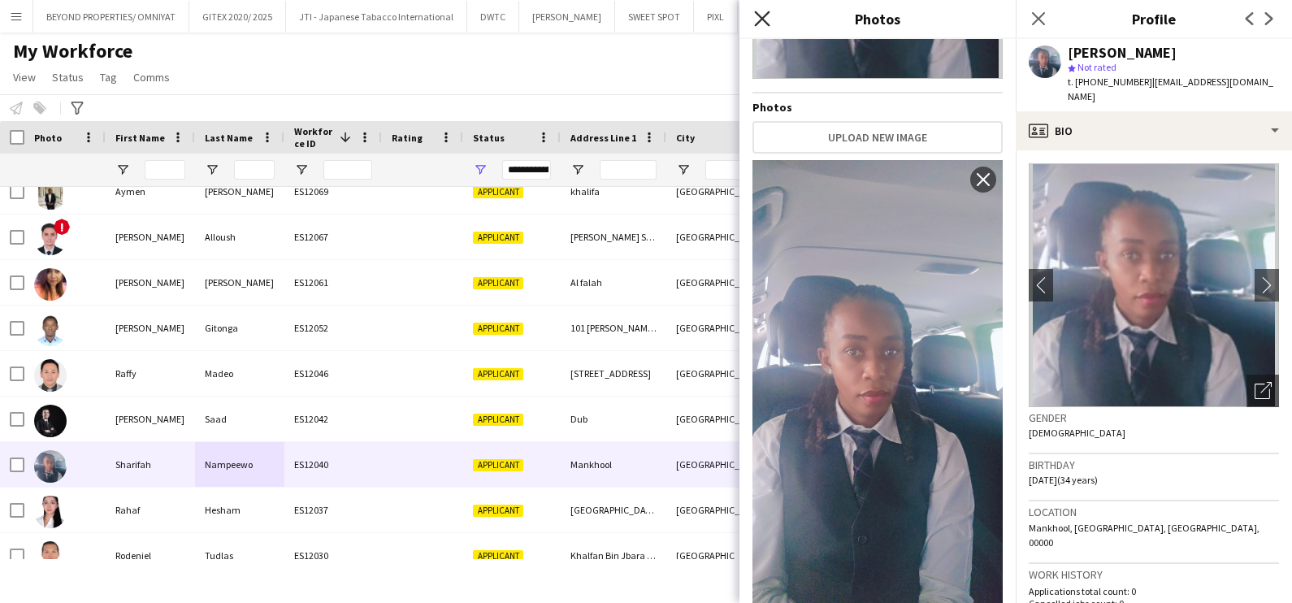
click at [755, 17] on icon "Close pop-in" at bounding box center [761, 18] width 15 height 15
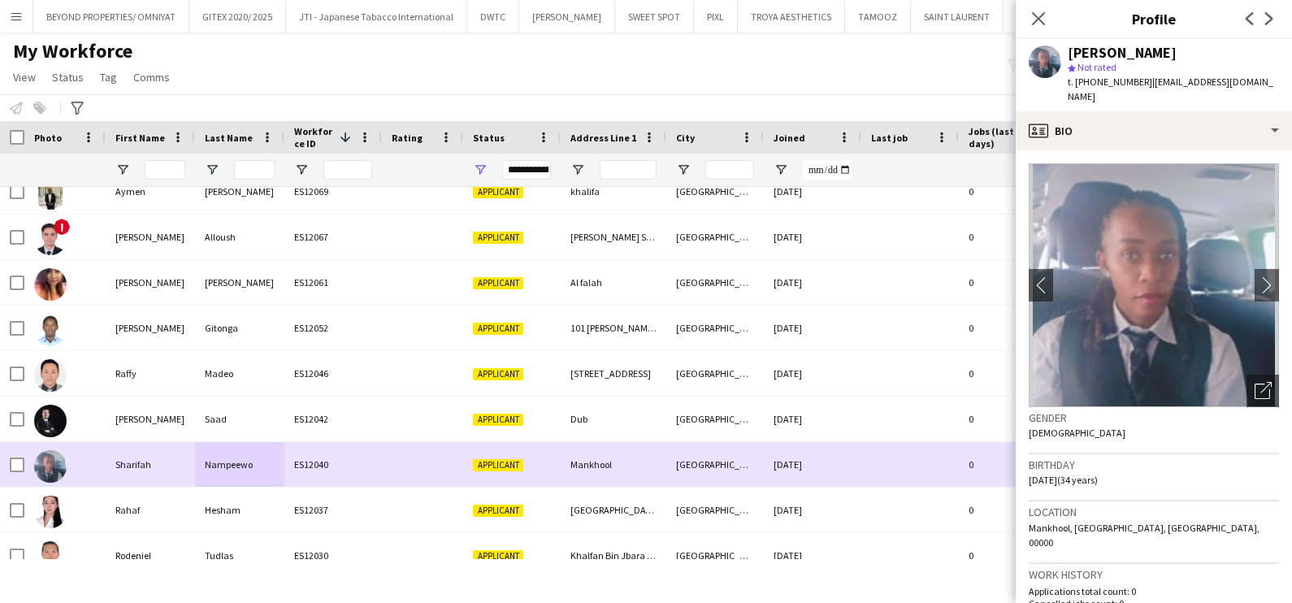
scroll to position [673, 0]
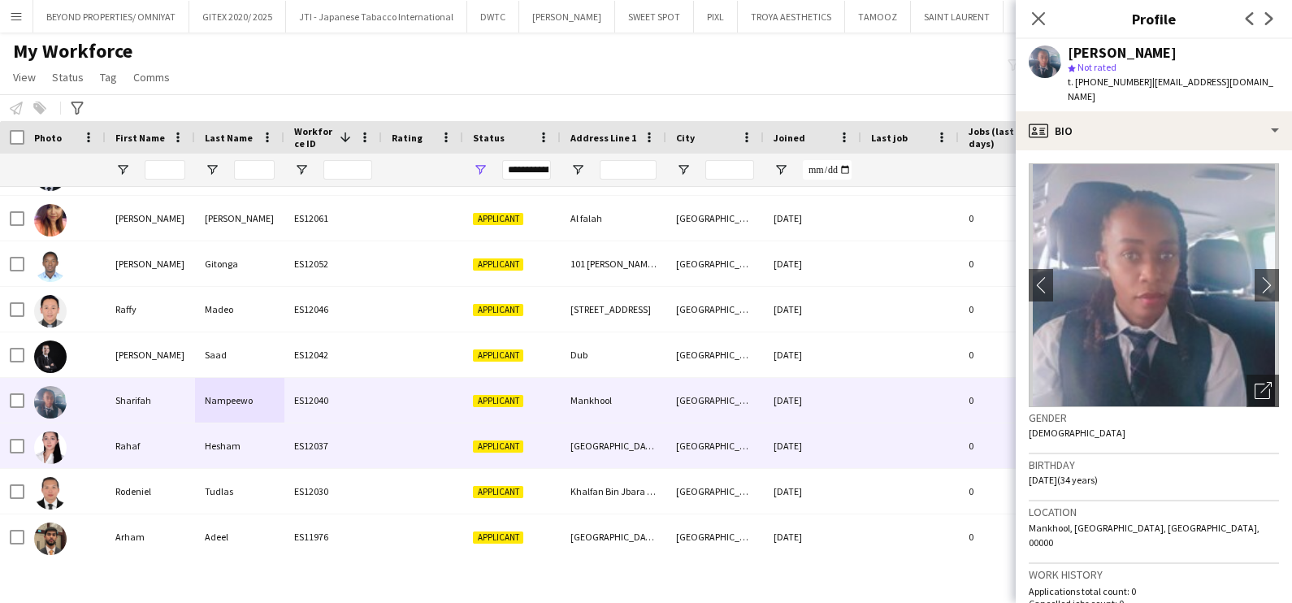
click at [266, 444] on div "Hesham" at bounding box center [239, 445] width 89 height 45
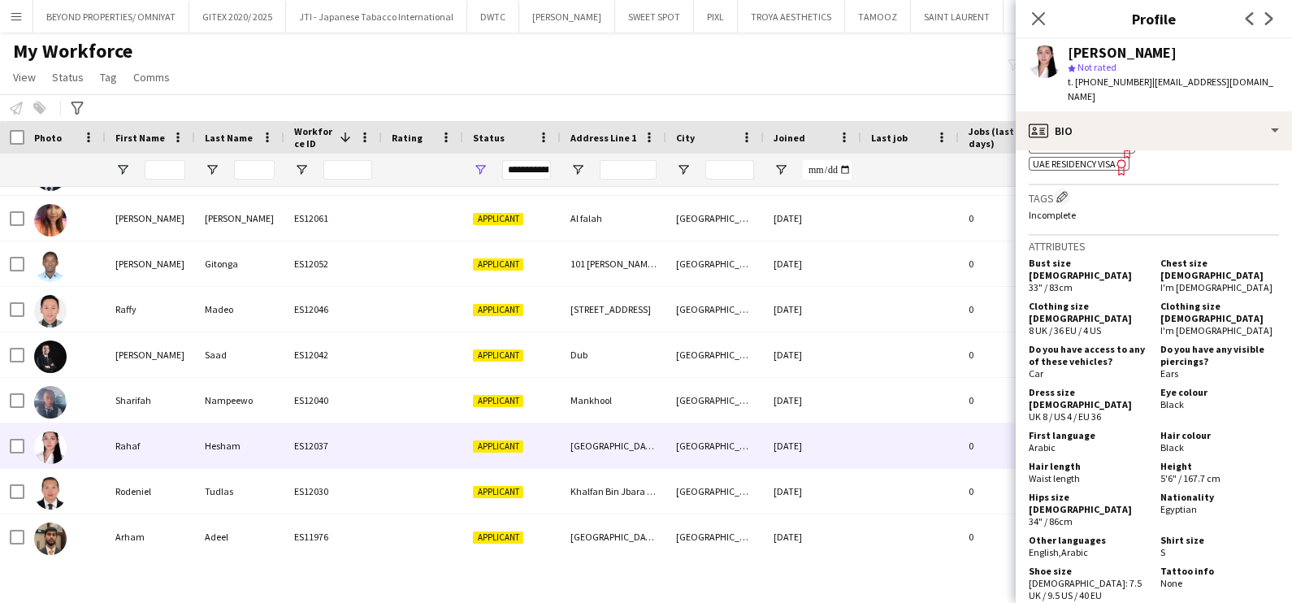
scroll to position [101, 0]
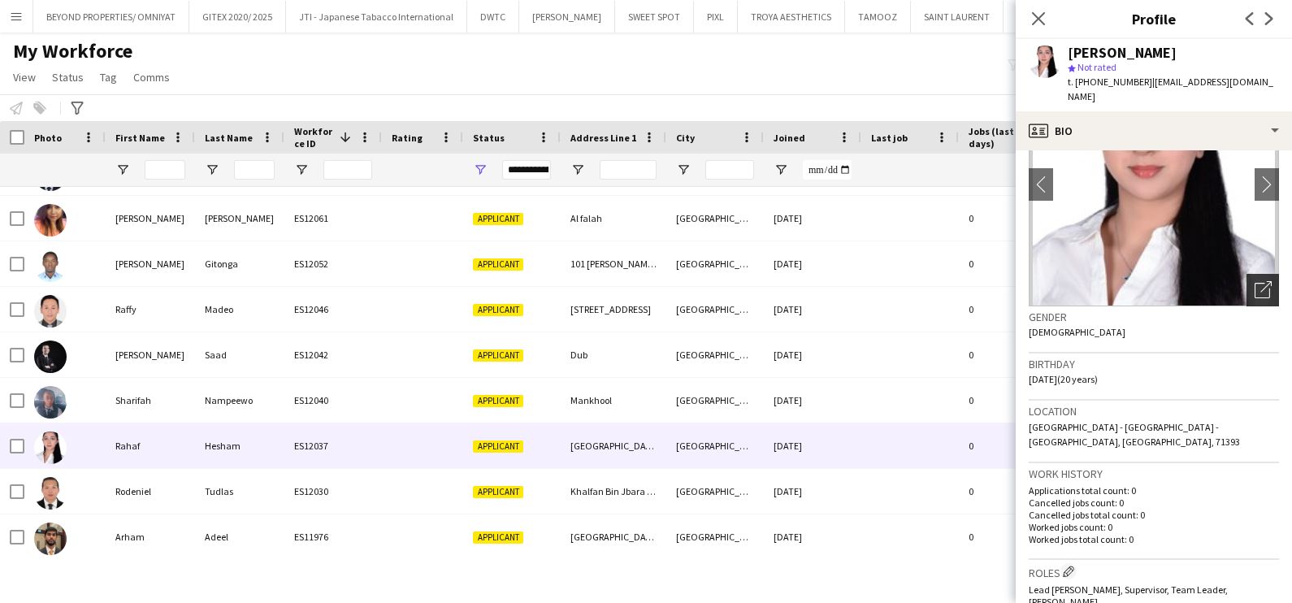
click at [1254, 281] on icon "Open photos pop-in" at bounding box center [1262, 289] width 17 height 17
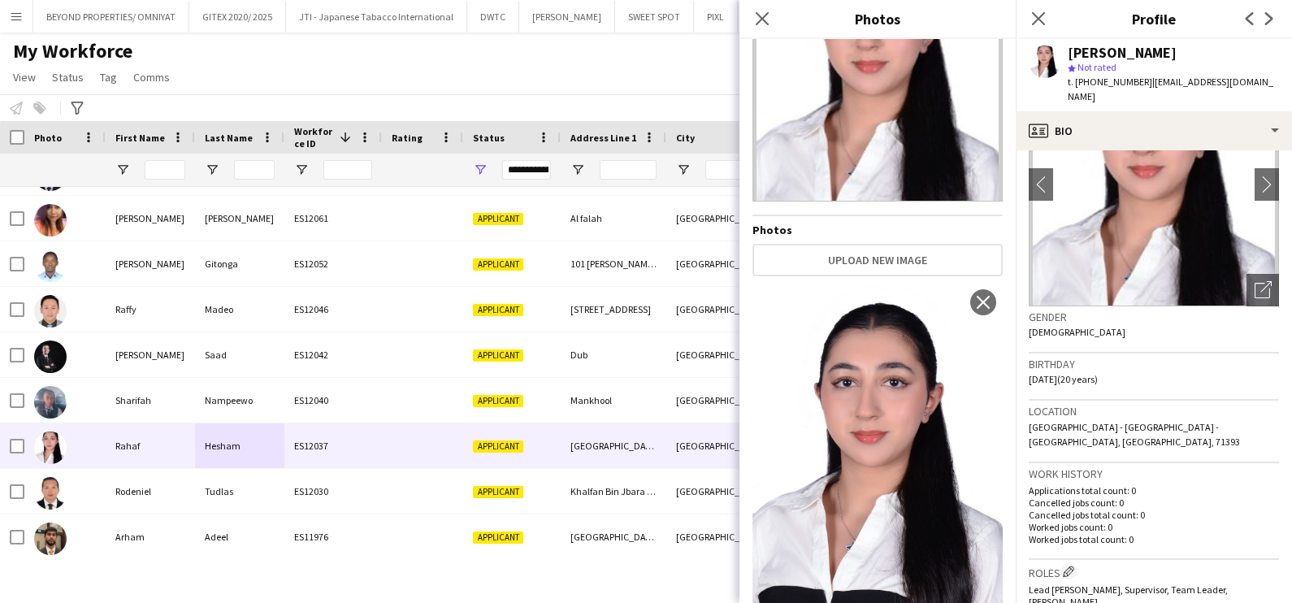
scroll to position [128, 0]
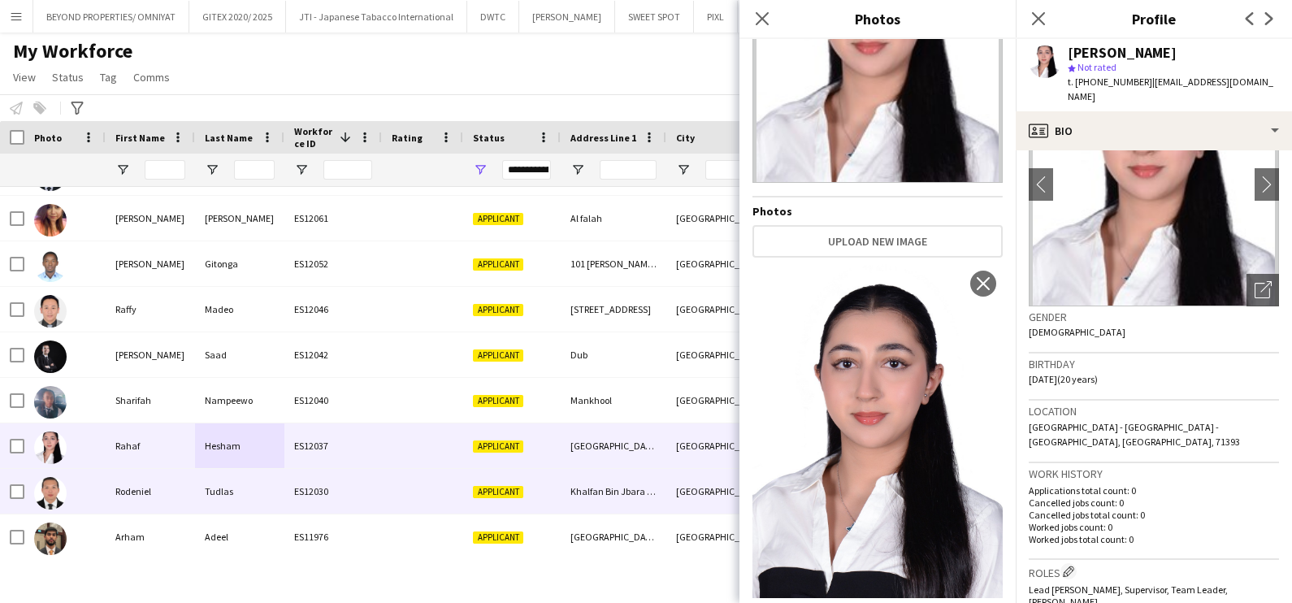
click at [139, 496] on div "Rodeniel" at bounding box center [150, 491] width 89 height 45
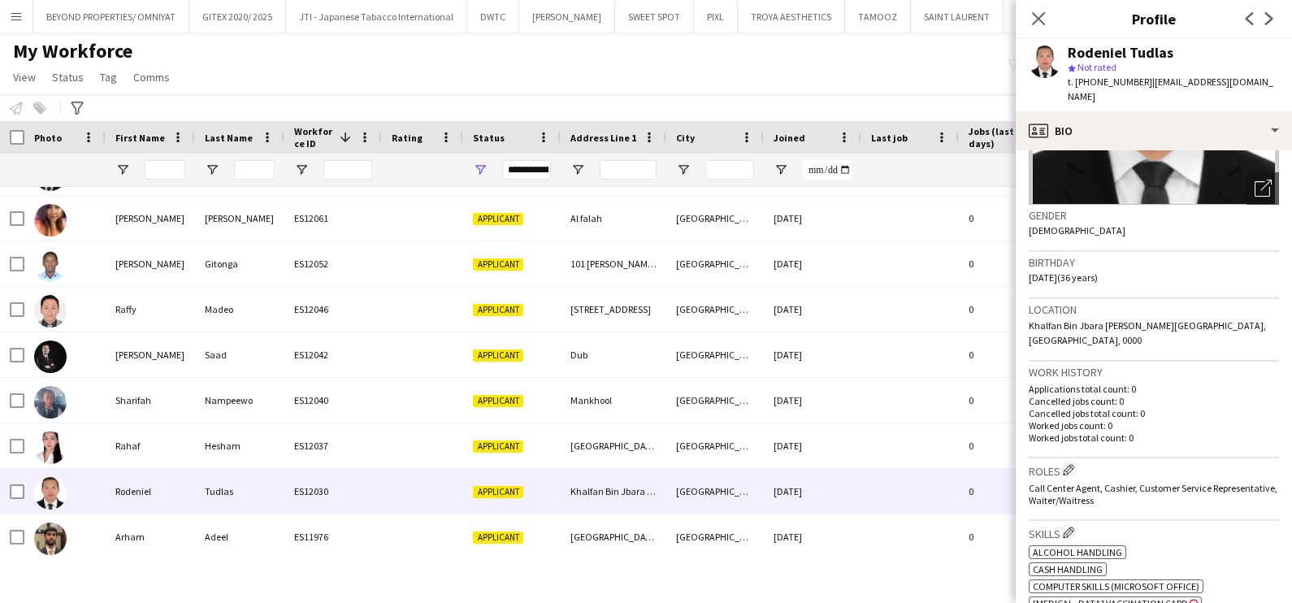
scroll to position [0, 0]
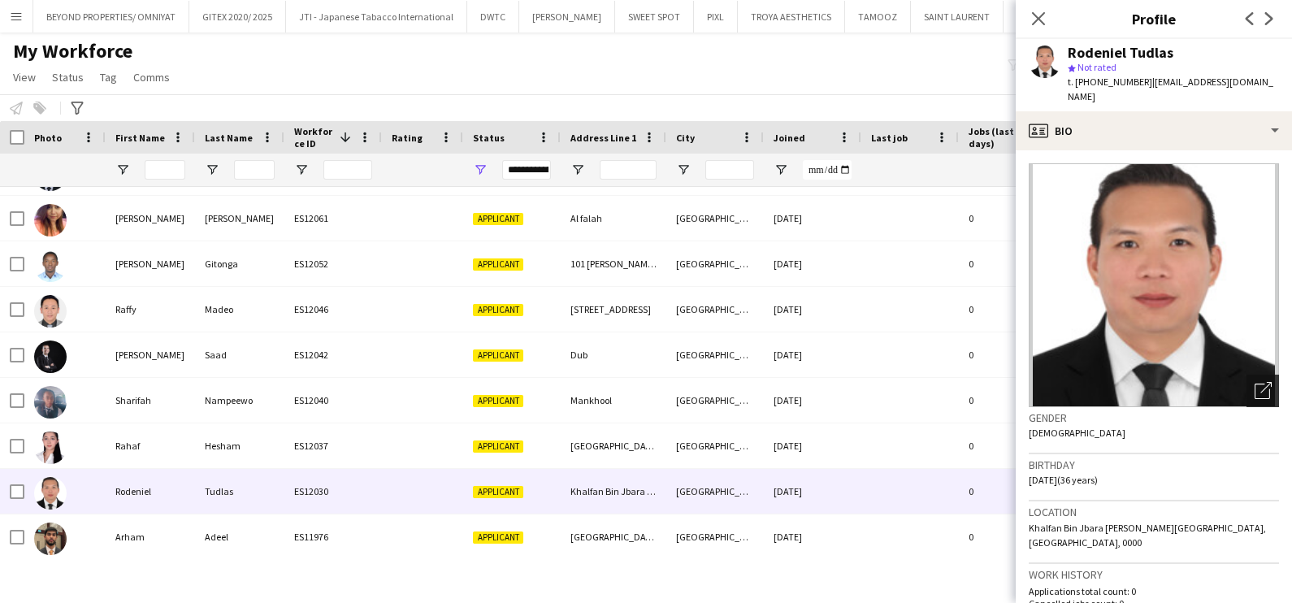
click at [1254, 382] on icon "Open photos pop-in" at bounding box center [1262, 390] width 17 height 17
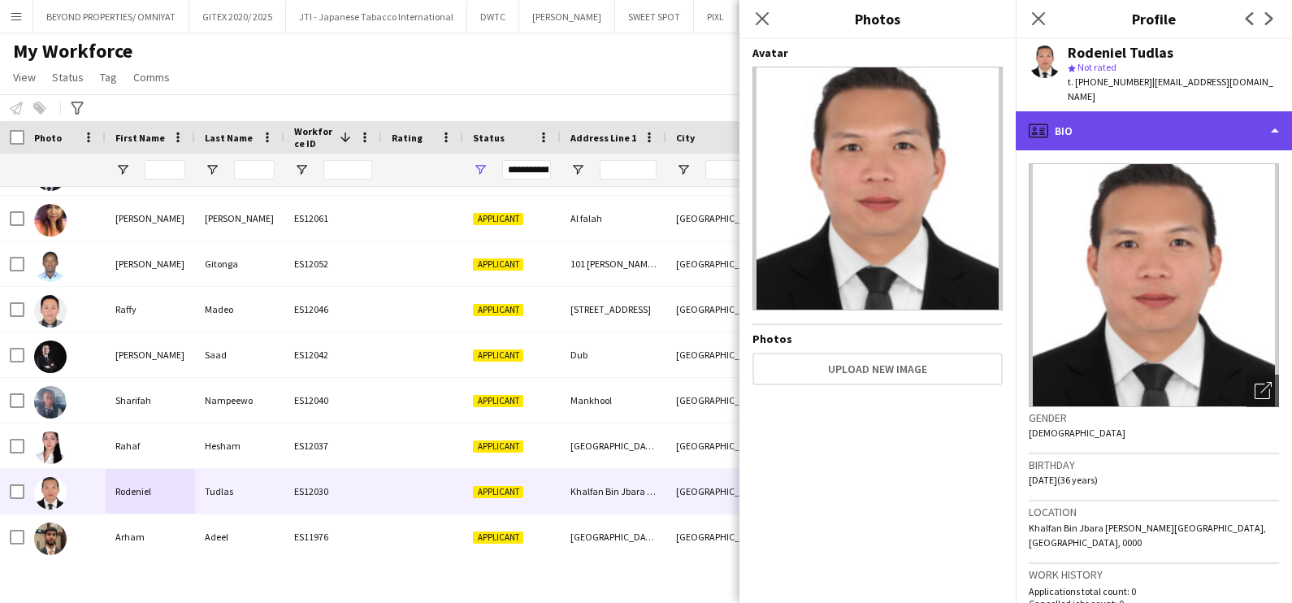
click at [1128, 119] on div "profile Bio" at bounding box center [1153, 130] width 276 height 39
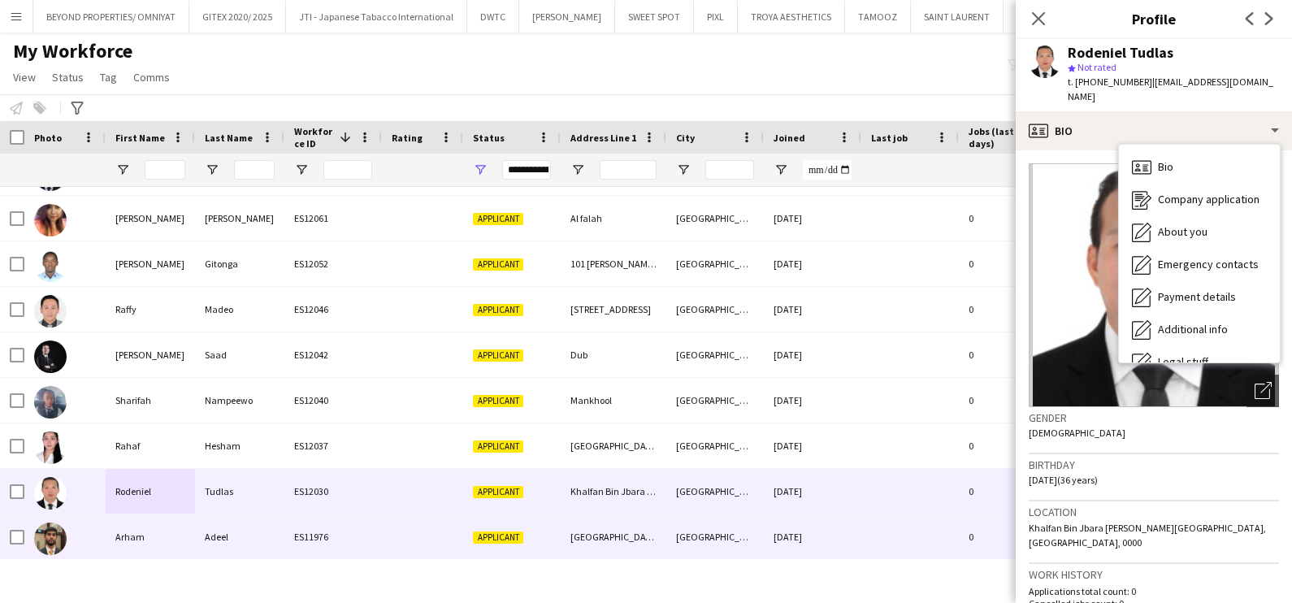
click at [353, 529] on div "ES11976" at bounding box center [332, 536] width 97 height 45
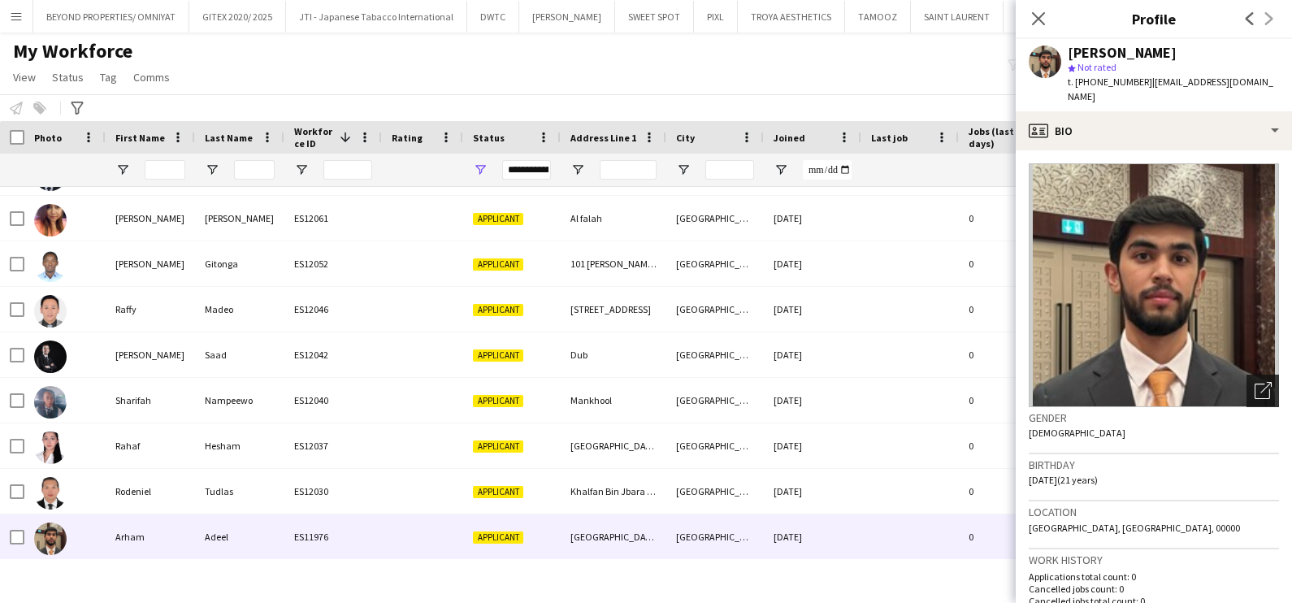
click at [1254, 382] on icon "Open photos pop-in" at bounding box center [1262, 390] width 17 height 17
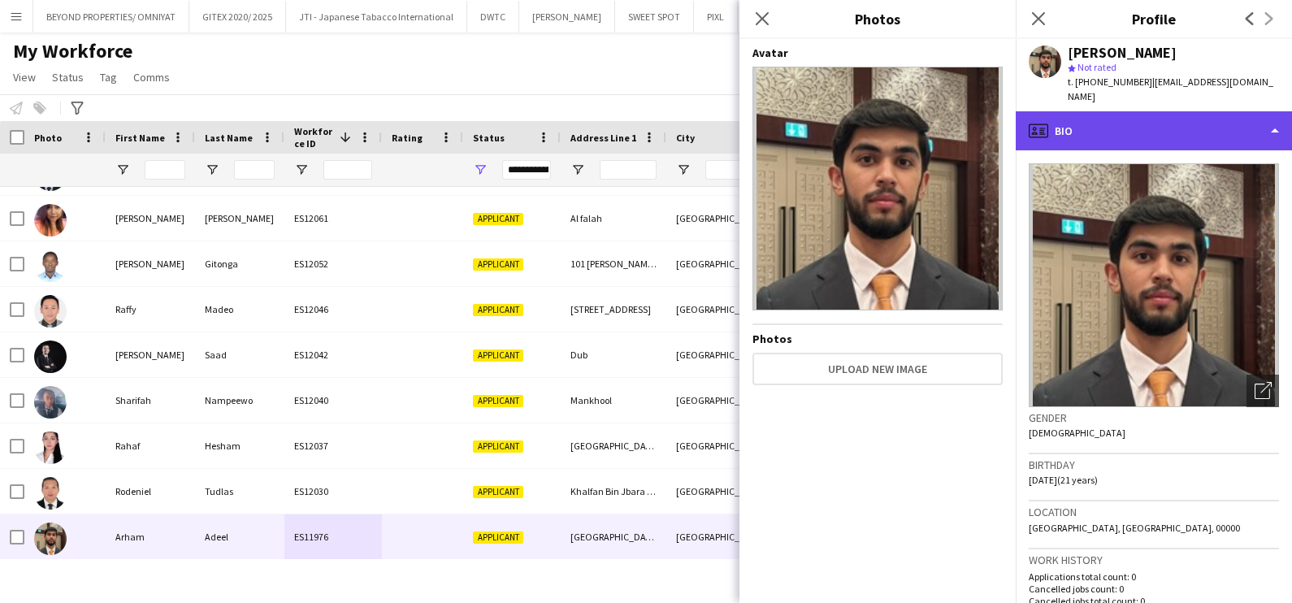
click at [1158, 117] on div "profile Bio" at bounding box center [1153, 130] width 276 height 39
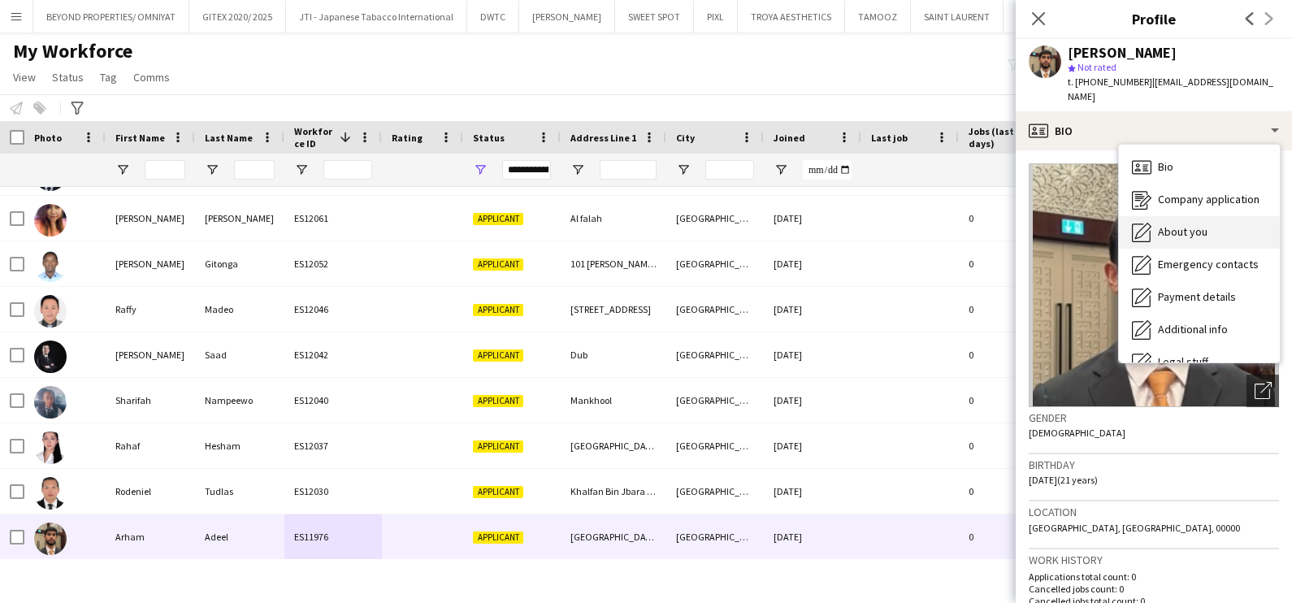
click at [1158, 224] on span "About you" at bounding box center [1183, 231] width 50 height 15
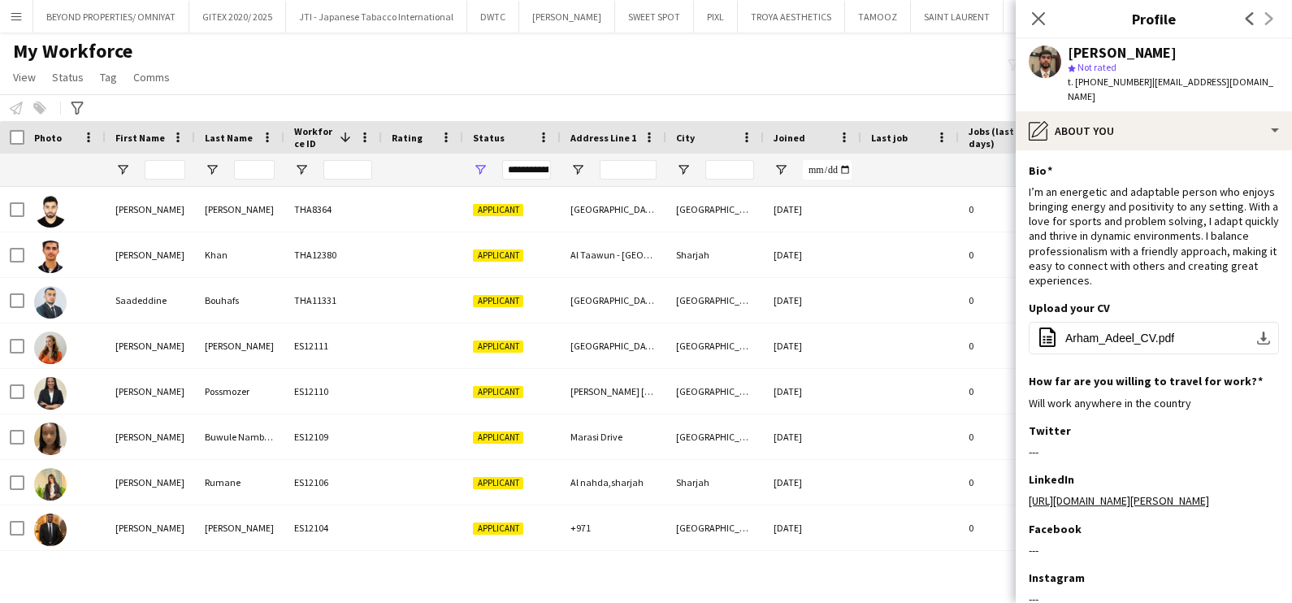
click at [387, 91] on div "My Workforce View Views Default view New view Update view Delete view Edit name…" at bounding box center [646, 66] width 1292 height 55
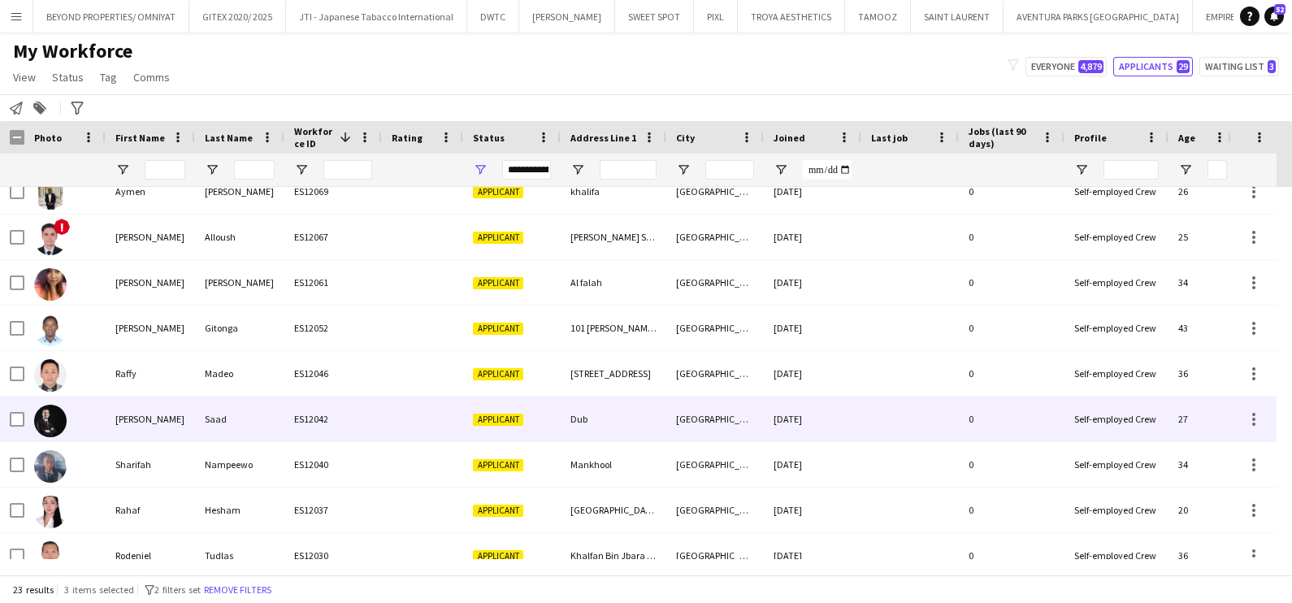
scroll to position [673, 0]
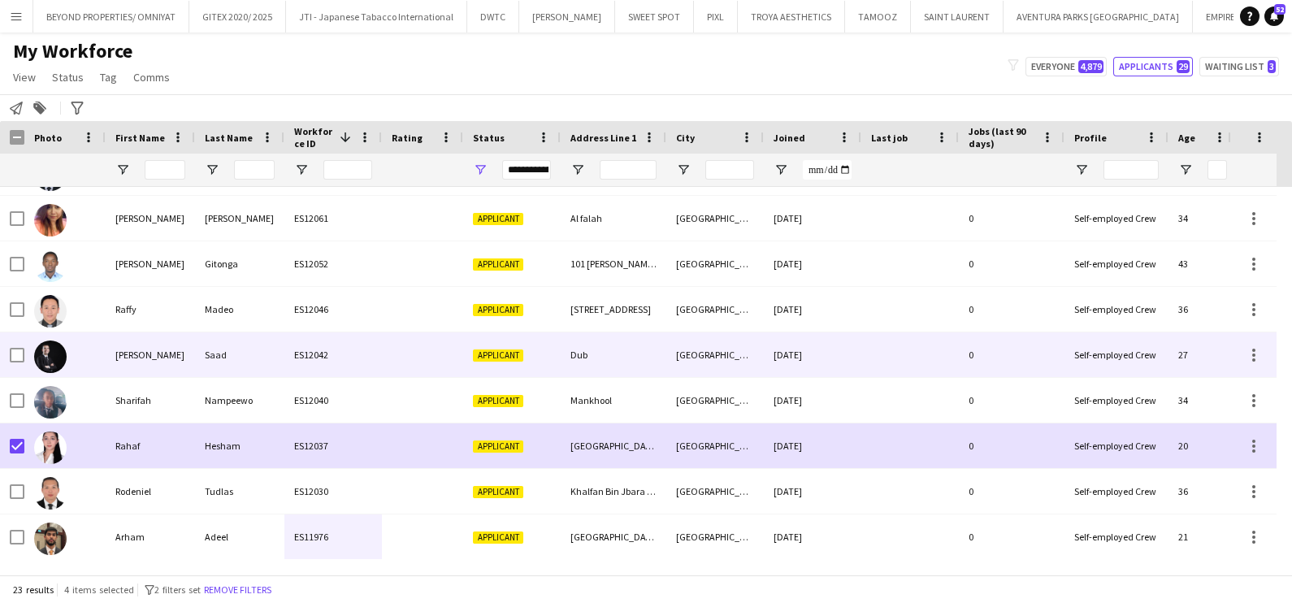
click at [111, 352] on div "[PERSON_NAME]" at bounding box center [150, 354] width 89 height 45
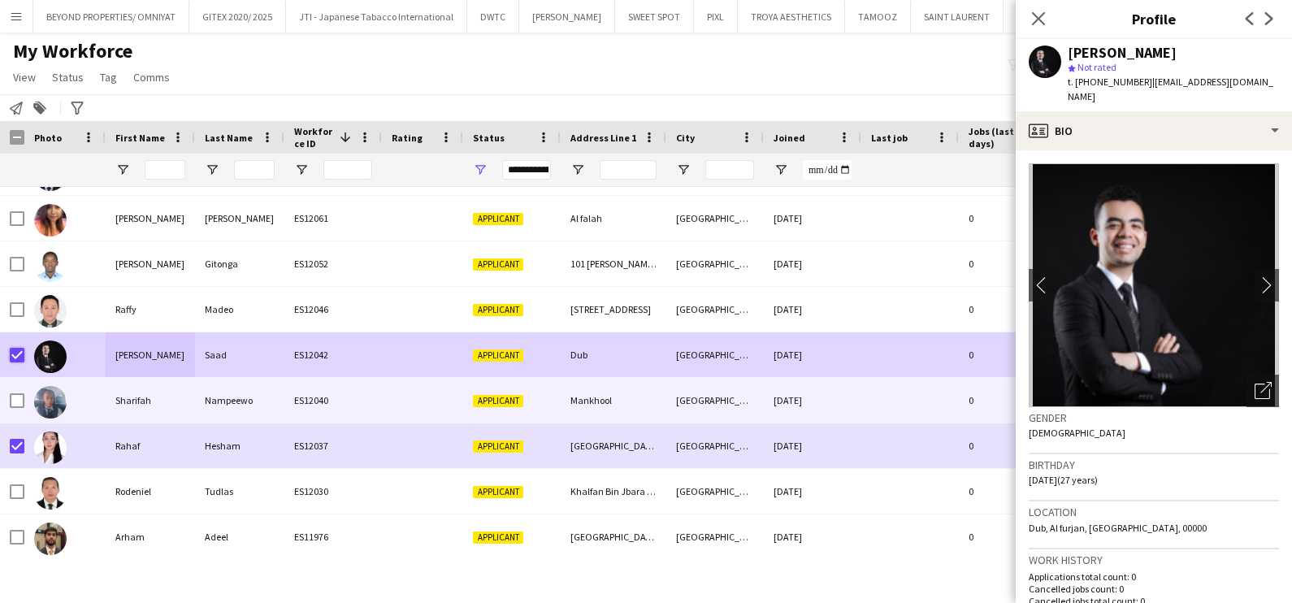
scroll to position [400, 0]
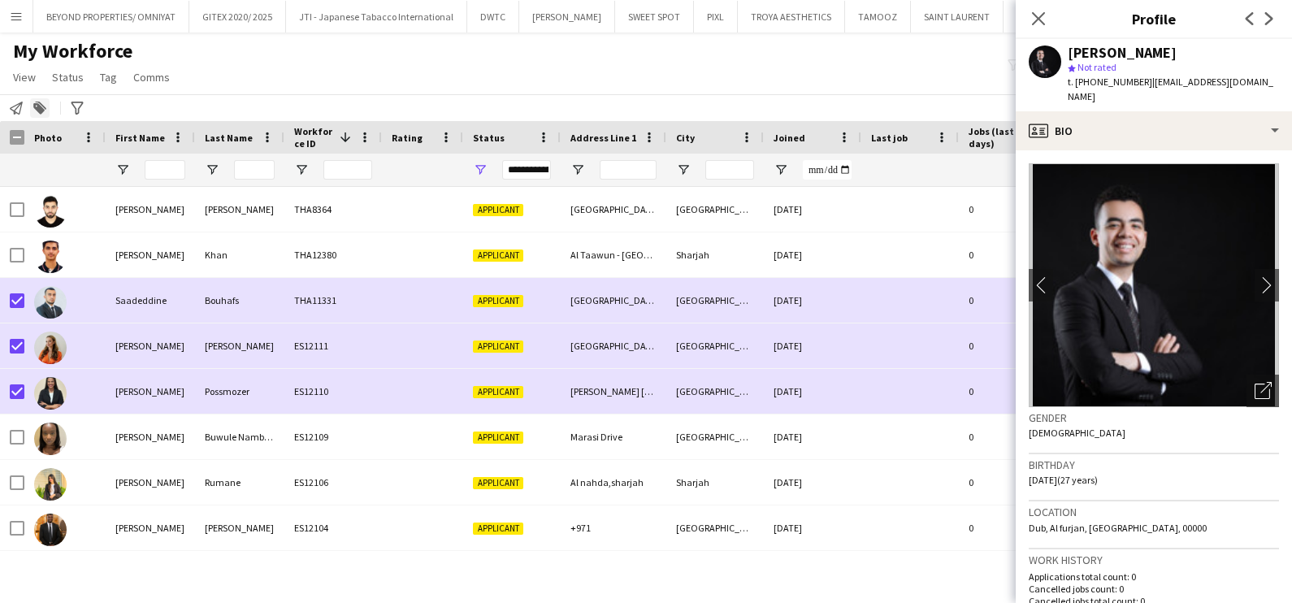
click at [35, 110] on icon "Add to tag" at bounding box center [39, 108] width 13 height 13
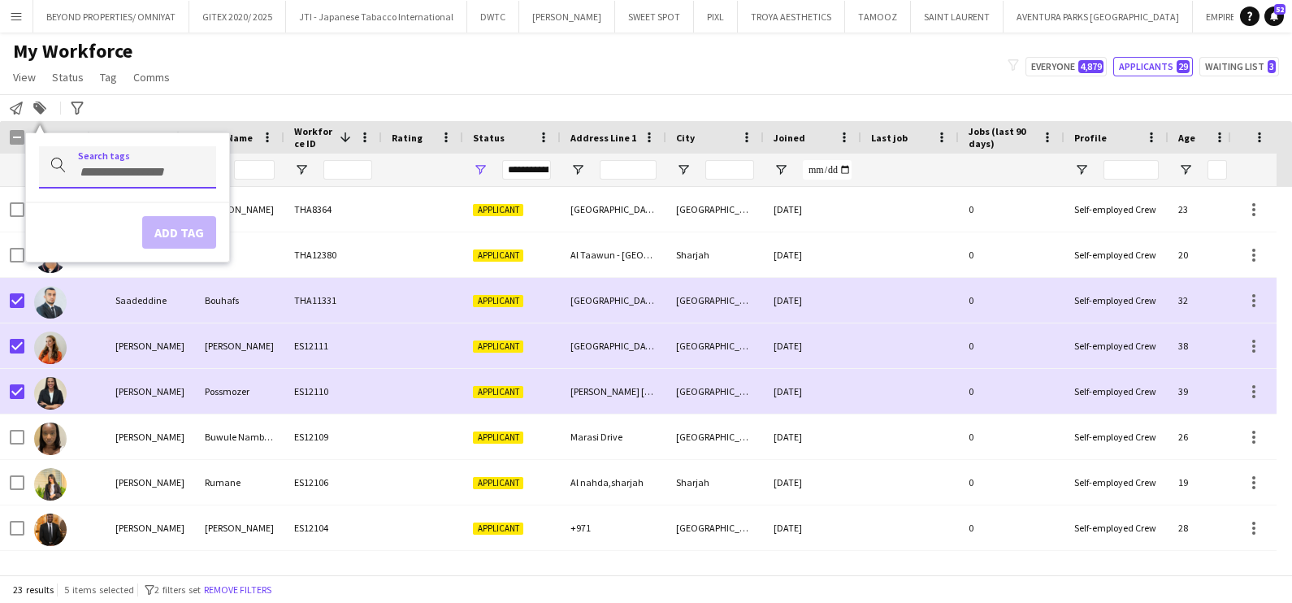
click at [130, 184] on div at bounding box center [127, 166] width 177 height 41
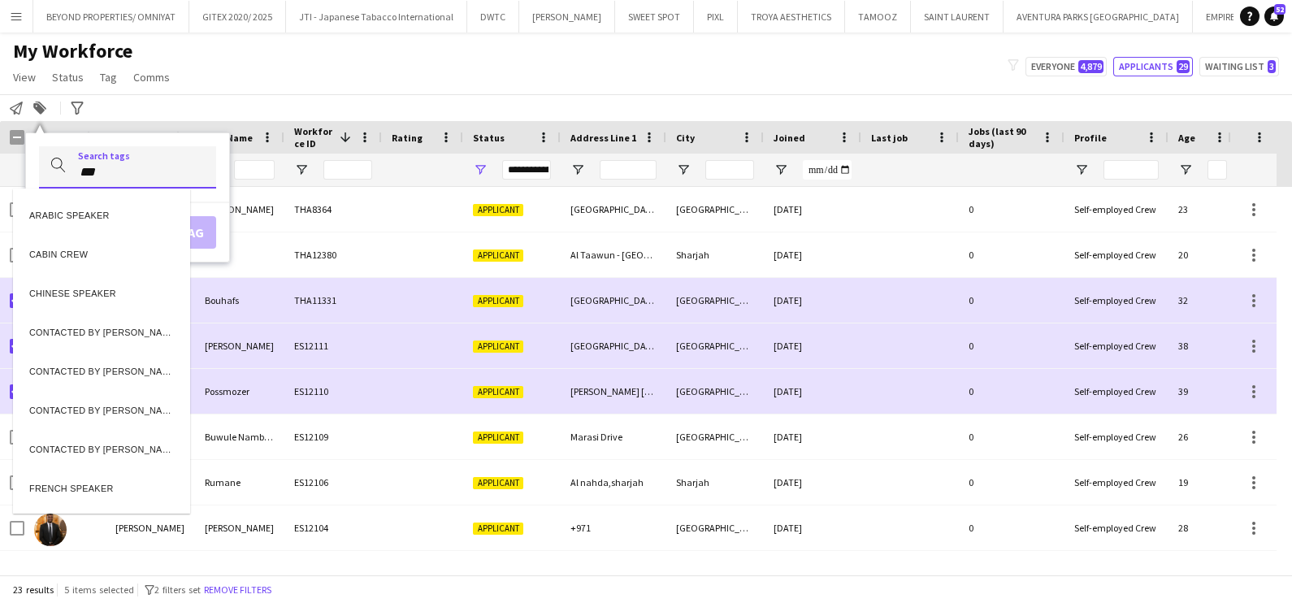
type input "***"
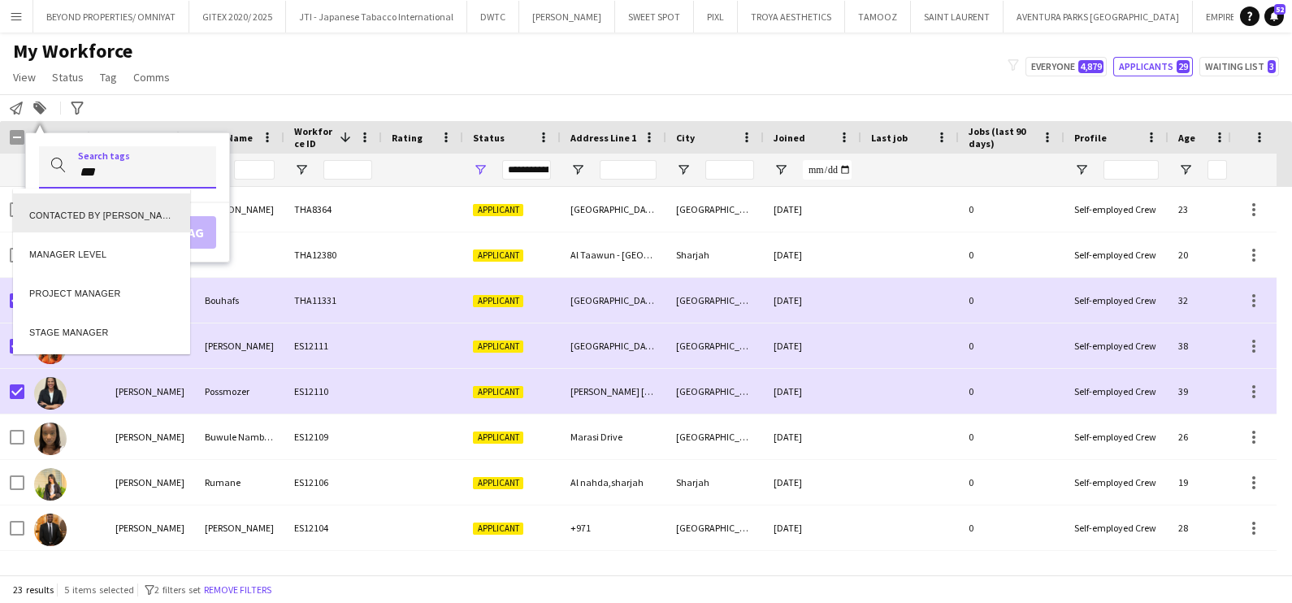
click at [136, 219] on div "CONTACTED BY [PERSON_NAME]" at bounding box center [101, 212] width 177 height 39
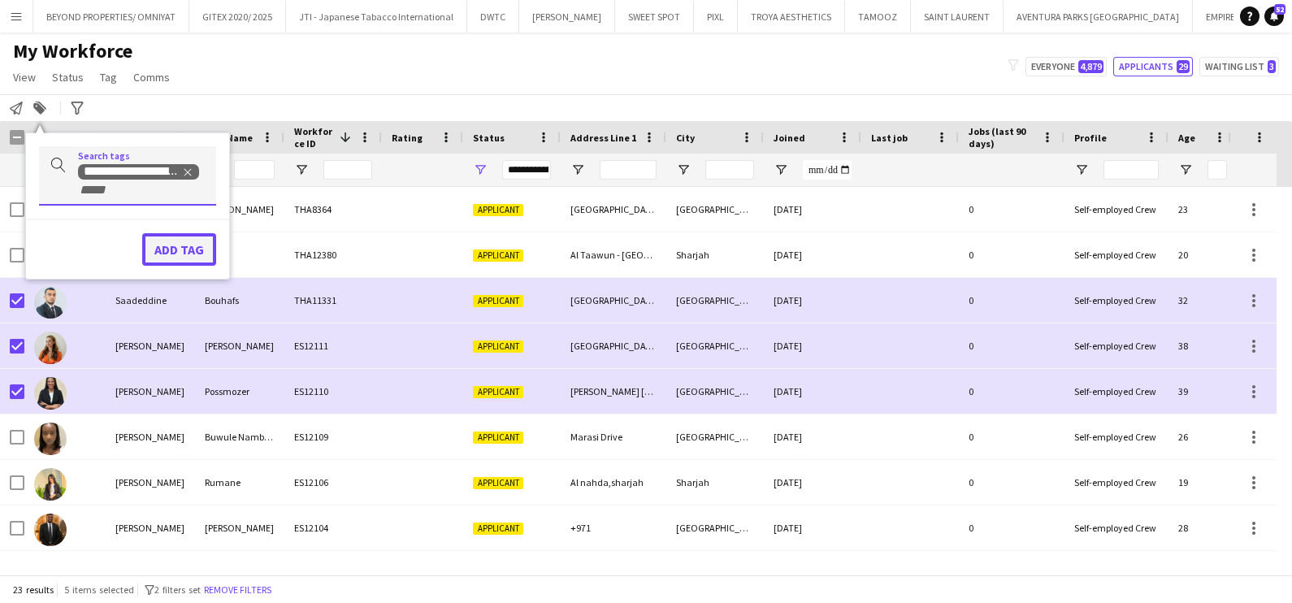
click at [182, 257] on button "Add tag" at bounding box center [179, 249] width 74 height 32
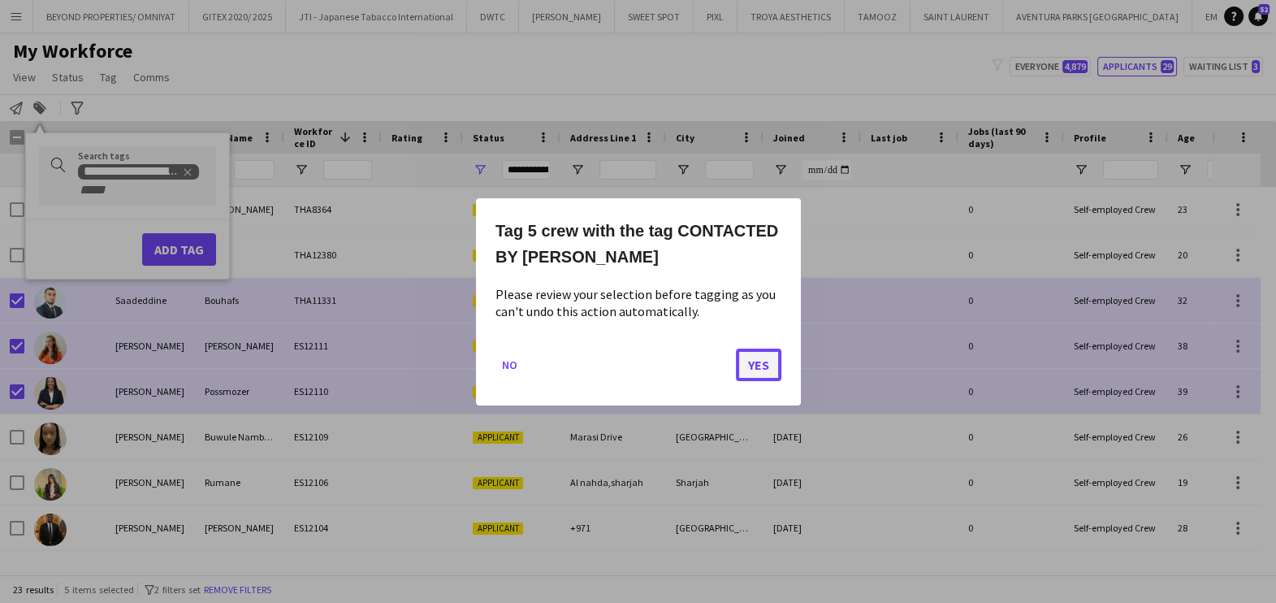
click at [755, 357] on button "Yes" at bounding box center [758, 364] width 45 height 32
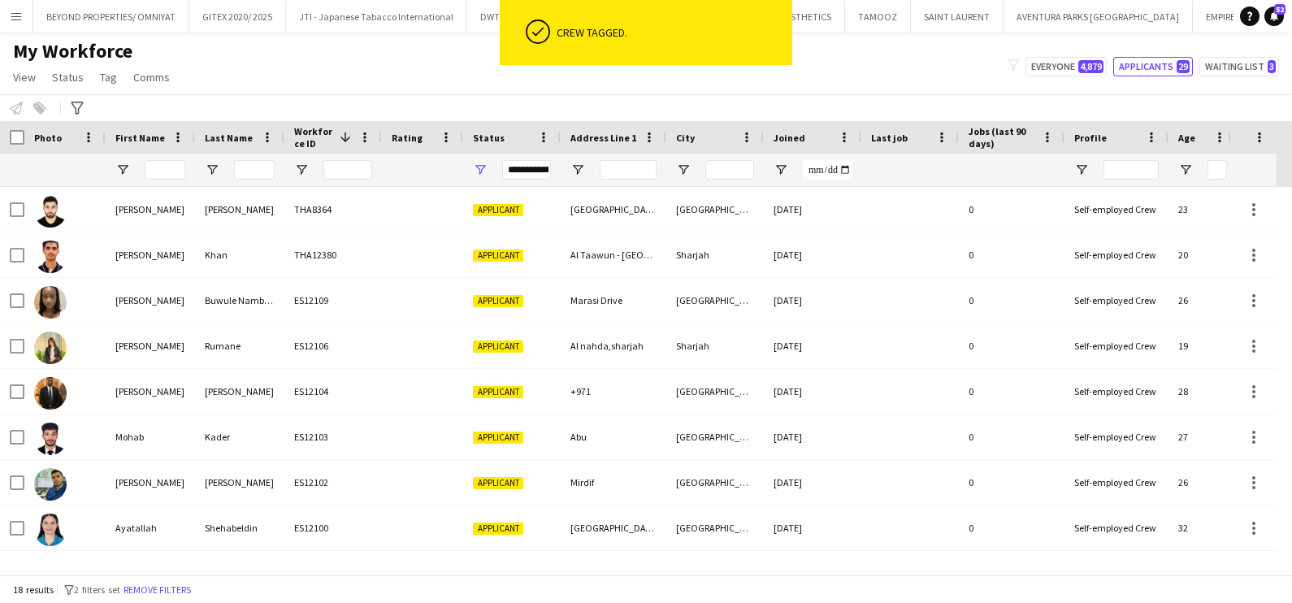
click at [937, 68] on div "My Workforce View Views Default view New view Update view Delete view Edit name…" at bounding box center [646, 66] width 1292 height 55
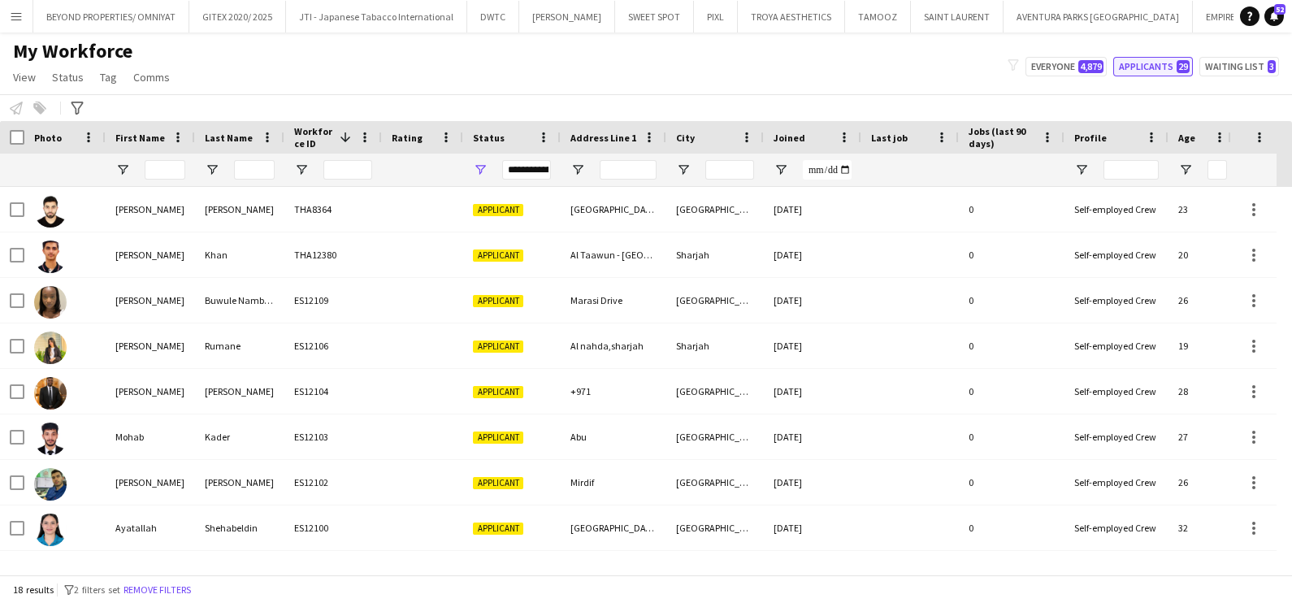
click at [1158, 70] on button "Applicants 29" at bounding box center [1153, 66] width 80 height 19
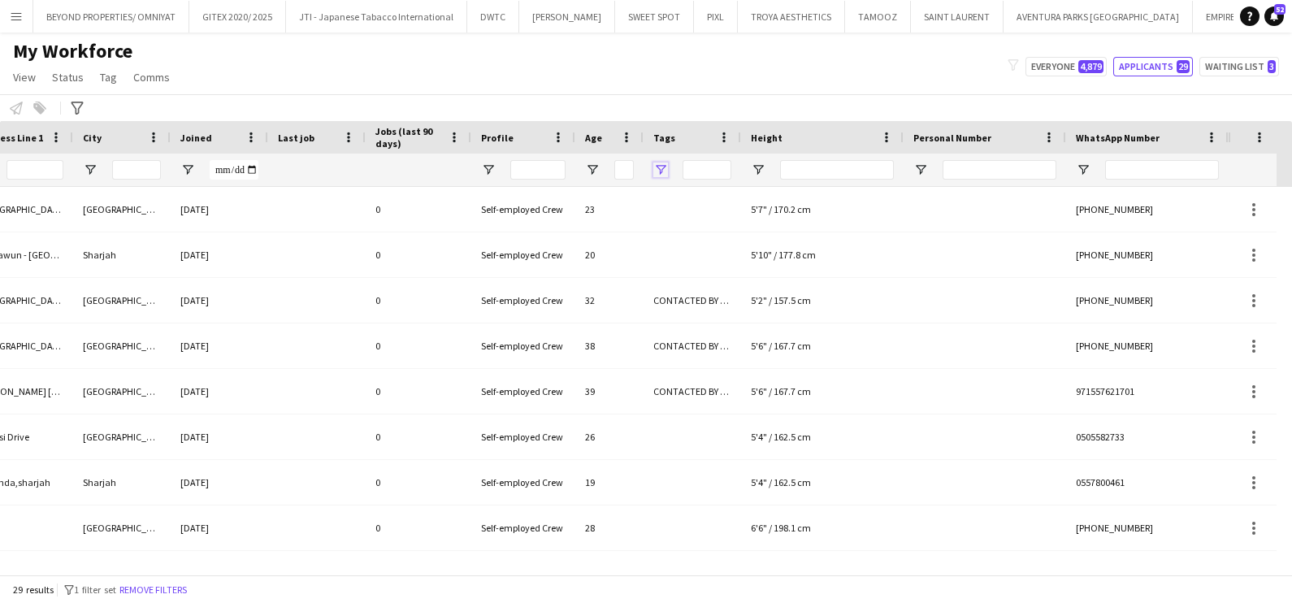
click at [662, 168] on span "Open Filter Menu" at bounding box center [660, 169] width 15 height 15
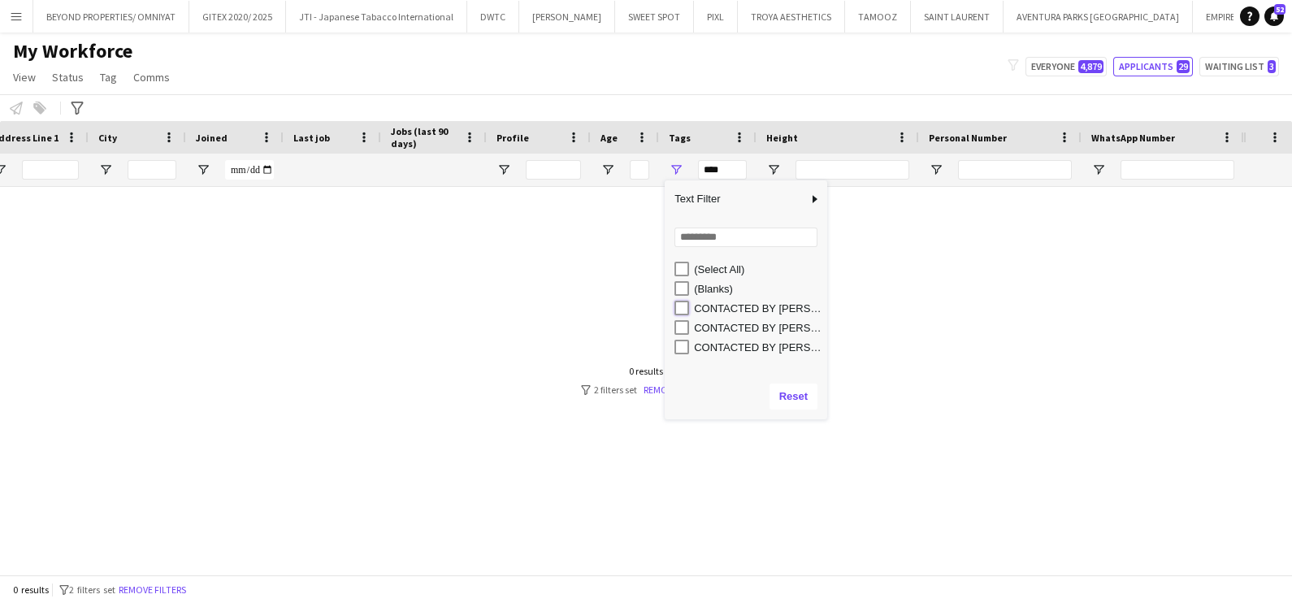
type input "**********"
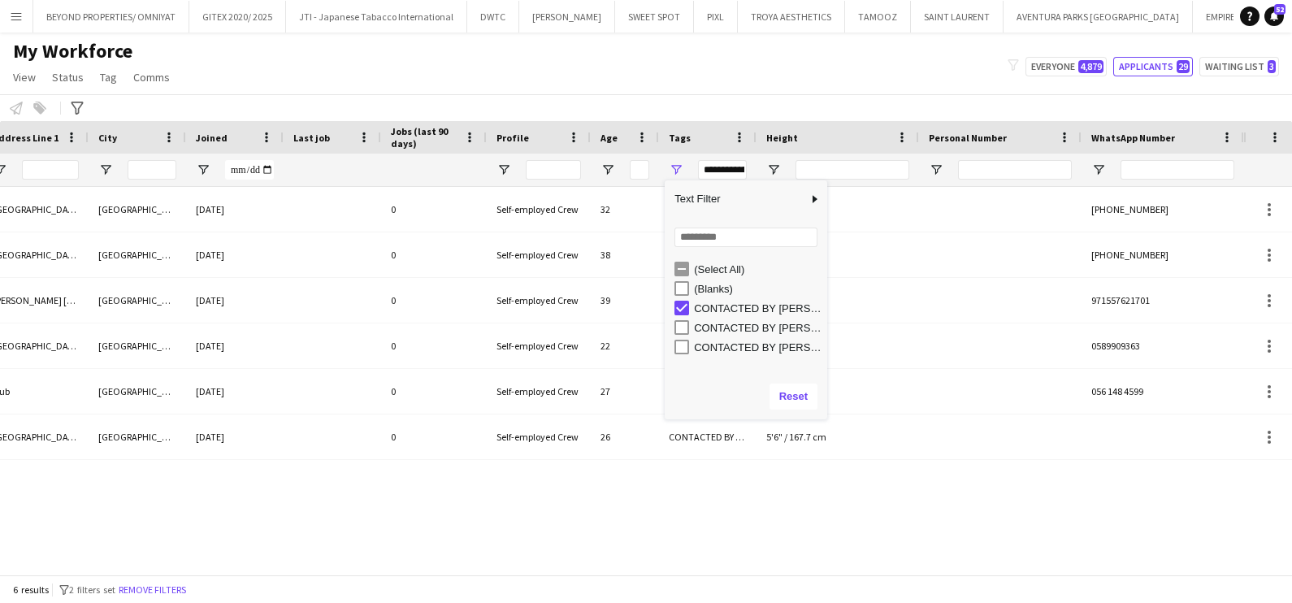
click at [577, 513] on div "Applicant United Arab Emirates Deira city center 24-03-2023 0 Self-employed Cre…" at bounding box center [621, 373] width 1243 height 372
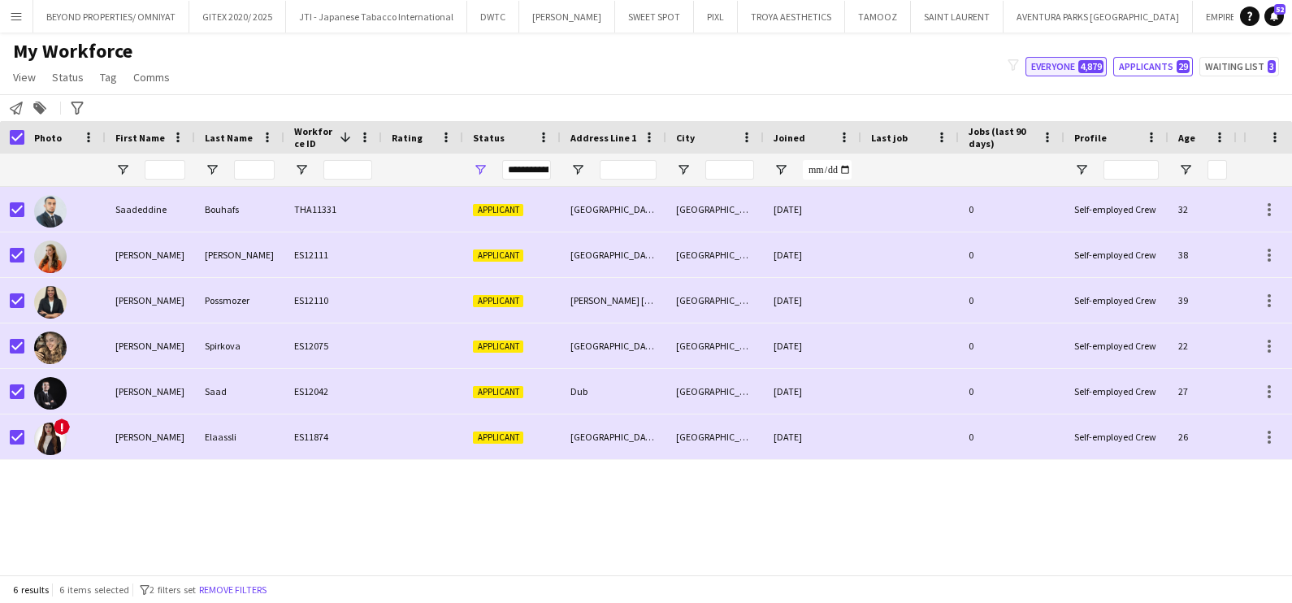
click at [1048, 63] on button "Everyone 4,879" at bounding box center [1065, 66] width 81 height 19
type input "**********"
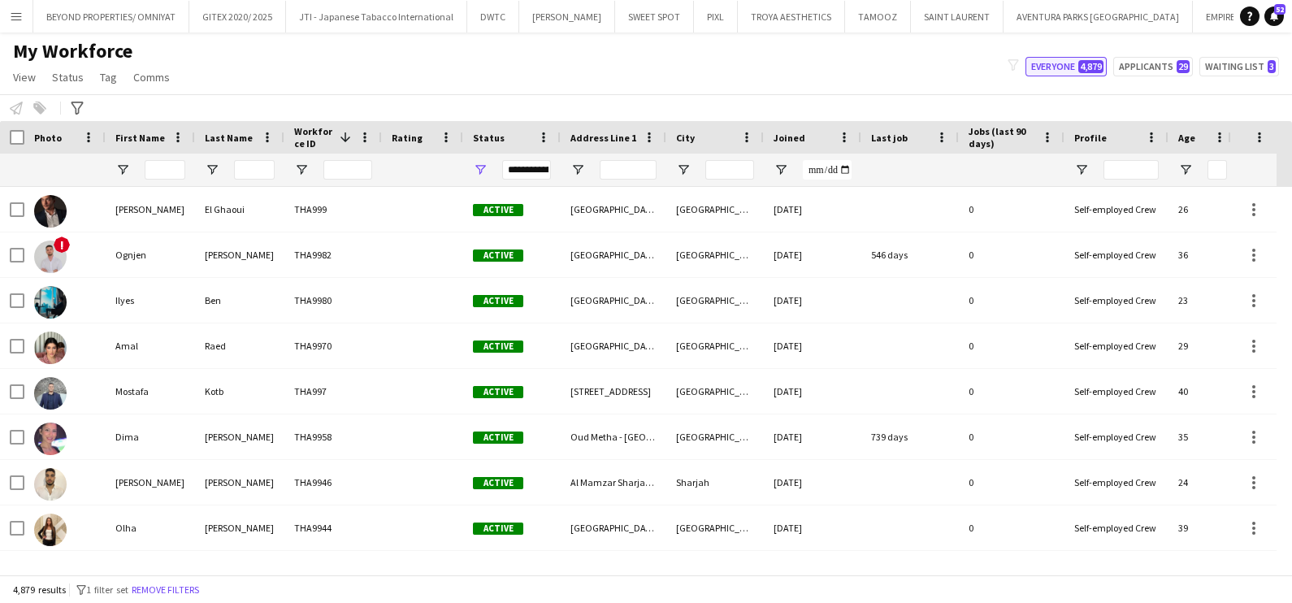
click at [1046, 65] on button "Everyone 4,879" at bounding box center [1065, 66] width 81 height 19
click at [475, 161] on div "**********" at bounding box center [511, 170] width 97 height 32
click at [487, 175] on div "**********" at bounding box center [511, 170] width 97 height 32
click at [483, 171] on span "Open Filter Menu" at bounding box center [480, 169] width 15 height 15
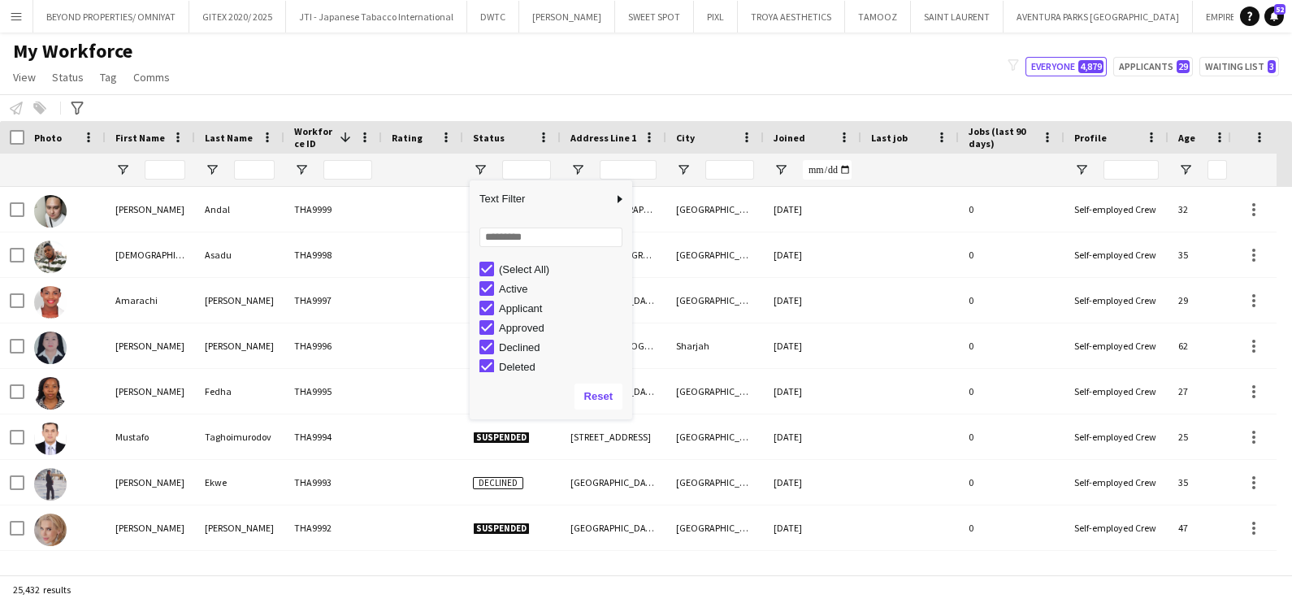
click at [697, 70] on div "My Workforce View Views Default view New view Update view Delete view Edit name…" at bounding box center [646, 66] width 1292 height 55
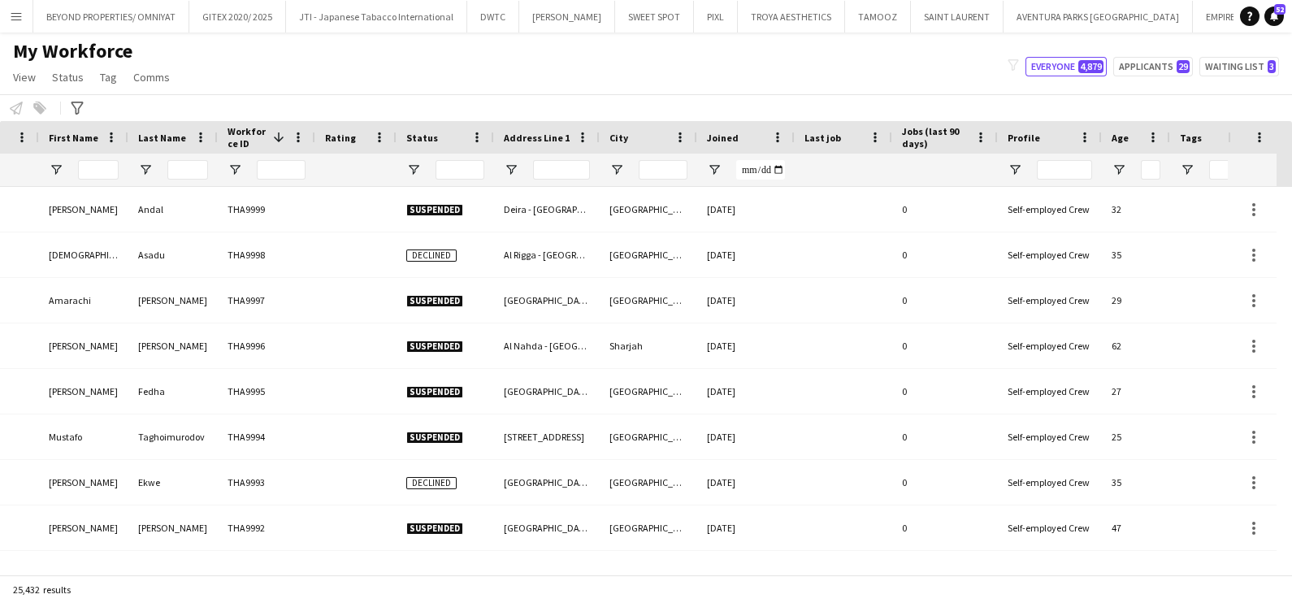
scroll to position [0, 158]
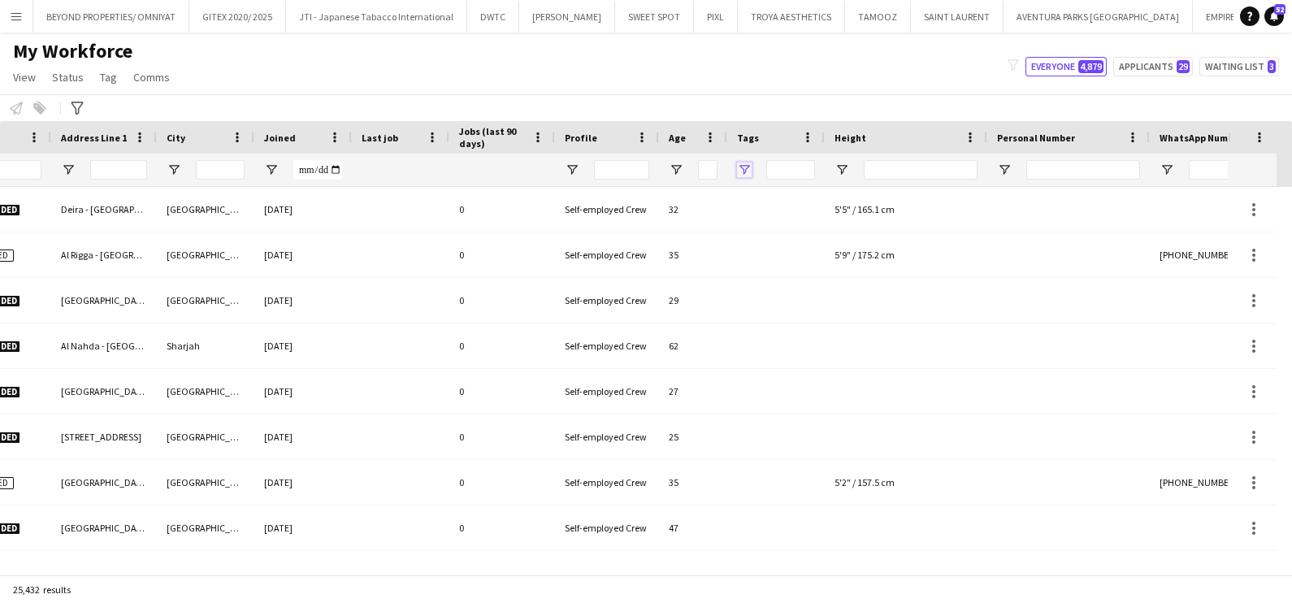
click at [746, 167] on span "Open Filter Menu" at bounding box center [744, 169] width 15 height 15
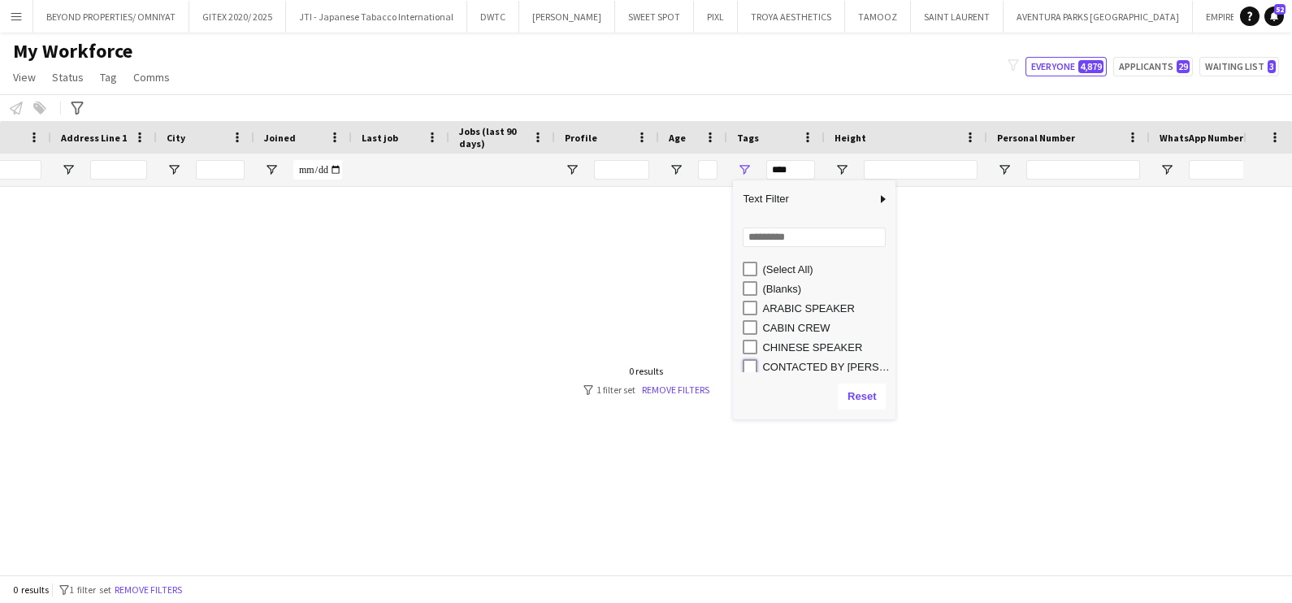
type input "**********"
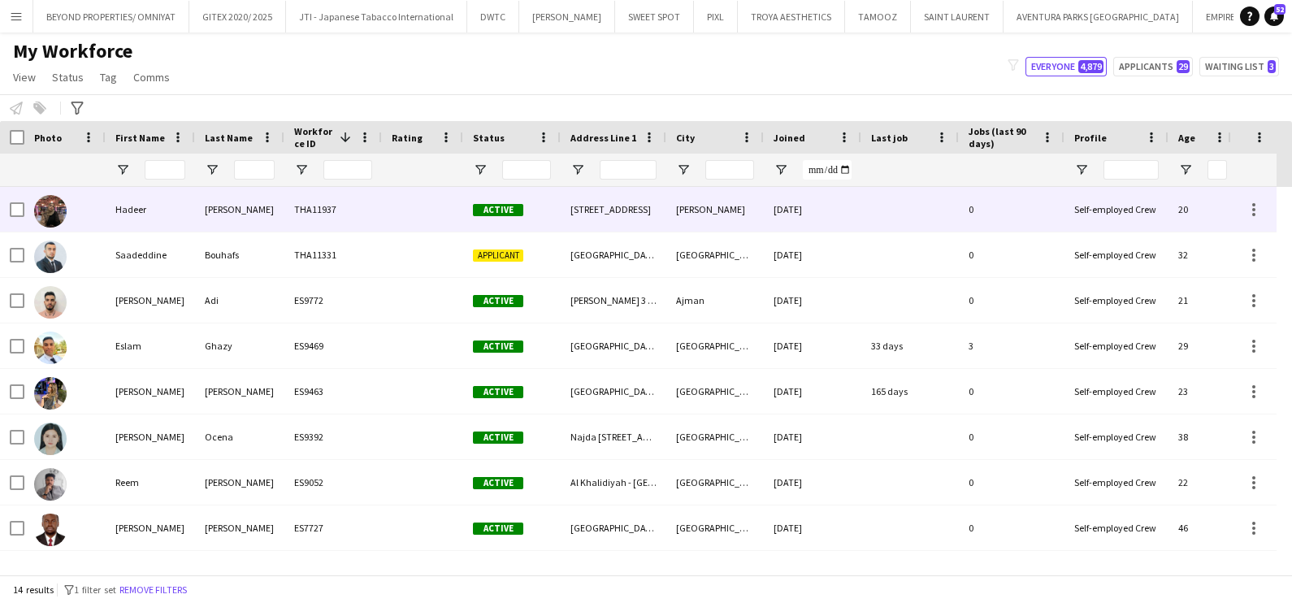
click at [370, 222] on div "THA11937" at bounding box center [332, 209] width 97 height 45
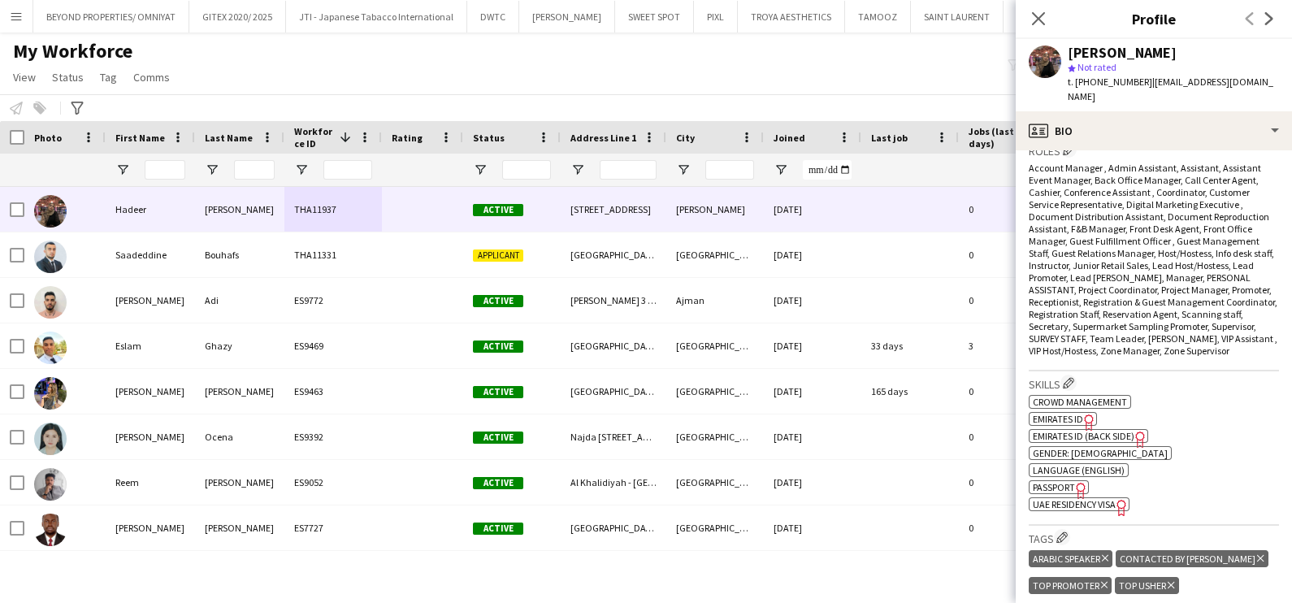
drag, startPoint x: 1236, startPoint y: 557, endPoint x: 1120, endPoint y: 489, distance: 134.7
click at [1257, 556] on icon at bounding box center [1260, 558] width 6 height 6
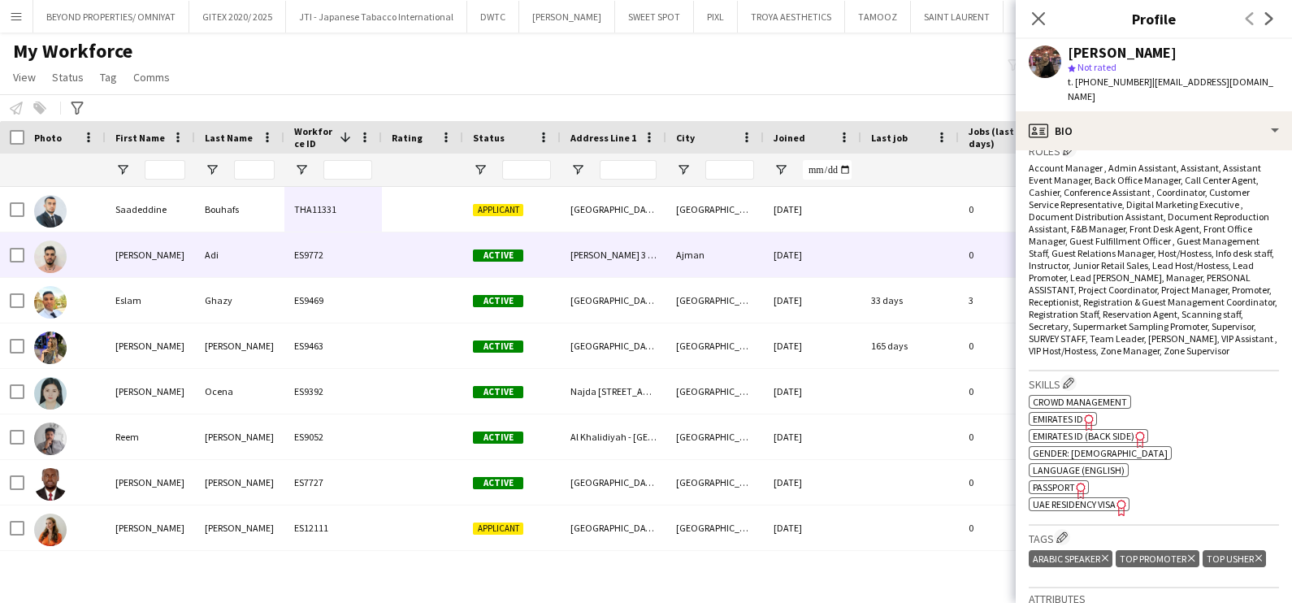
click at [629, 256] on div "Al Rashidiya 3 - Ajman - United Arab Emirates" at bounding box center [614, 254] width 106 height 45
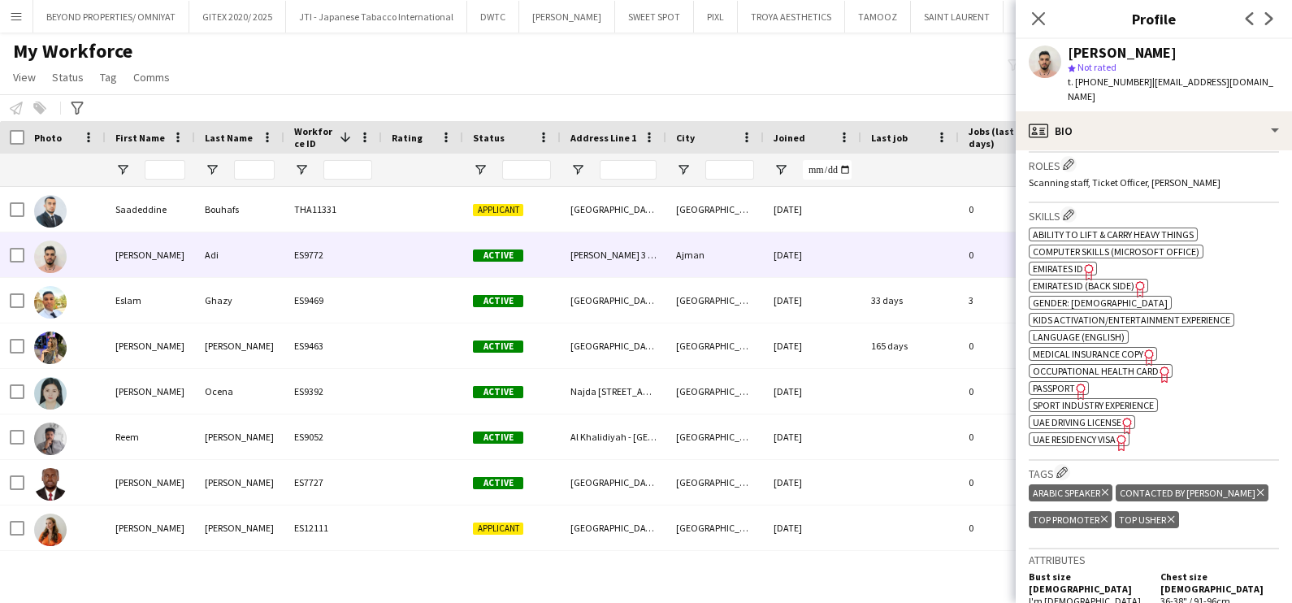
click at [1257, 487] on icon "Delete tag" at bounding box center [1260, 492] width 6 height 10
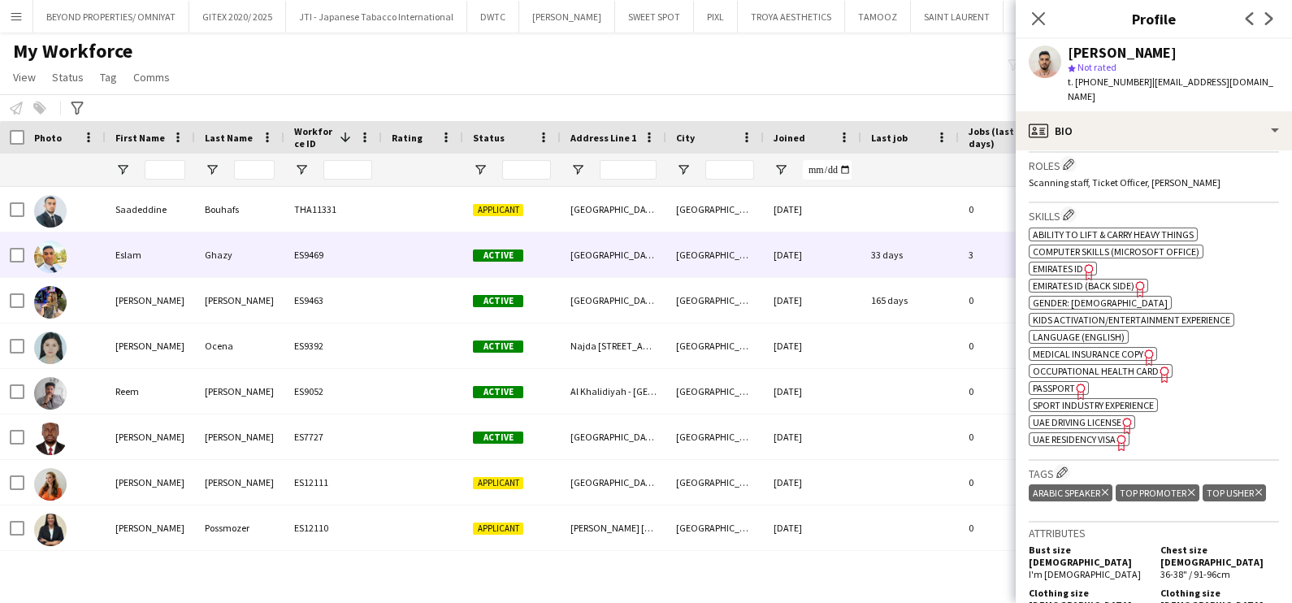
click at [491, 256] on span "Active" at bounding box center [498, 255] width 50 height 12
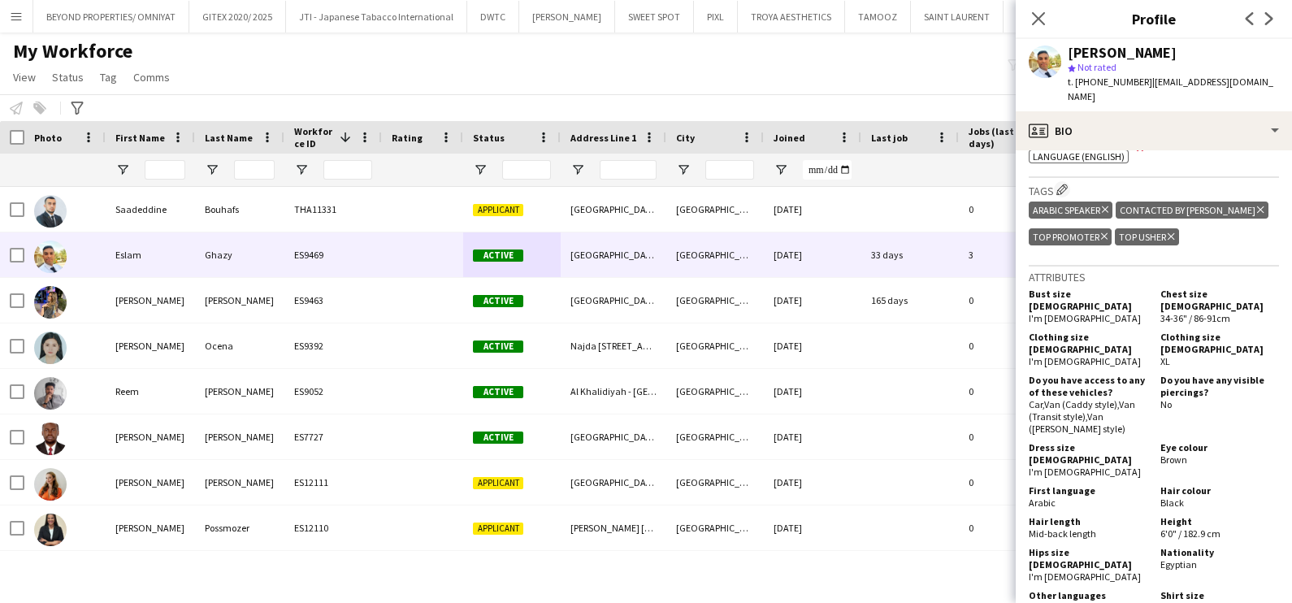
click at [1257, 205] on icon "Delete tag" at bounding box center [1260, 210] width 6 height 10
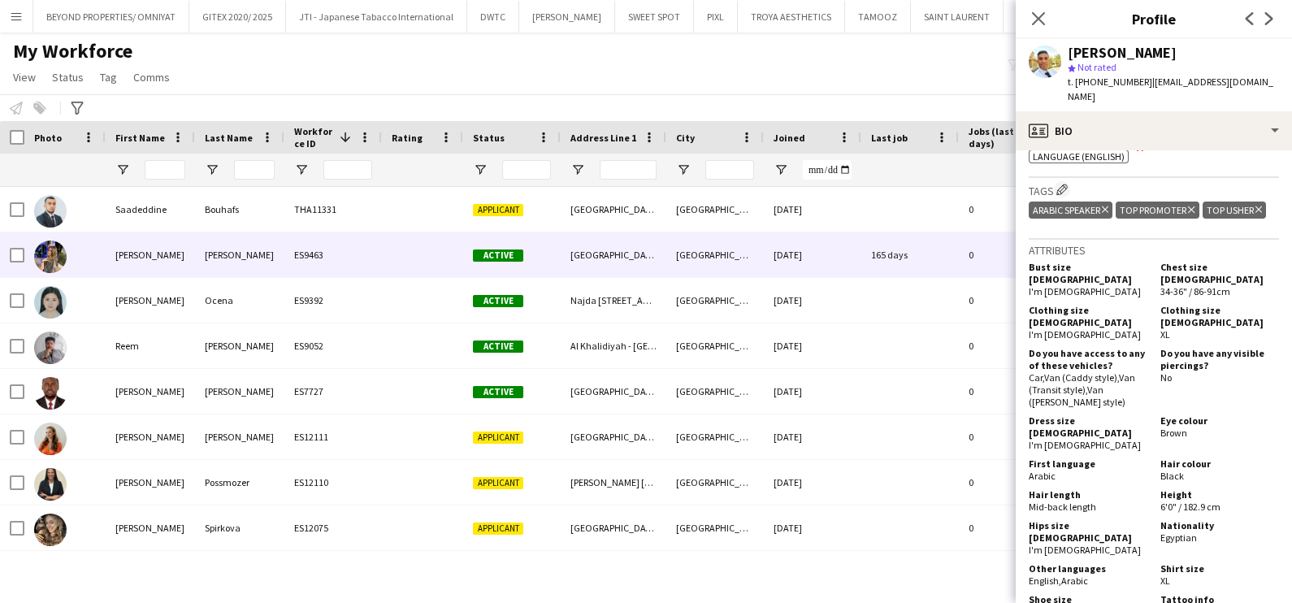
click at [504, 259] on span "Active" at bounding box center [498, 255] width 50 height 12
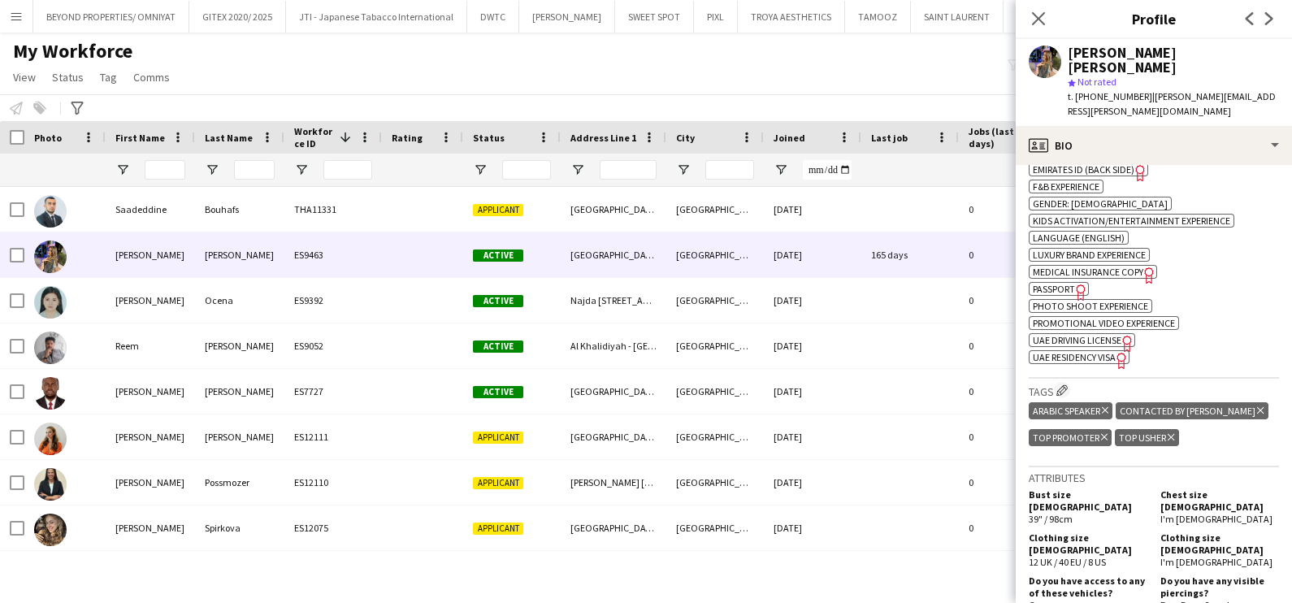
click at [1257, 405] on icon "Delete tag" at bounding box center [1260, 410] width 6 height 10
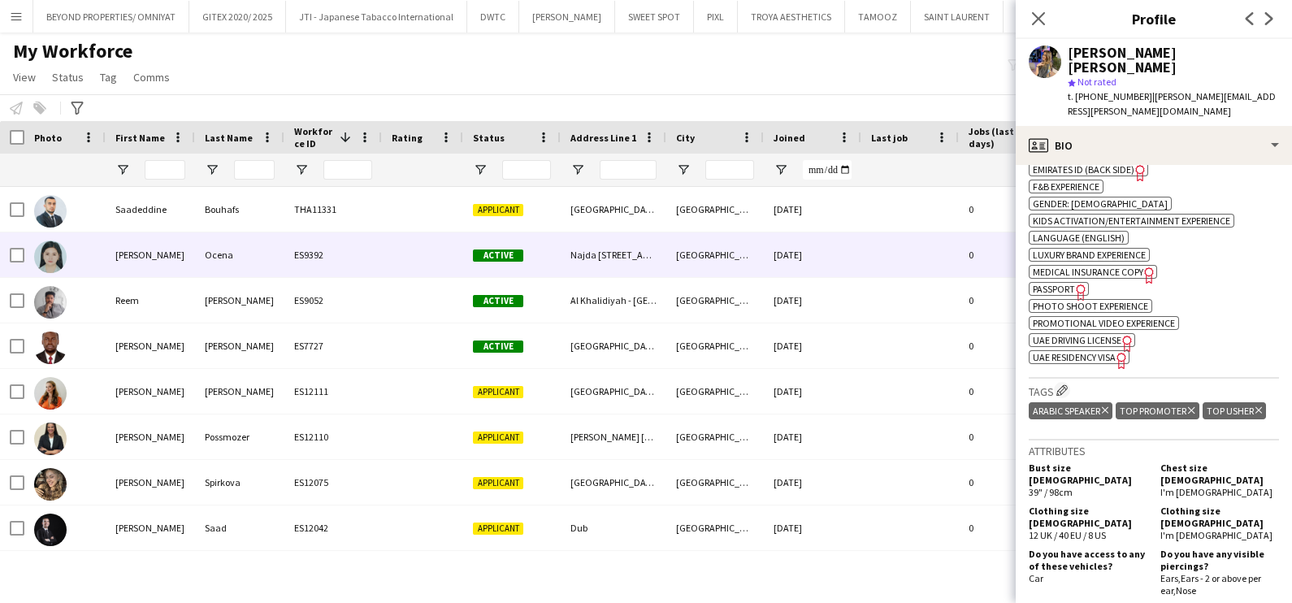
click at [549, 264] on div "Active" at bounding box center [511, 254] width 97 height 45
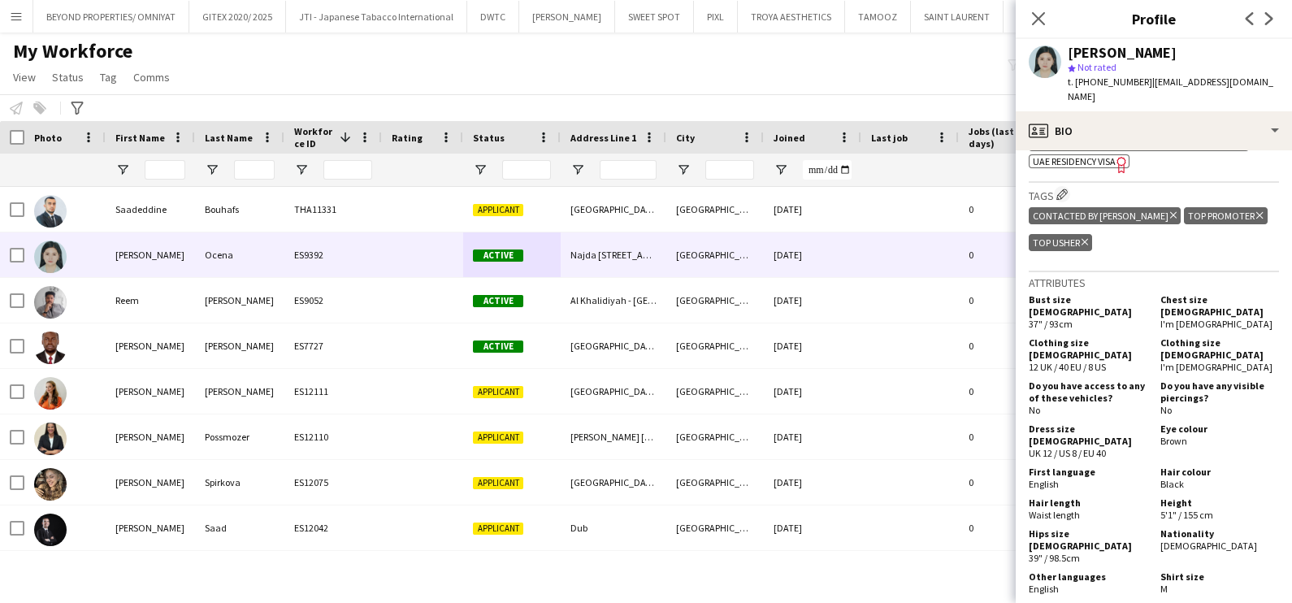
click at [1170, 219] on icon at bounding box center [1173, 215] width 6 height 6
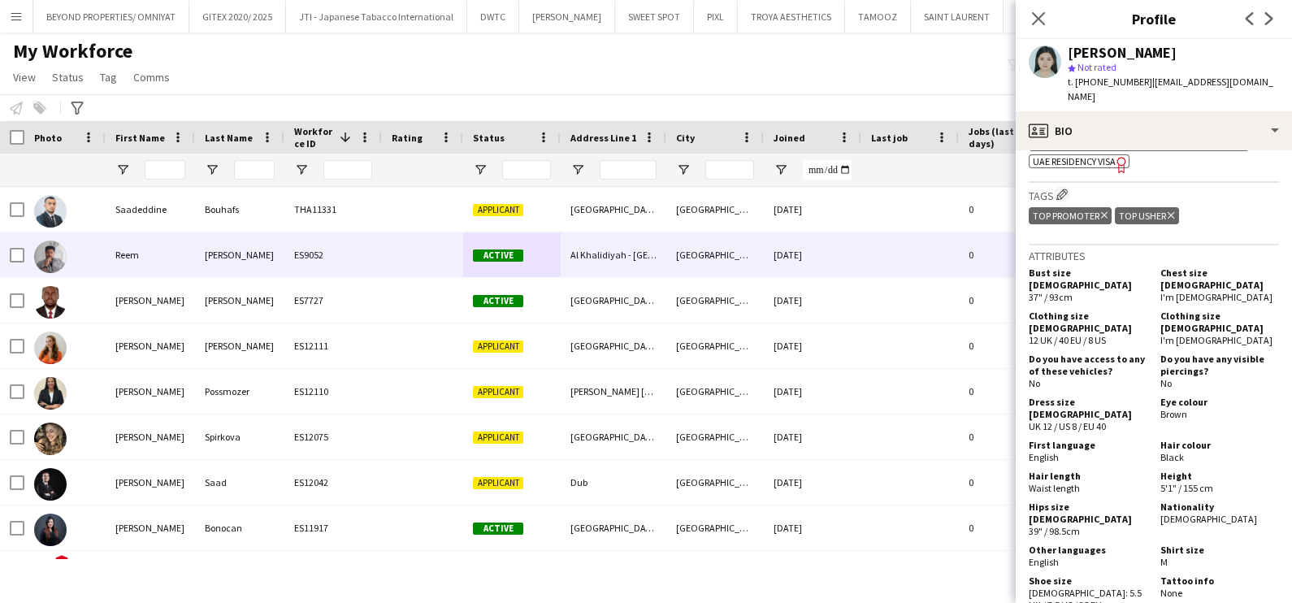
click at [650, 249] on div "Al Khalidiyah - Abu Dhabi - United Arab Emirates" at bounding box center [614, 254] width 106 height 45
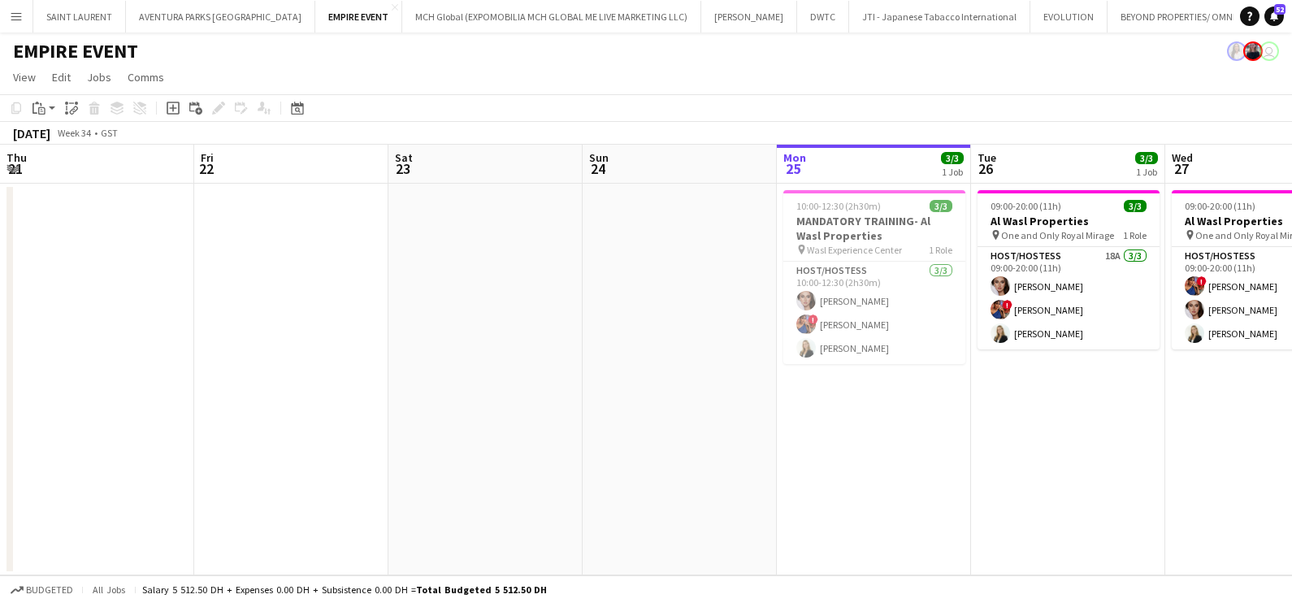
scroll to position [0, 388]
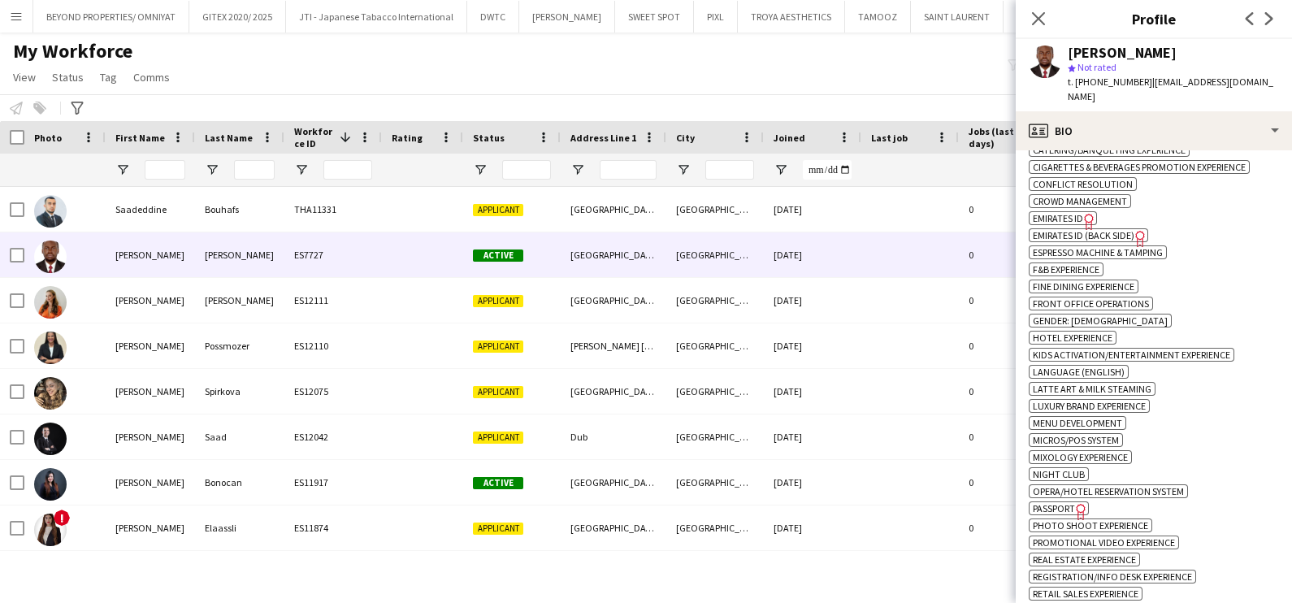
scroll to position [1624, 0]
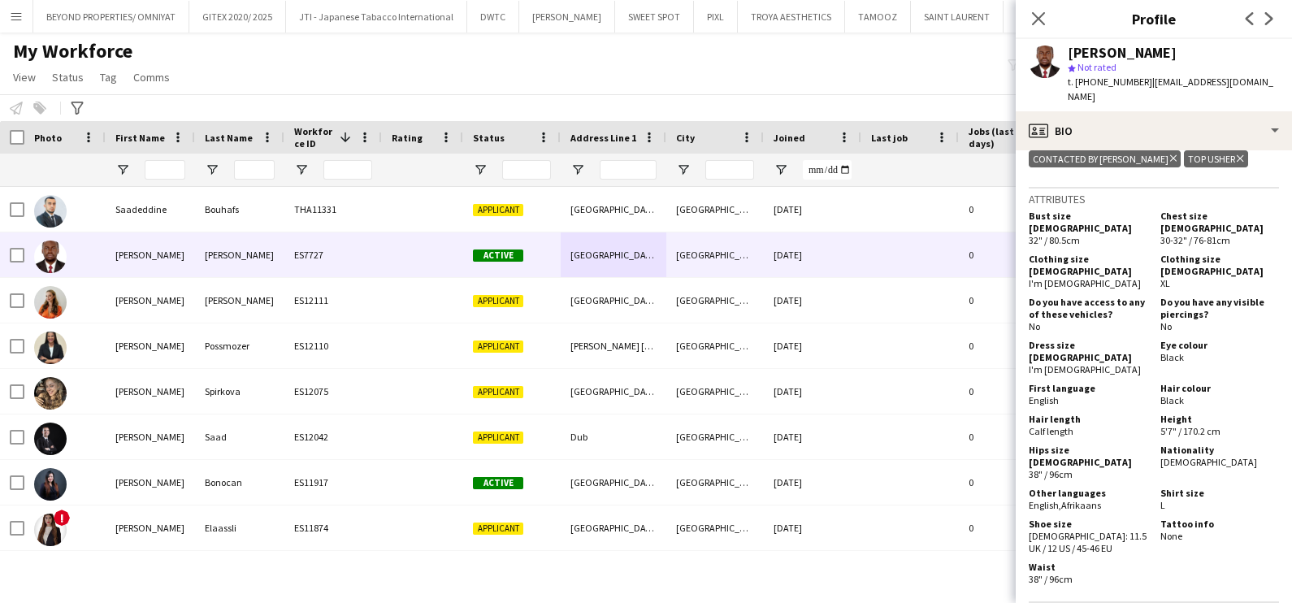
click at [1170, 163] on icon "Delete tag" at bounding box center [1173, 159] width 6 height 10
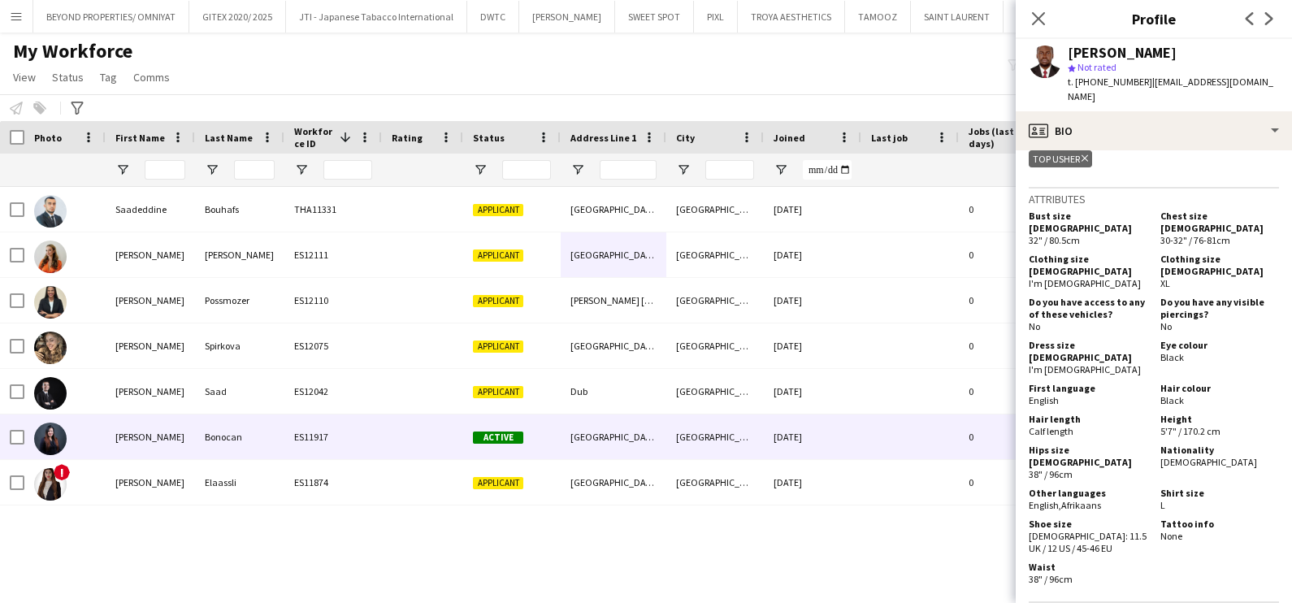
click at [563, 444] on div "[GEOGRAPHIC_DATA] [GEOGRAPHIC_DATA]" at bounding box center [614, 436] width 106 height 45
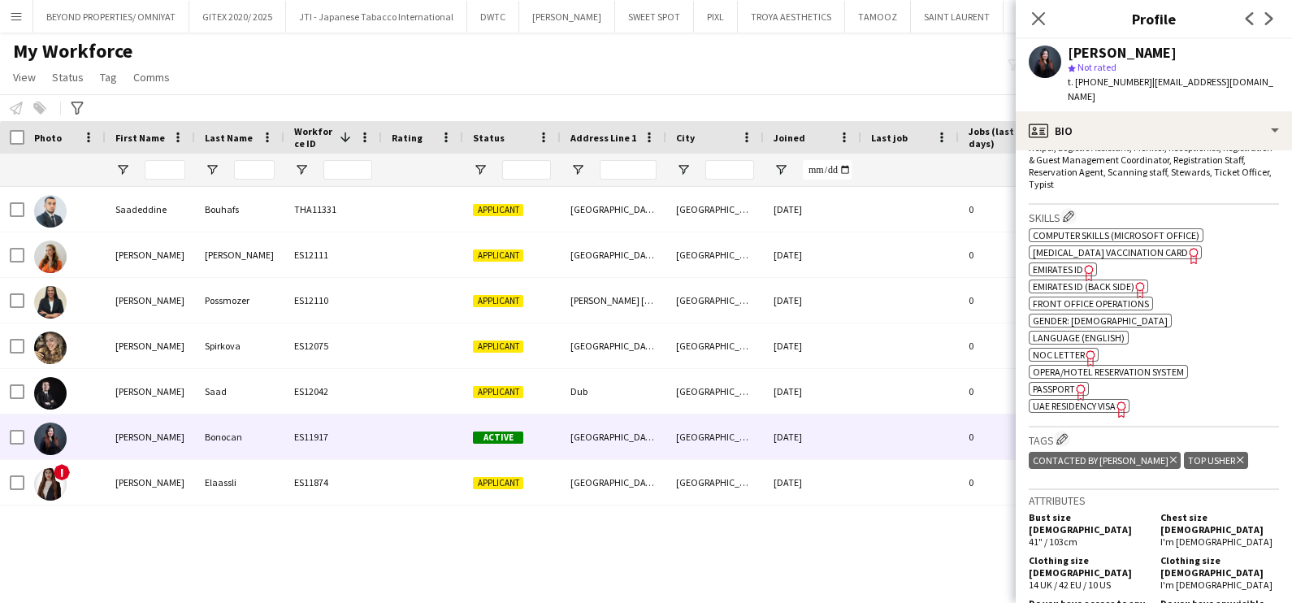
scroll to position [609, 0]
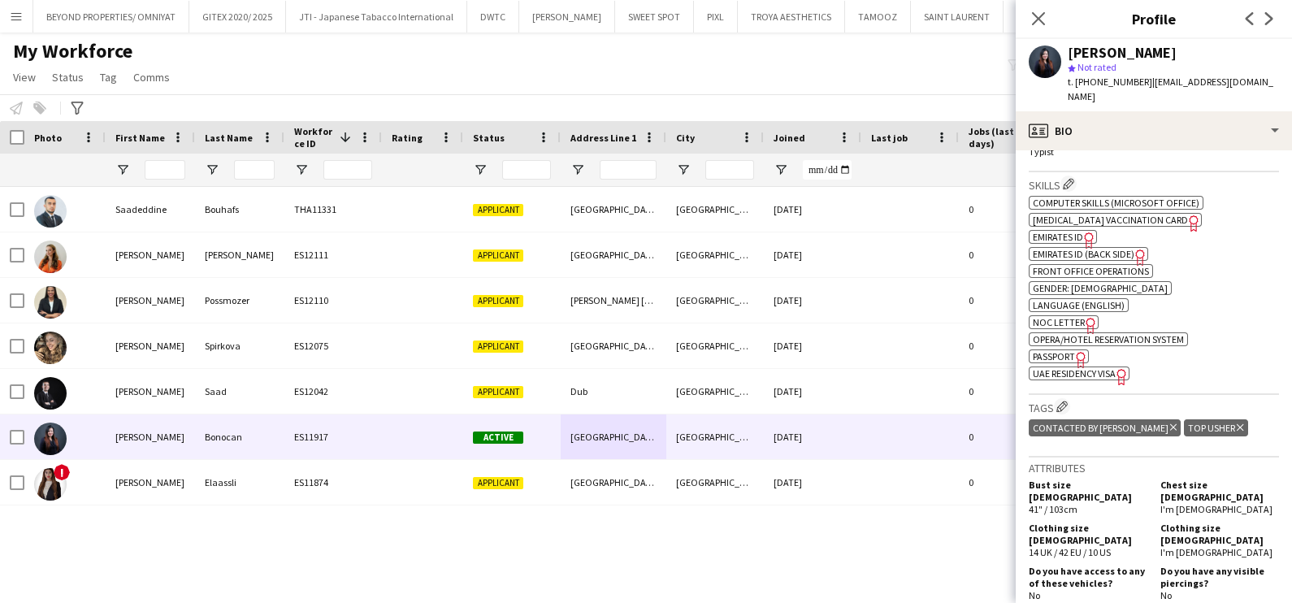
click at [1170, 422] on icon "Delete tag" at bounding box center [1173, 427] width 6 height 10
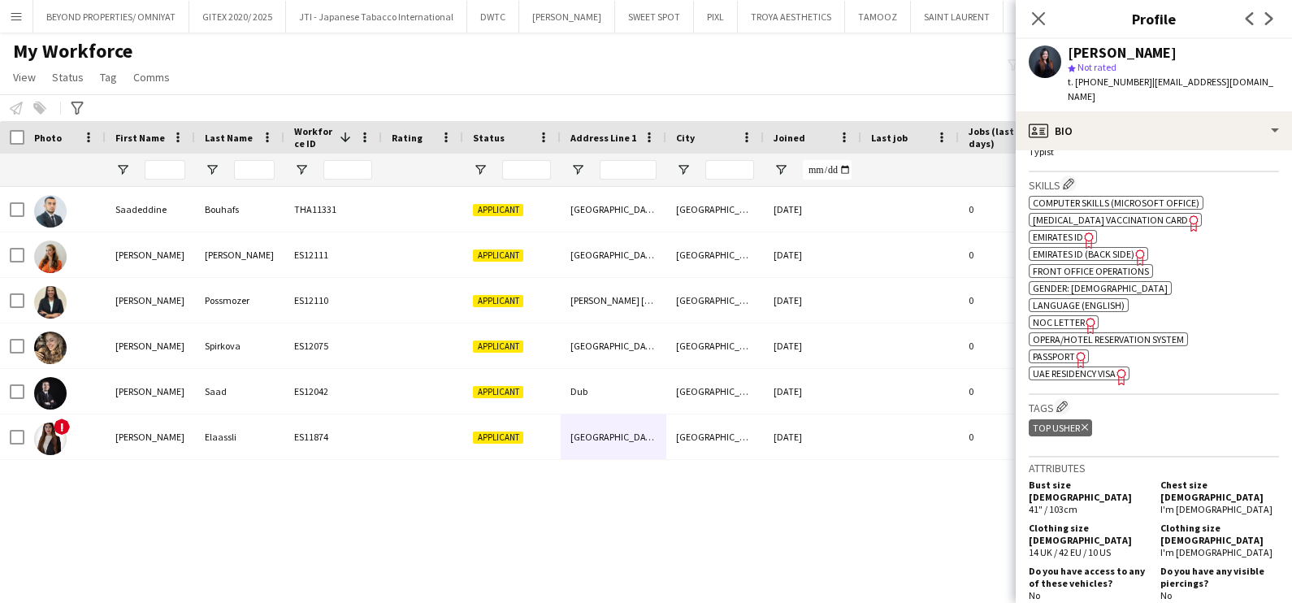
drag, startPoint x: 150, startPoint y: 502, endPoint x: 153, endPoint y: 492, distance: 10.0
click at [151, 502] on div "THA11331 Applicant [GEOGRAPHIC_DATA] [GEOGRAPHIC_DATA] [DATE] 0 Self-employed C…" at bounding box center [621, 373] width 1243 height 372
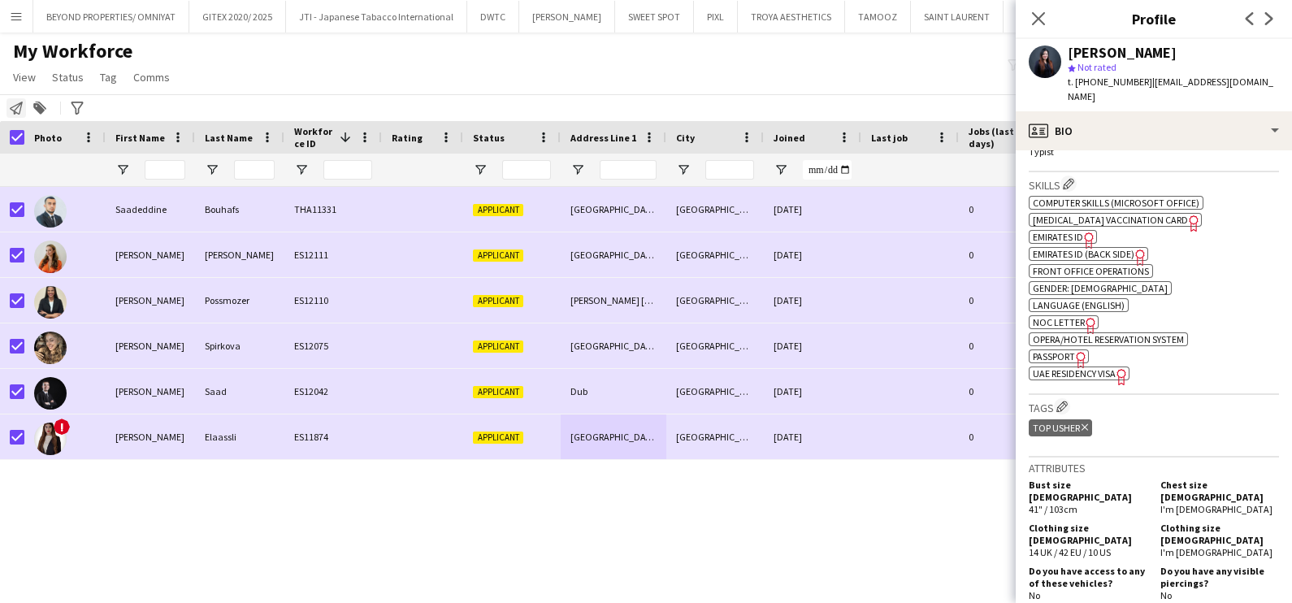
click at [12, 106] on icon "Notify workforce" at bounding box center [16, 108] width 13 height 13
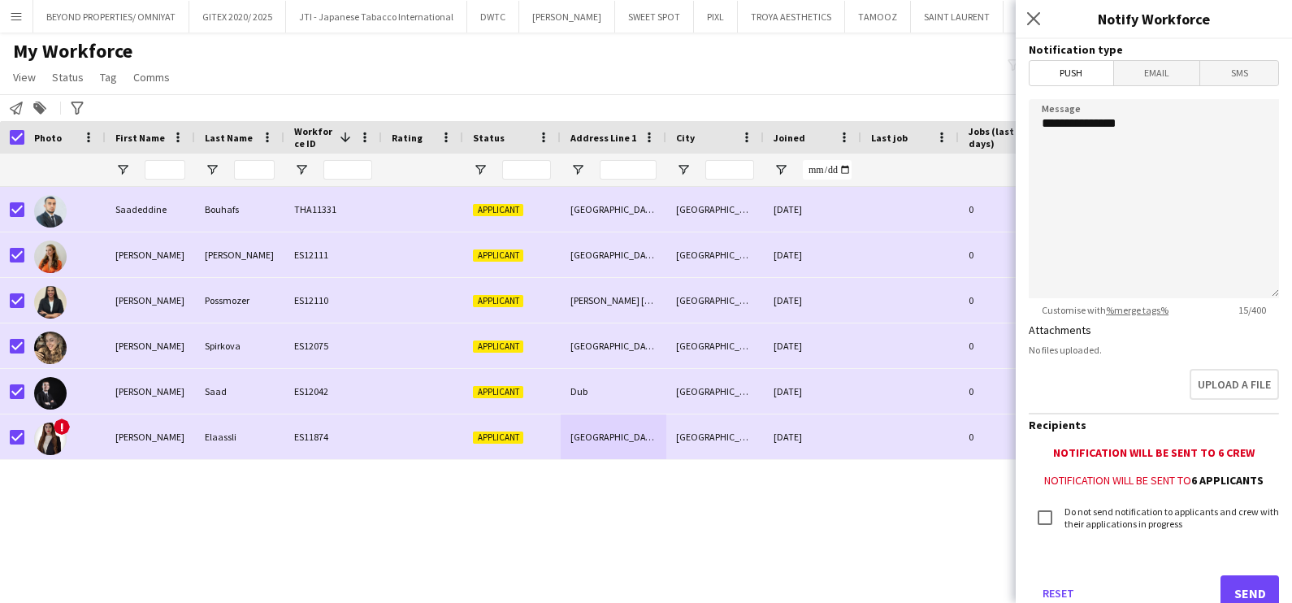
click at [1163, 81] on span "Email" at bounding box center [1157, 73] width 86 height 24
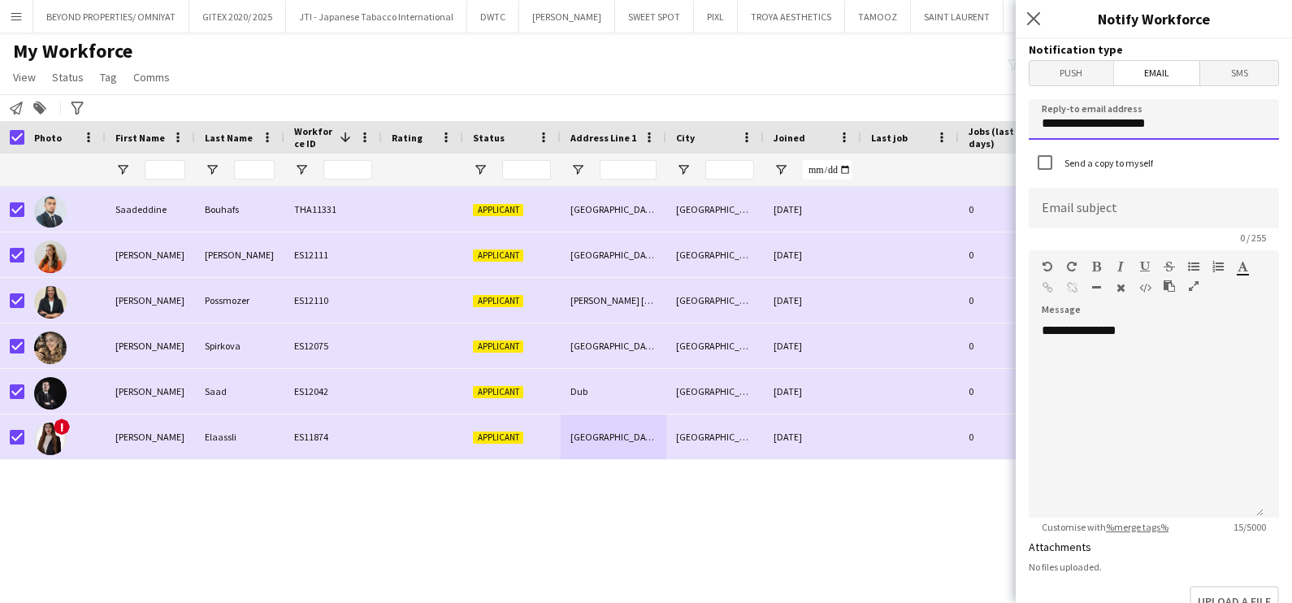
click at [1140, 124] on input "**********" at bounding box center [1153, 119] width 250 height 41
type input "**********"
click at [1145, 118] on input "**********" at bounding box center [1153, 119] width 250 height 41
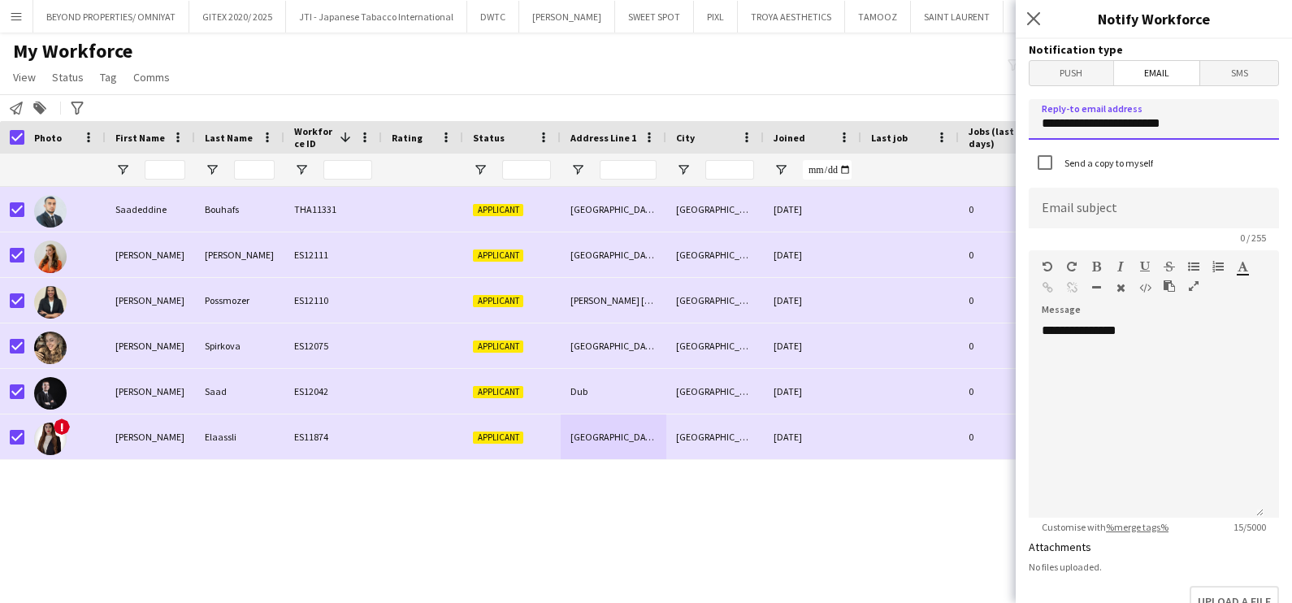
click at [1145, 118] on input "**********" at bounding box center [1153, 119] width 250 height 41
type input "**********"
click at [1093, 81] on span "Push" at bounding box center [1071, 73] width 84 height 24
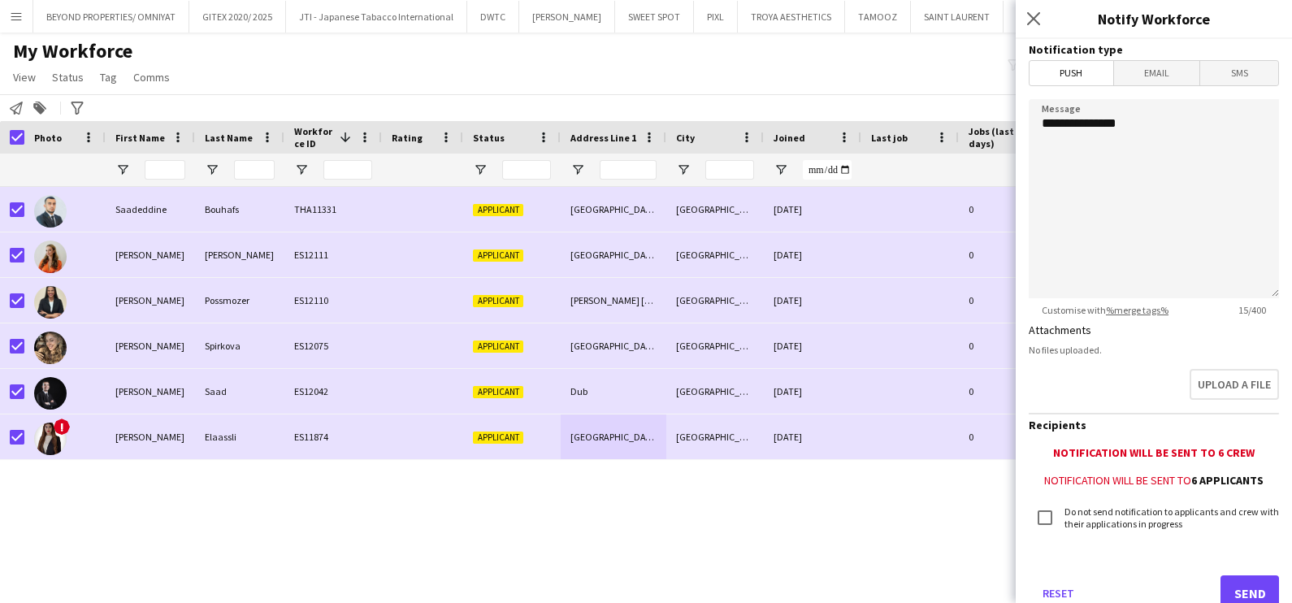
click at [1199, 61] on mat-button-toggle "SMS" at bounding box center [1238, 73] width 79 height 24
drag, startPoint x: 1188, startPoint y: 61, endPoint x: 1158, endPoint y: 73, distance: 33.2
click at [1158, 73] on span "Email" at bounding box center [1157, 73] width 86 height 24
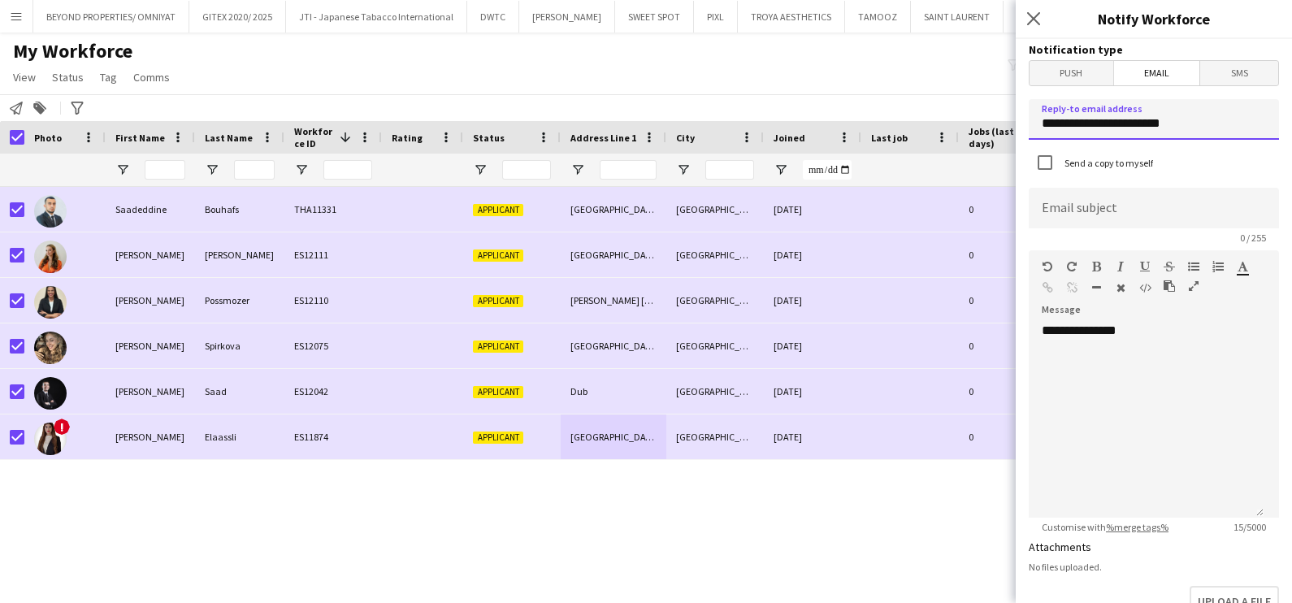
drag, startPoint x: 1200, startPoint y: 123, endPoint x: 980, endPoint y: 130, distance: 220.3
click at [981, 130] on body "Menu Boards Boards Boards All jobs Status Workforce Workforce My Workforce Recr…" at bounding box center [646, 301] width 1292 height 603
click at [1217, 115] on input "**********" at bounding box center [1153, 119] width 250 height 41
click at [1120, 370] on div "**********" at bounding box center [1145, 420] width 235 height 195
drag, startPoint x: 1219, startPoint y: 119, endPoint x: 953, endPoint y: 119, distance: 265.6
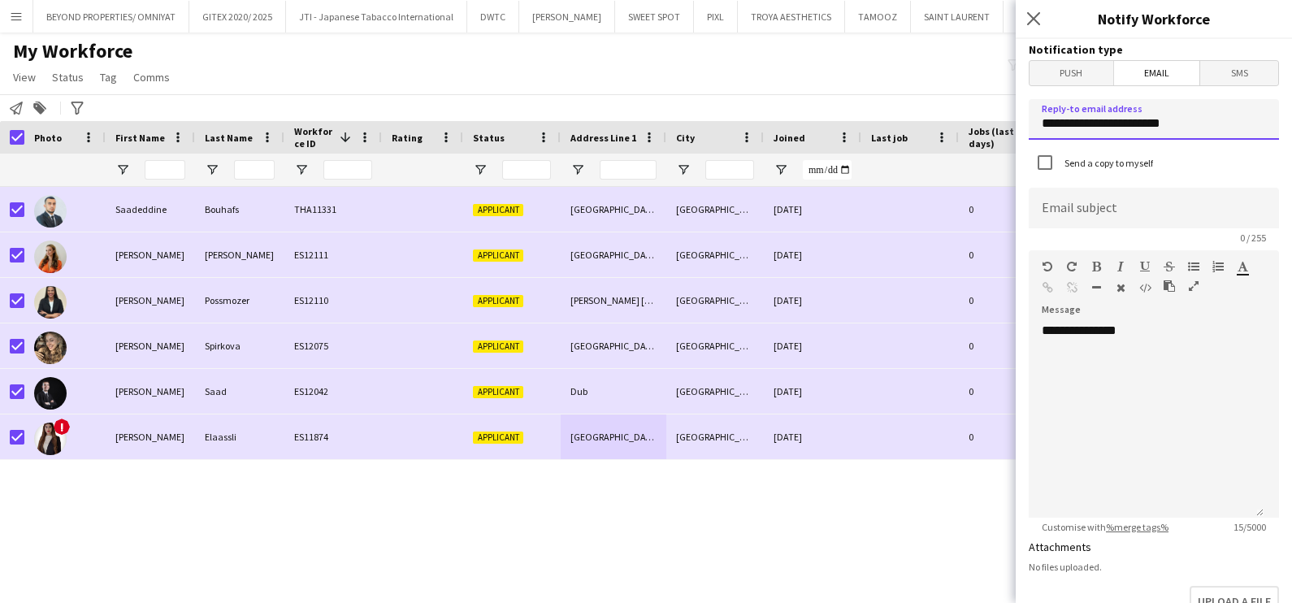
click at [953, 119] on body "Menu Boards Boards Boards All jobs Status Workforce Workforce My Workforce Recr…" at bounding box center [646, 301] width 1292 height 603
type input "**********"
click at [1117, 429] on div "**********" at bounding box center [1145, 420] width 235 height 195
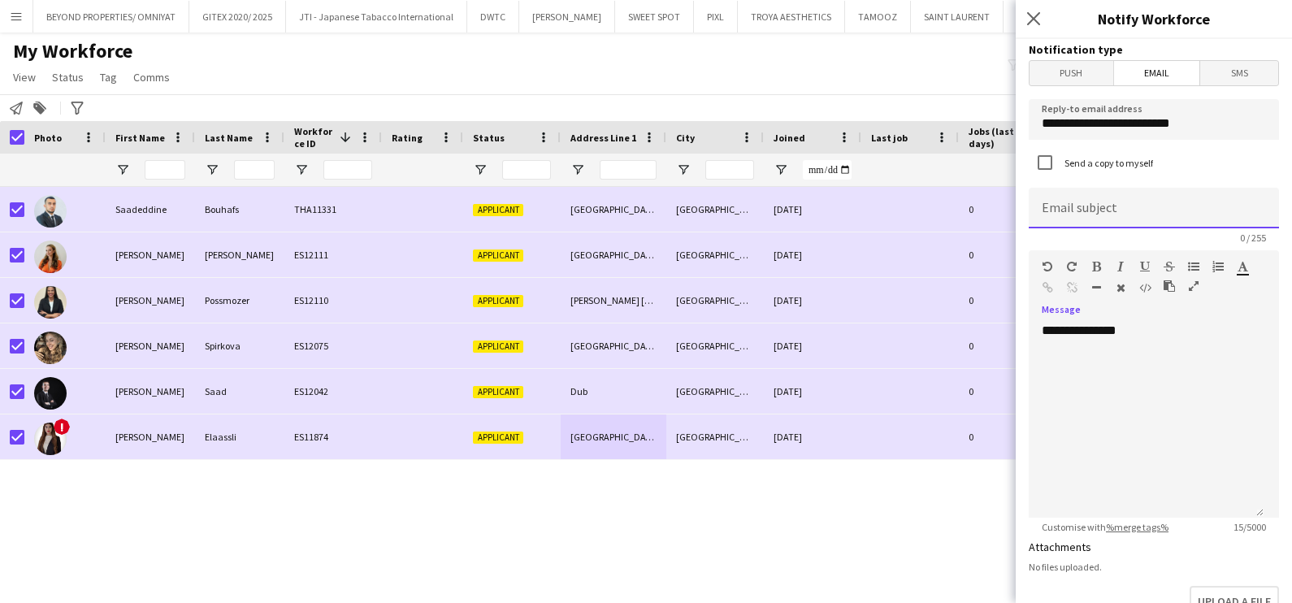
click at [1155, 197] on input at bounding box center [1153, 208] width 250 height 41
click at [1040, 210] on input "**********" at bounding box center [1153, 208] width 250 height 41
click at [1173, 215] on input "**********" at bounding box center [1153, 208] width 250 height 41
type input "**********"
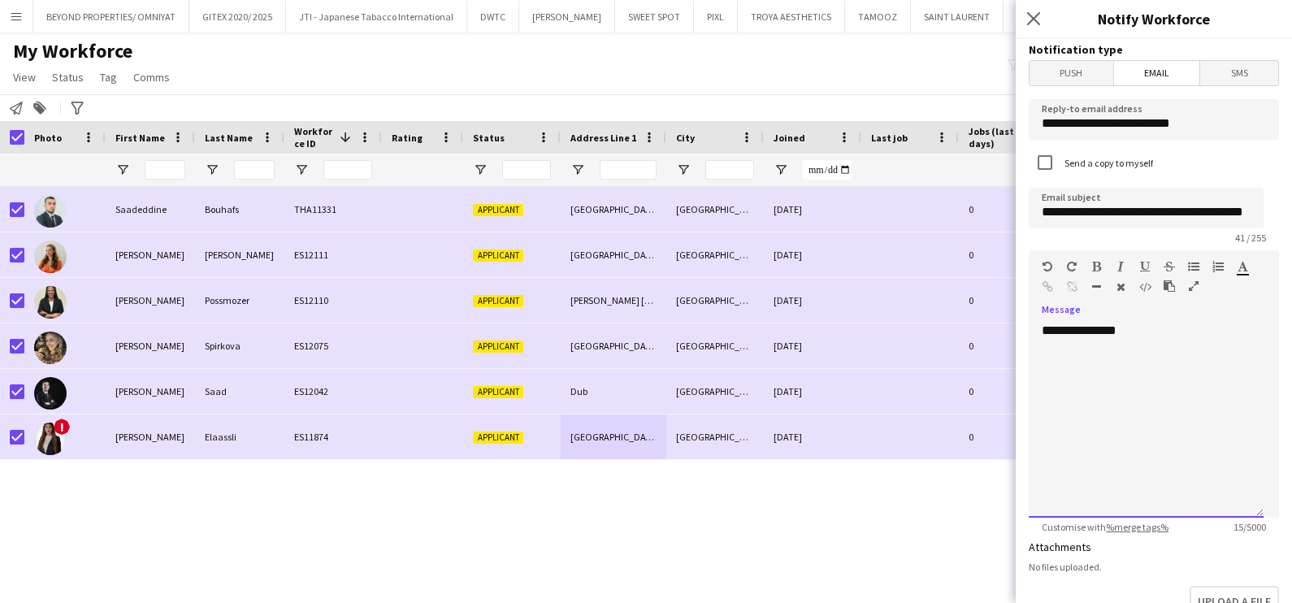
click at [1197, 381] on div "**********" at bounding box center [1145, 420] width 235 height 195
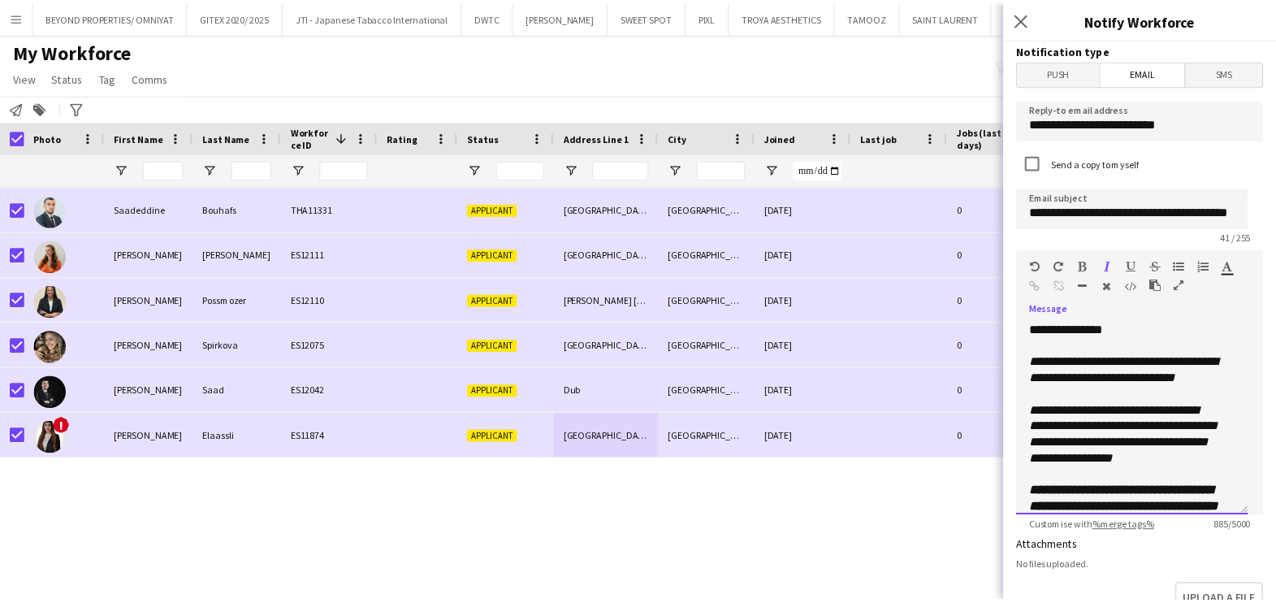
scroll to position [482, 0]
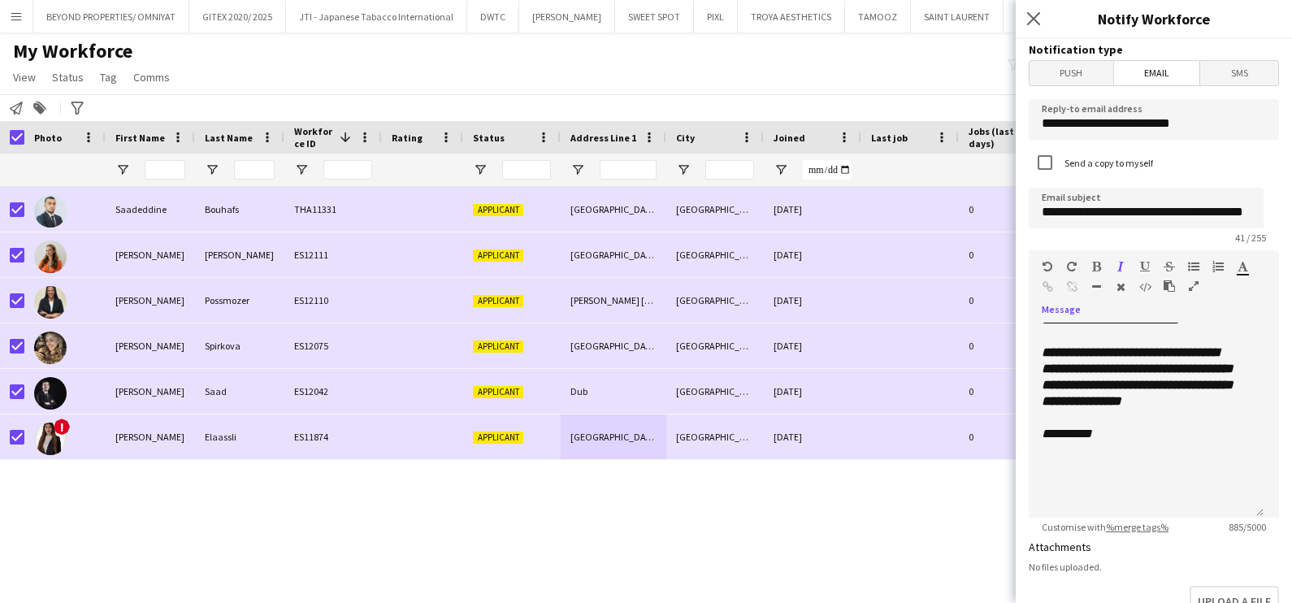
click at [1195, 286] on icon "button" at bounding box center [1193, 285] width 10 height 11
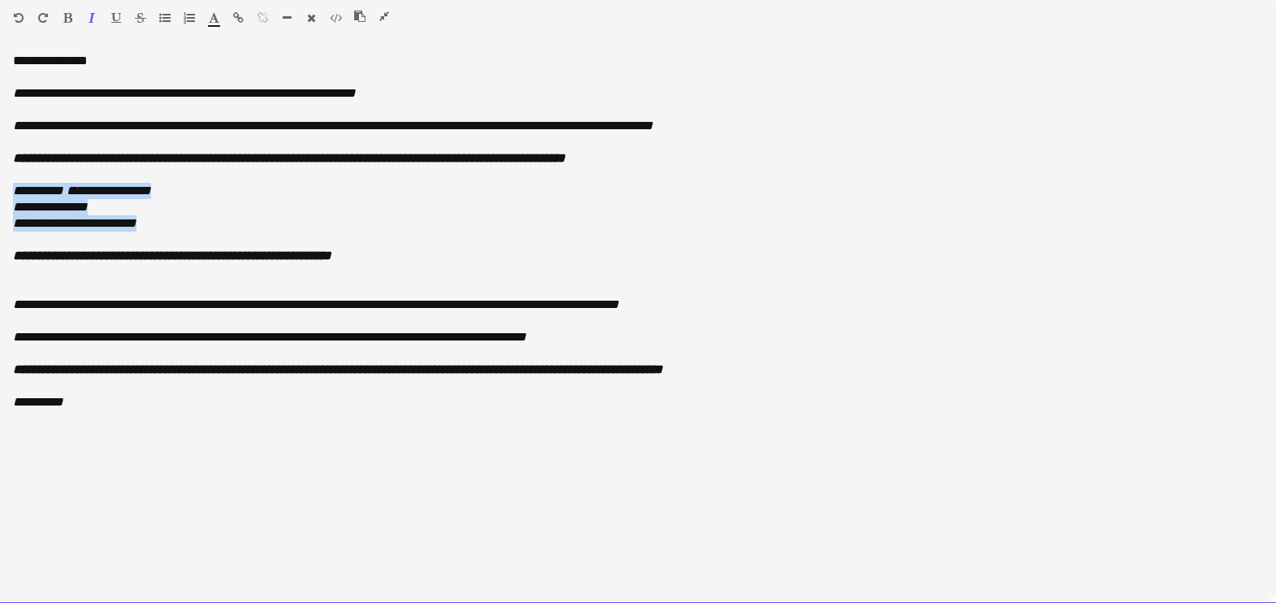
drag, startPoint x: 184, startPoint y: 227, endPoint x: -1, endPoint y: 194, distance: 187.4
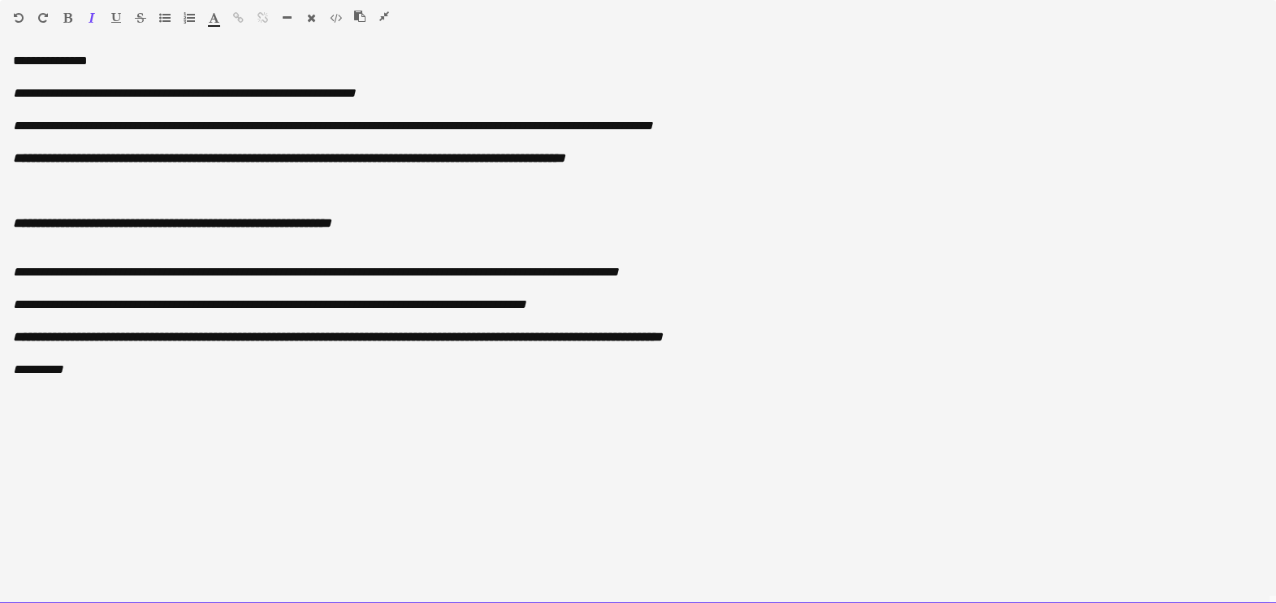
click at [115, 196] on p at bounding box center [638, 191] width 1250 height 16
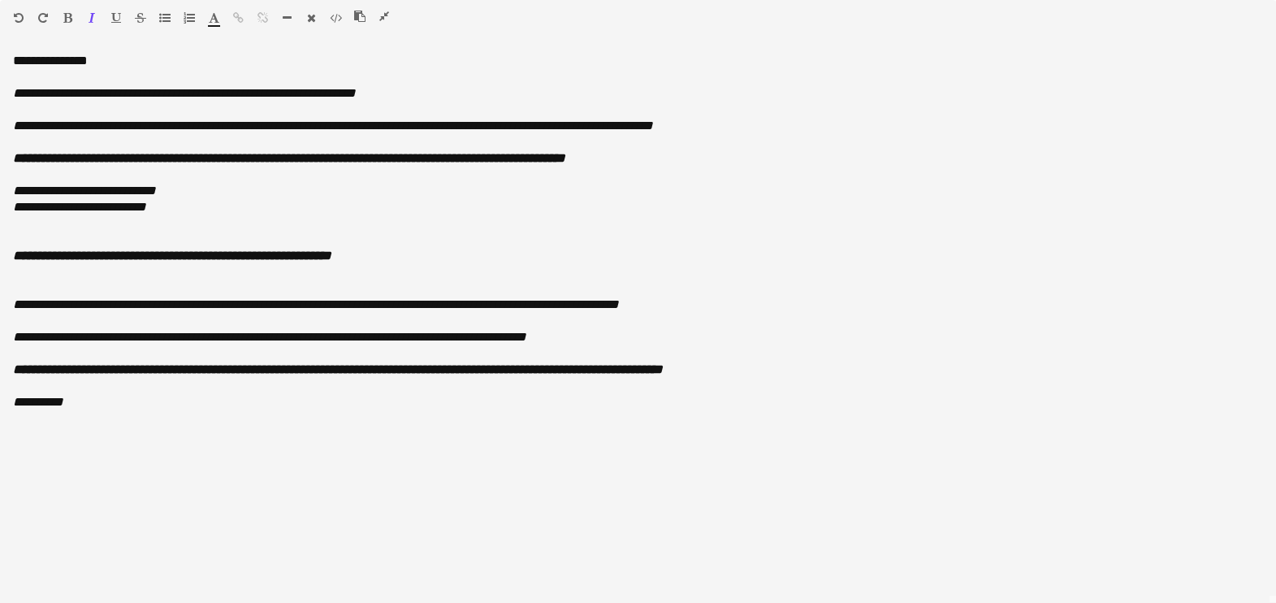
click at [383, 14] on icon "button" at bounding box center [384, 16] width 10 height 11
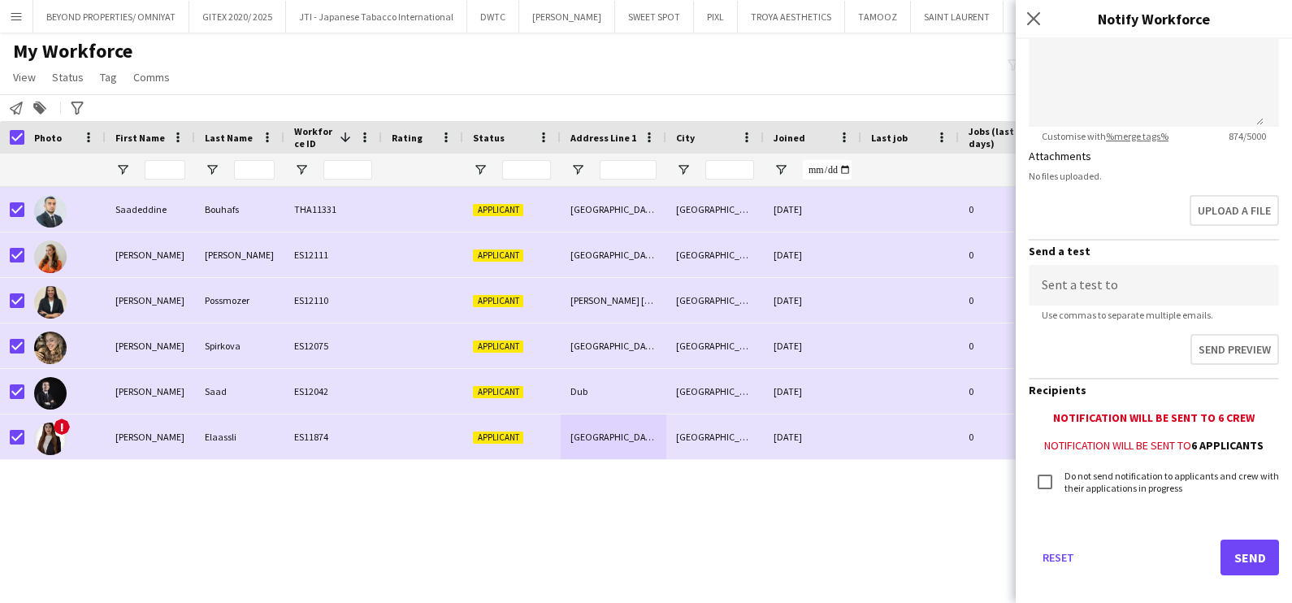
scroll to position [405, 0]
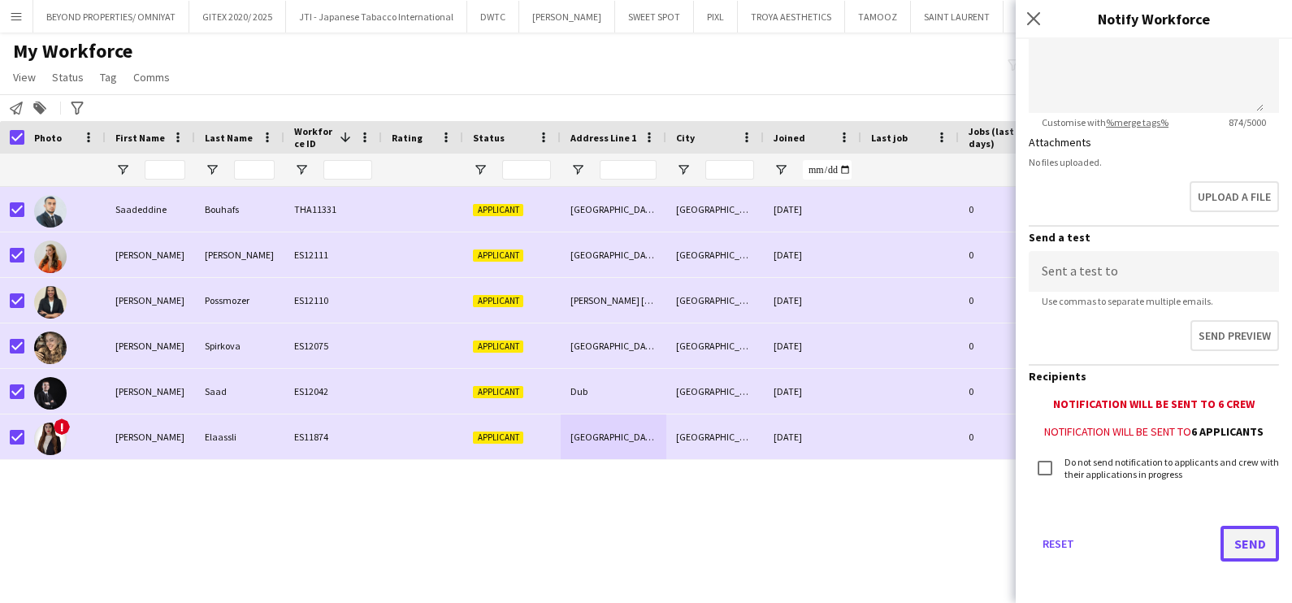
click at [1247, 533] on button "Send" at bounding box center [1249, 544] width 58 height 36
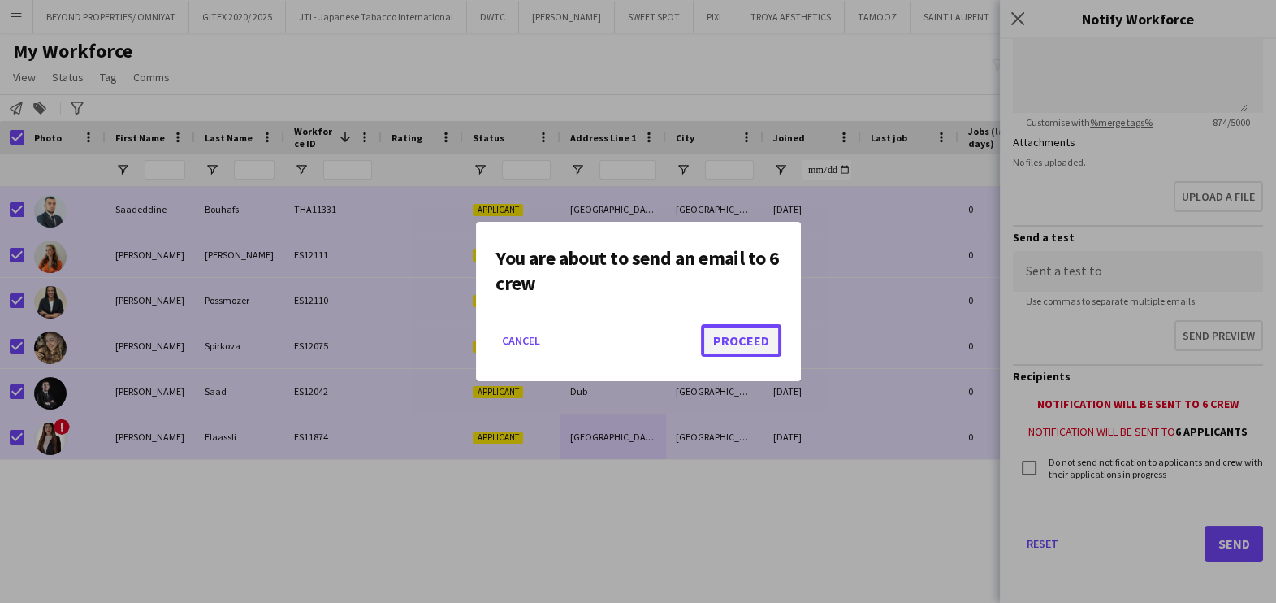
click at [744, 345] on button "Proceed" at bounding box center [741, 340] width 80 height 32
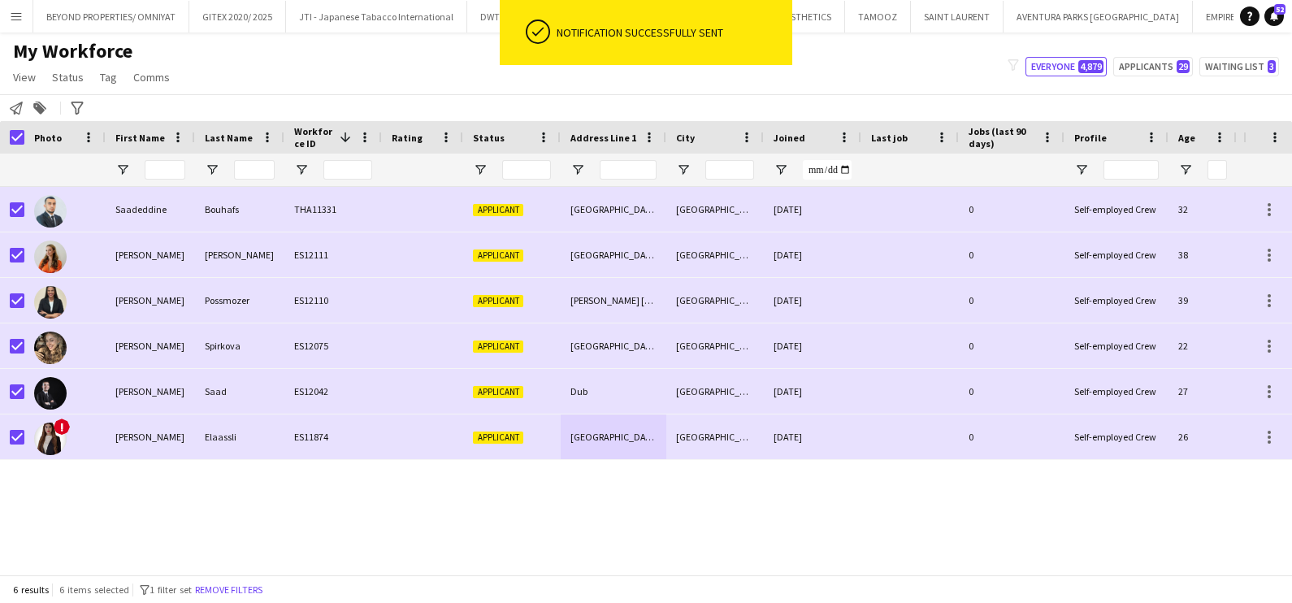
click at [282, 76] on div "My Workforce View Views Default view New view Update view Delete view Edit name…" at bounding box center [646, 66] width 1292 height 55
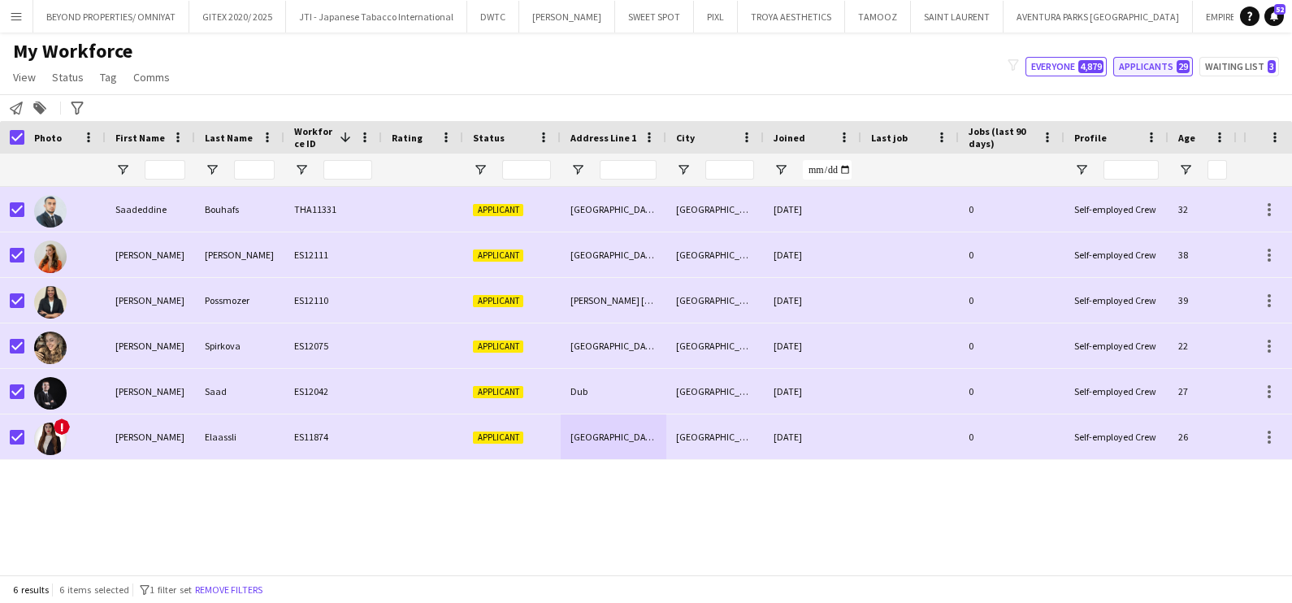
click at [1141, 71] on button "Applicants 29" at bounding box center [1153, 66] width 80 height 19
type input "**********"
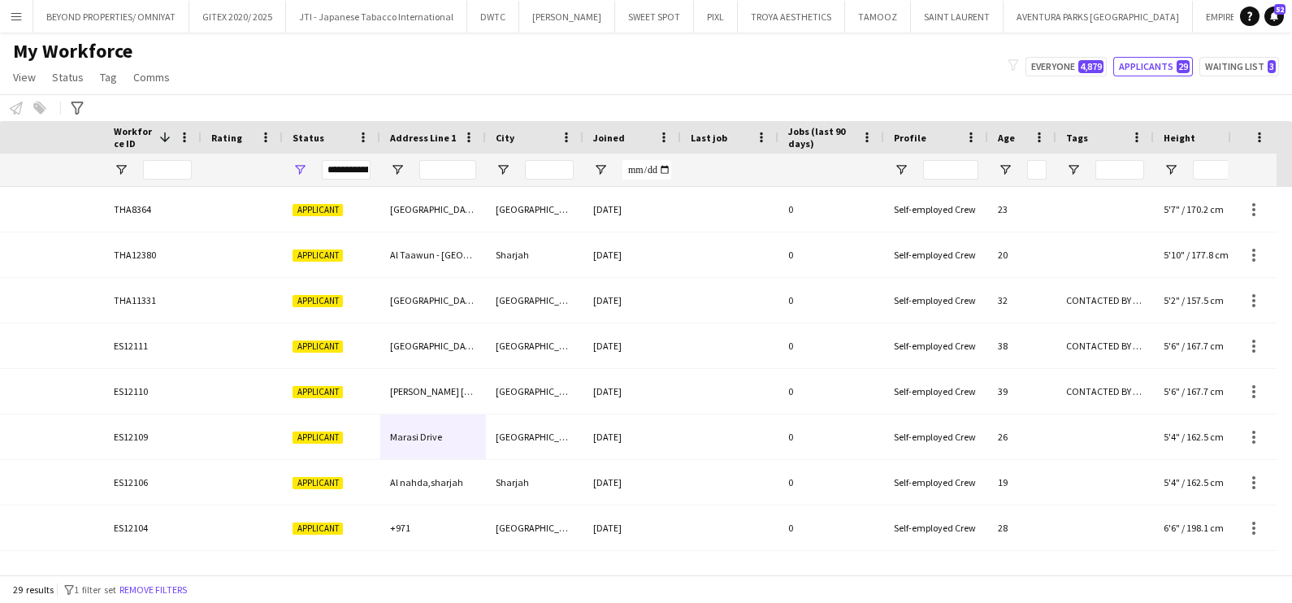
scroll to position [0, 593]
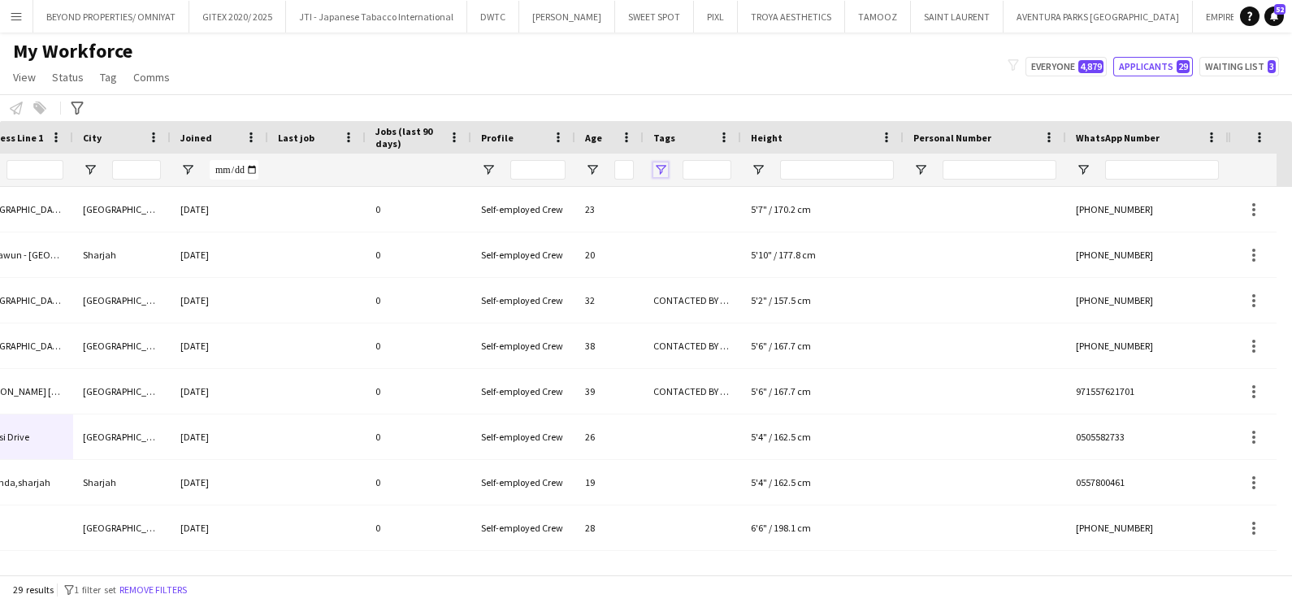
click at [665, 164] on span "Open Filter Menu" at bounding box center [660, 169] width 15 height 15
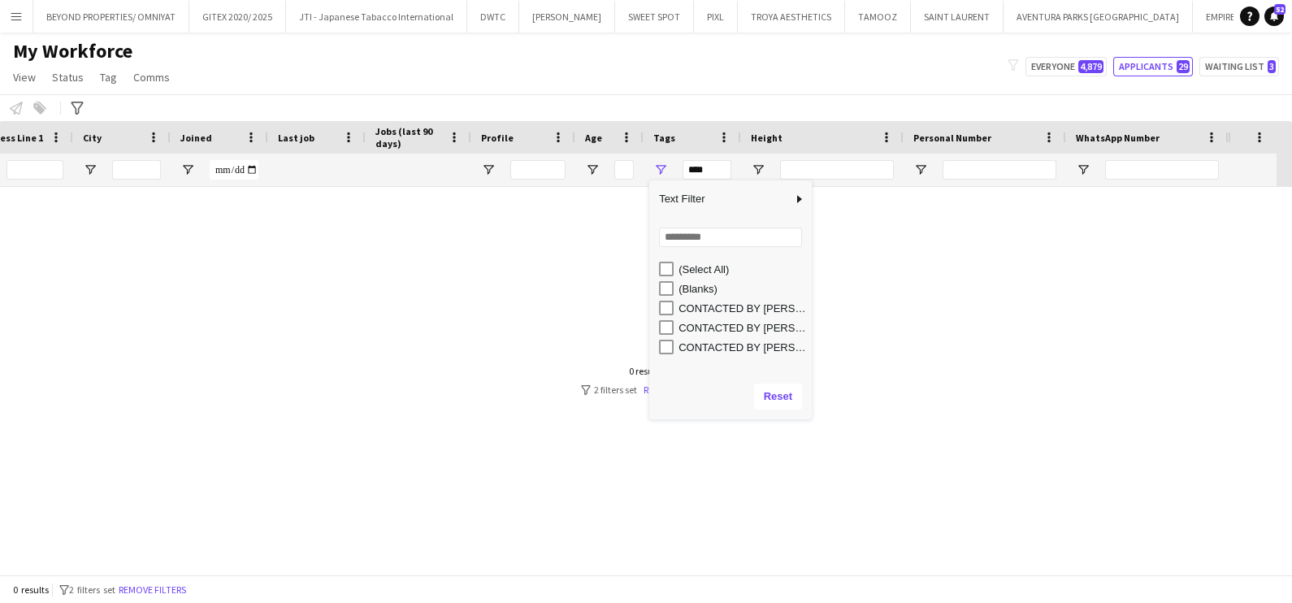
scroll to position [0, 578]
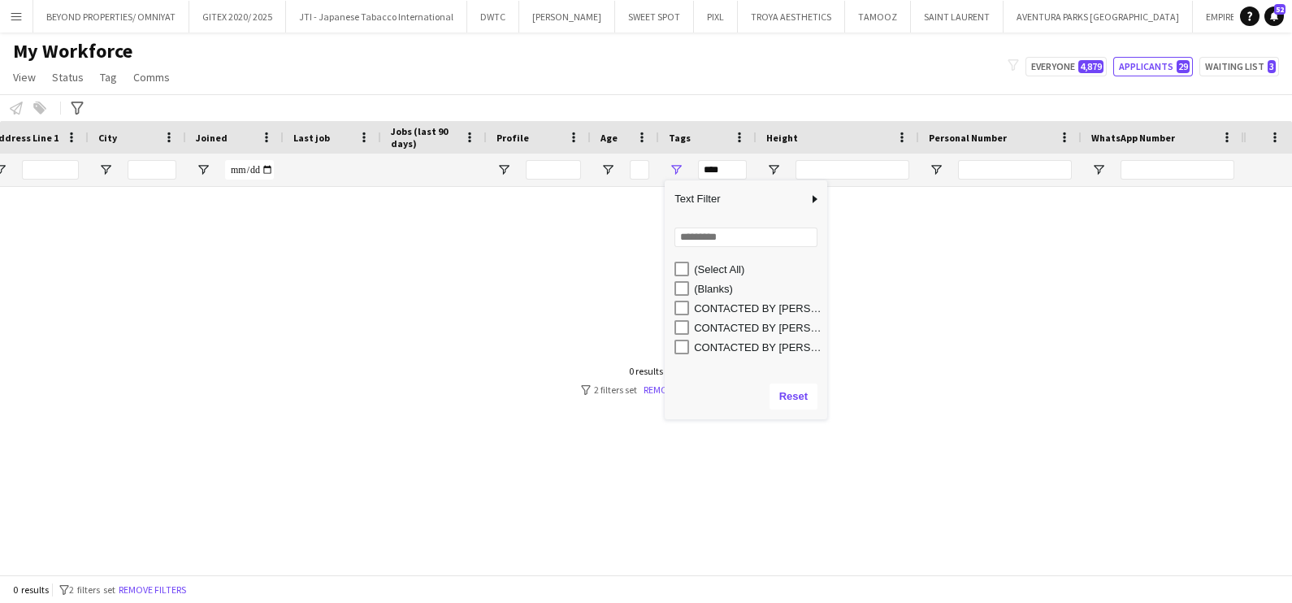
click at [668, 308] on div "CONTACTED BY [PERSON_NAME]" at bounding box center [745, 307] width 162 height 19
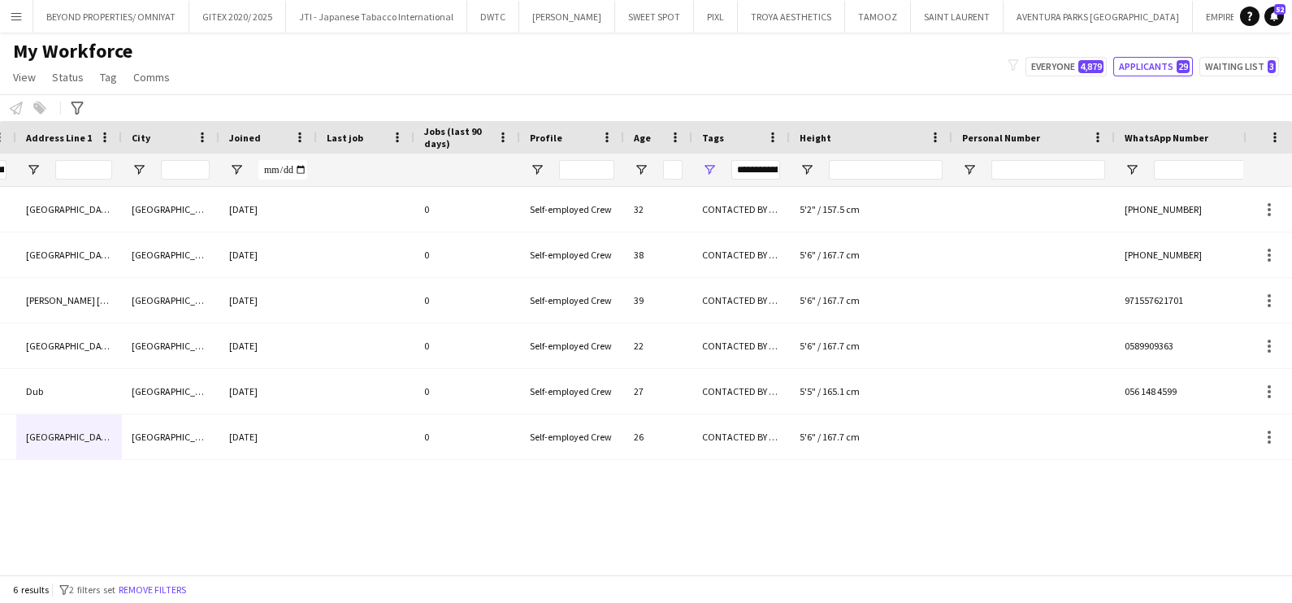
scroll to position [0, 0]
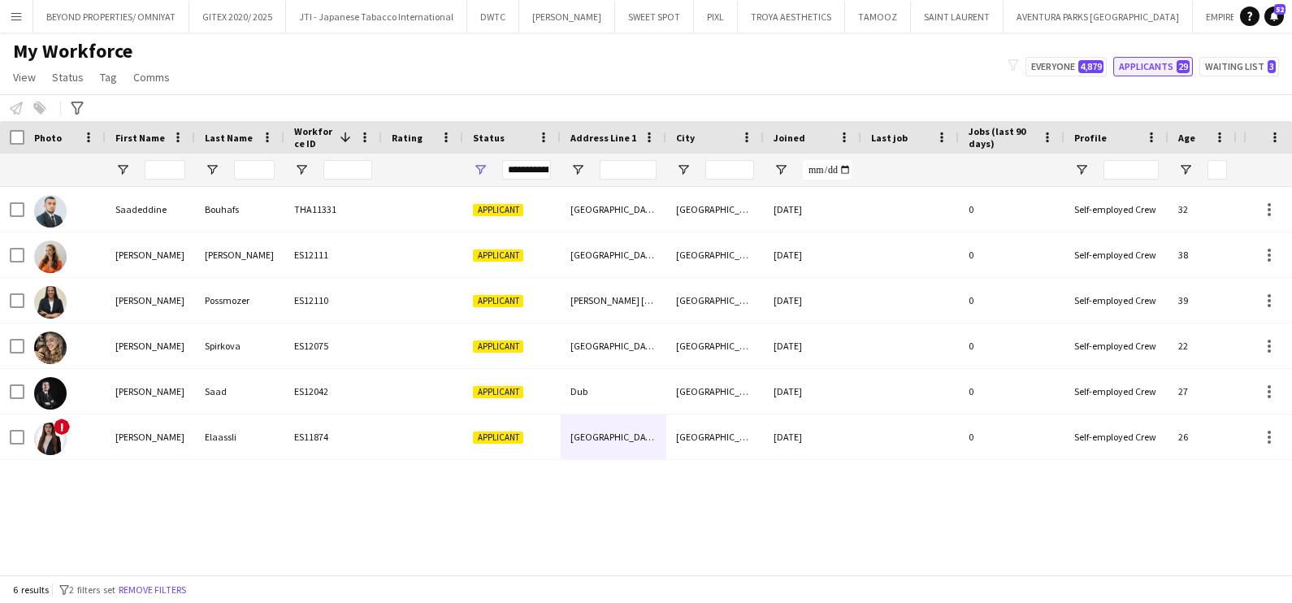
click at [1167, 62] on button "Applicants 29" at bounding box center [1153, 66] width 80 height 19
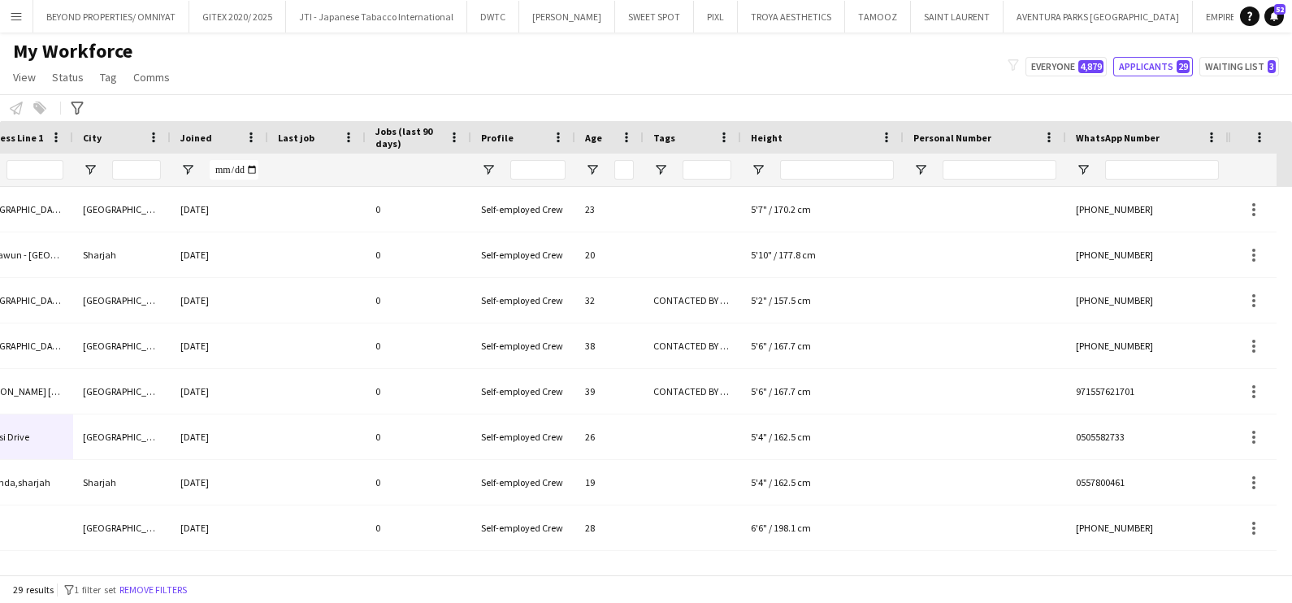
click at [656, 158] on div at bounding box center [691, 170] width 97 height 32
click at [650, 164] on div at bounding box center [691, 170] width 97 height 32
click at [656, 171] on span "Open Filter Menu" at bounding box center [660, 169] width 15 height 15
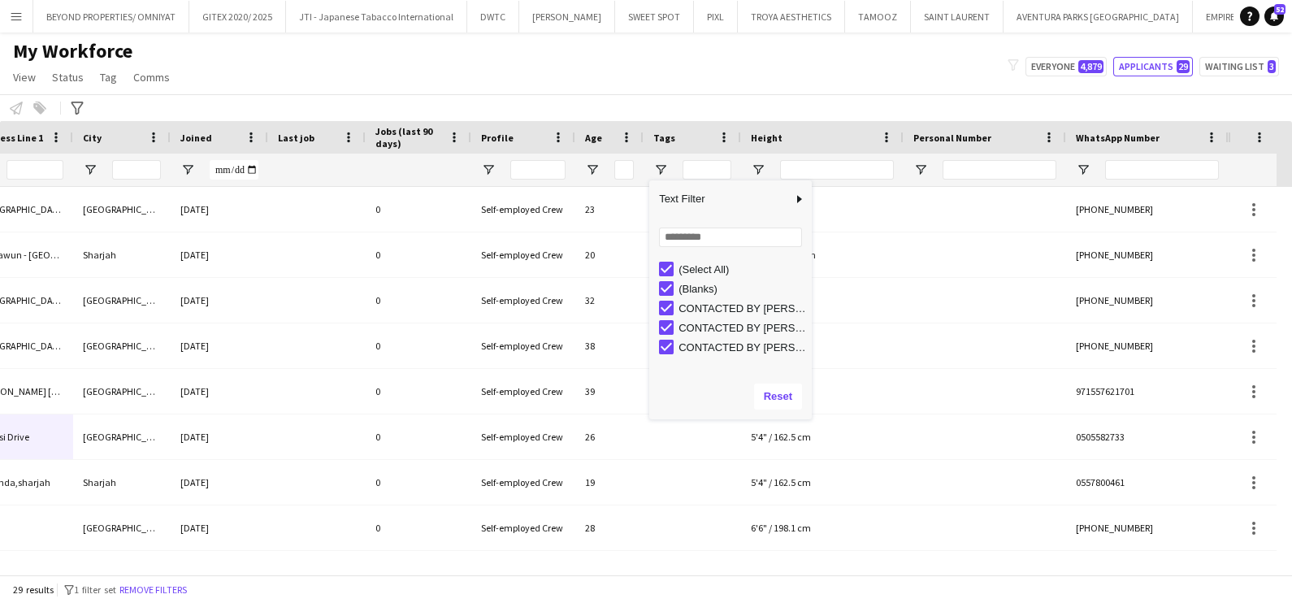
click at [674, 267] on div "(Select All)" at bounding box center [735, 268] width 153 height 19
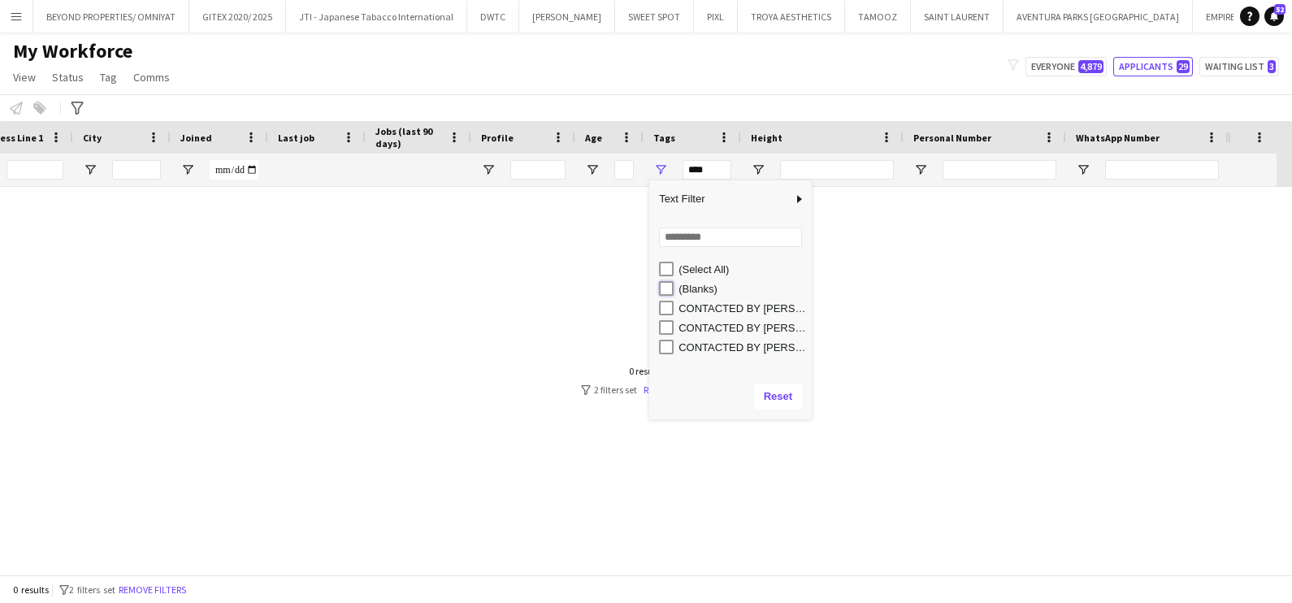
type input "**********"
